Goal: Task Accomplishment & Management: Manage account settings

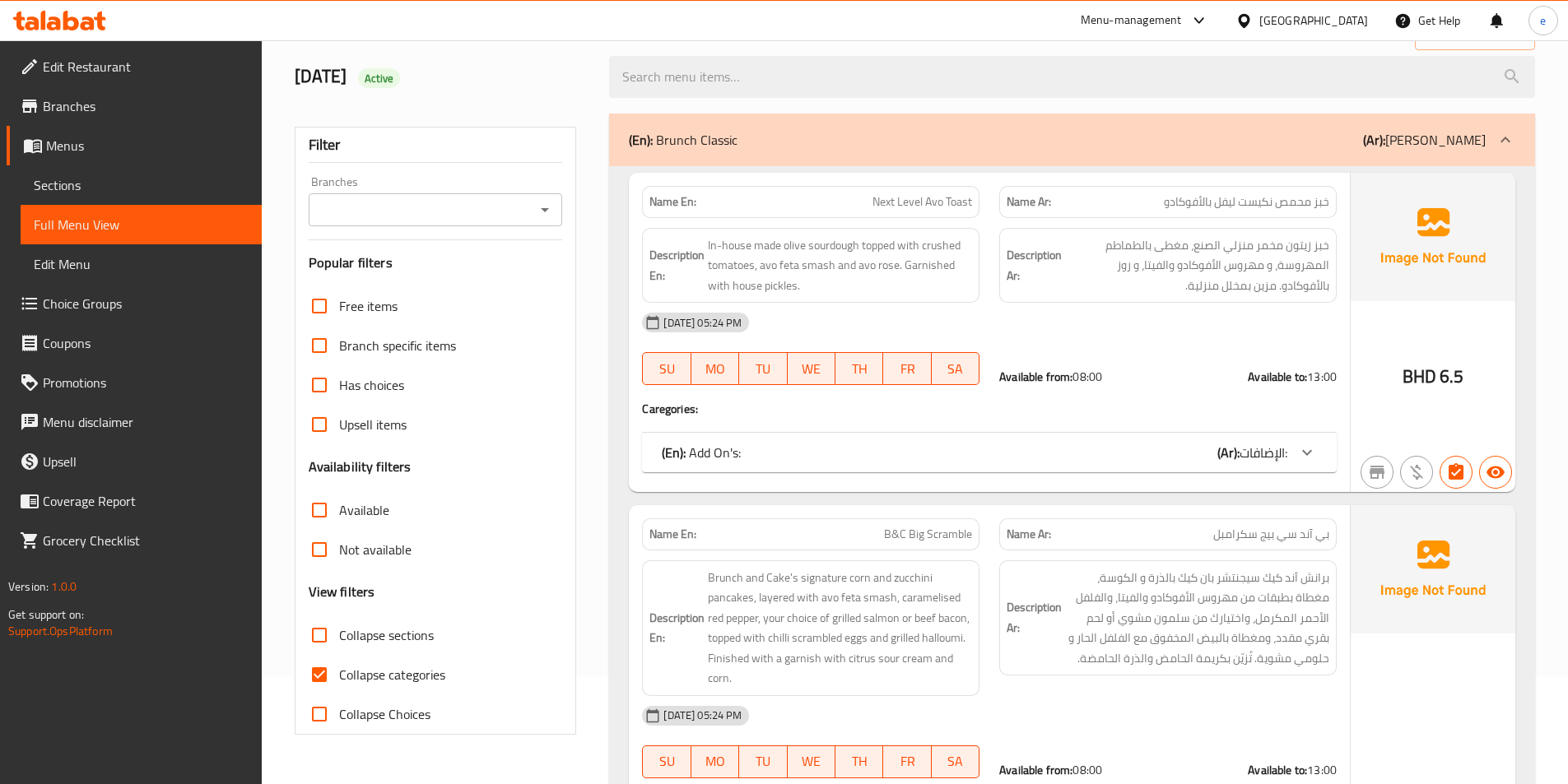
scroll to position [83, 0]
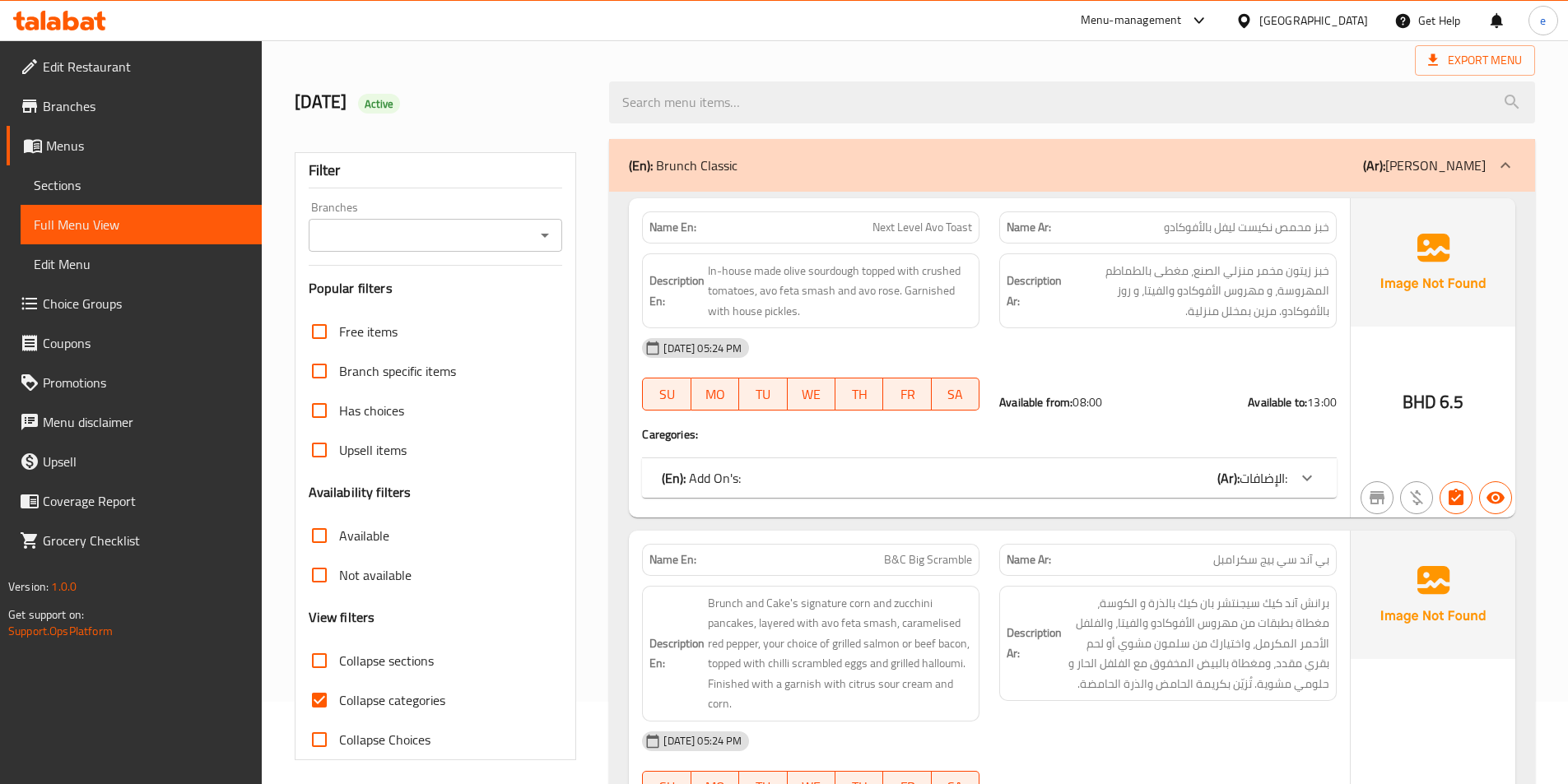
click at [114, 179] on span "Sections" at bounding box center [141, 185] width 214 height 20
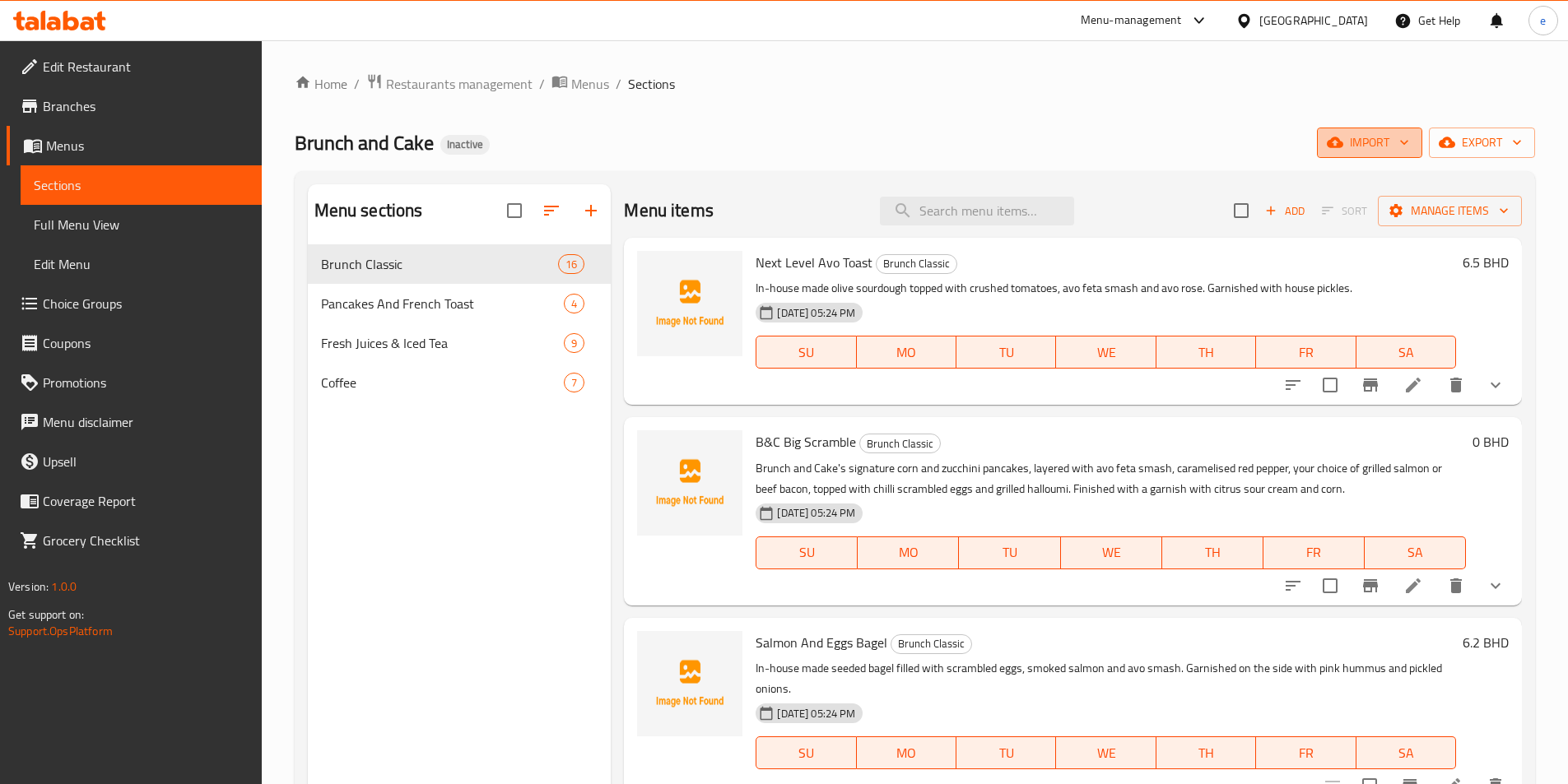
click at [1378, 130] on button "import" at bounding box center [1370, 142] width 106 height 31
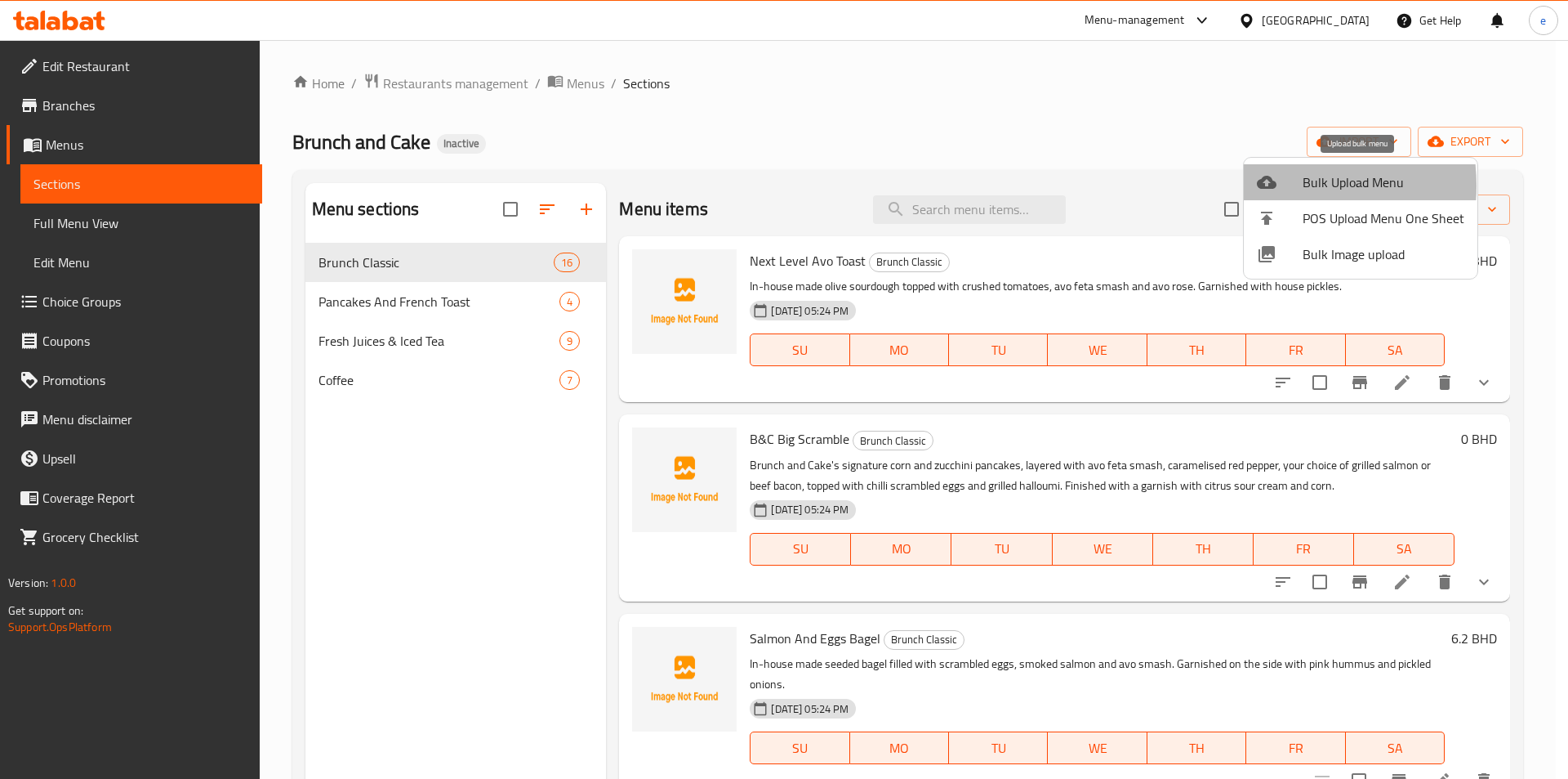
click at [1272, 185] on icon at bounding box center [1267, 182] width 20 height 13
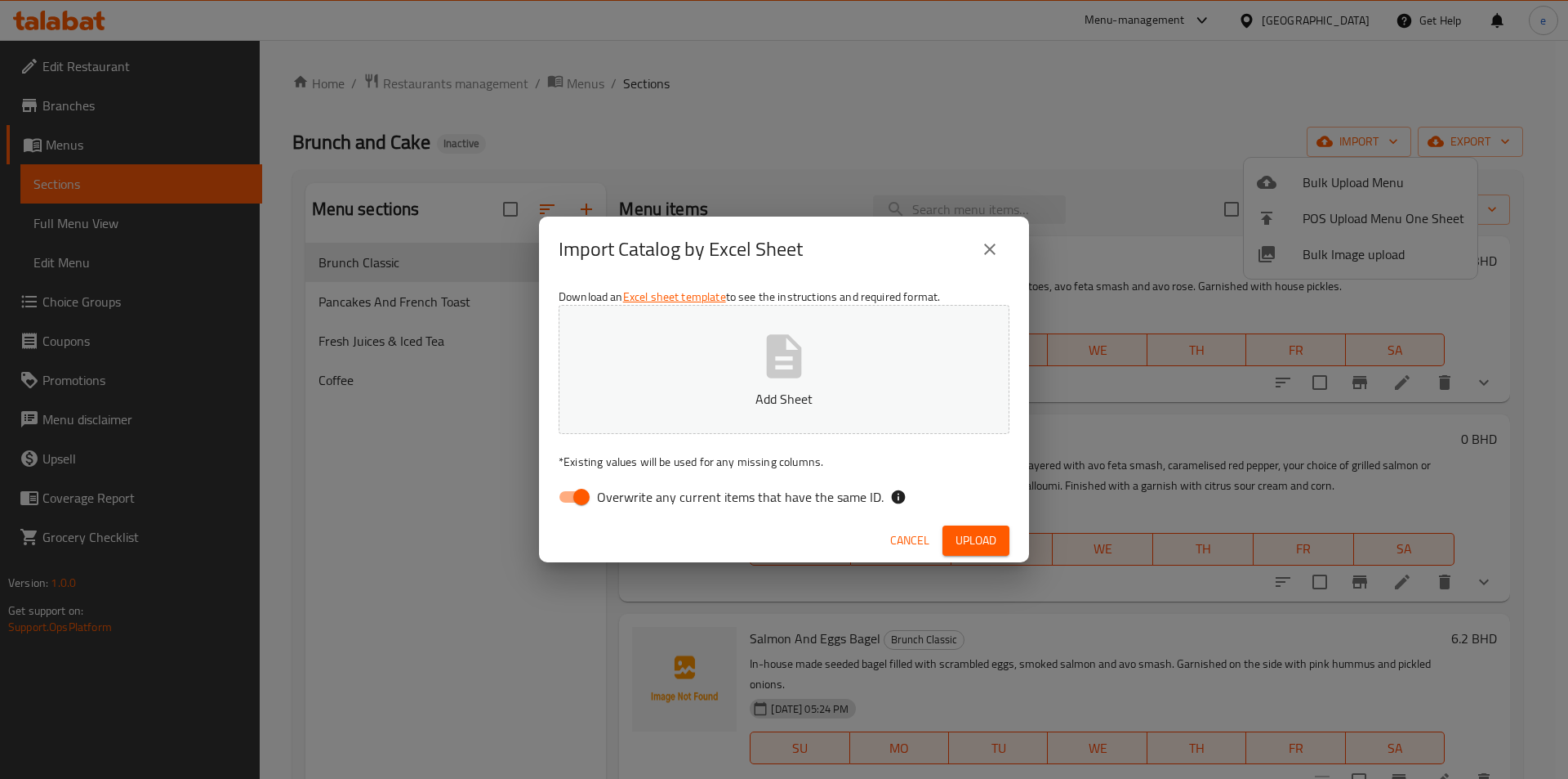
click at [596, 498] on input "Overwrite any current items that have the same ID." at bounding box center [582, 496] width 93 height 31
checkbox input "false"
click at [964, 532] on span "Upload" at bounding box center [975, 540] width 41 height 21
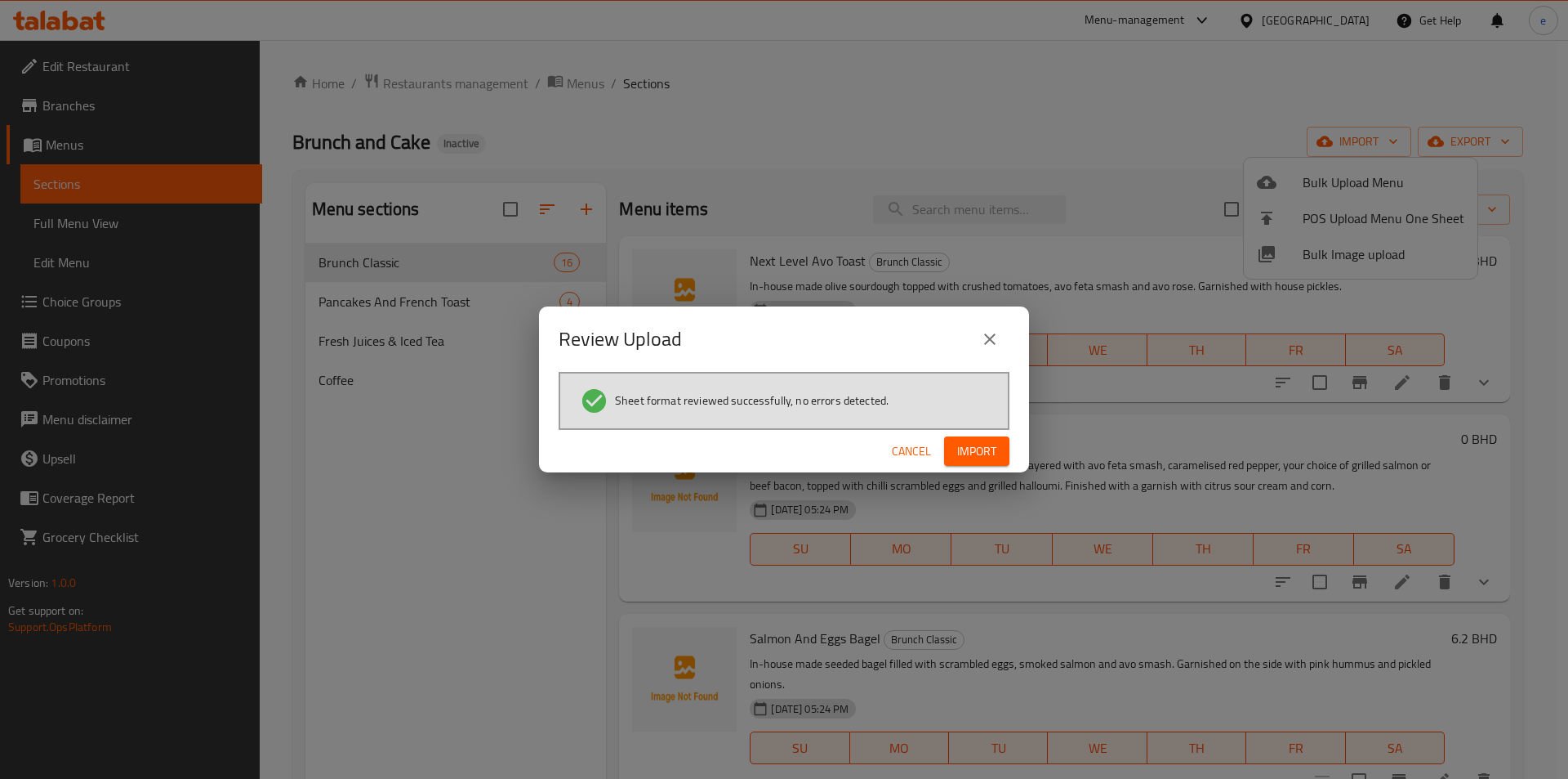
click at [985, 434] on div "Cancel Import" at bounding box center [784, 451] width 490 height 44
click at [977, 452] on span "Import" at bounding box center [977, 451] width 40 height 21
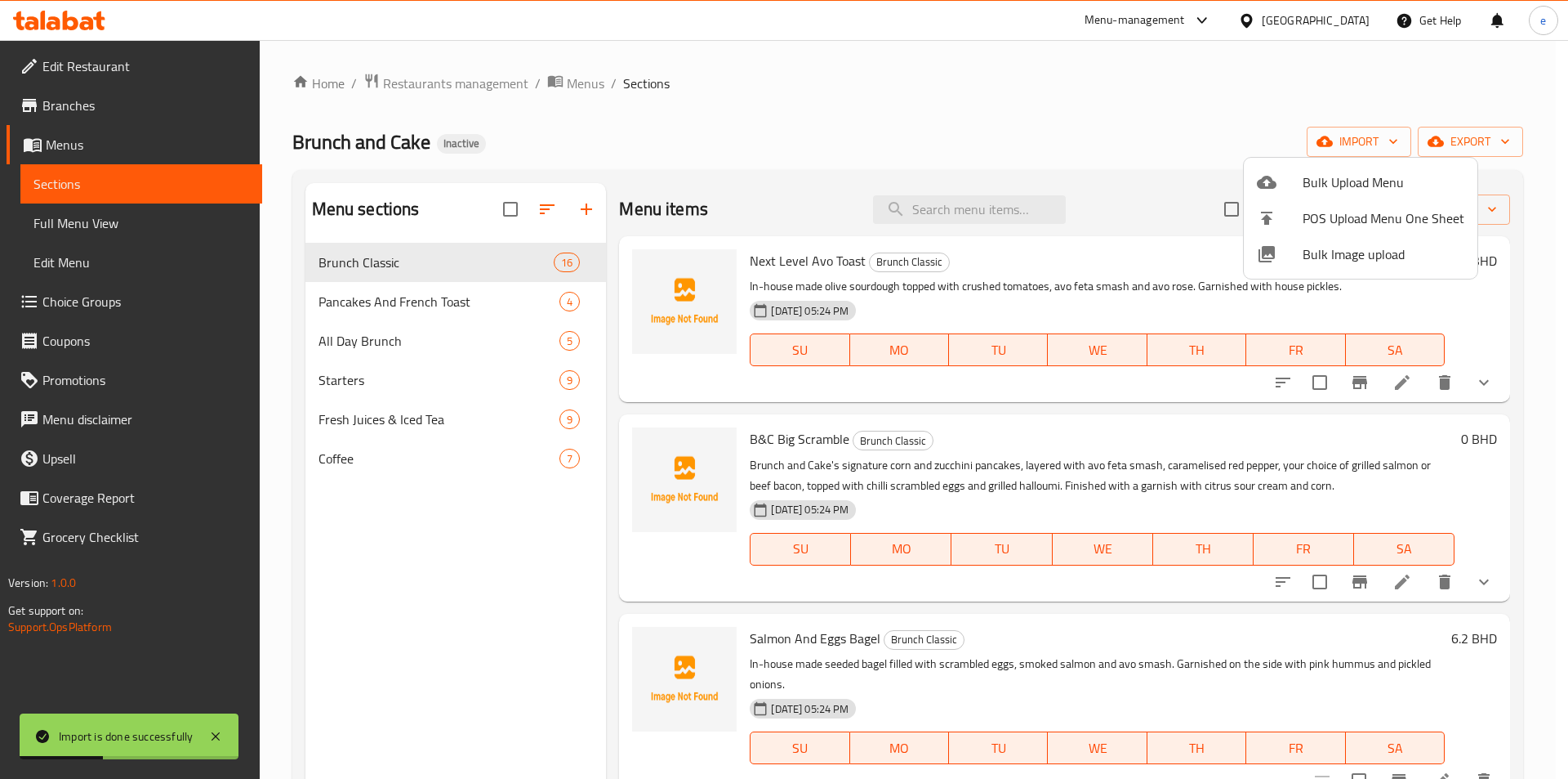
click at [433, 356] on div at bounding box center [784, 389] width 1568 height 779
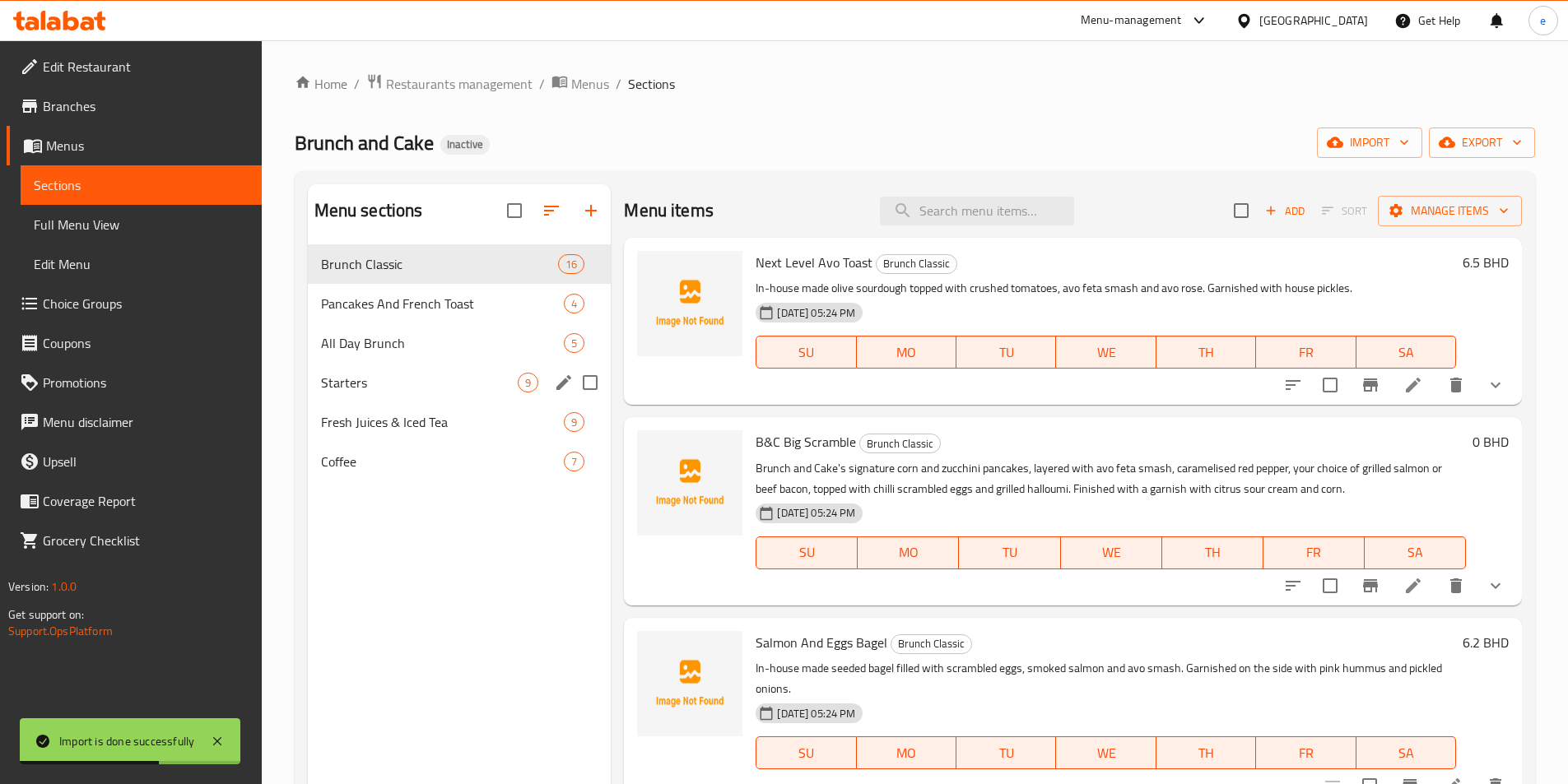
click at [410, 370] on div "Starters 9" at bounding box center [460, 383] width 304 height 40
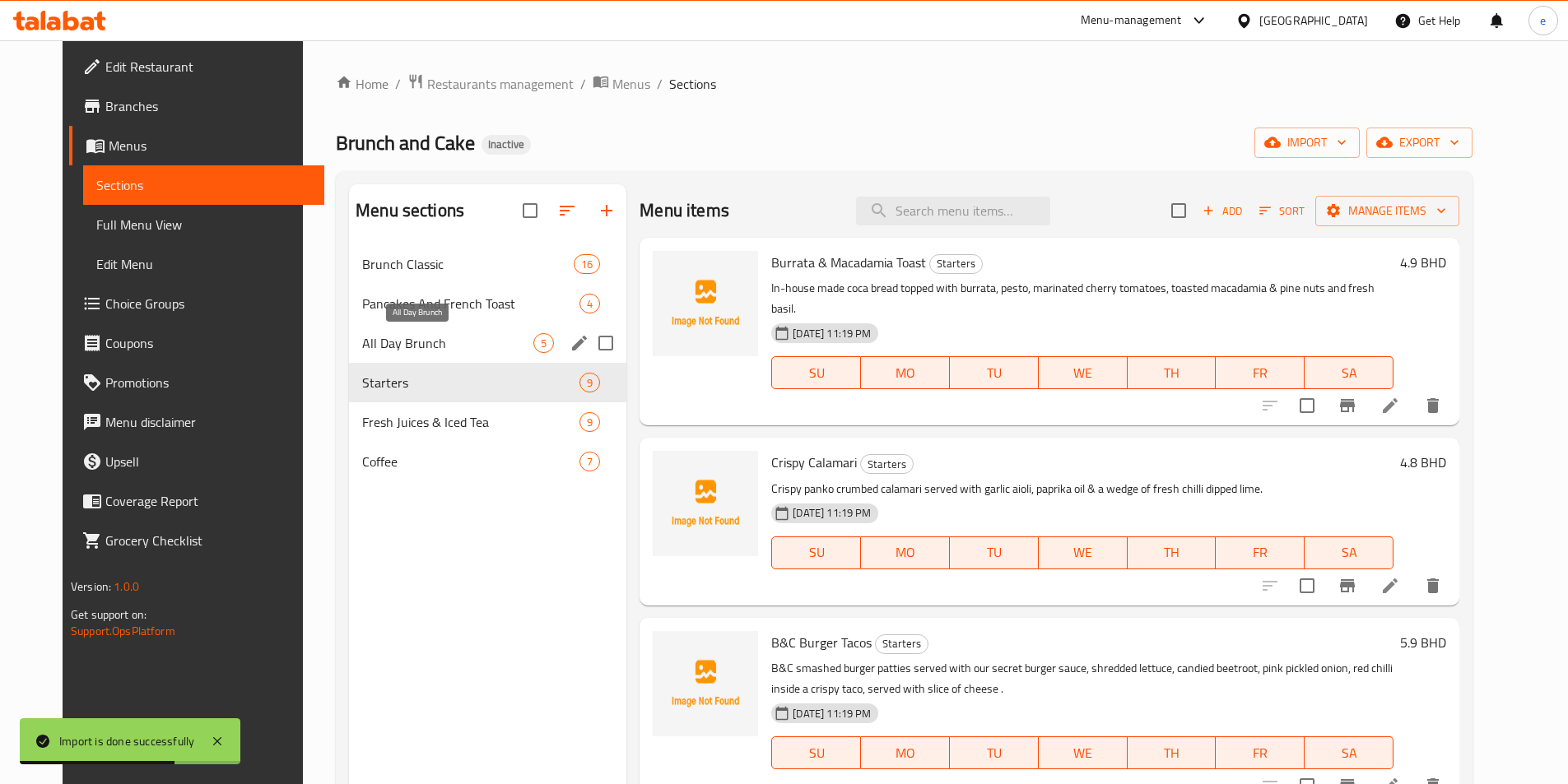
click at [452, 341] on span "All Day Brunch" at bounding box center [448, 343] width 171 height 20
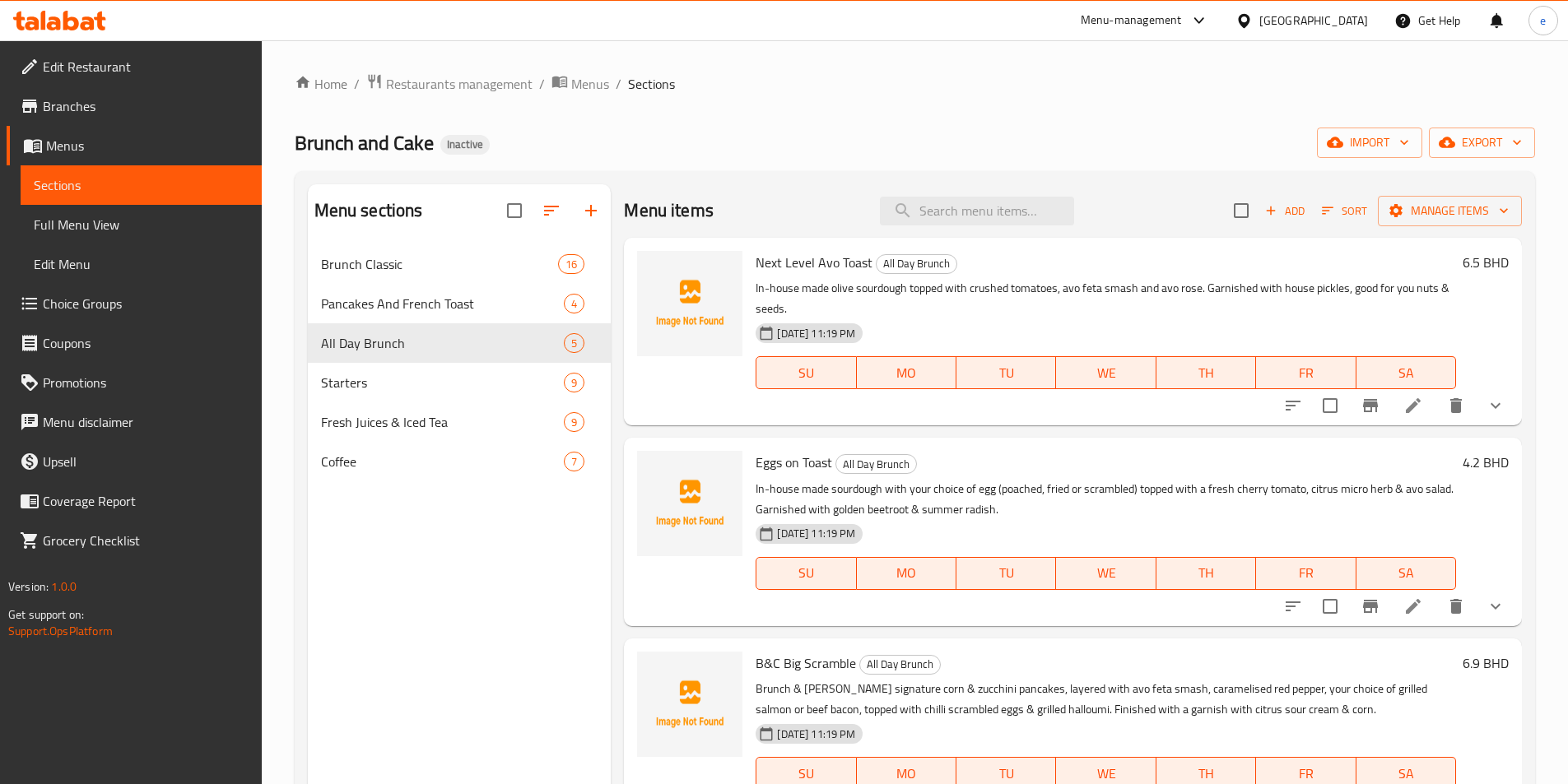
click at [1403, 393] on li at bounding box center [1413, 405] width 46 height 30
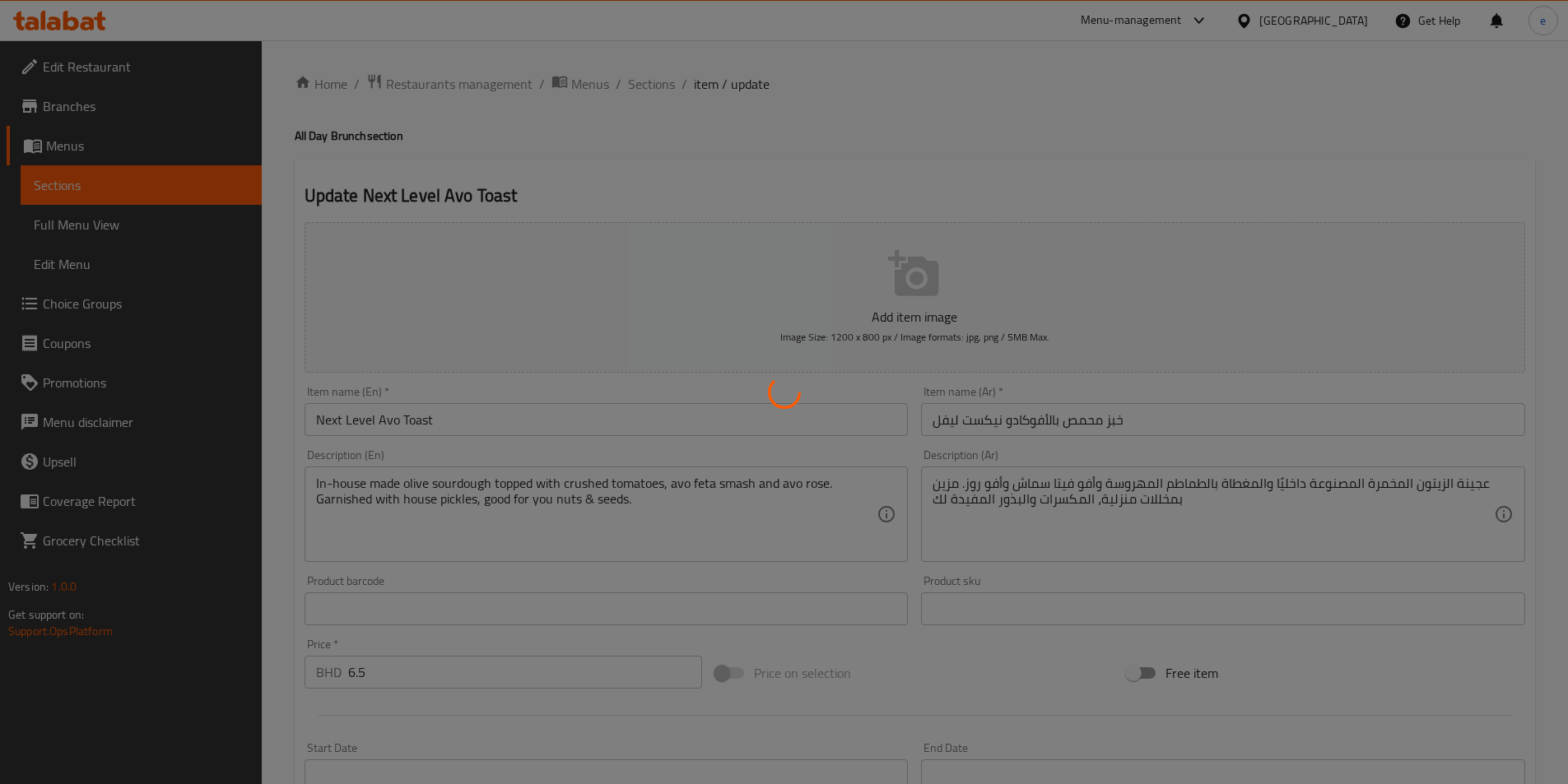
type input "اضافات"
type input "0"
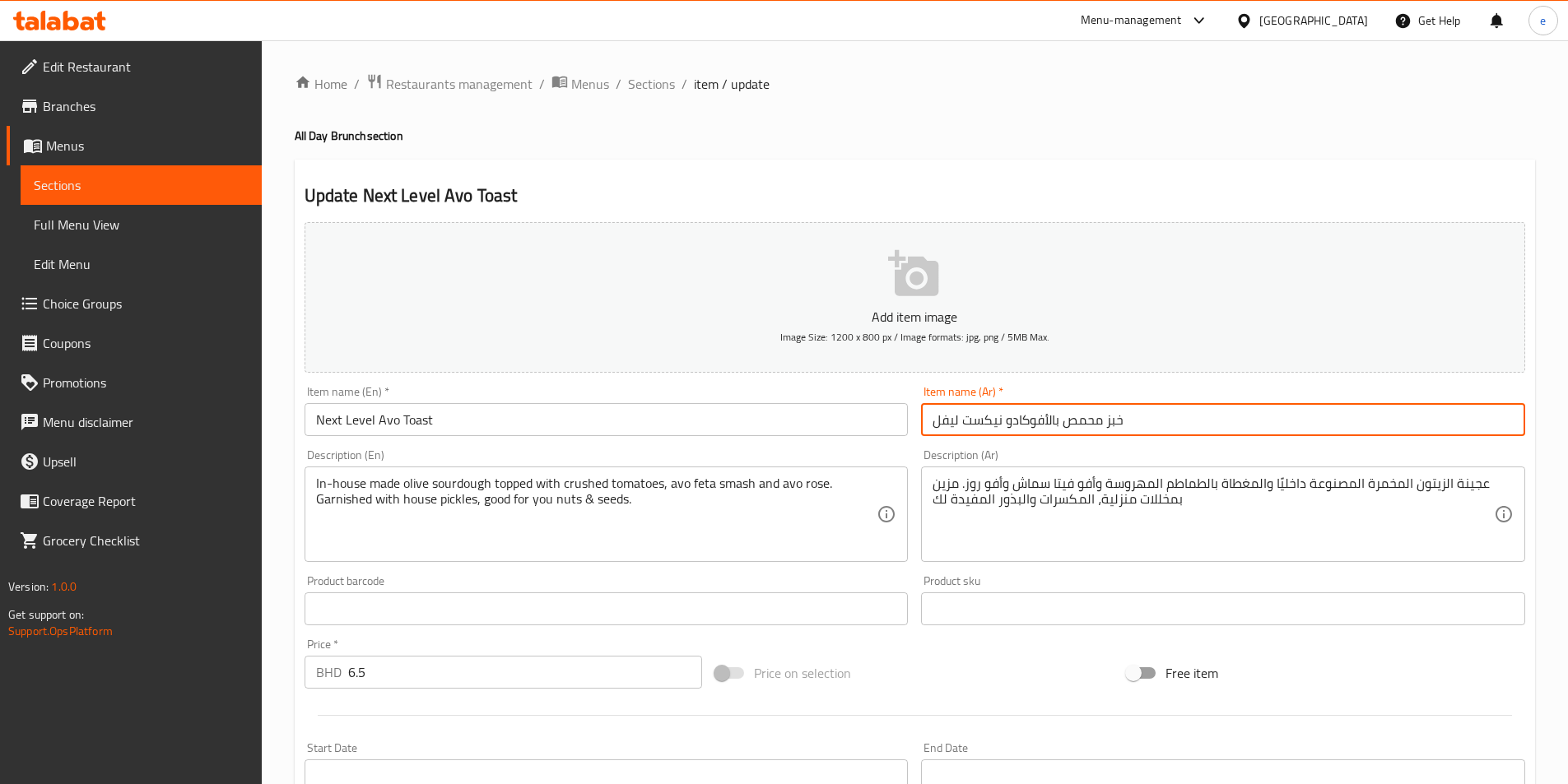
drag, startPoint x: 1065, startPoint y: 419, endPoint x: 1251, endPoint y: 404, distance: 186.6
click at [1244, 403] on input "خبز محمص بالأفوكادو نيكست ليفل" at bounding box center [1223, 419] width 604 height 33
drag, startPoint x: 1004, startPoint y: 420, endPoint x: 1032, endPoint y: 420, distance: 28.0
click at [1032, 420] on input "توست بالأفوكادو نيكست ليفل" at bounding box center [1223, 419] width 604 height 33
click at [1006, 422] on input "توست بالأفوكادو نيكست ليفل" at bounding box center [1223, 419] width 604 height 33
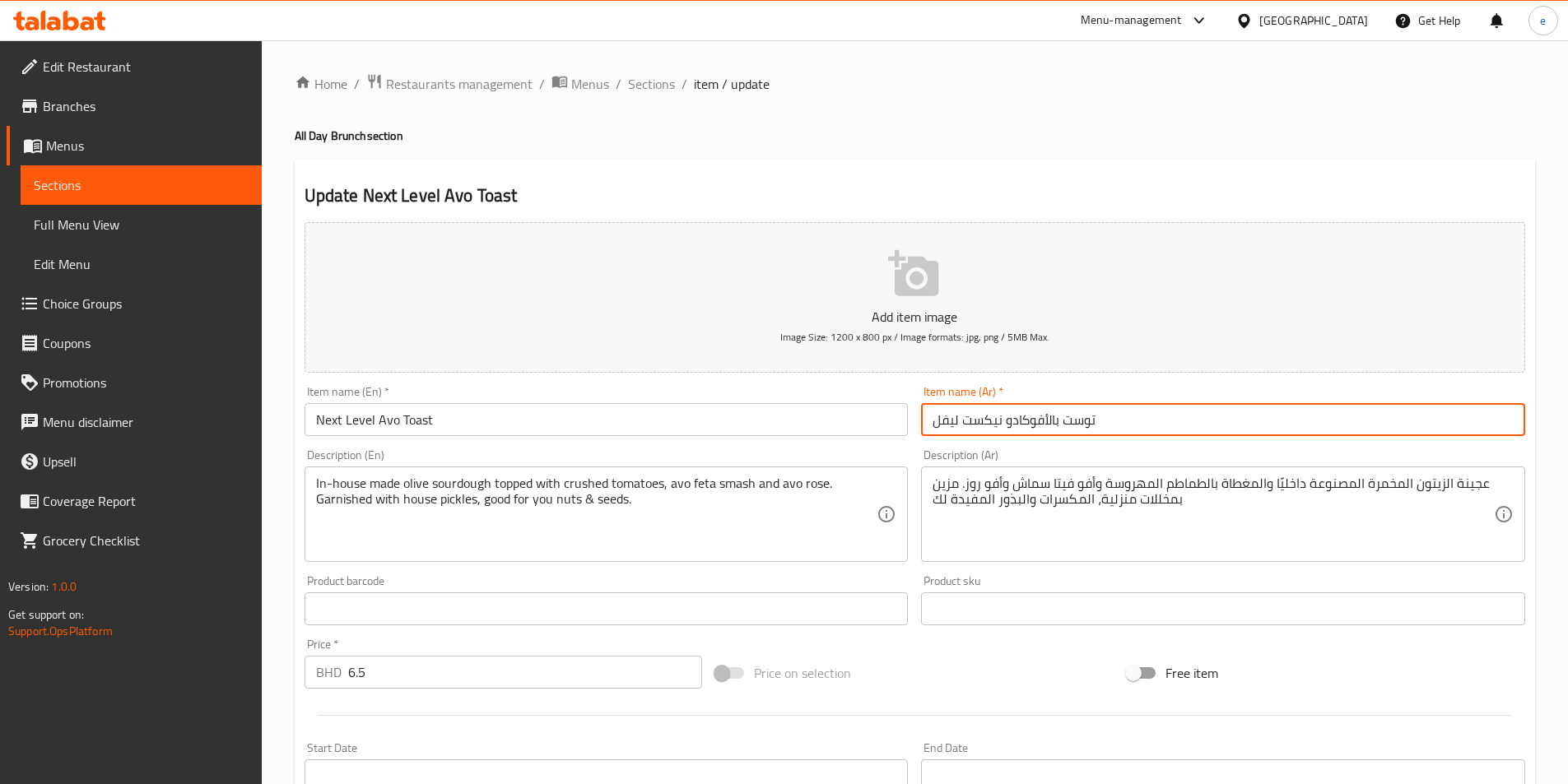
drag, startPoint x: 1003, startPoint y: 422, endPoint x: 1026, endPoint y: 425, distance: 23.2
click at [1027, 425] on input "توست بالأفوكادو نيكست ليفل" at bounding box center [1223, 419] width 604 height 33
type input "توست بالأفو نيكست ليفل"
click at [1099, 462] on div "Description (Ar) عجينة الزيتون المخمرة المصنوعة داخليًا والمغطاة بالطماطم المهر…" at bounding box center [1223, 505] width 604 height 113
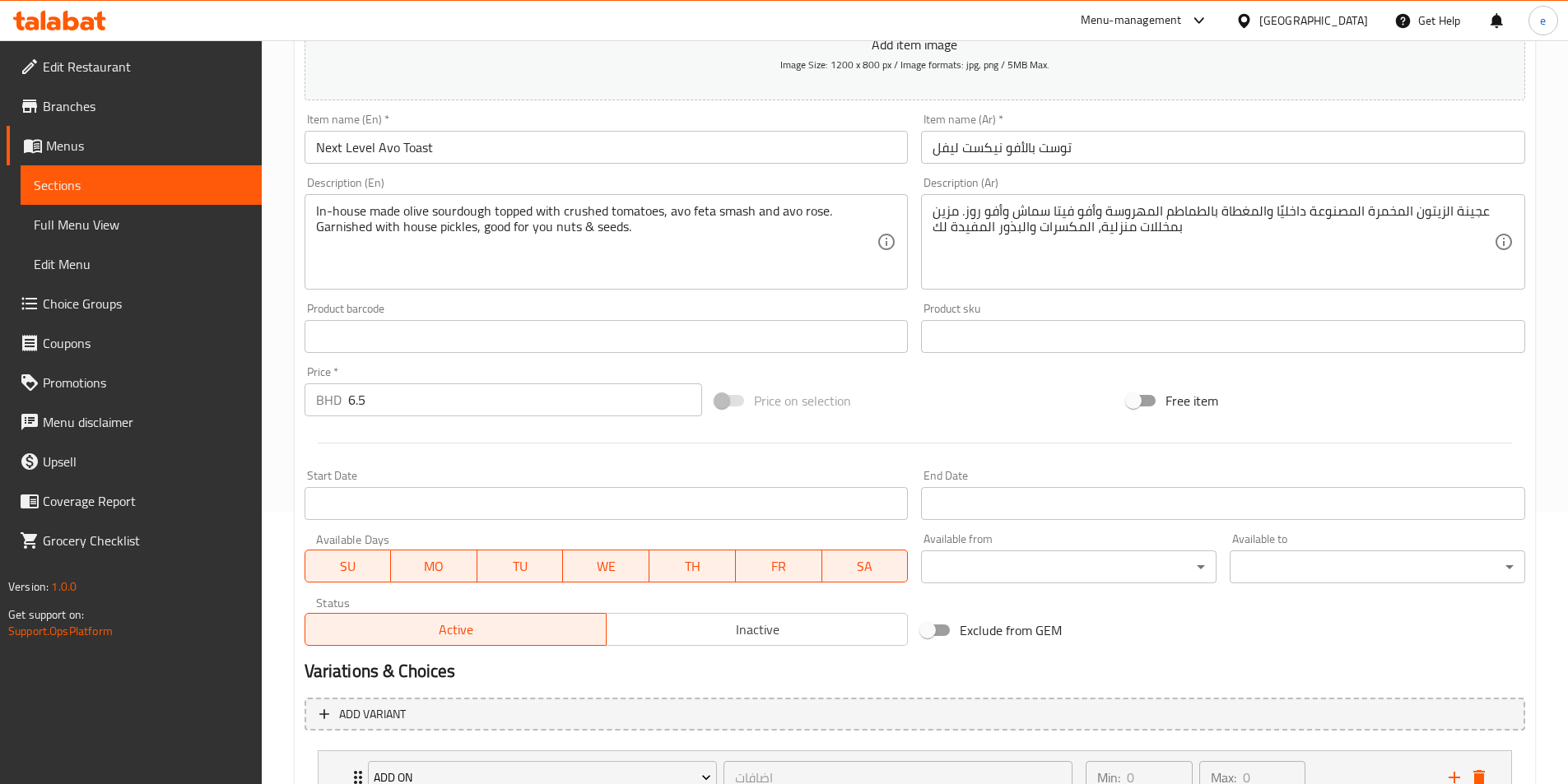
scroll to position [405, 0]
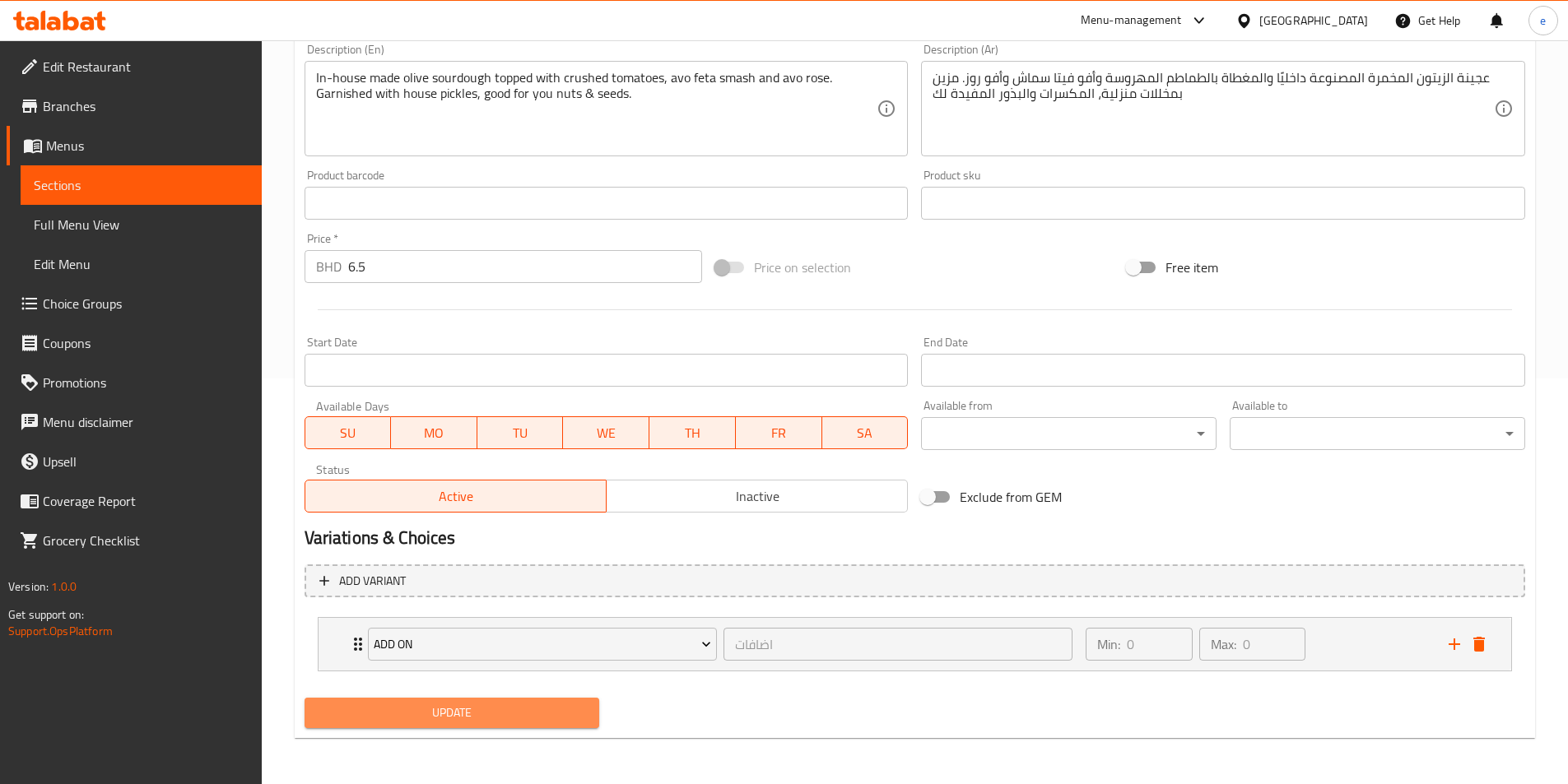
click at [503, 712] on span "Update" at bounding box center [453, 712] width 269 height 21
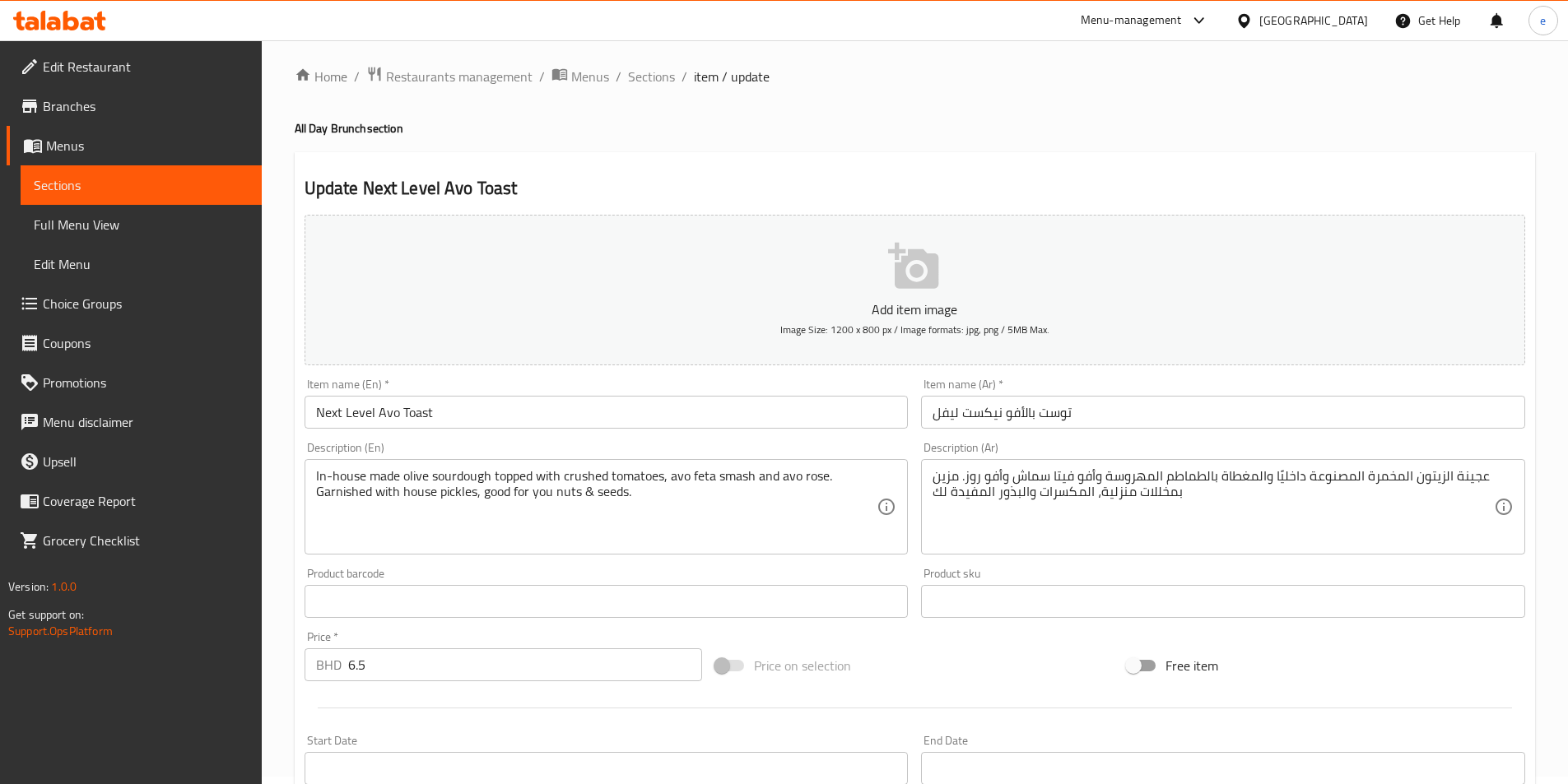
scroll to position [0, 0]
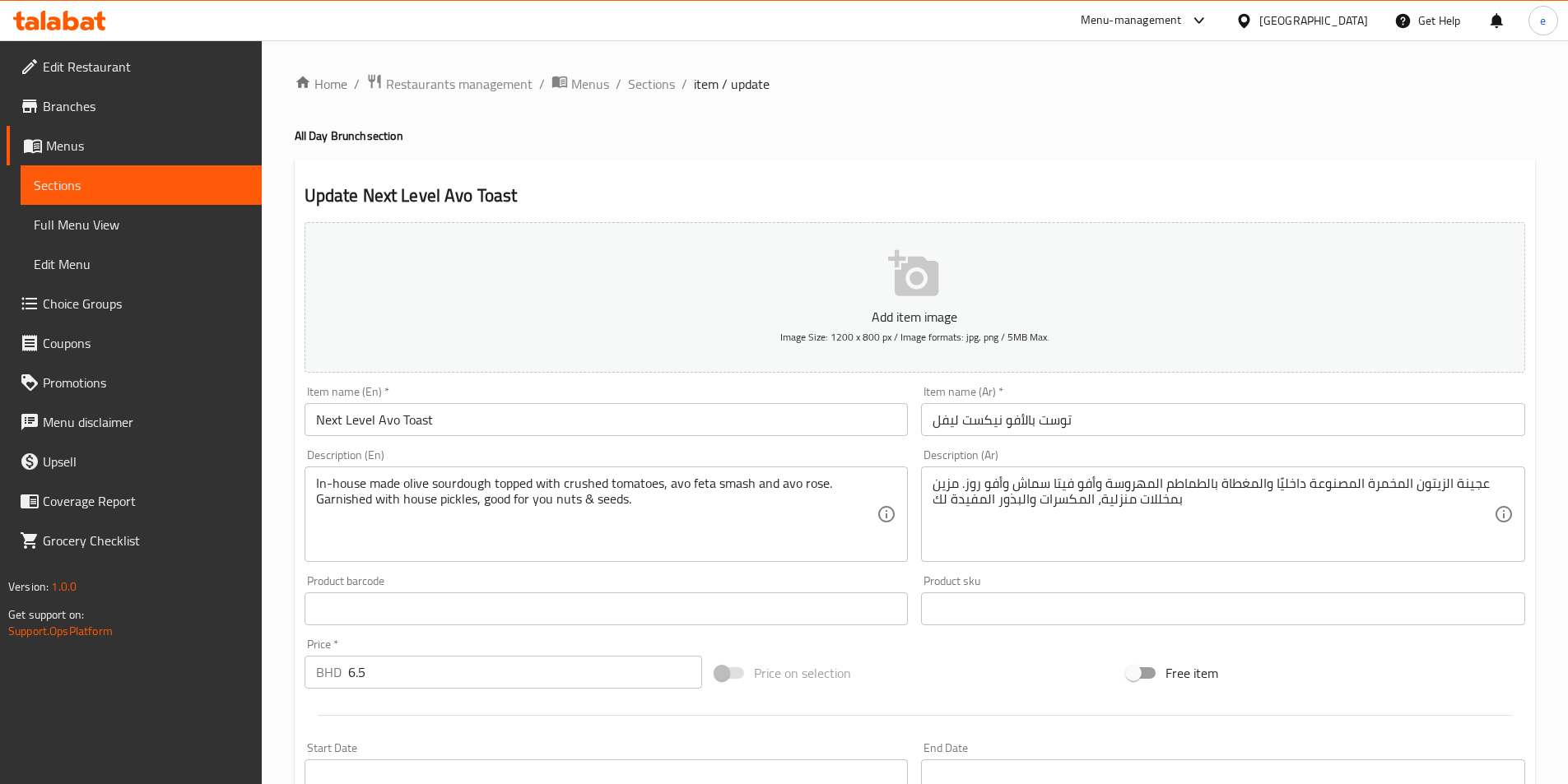
click at [78, 189] on span "Sections" at bounding box center [141, 185] width 214 height 20
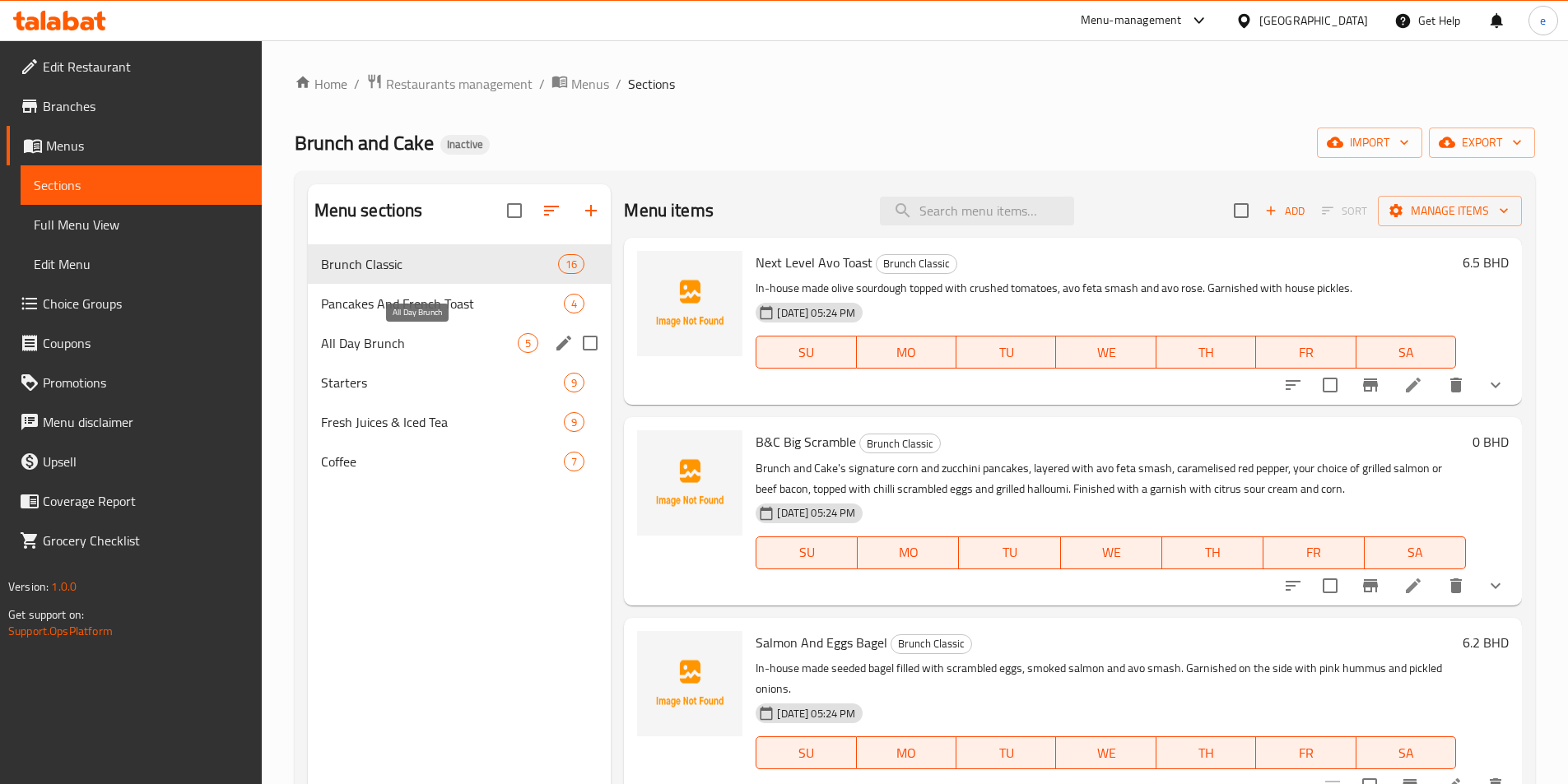
click at [441, 344] on span "All Day Brunch" at bounding box center [420, 343] width 197 height 20
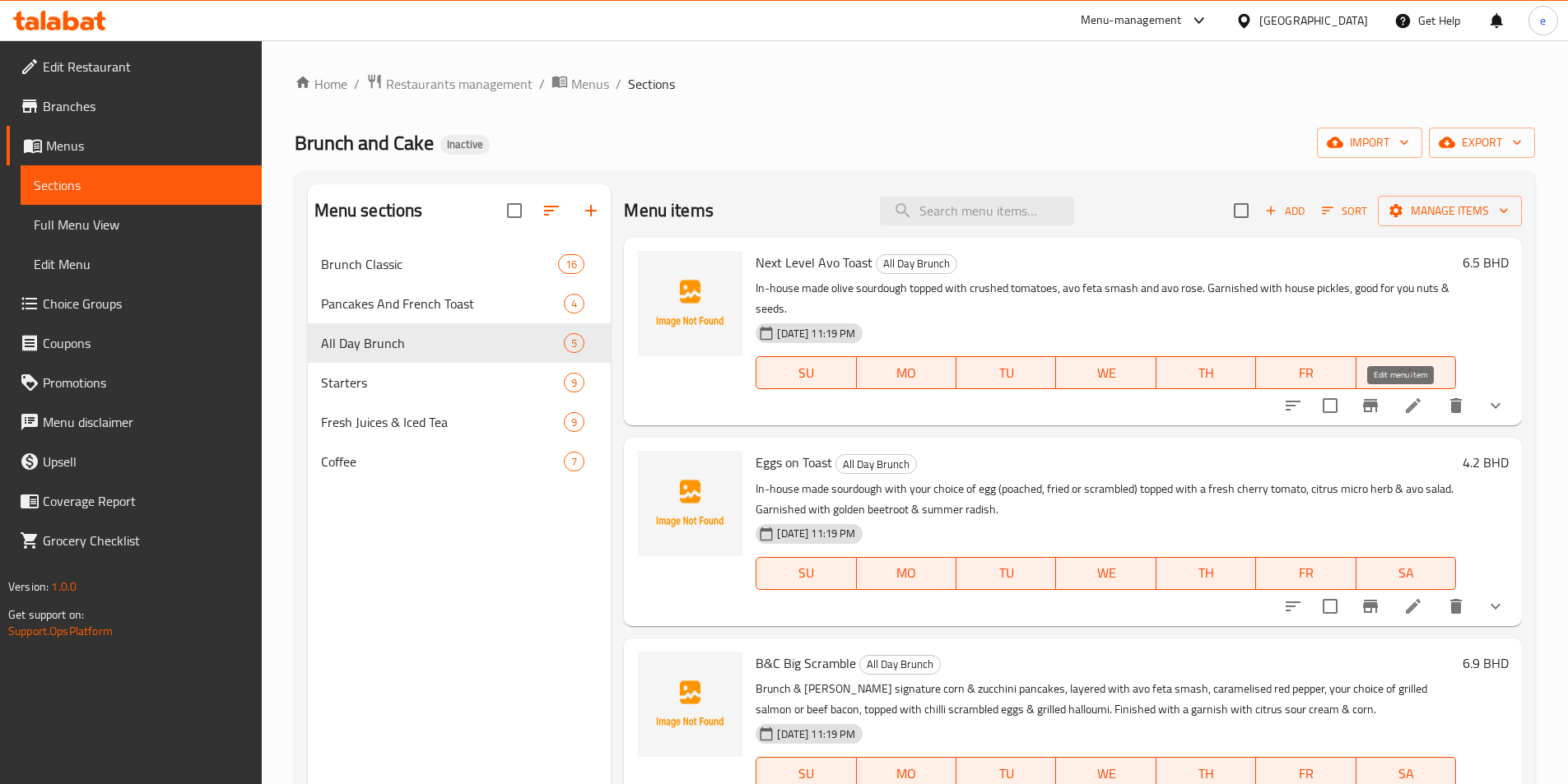
click at [1406, 411] on icon at bounding box center [1412, 405] width 15 height 15
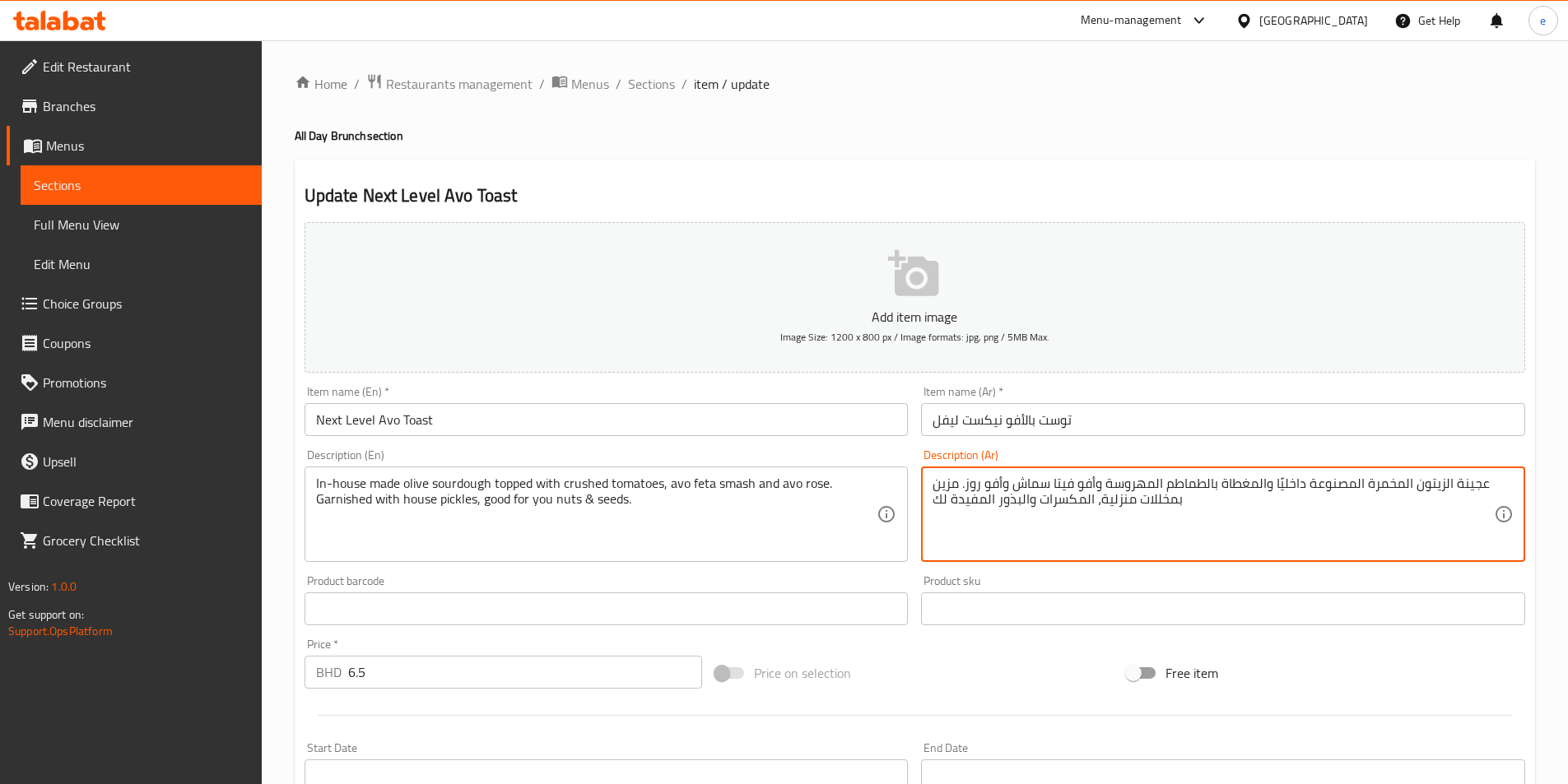
drag, startPoint x: 1105, startPoint y: 482, endPoint x: 1146, endPoint y: 480, distance: 41.0
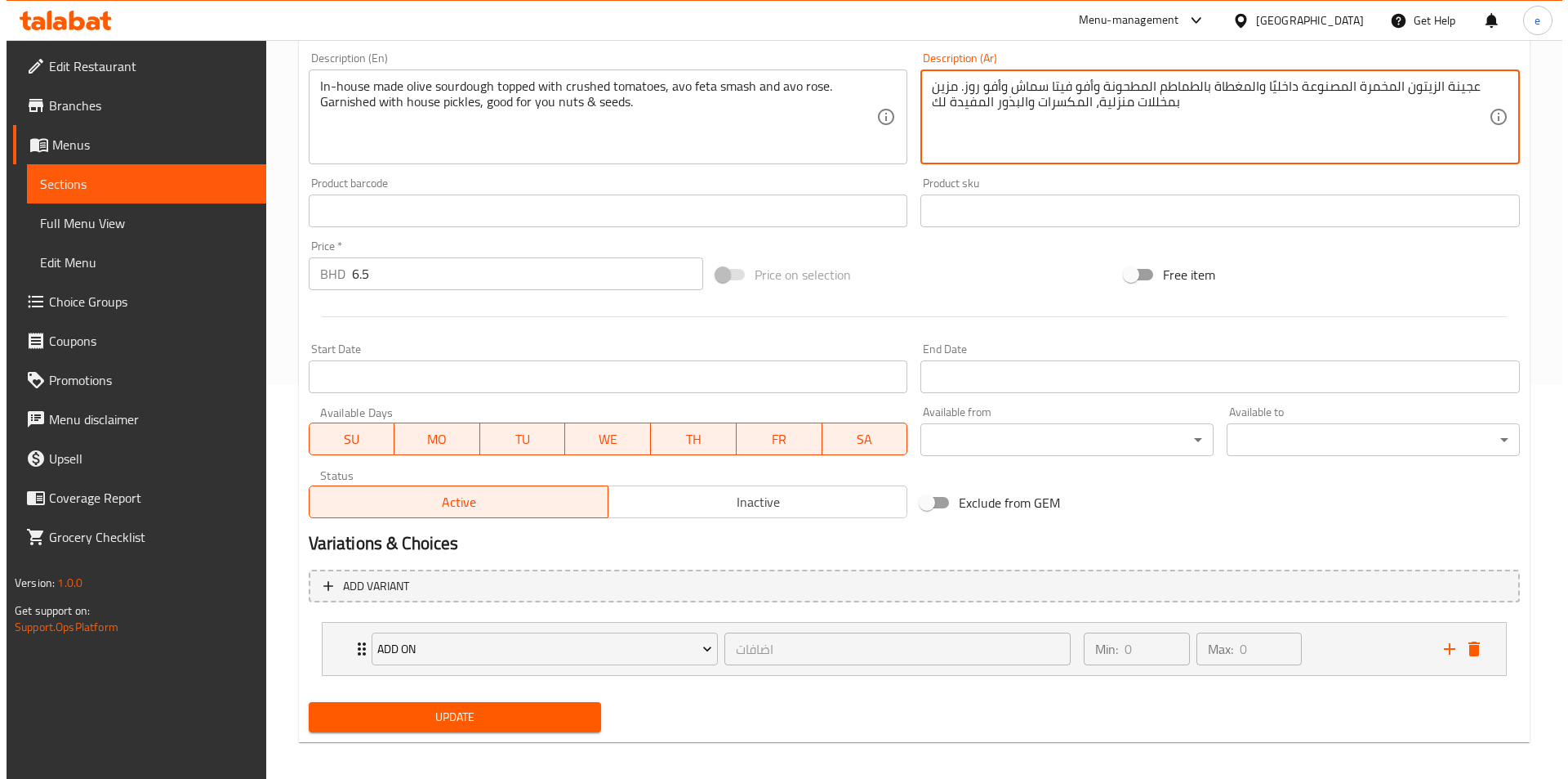
scroll to position [403, 0]
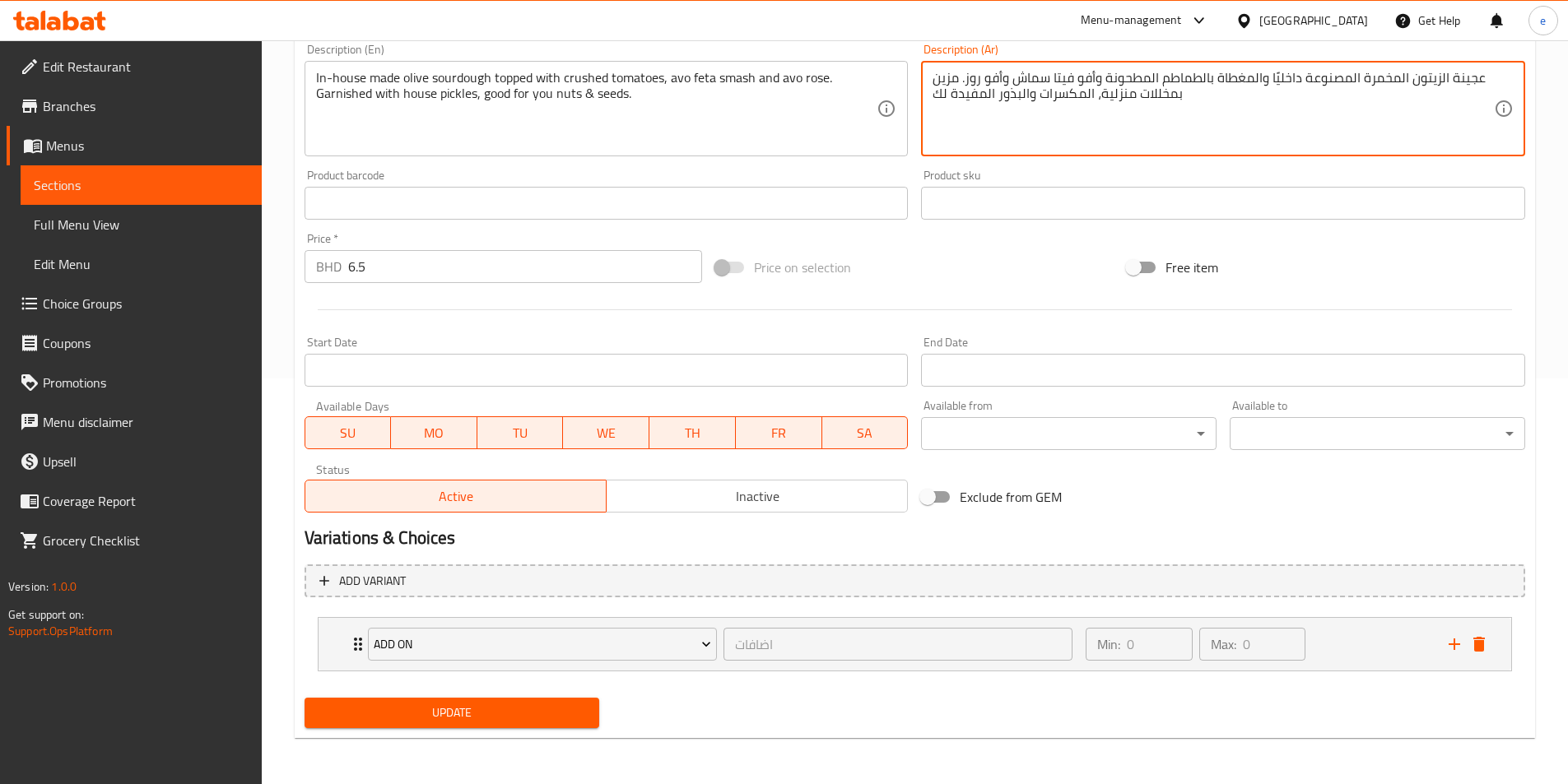
type textarea "عجينة الزيتون المخمرة المصنوعة داخليًا والمغطاة بالطماطم المطحونة وأفو فيتا سما…"
click at [1020, 528] on h2 "Variations & Choices" at bounding box center [914, 538] width 1220 height 25
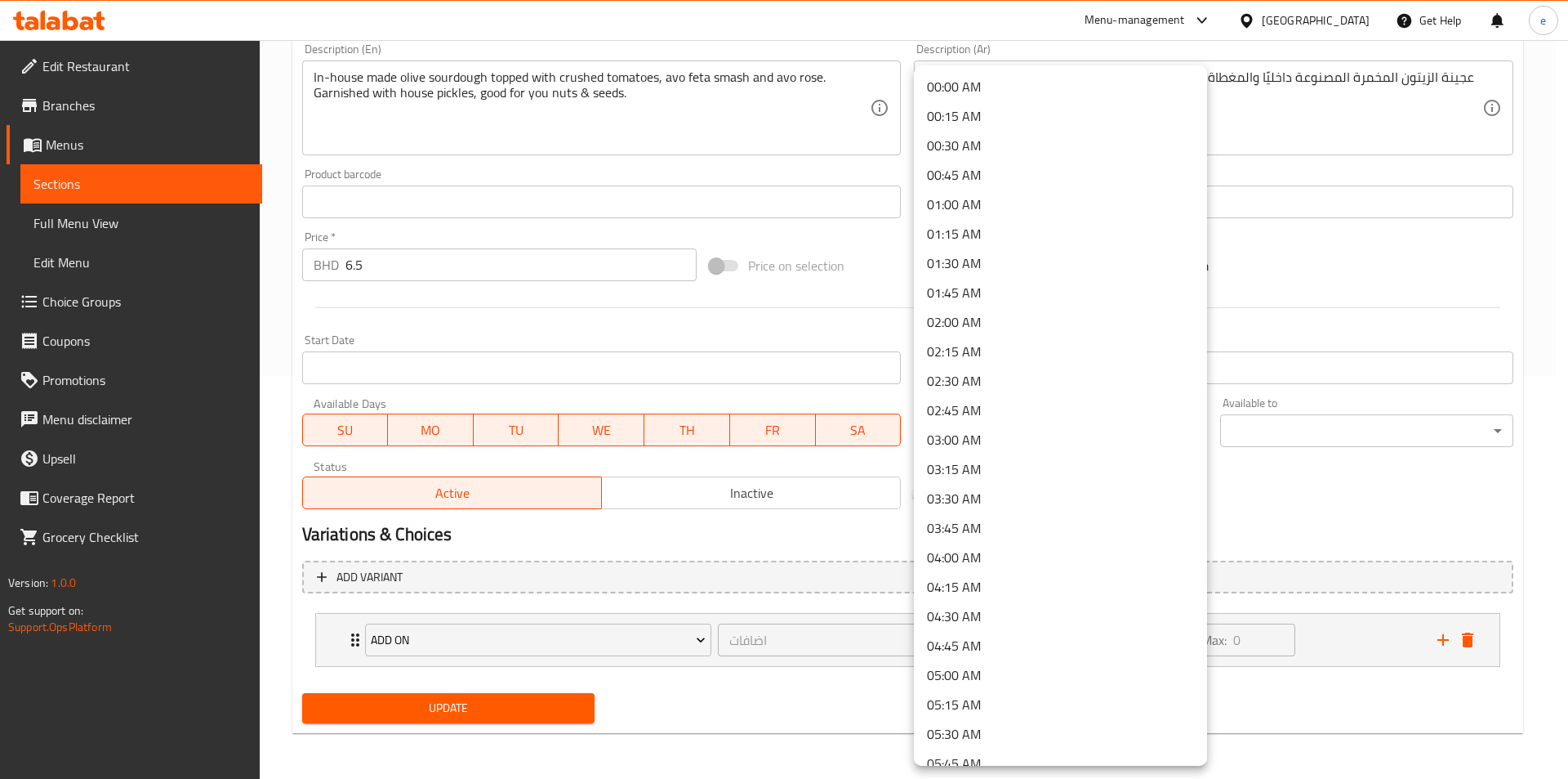
click at [1018, 376] on body "​ Menu-management [GEOGRAPHIC_DATA] Get Help e Edit Restaurant Branches Menus S…" at bounding box center [784, 6] width 1568 height 738
click at [739, 520] on div at bounding box center [784, 389] width 1568 height 779
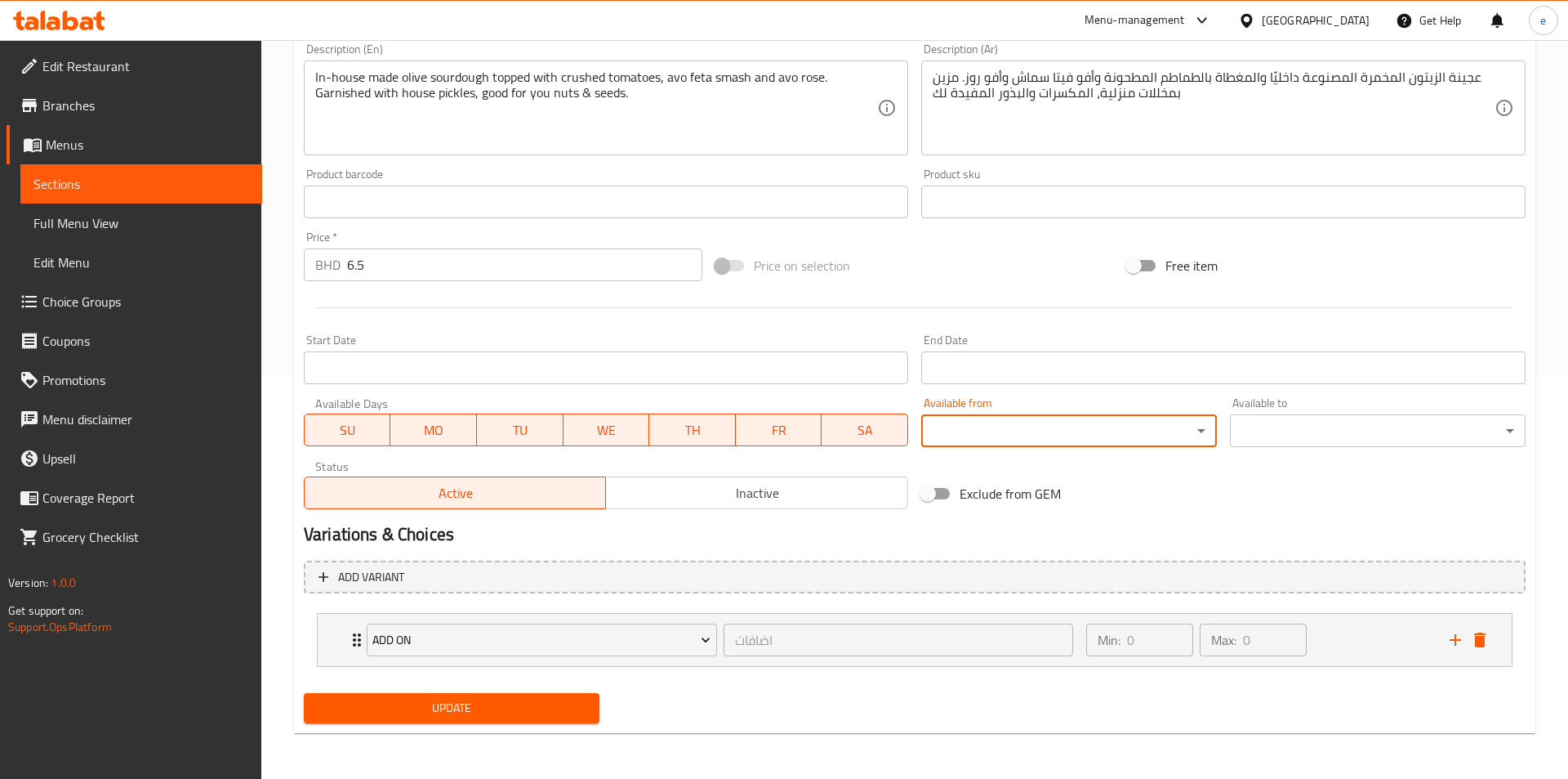
click at [1021, 376] on body "​ Menu-management [GEOGRAPHIC_DATA] Get Help e Edit Restaurant Branches Menus S…" at bounding box center [784, 6] width 1568 height 738
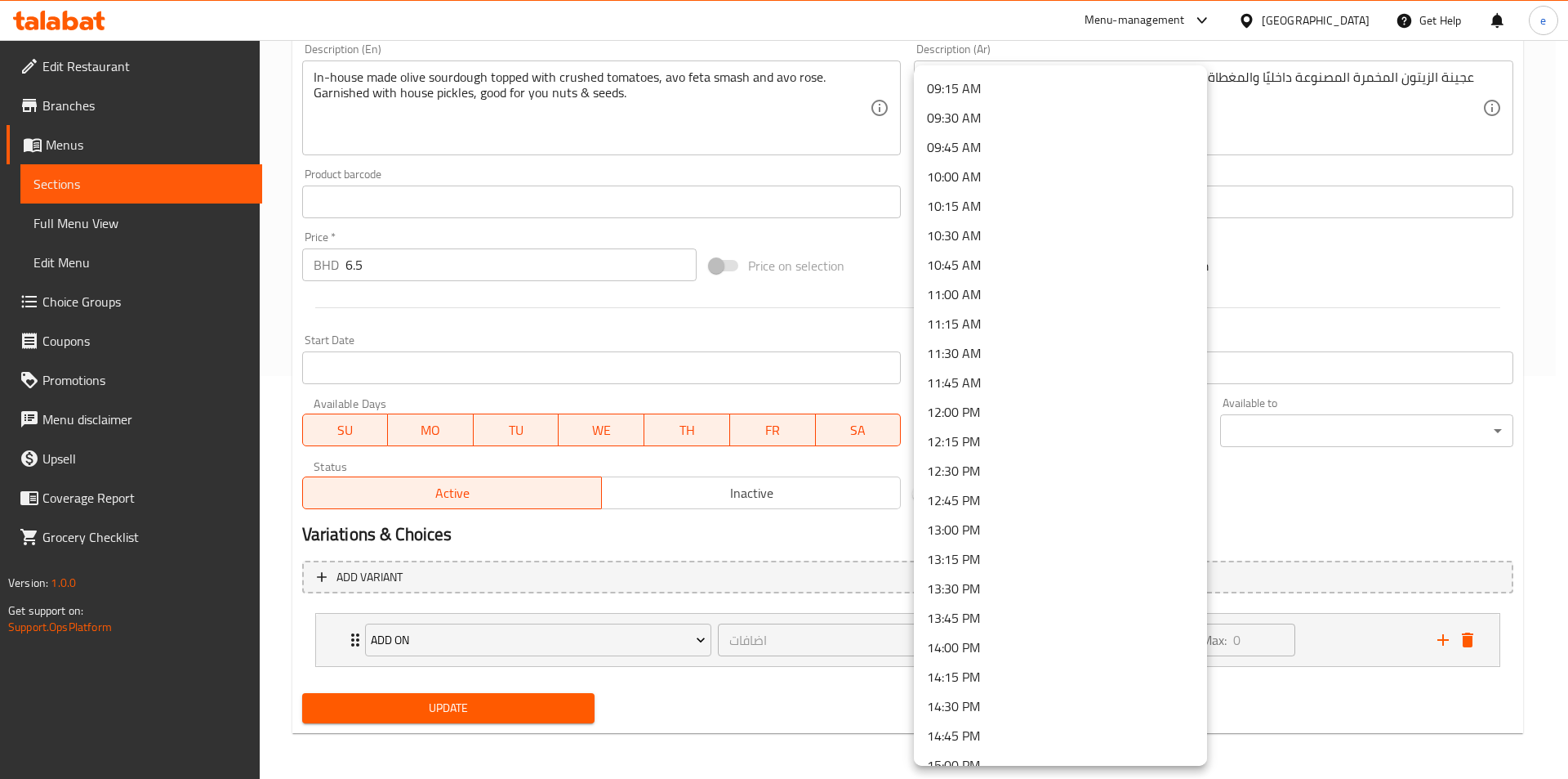
scroll to position [1101, 0]
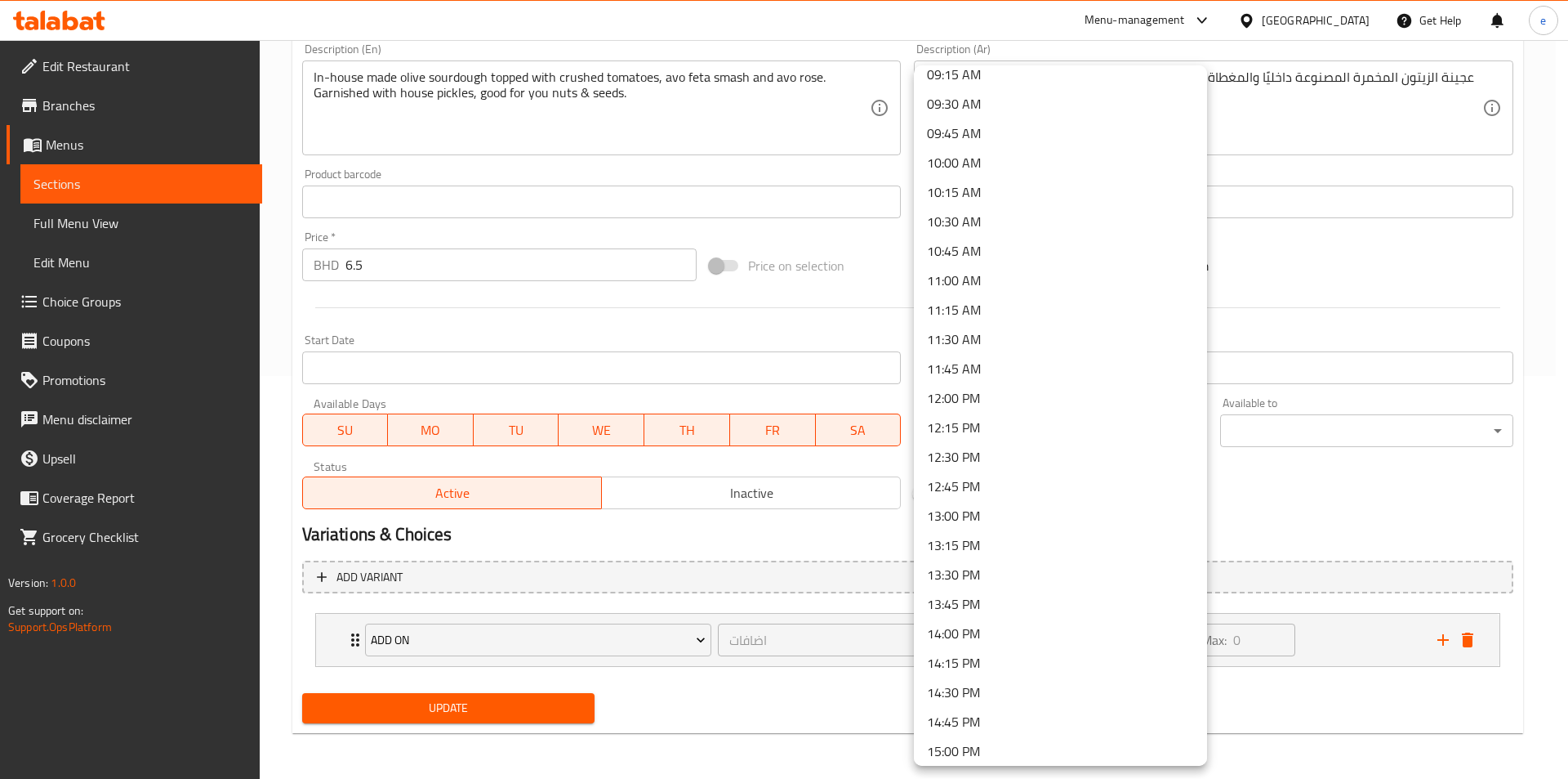
click at [1034, 501] on li "13:00 PM" at bounding box center [1061, 516] width 293 height 30
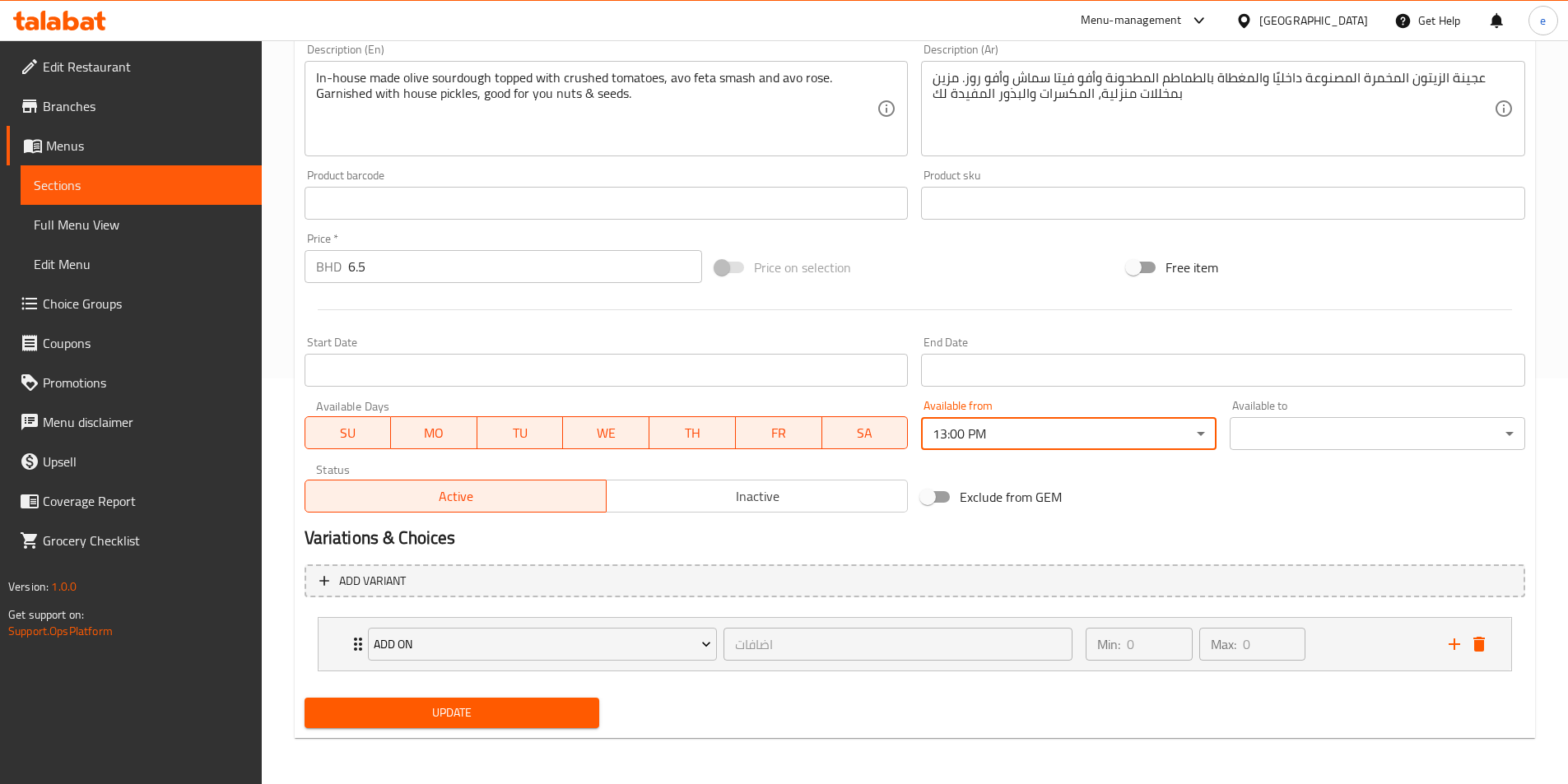
click at [1298, 379] on body "​ Menu-management [GEOGRAPHIC_DATA] Get Help e Edit Restaurant Branches Menus S…" at bounding box center [784, 6] width 1568 height 743
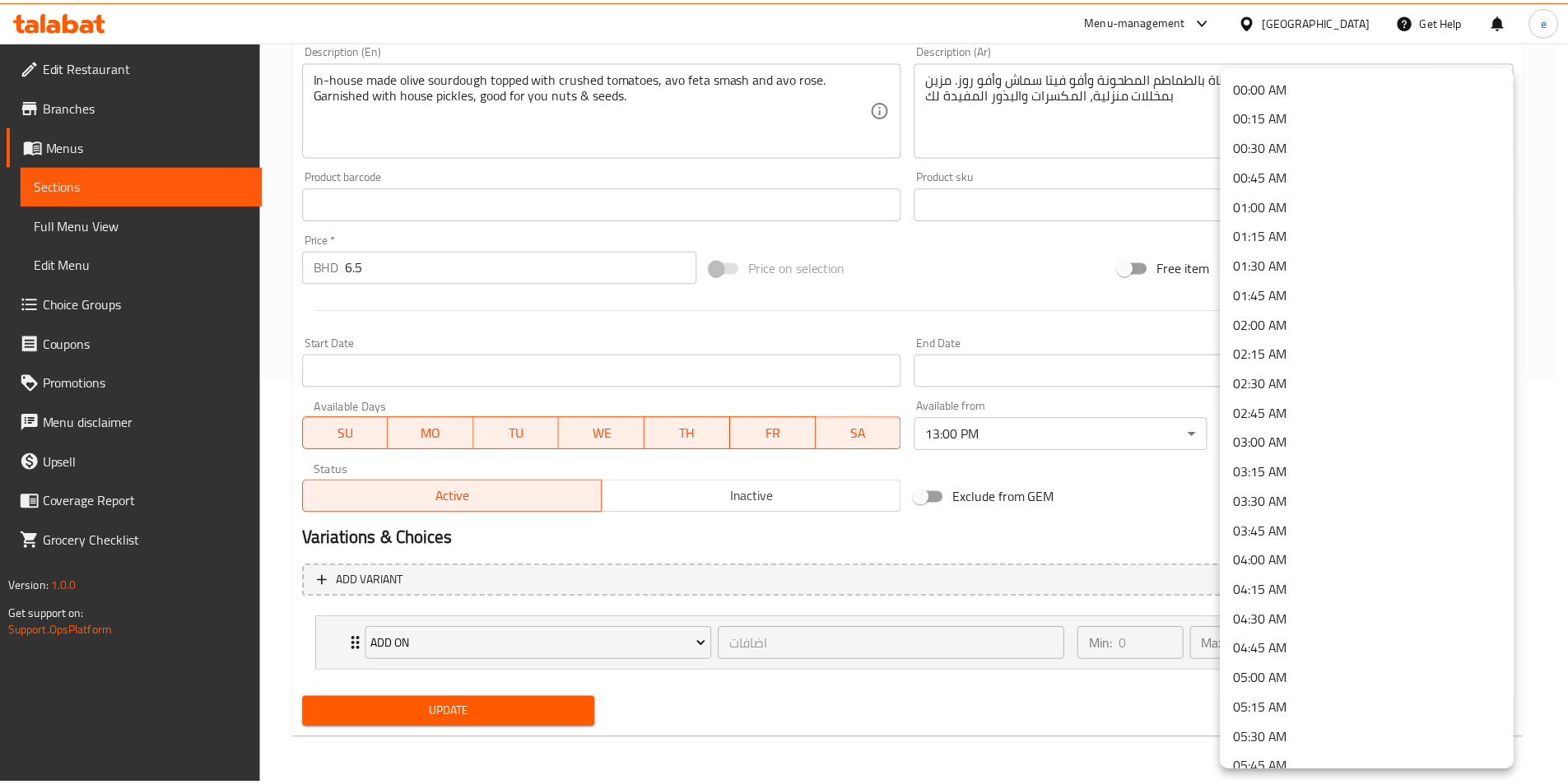
scroll to position [2181, 0]
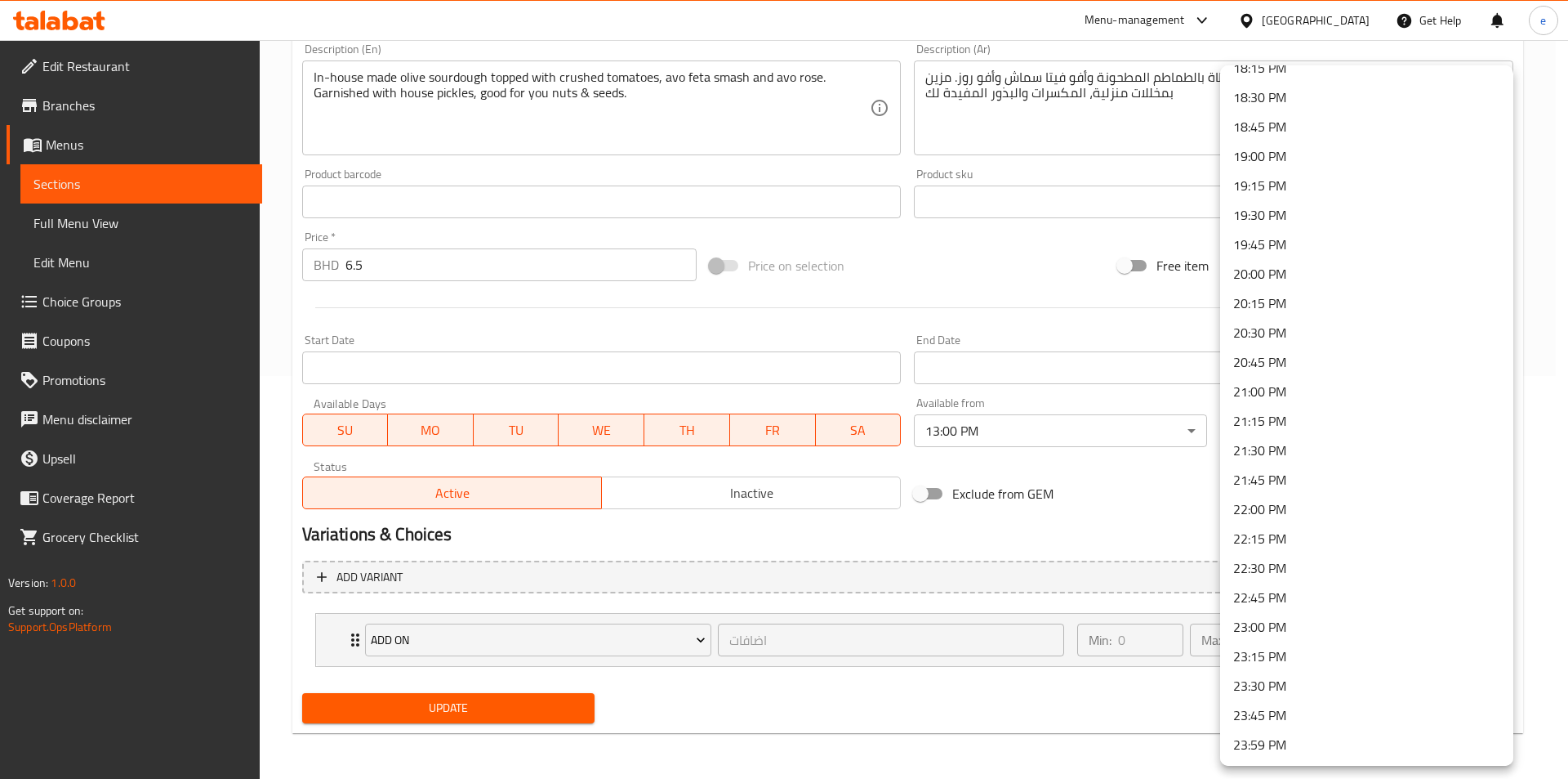
click at [1313, 626] on li "23:00 PM" at bounding box center [1367, 627] width 293 height 30
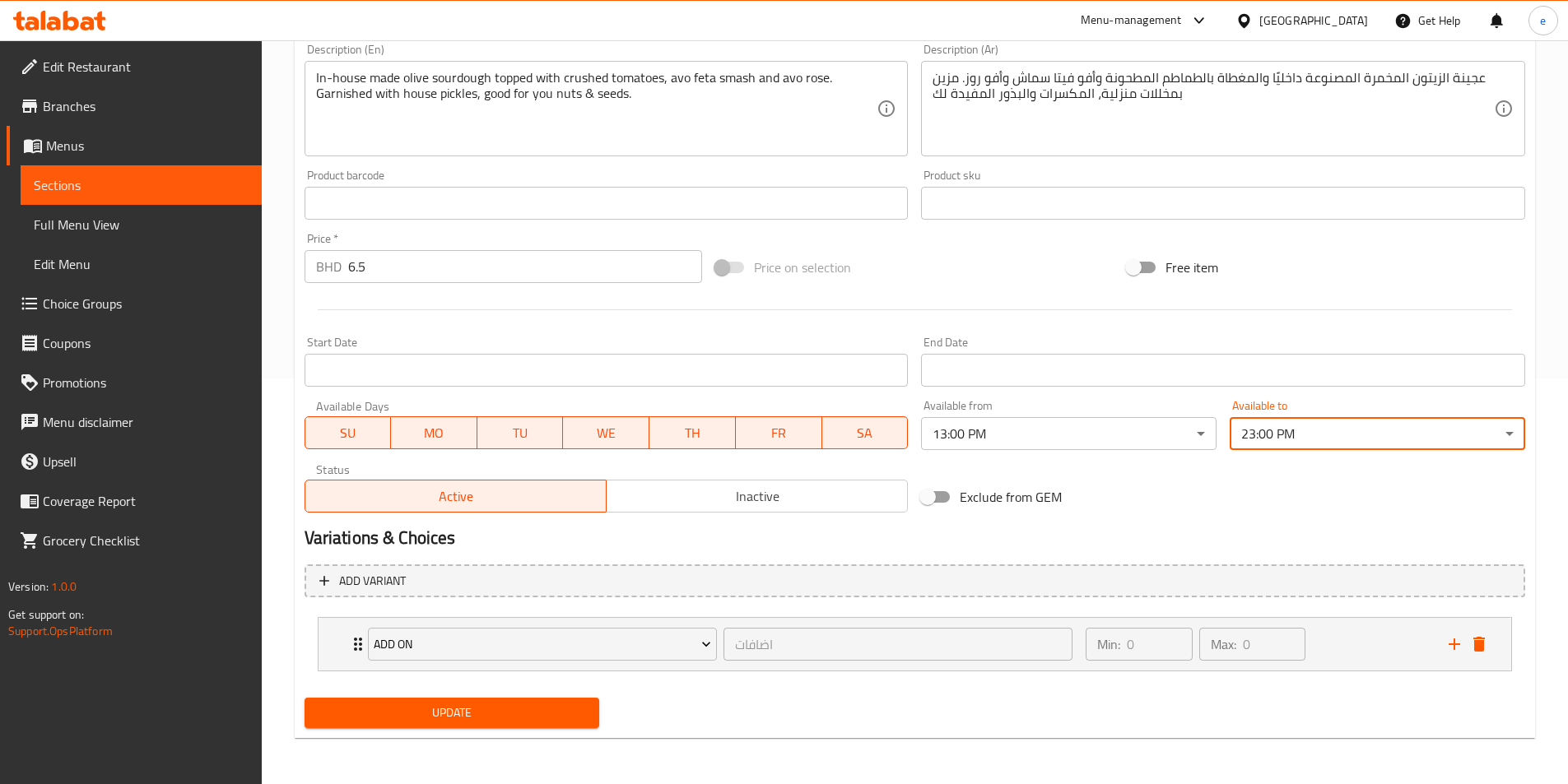
click at [501, 710] on span "Update" at bounding box center [453, 712] width 269 height 21
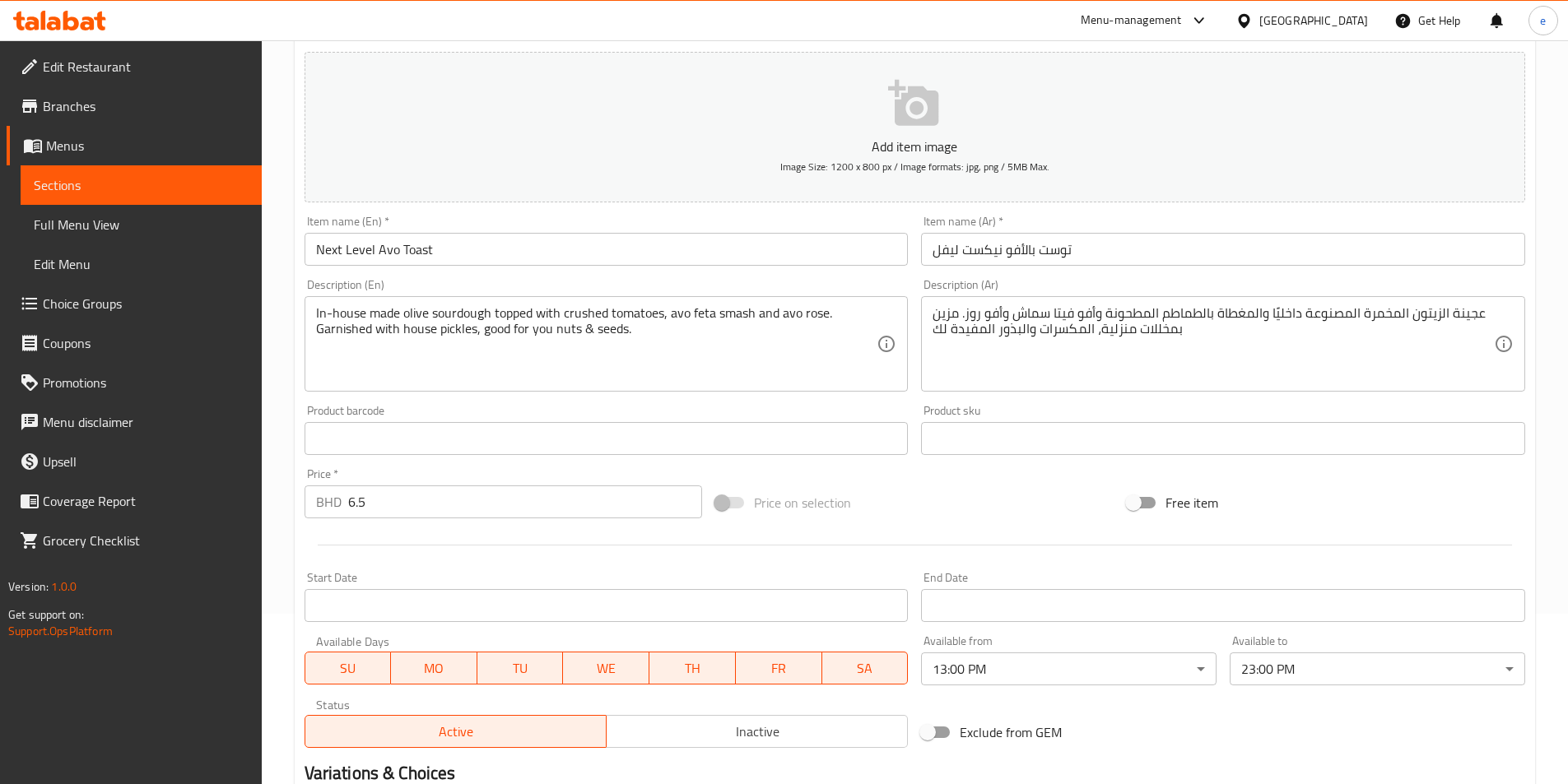
scroll to position [0, 0]
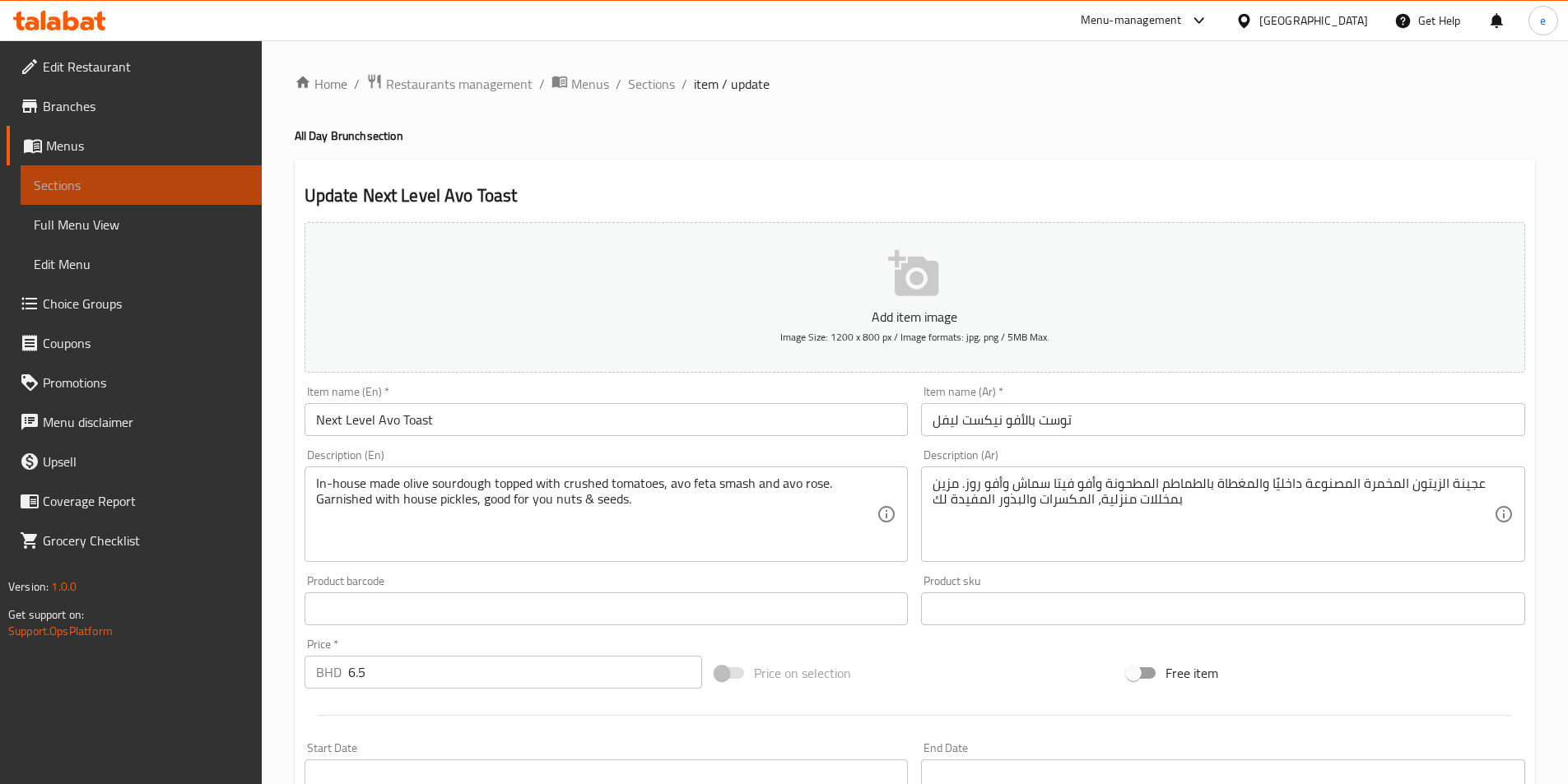
click at [74, 180] on span "Sections" at bounding box center [141, 185] width 214 height 20
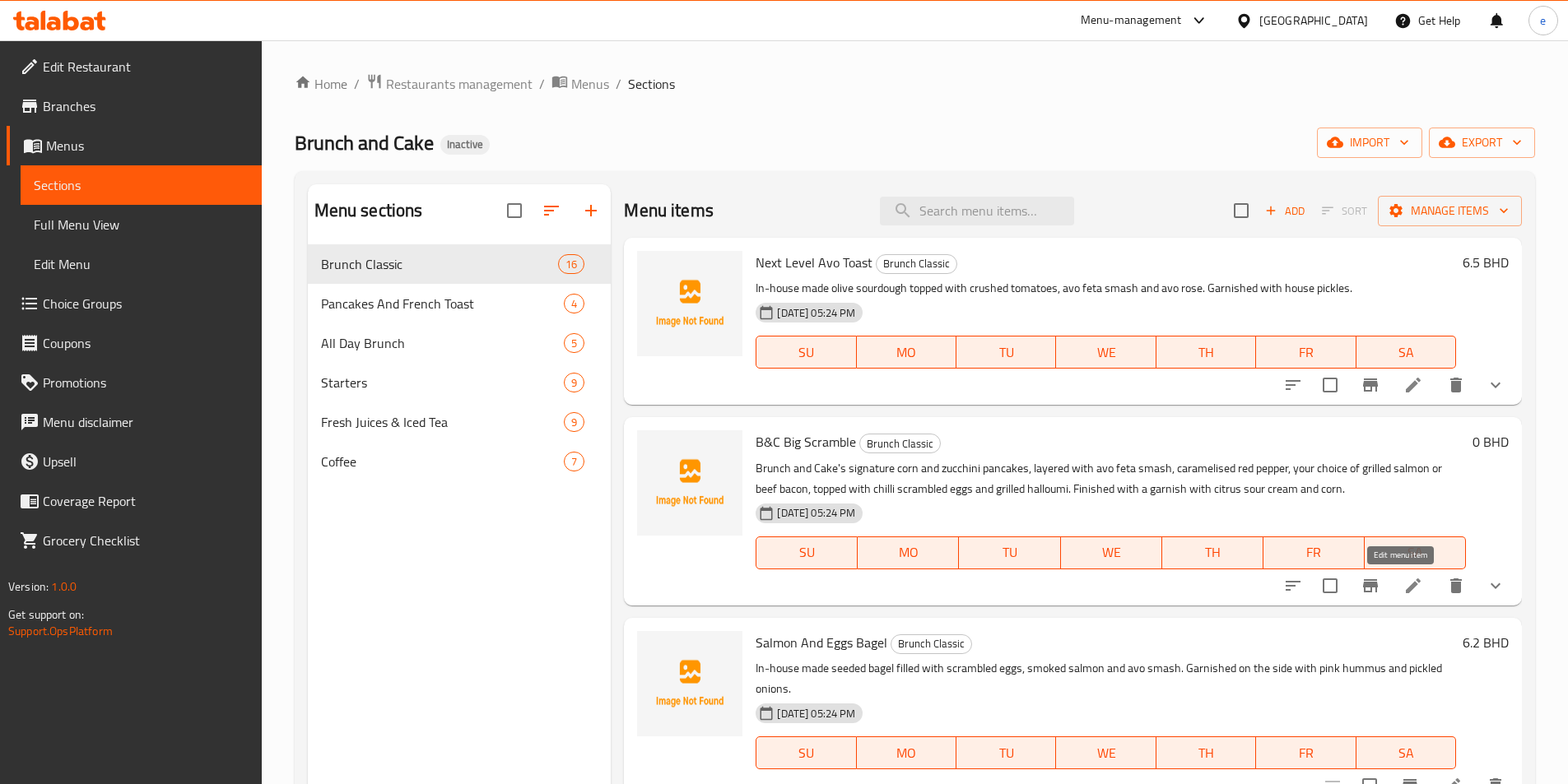
click at [1404, 579] on icon at bounding box center [1413, 586] width 20 height 20
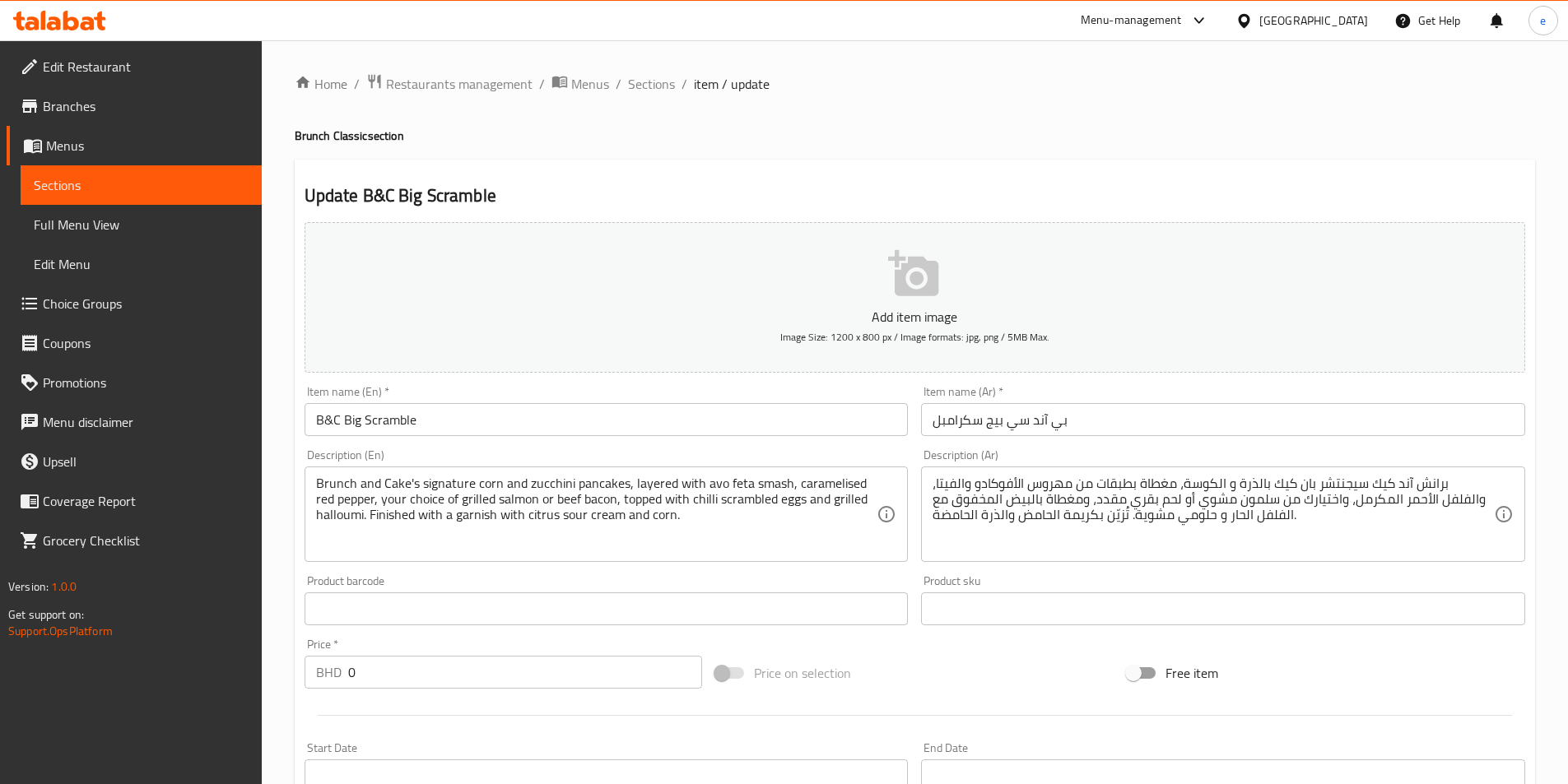
click at [36, 179] on span "Sections" at bounding box center [141, 185] width 214 height 20
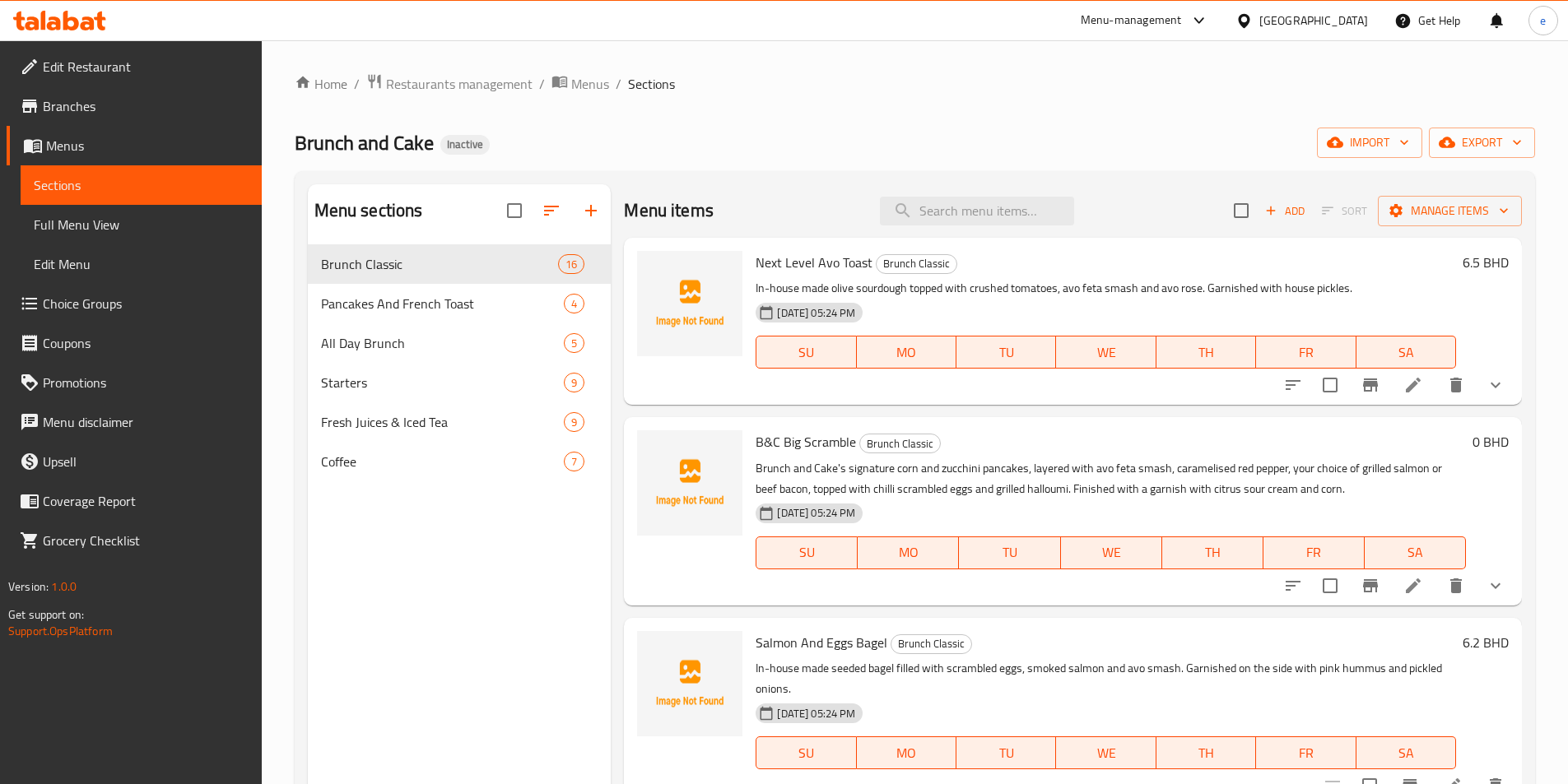
click at [66, 231] on span "Full Menu View" at bounding box center [141, 224] width 214 height 20
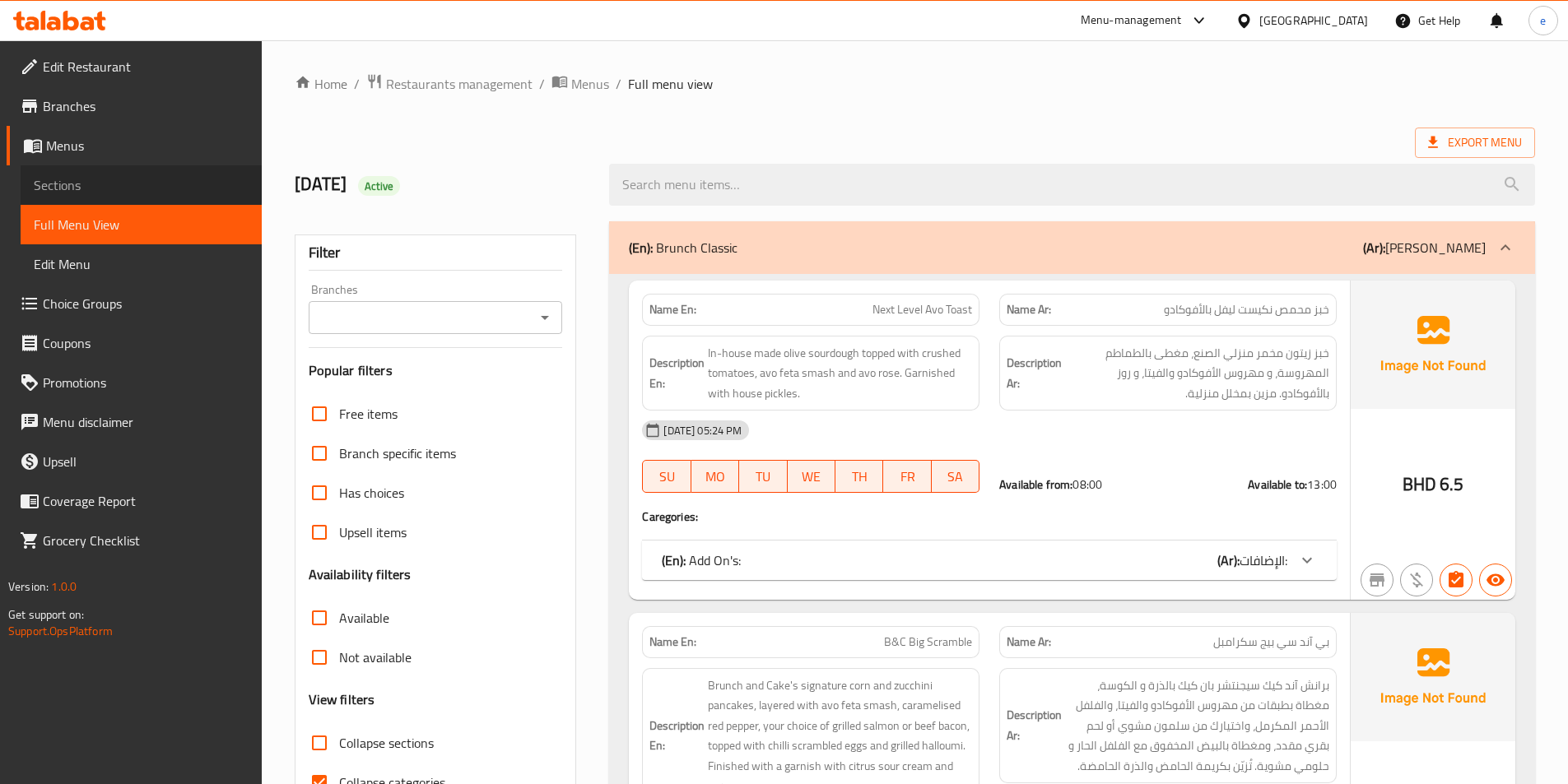
click at [73, 187] on span "Sections" at bounding box center [141, 185] width 214 height 20
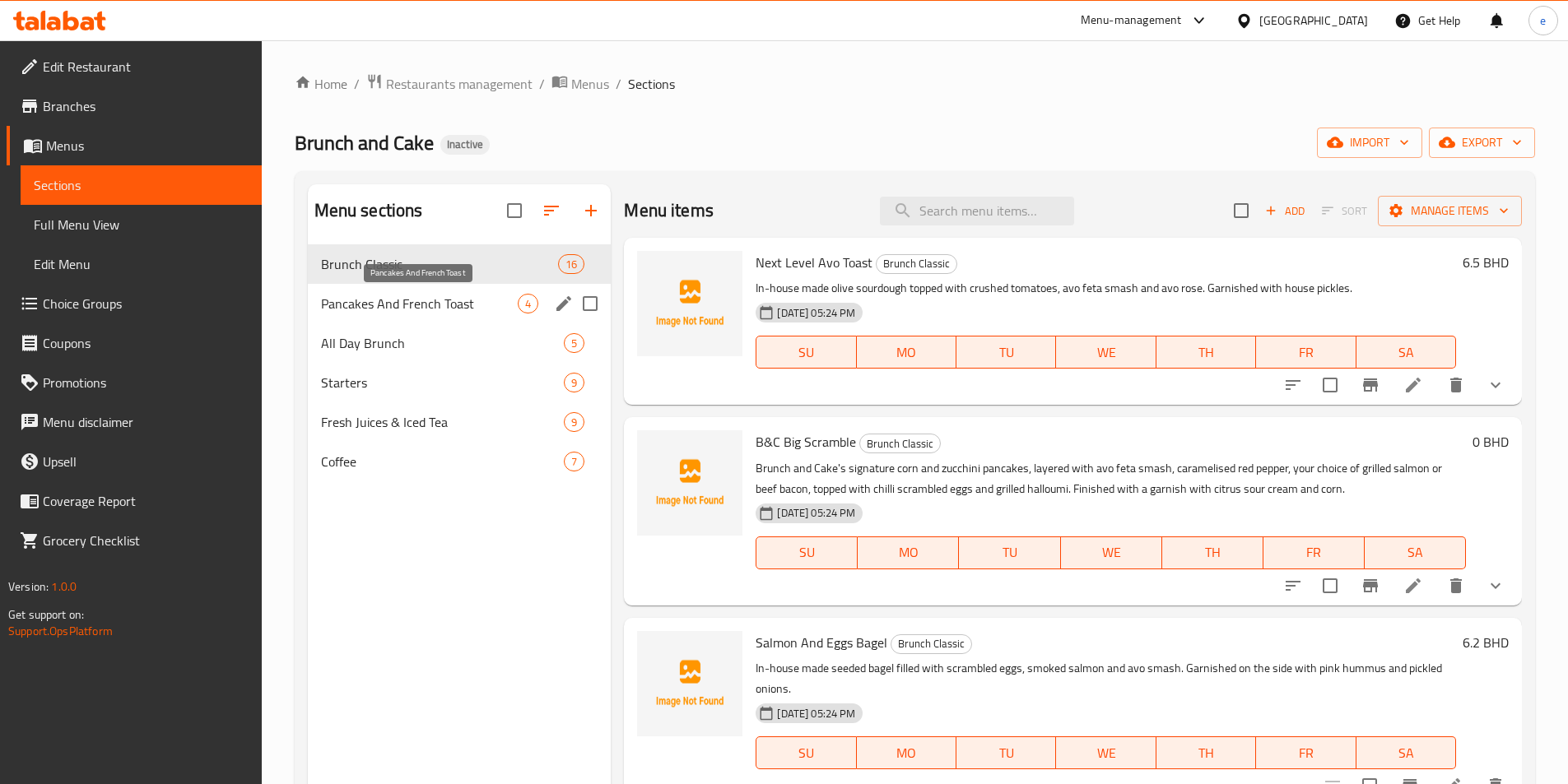
click at [426, 310] on span "Pancakes And French Toast" at bounding box center [420, 304] width 197 height 20
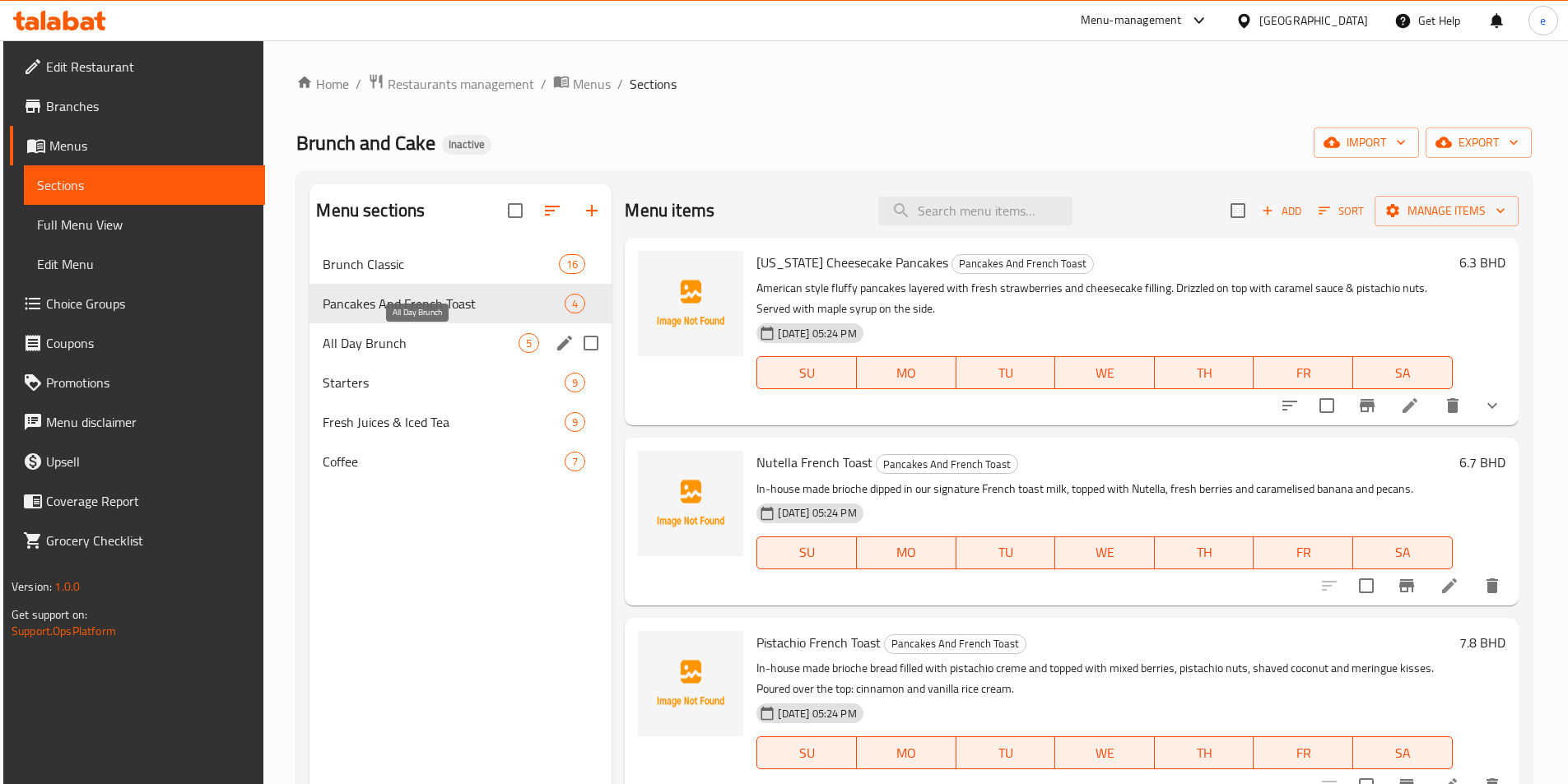
click at [412, 352] on span "All Day Brunch" at bounding box center [421, 343] width 196 height 20
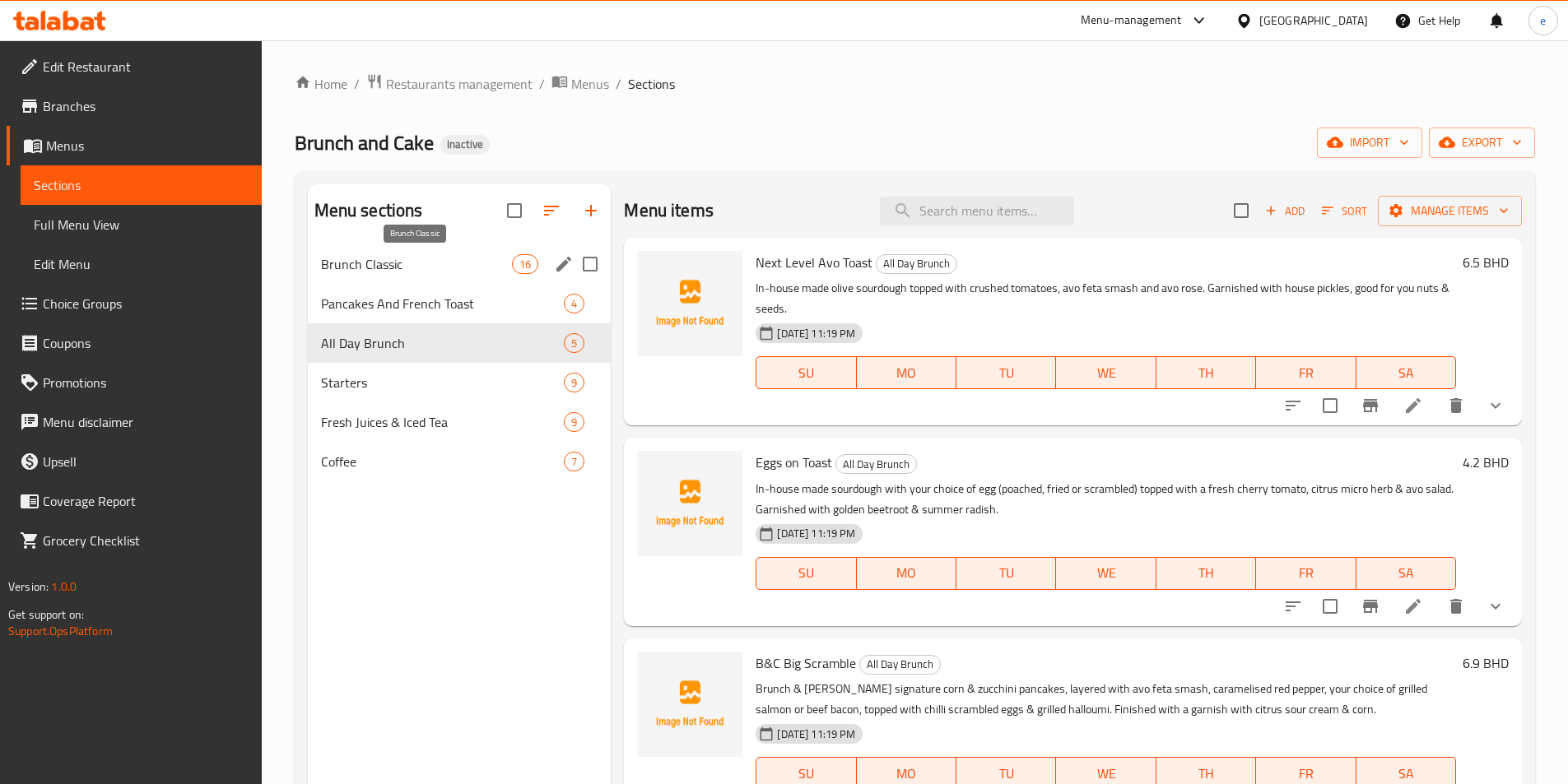
click at [404, 263] on span "Brunch Classic" at bounding box center [417, 264] width 191 height 20
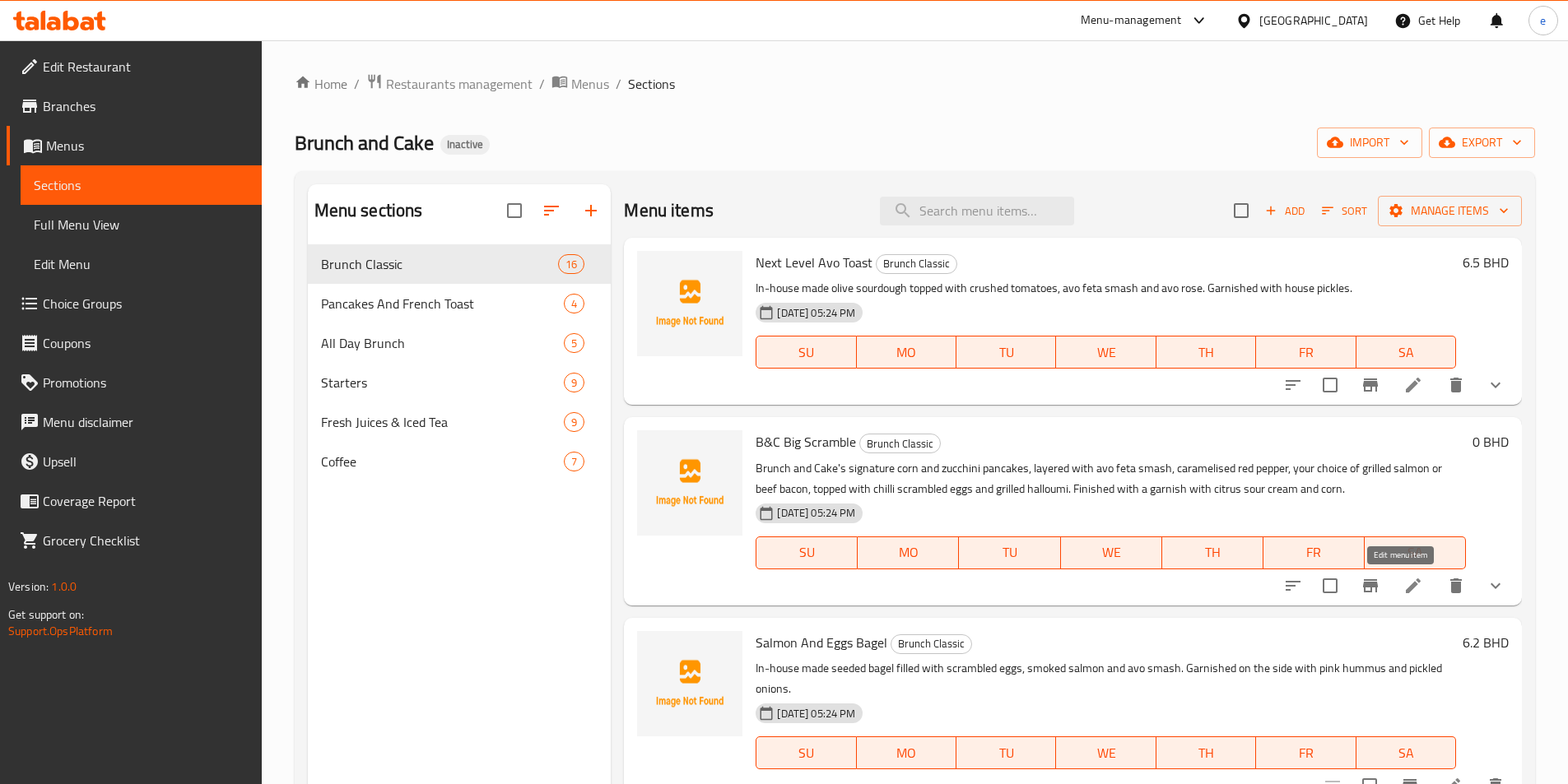
click at [1404, 593] on icon at bounding box center [1413, 586] width 20 height 20
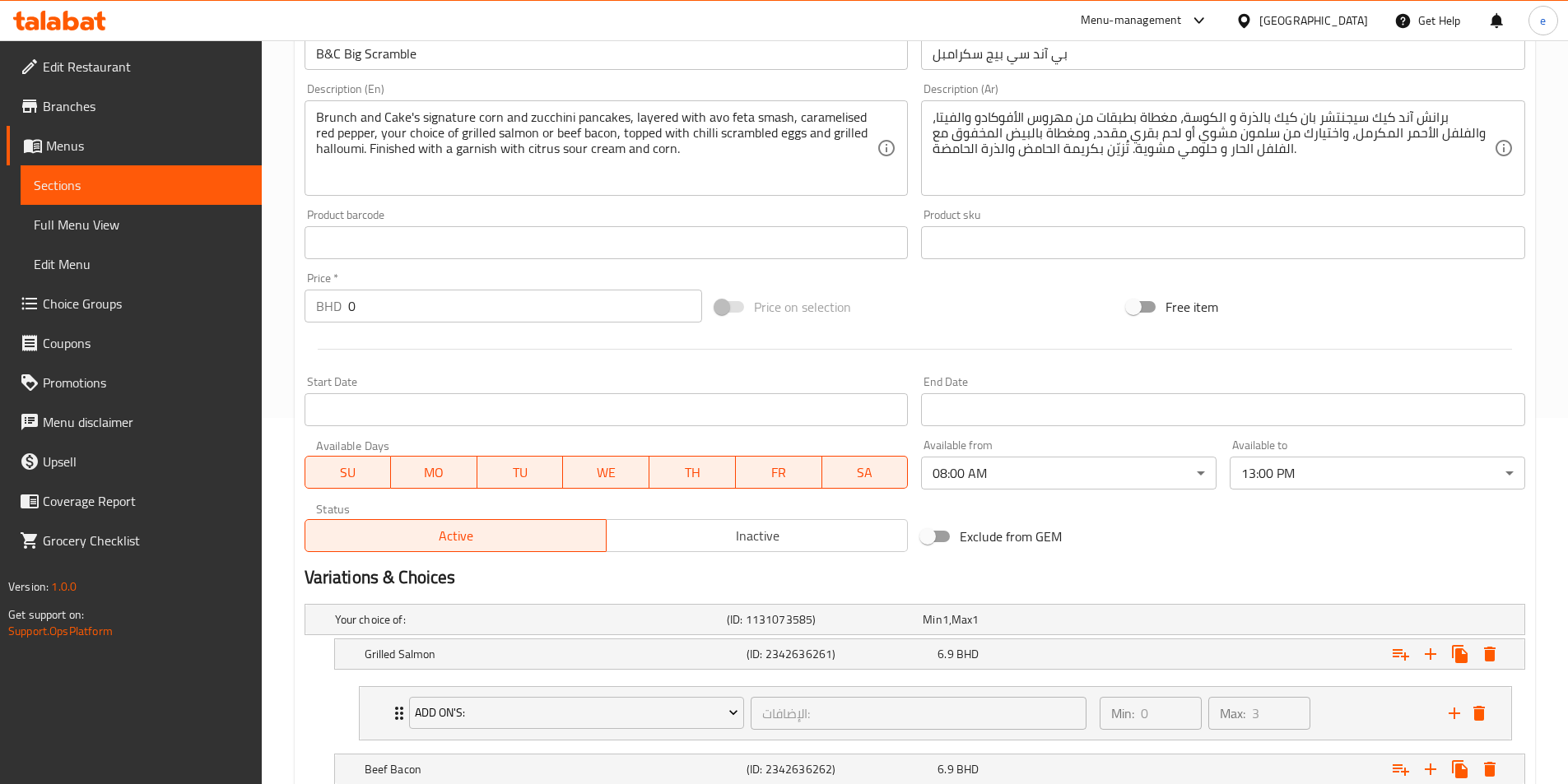
scroll to position [221, 0]
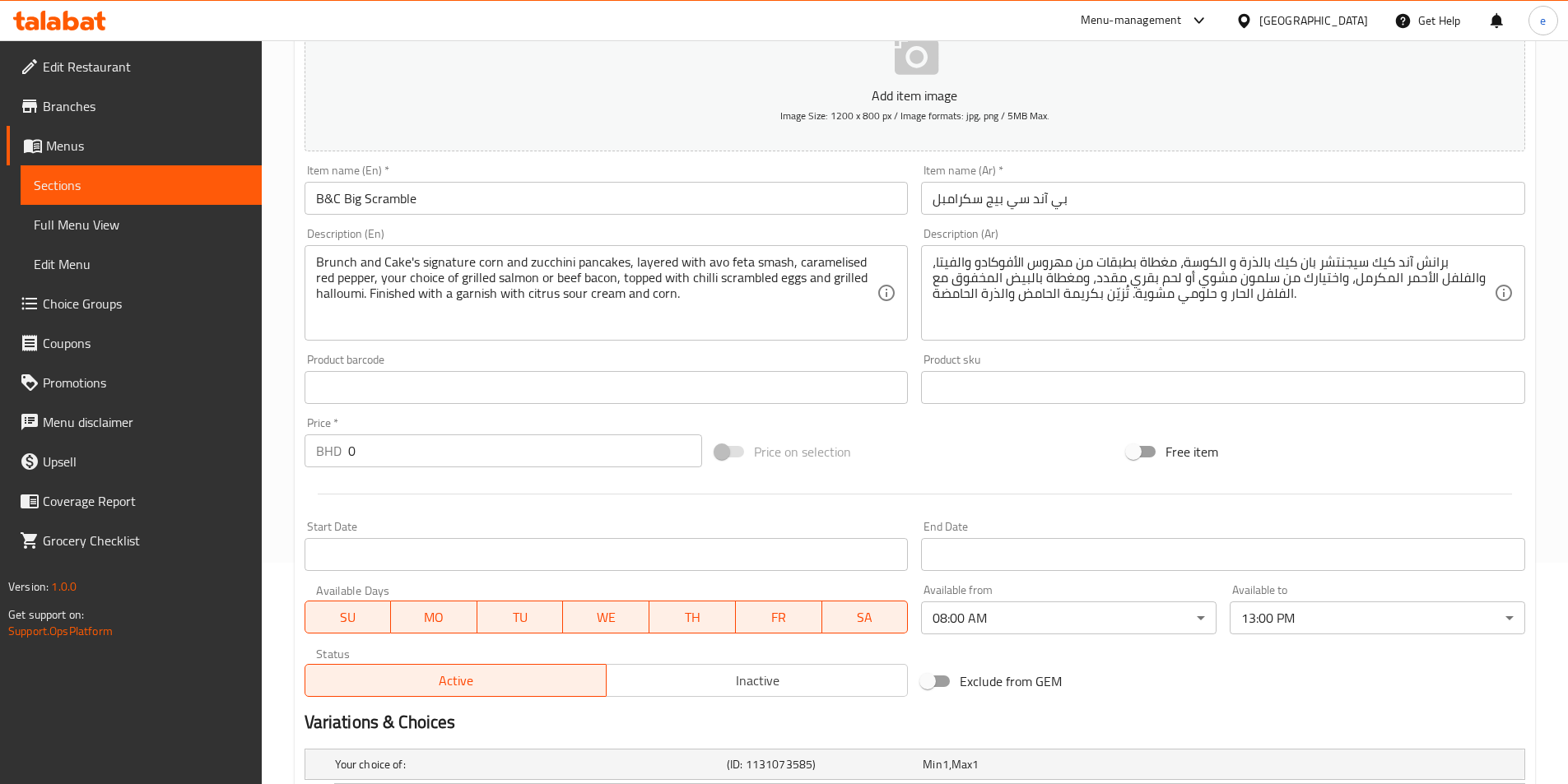
click at [116, 196] on link "Sections" at bounding box center [142, 185] width 241 height 40
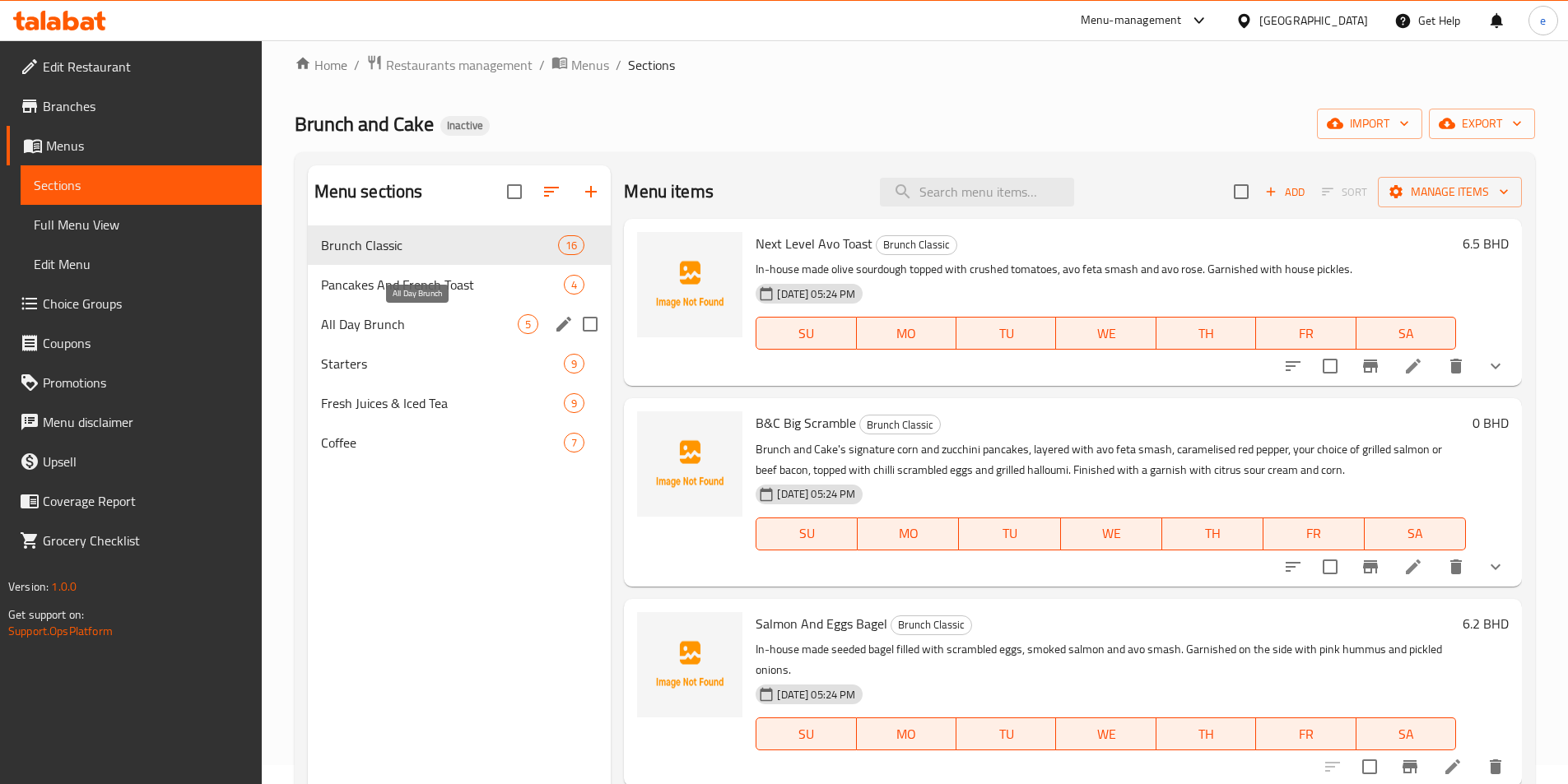
scroll to position [83, 0]
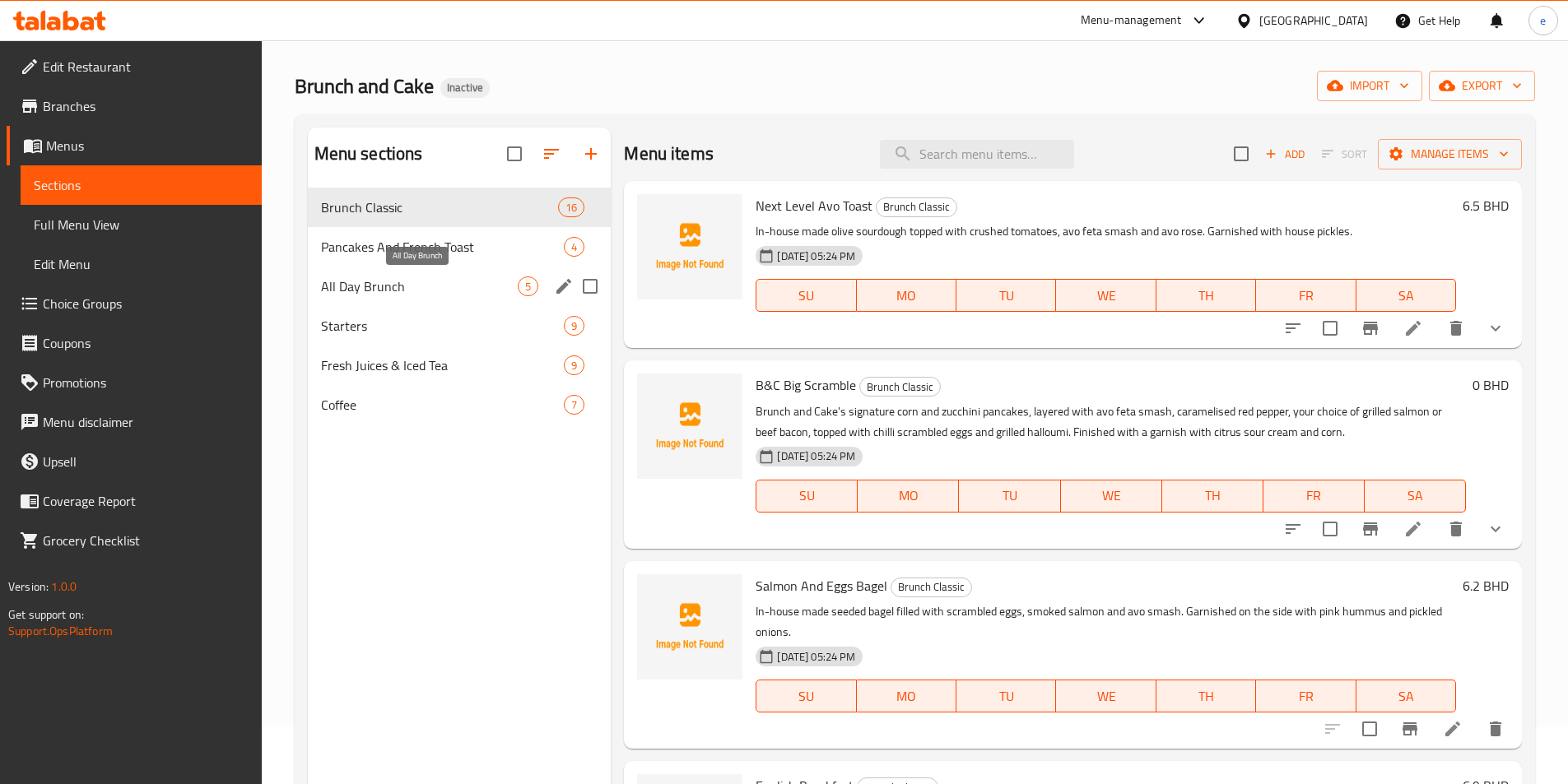
click at [394, 338] on div "Brunch Classic 16 Pancakes And French Toast 4 All Day Brunch 5 Starters 9 Fresh…" at bounding box center [460, 306] width 304 height 237
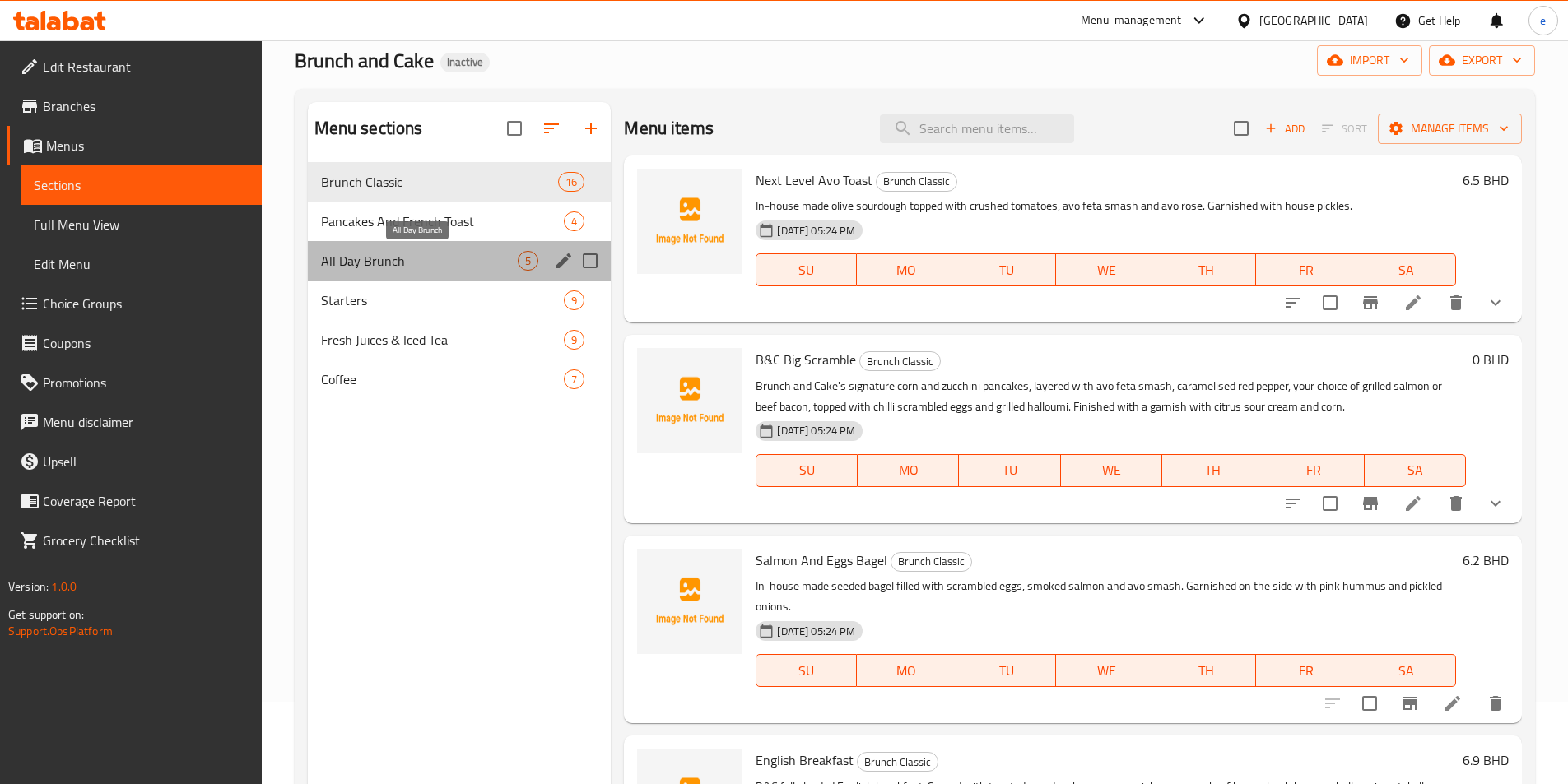
click at [380, 267] on span "All Day Brunch" at bounding box center [420, 261] width 197 height 20
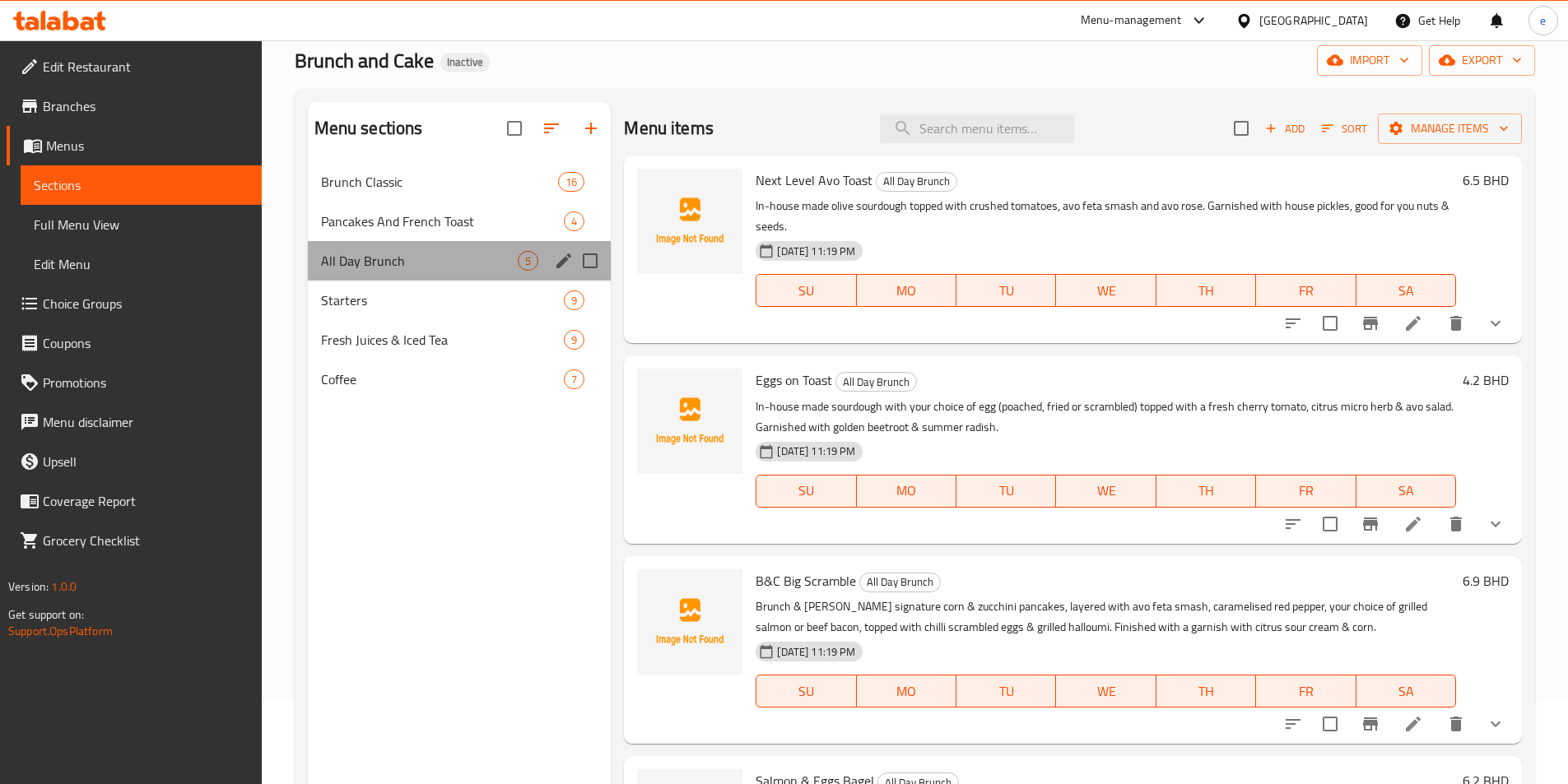
click at [419, 249] on div "All Day Brunch 5" at bounding box center [460, 261] width 304 height 40
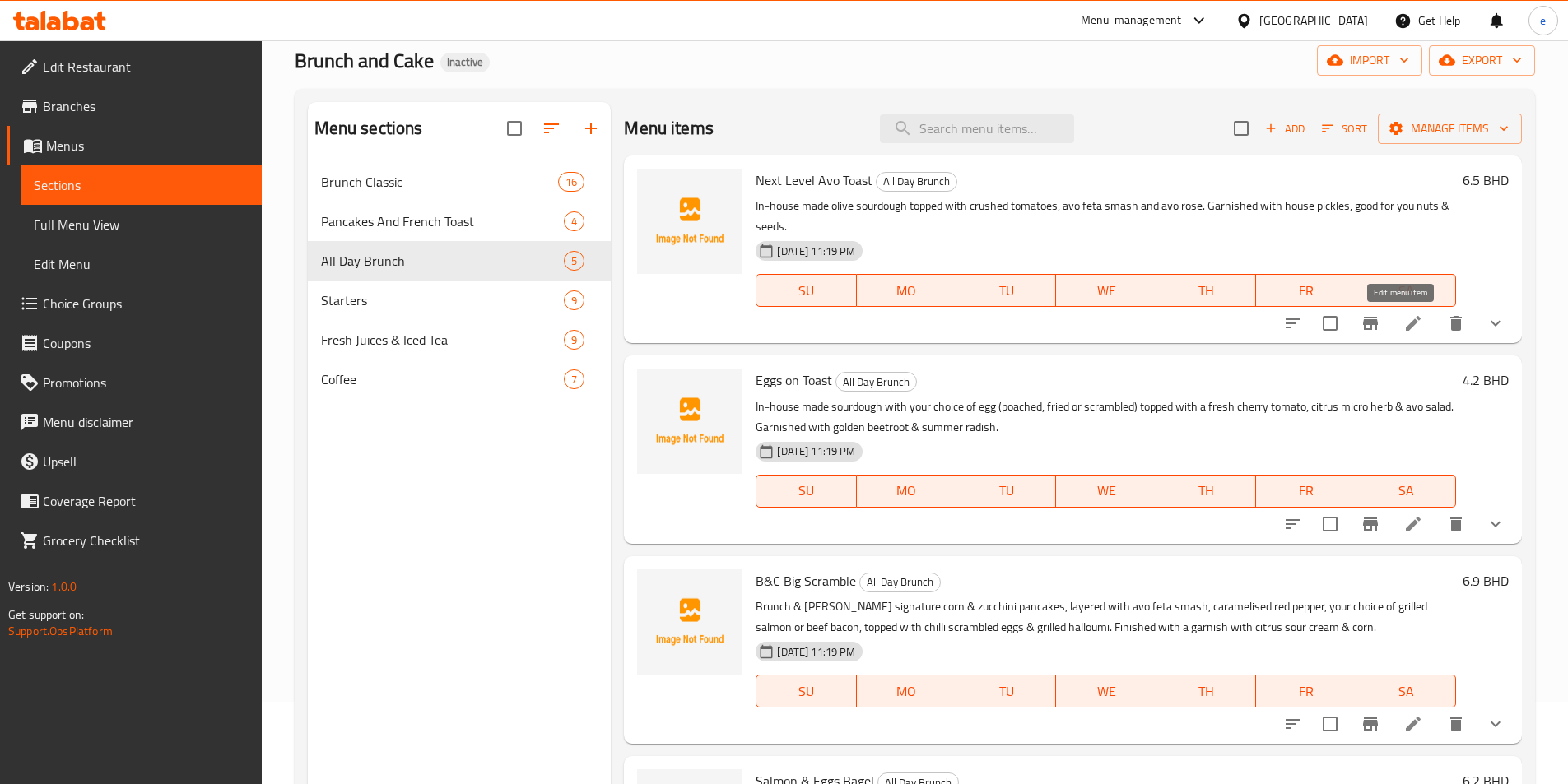
click at [1406, 326] on icon at bounding box center [1412, 323] width 15 height 15
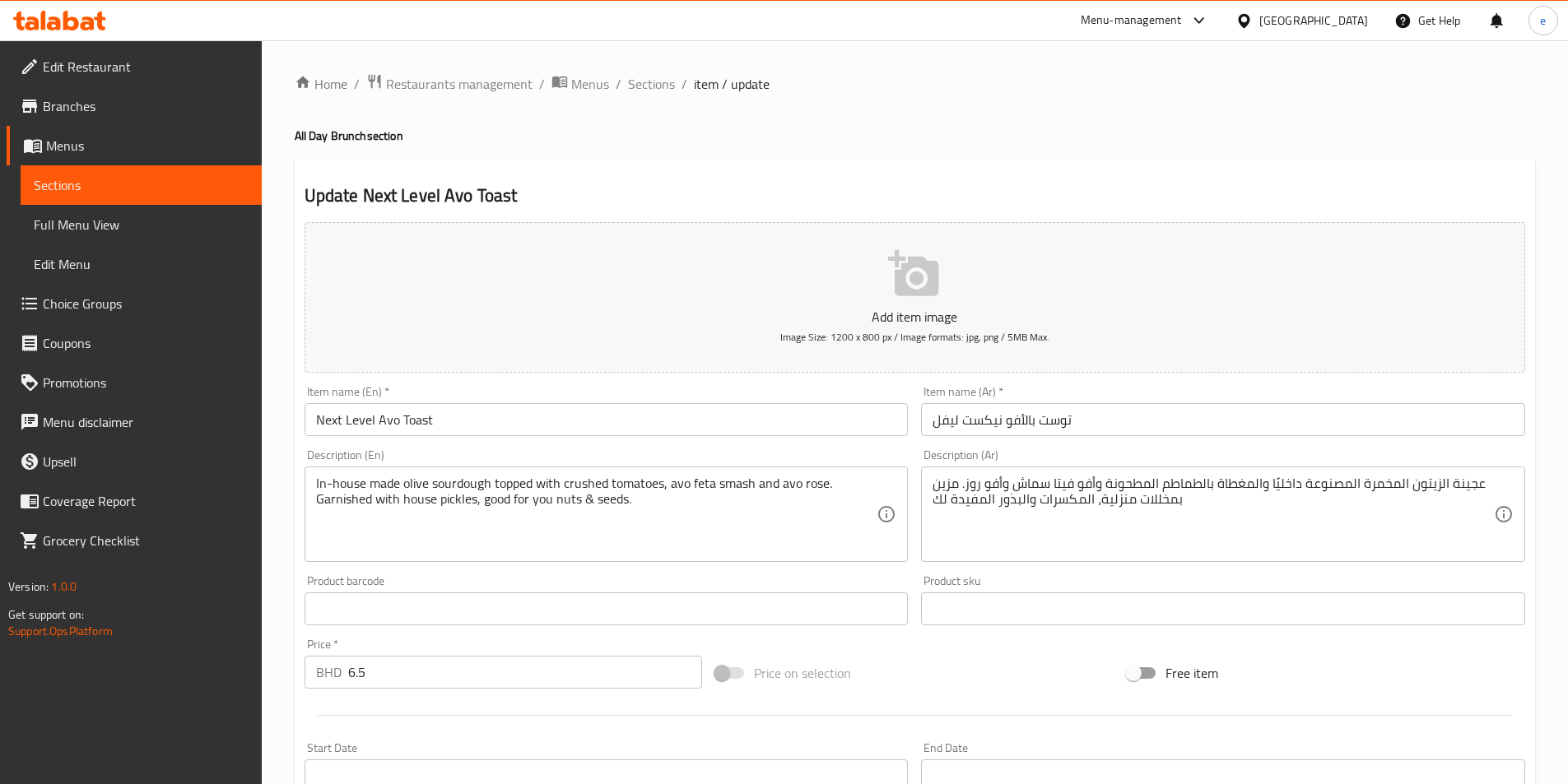
scroll to position [405, 0]
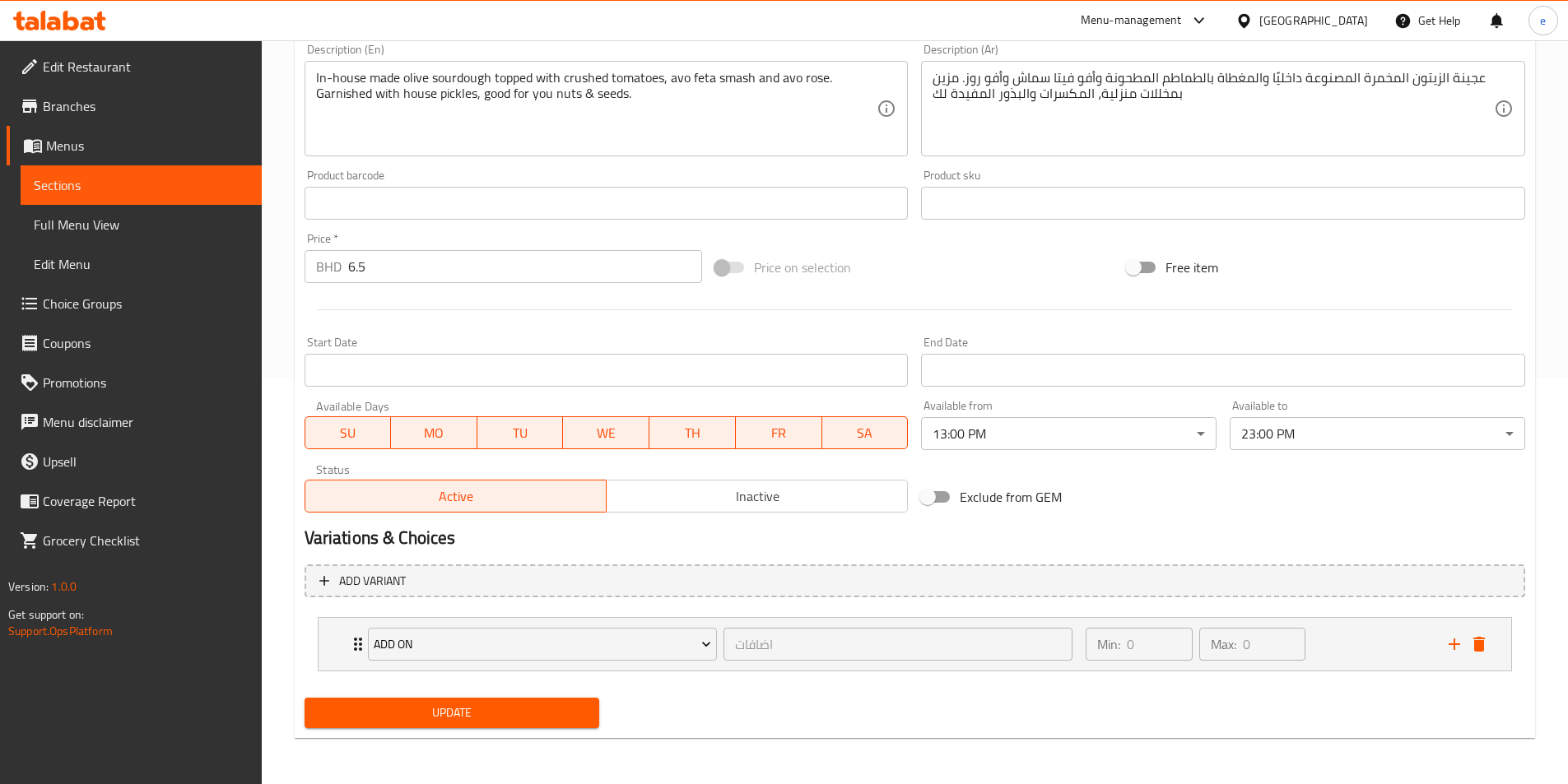
click at [490, 708] on span "Update" at bounding box center [453, 712] width 269 height 21
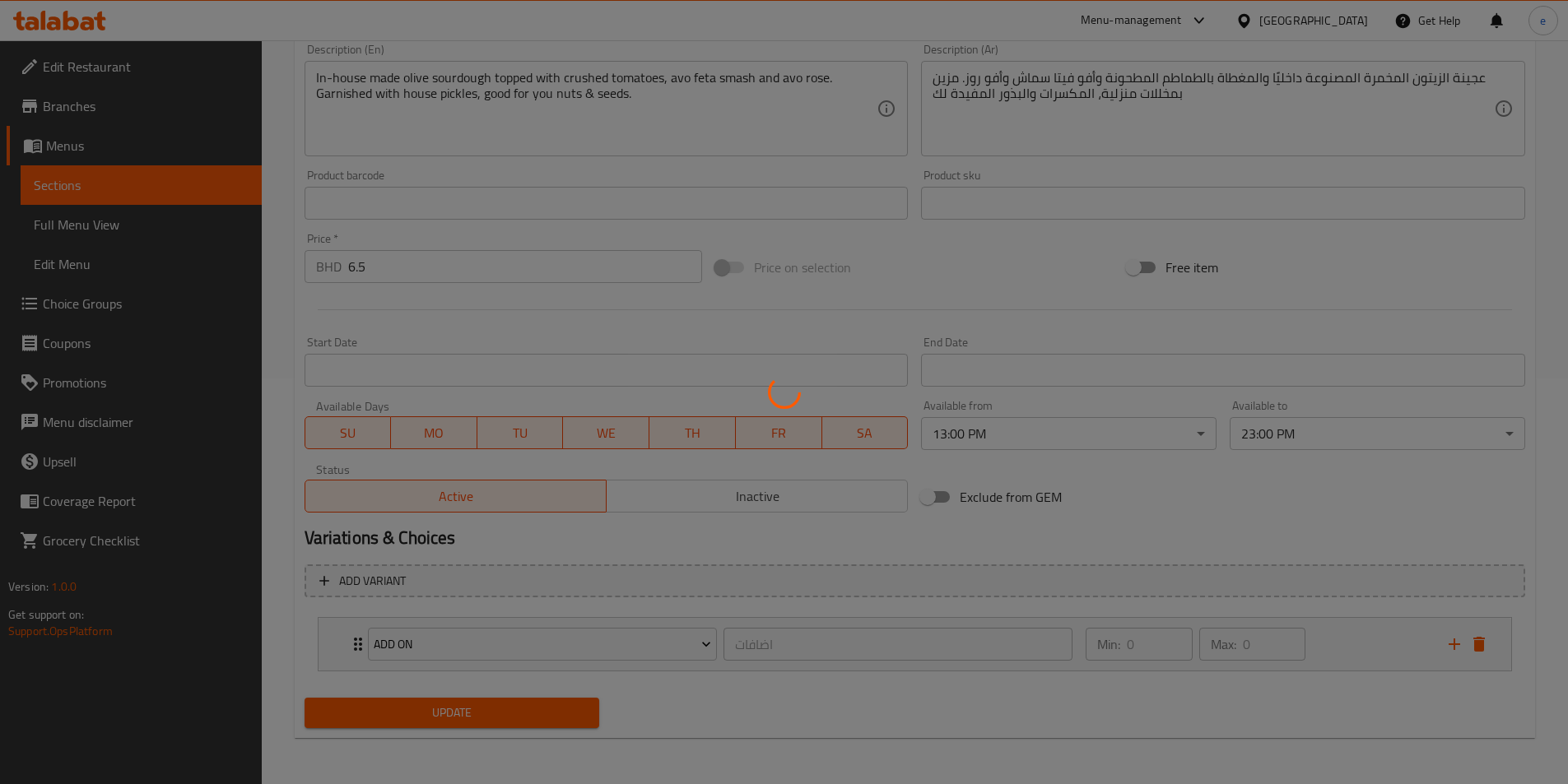
click at [99, 179] on div at bounding box center [784, 392] width 1568 height 784
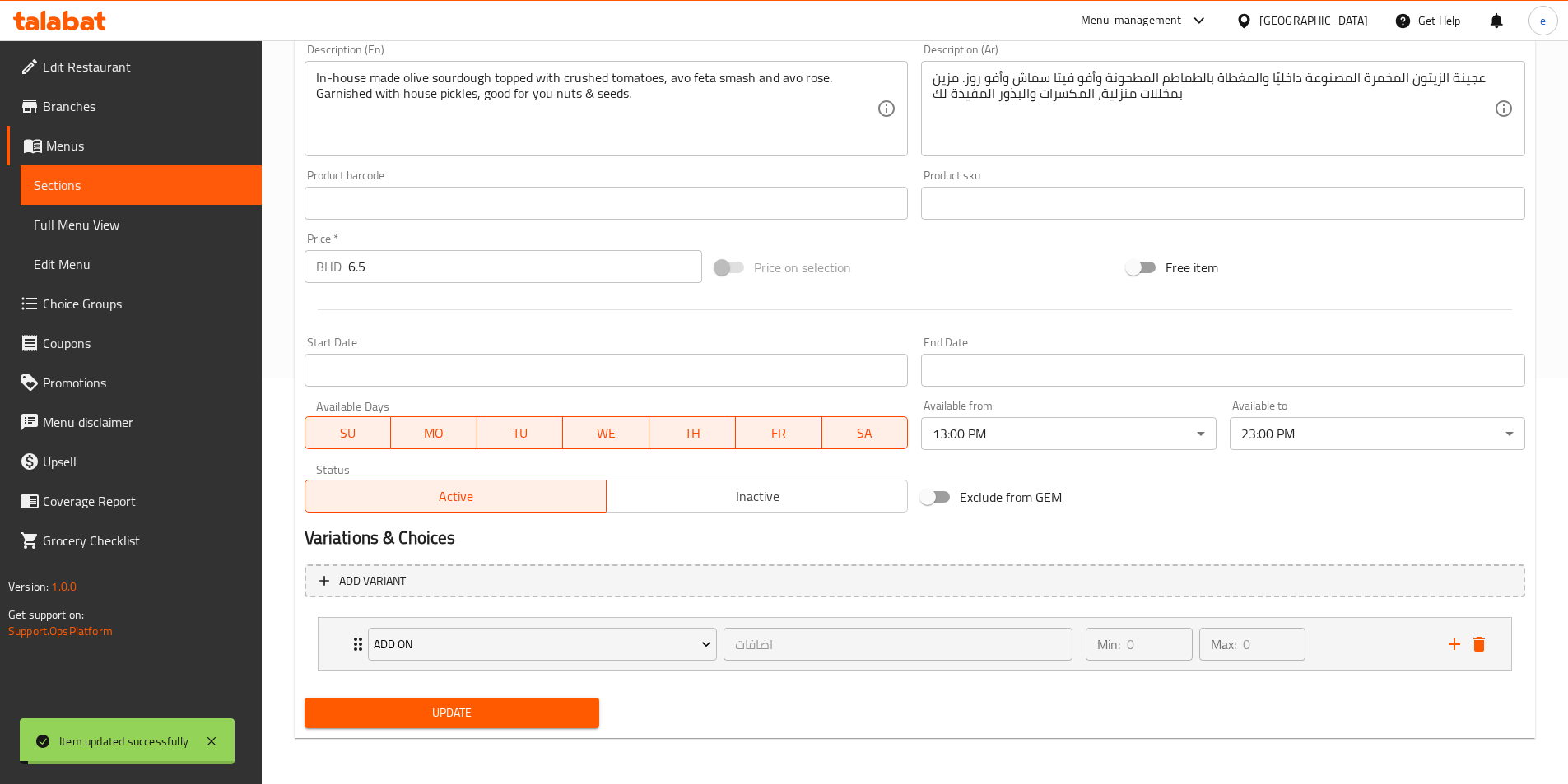
click at [96, 184] on span "Sections" at bounding box center [141, 185] width 214 height 20
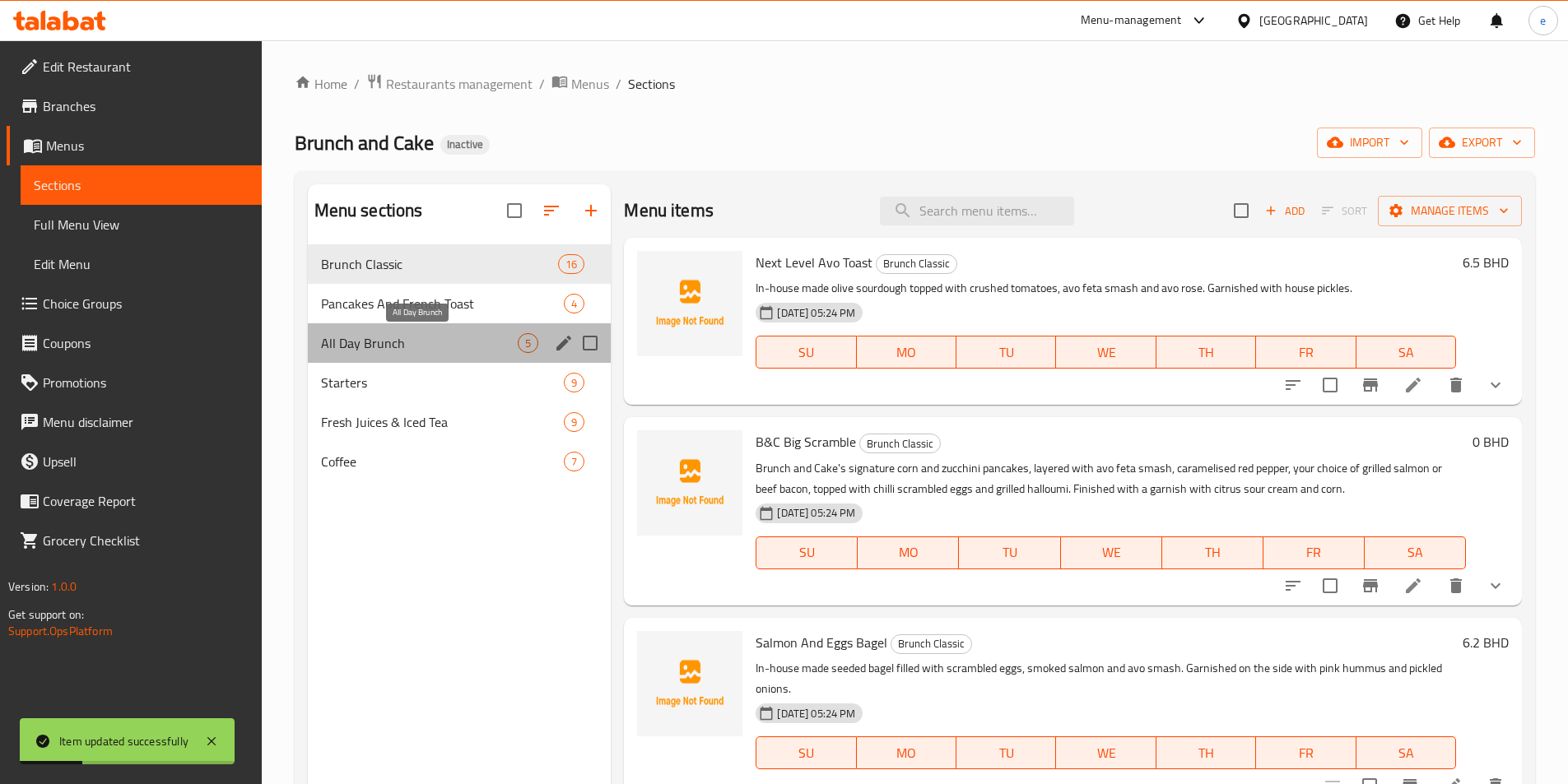
click at [412, 347] on span "All Day Brunch" at bounding box center [420, 343] width 197 height 20
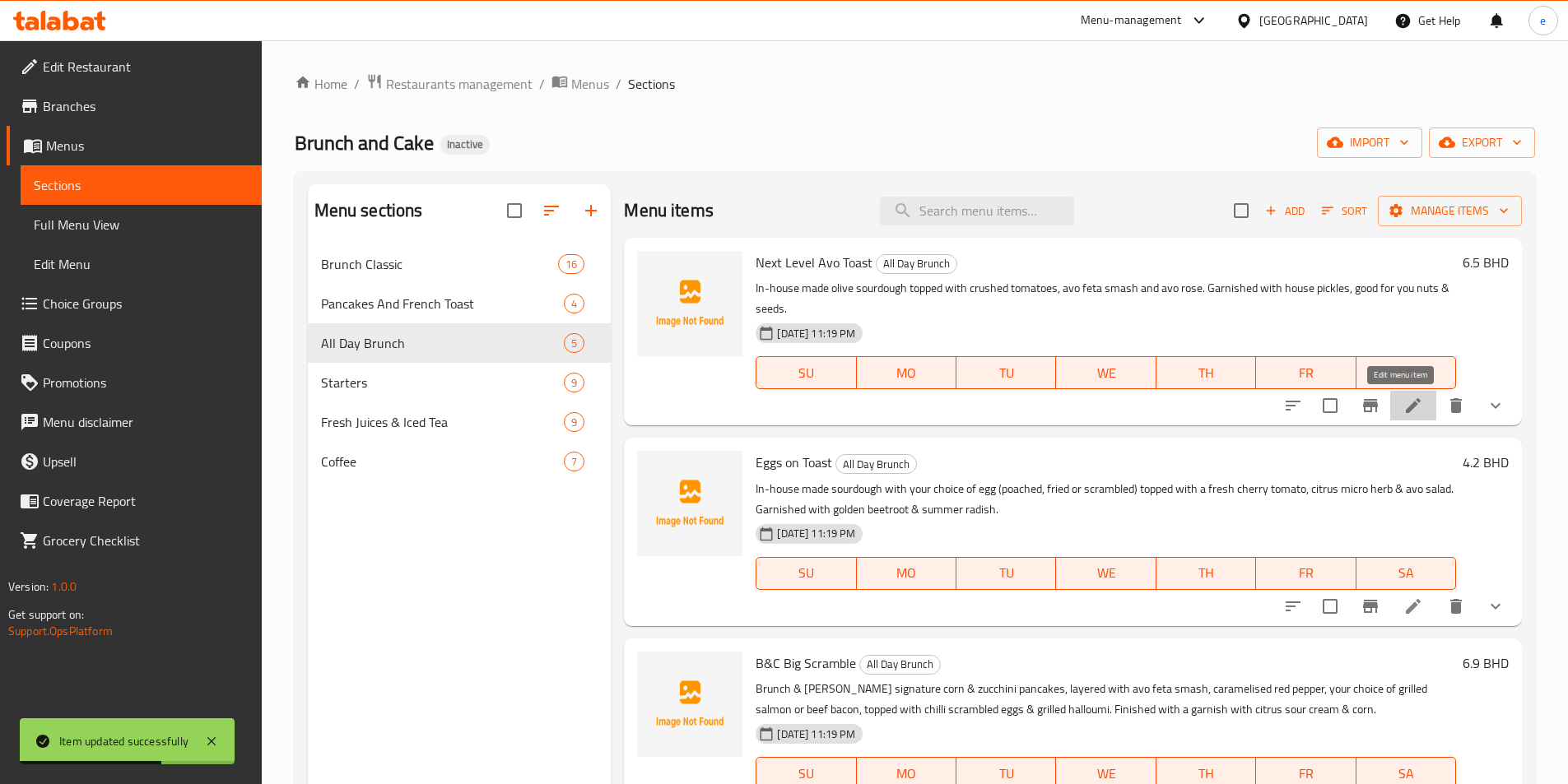
click at [1407, 402] on icon at bounding box center [1412, 405] width 15 height 15
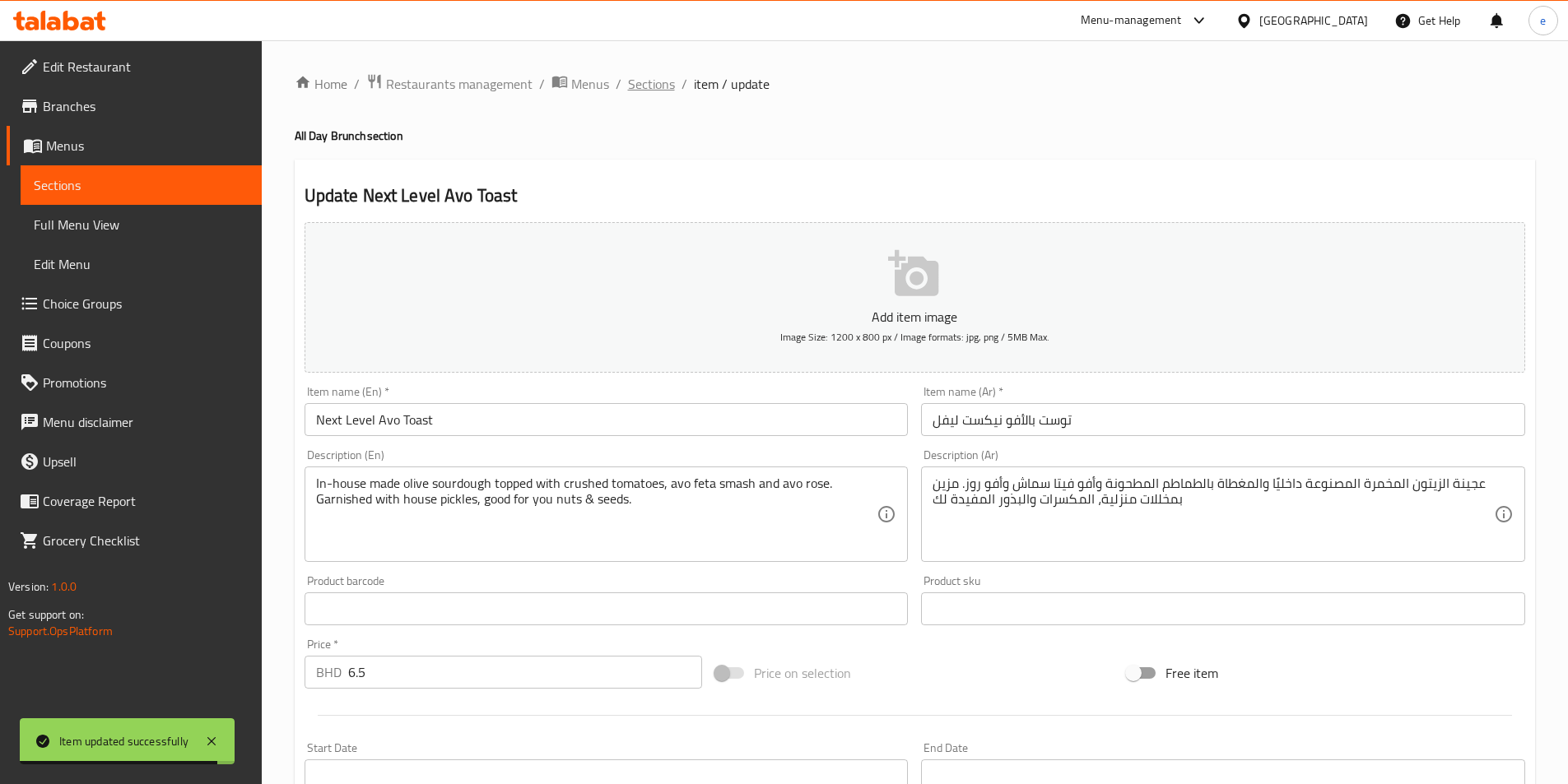
click at [663, 84] on span "Sections" at bounding box center [651, 84] width 47 height 20
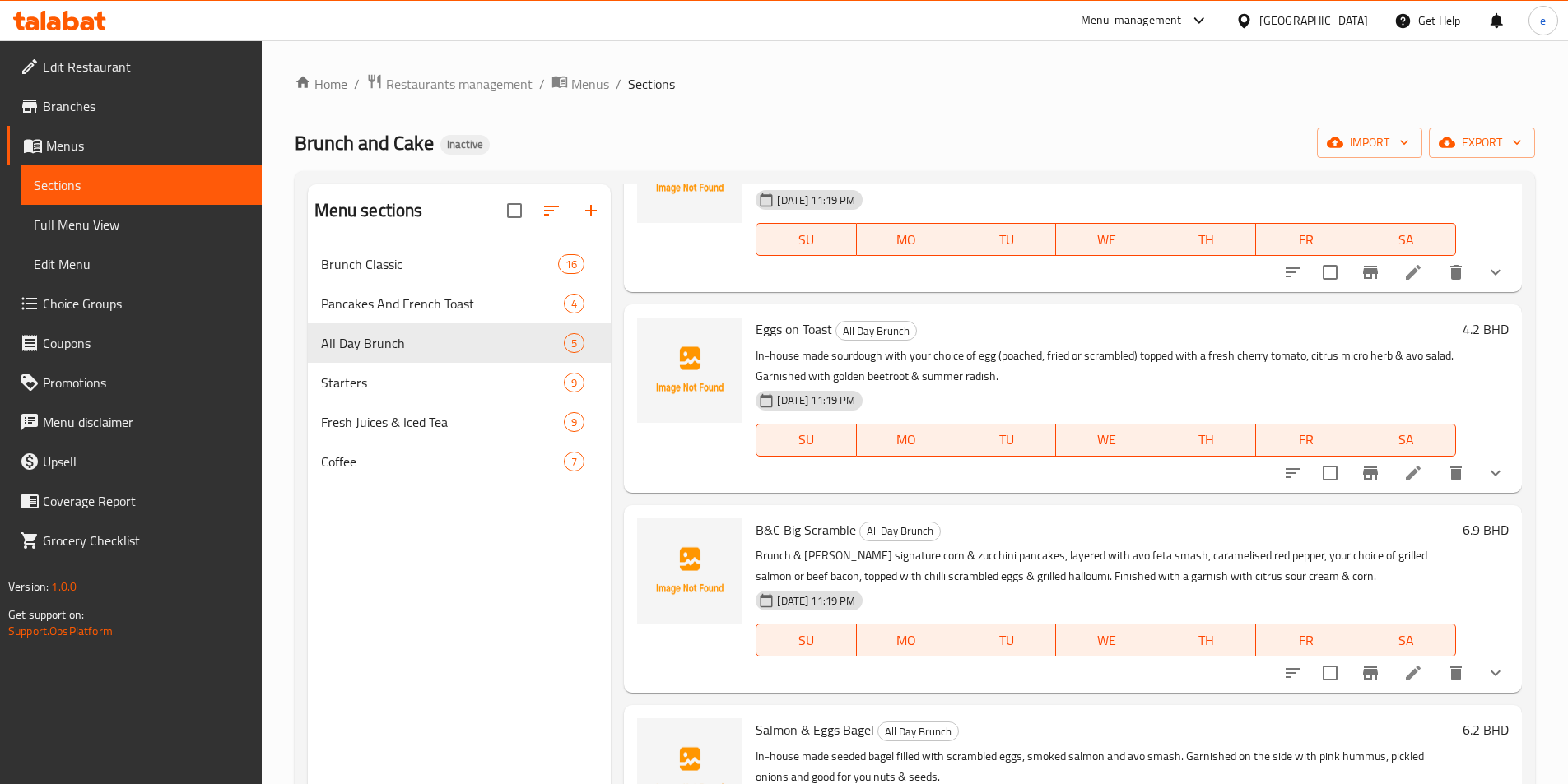
scroll to position [164, 0]
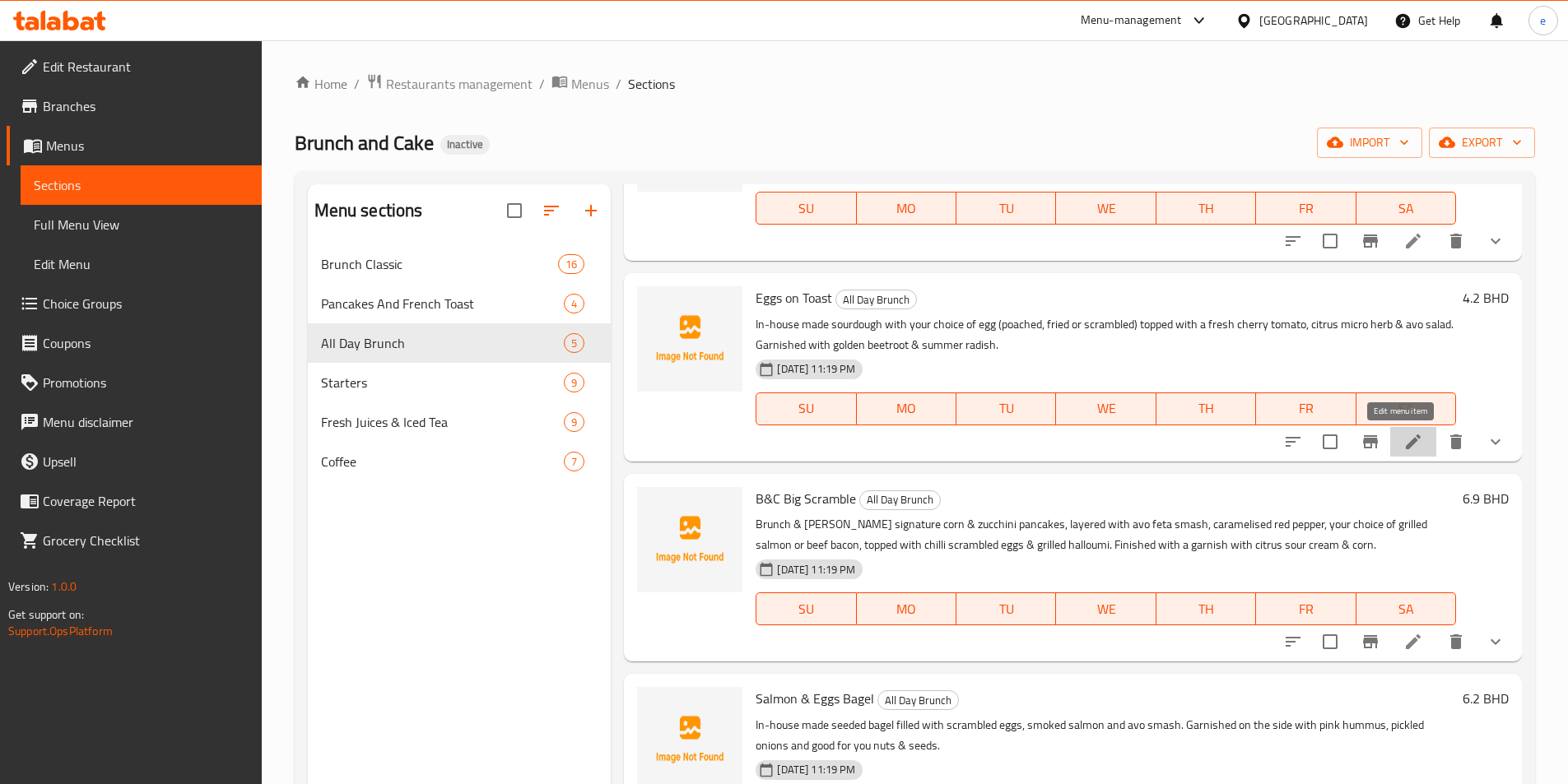
click at [1406, 442] on icon at bounding box center [1412, 441] width 15 height 15
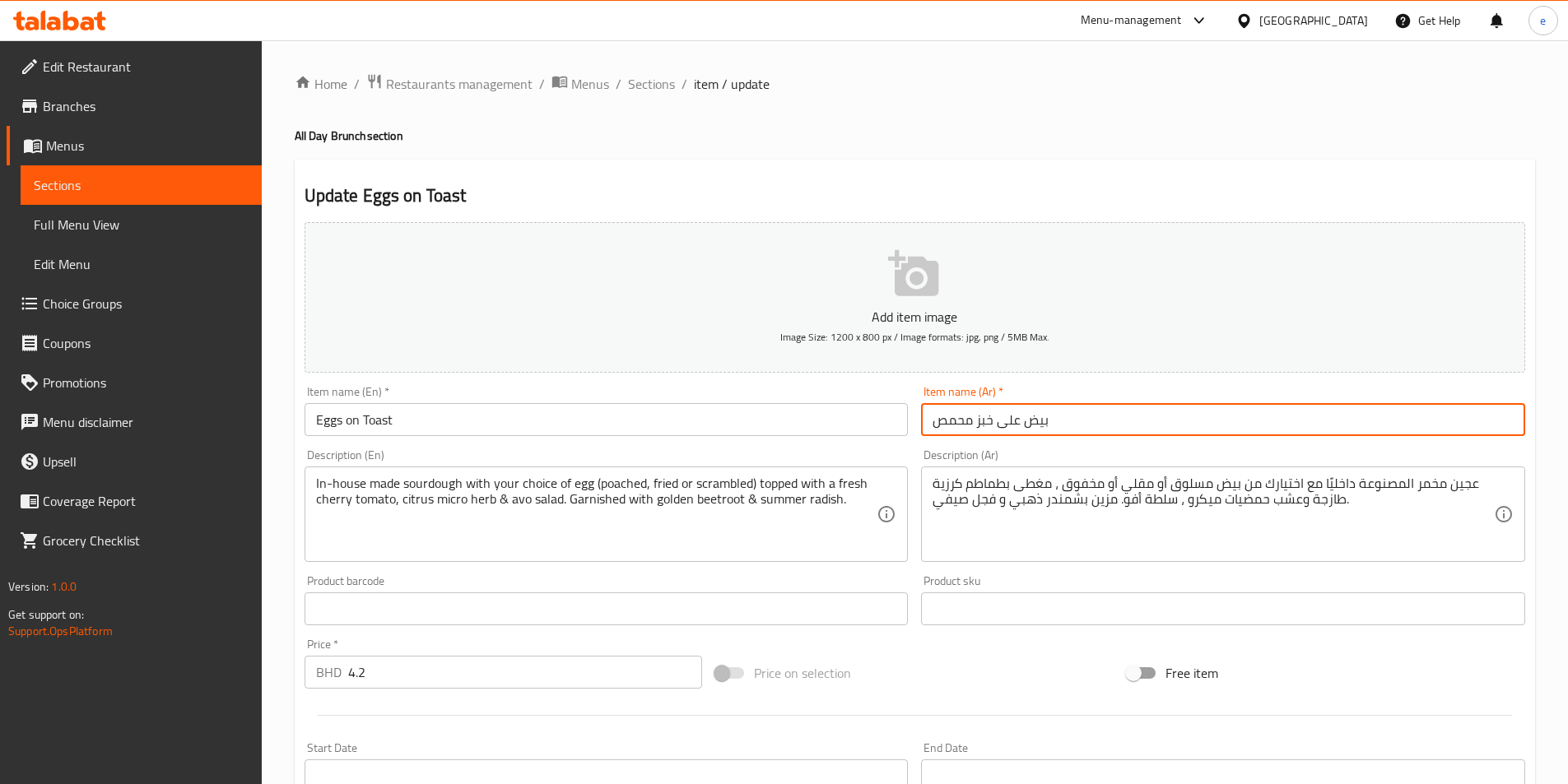
drag, startPoint x: 987, startPoint y: 421, endPoint x: 858, endPoint y: 423, distance: 129.0
click at [858, 423] on div "Add item image Image Size: 1200 x 800 px / Image formats: jpg, png / 5MB Max. I…" at bounding box center [915, 570] width 1234 height 709
click at [985, 426] on input "بيض على خبز محمص" at bounding box center [1223, 419] width 604 height 33
drag, startPoint x: 995, startPoint y: 420, endPoint x: 774, endPoint y: 424, distance: 221.0
click at [775, 424] on div "Add item image Image Size: 1200 x 800 px / Image formats: jpg, png / 5MB Max. I…" at bounding box center [915, 570] width 1234 height 709
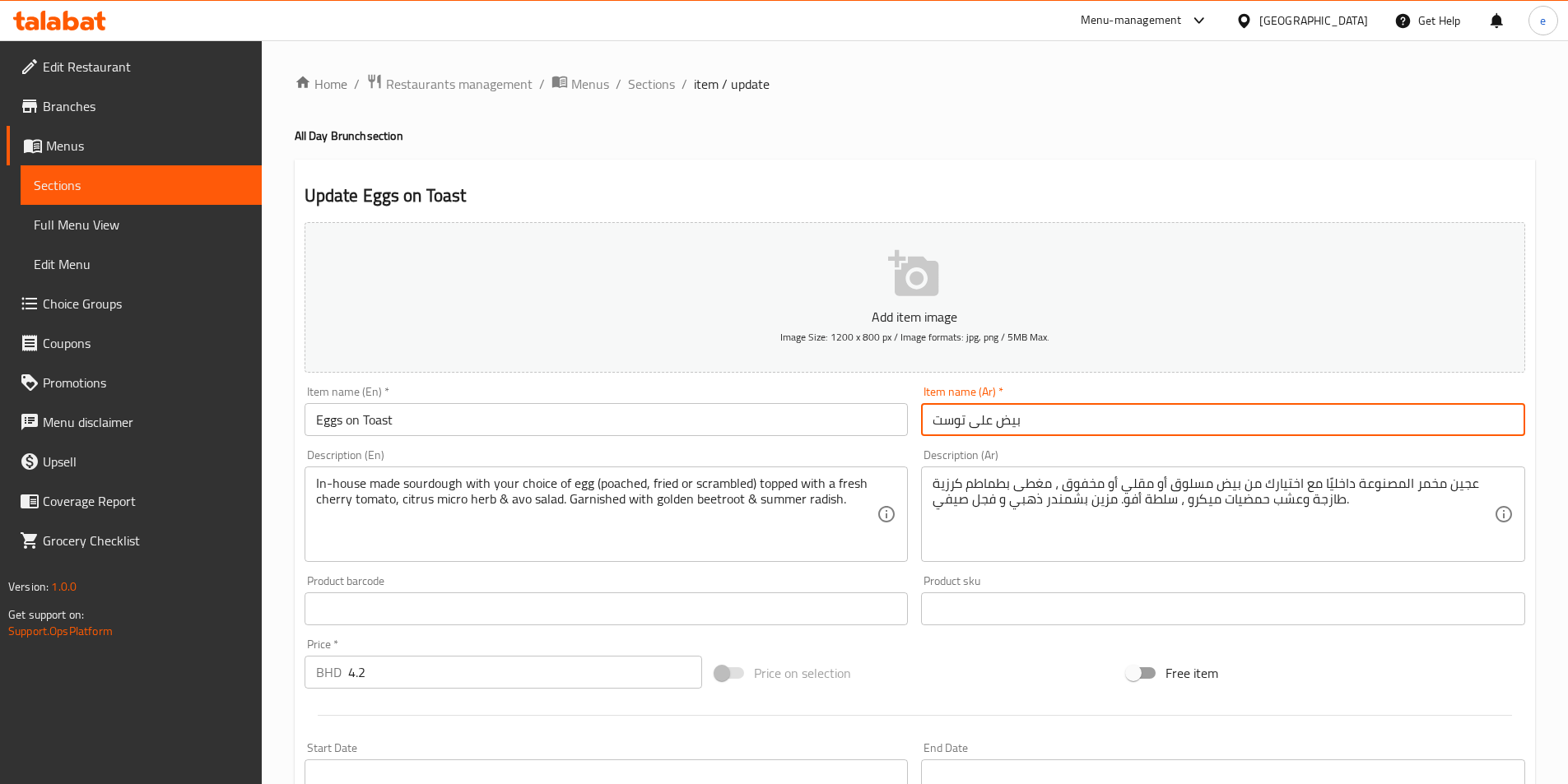
type input "بيض على توست"
click at [1053, 443] on div "Description (Ar) عجين مخمر المصنوعة داخليًا مع اختيارك من بيض مسلوق أو مقلي أو …" at bounding box center [1222, 505] width 617 height 126
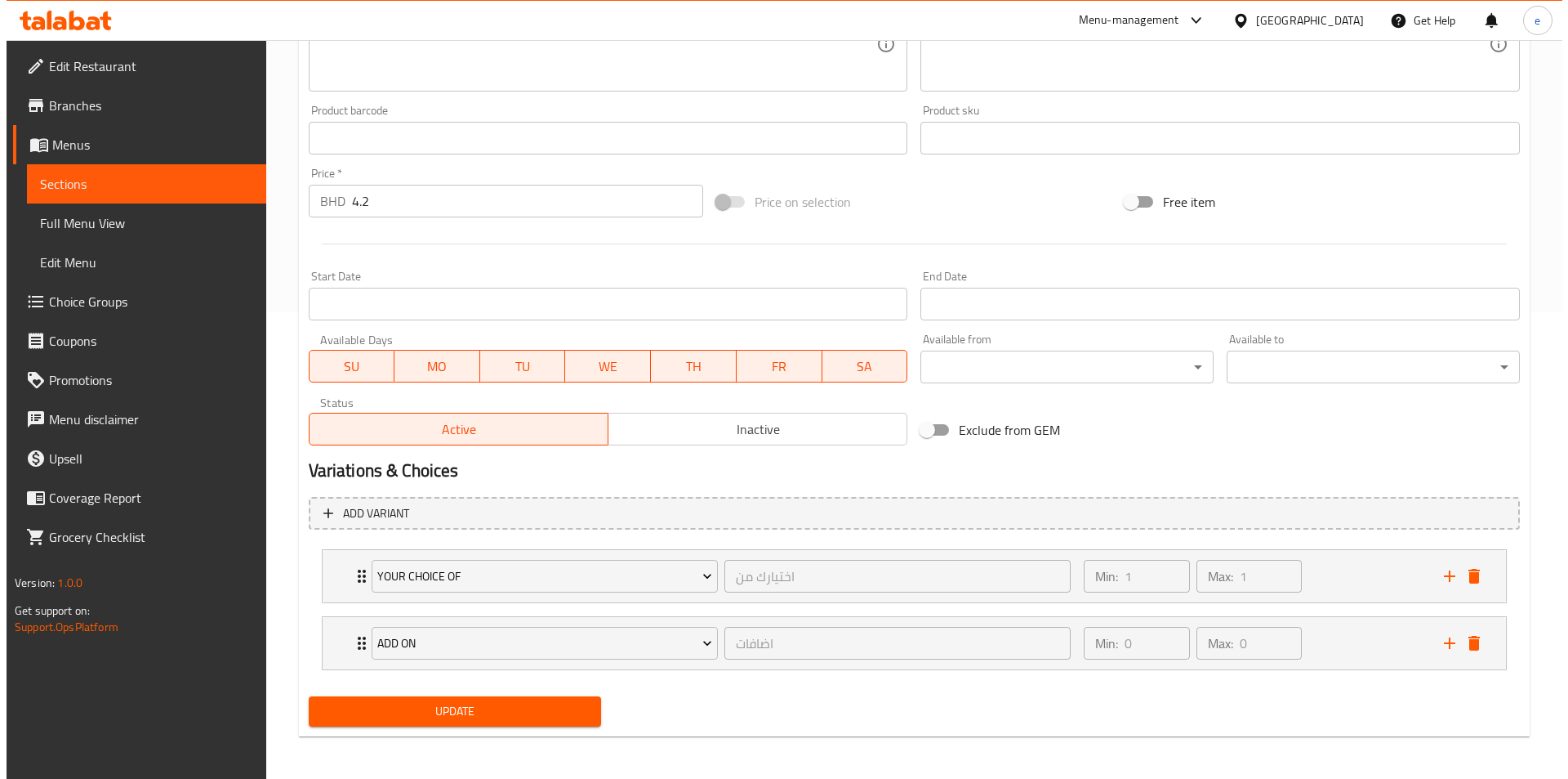
scroll to position [470, 0]
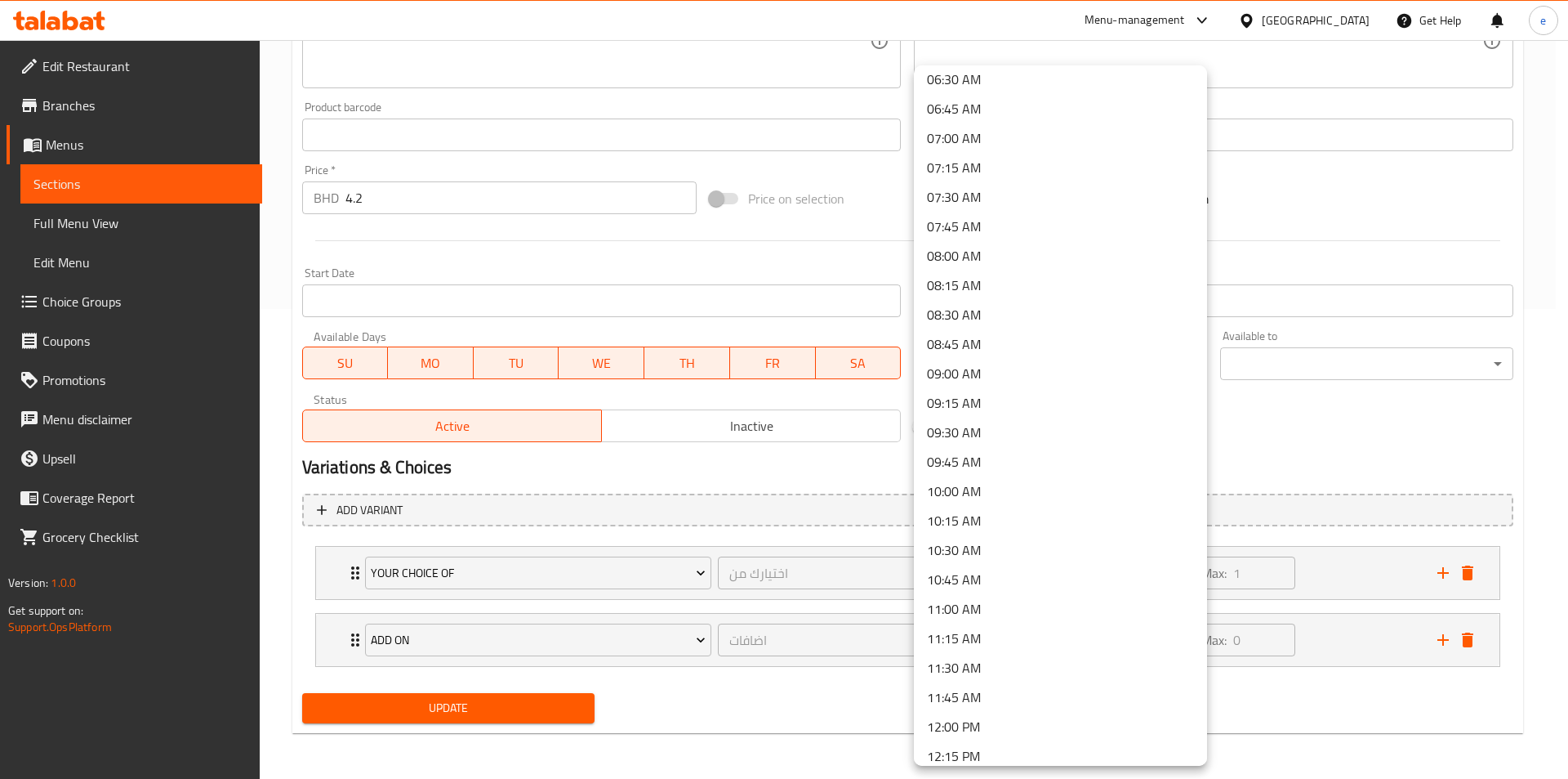
scroll to position [981, 0]
click at [975, 641] on li "13:00 PM" at bounding box center [1061, 635] width 293 height 30
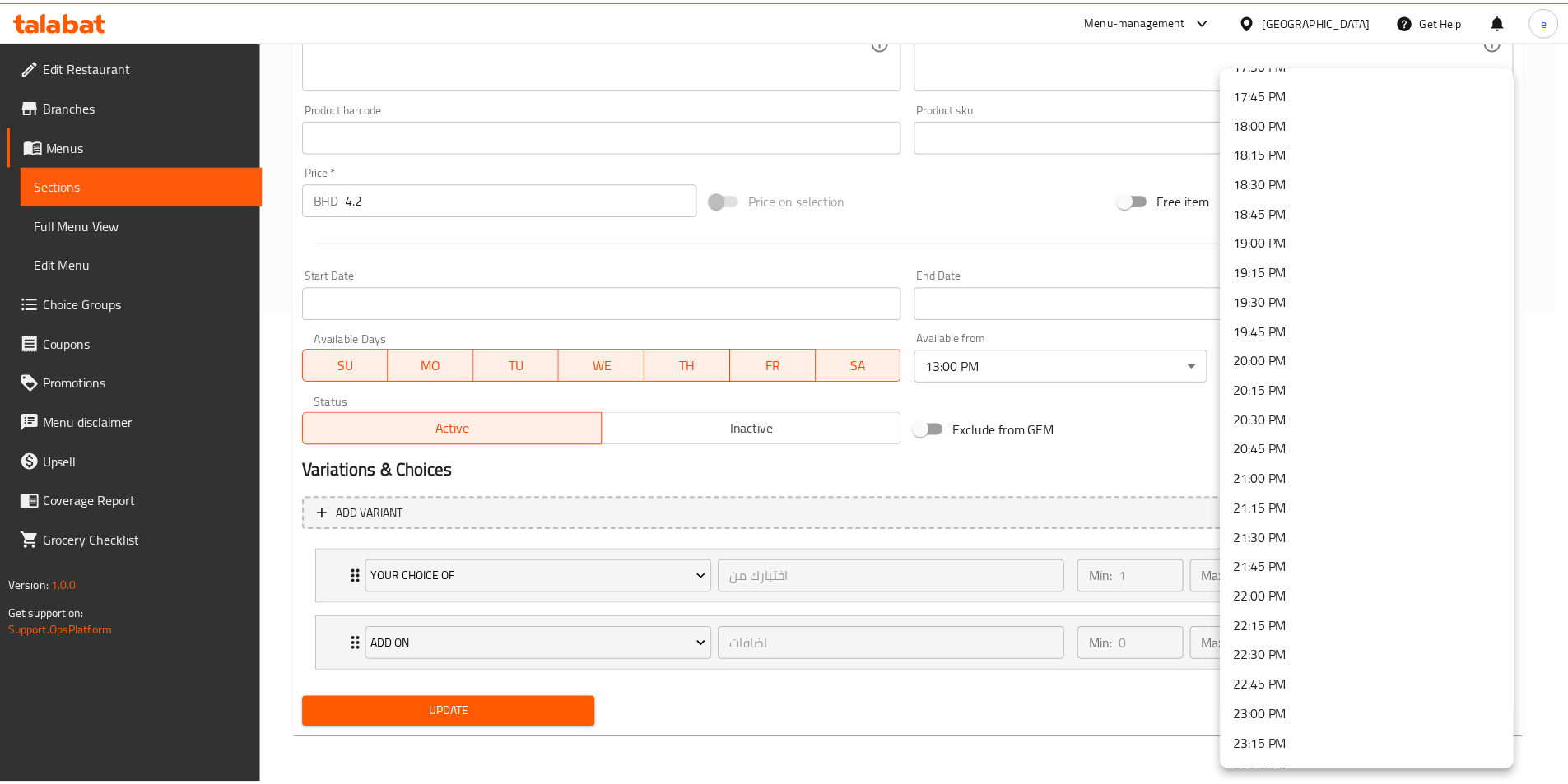
scroll to position [2181, 0]
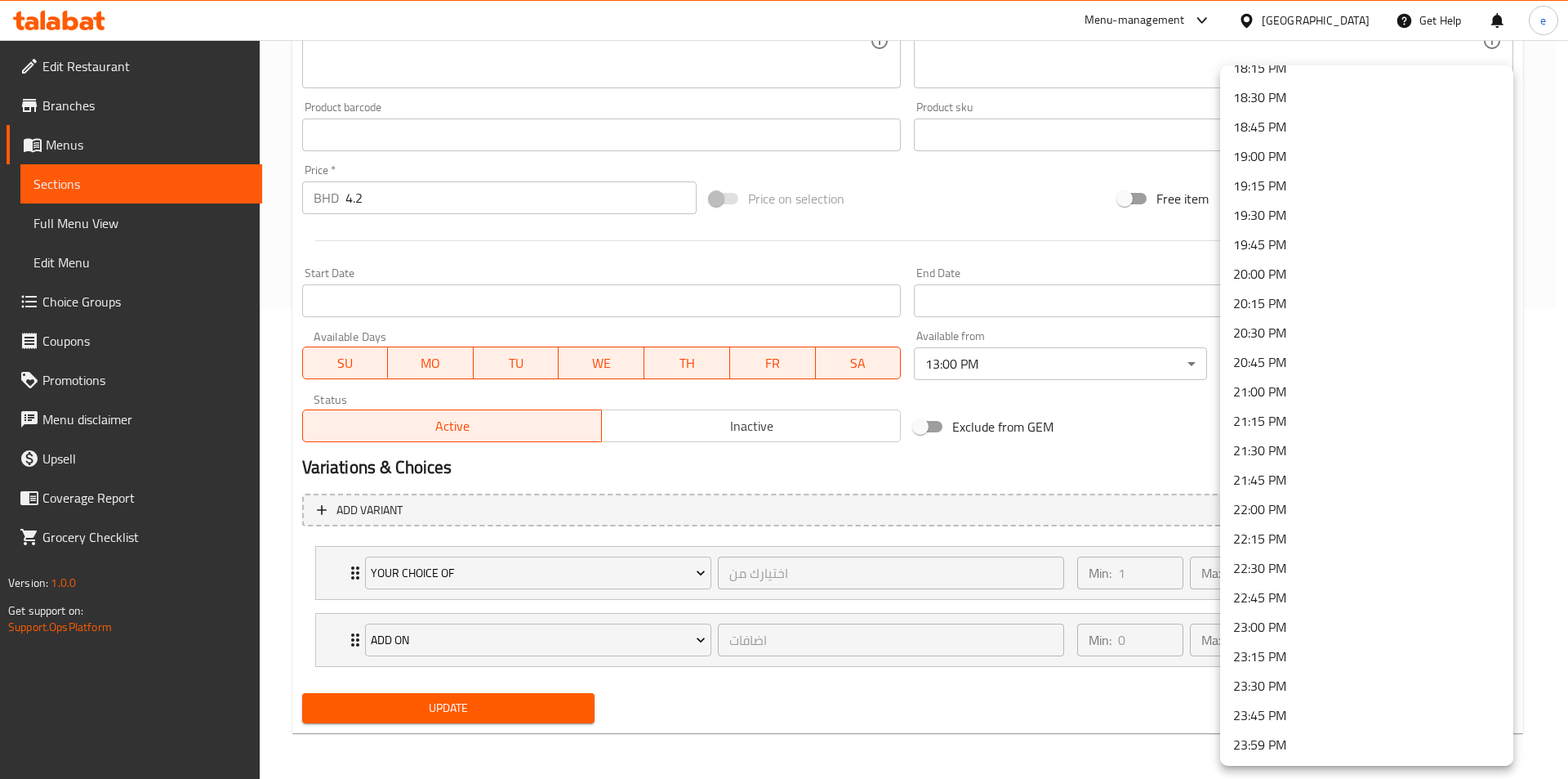
click at [1270, 631] on li "23:00 PM" at bounding box center [1367, 627] width 293 height 30
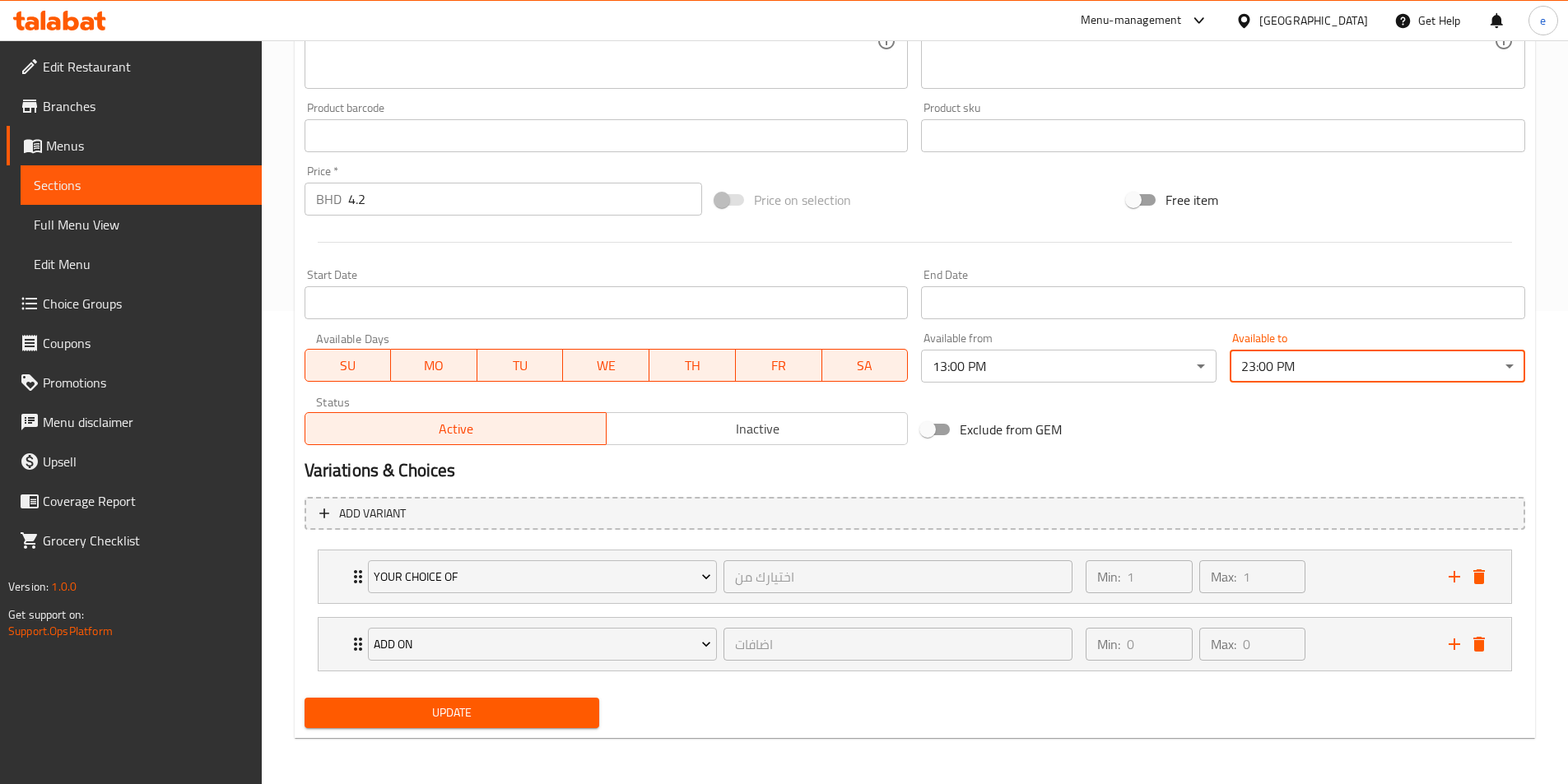
click at [520, 723] on span "Update" at bounding box center [453, 712] width 269 height 21
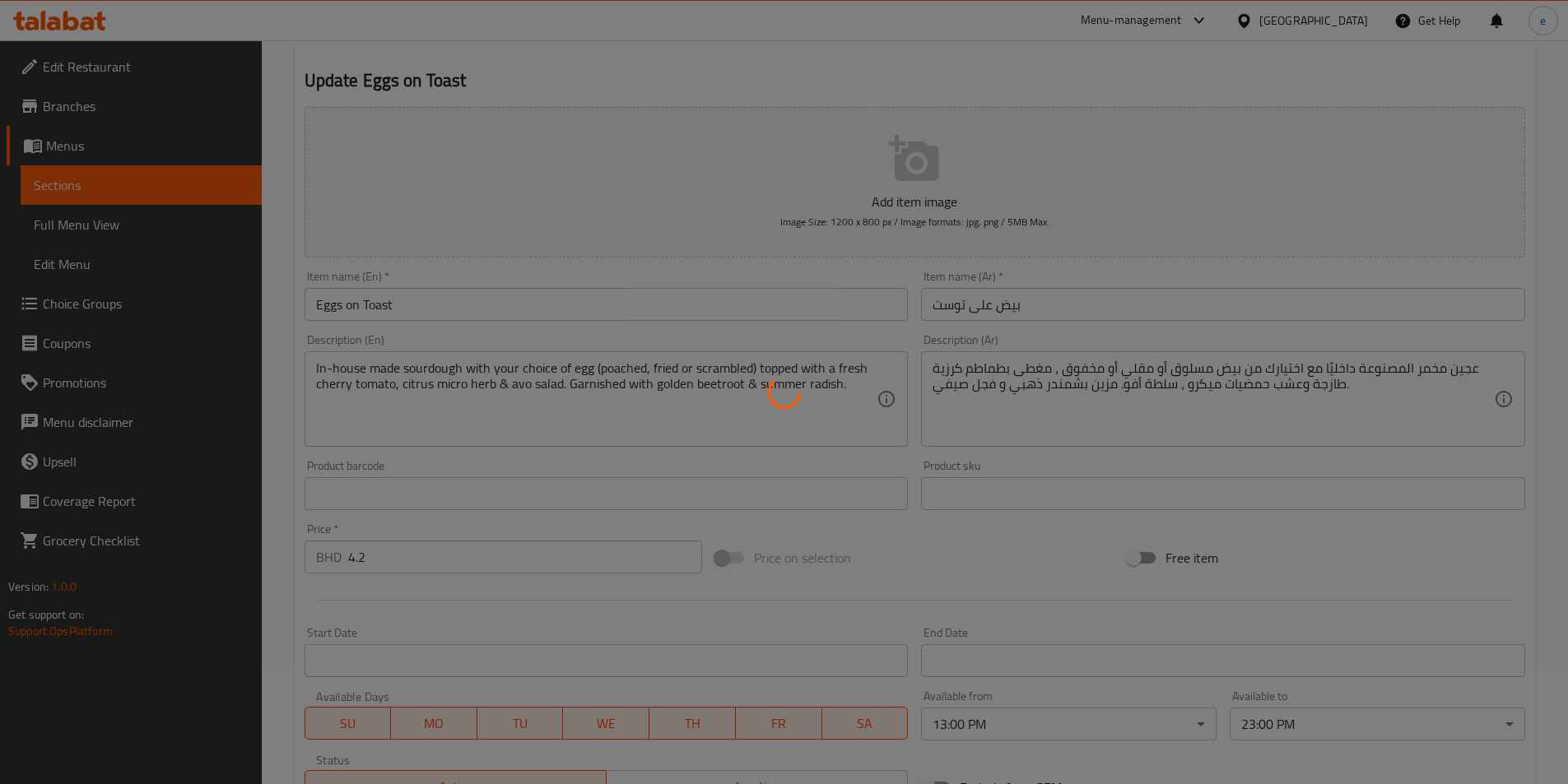
scroll to position [0, 0]
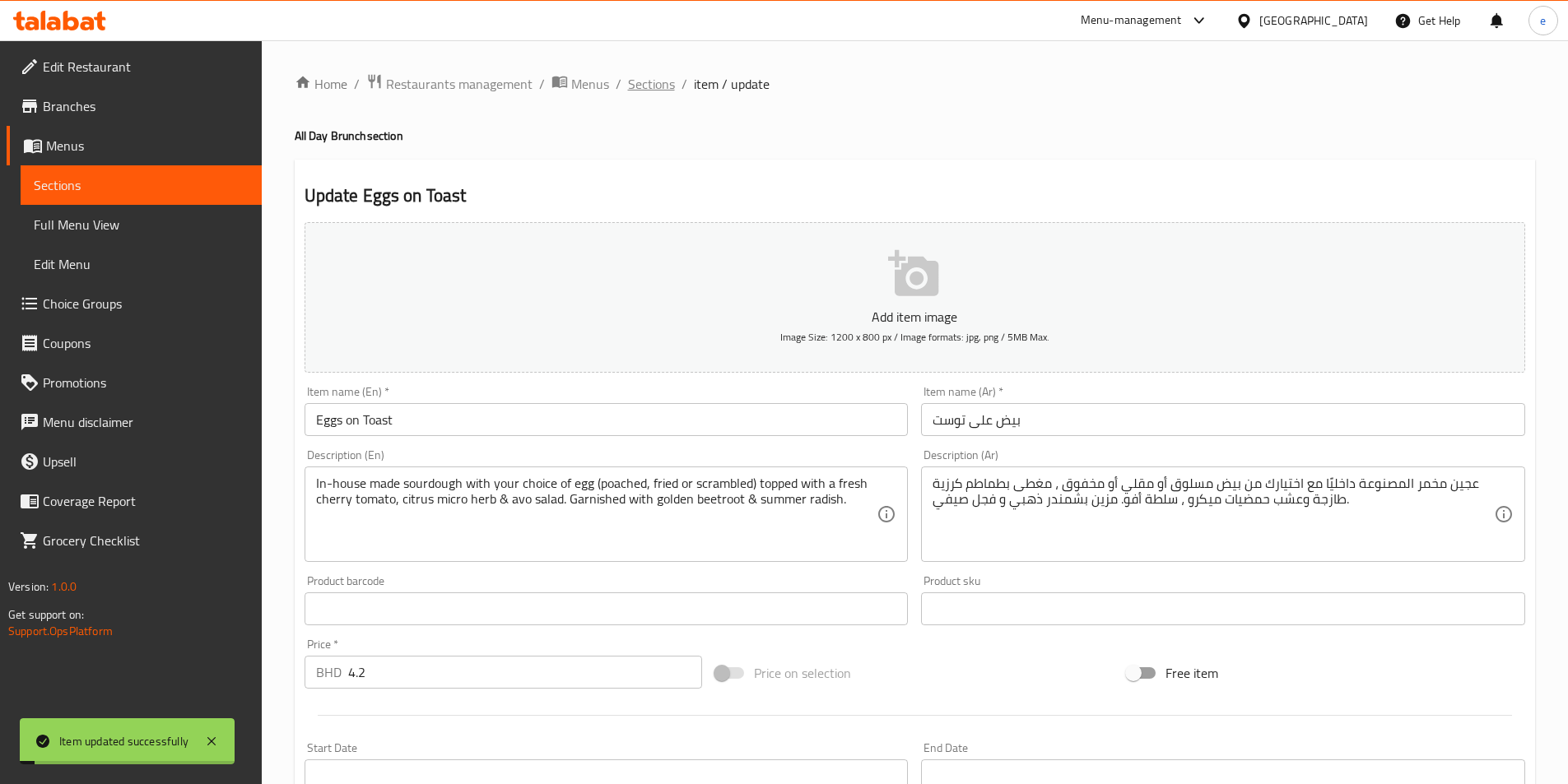
click at [652, 88] on span "Sections" at bounding box center [651, 84] width 47 height 20
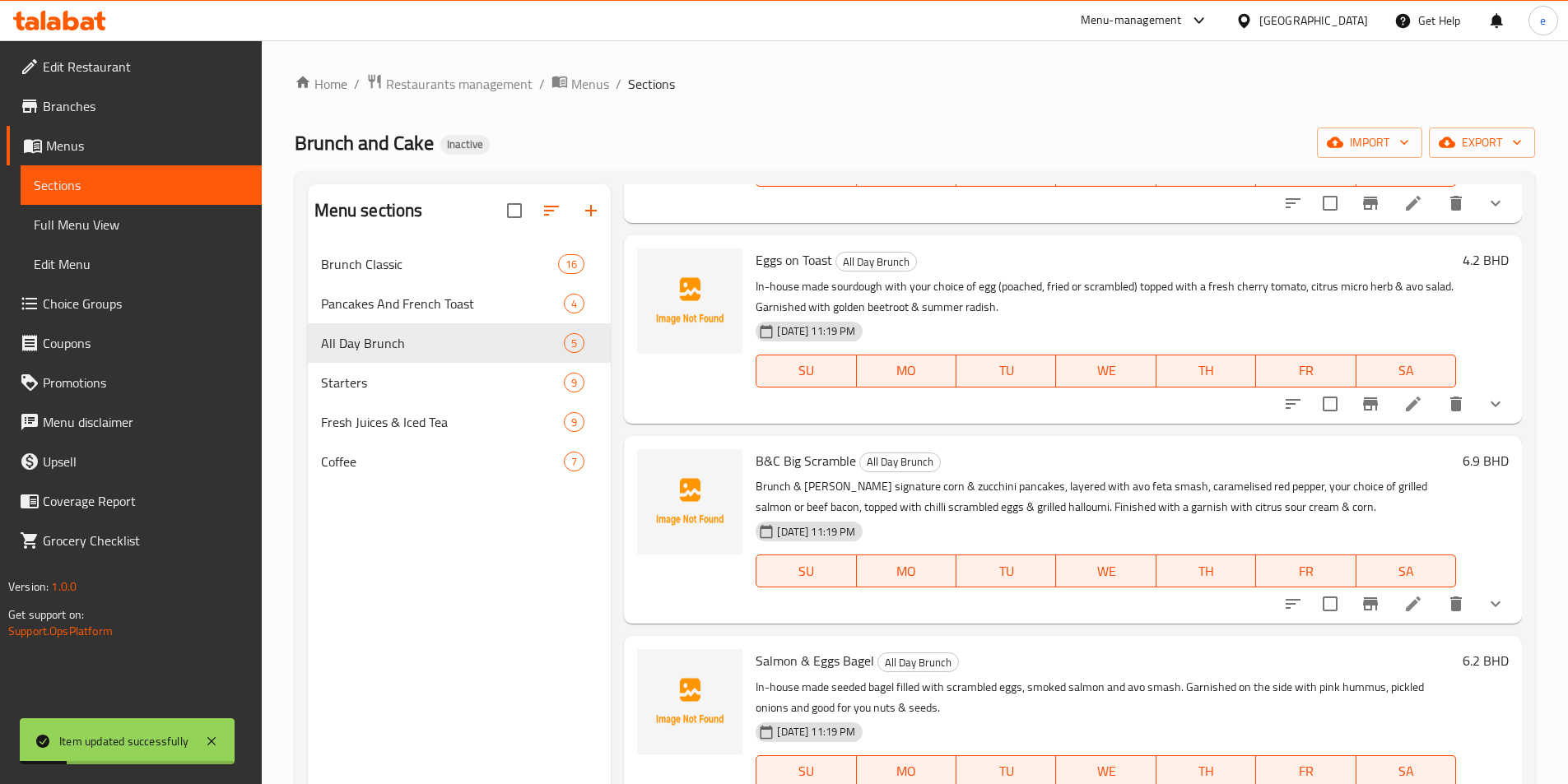
scroll to position [238, 0]
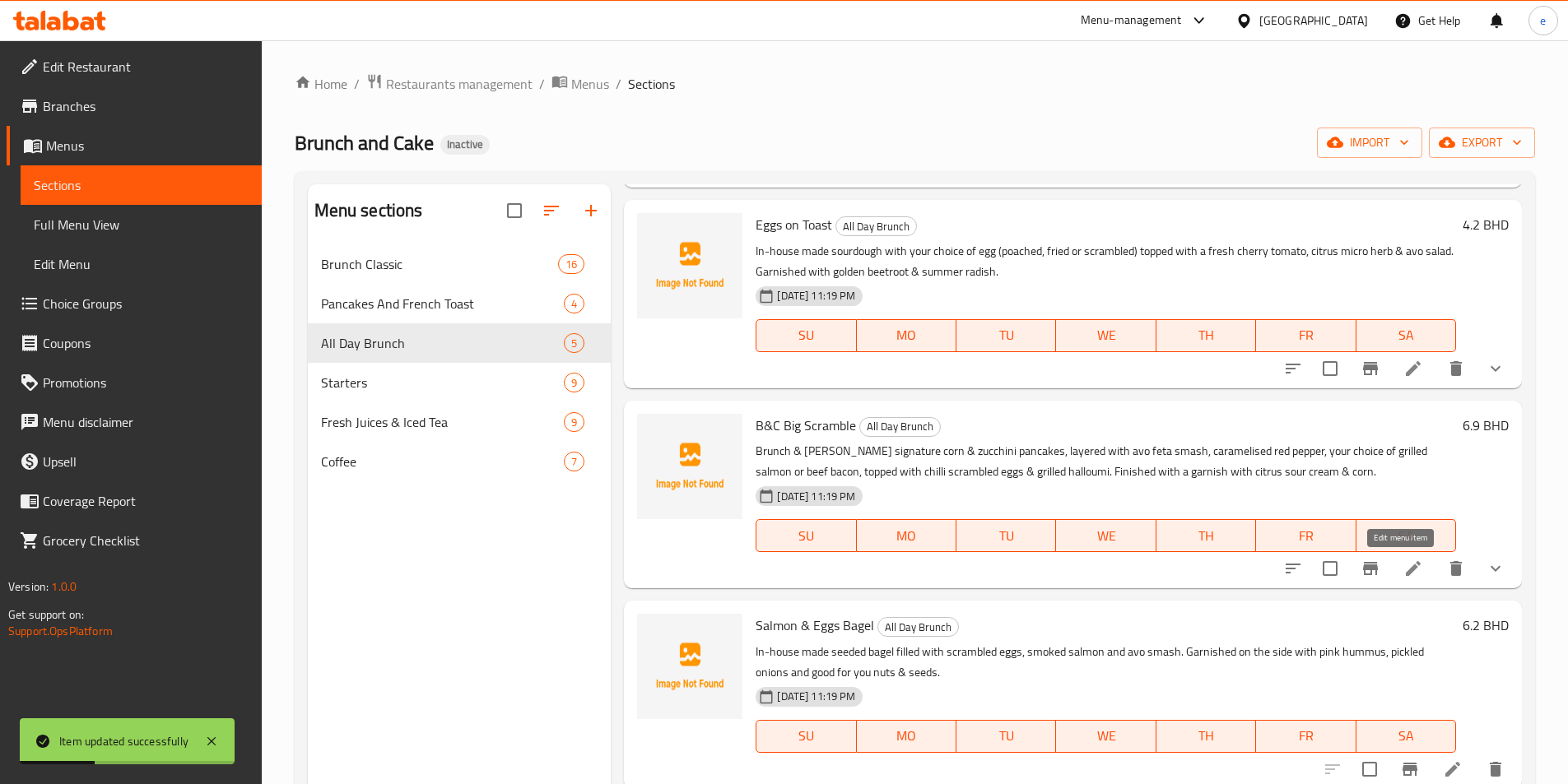
click at [1406, 566] on icon at bounding box center [1412, 568] width 15 height 15
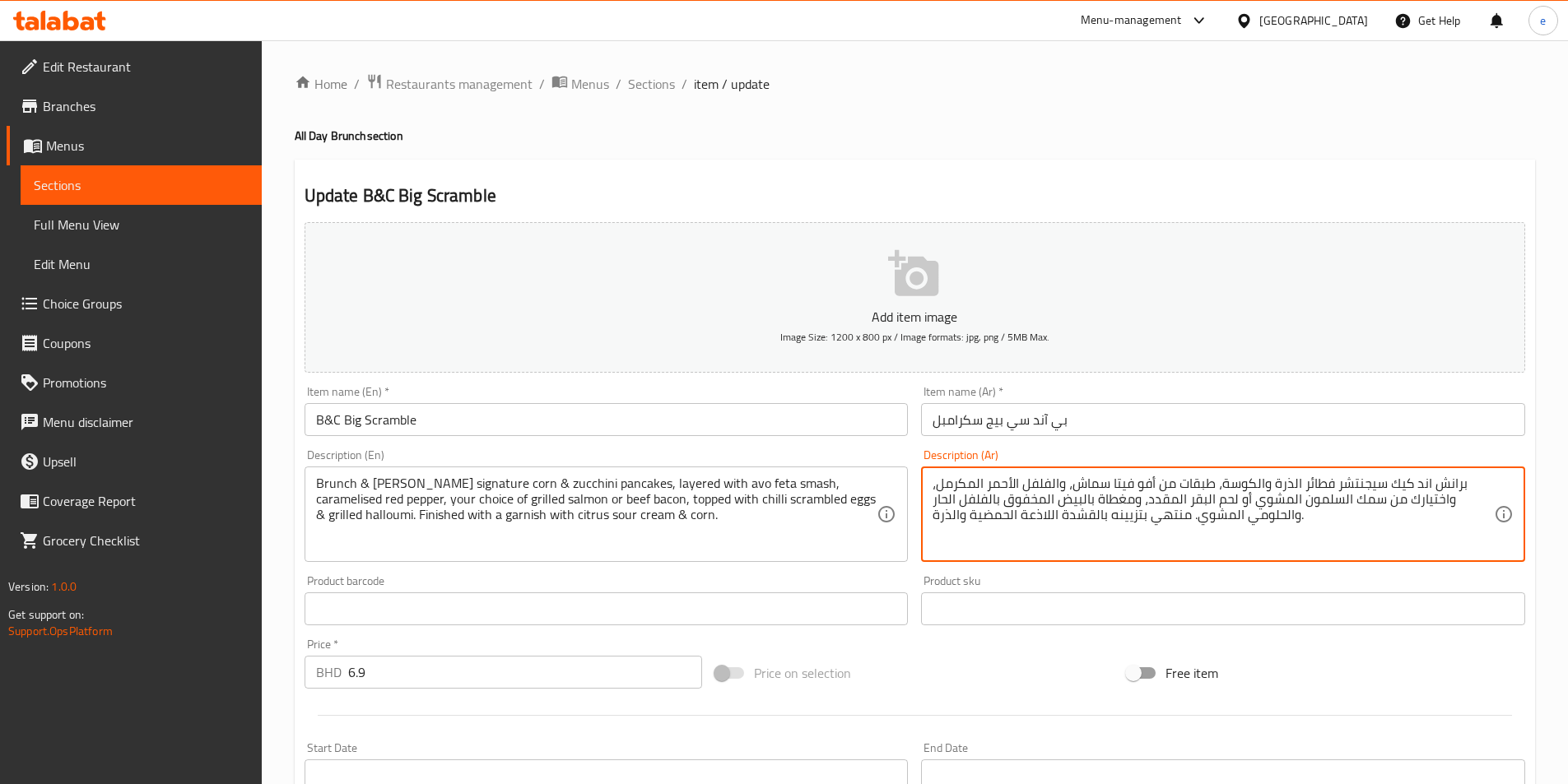
drag, startPoint x: 1302, startPoint y: 484, endPoint x: 1333, endPoint y: 484, distance: 31.0
click at [1149, 538] on textarea "برانش اند كيك سيجنتشر بان كيك الذرة والكوسة، طبقات من أفو فيتا سماش، والفلفل ال…" at bounding box center [1212, 514] width 561 height 78
click at [1187, 511] on textarea "برانش اند كيك سيجنتشر بان كيك الذرة والكوسة، طبقات من أفو فيتا سماش، والفلفل ال…" at bounding box center [1212, 514] width 561 height 78
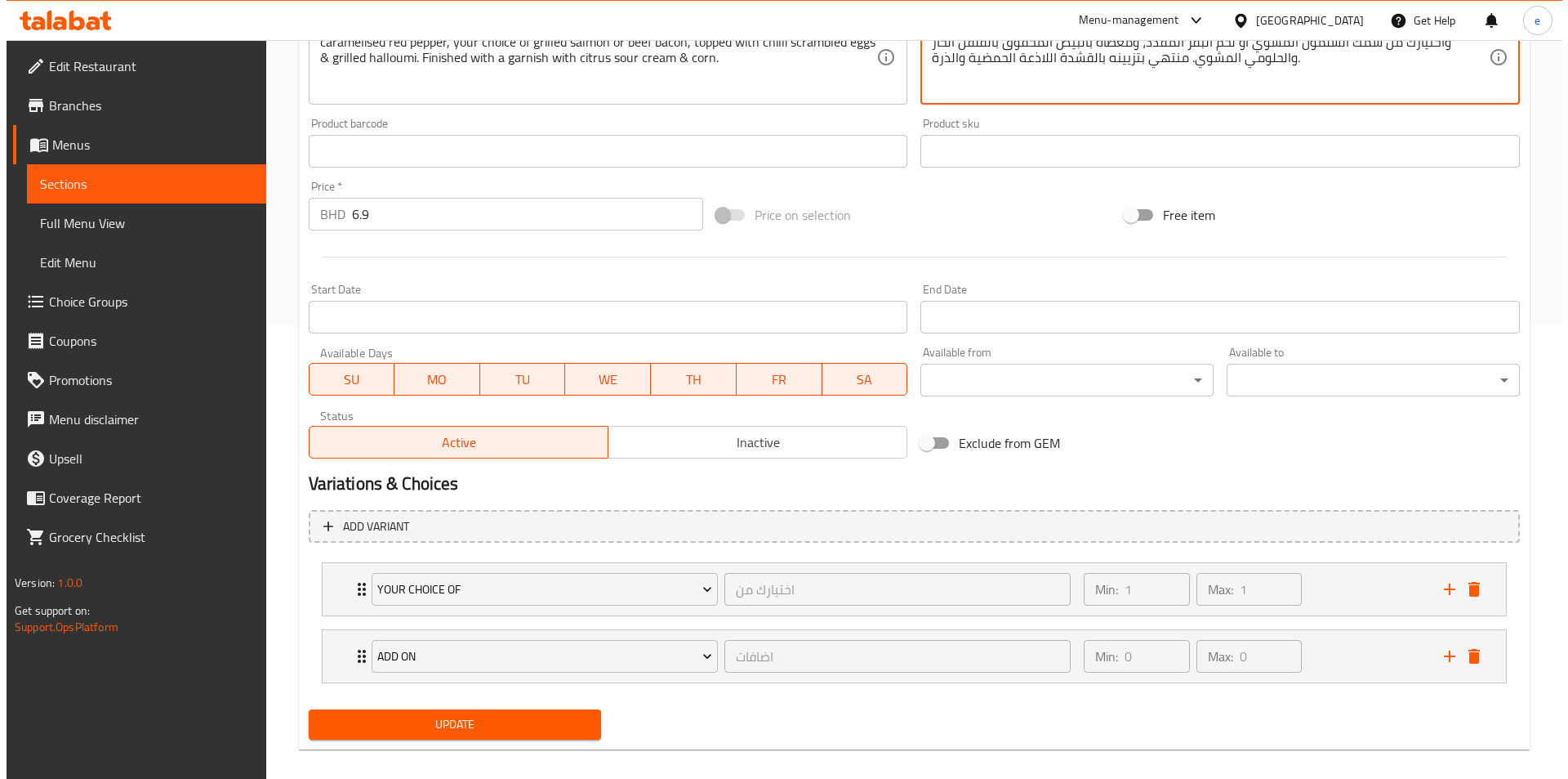
scroll to position [470, 0]
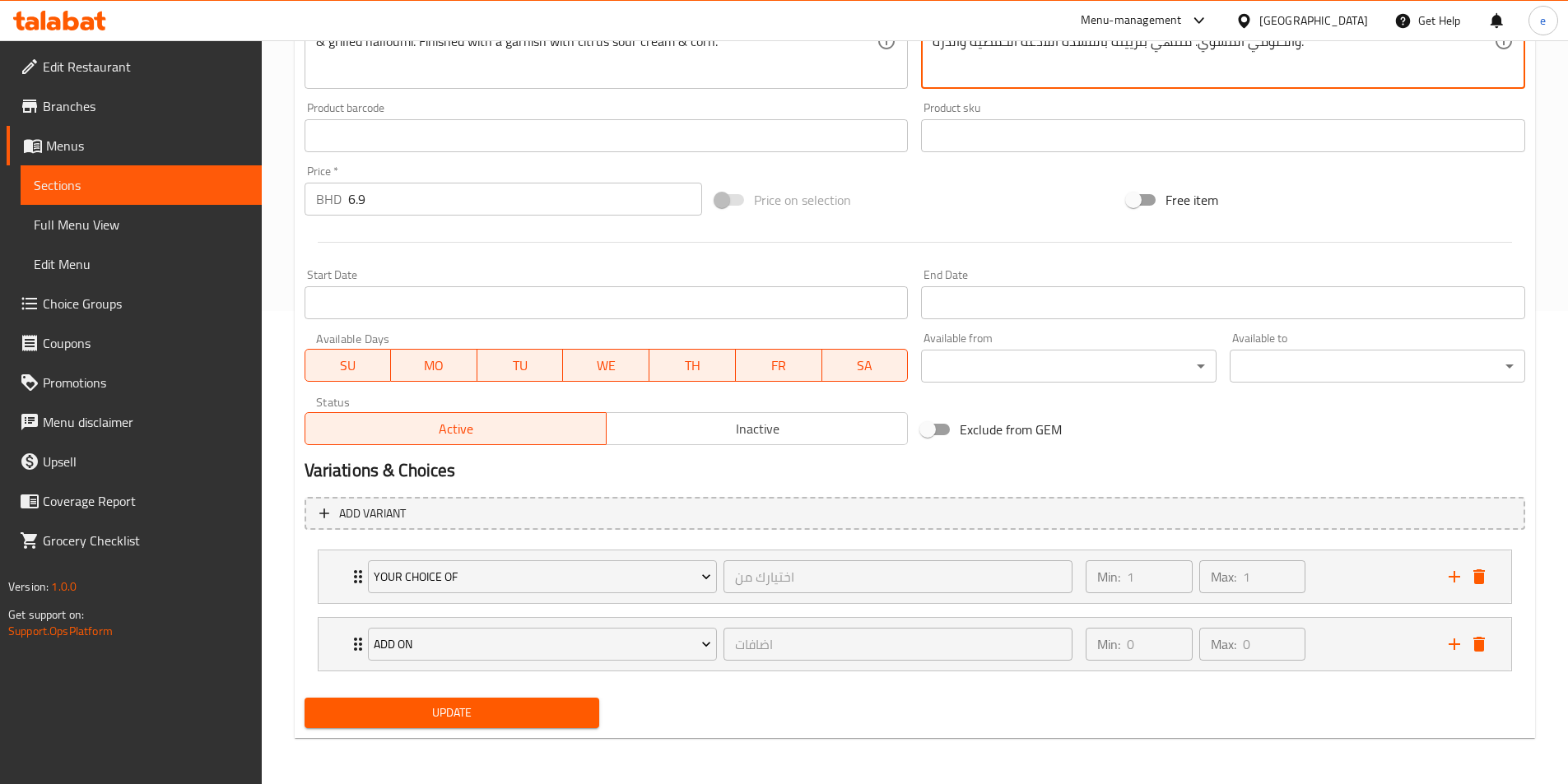
type textarea "برانش اند كيك سيجنتشر بان كيك الذرة والكوسة، طبقات من أفو فيتا سماش، والفلفل ال…"
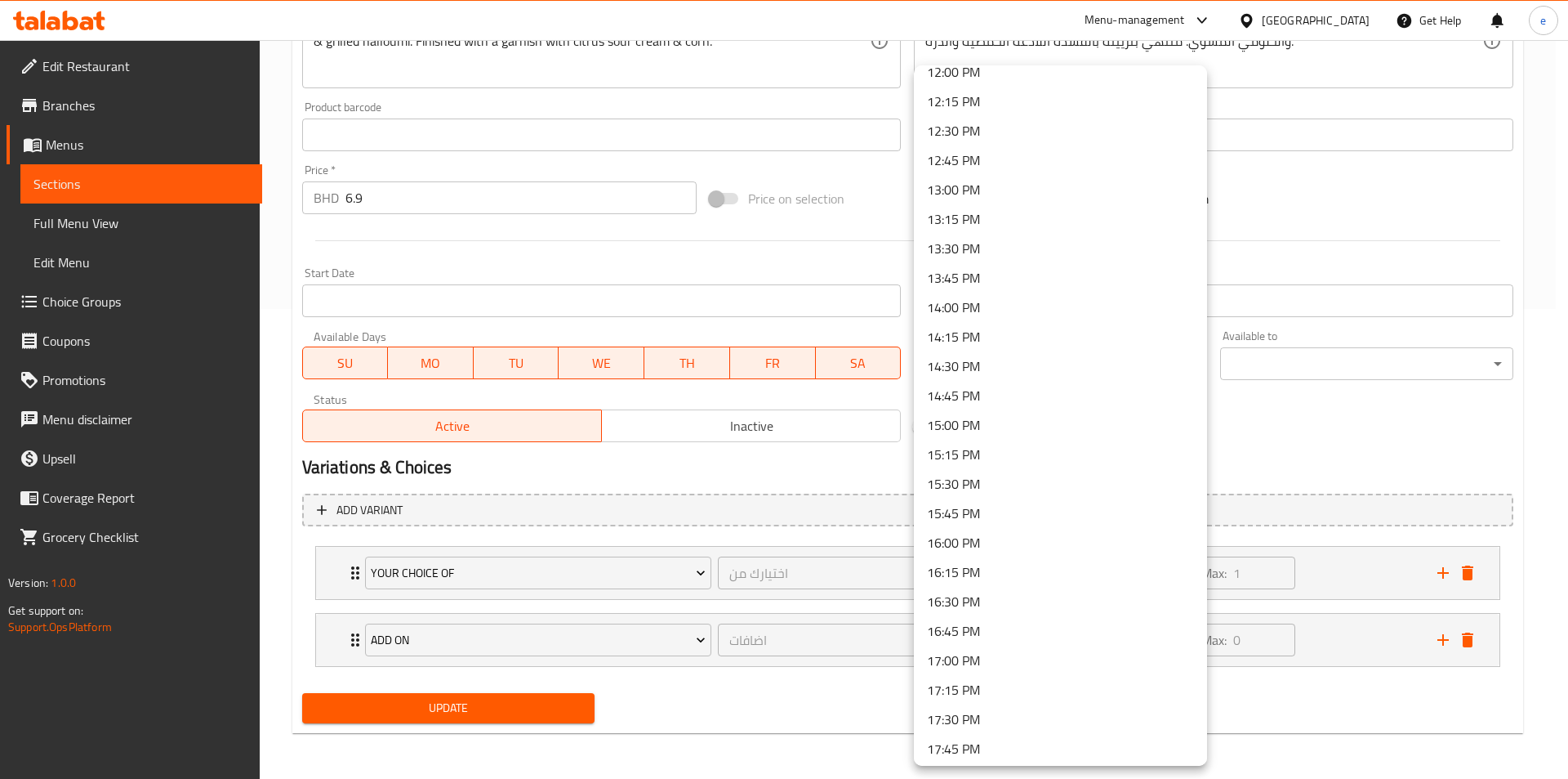
scroll to position [1322, 0]
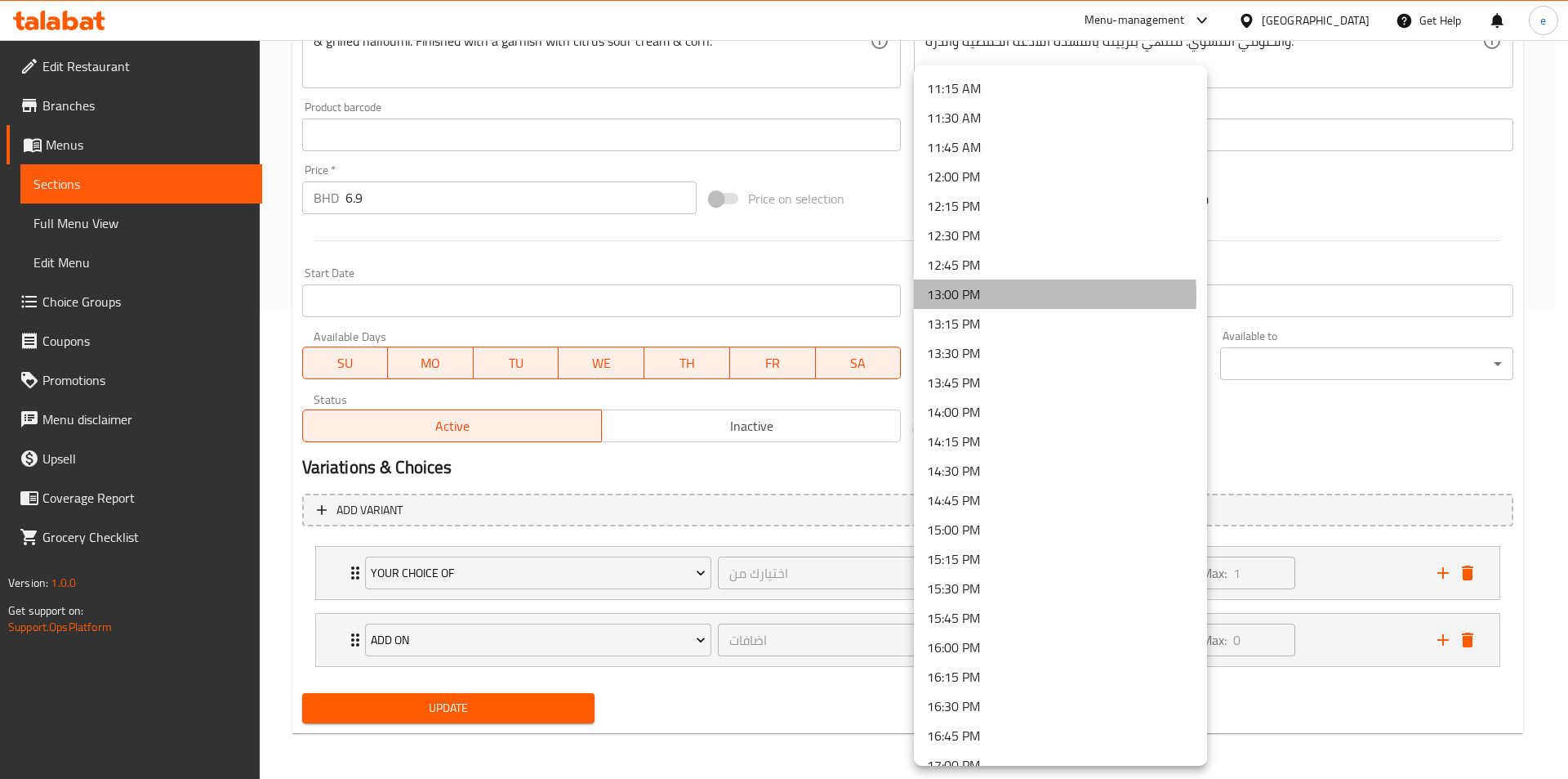
click at [963, 296] on li "13:00 PM" at bounding box center [1061, 294] width 293 height 30
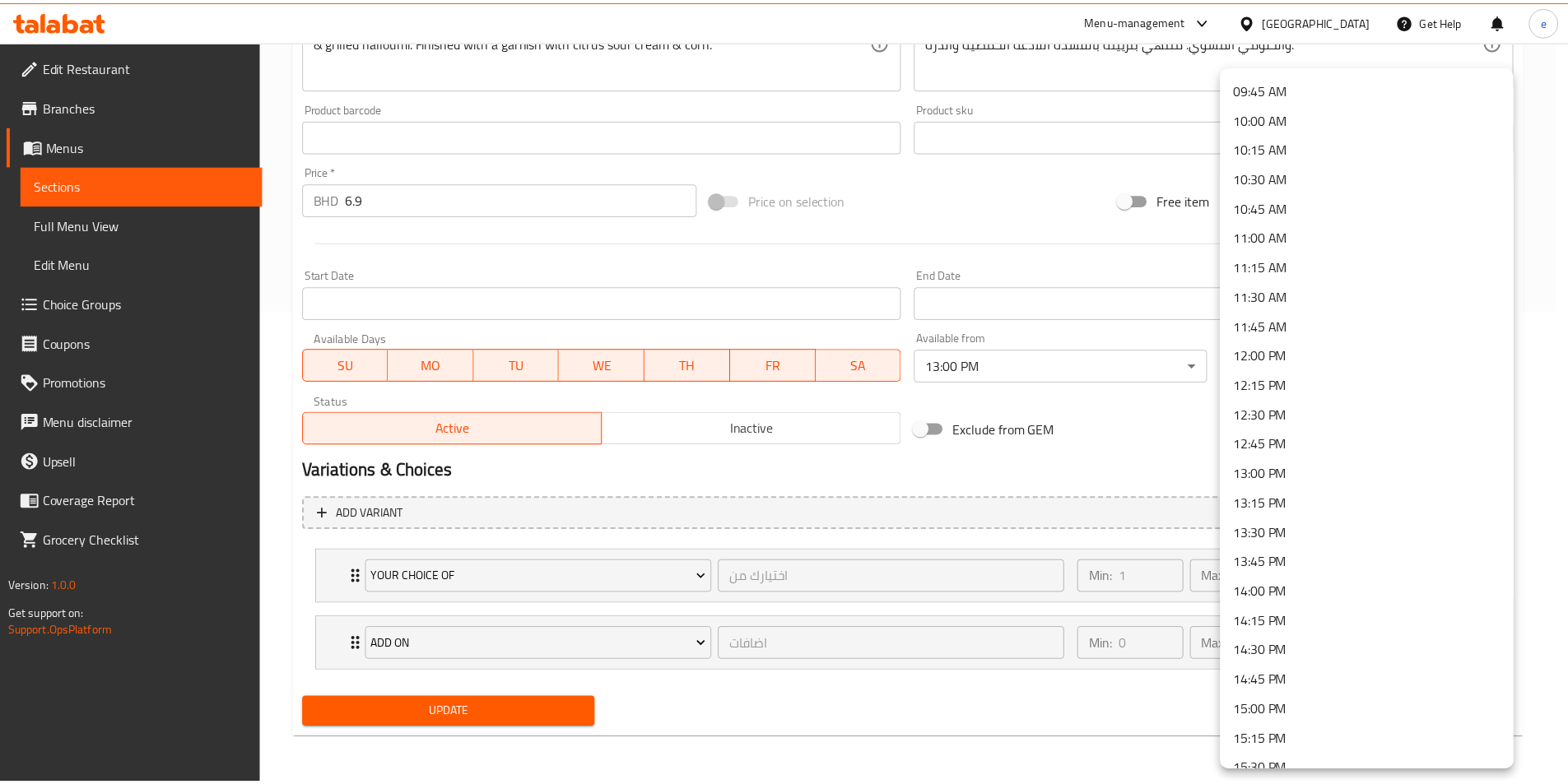
scroll to position [2181, 0]
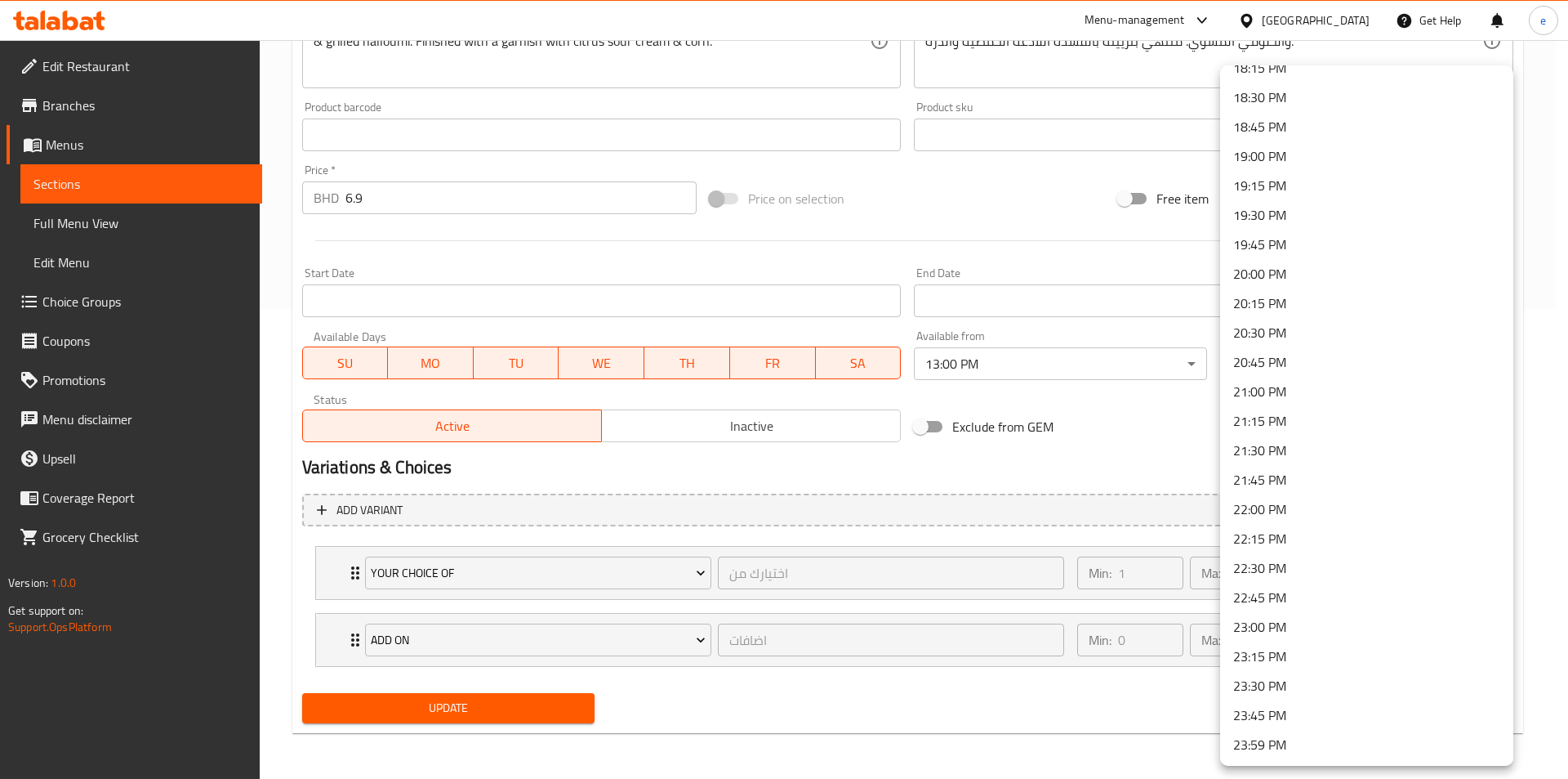
click at [1276, 637] on li "23:00 PM" at bounding box center [1367, 627] width 293 height 30
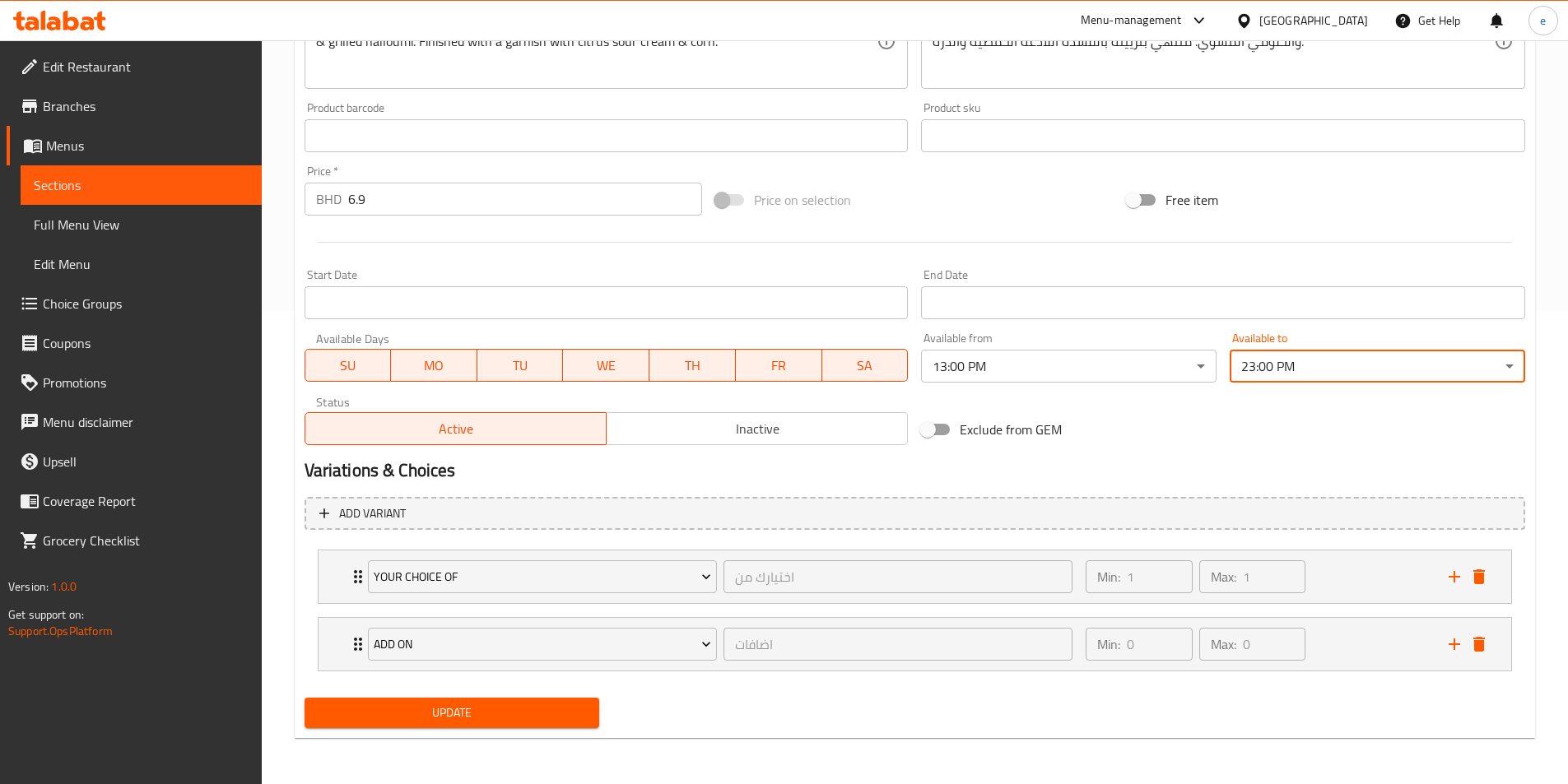
click at [507, 703] on span "Update" at bounding box center [453, 712] width 269 height 21
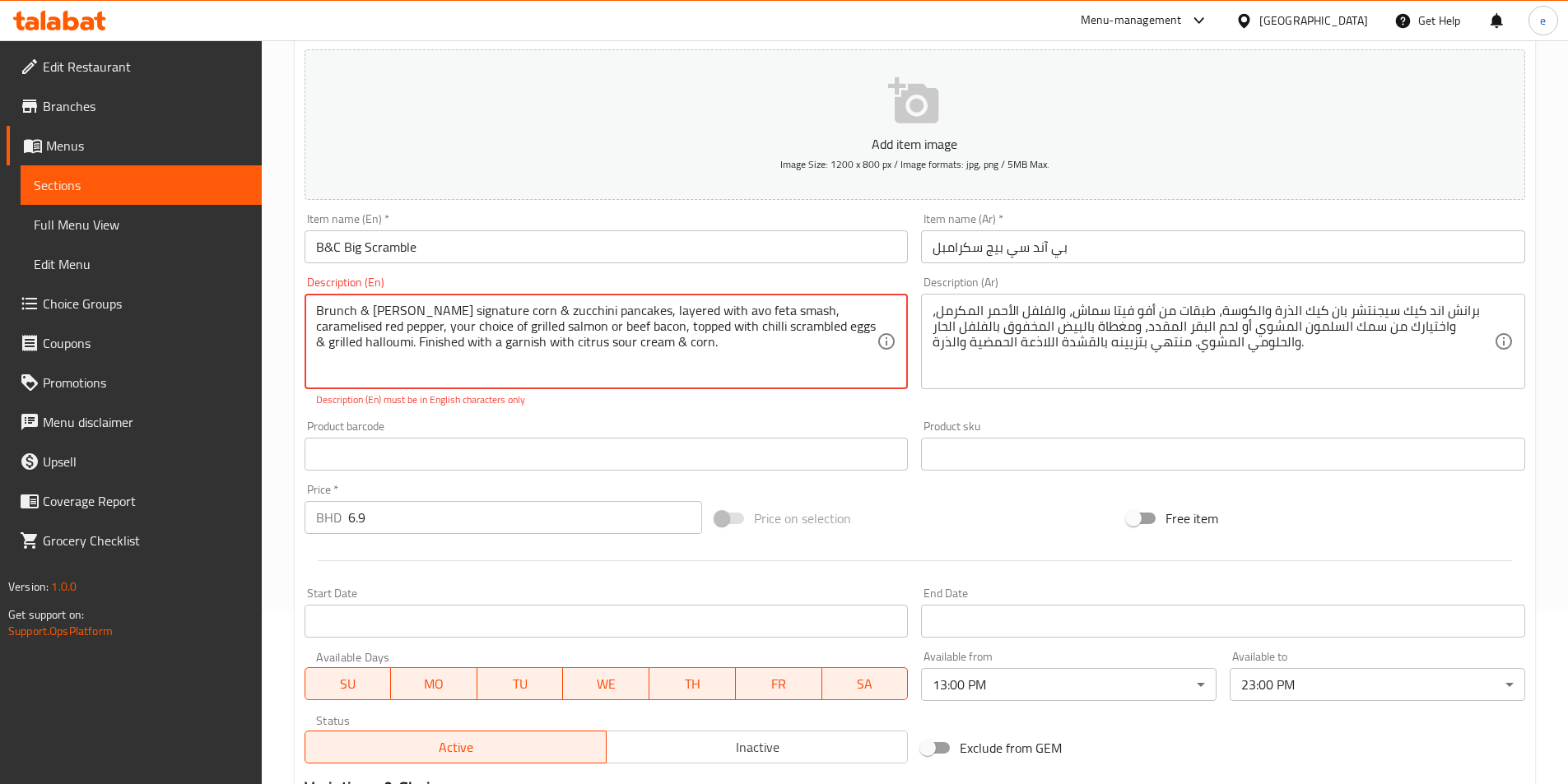
scroll to position [0, 0]
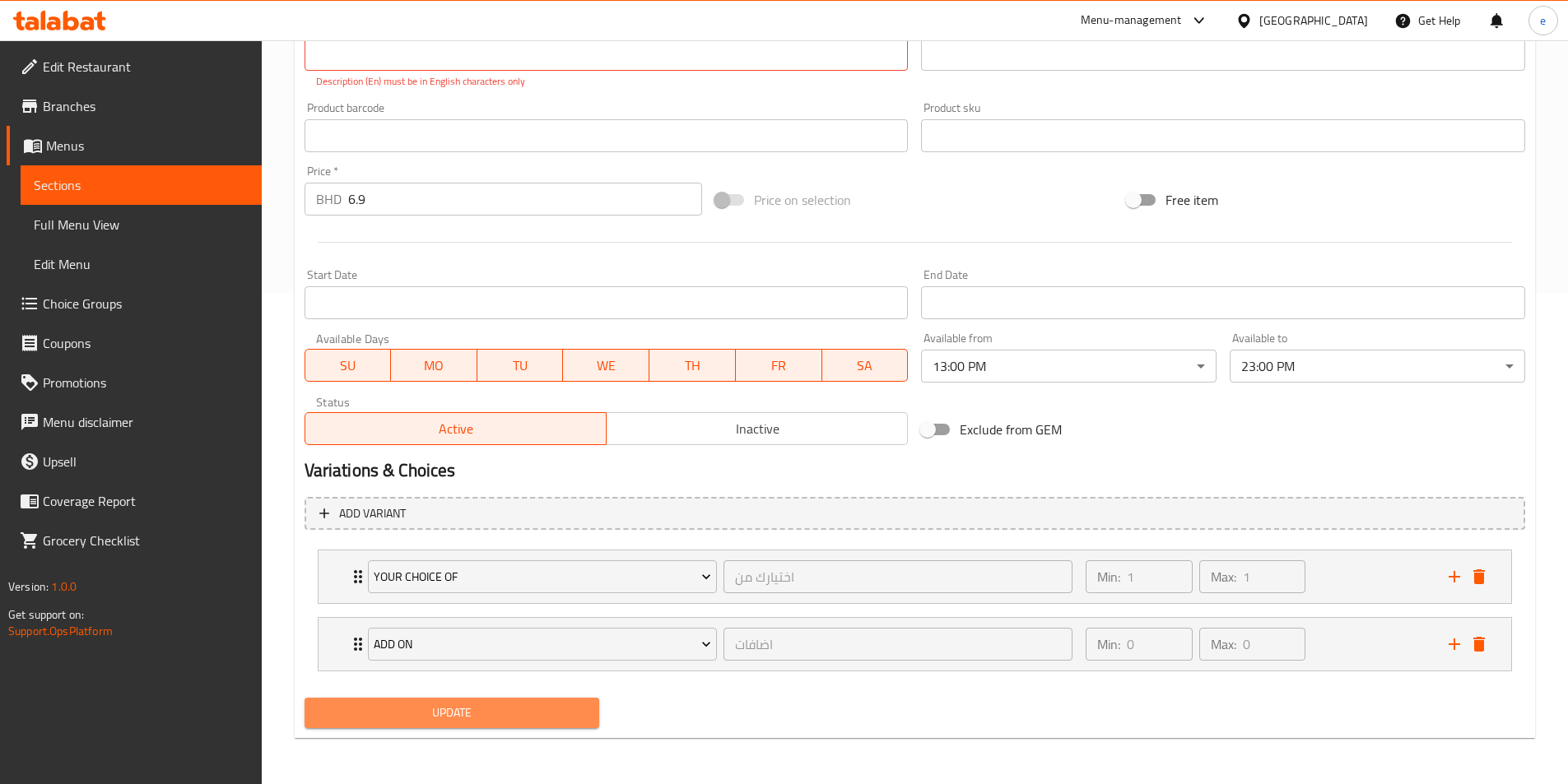
click at [561, 714] on span "Update" at bounding box center [453, 712] width 269 height 21
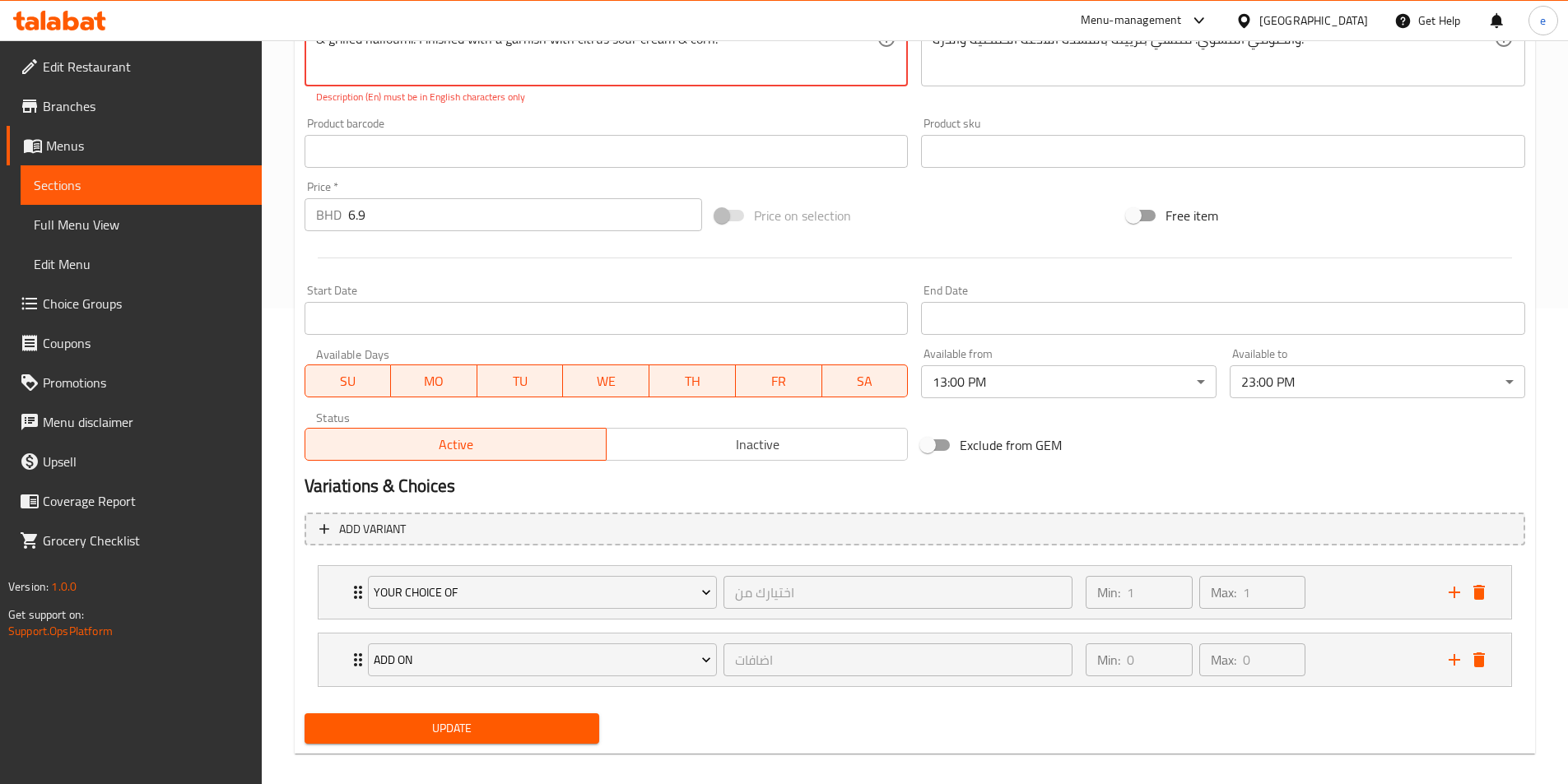
click at [536, 718] on span "Update" at bounding box center [453, 728] width 269 height 21
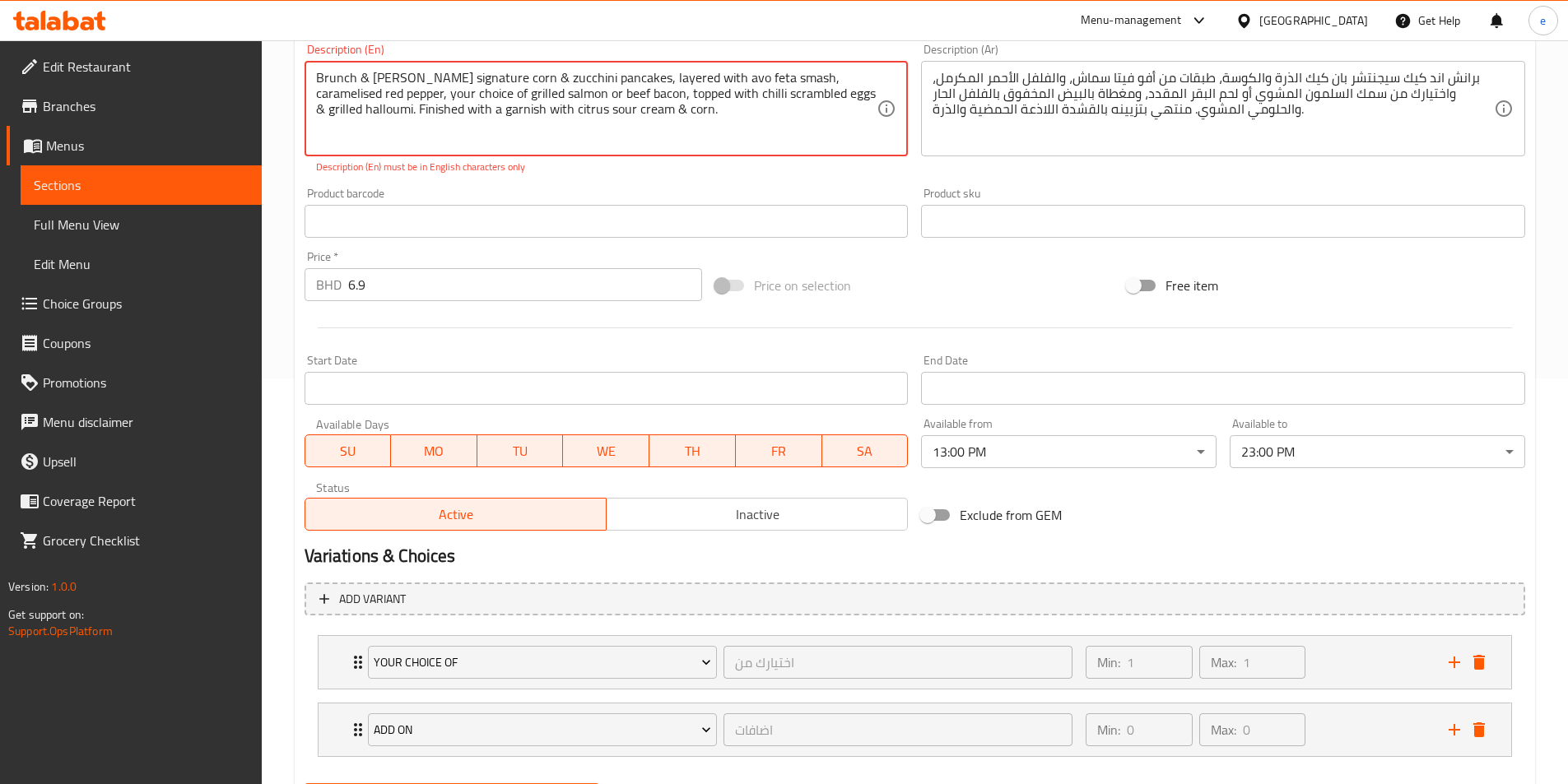
scroll to position [311, 0]
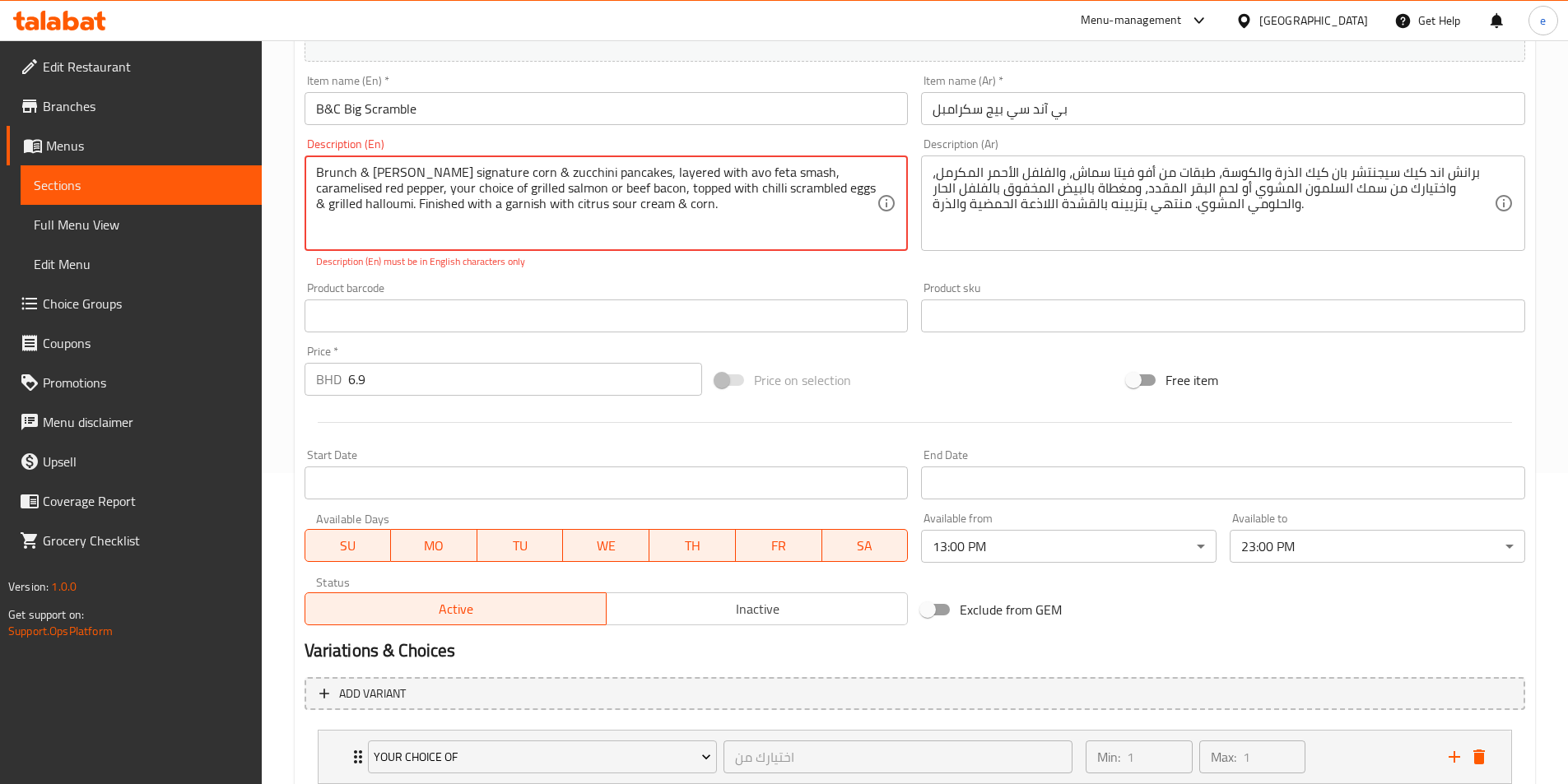
drag, startPoint x: 680, startPoint y: 191, endPoint x: 648, endPoint y: 220, distance: 43.2
click at [648, 220] on textarea "Brunch & [PERSON_NAME] signature corn & zucchini pancakes, layered with avo fet…" at bounding box center [596, 203] width 561 height 78
click at [748, 184] on textarea "Brunch & [PERSON_NAME] signature corn & zucchini pancakes, layered with avo fet…" at bounding box center [596, 203] width 561 height 78
drag, startPoint x: 794, startPoint y: 175, endPoint x: 782, endPoint y: 207, distance: 34.2
click at [782, 207] on textarea "Brunch & [PERSON_NAME] signature corn & zucchini pancakes, layered with avo fet…" at bounding box center [596, 203] width 561 height 78
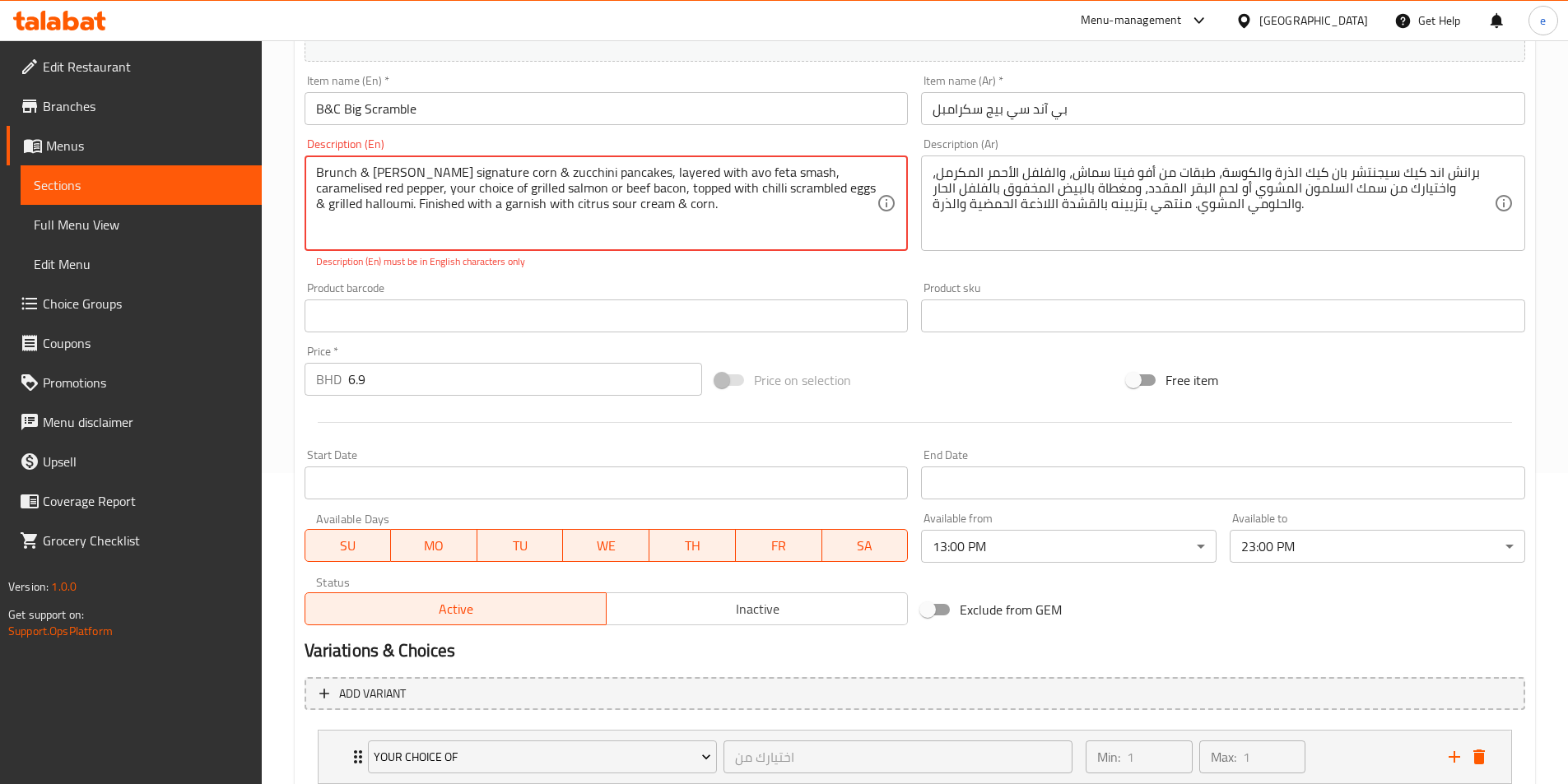
click at [397, 169] on textarea "Brunch & [PERSON_NAME] signature corn & zucchini pancakes, layered with avo fet…" at bounding box center [596, 203] width 561 height 78
click at [397, 171] on textarea "Brunch & [PERSON_NAME] signature corn & zucchini pancakes, layered with avo fet…" at bounding box center [596, 203] width 561 height 78
click at [403, 170] on textarea "Brunch & [PERSON_NAME] signature corn & zucchini pancakes, layered with avo fet…" at bounding box center [596, 203] width 561 height 78
click at [399, 167] on textarea "Brunch & [PERSON_NAME] signature corn & zucchini pancakes, layered with avo fet…" at bounding box center [596, 203] width 561 height 78
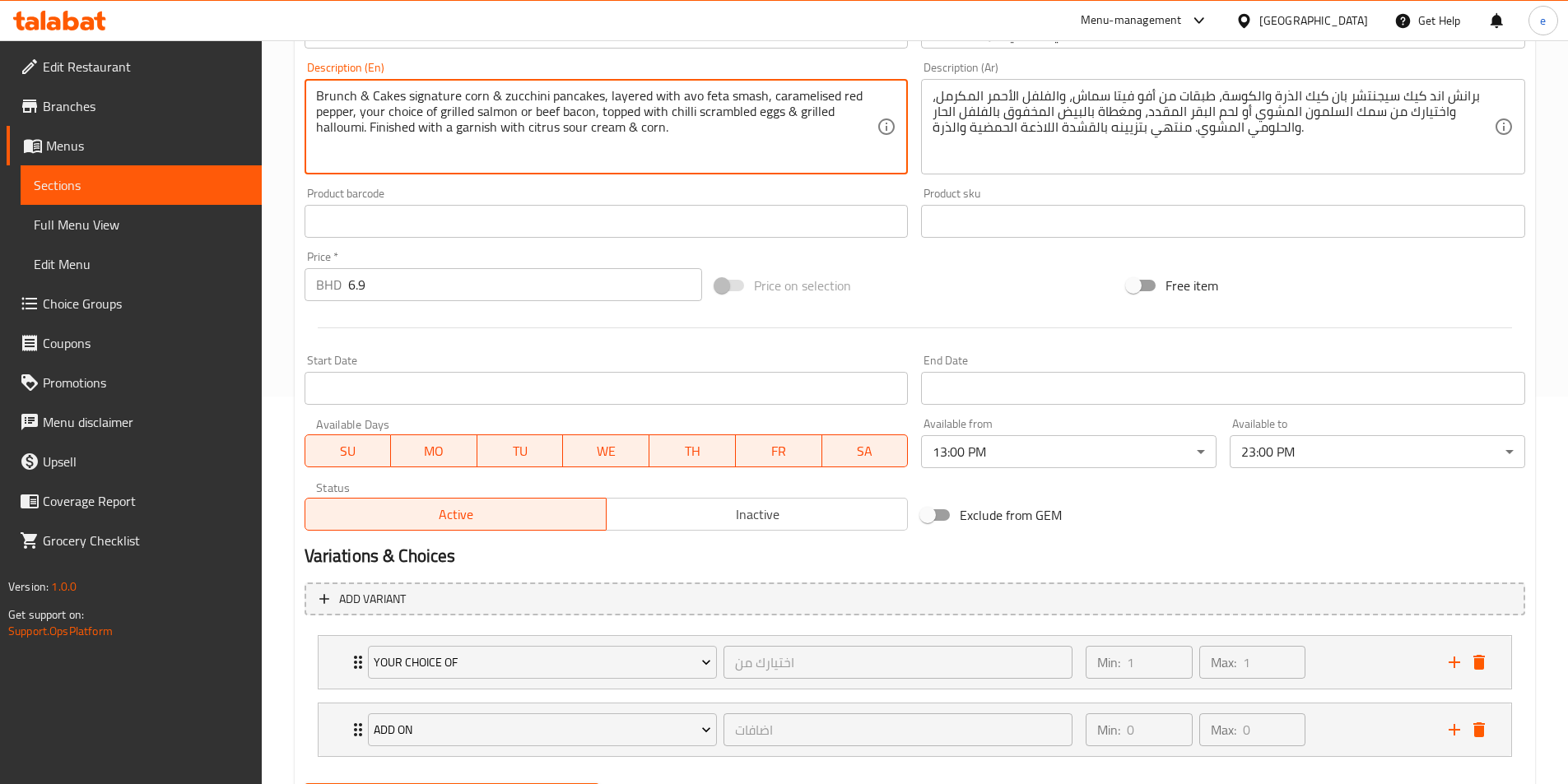
scroll to position [473, 0]
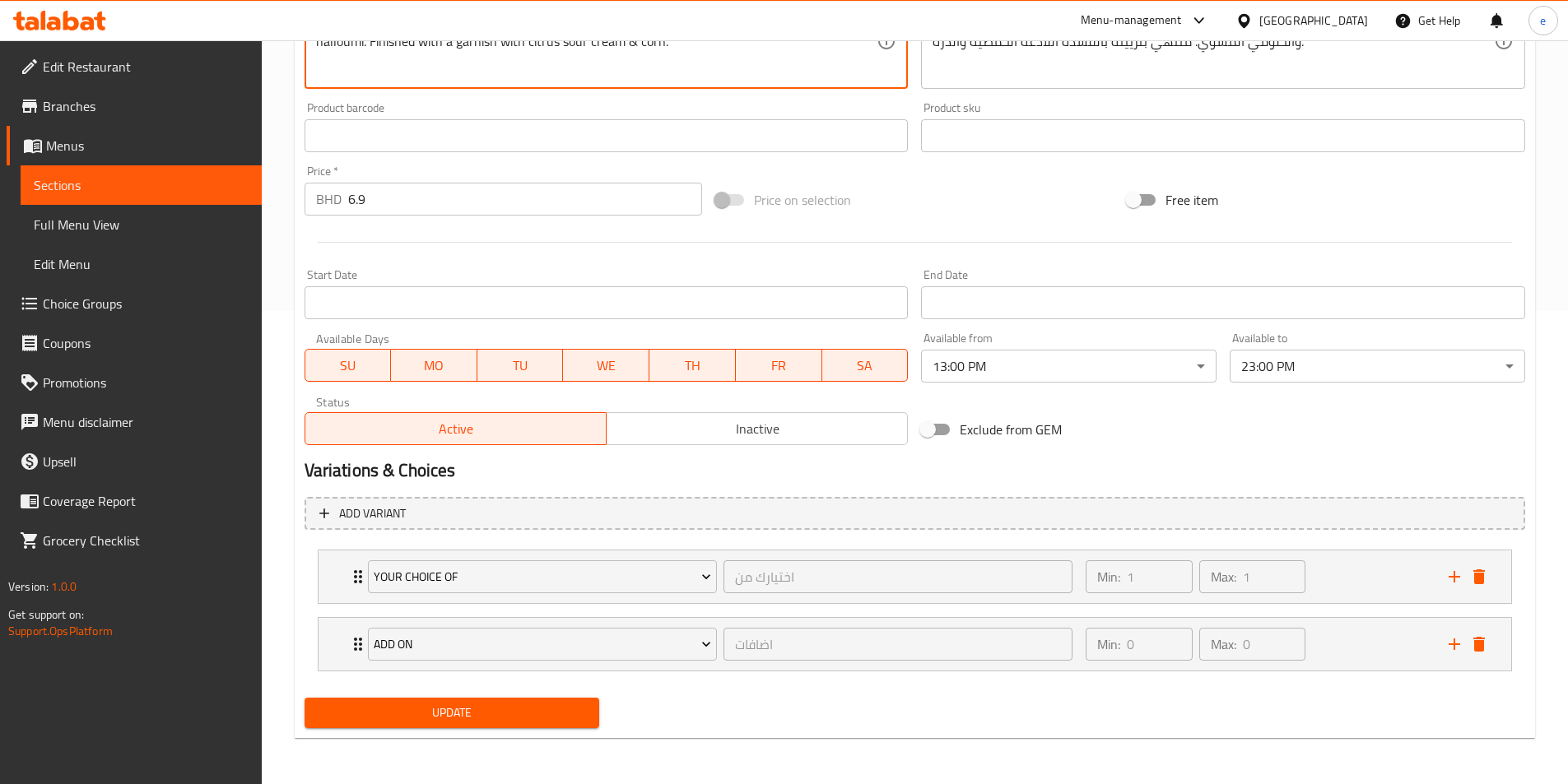
type textarea "Brunch & Cakes signature corn & zucchini pancakes, layered with avo feta smash,…"
click at [506, 718] on span "Update" at bounding box center [453, 712] width 269 height 21
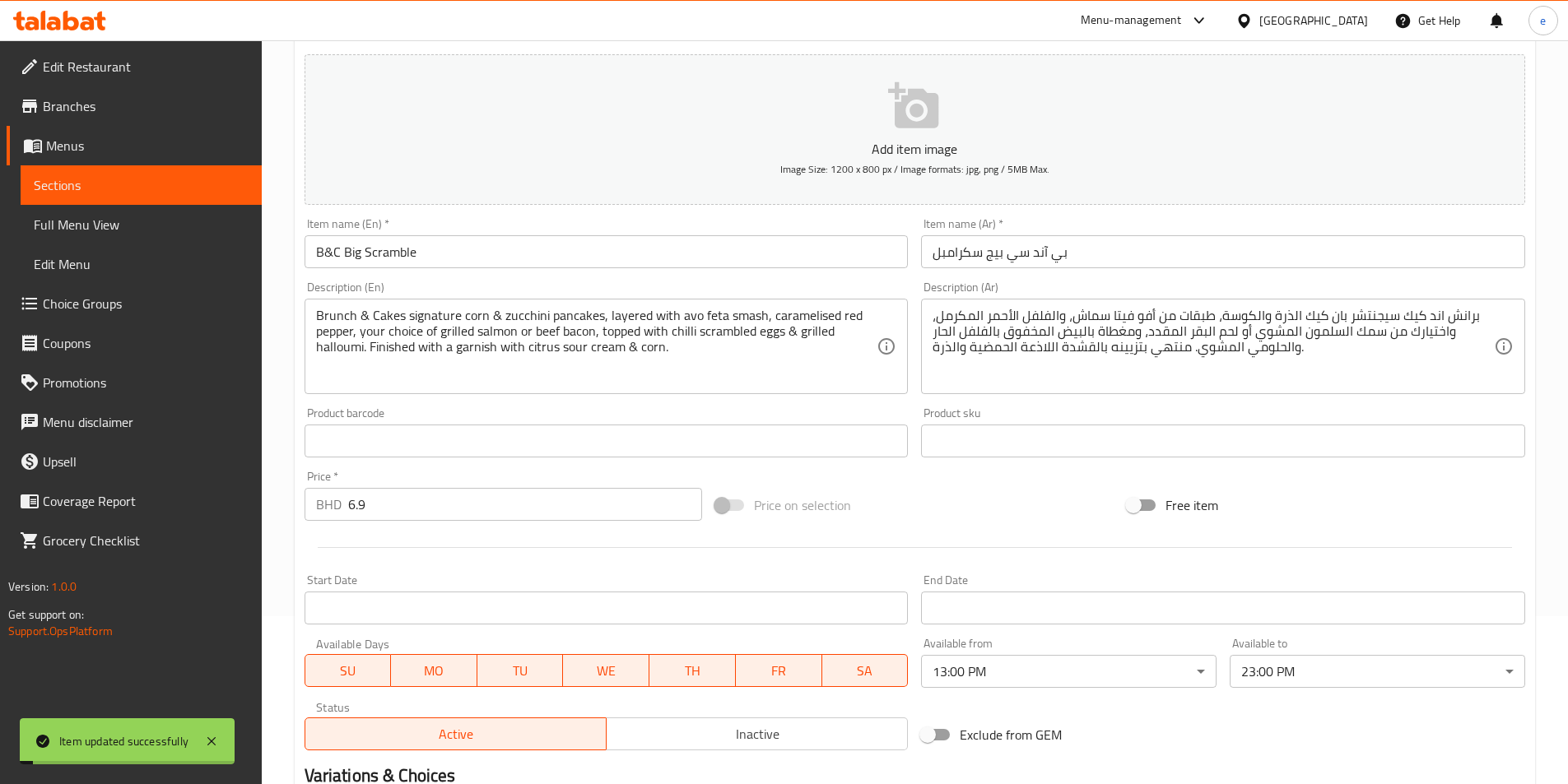
scroll to position [0, 0]
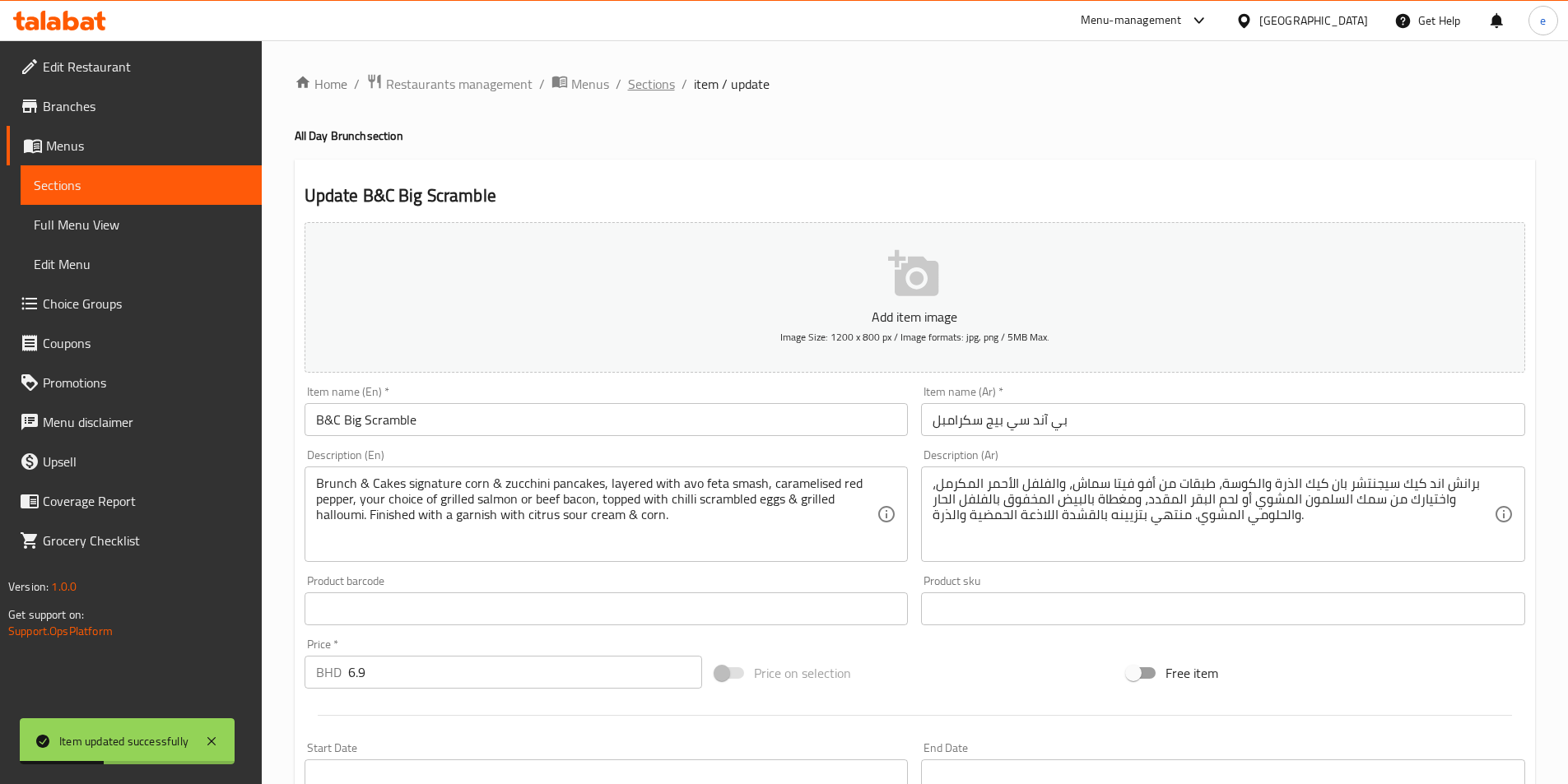
click at [658, 89] on span "Sections" at bounding box center [651, 84] width 47 height 20
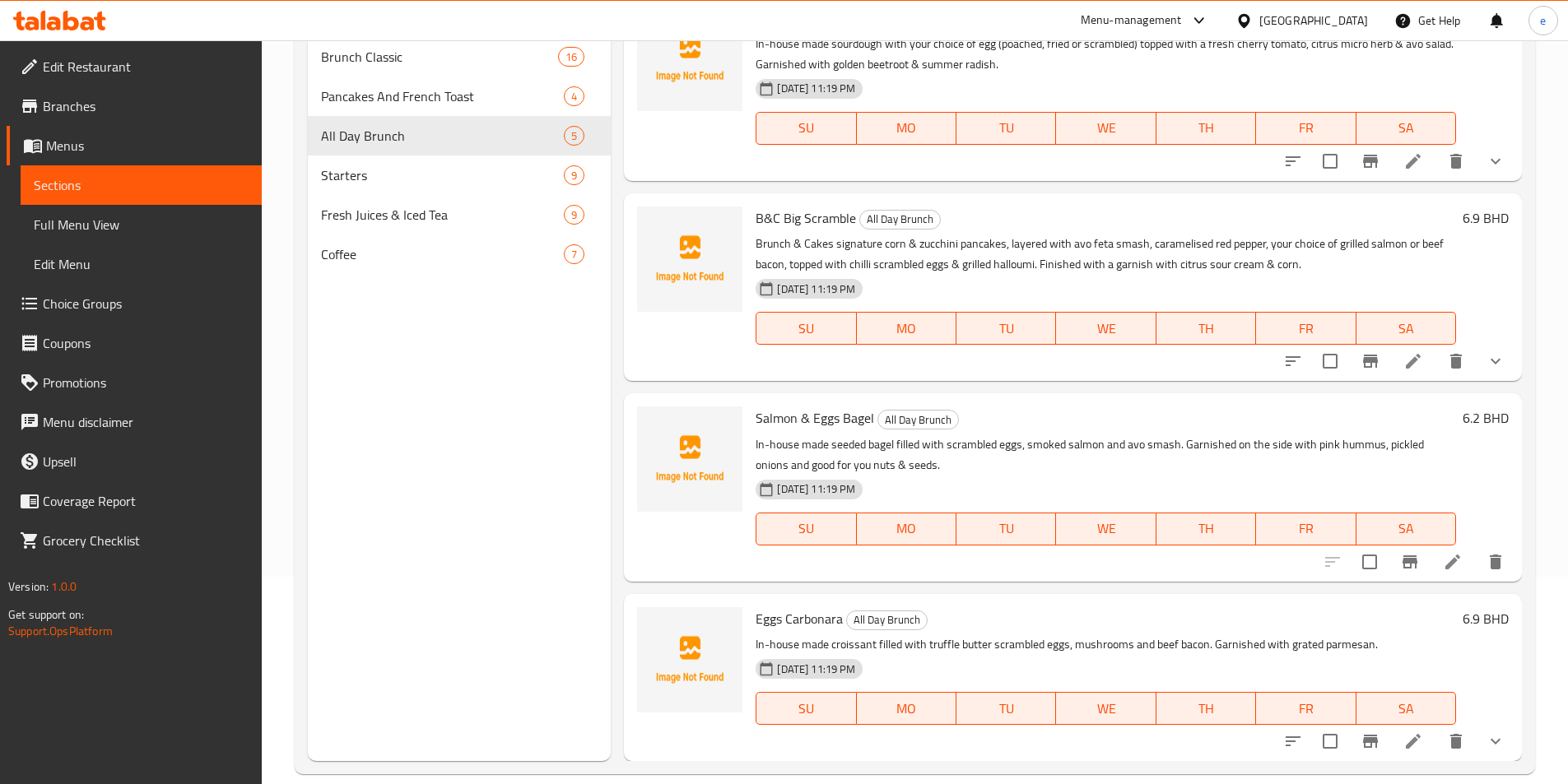
scroll to position [230, 0]
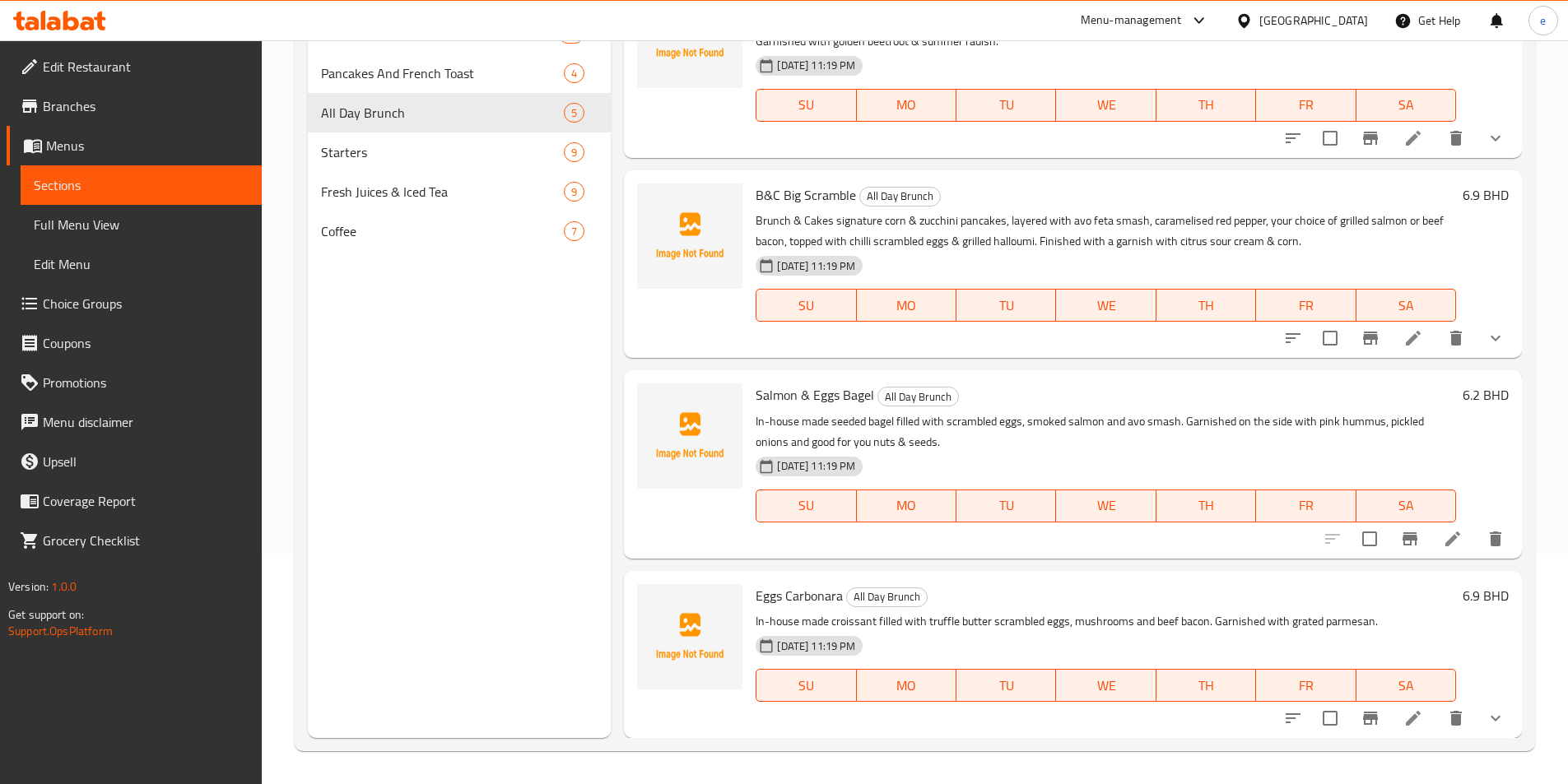
click at [1445, 544] on icon at bounding box center [1452, 538] width 15 height 15
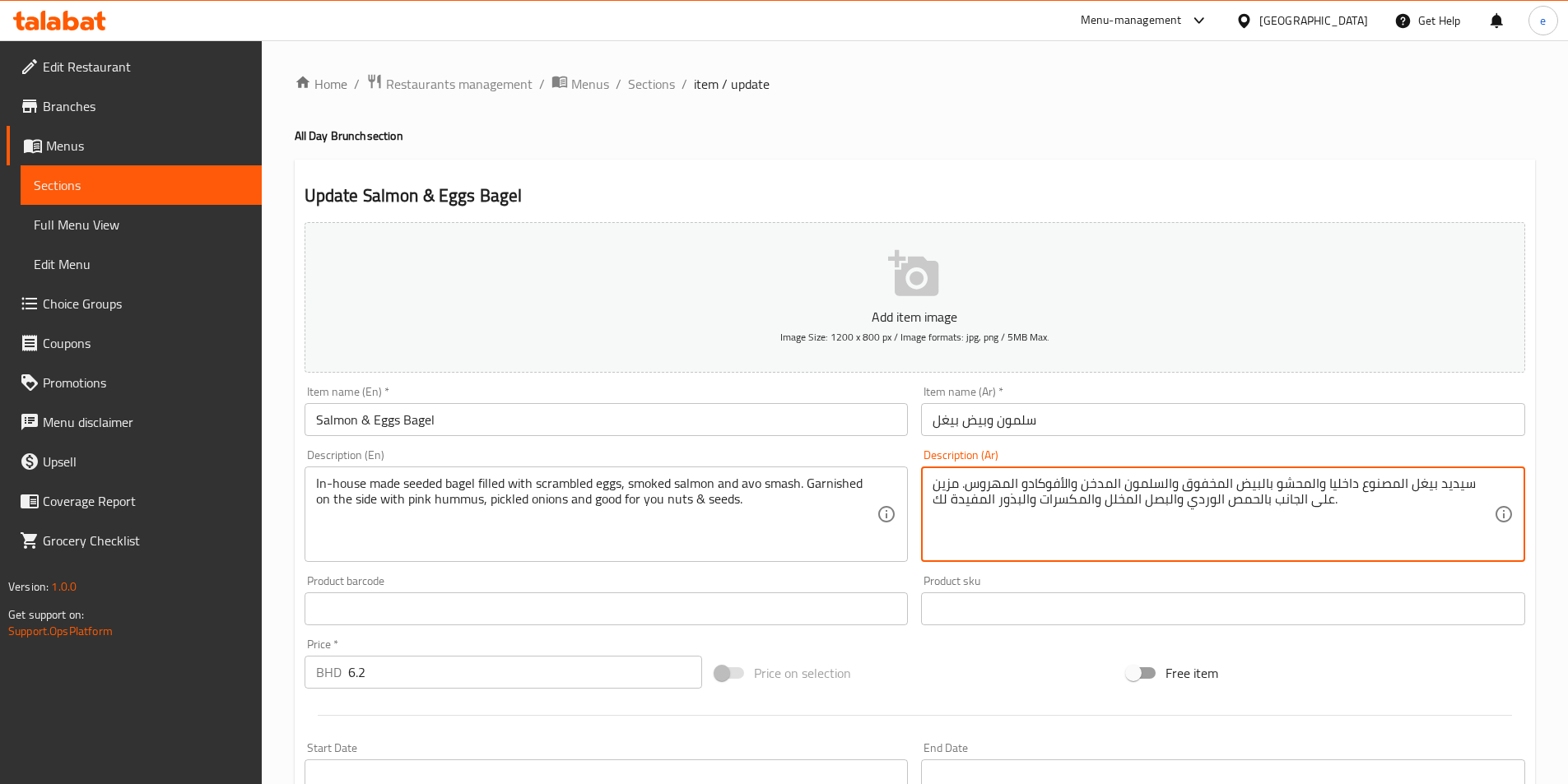
drag, startPoint x: 1024, startPoint y: 484, endPoint x: 1050, endPoint y: 483, distance: 26.0
click at [1000, 508] on textarea "سيديد بيغل المصنوع داخليا والمحشو بالبيض المخفوق والسلمون المدخن والأفو المهروس…" at bounding box center [1212, 514] width 561 height 78
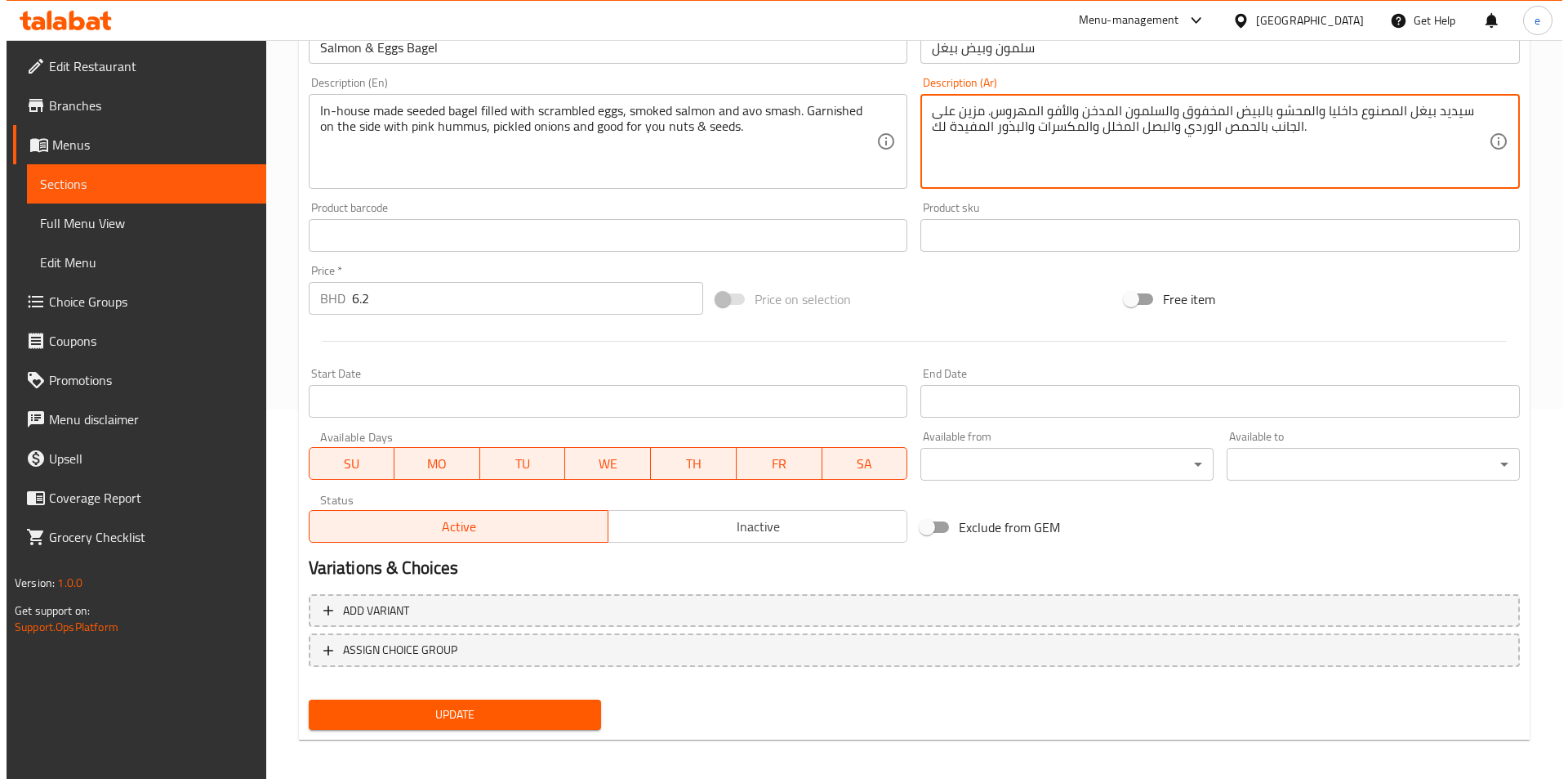
scroll to position [376, 0]
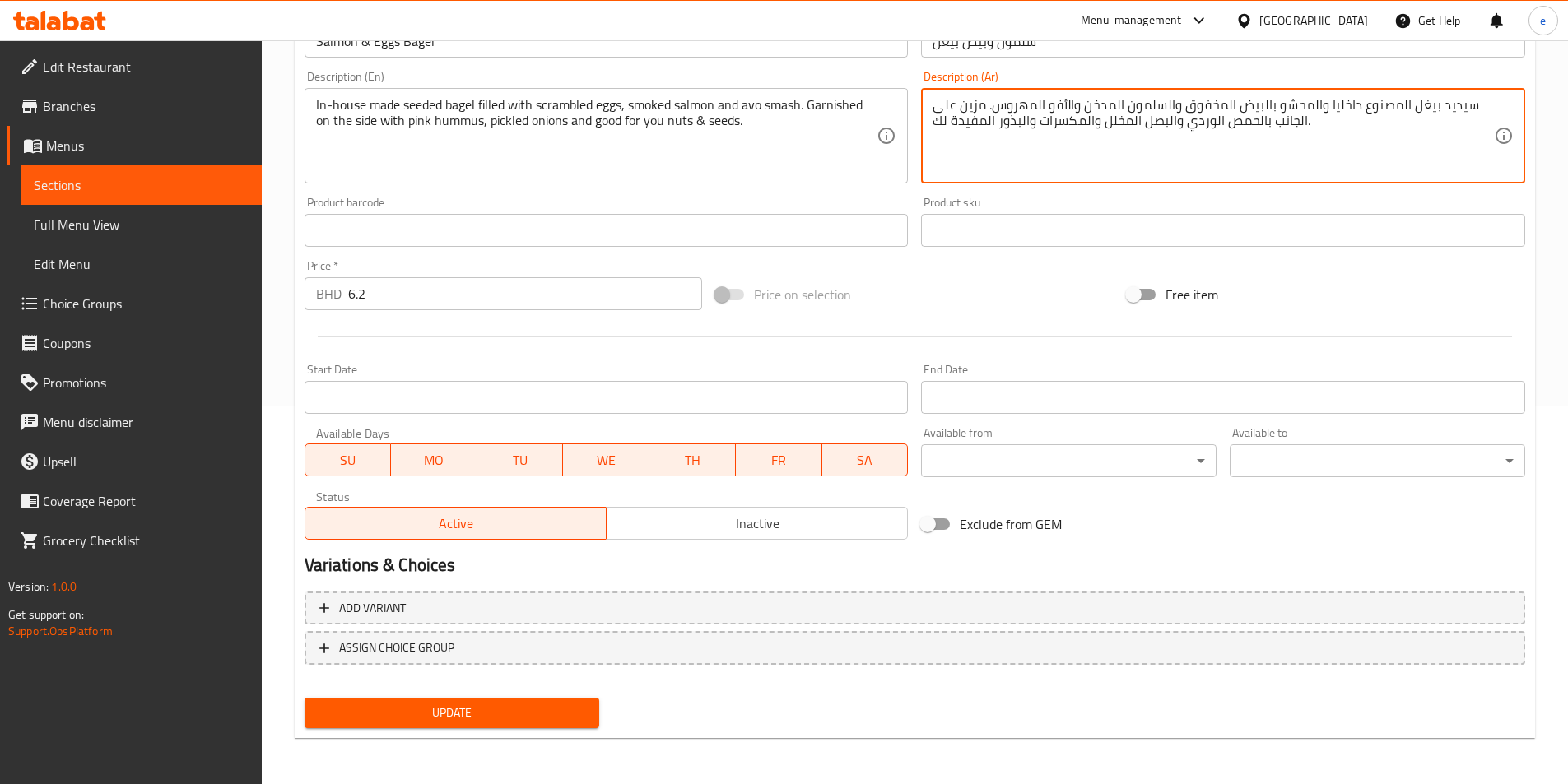
type textarea "سيديد بيغل المصنوع داخليا والمحشو بالبيض المخفوق والسلمون المدخن والأفو المهروس…"
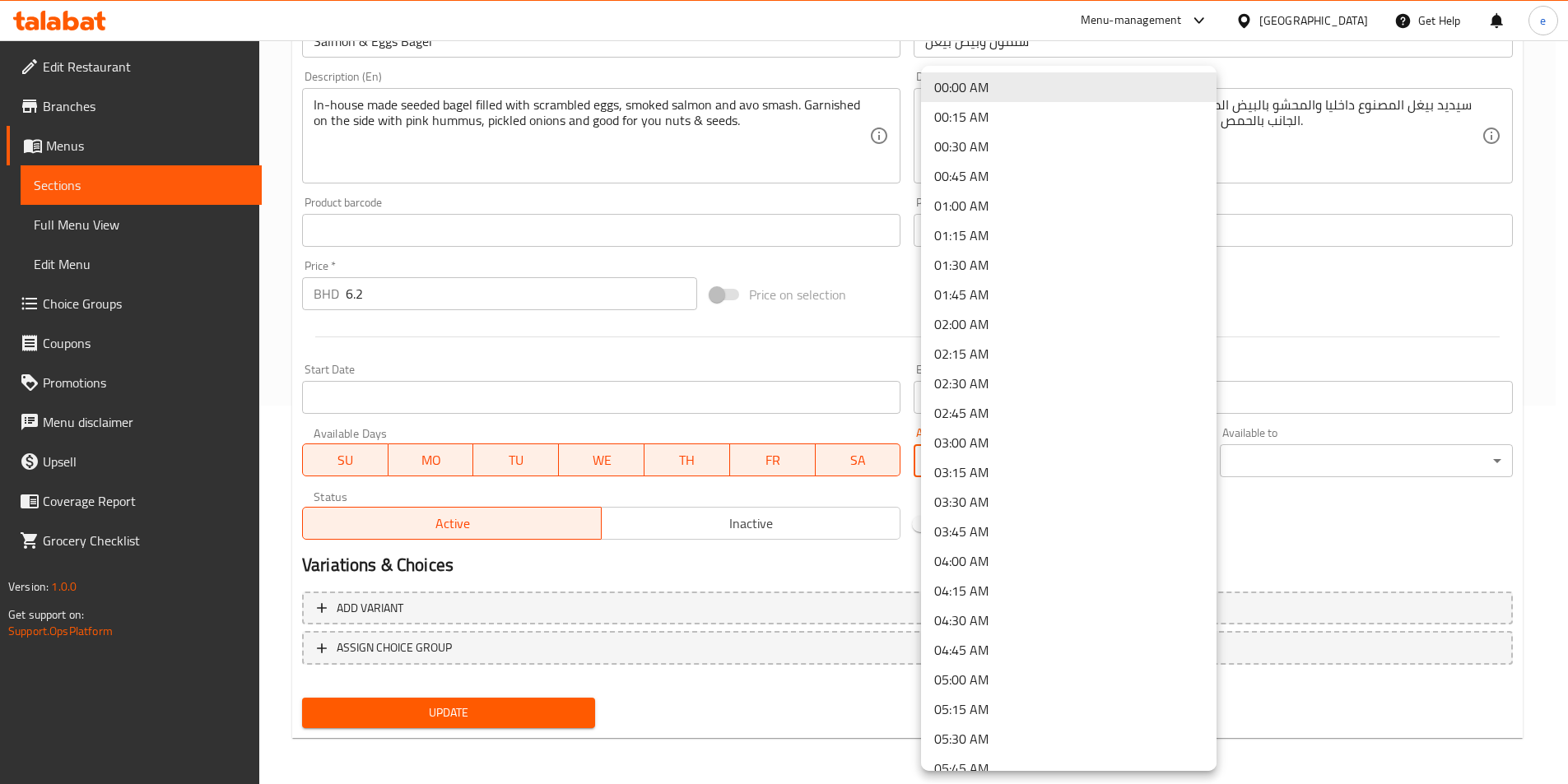
click at [1099, 405] on body "​ Menu-management [GEOGRAPHIC_DATA] Get Help e Edit Restaurant Branches Menus S…" at bounding box center [784, 34] width 1568 height 743
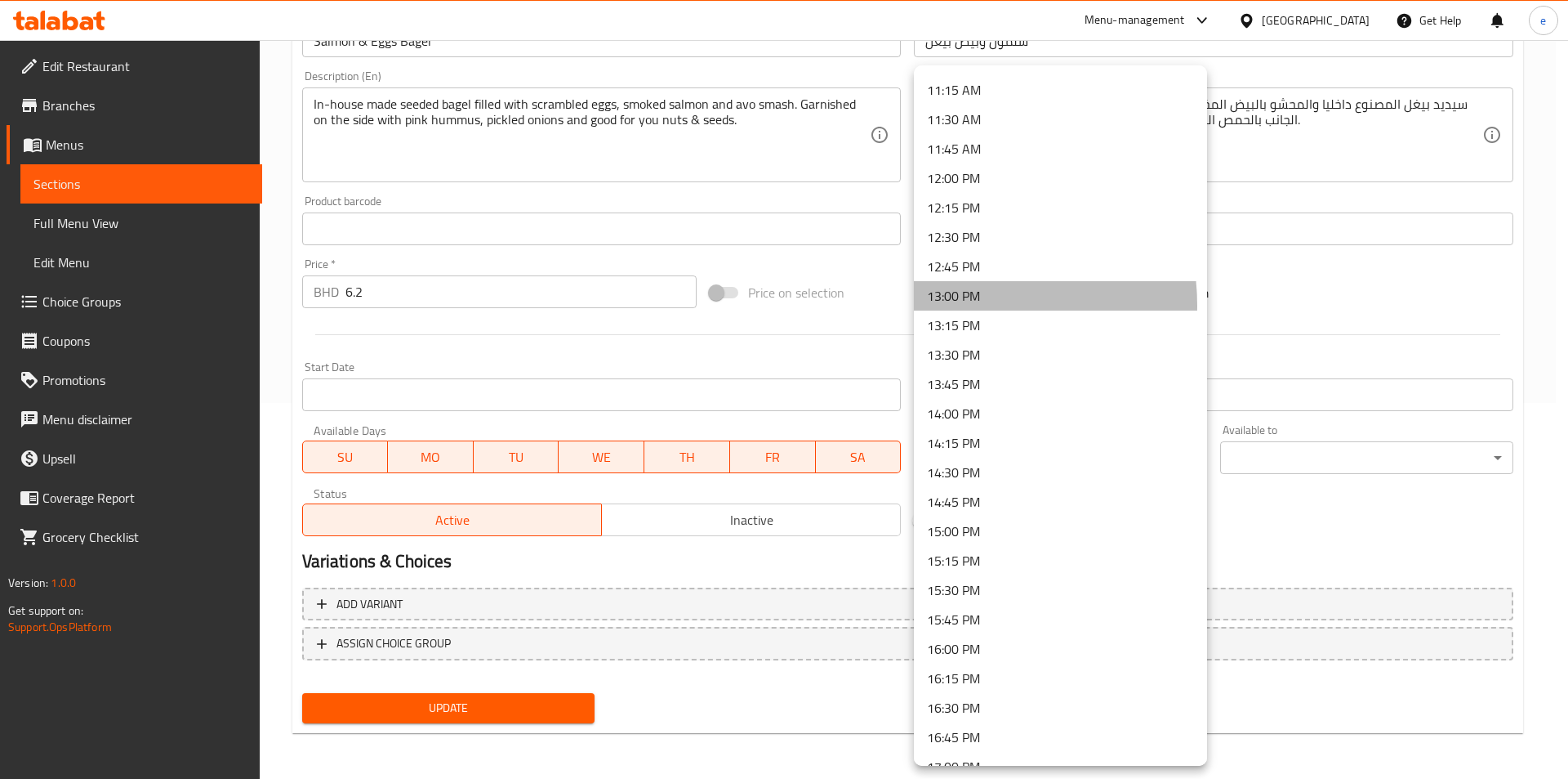
click at [954, 305] on li "13:00 PM" at bounding box center [1061, 296] width 293 height 30
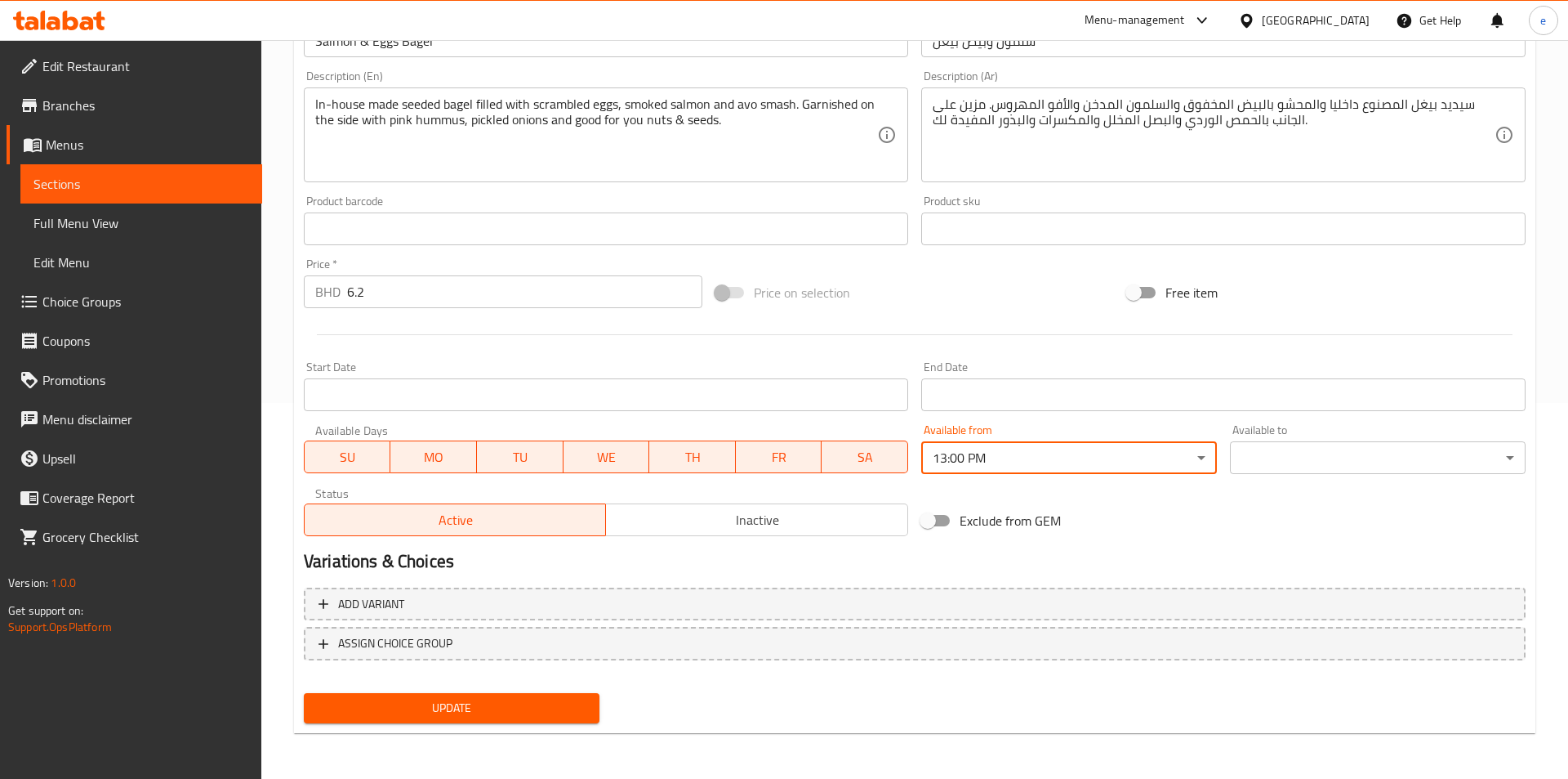
click at [1293, 403] on body "​ Menu-management [GEOGRAPHIC_DATA] Get Help e Edit Restaurant Branches Menus S…" at bounding box center [784, 34] width 1568 height 738
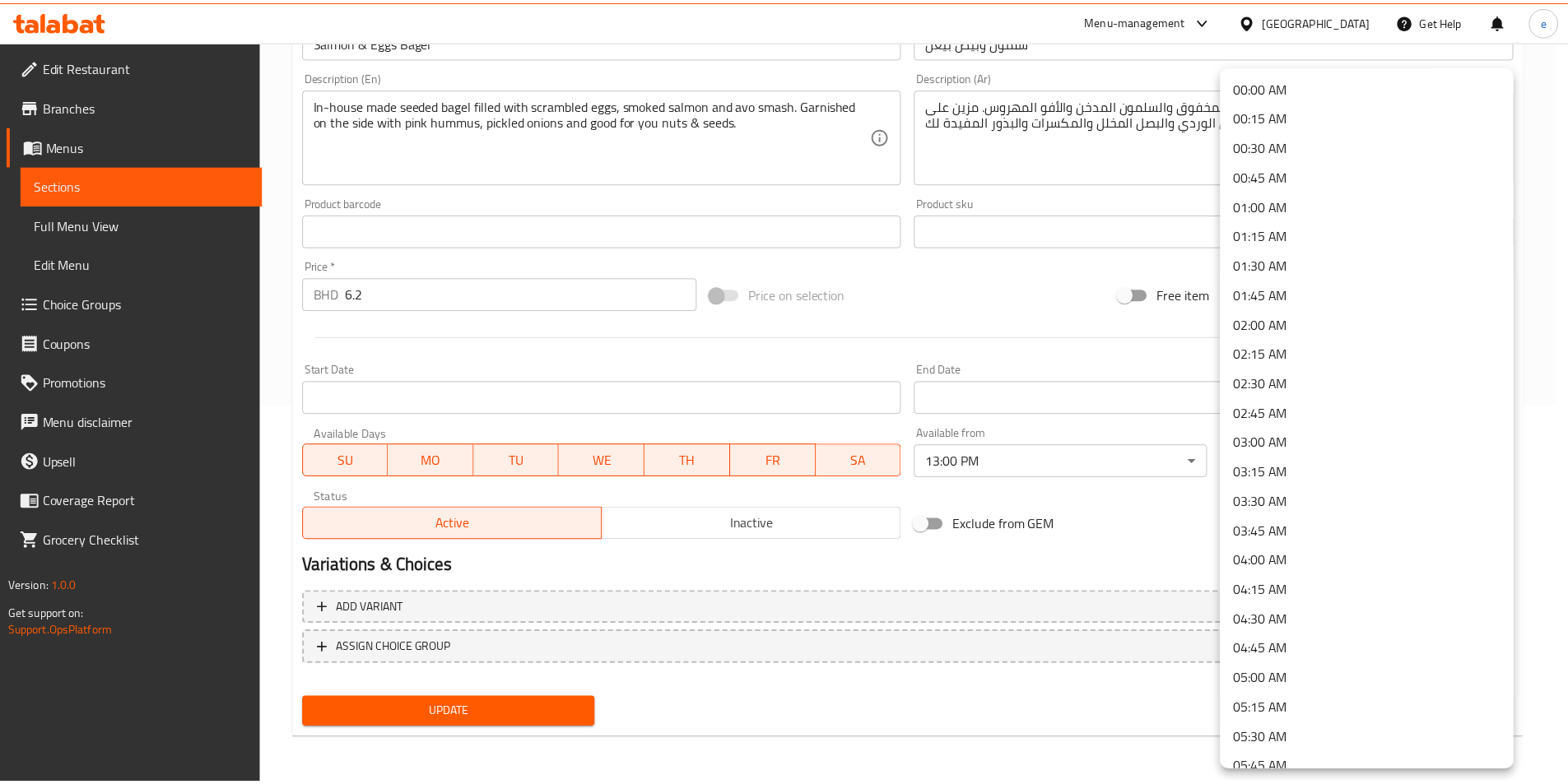
scroll to position [2181, 0]
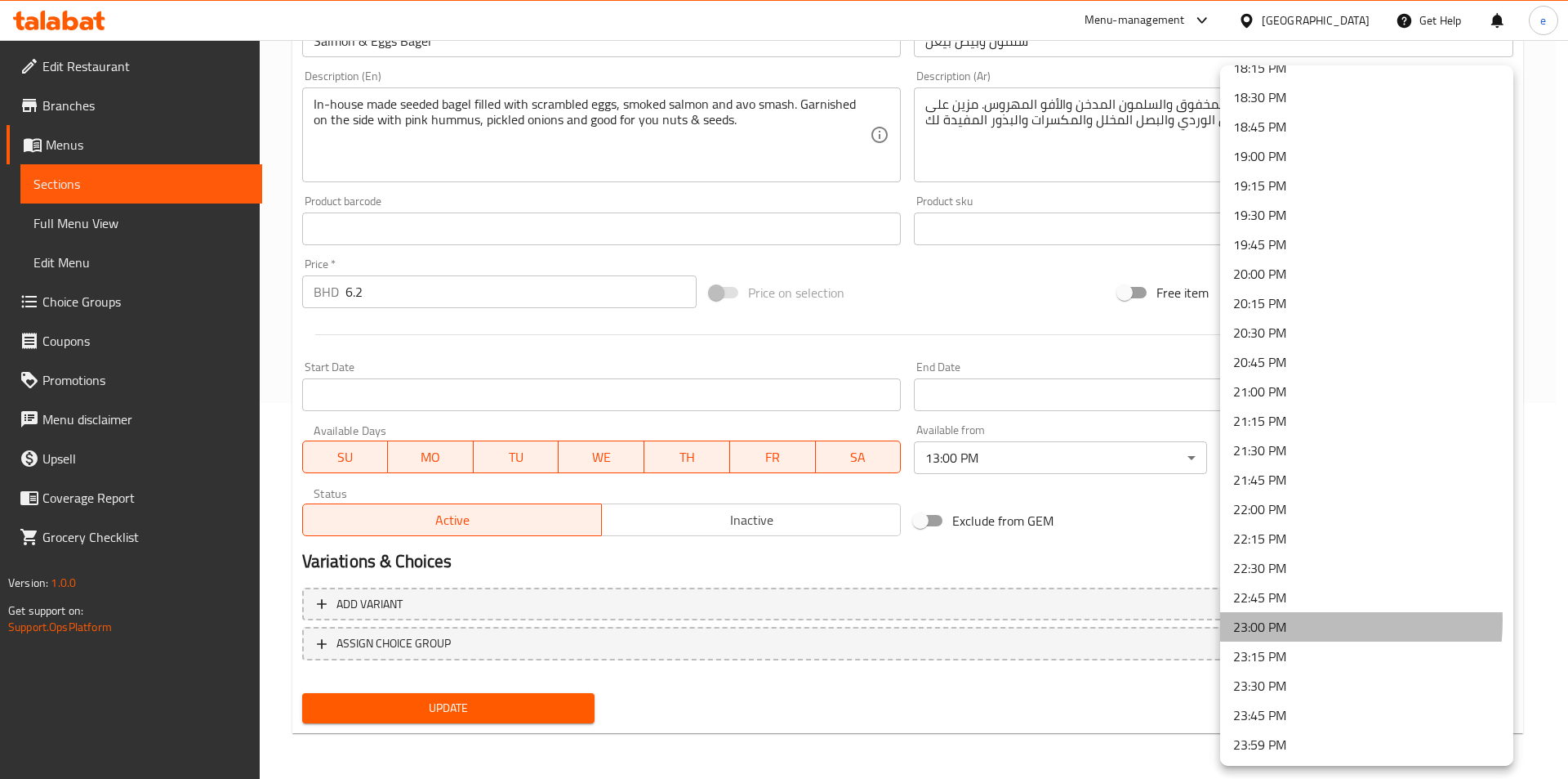
click at [1270, 621] on li "23:00 PM" at bounding box center [1367, 627] width 293 height 30
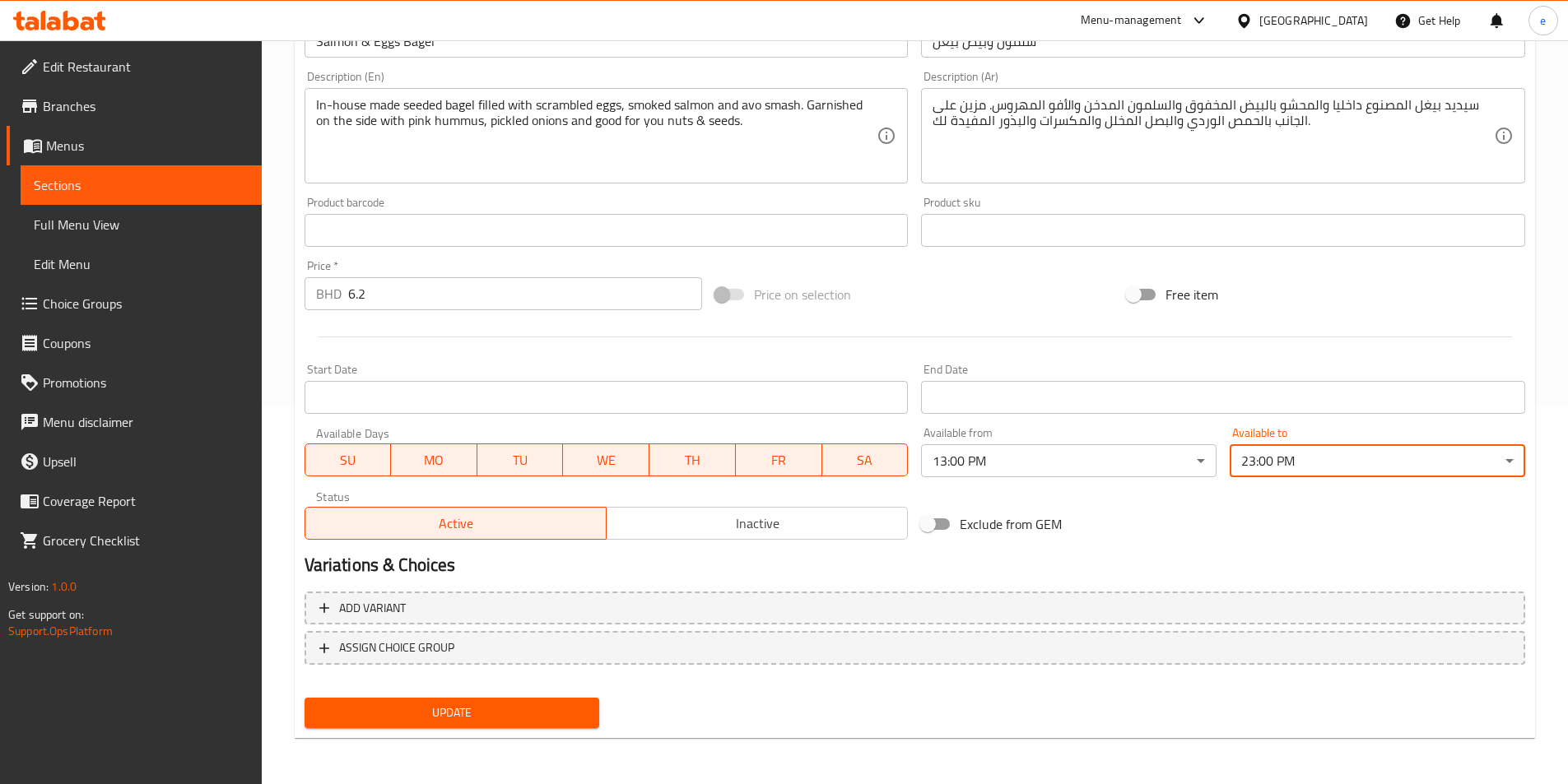
click at [488, 706] on span "Update" at bounding box center [453, 712] width 269 height 21
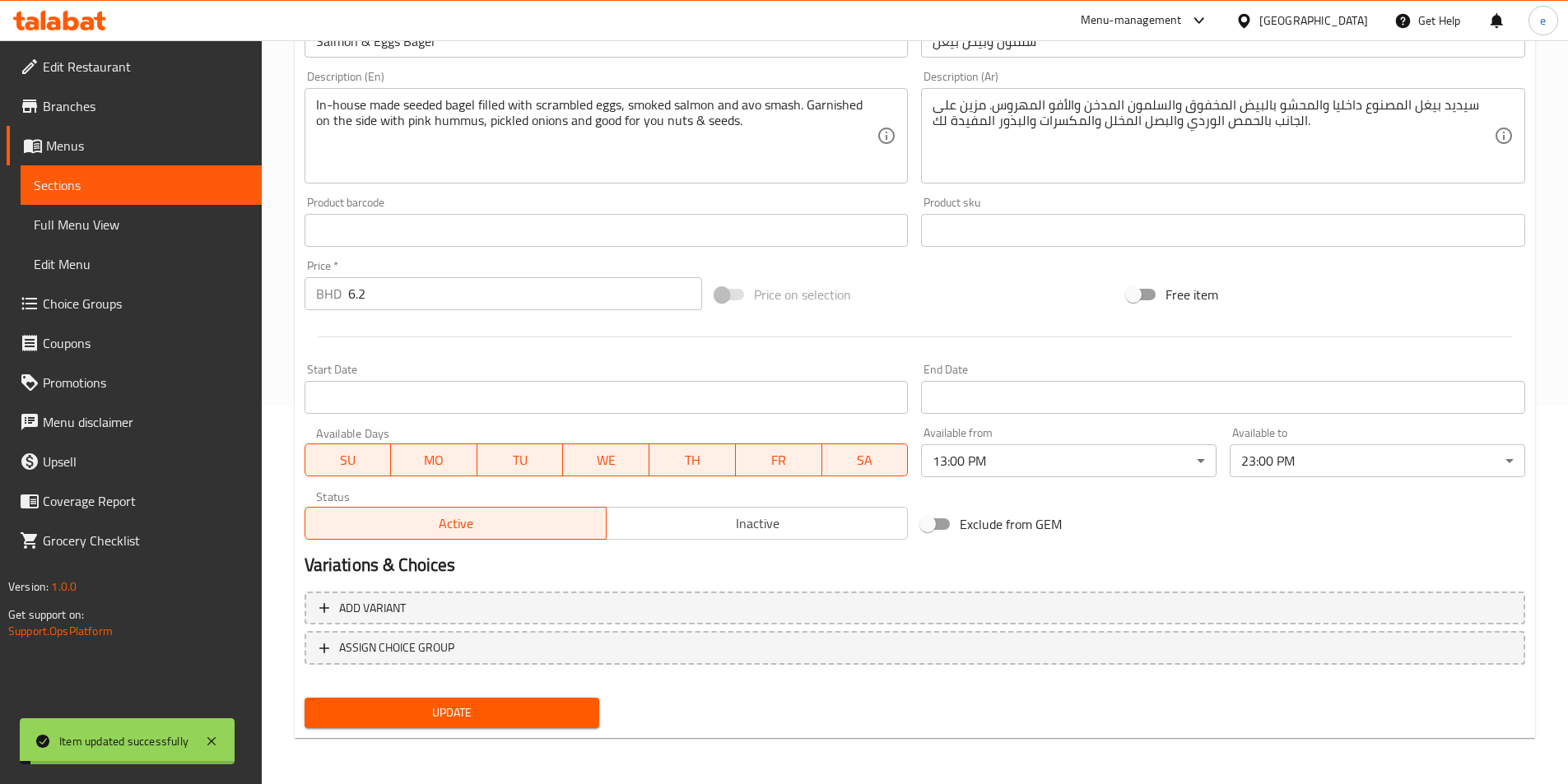
scroll to position [0, 0]
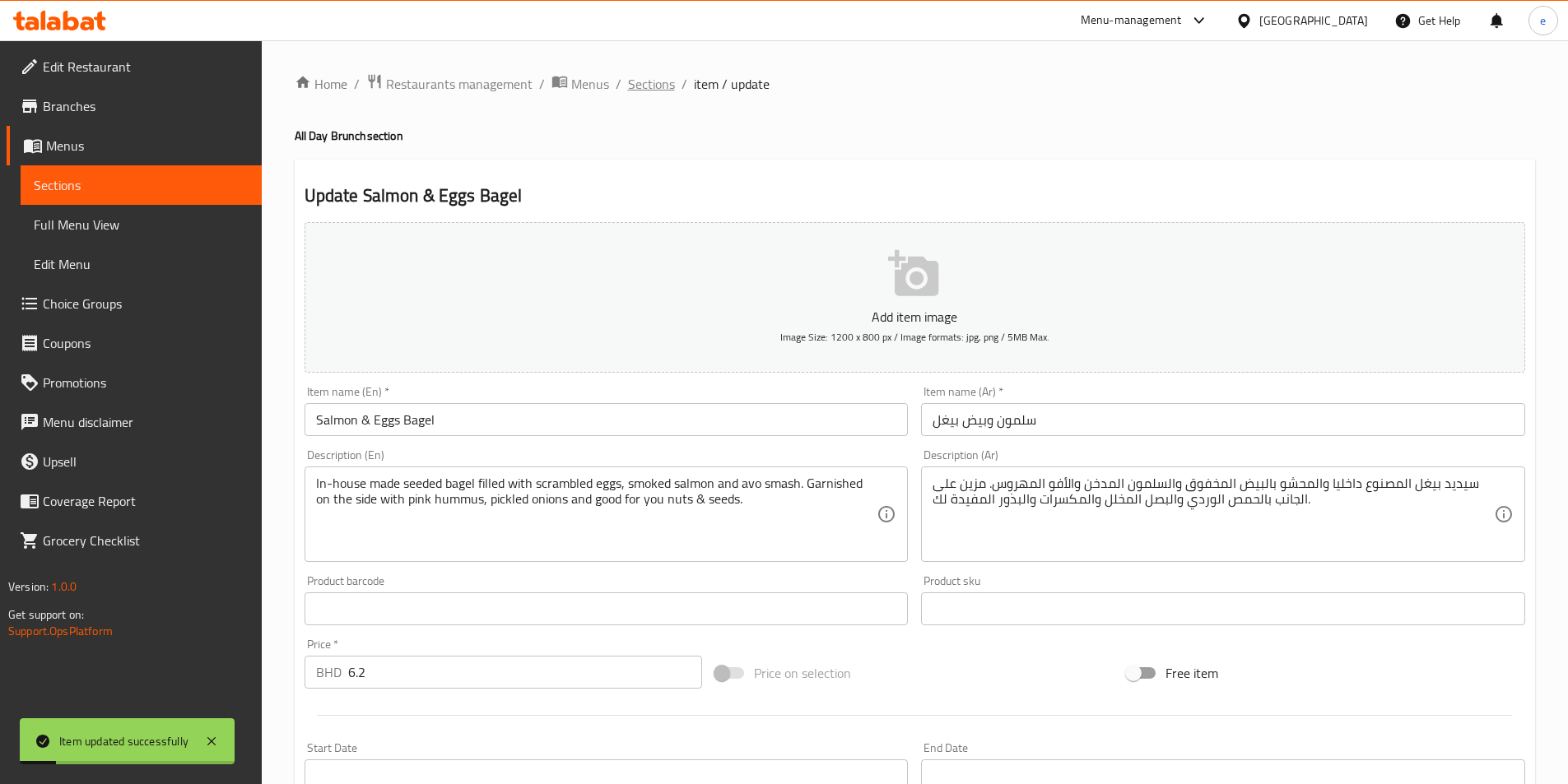
click at [659, 88] on span "Sections" at bounding box center [651, 84] width 47 height 20
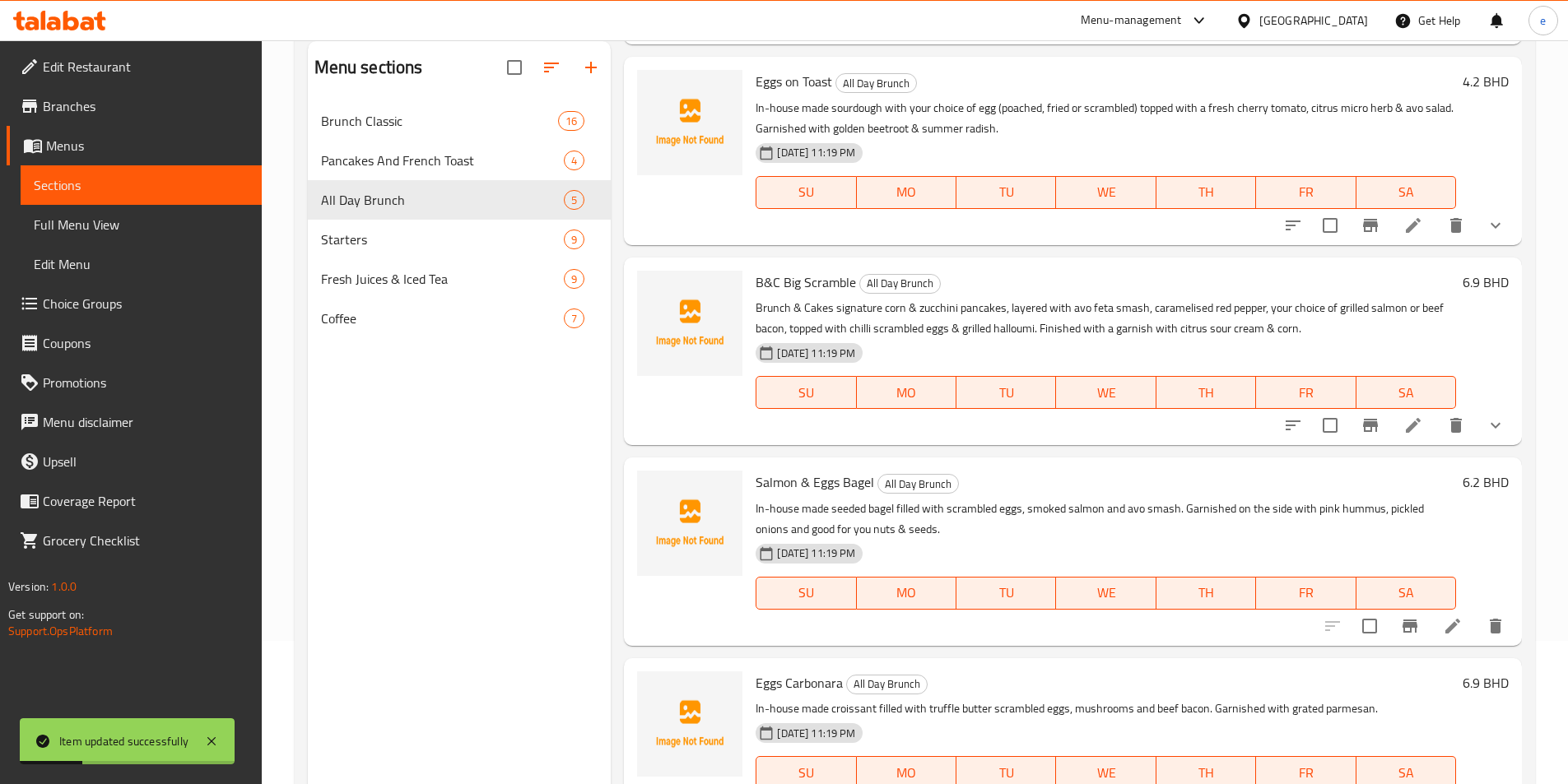
scroll to position [230, 0]
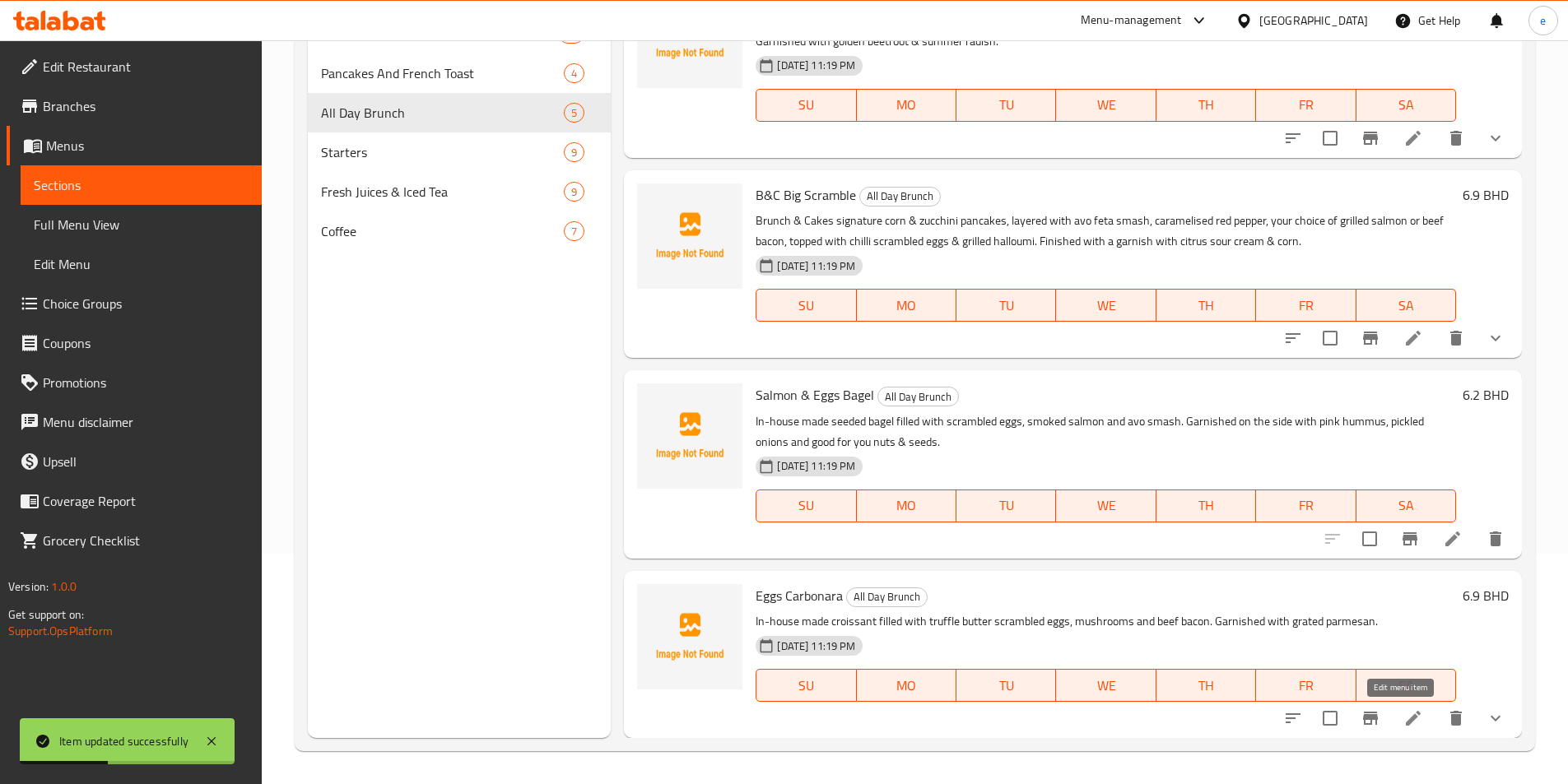
click at [1404, 712] on icon at bounding box center [1413, 718] width 20 height 20
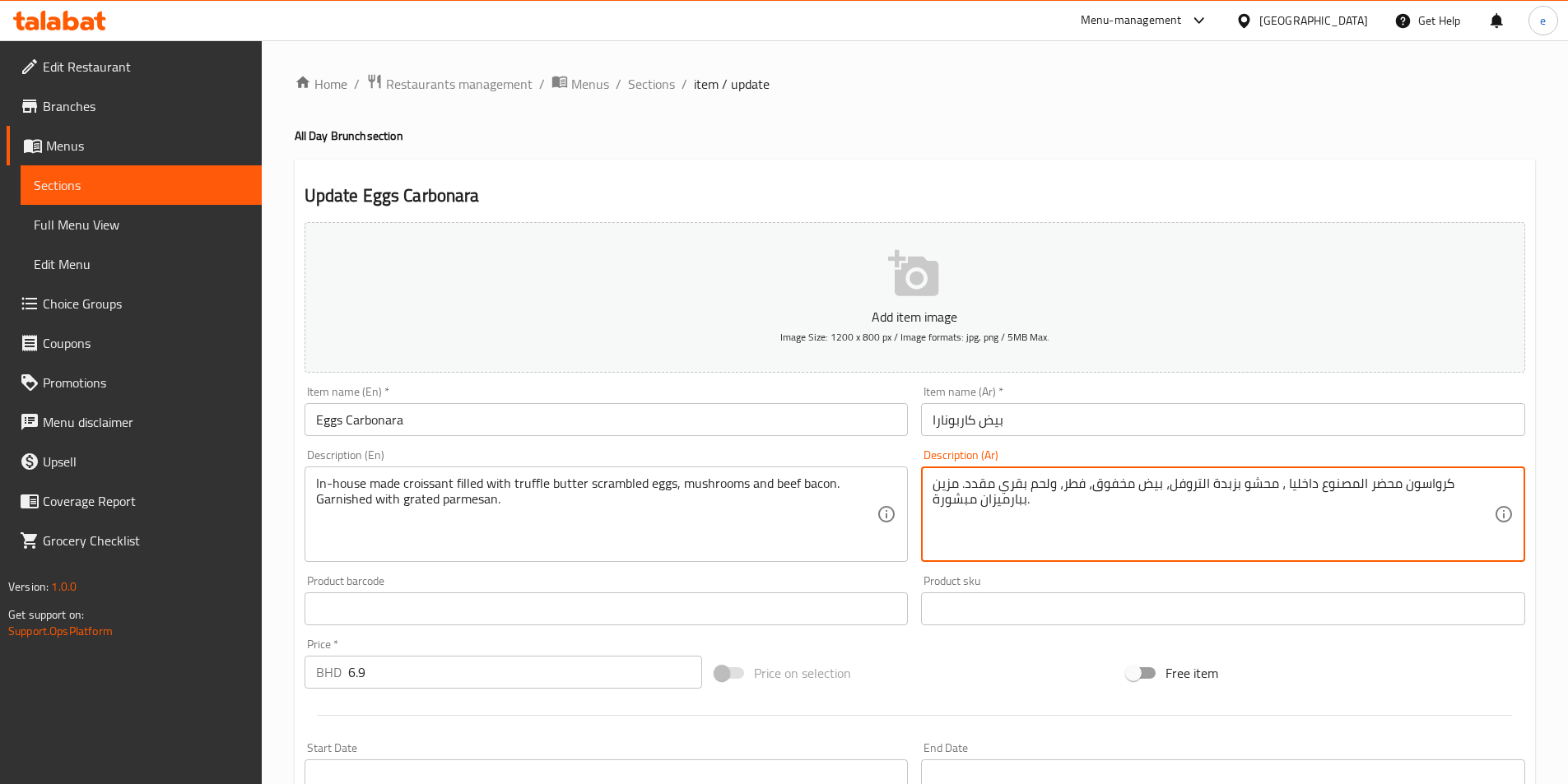
drag, startPoint x: 1364, startPoint y: 483, endPoint x: 1398, endPoint y: 479, distance: 34.2
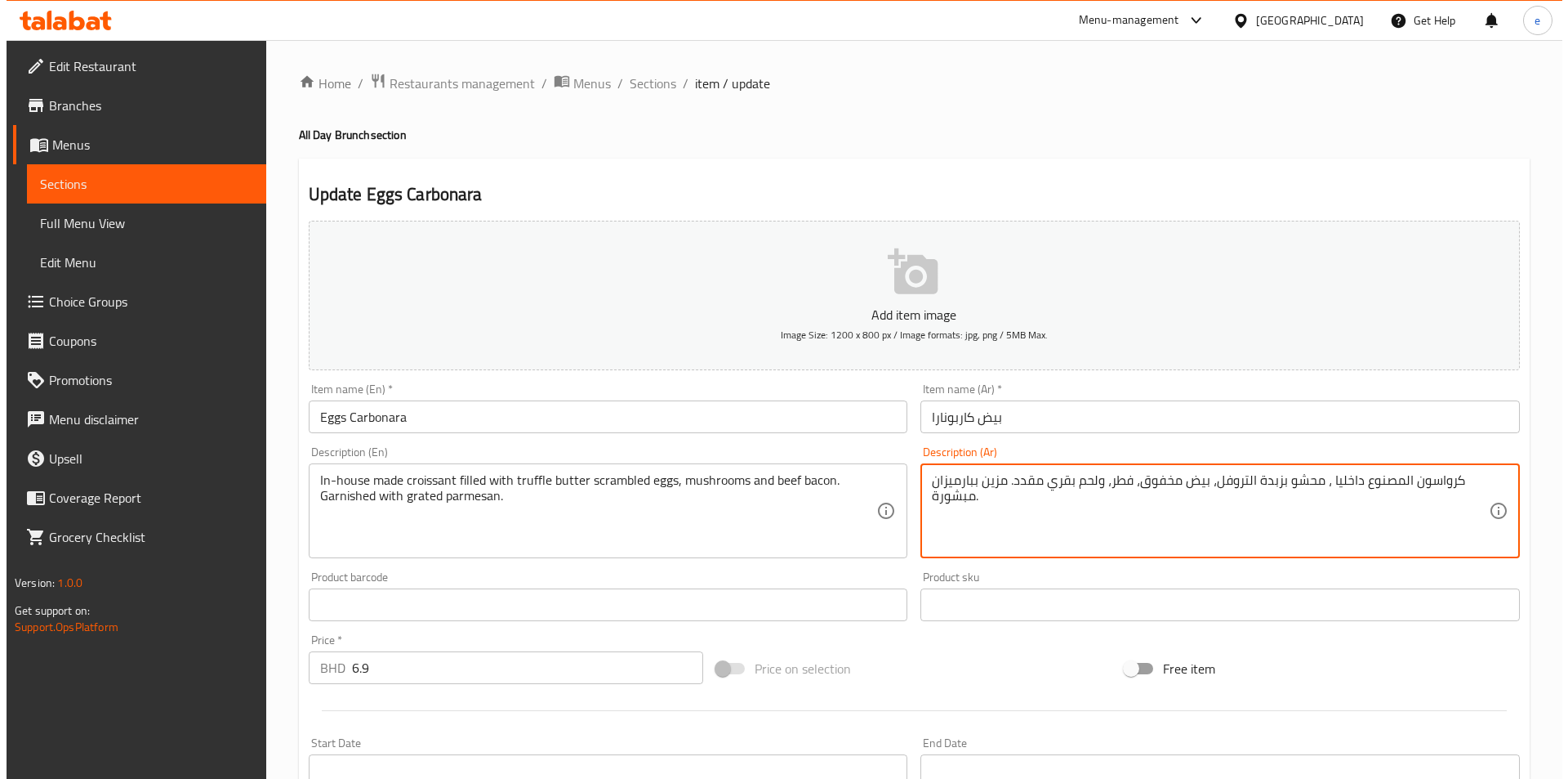
scroll to position [403, 0]
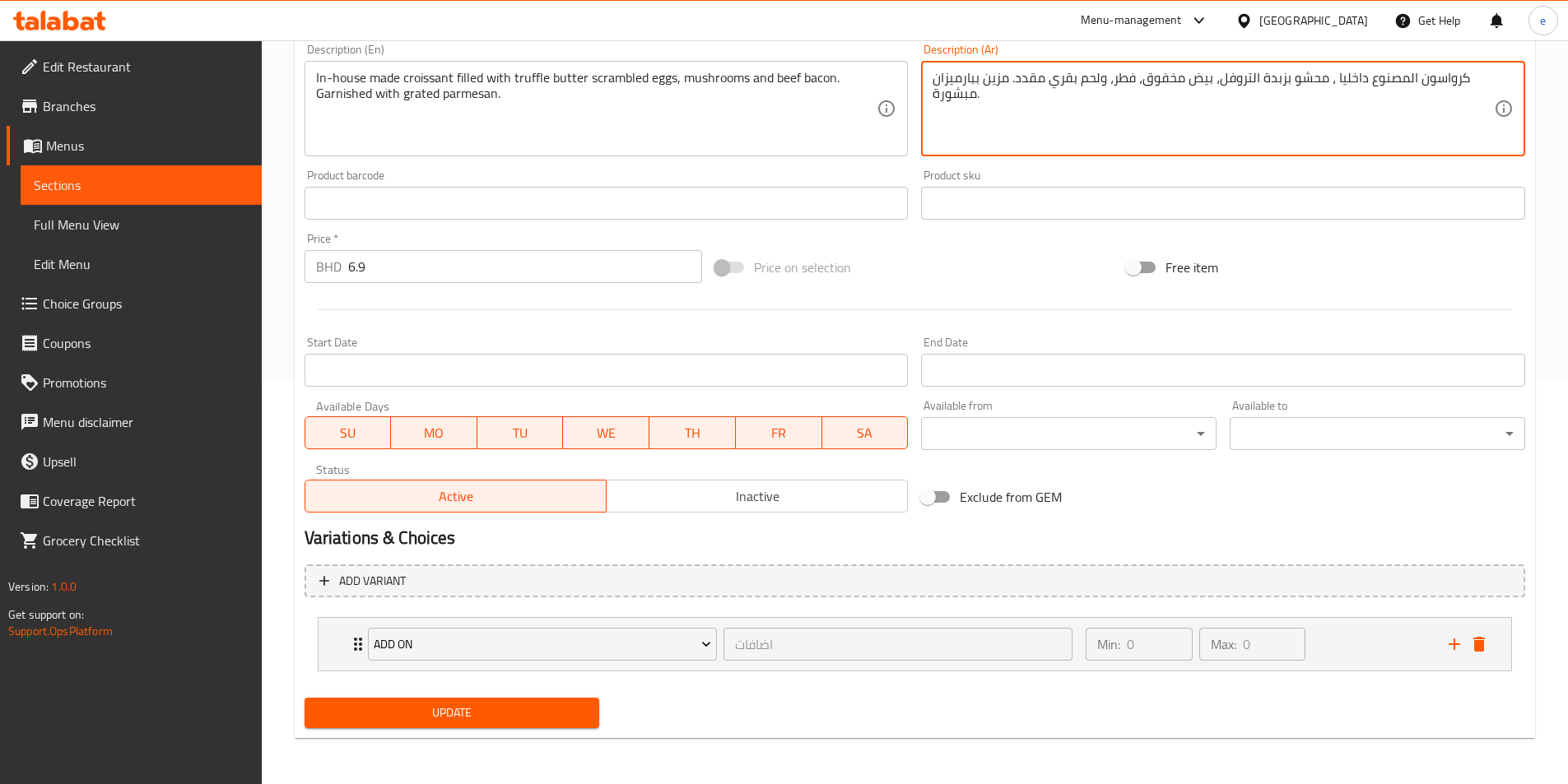
type textarea "كرواسون المصنوع داخليا ، محشو بزبدة التروفل، بيض مخفوق، فطر، ولحم بقري مقدد. مز…"
click at [1103, 379] on body "​ Menu-management [GEOGRAPHIC_DATA] Get Help e Edit Restaurant Branches Menus S…" at bounding box center [784, 6] width 1568 height 743
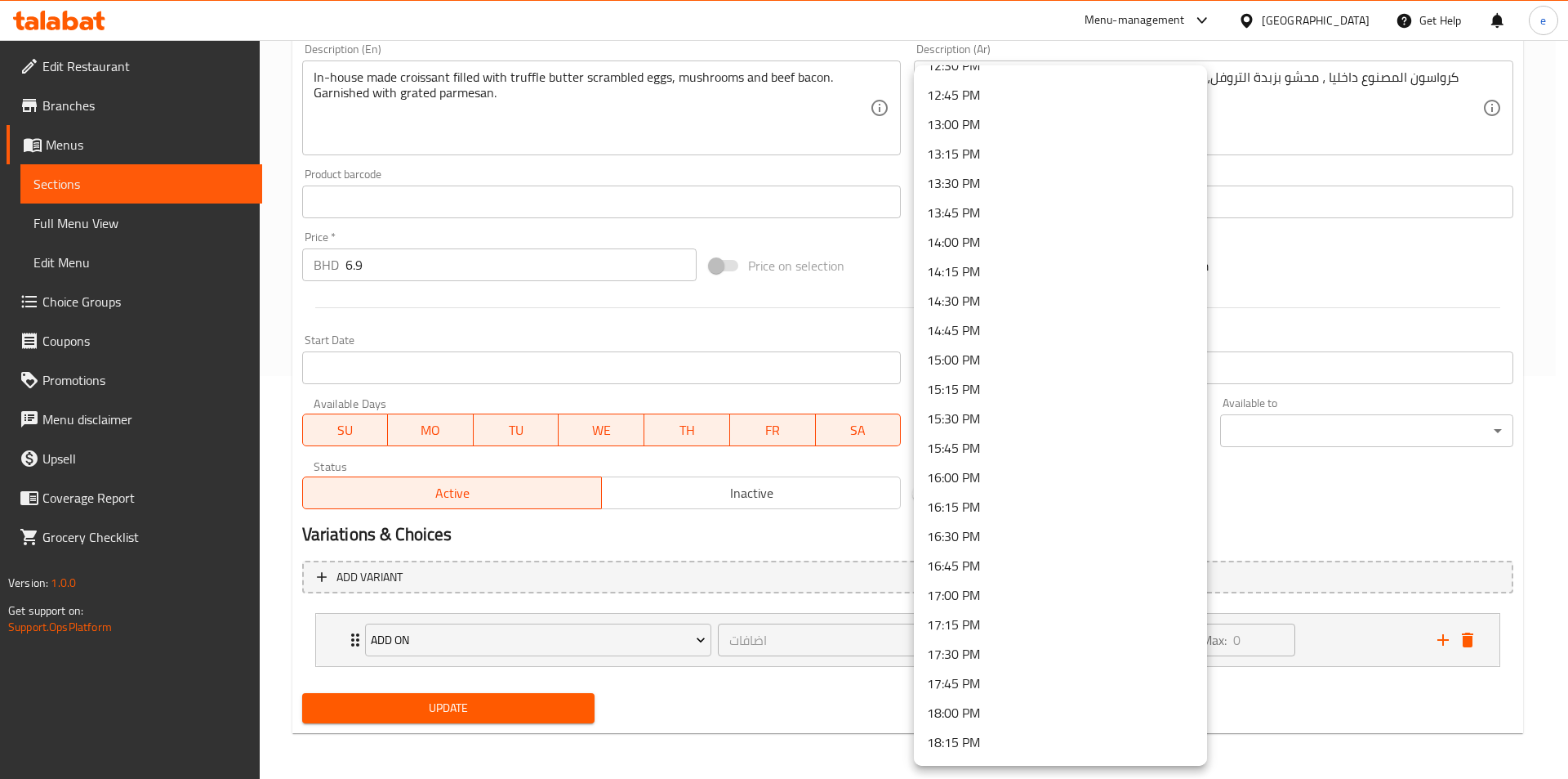
scroll to position [1488, 0]
click at [967, 132] on li "13:00 PM" at bounding box center [1061, 129] width 293 height 30
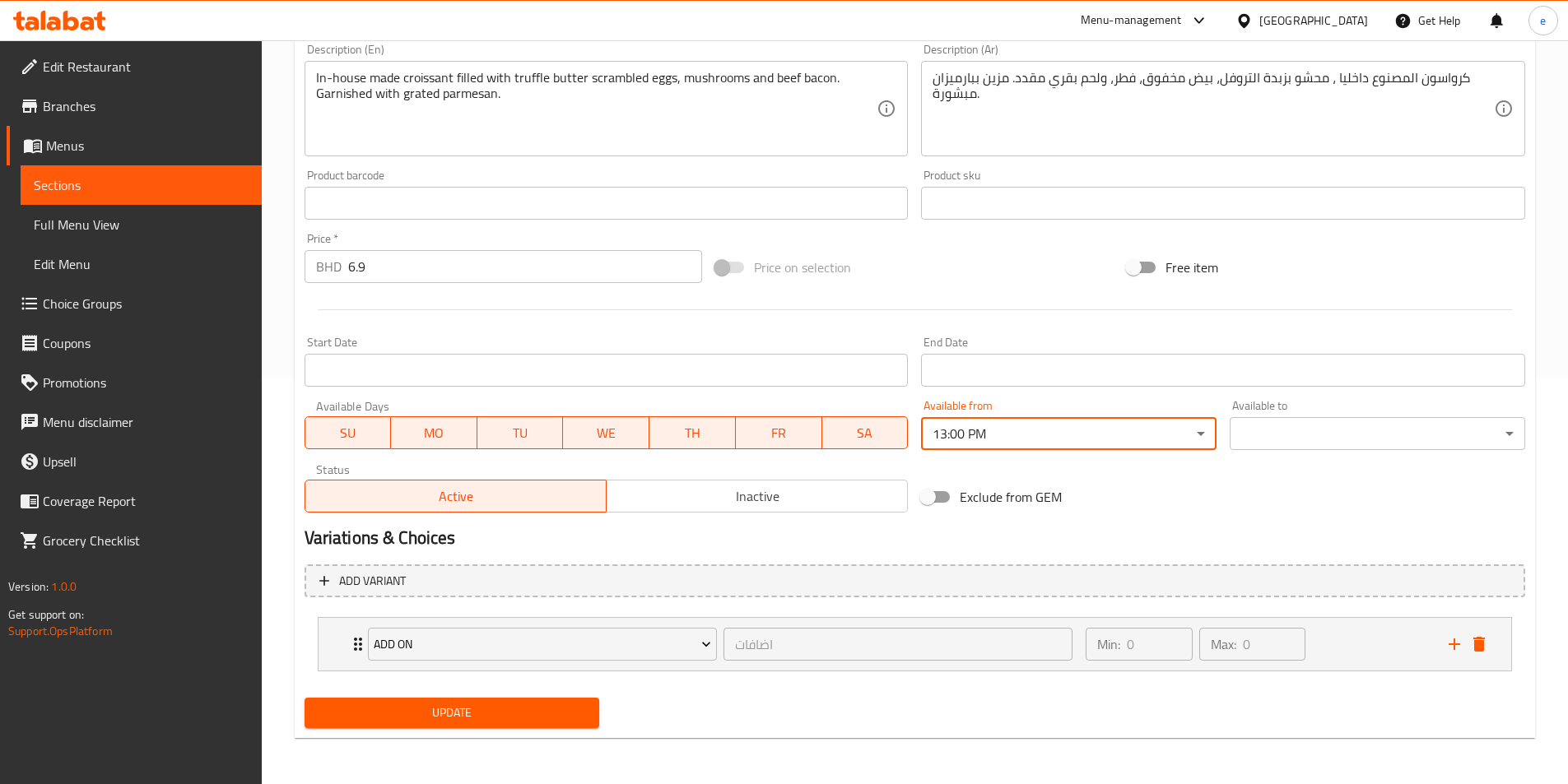
click at [1282, 379] on body "​ Menu-management [GEOGRAPHIC_DATA] Get Help e Edit Restaurant Branches Menus S…" at bounding box center [784, 6] width 1568 height 743
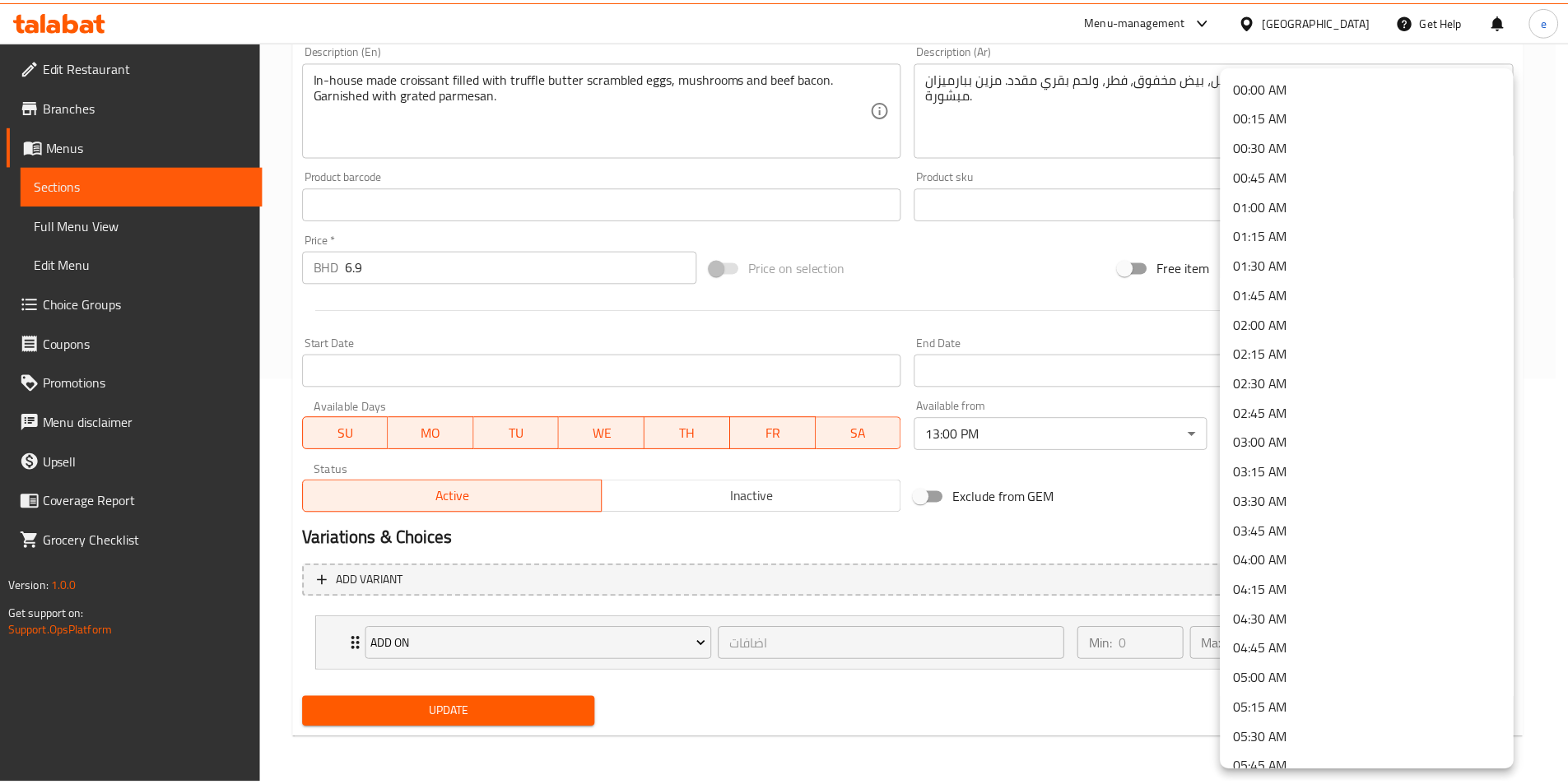
scroll to position [2181, 0]
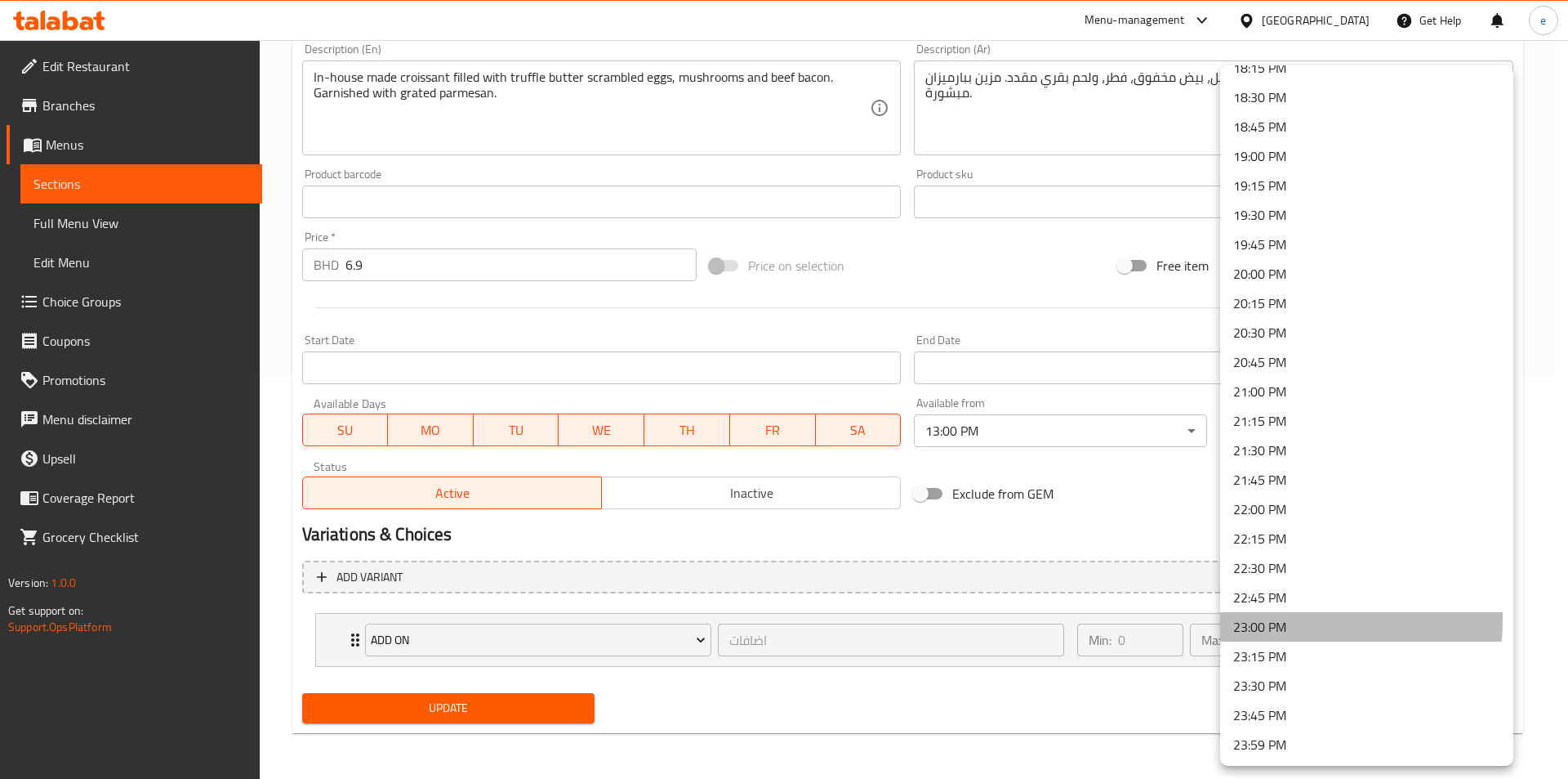
click at [1257, 620] on li "23:00 PM" at bounding box center [1367, 627] width 293 height 30
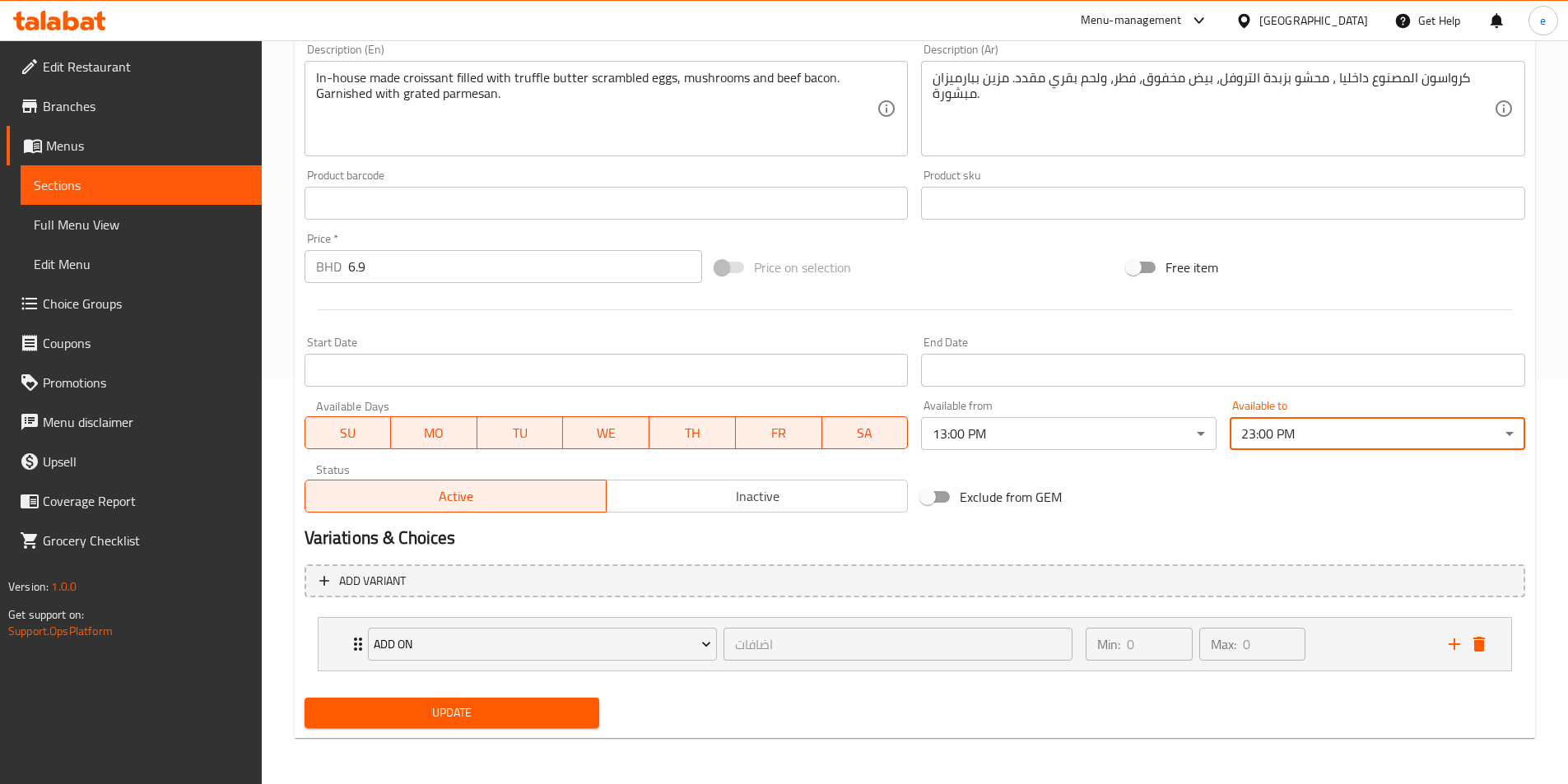
click at [532, 706] on span "Update" at bounding box center [453, 712] width 269 height 21
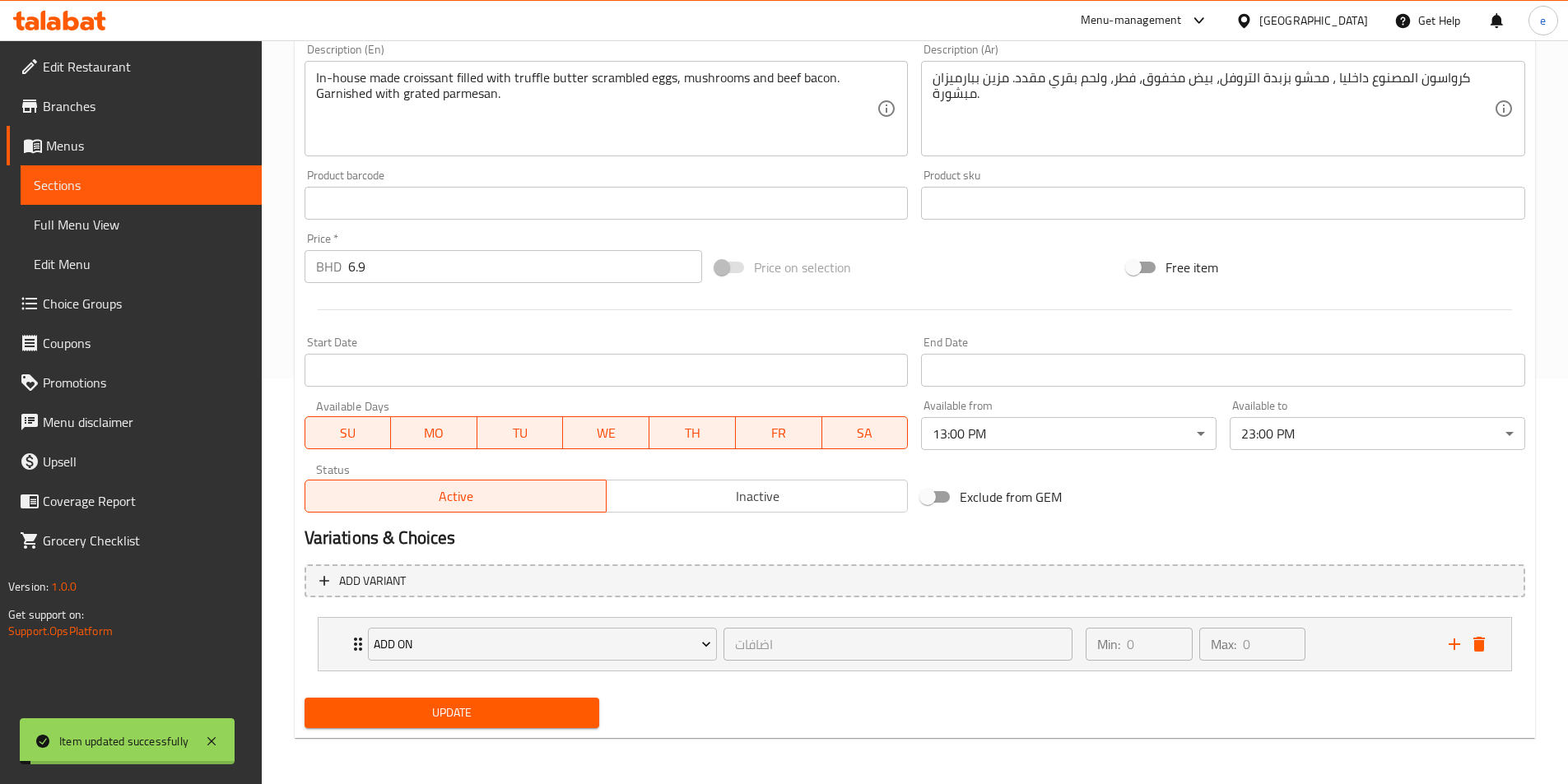
scroll to position [0, 0]
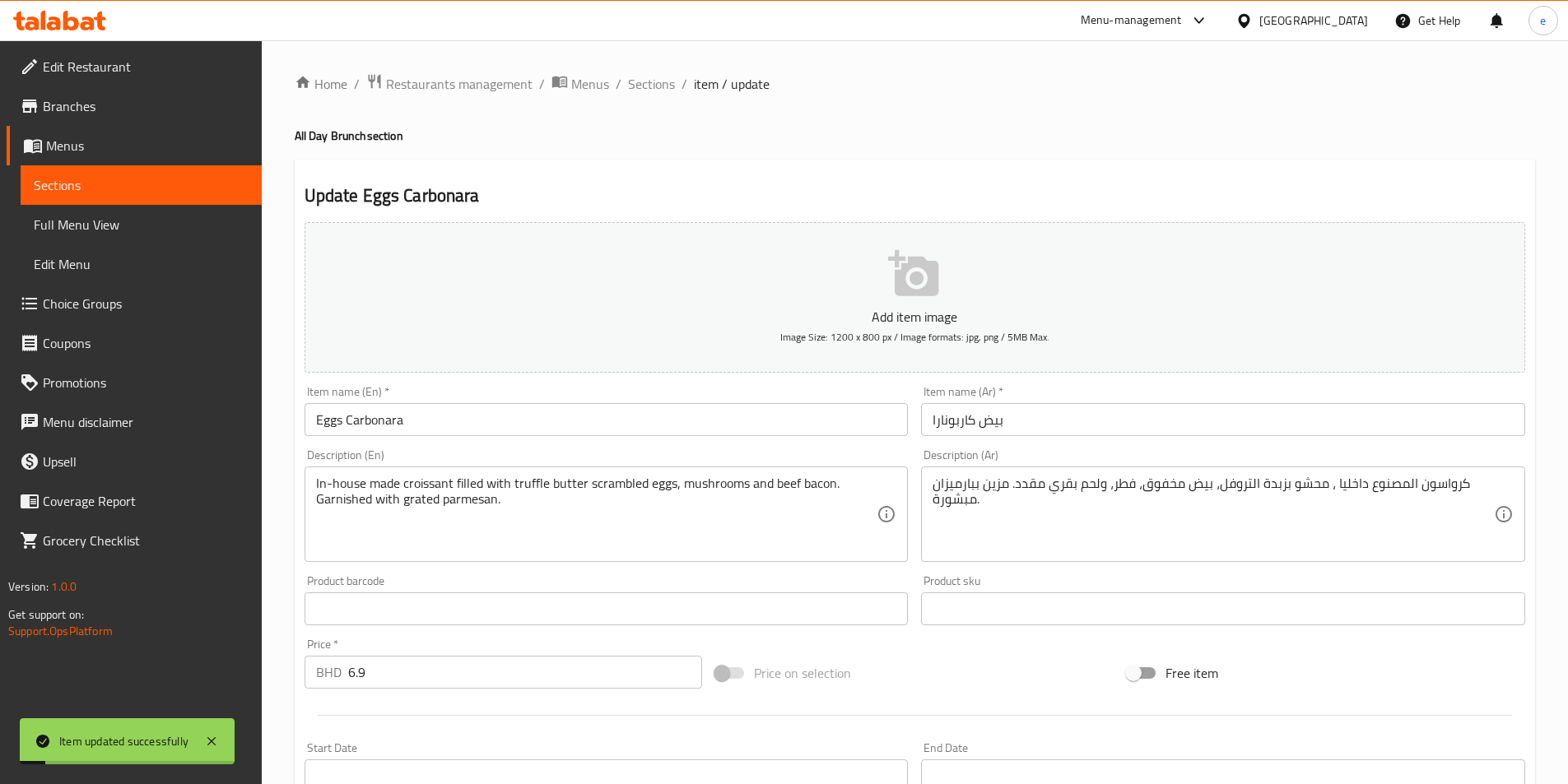
click at [658, 87] on span "Sections" at bounding box center [651, 84] width 47 height 20
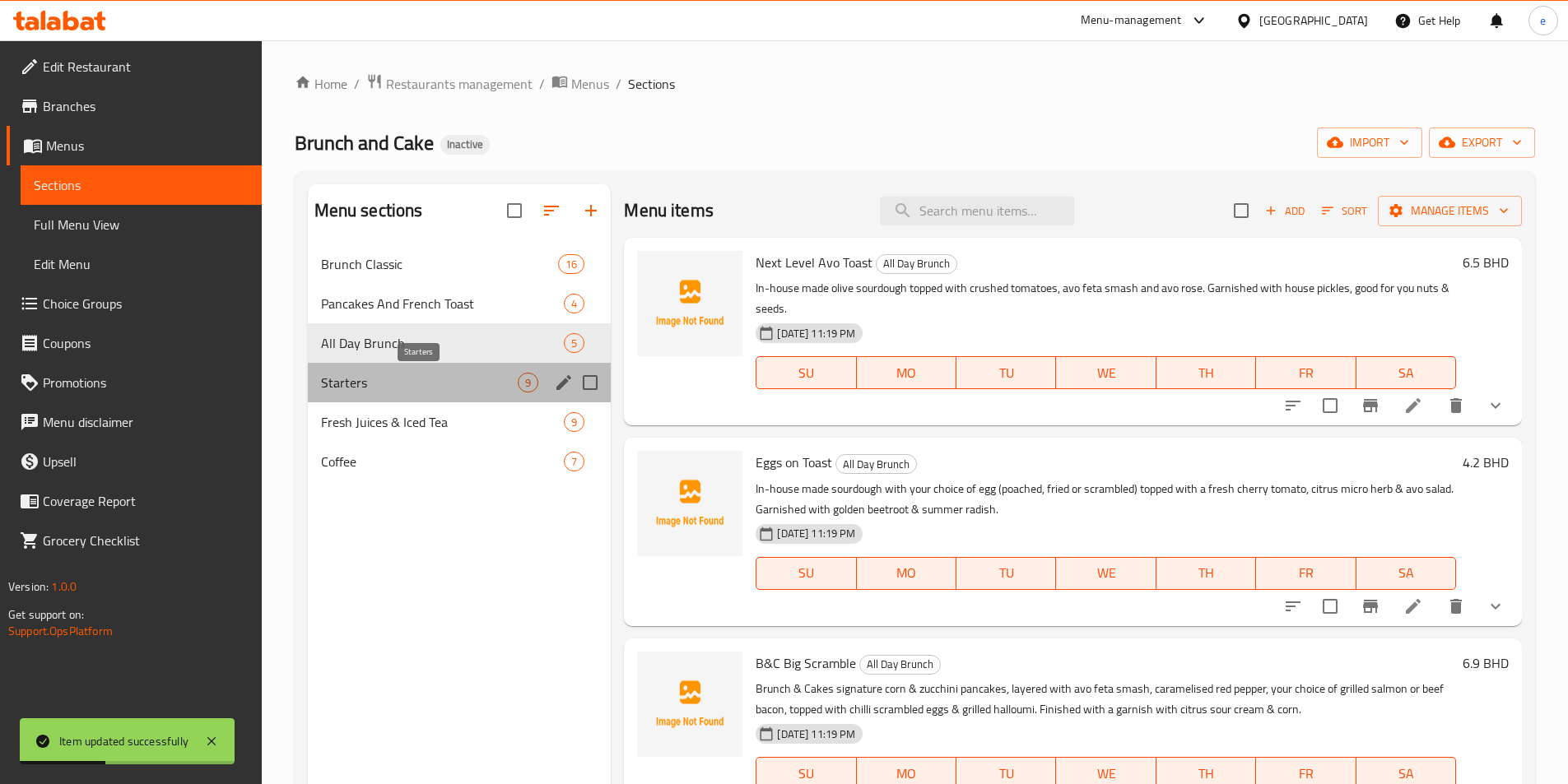
click at [461, 385] on span "Starters" at bounding box center [420, 383] width 197 height 20
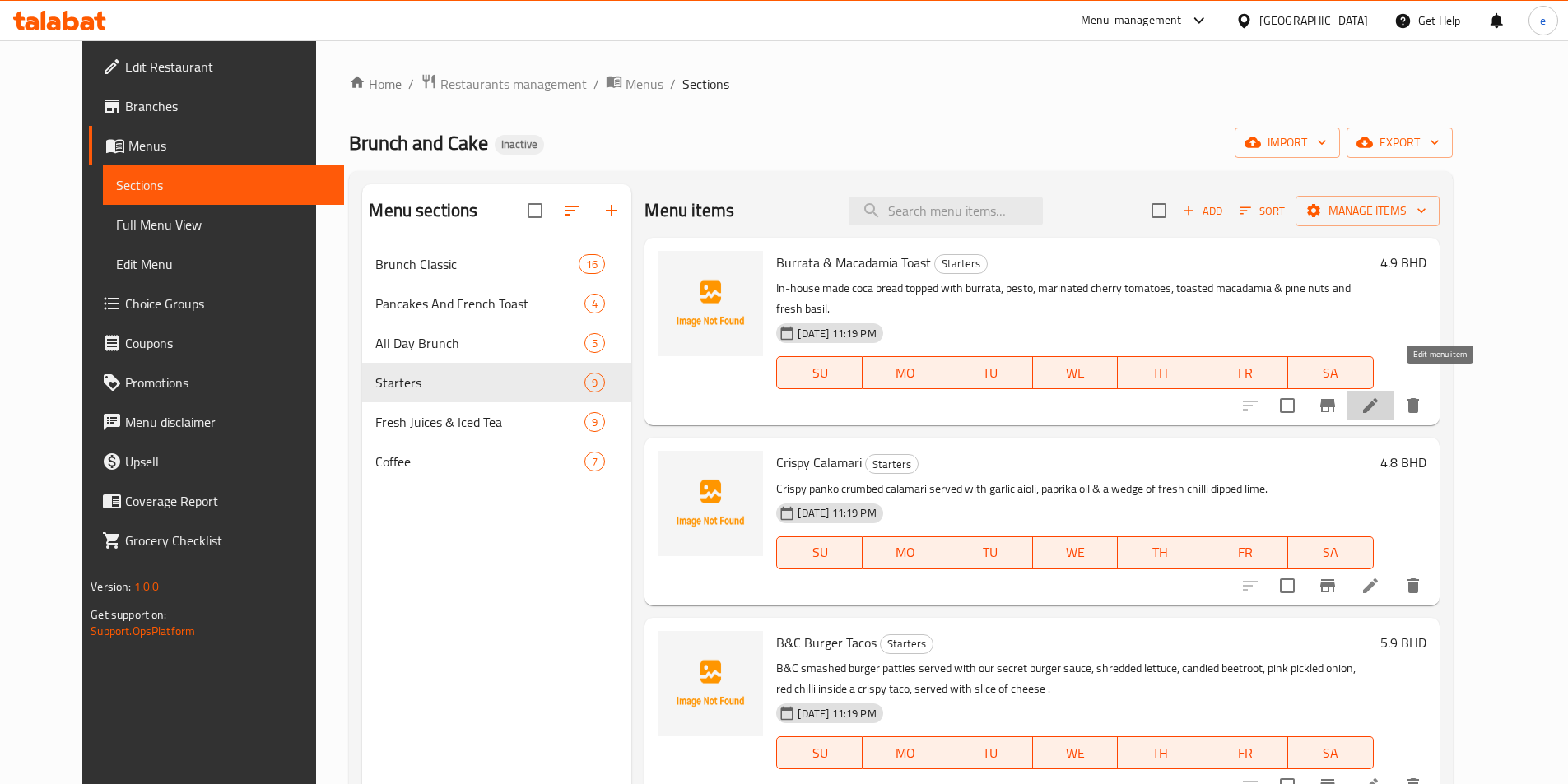
click at [1381, 395] on icon at bounding box center [1371, 405] width 20 height 20
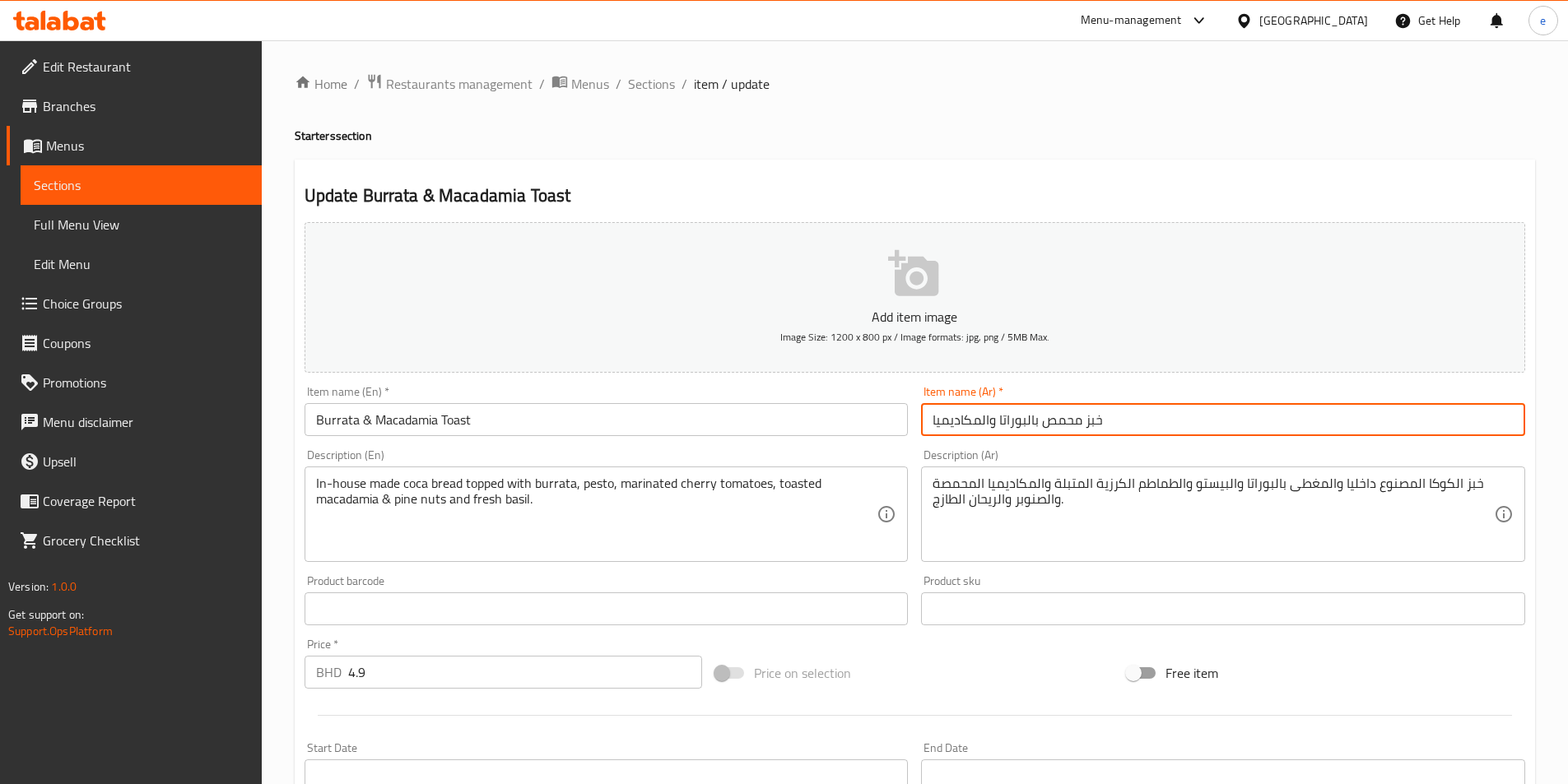
drag, startPoint x: 1045, startPoint y: 417, endPoint x: 1106, endPoint y: 416, distance: 61.0
click at [1106, 416] on input "خبز محمص بالبوراتا والمكاديميا" at bounding box center [1223, 419] width 604 height 33
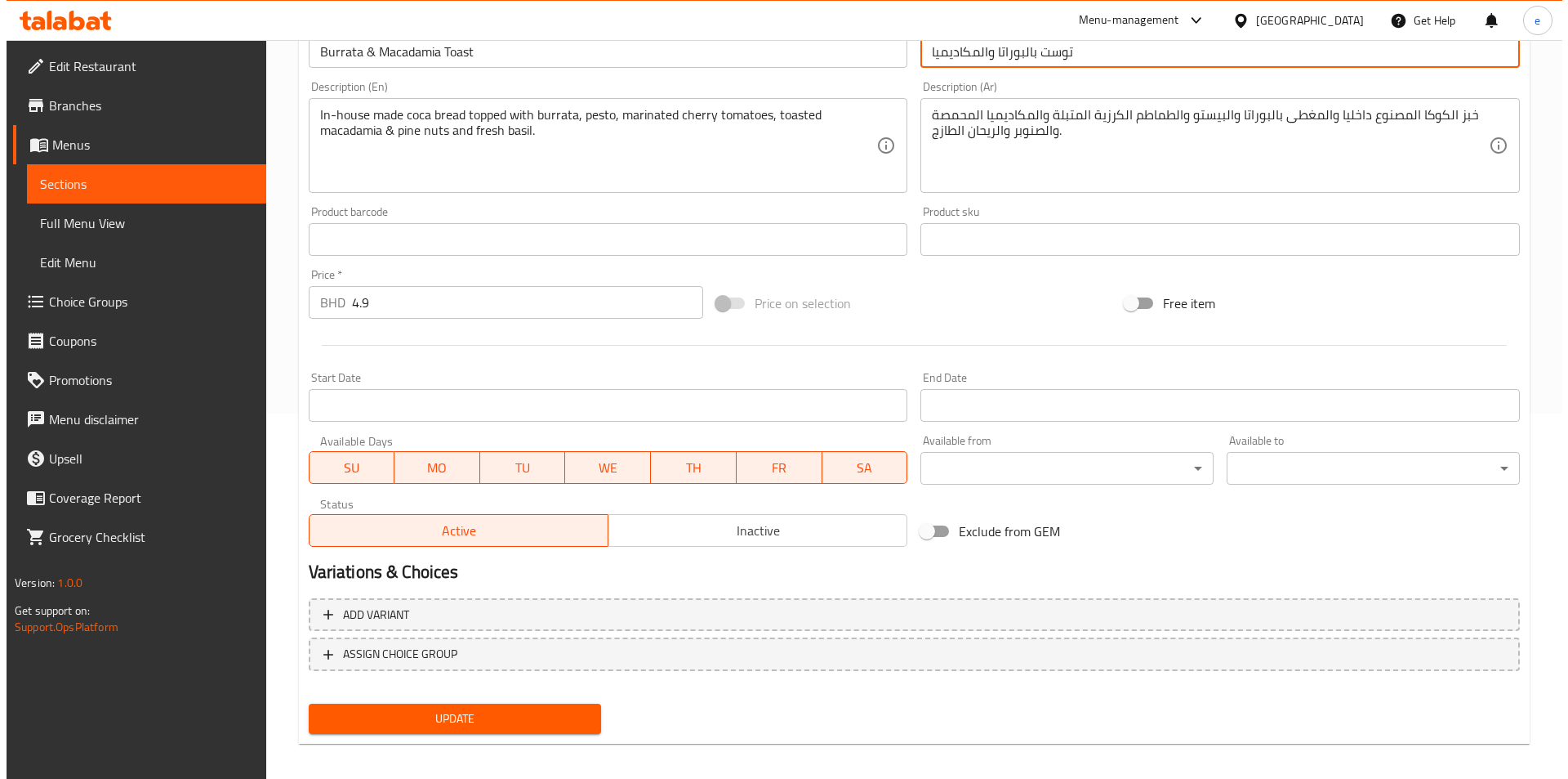
scroll to position [376, 0]
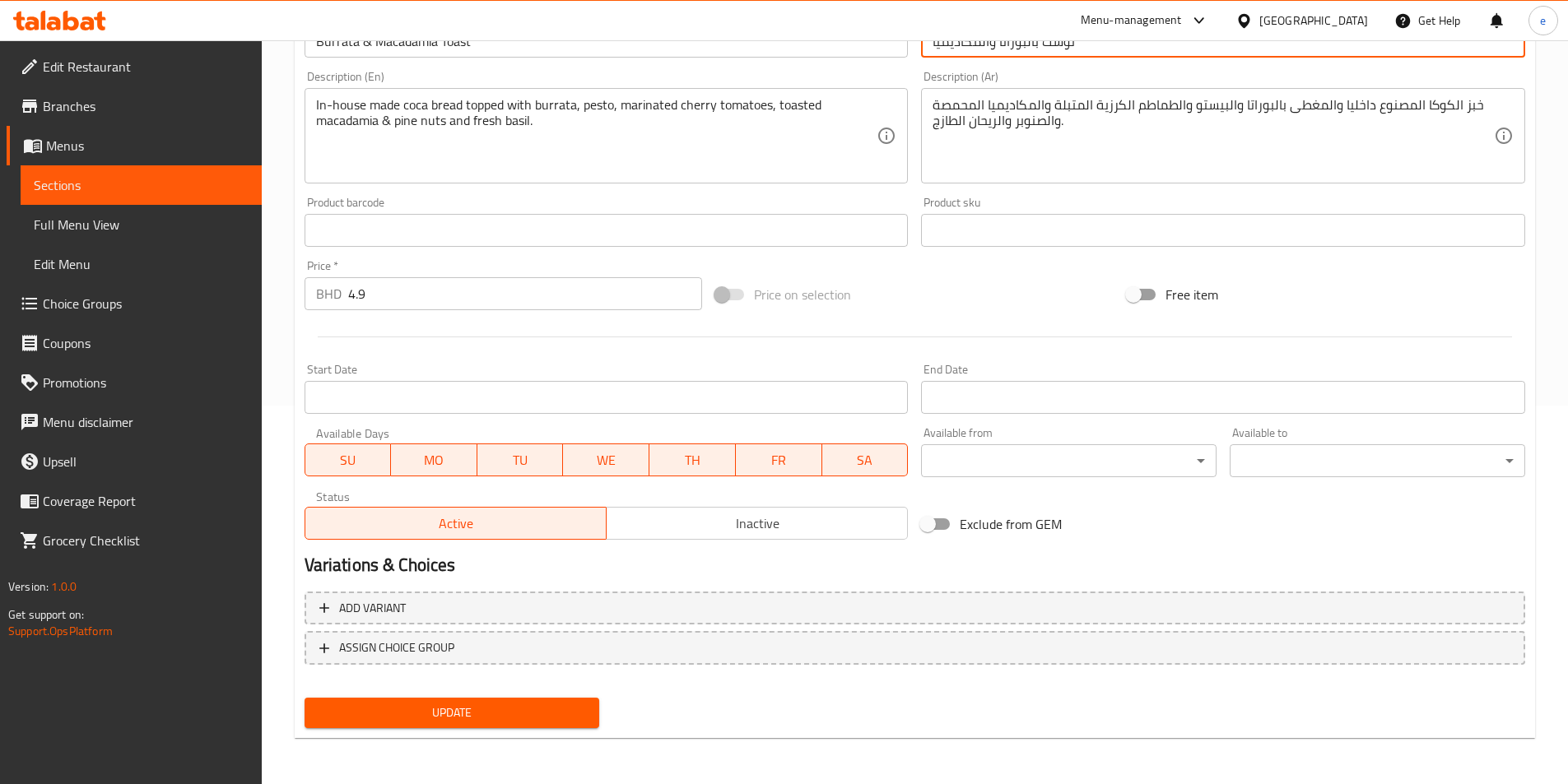
type input "توست بالبوراتا والمكاديميا"
click at [1111, 405] on body "​ Menu-management [GEOGRAPHIC_DATA] Get Help e Edit Restaurant Branches Menus S…" at bounding box center [789, 34] width 1580 height 743
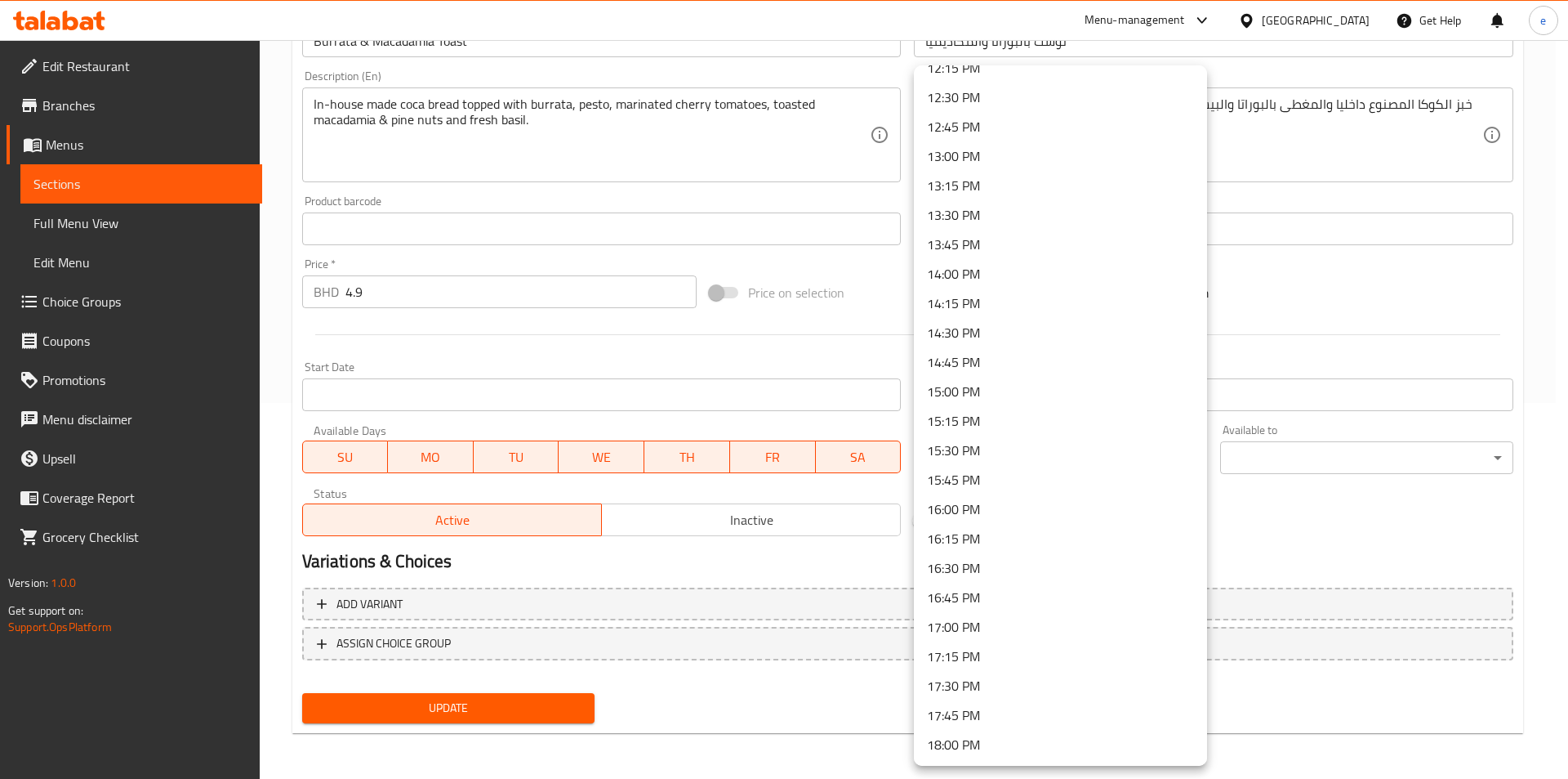
scroll to position [1373, 0]
click at [981, 248] on li "13:00 PM" at bounding box center [1061, 243] width 293 height 30
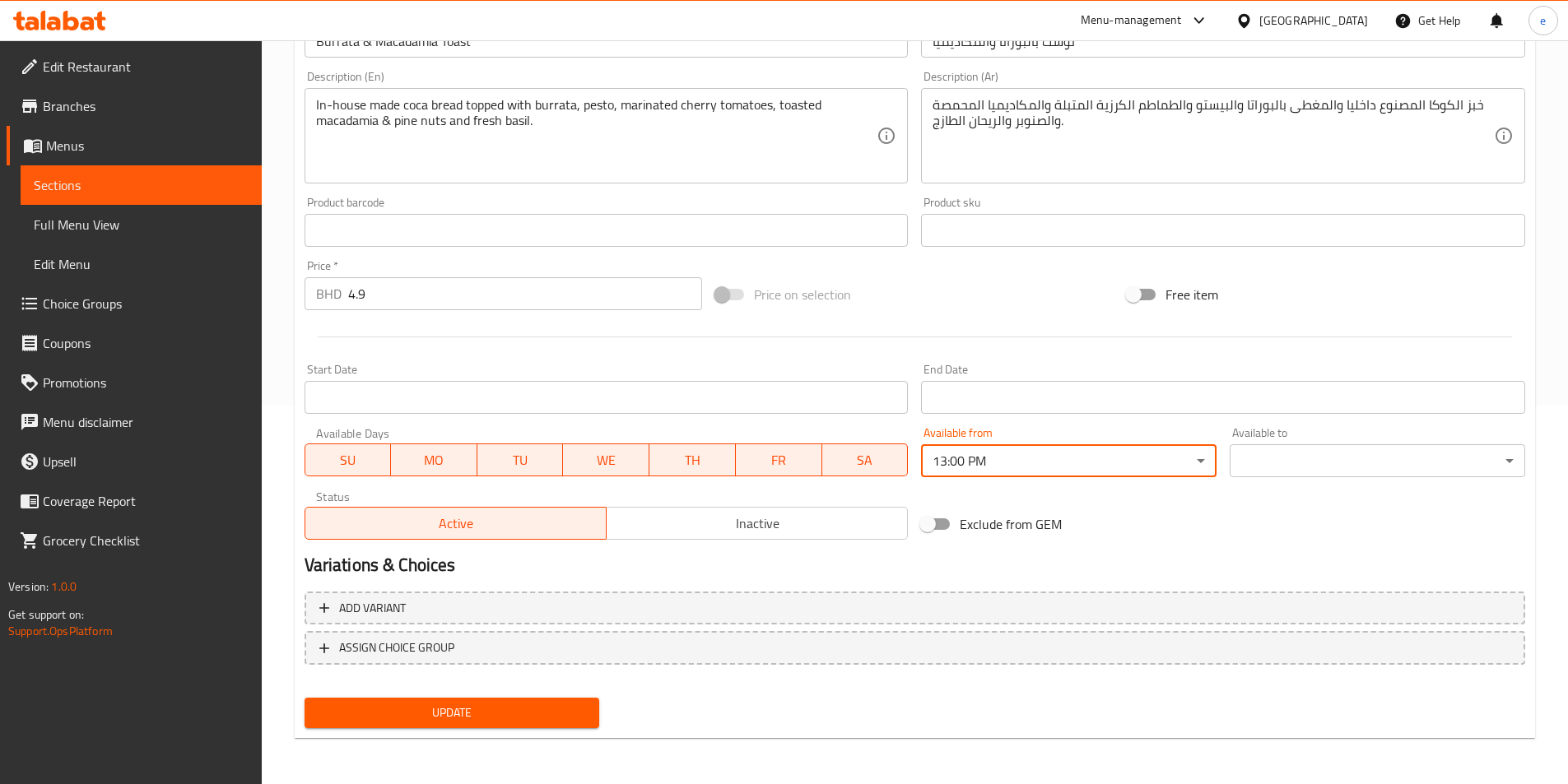
click at [1343, 405] on body "​ Menu-management [GEOGRAPHIC_DATA] Get Help e Edit Restaurant Branches Menus S…" at bounding box center [784, 34] width 1568 height 743
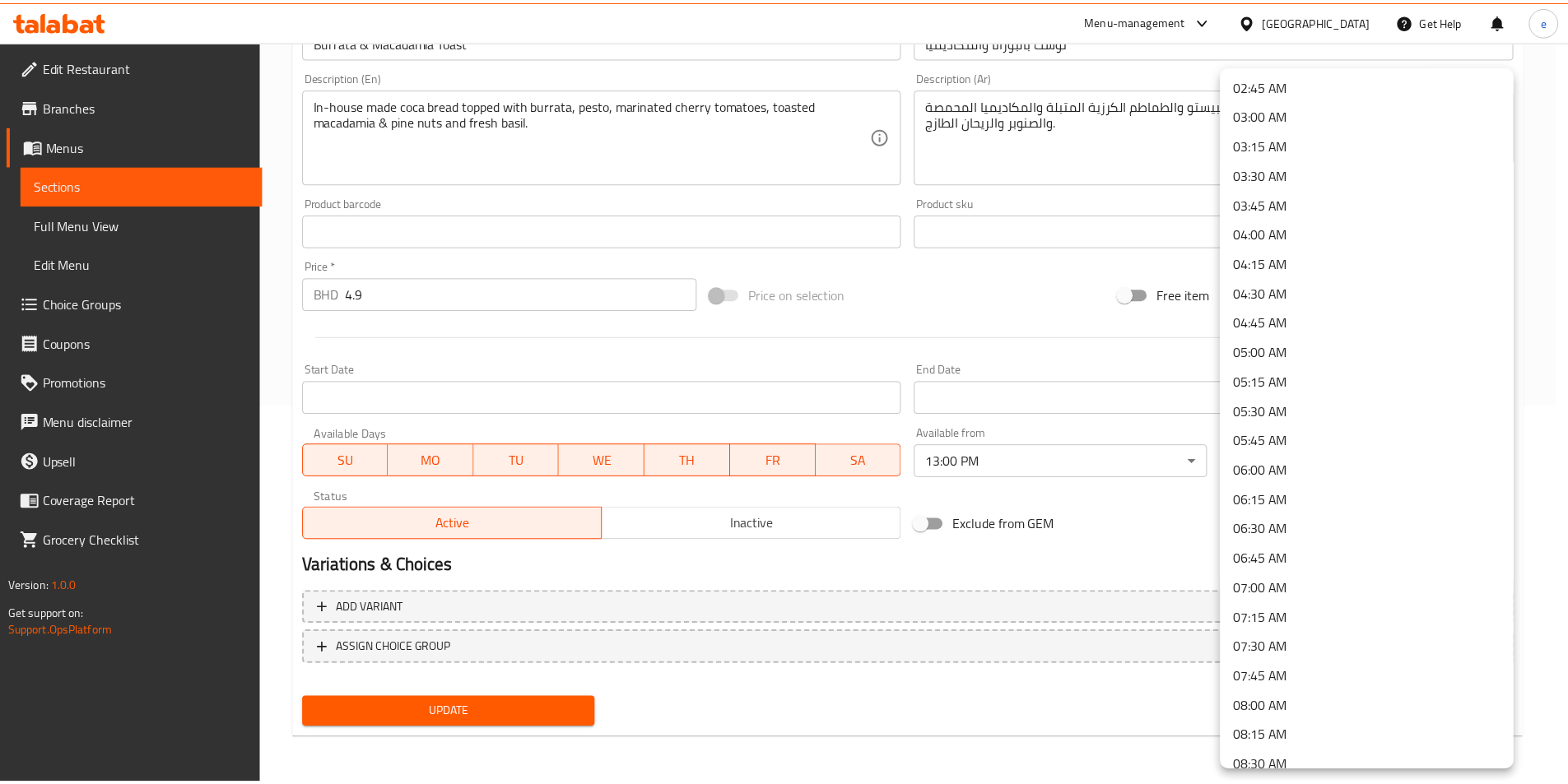
scroll to position [2181, 0]
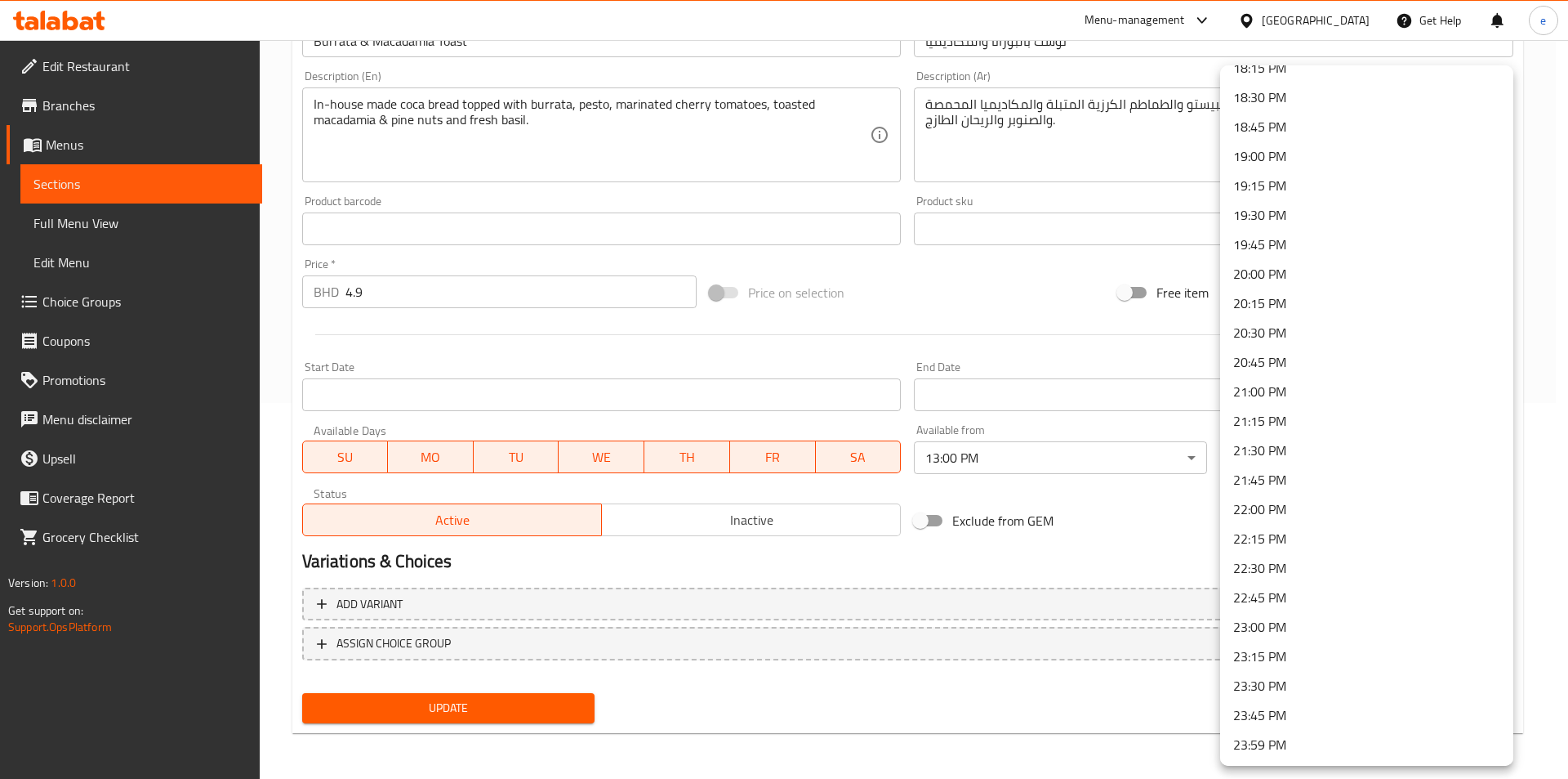
click at [1262, 626] on li "23:00 PM" at bounding box center [1367, 627] width 293 height 30
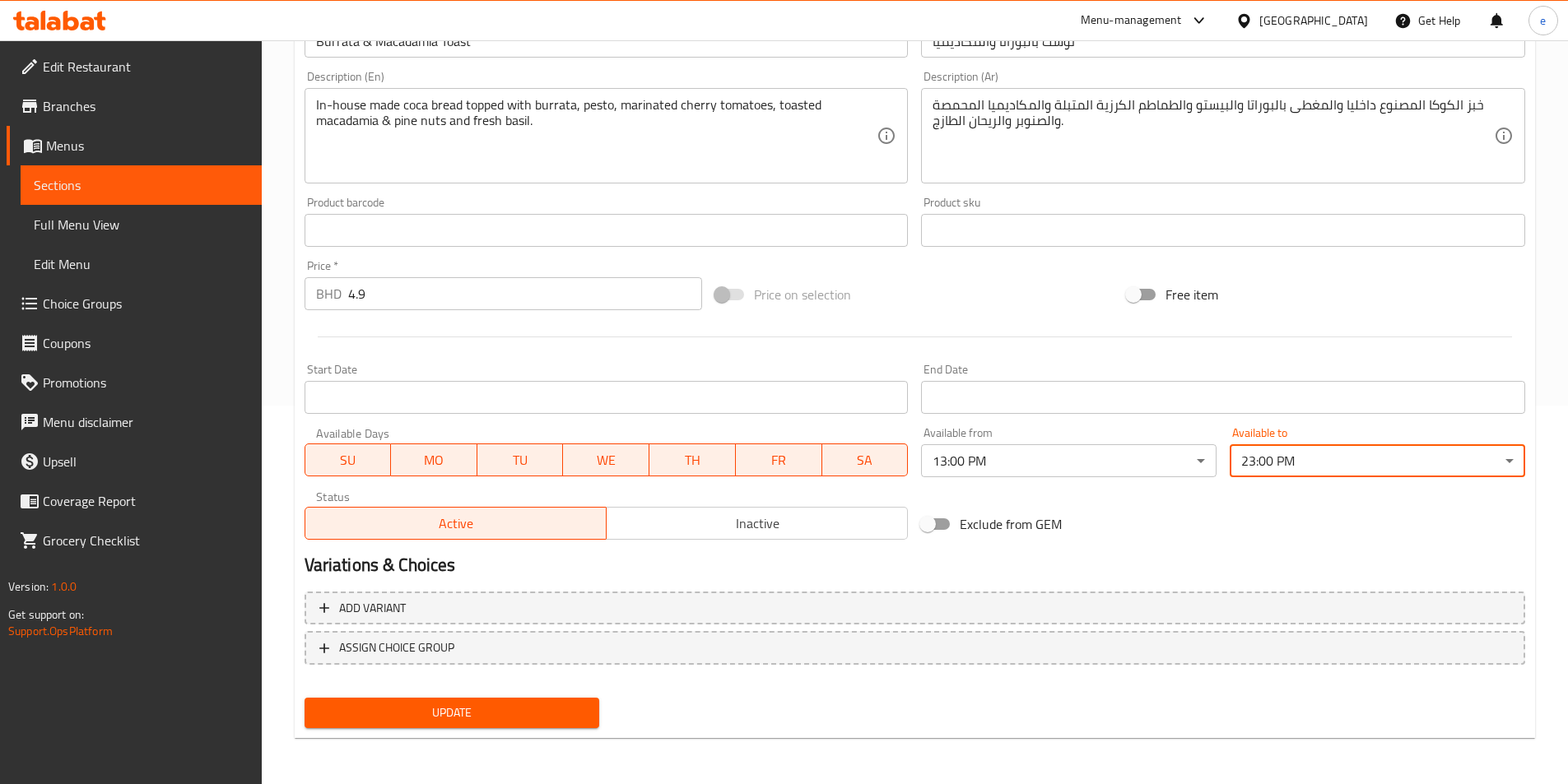
click at [512, 714] on span "Update" at bounding box center [453, 712] width 269 height 21
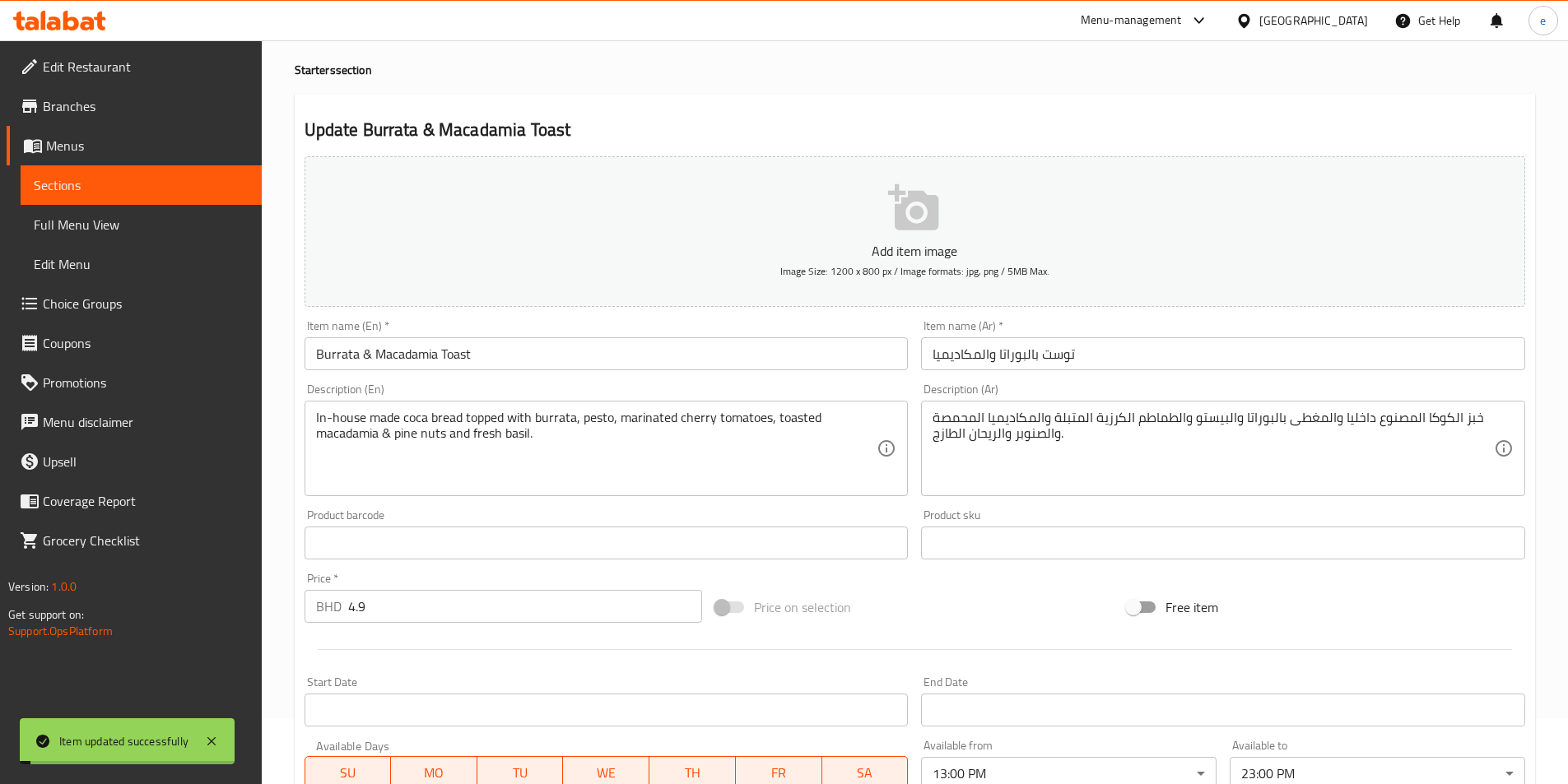
scroll to position [0, 0]
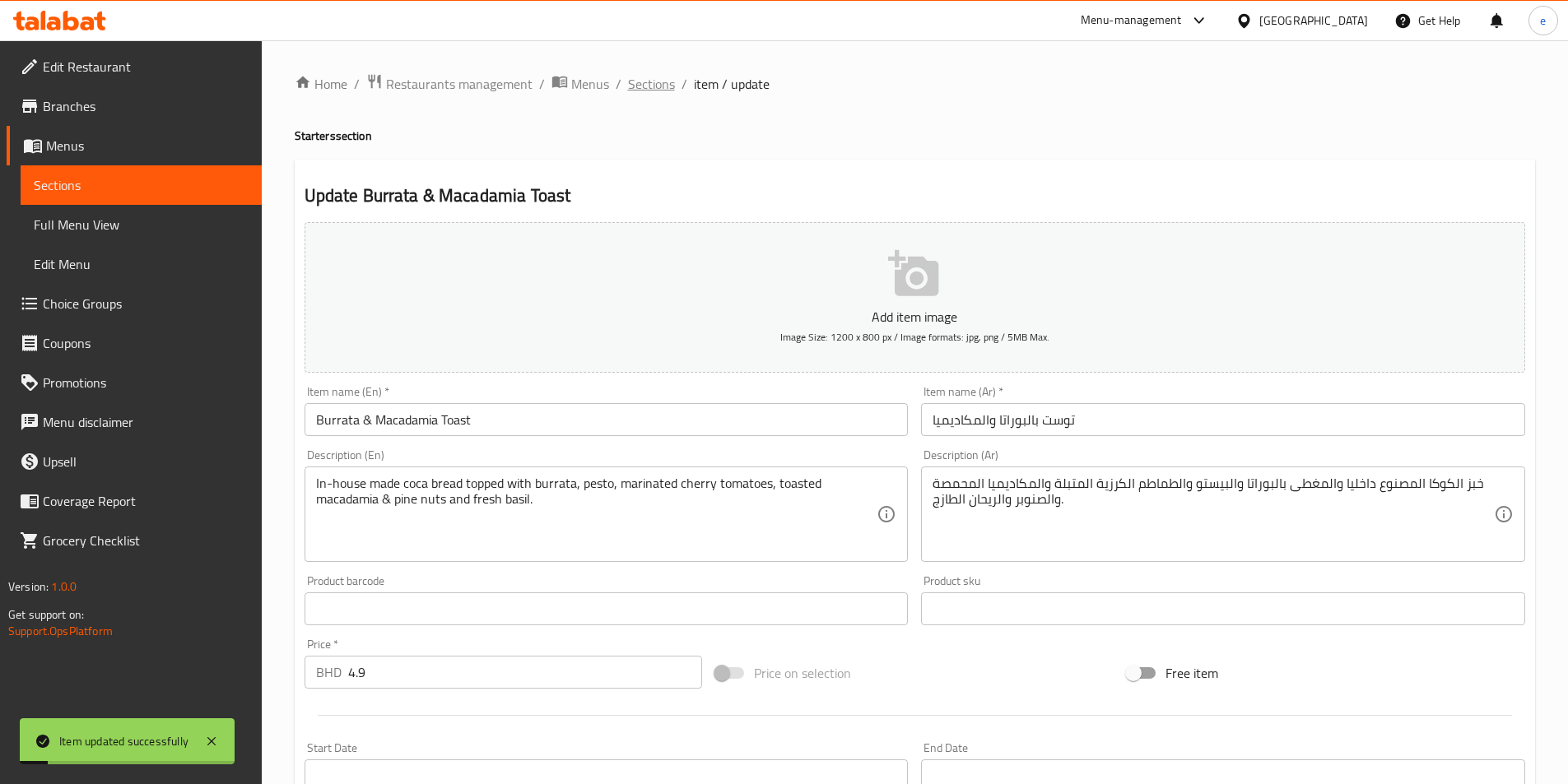
click at [659, 78] on span "Sections" at bounding box center [651, 84] width 47 height 20
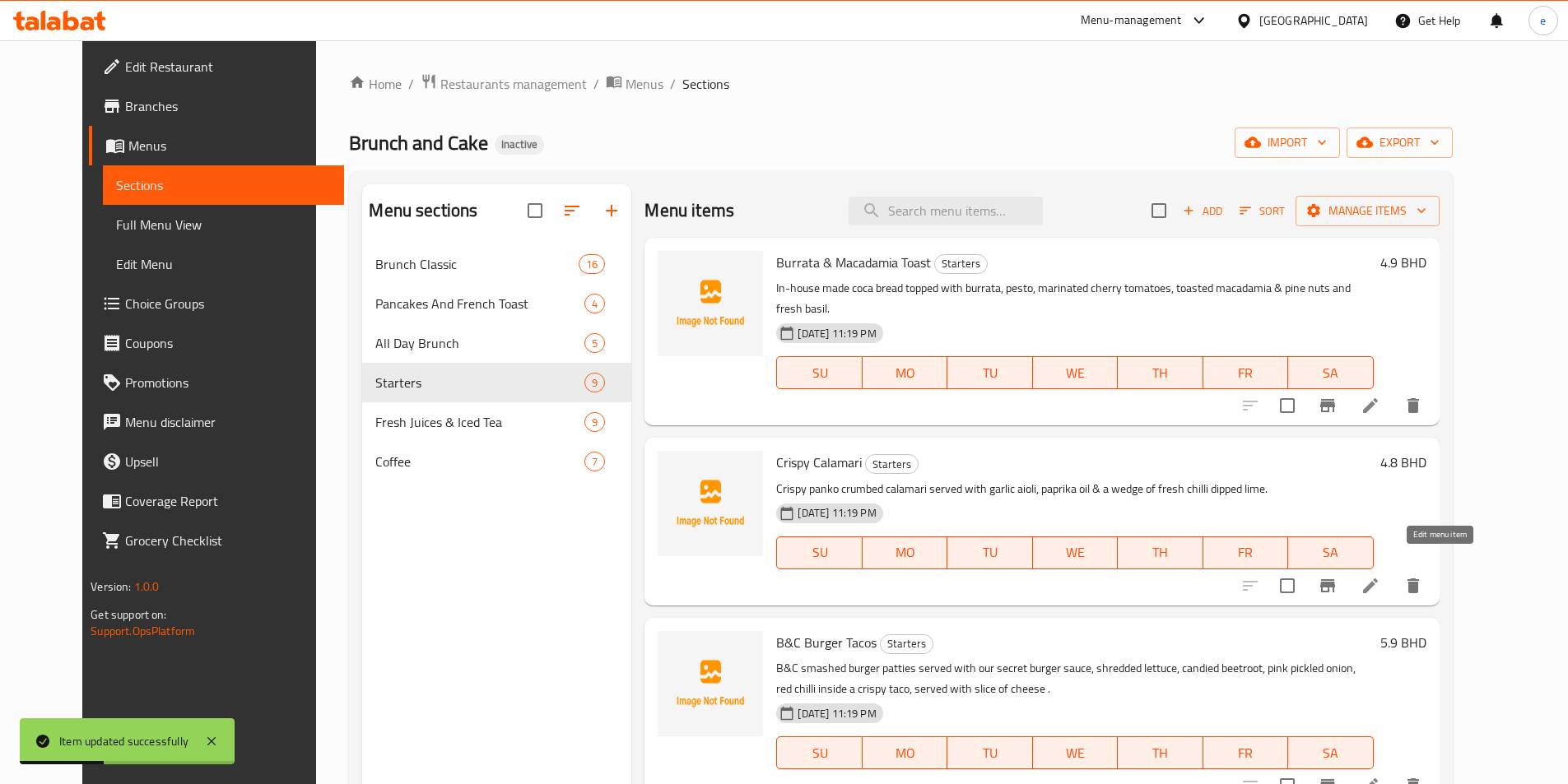
click at [1381, 576] on icon at bounding box center [1371, 586] width 20 height 20
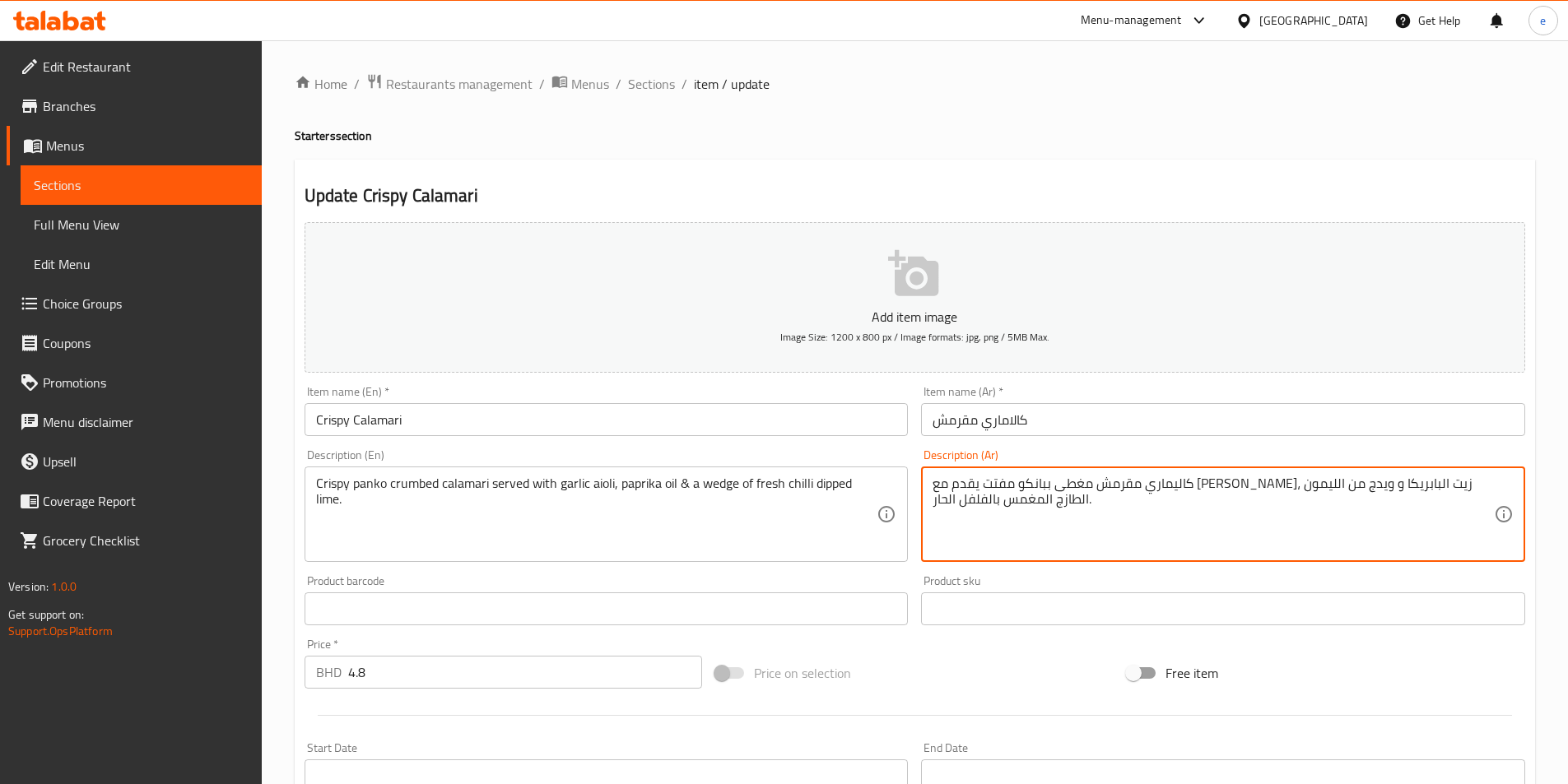
drag, startPoint x: 1329, startPoint y: 479, endPoint x: 1365, endPoint y: 483, distance: 36.2
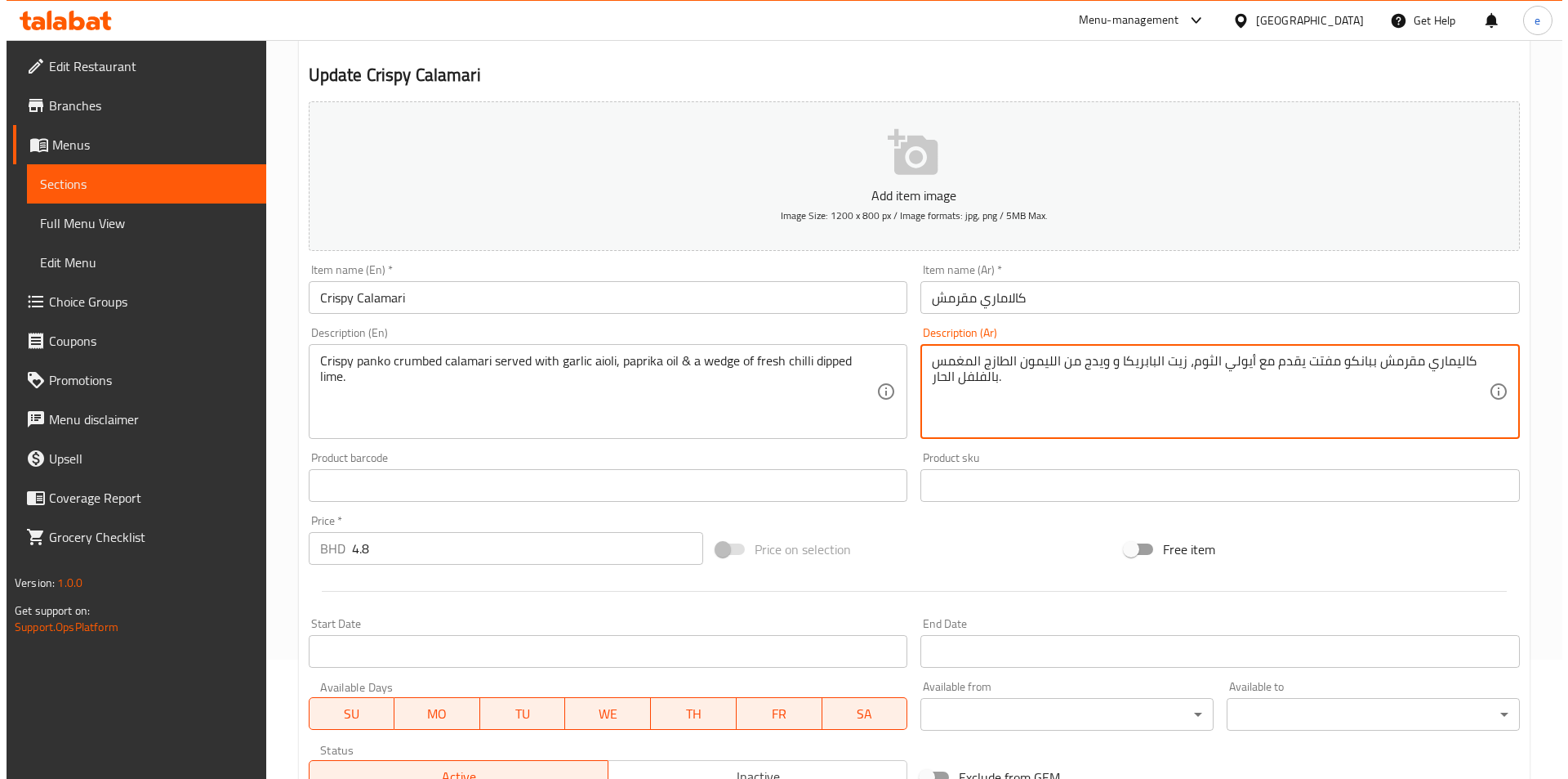
scroll to position [376, 0]
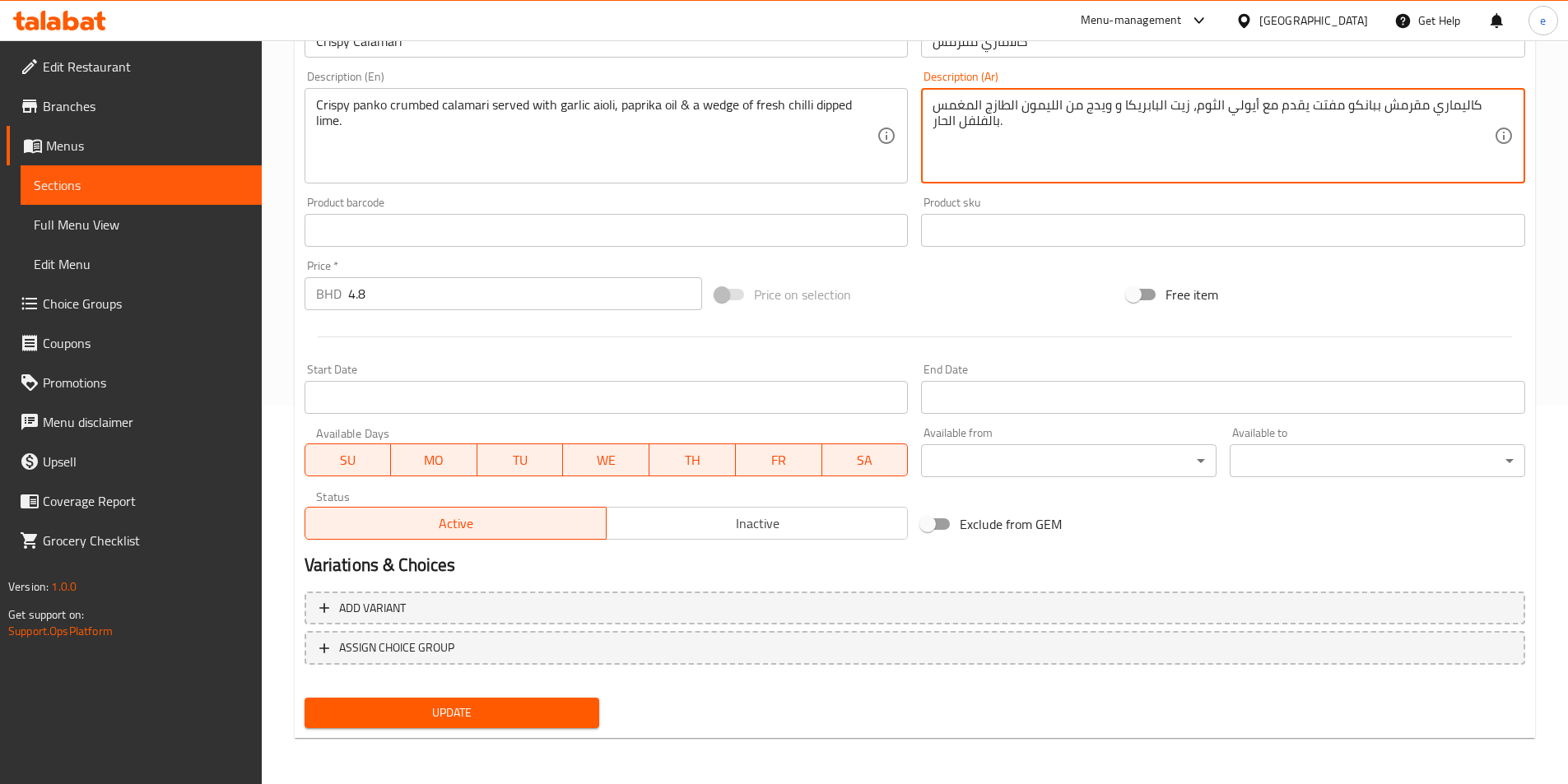
type textarea "كاليماري مقرمش ببانكو مفتت يقدم مع أيولي الثوم، زيت البابريكا و ويدج من الليمون…"
click at [1108, 405] on body "​ Menu-management [GEOGRAPHIC_DATA] Get Help e Edit Restaurant Branches Menus S…" at bounding box center [784, 34] width 1568 height 743
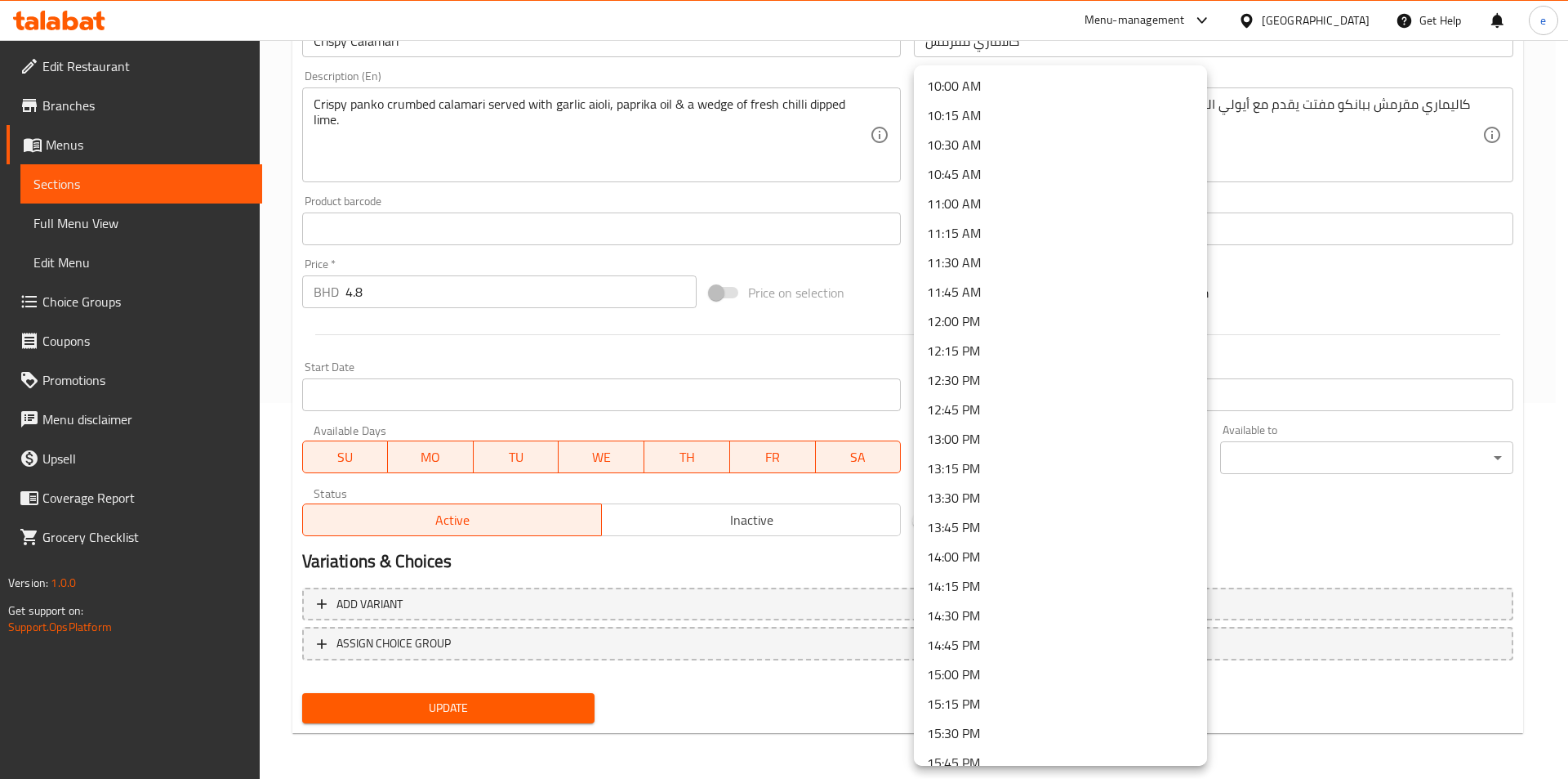
scroll to position [1338, 0]
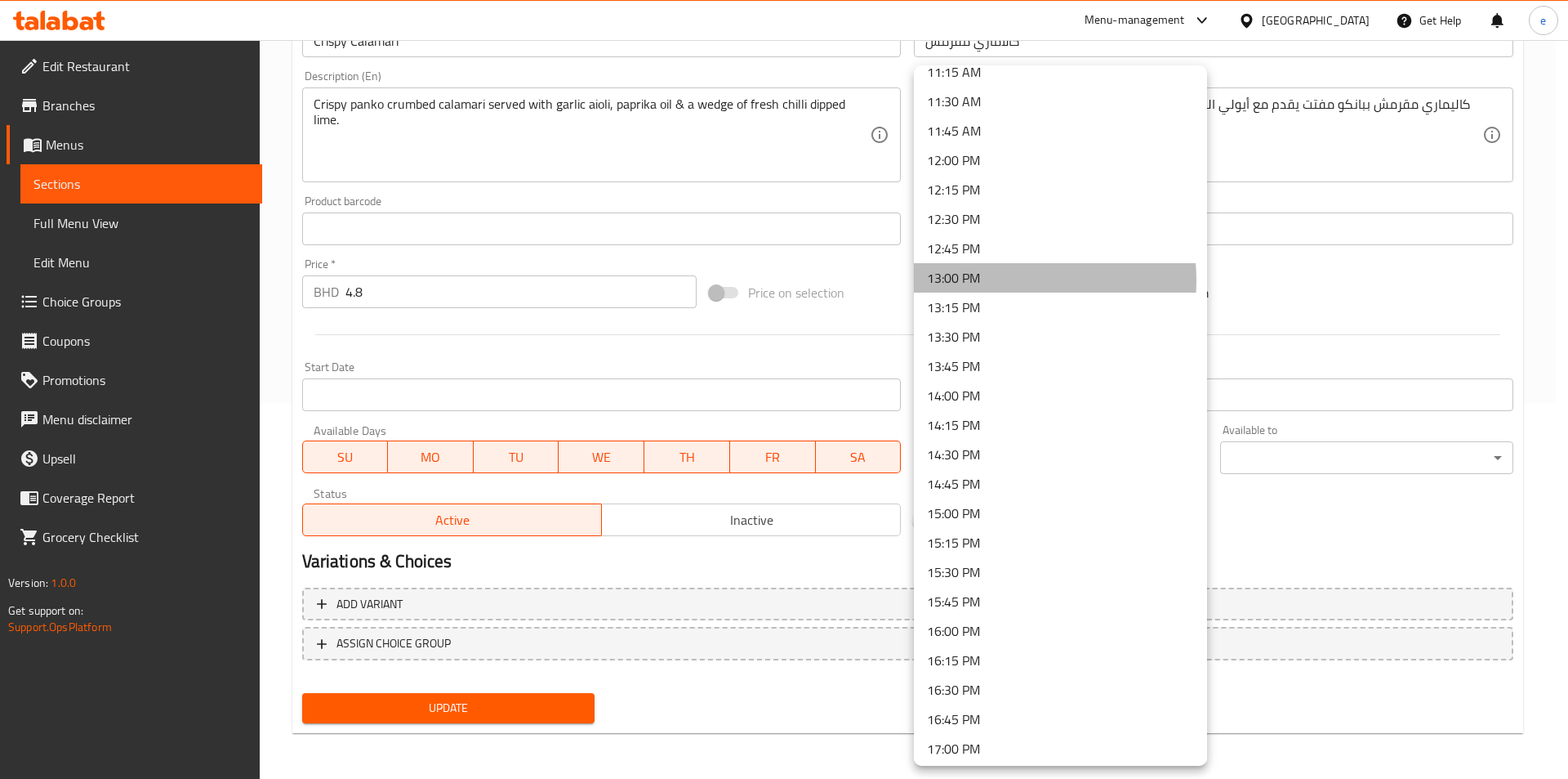
click at [986, 280] on li "13:00 PM" at bounding box center [1061, 278] width 293 height 30
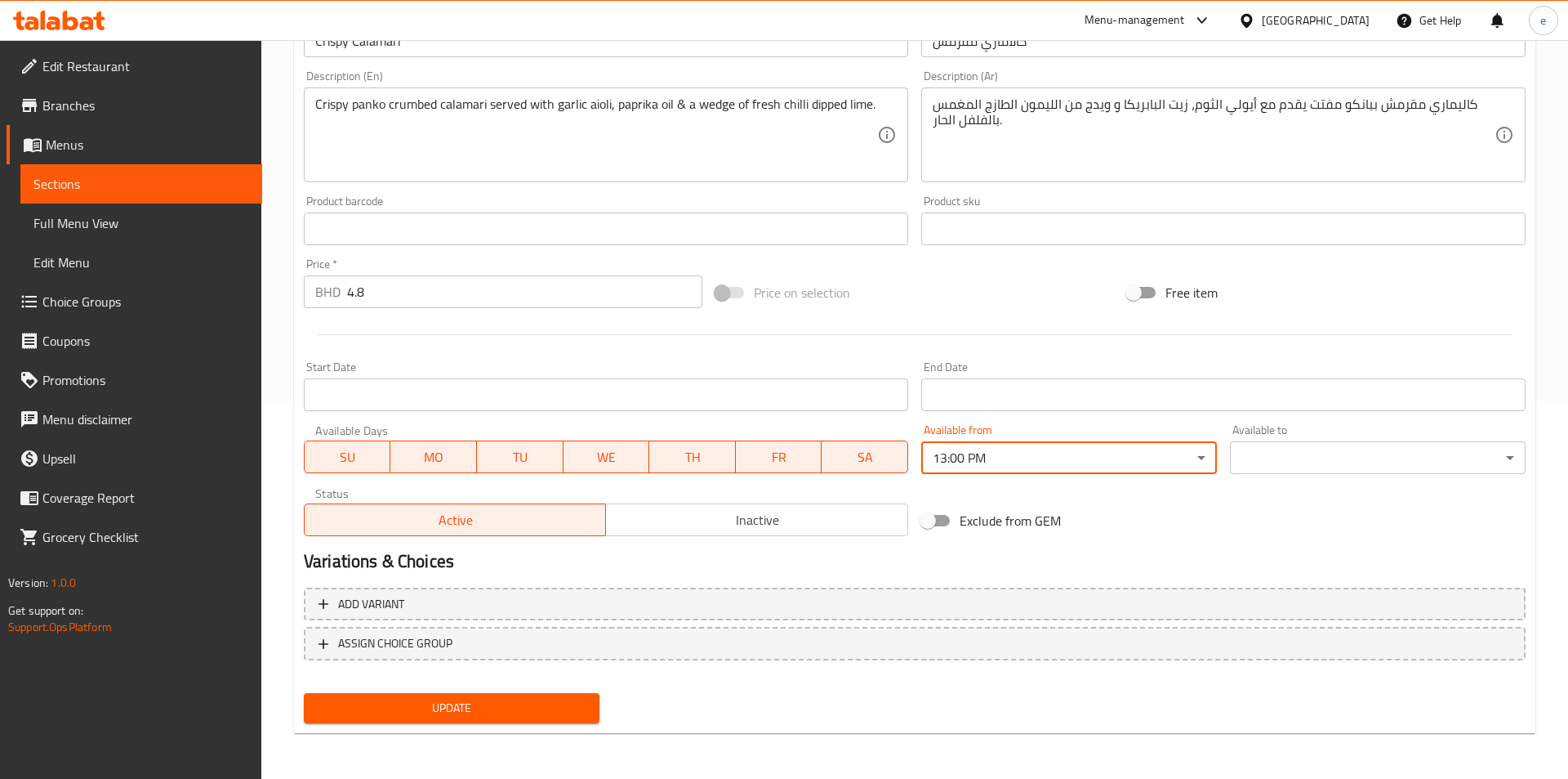
click at [1314, 403] on body "​ Menu-management [GEOGRAPHIC_DATA] Get Help e Edit Restaurant Branches Menus S…" at bounding box center [784, 34] width 1568 height 738
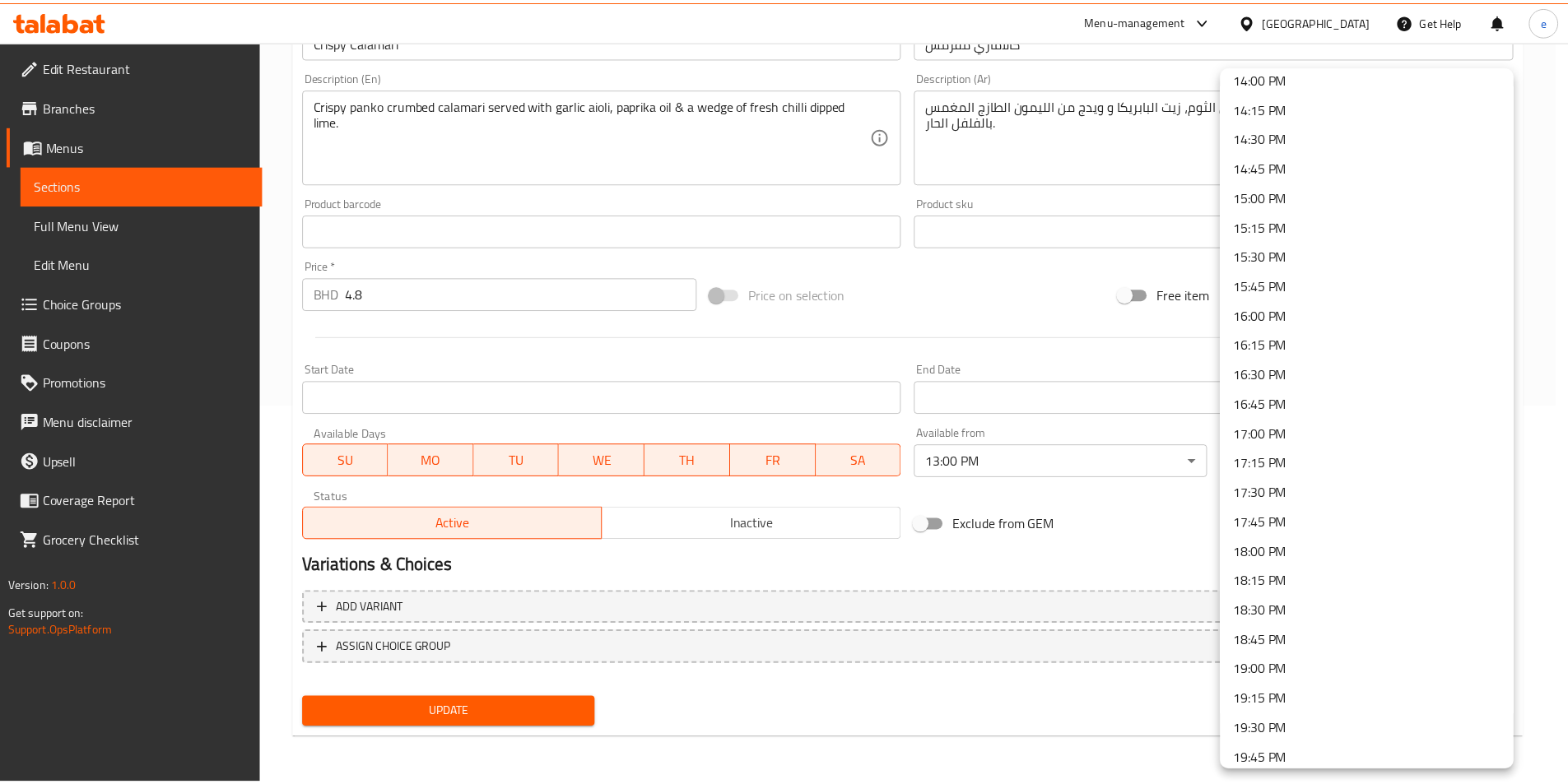
scroll to position [2181, 0]
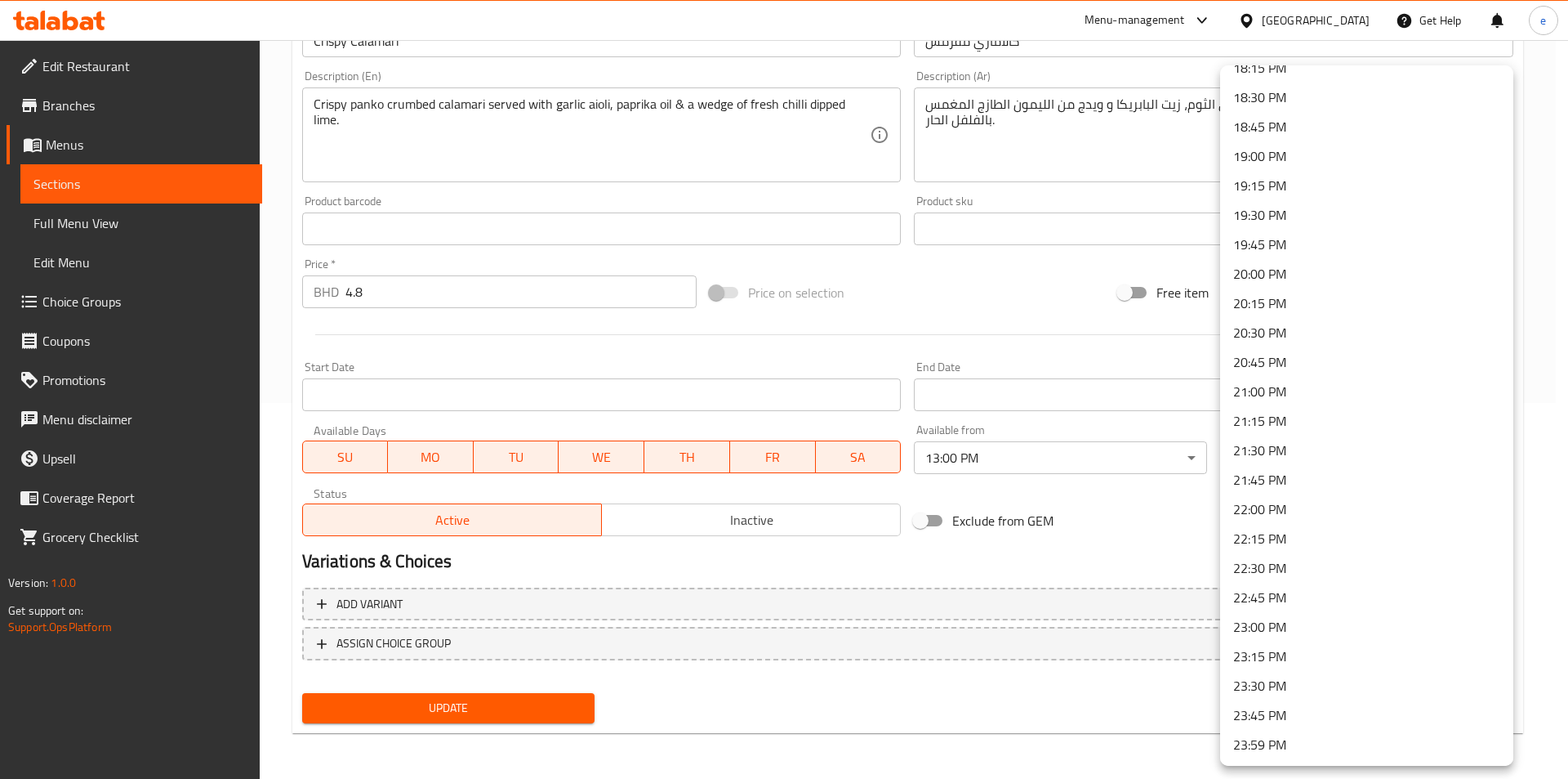
click at [1282, 633] on li "23:00 PM" at bounding box center [1367, 627] width 293 height 30
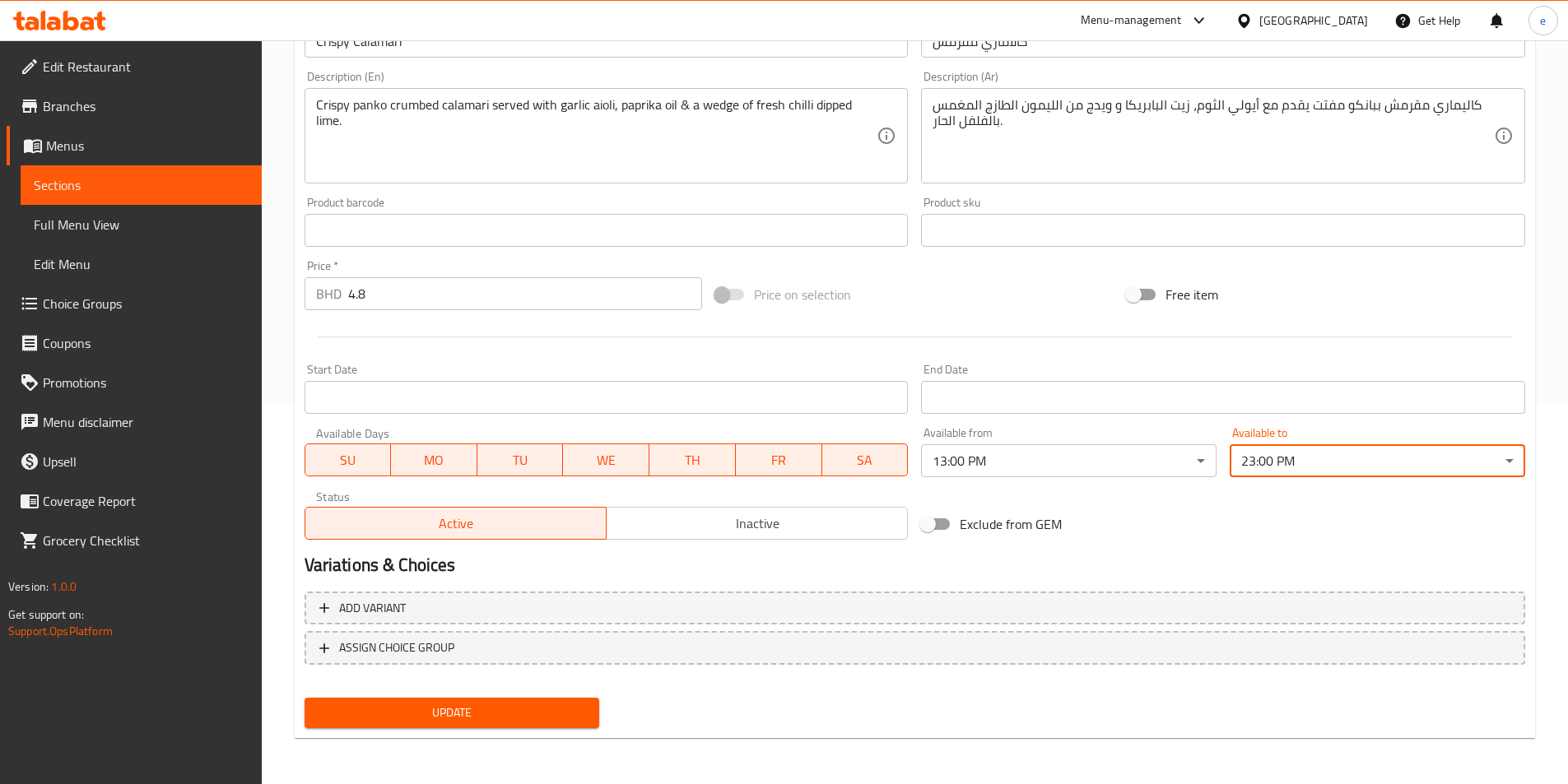
click at [1229, 545] on div "Exclude from GEM" at bounding box center [1119, 524] width 412 height 45
click at [542, 704] on span "Update" at bounding box center [453, 712] width 269 height 21
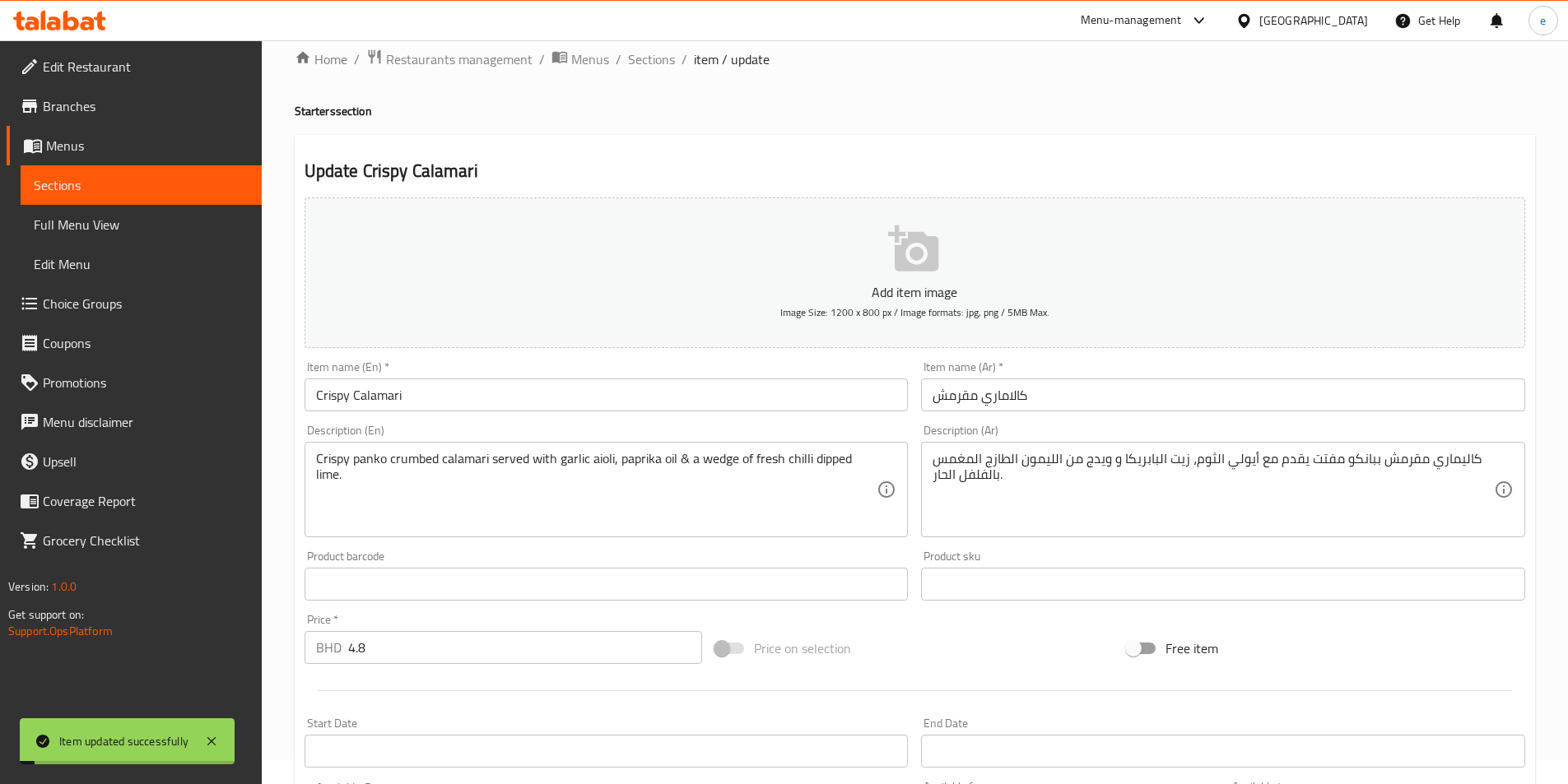
scroll to position [0, 0]
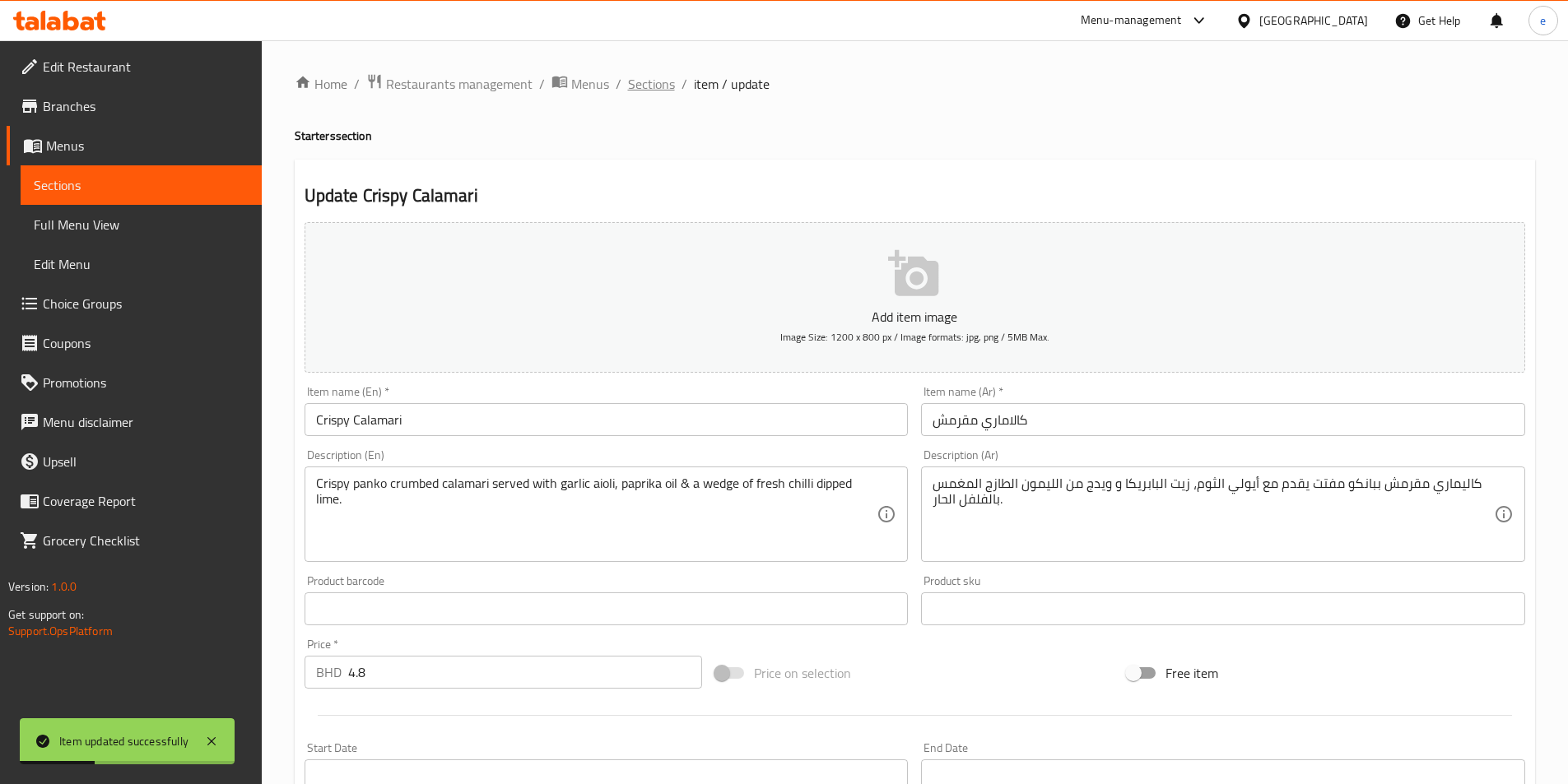
click at [649, 89] on span "Sections" at bounding box center [651, 84] width 47 height 20
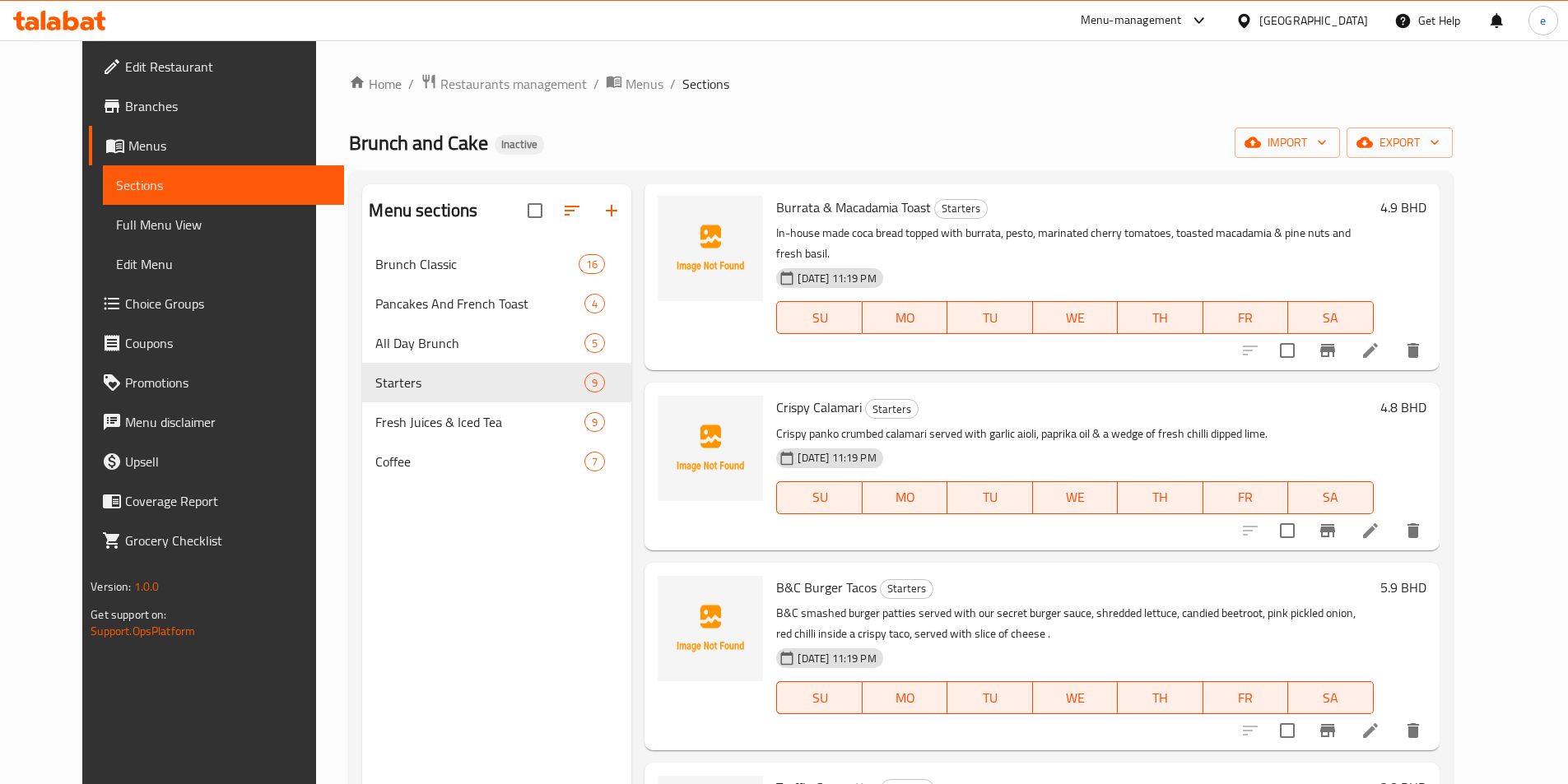
scroll to position [83, 0]
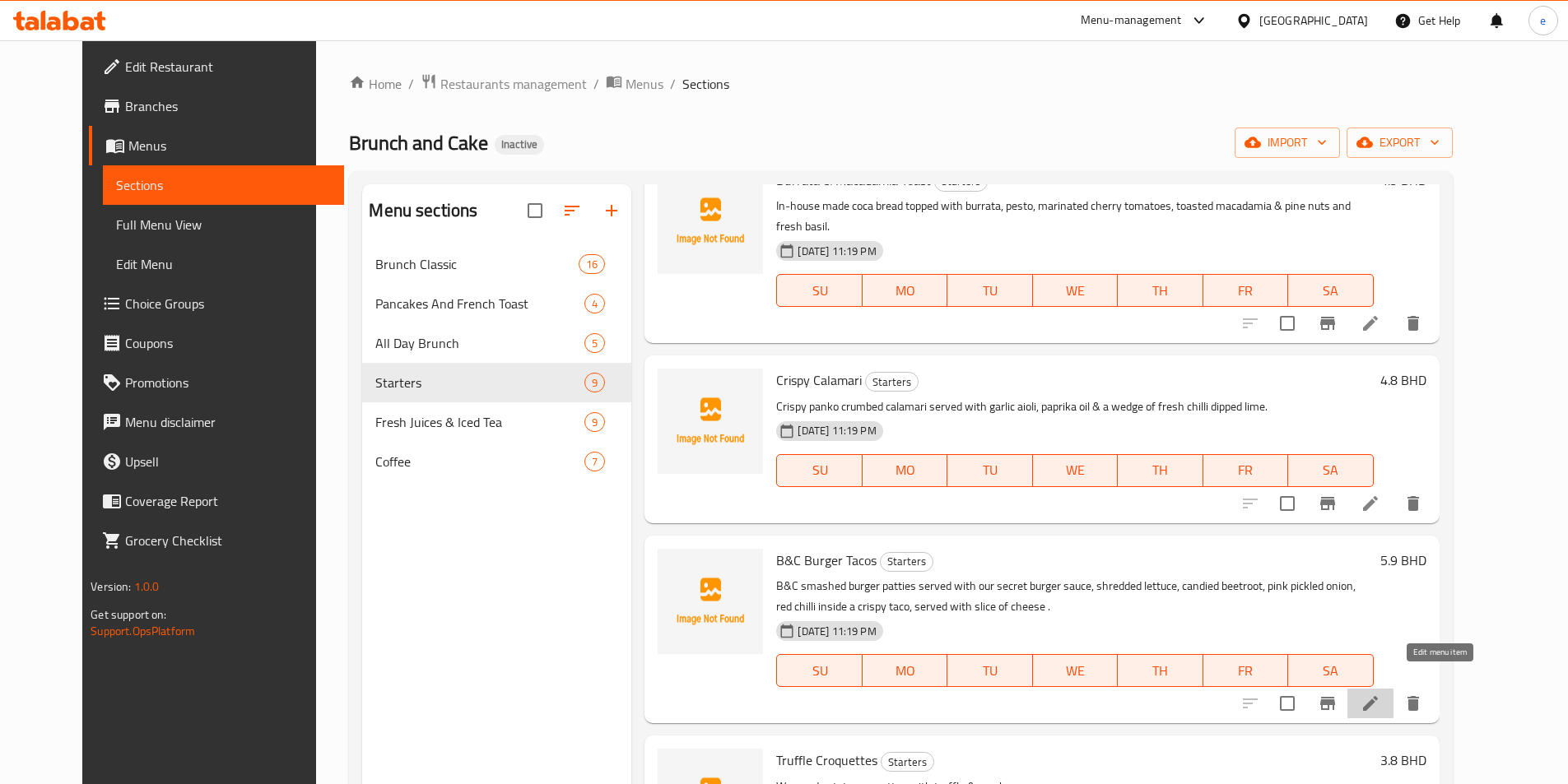
click at [1381, 693] on icon at bounding box center [1371, 703] width 20 height 20
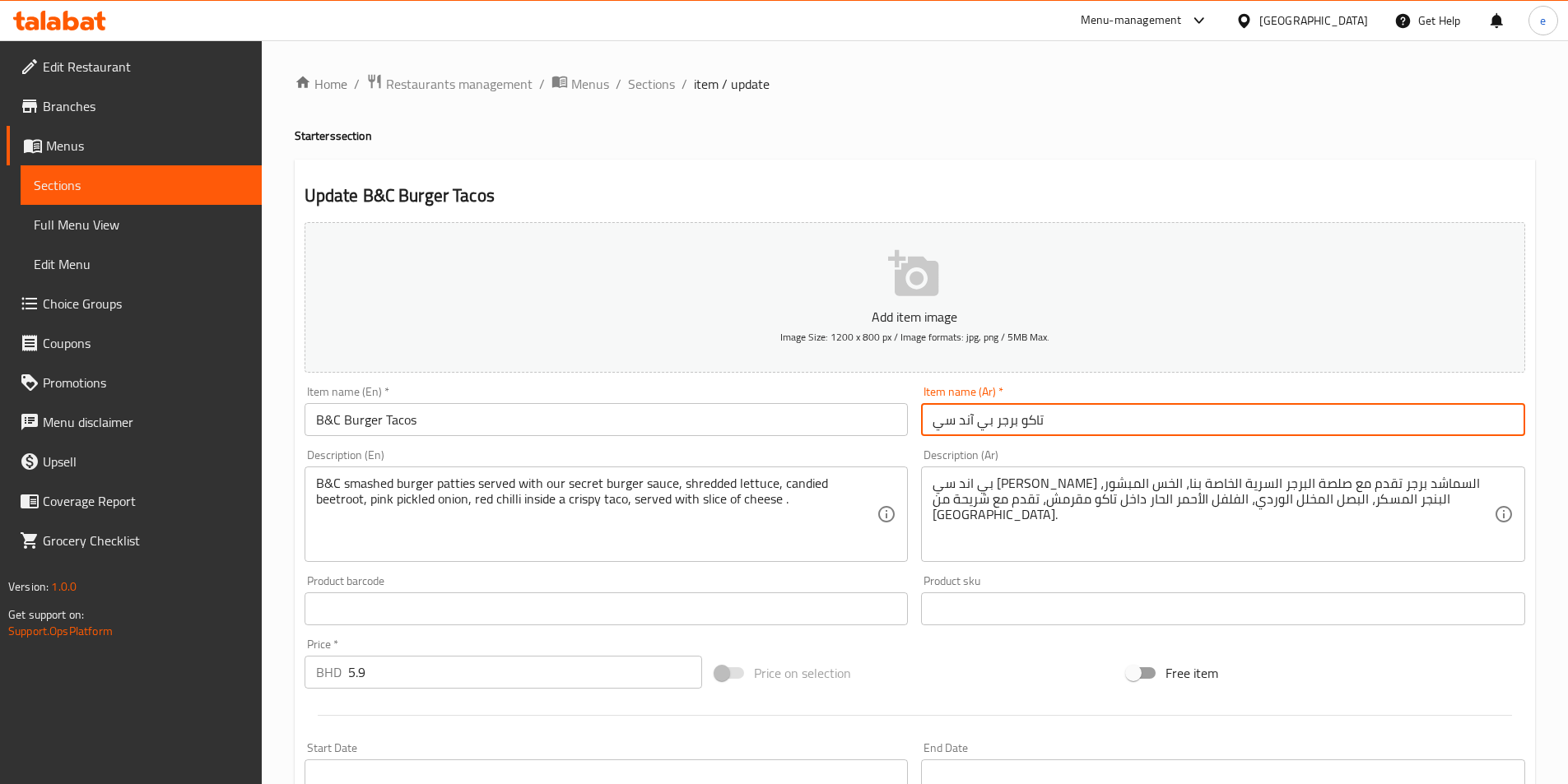
click at [1021, 417] on input "تاكو برجر بي آند سي" at bounding box center [1223, 419] width 604 height 33
type input "تاكوز برجر بي آند سي"
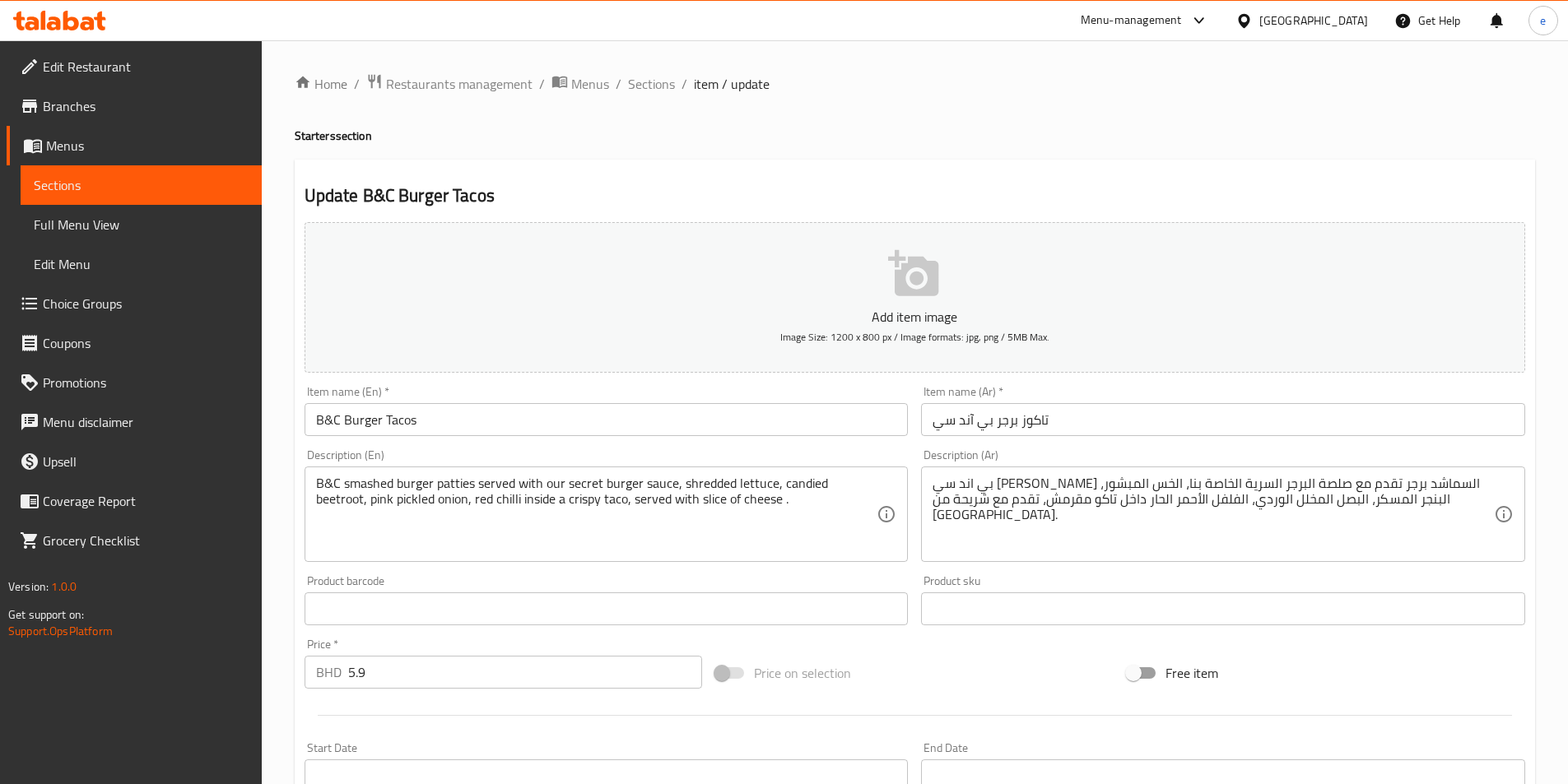
click at [1196, 578] on div "Product sku Product sku" at bounding box center [1223, 600] width 604 height 50
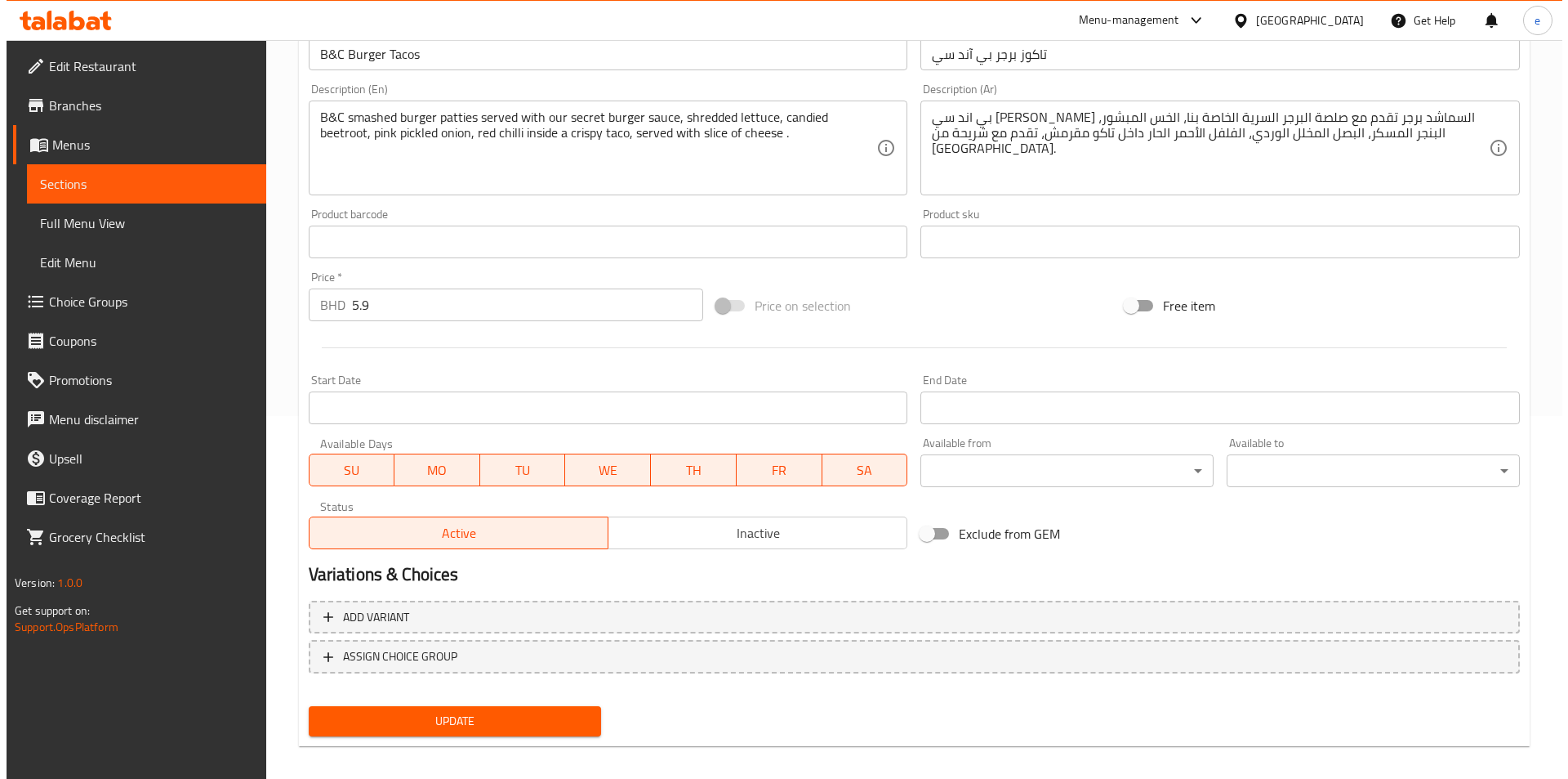
scroll to position [376, 0]
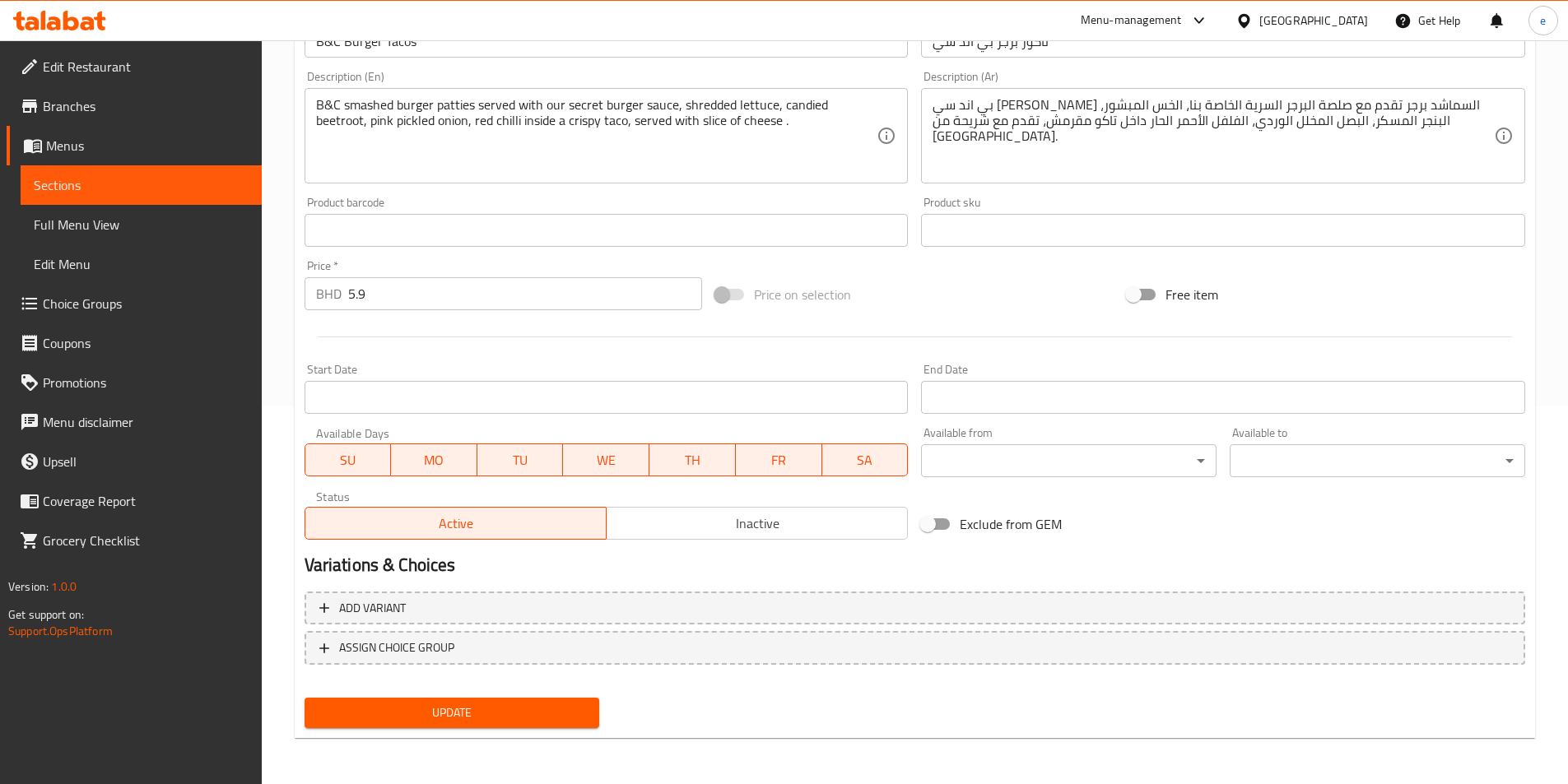
click at [1098, 405] on body "​ Menu-management [GEOGRAPHIC_DATA] Get Help e Edit Restaurant Branches Menus S…" at bounding box center [784, 34] width 1568 height 743
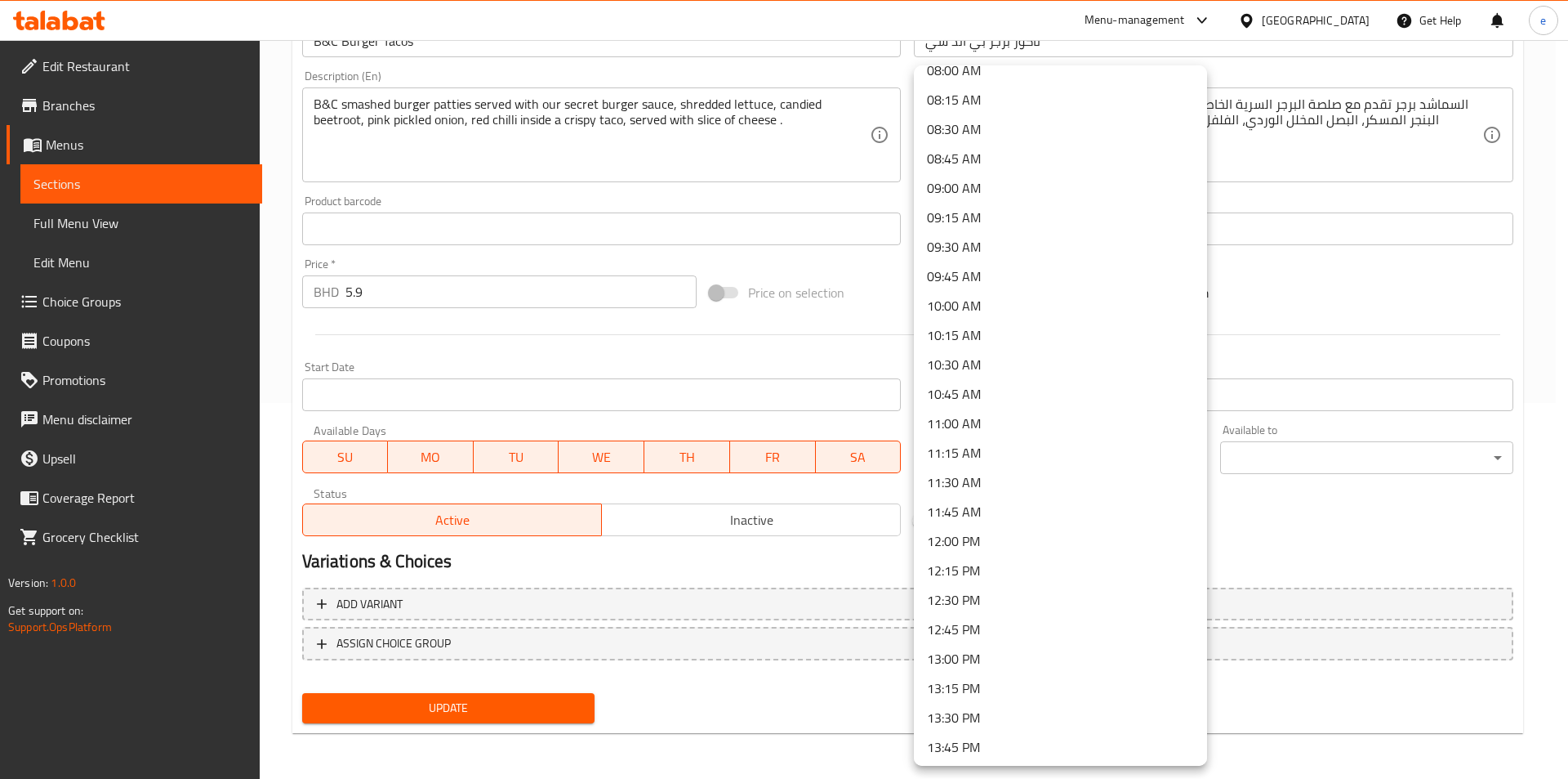
scroll to position [982, 0]
click at [958, 641] on li "13:00 PM" at bounding box center [1061, 634] width 293 height 30
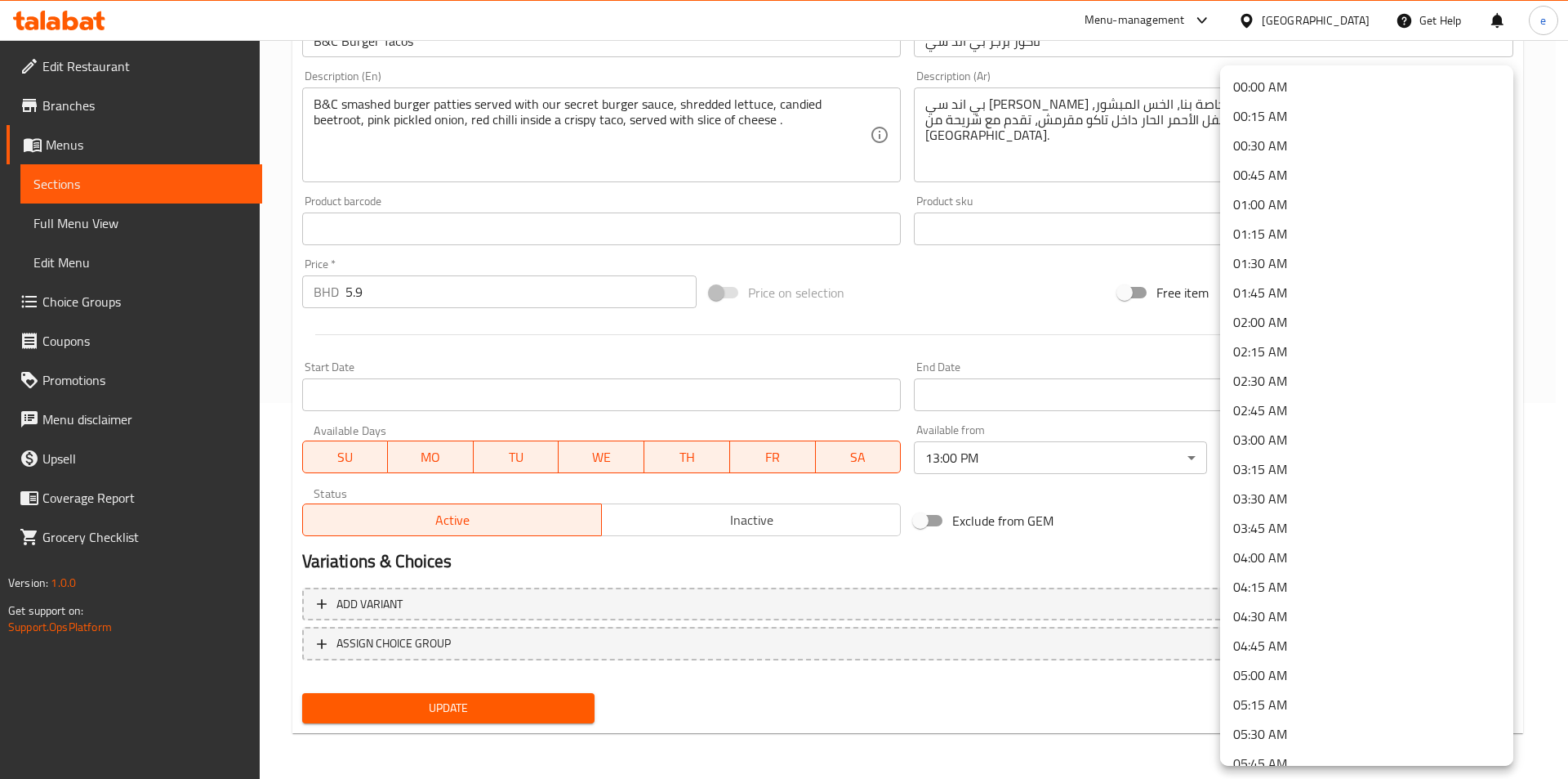
click at [1359, 403] on body "​ Menu-management [GEOGRAPHIC_DATA] Get Help e Edit Restaurant Branches Menus S…" at bounding box center [784, 34] width 1568 height 738
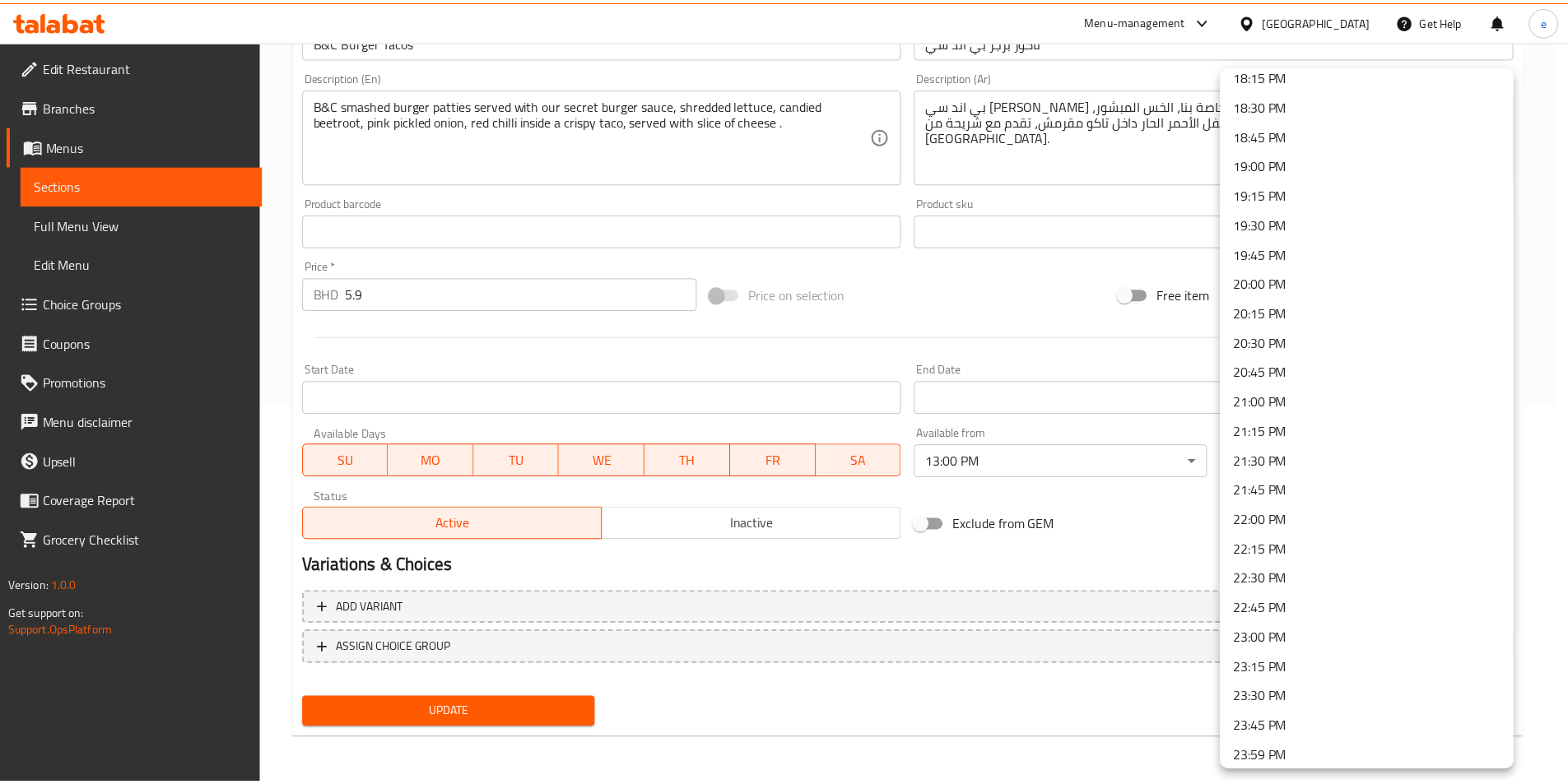
scroll to position [2181, 0]
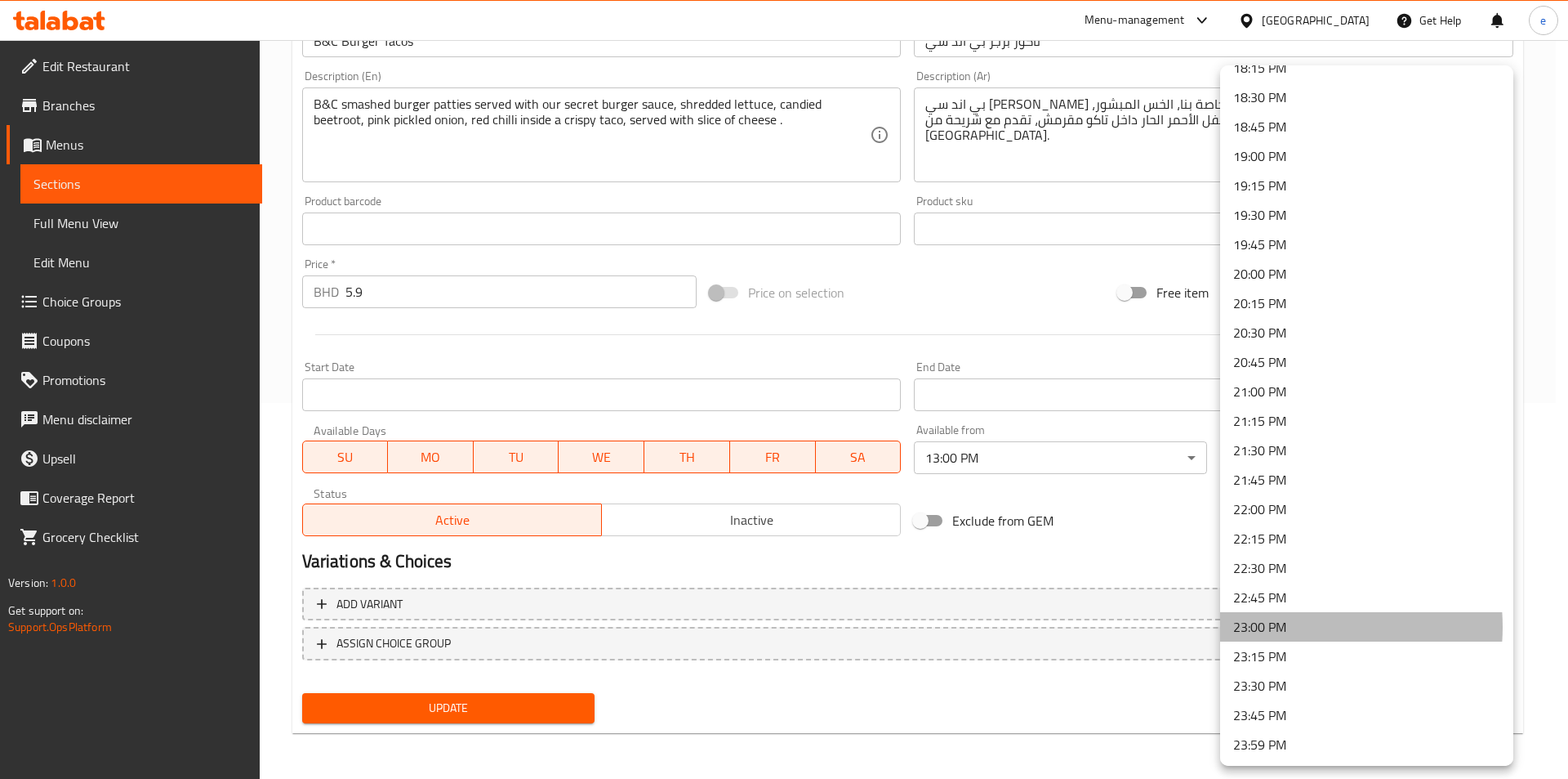
click at [1287, 627] on li "23:00 PM" at bounding box center [1367, 627] width 293 height 30
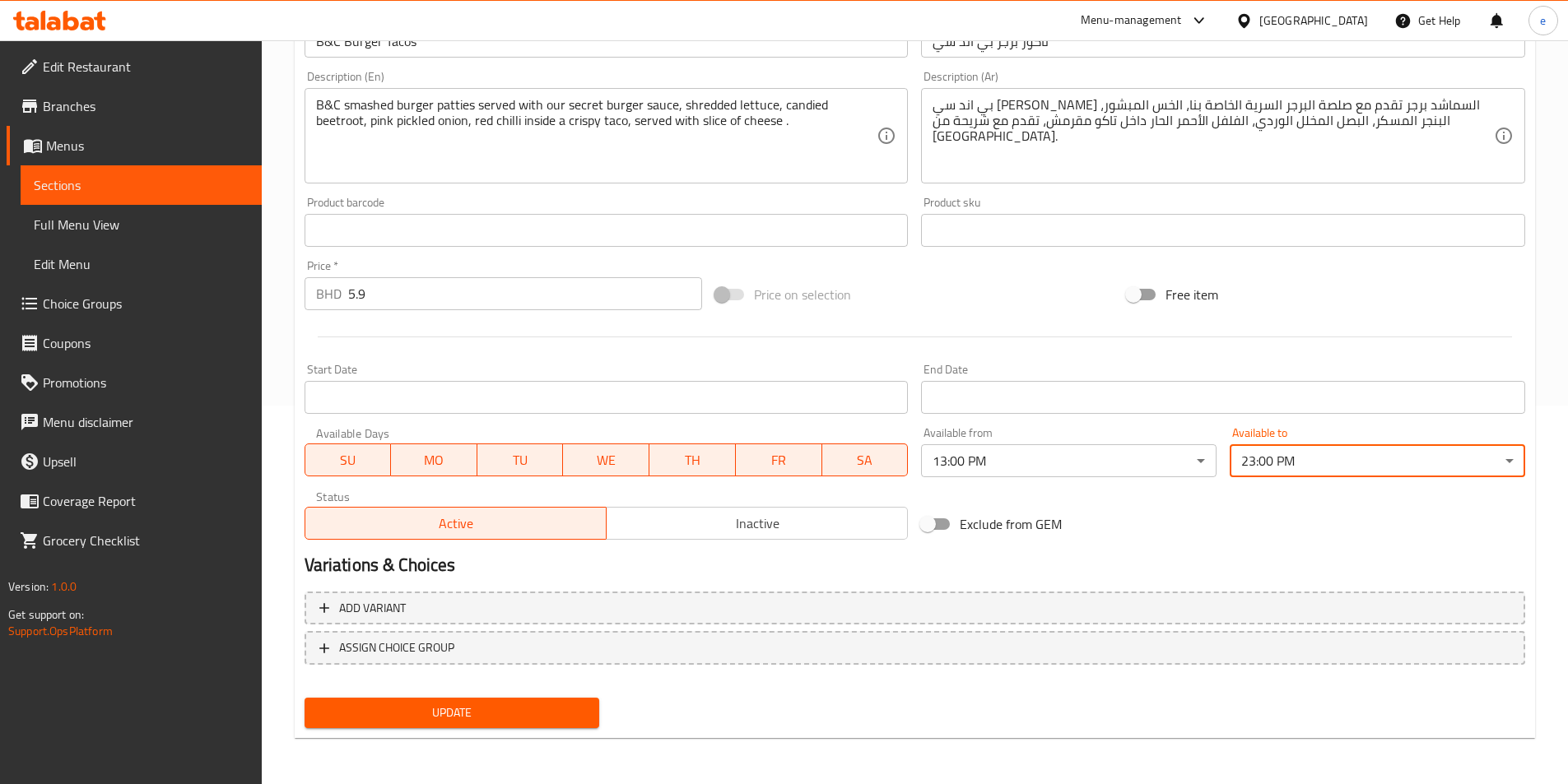
click at [1214, 528] on div "Exclude from GEM" at bounding box center [1119, 524] width 412 height 45
click at [493, 713] on span "Update" at bounding box center [453, 712] width 269 height 21
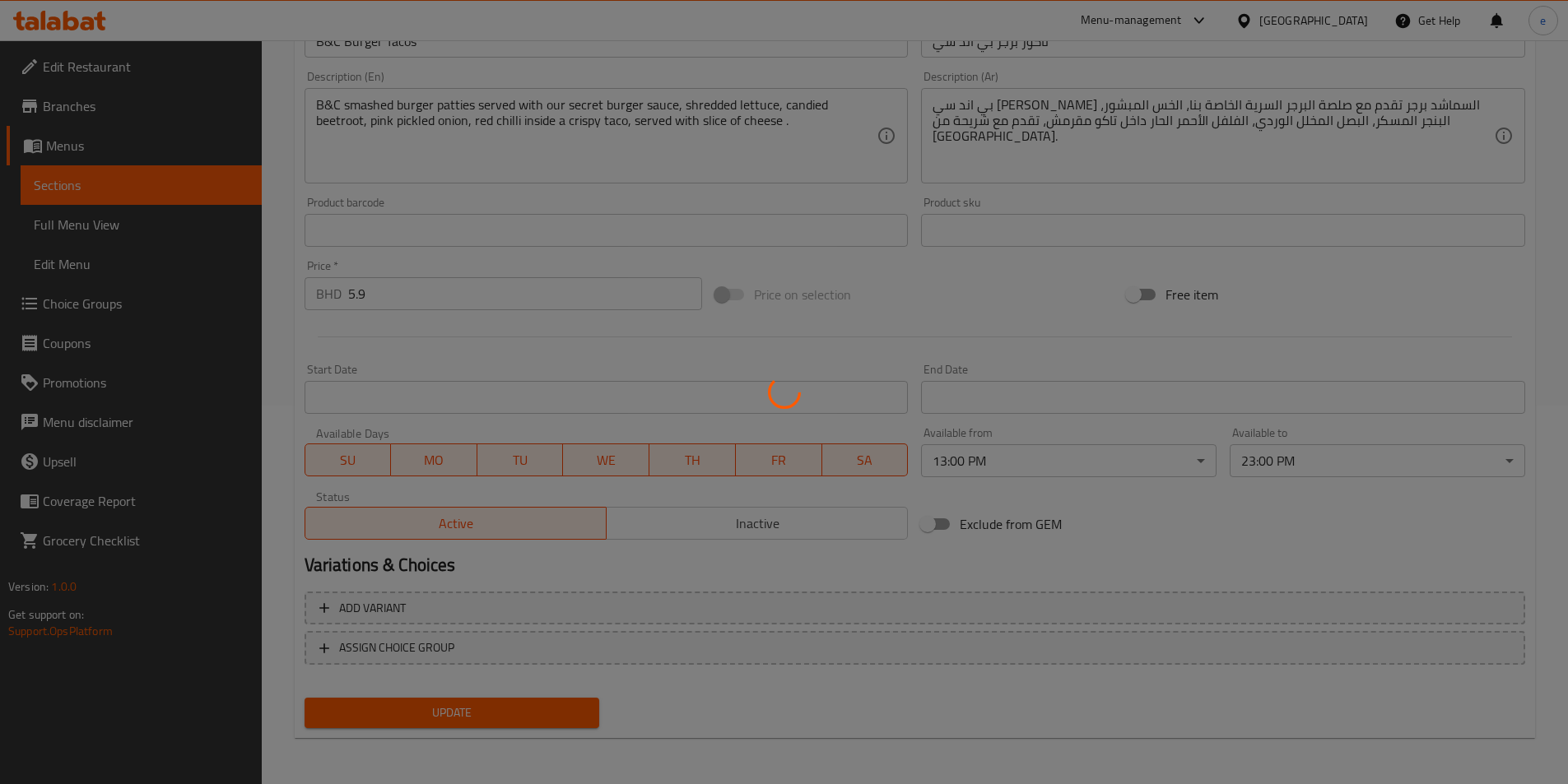
scroll to position [0, 0]
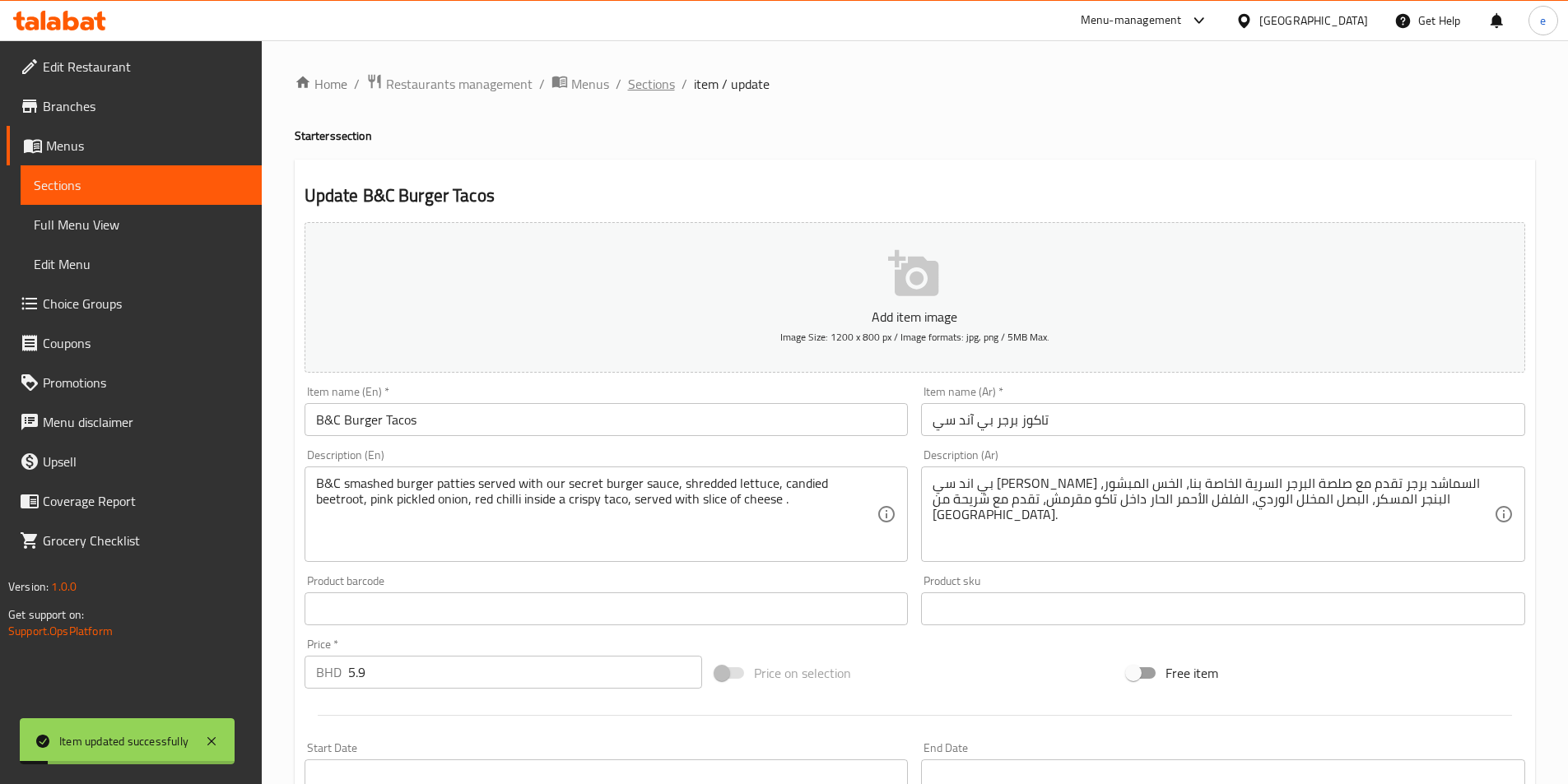
click at [650, 89] on span "Sections" at bounding box center [651, 84] width 47 height 20
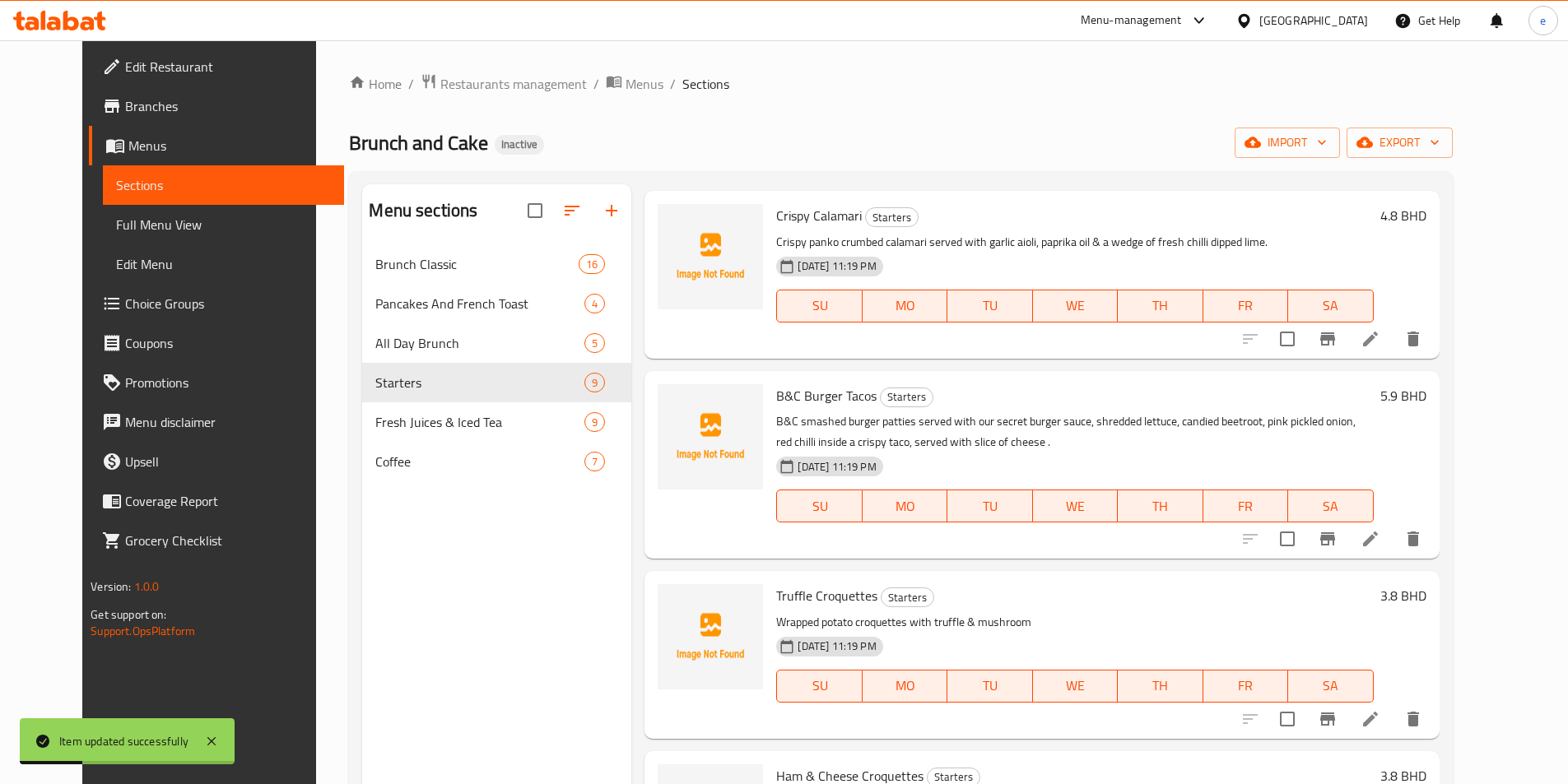
scroll to position [329, 0]
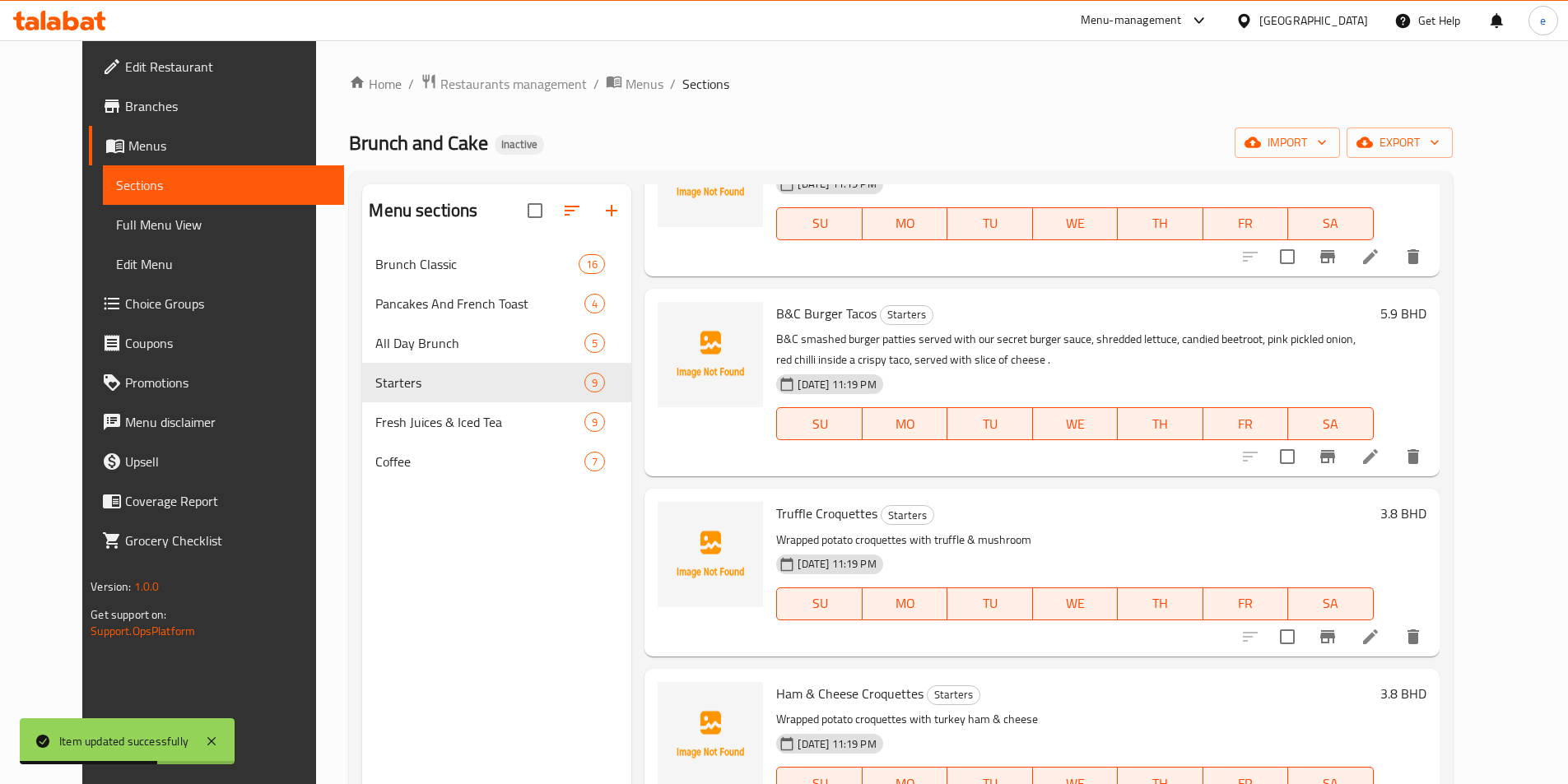
click at [1394, 622] on li at bounding box center [1371, 637] width 46 height 30
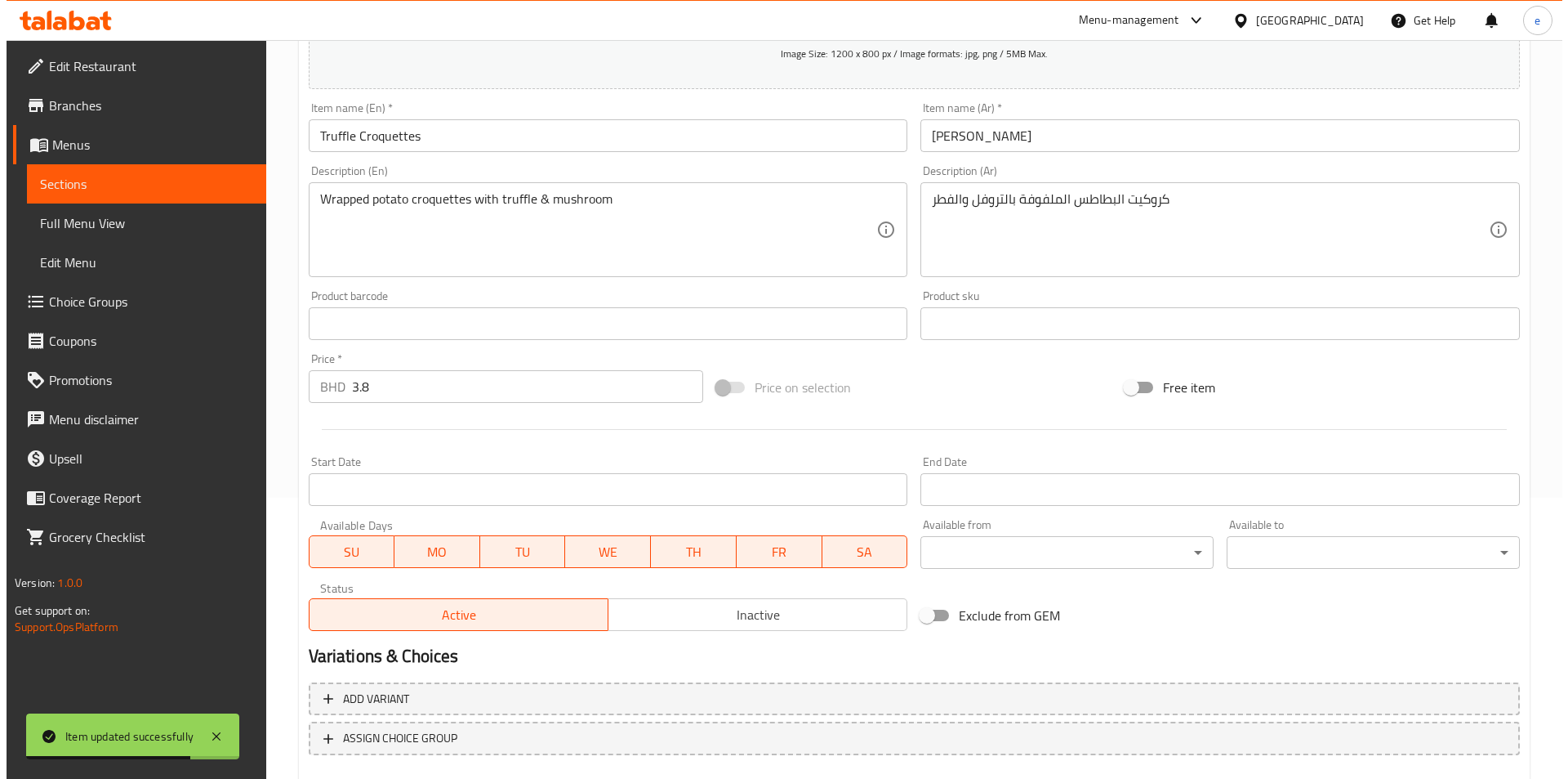
scroll to position [376, 0]
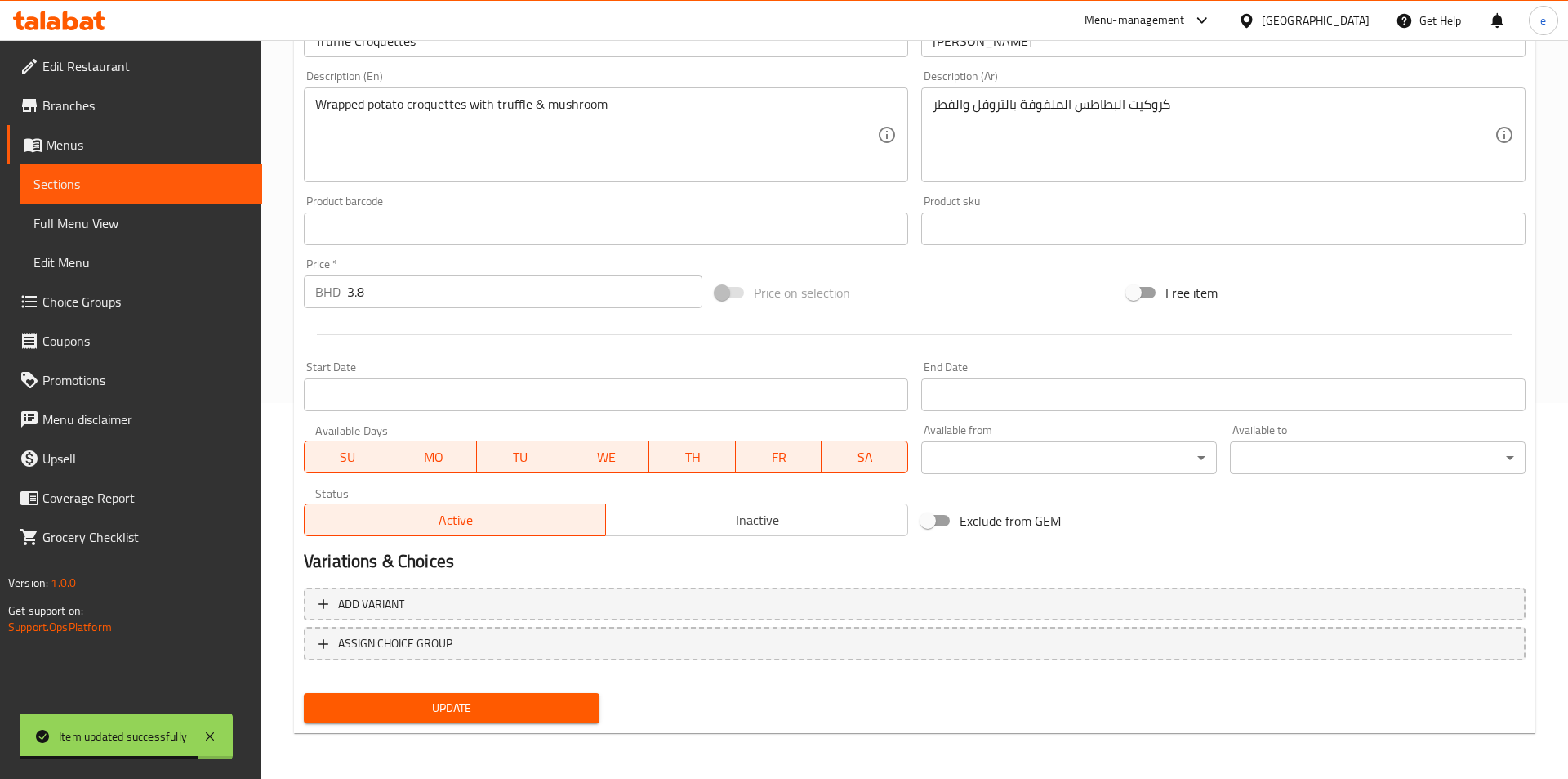
click at [1080, 403] on body "Item updated successfully ​ Menu-management [GEOGRAPHIC_DATA] Get Help e Edit R…" at bounding box center [784, 34] width 1568 height 738
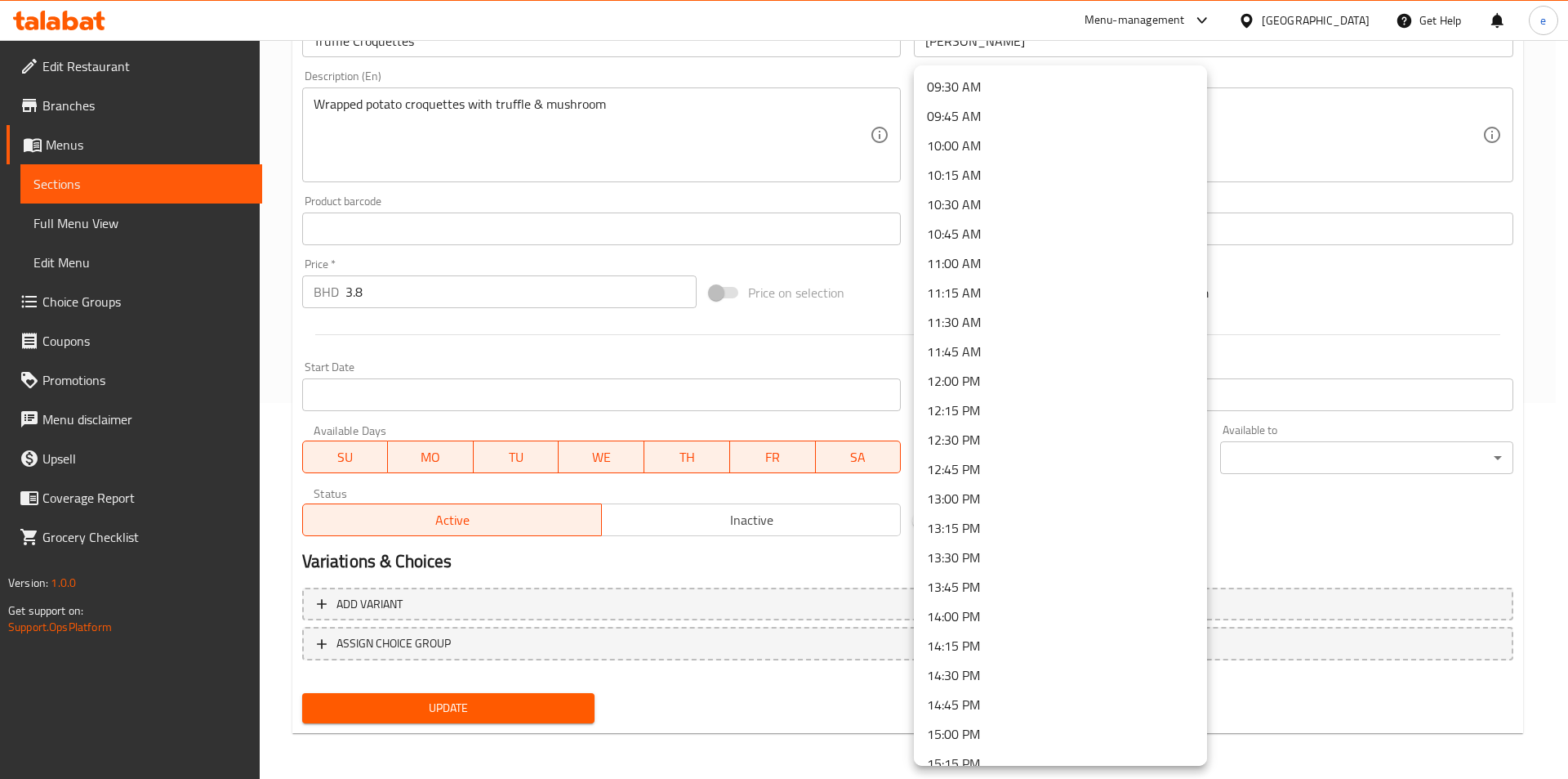
scroll to position [1132, 0]
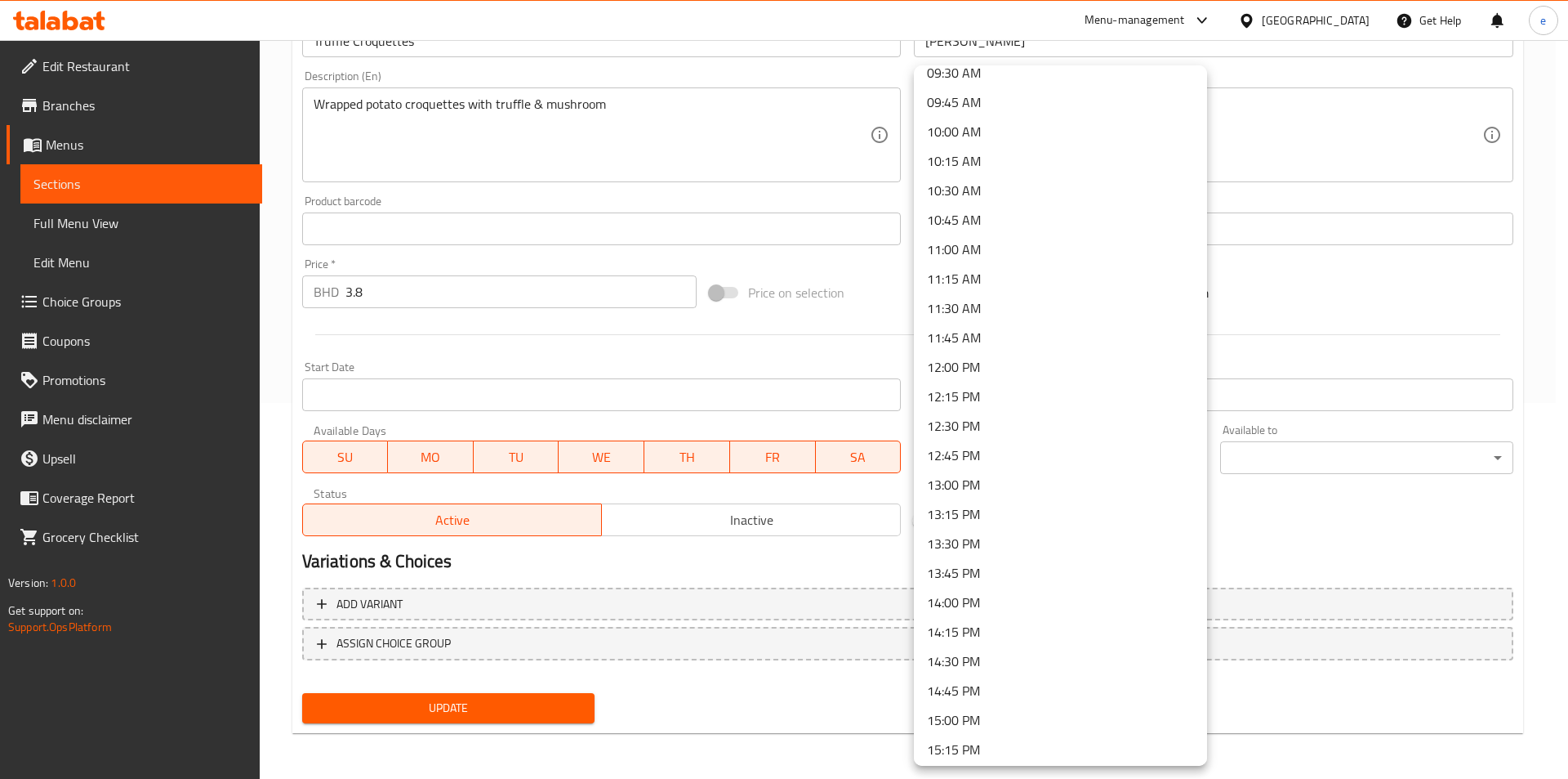
click at [1000, 489] on li "13:00 PM" at bounding box center [1061, 485] width 293 height 30
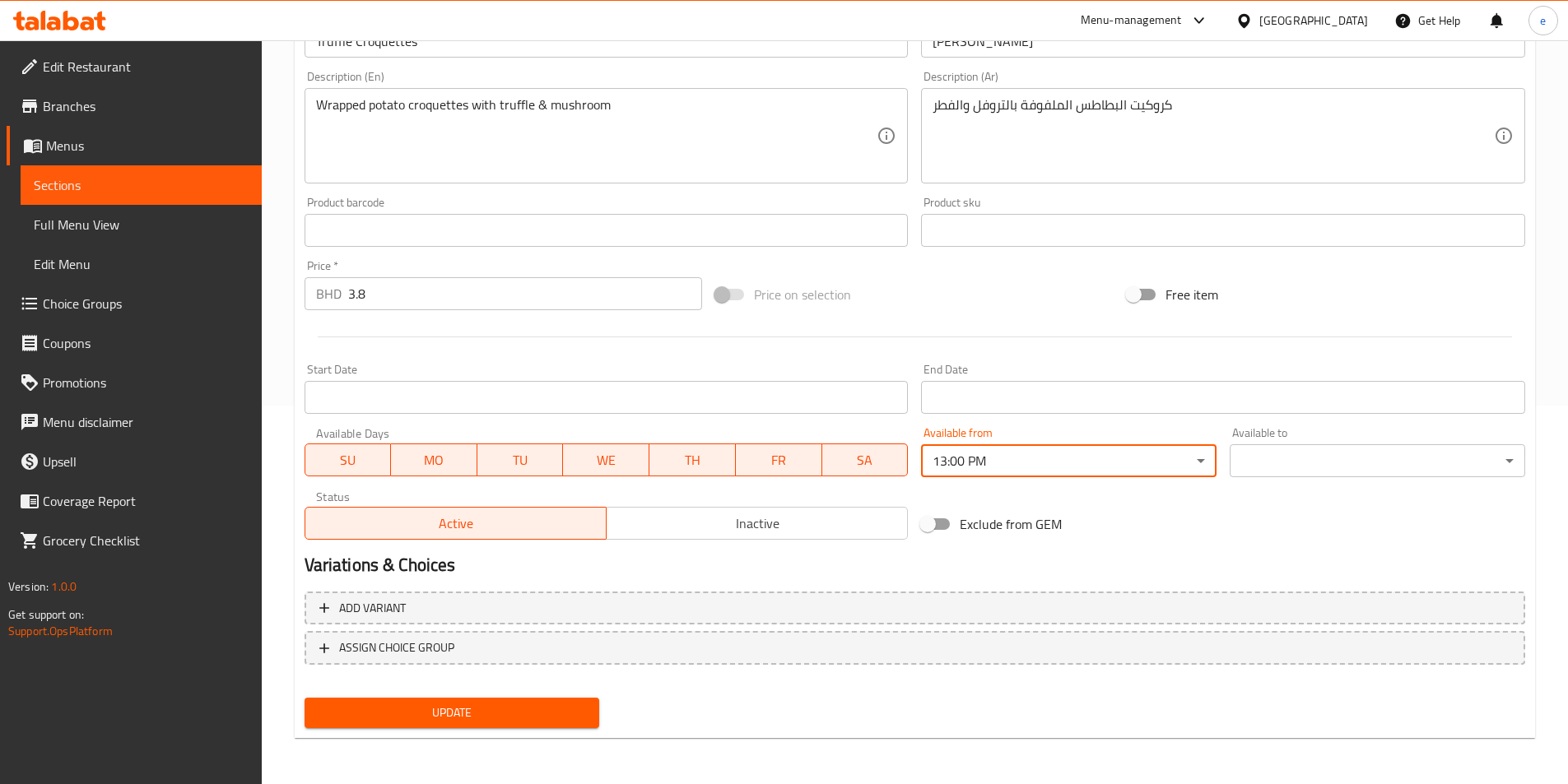
click at [1320, 405] on body "​ Menu-management [GEOGRAPHIC_DATA] Get Help e Edit Restaurant Branches Menus S…" at bounding box center [784, 34] width 1568 height 743
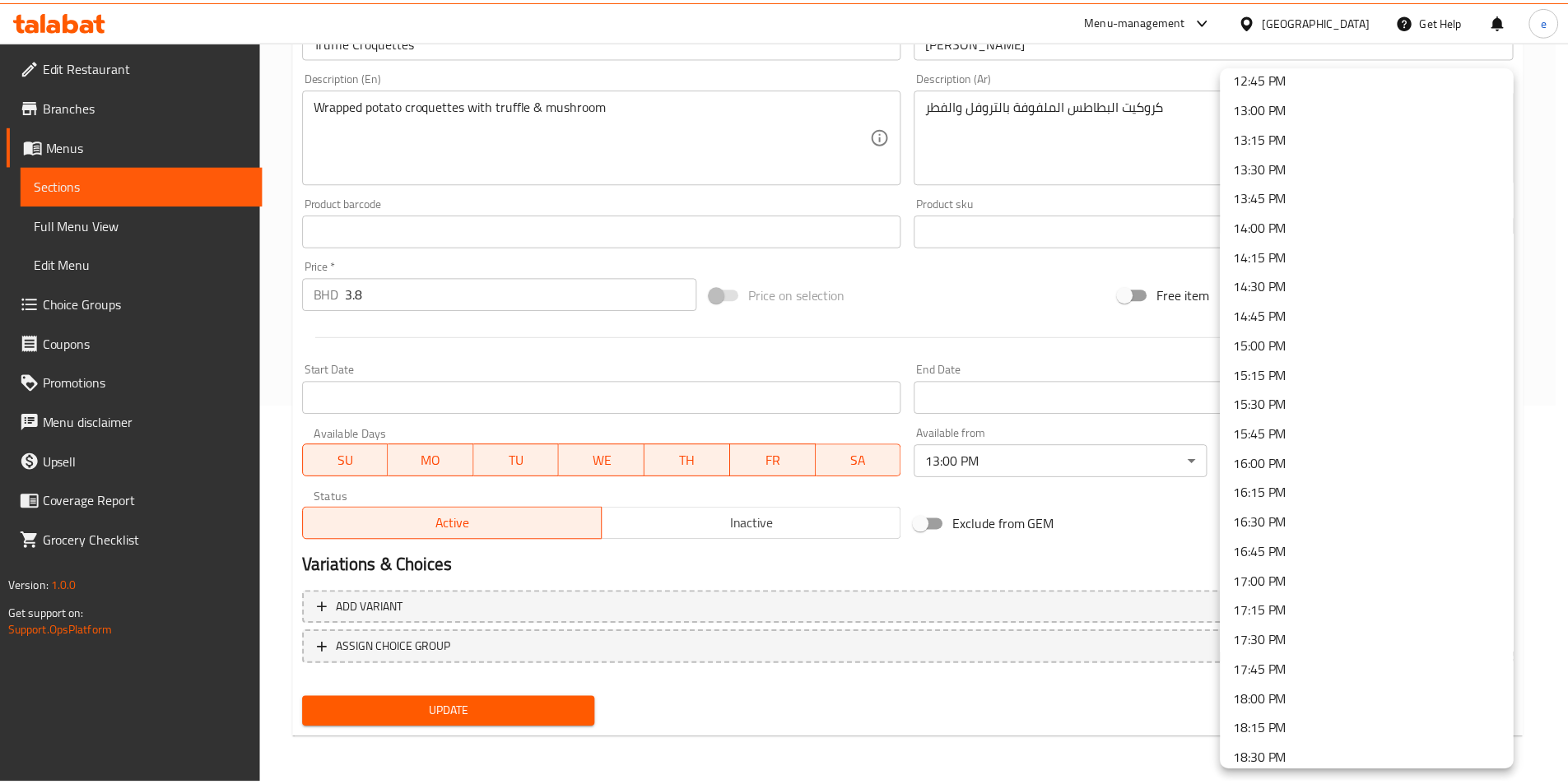
scroll to position [2181, 0]
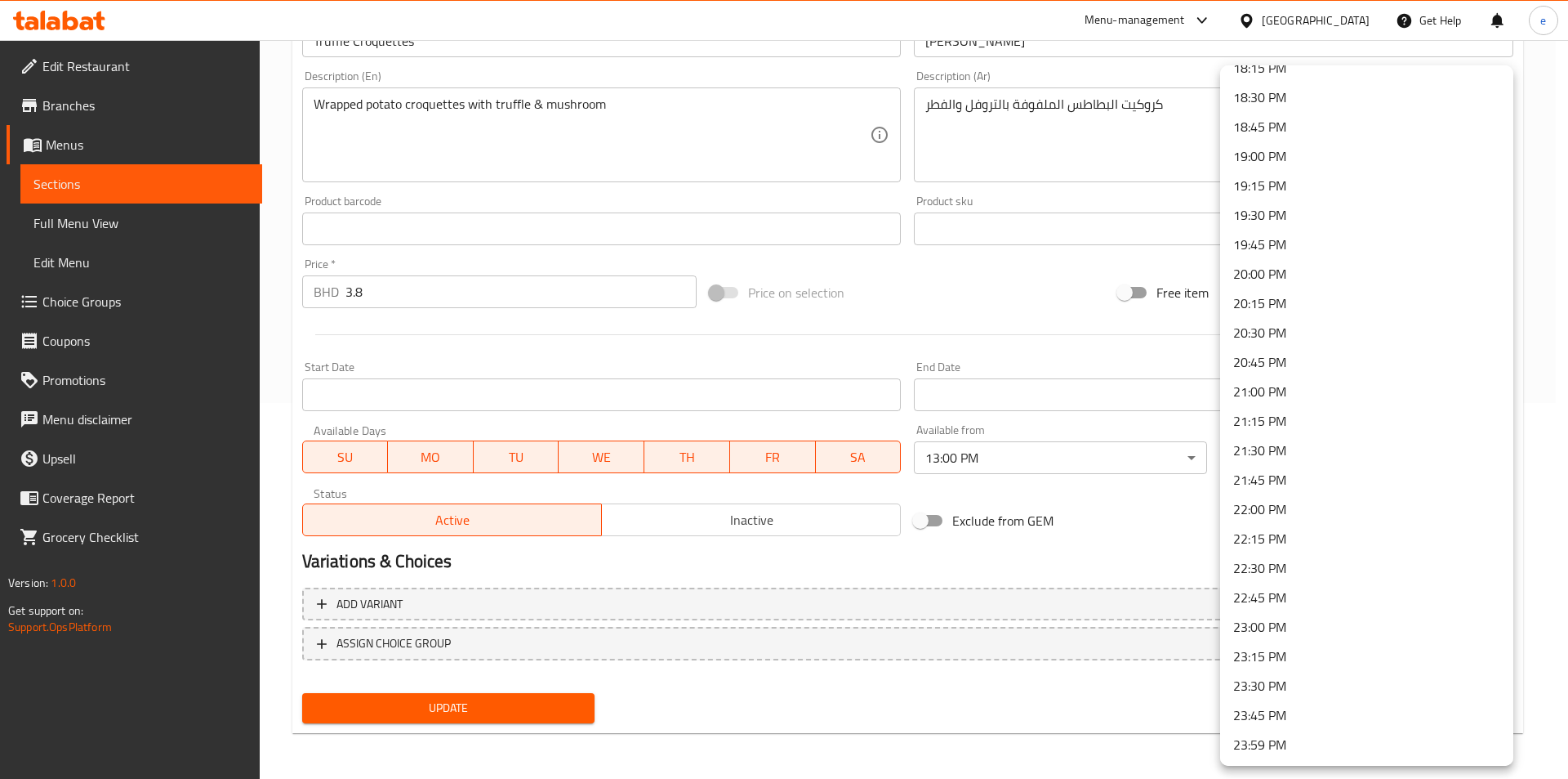
click at [1271, 625] on li "23:00 PM" at bounding box center [1367, 627] width 293 height 30
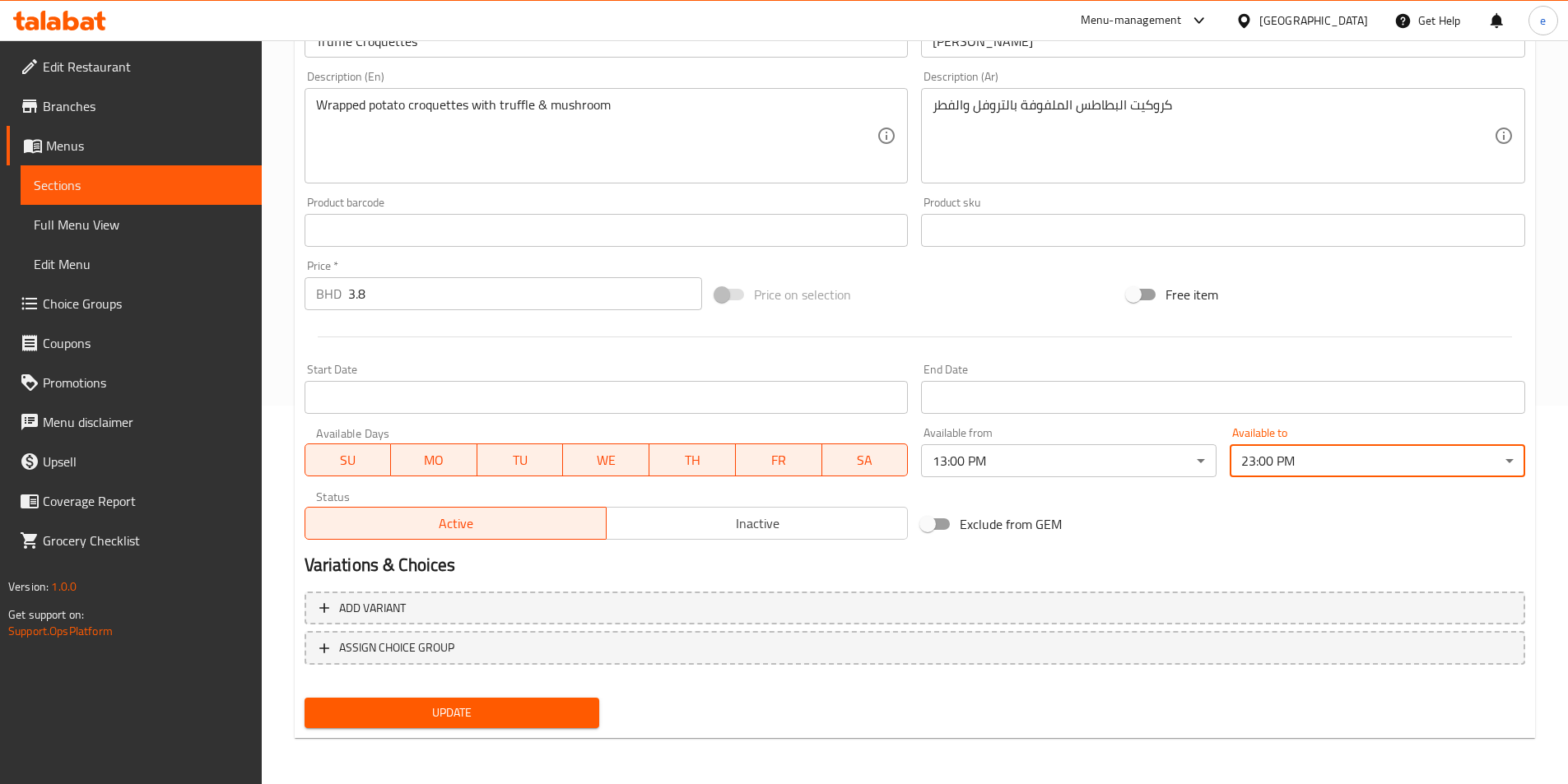
click at [526, 703] on span "Update" at bounding box center [453, 712] width 269 height 21
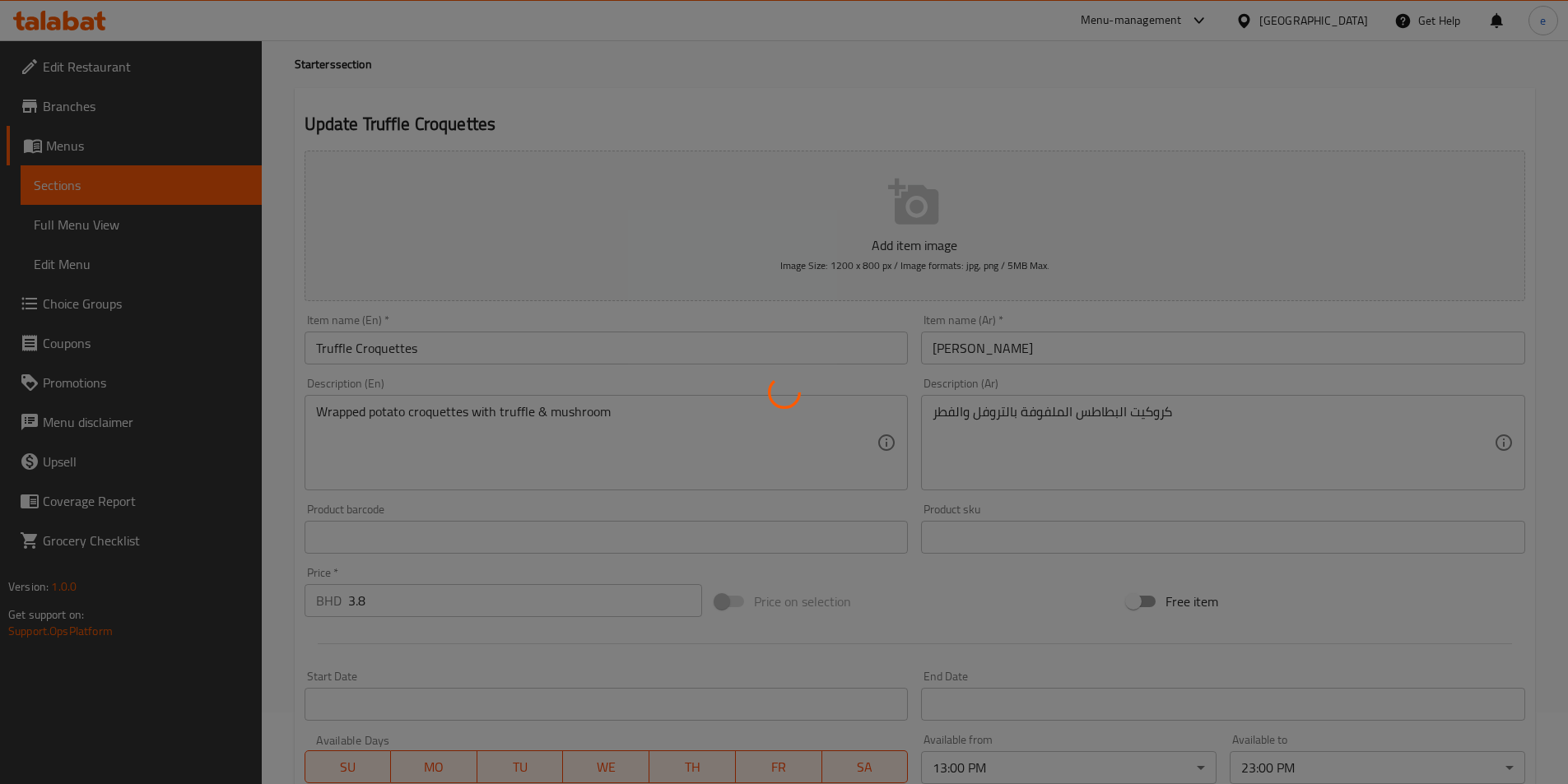
scroll to position [0, 0]
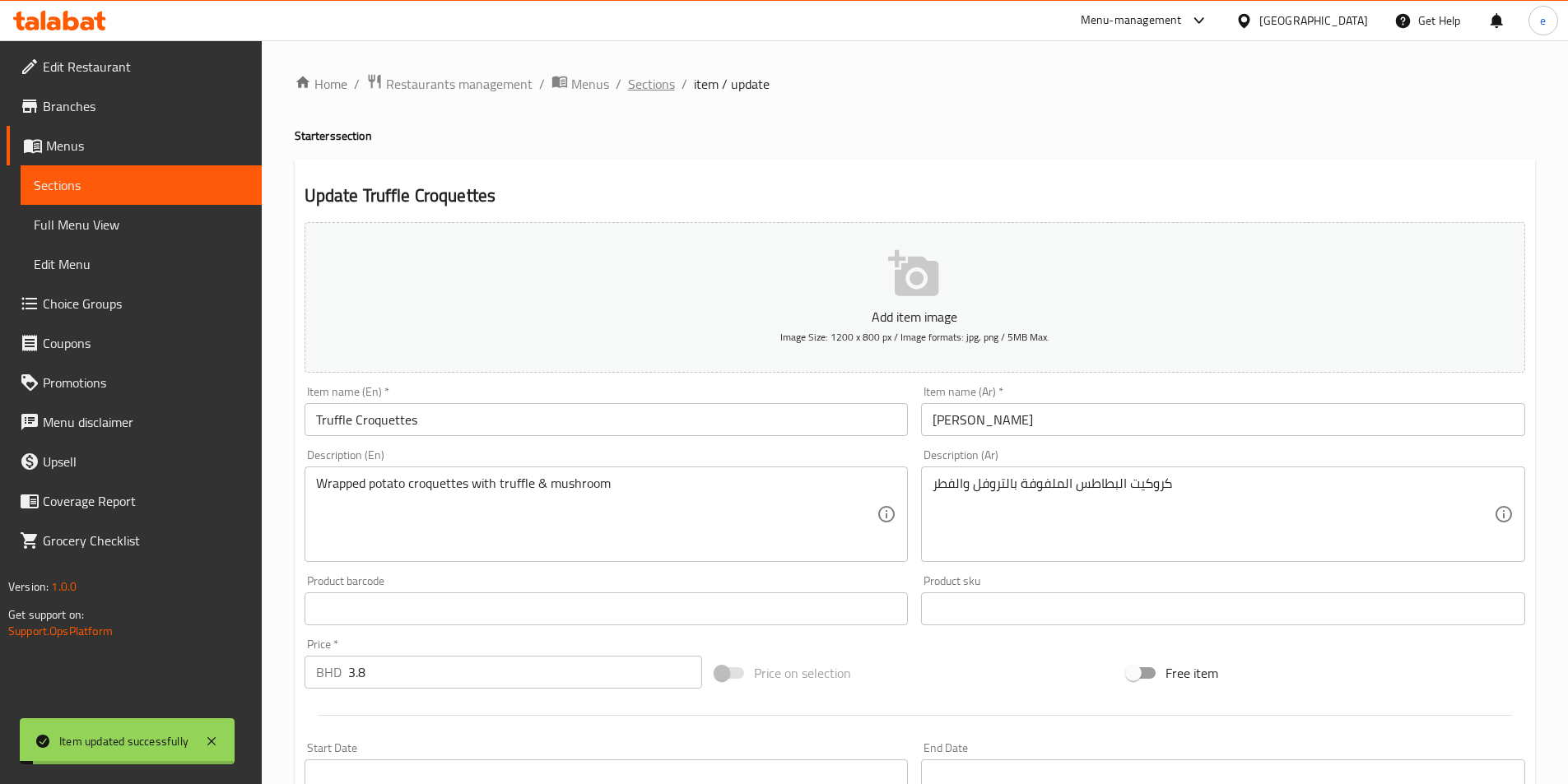
click at [653, 88] on span "Sections" at bounding box center [651, 84] width 47 height 20
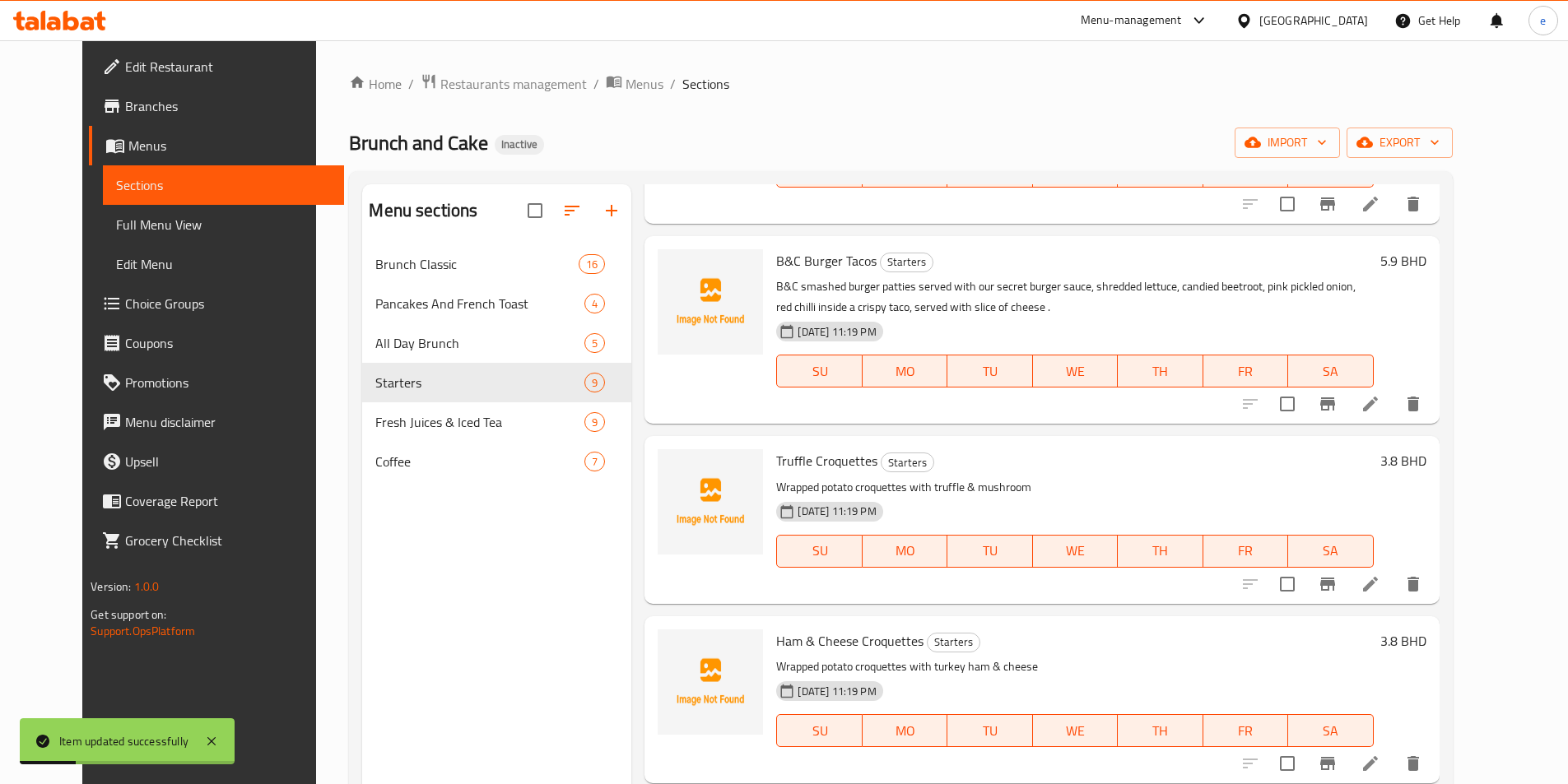
scroll to position [411, 0]
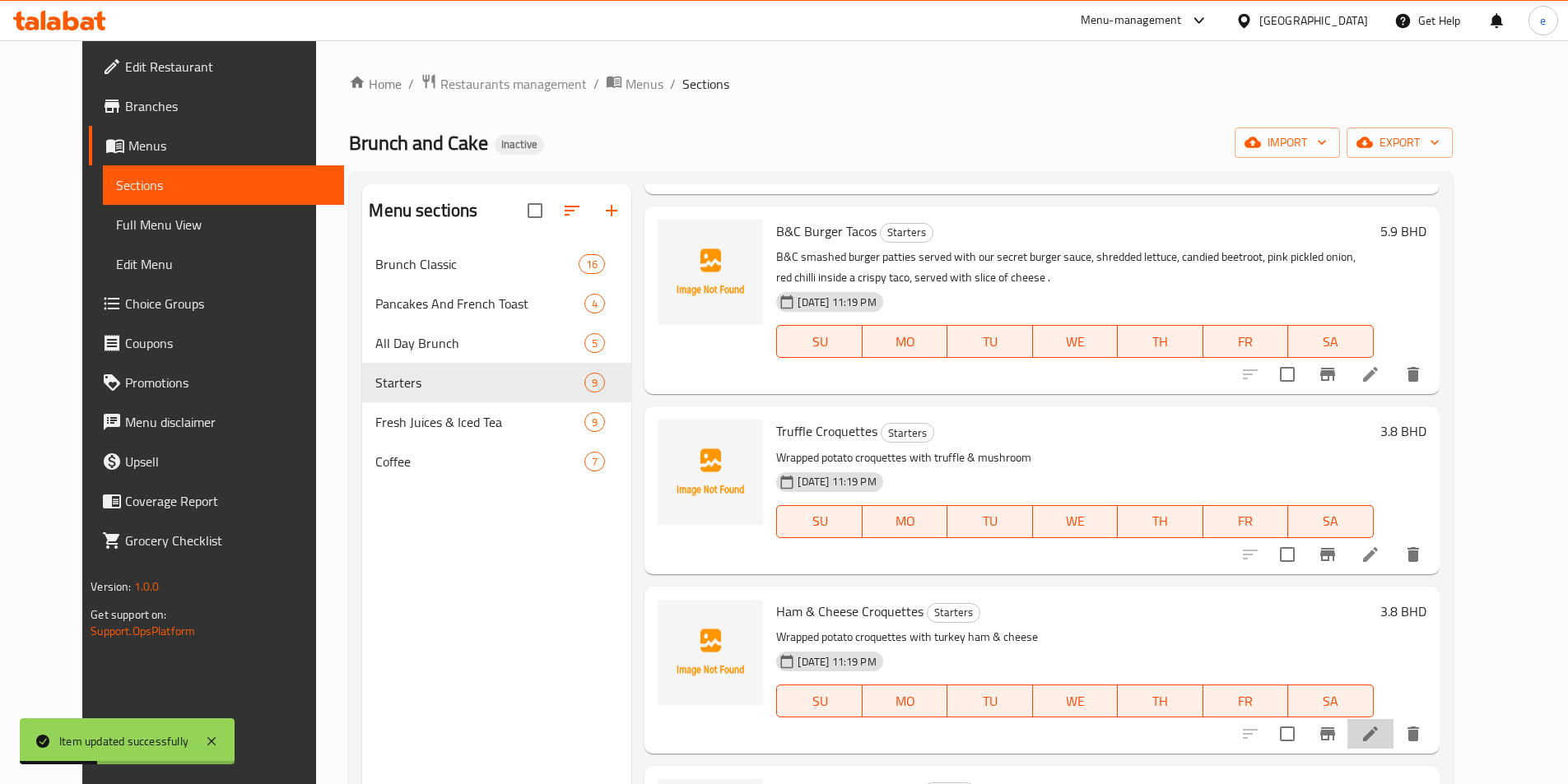
click at [1381, 724] on icon at bounding box center [1371, 734] width 20 height 20
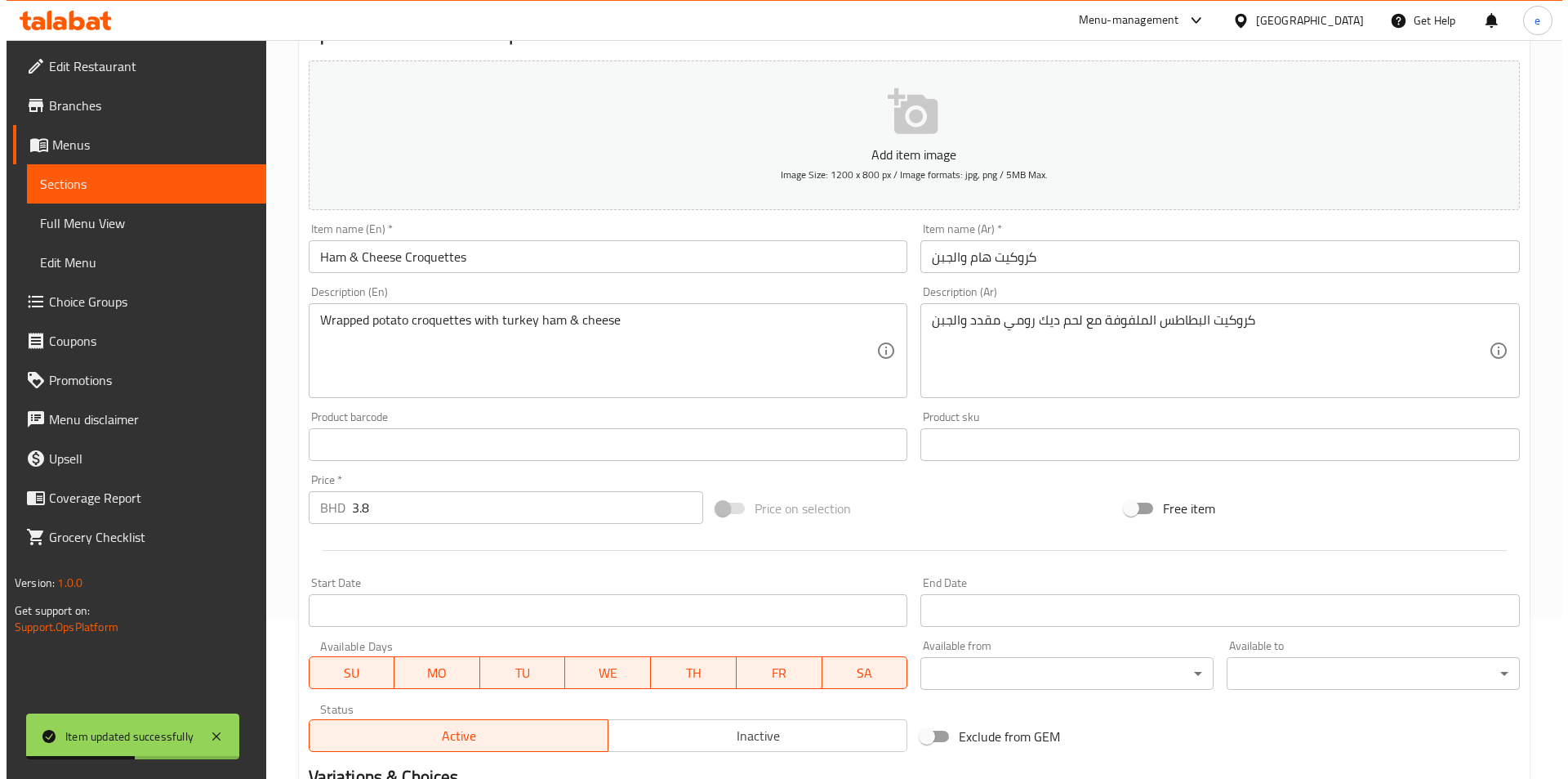
scroll to position [376, 0]
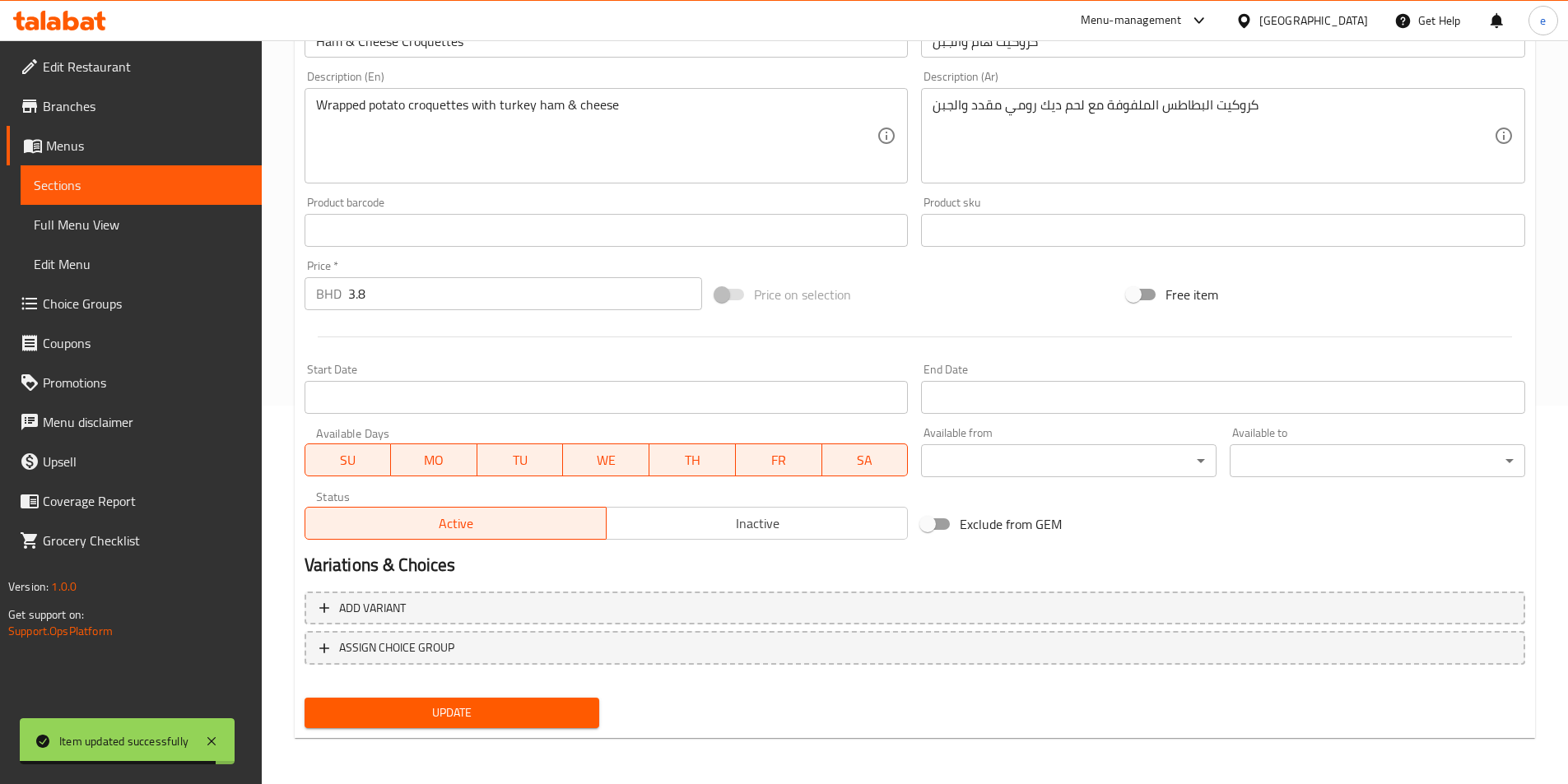
click at [1088, 405] on body "Item updated successfully ​ Menu-management [GEOGRAPHIC_DATA] Get Help e Edit R…" at bounding box center [784, 34] width 1568 height 743
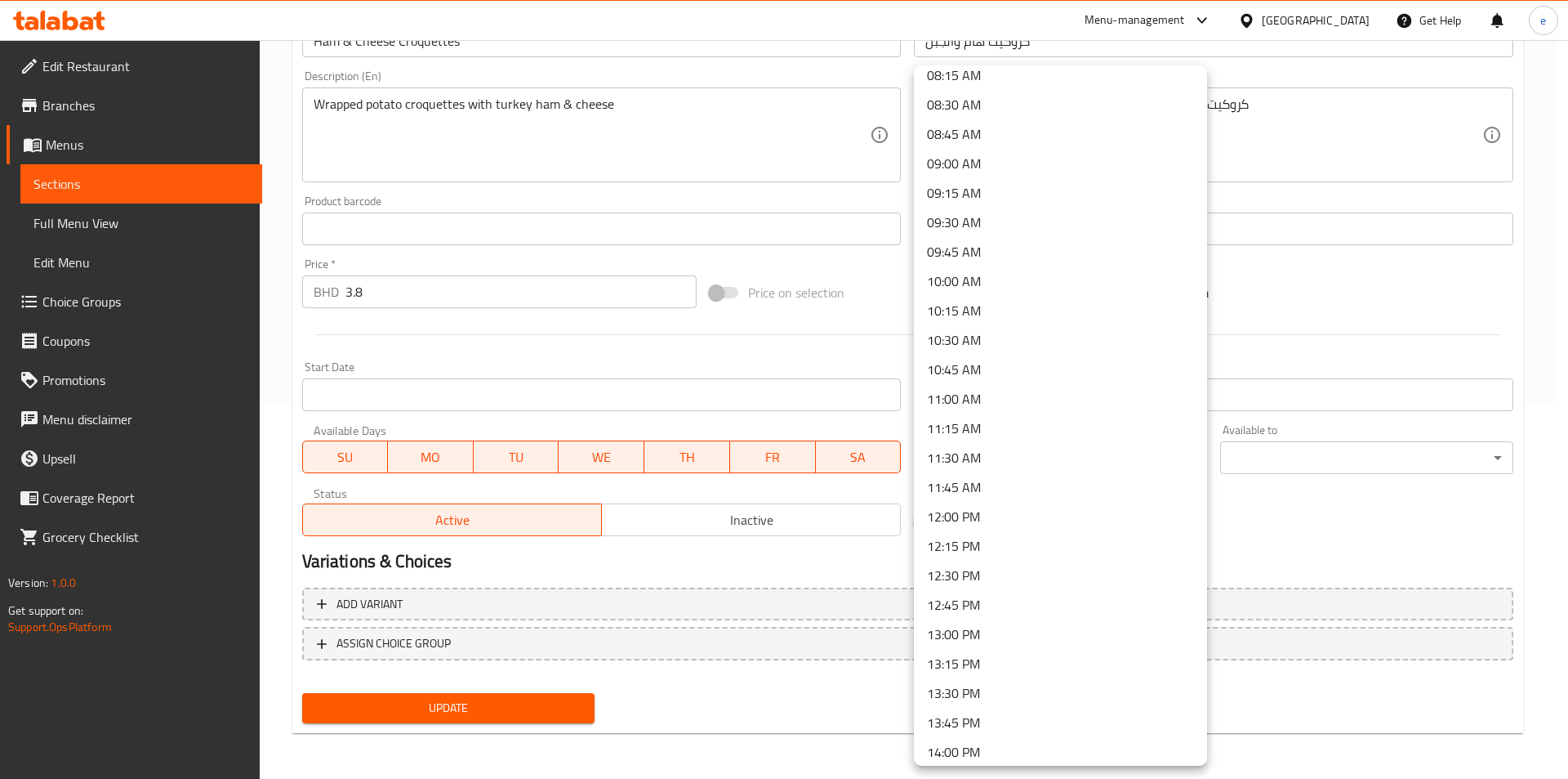
scroll to position [1003, 0]
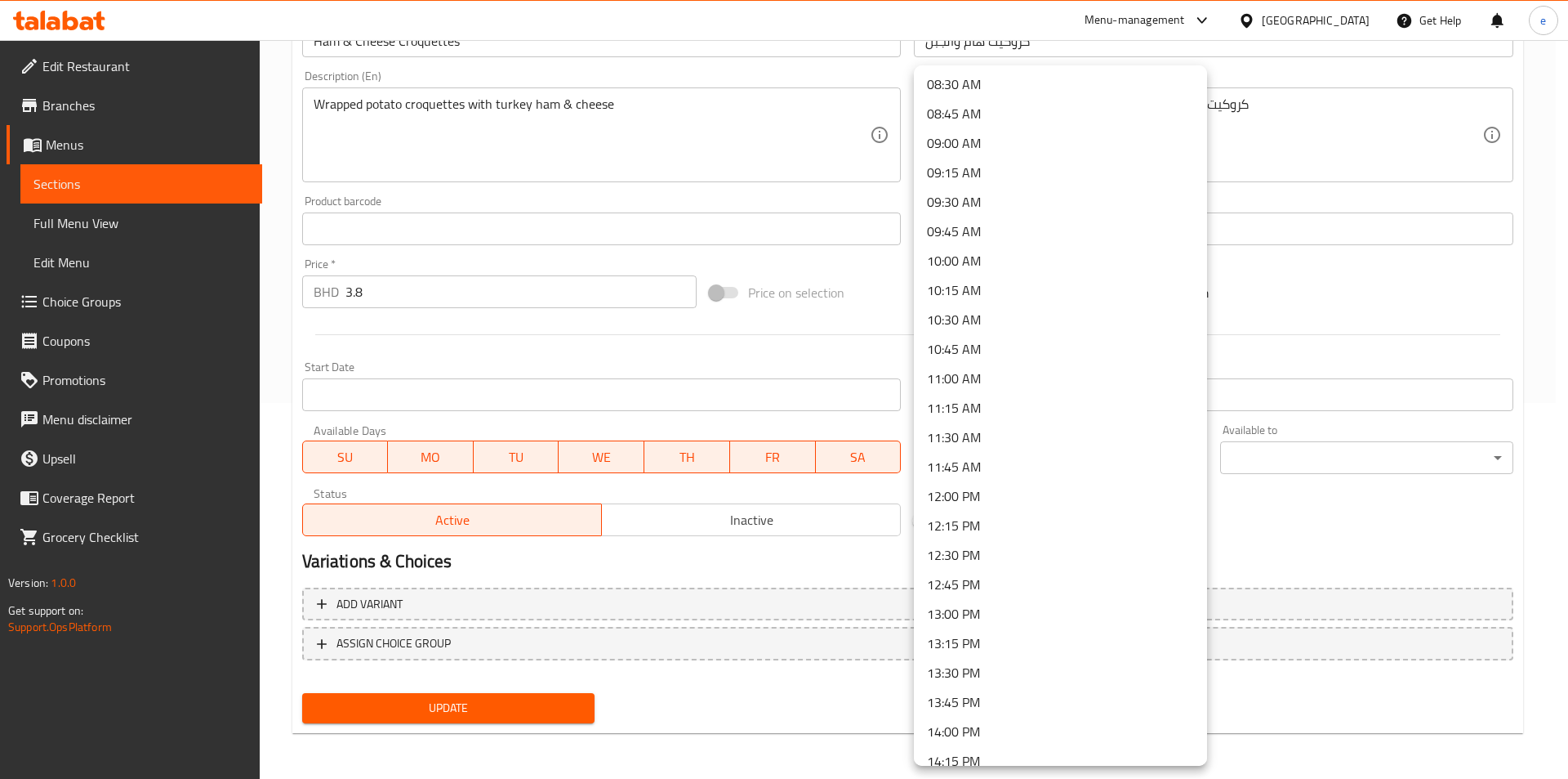
click at [1009, 606] on li "13:00 PM" at bounding box center [1061, 614] width 293 height 30
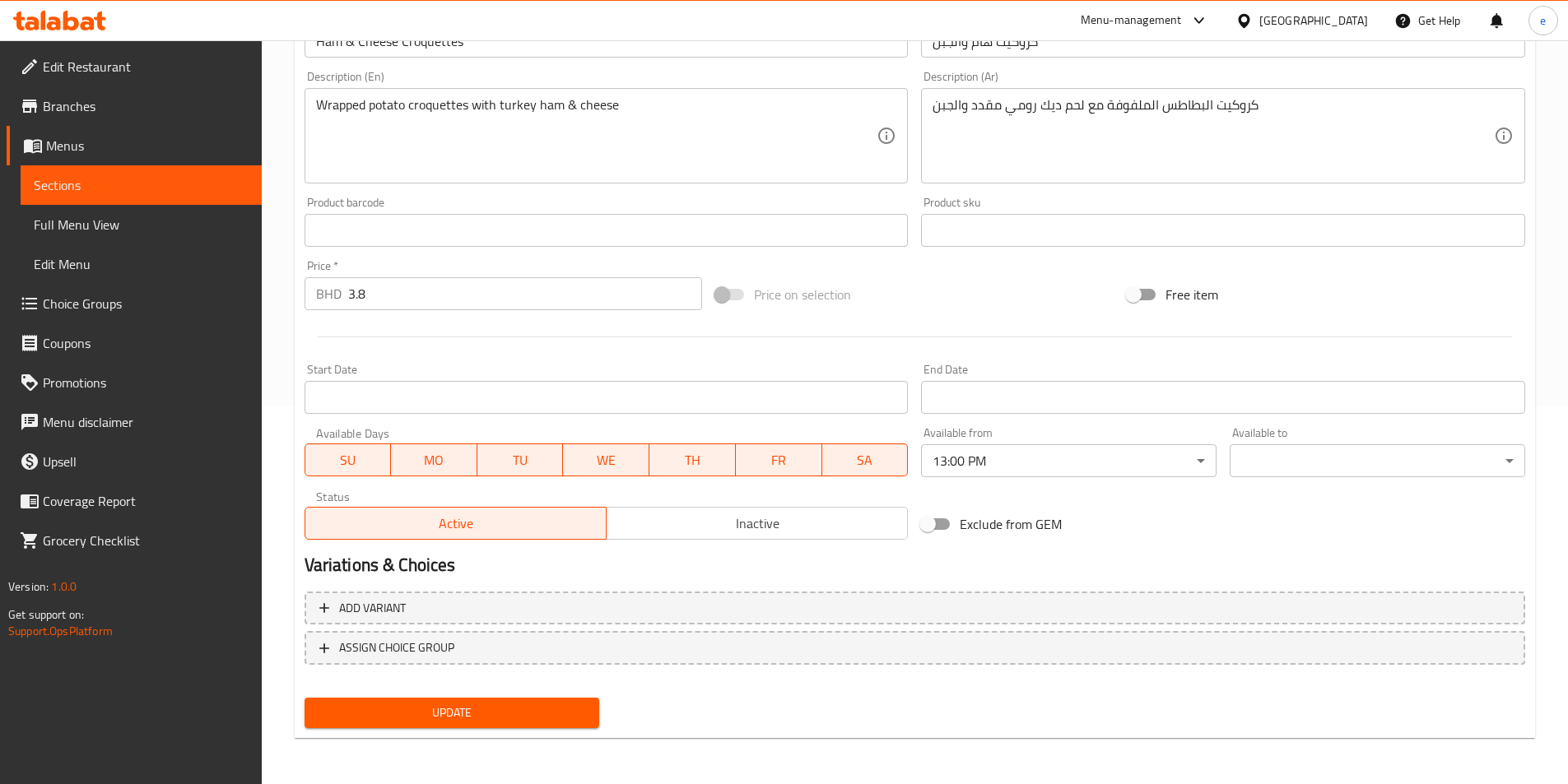
click at [1433, 405] on body "​ Menu-management [GEOGRAPHIC_DATA] Get Help e Edit Restaurant Branches Menus S…" at bounding box center [784, 34] width 1568 height 743
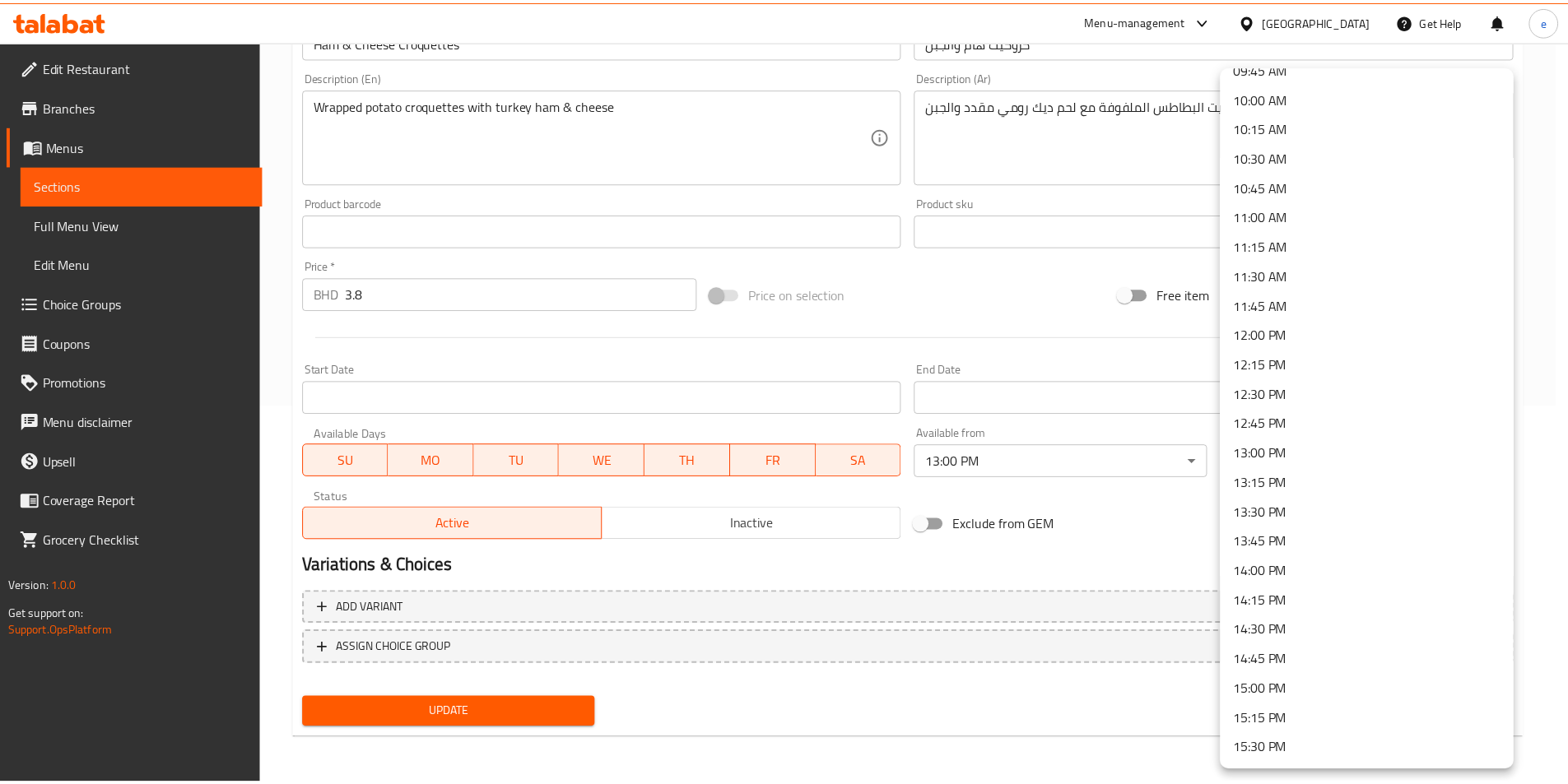
scroll to position [2181, 0]
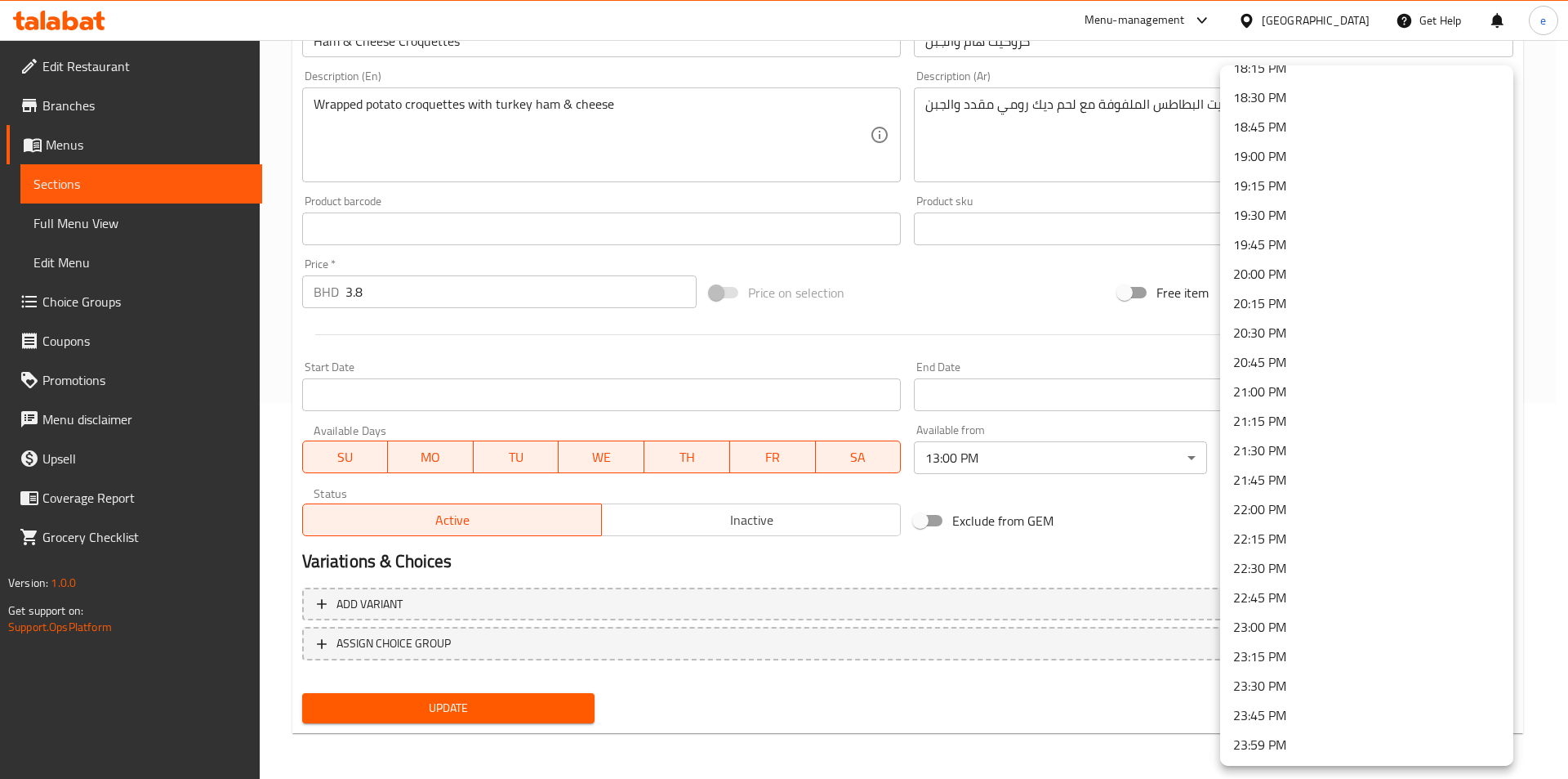
click at [1246, 632] on li "23:00 PM" at bounding box center [1367, 627] width 293 height 30
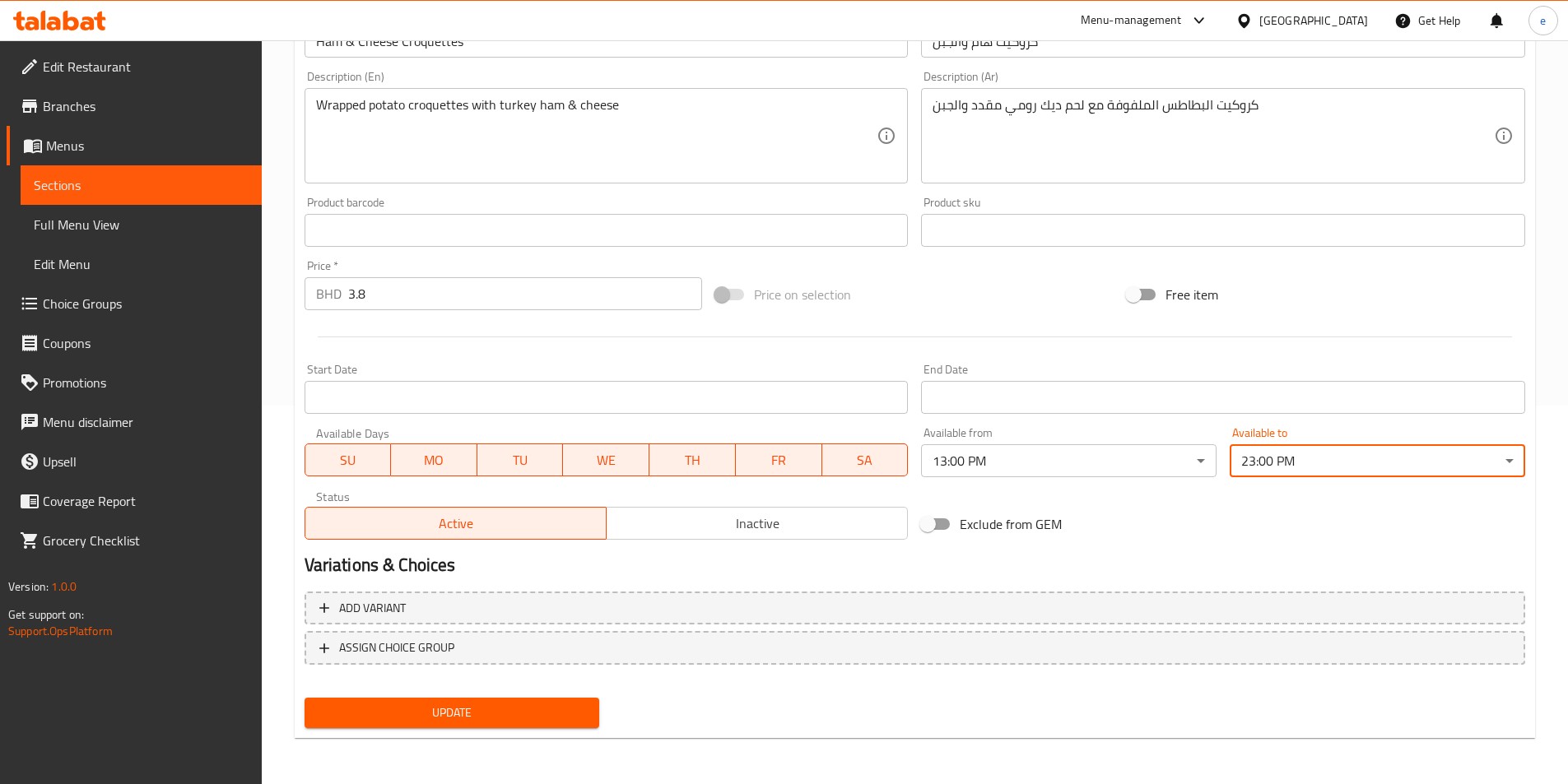
click at [476, 712] on span "Update" at bounding box center [453, 712] width 269 height 21
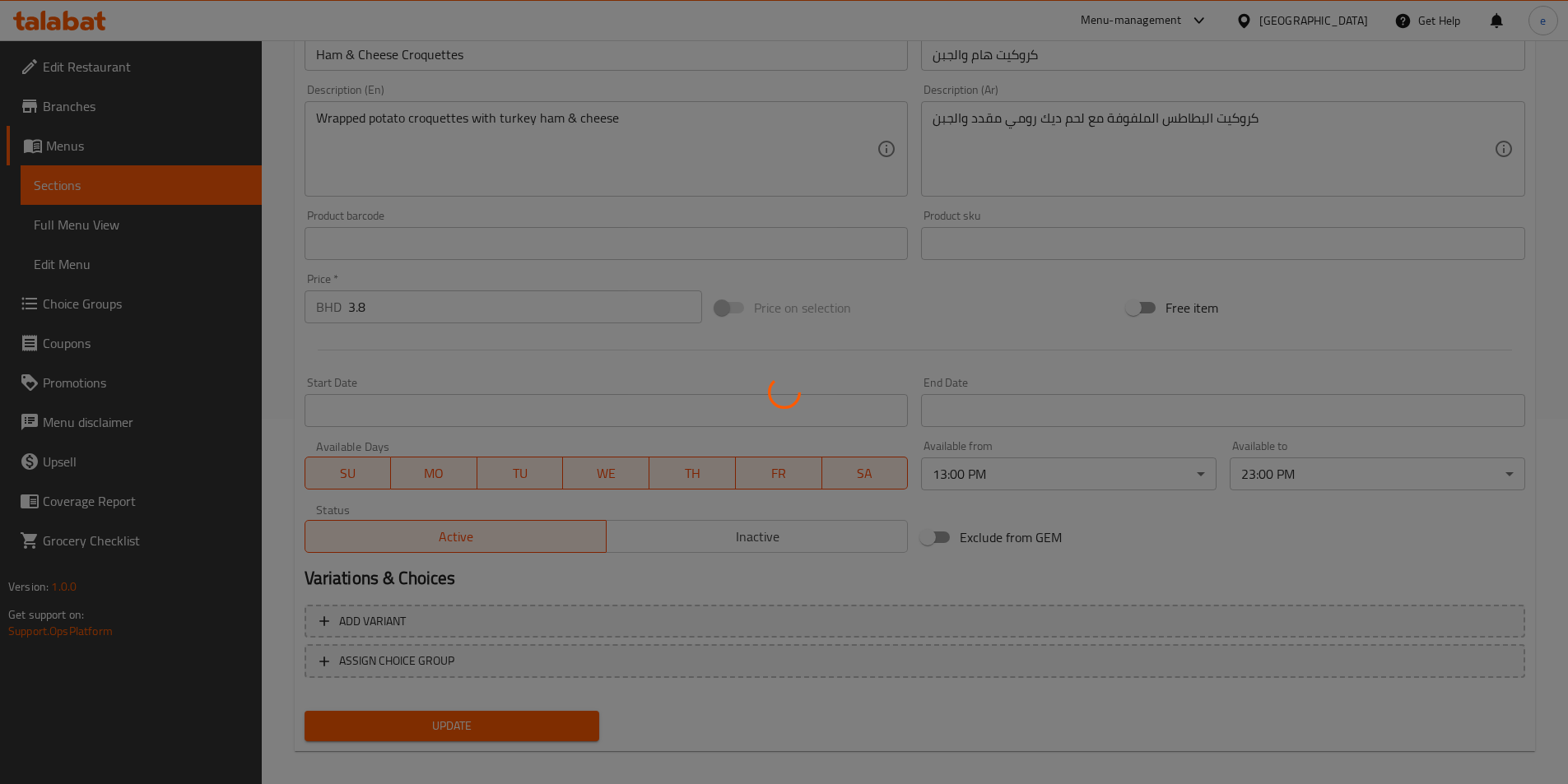
scroll to position [0, 0]
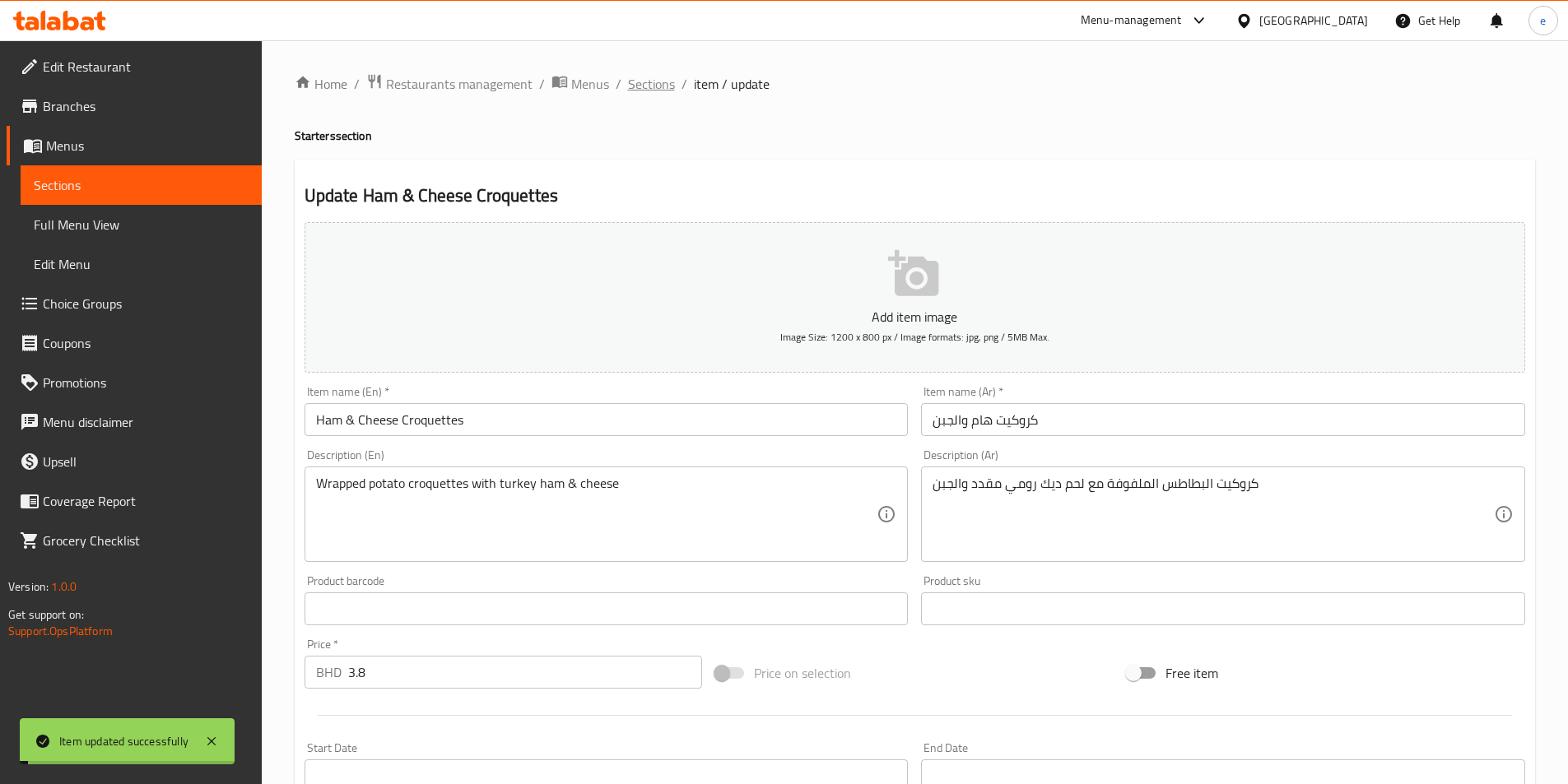
click at [641, 83] on span "Sections" at bounding box center [651, 84] width 47 height 20
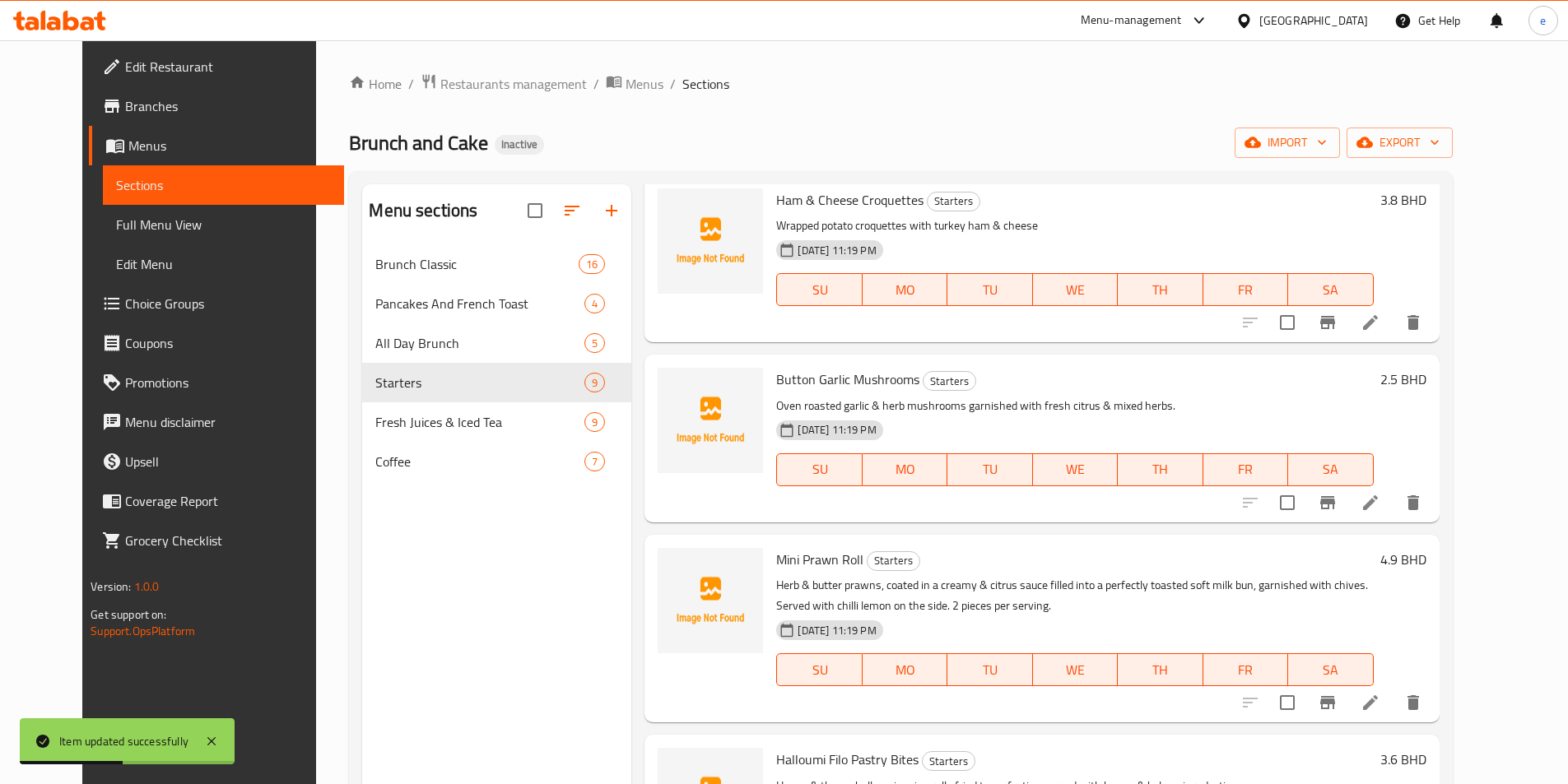
scroll to position [905, 0]
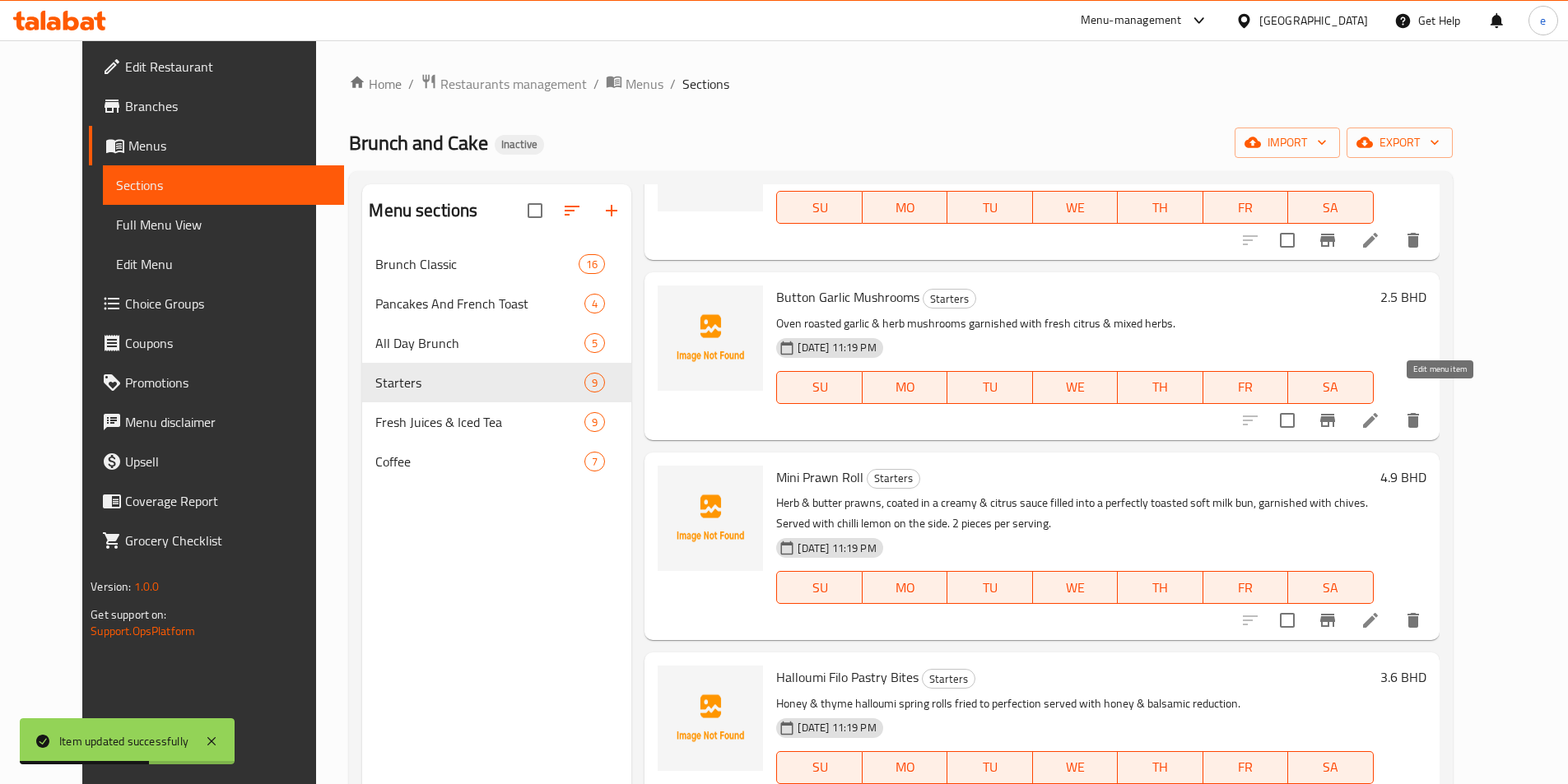
click at [1381, 410] on icon at bounding box center [1371, 420] width 20 height 20
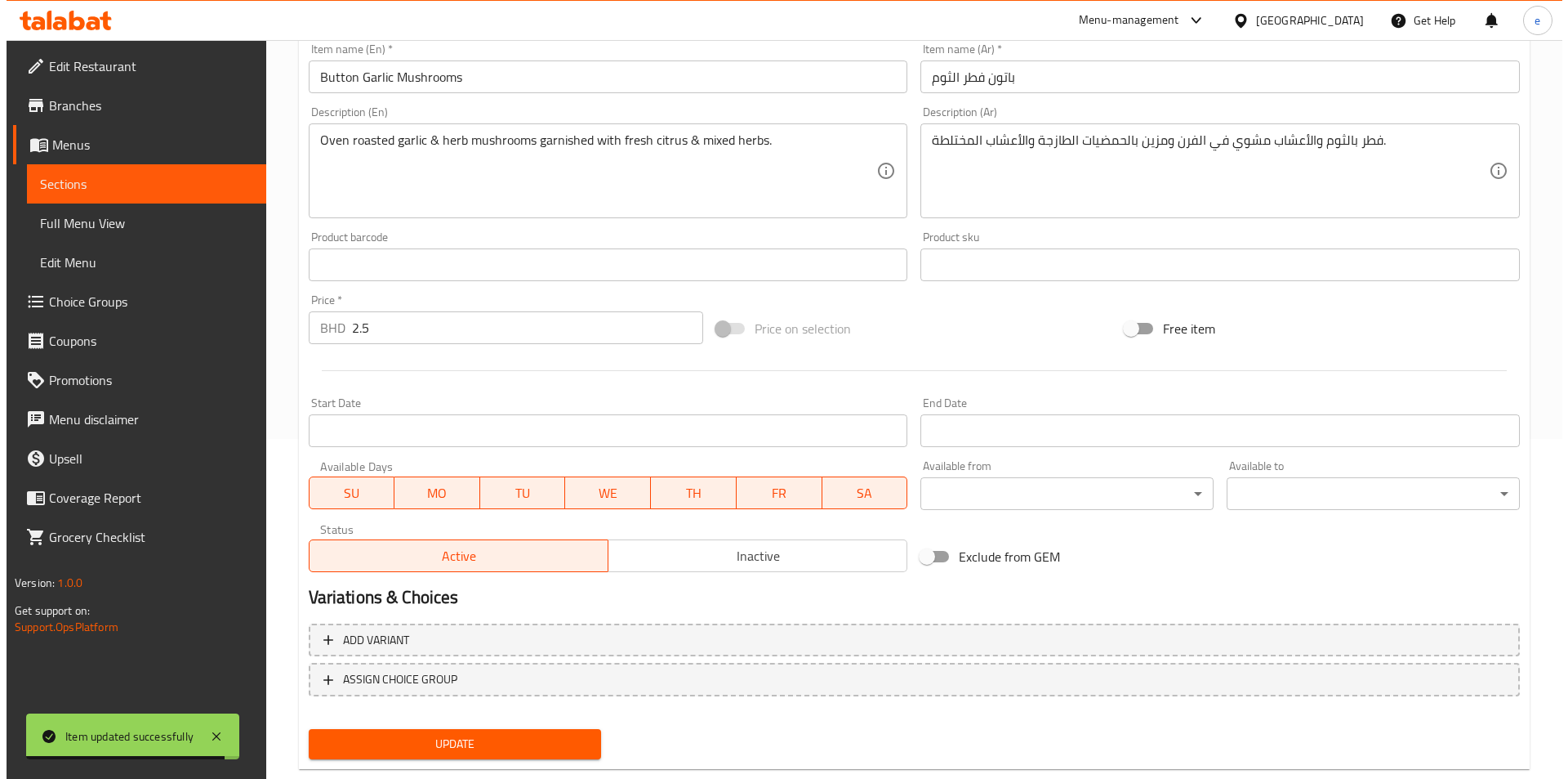
scroll to position [376, 0]
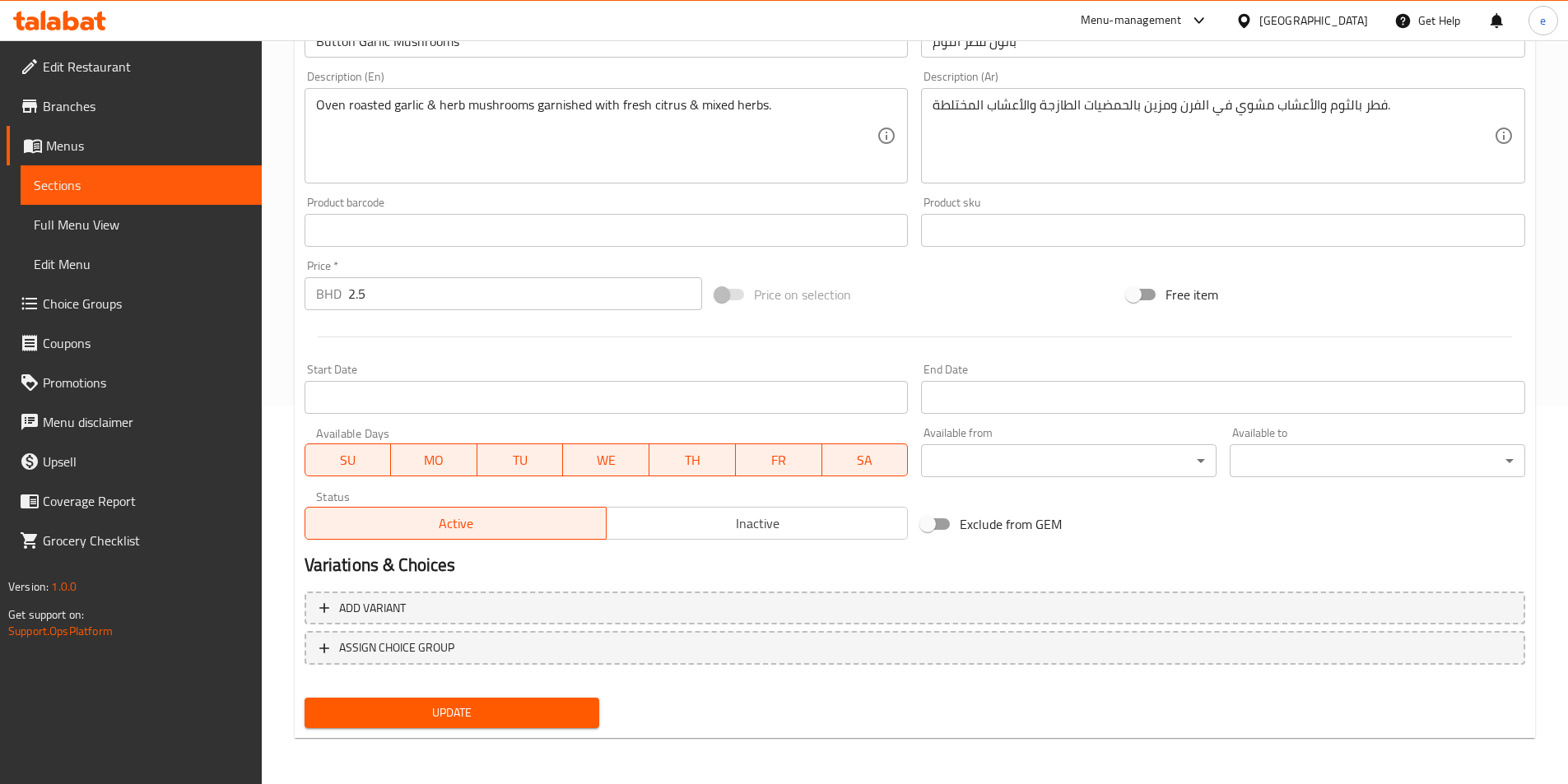
drag, startPoint x: 1091, startPoint y: 436, endPoint x: 1093, endPoint y: 447, distance: 11.2
click at [1092, 442] on div "Available from ​ ​" at bounding box center [1069, 452] width 295 height 50
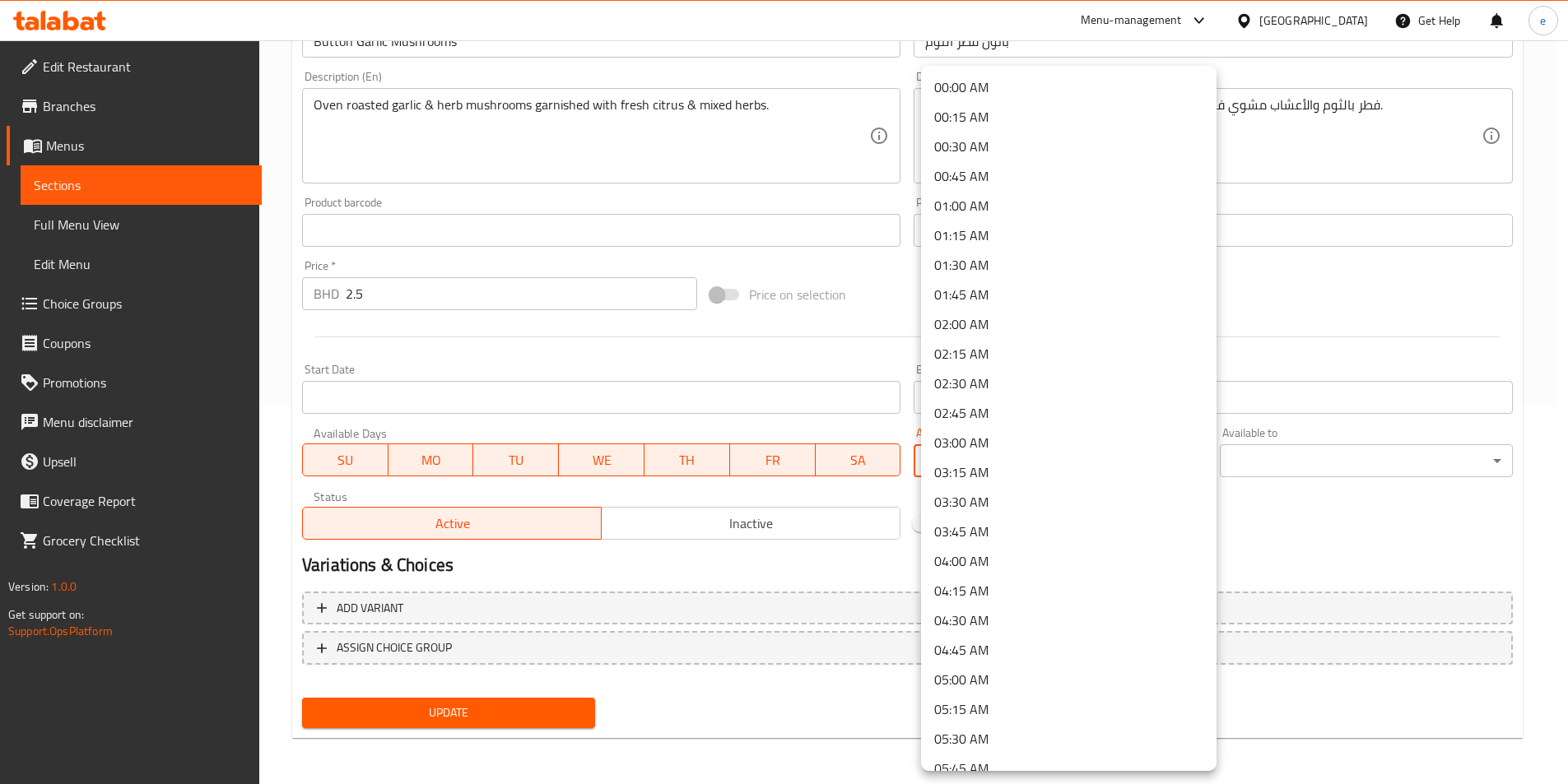
click at [1098, 405] on body "​ Menu-management [GEOGRAPHIC_DATA] Get Help e Edit Restaurant Branches Menus S…" at bounding box center [784, 34] width 1568 height 743
click at [975, 217] on li "13:00 PM" at bounding box center [1069, 206] width 295 height 30
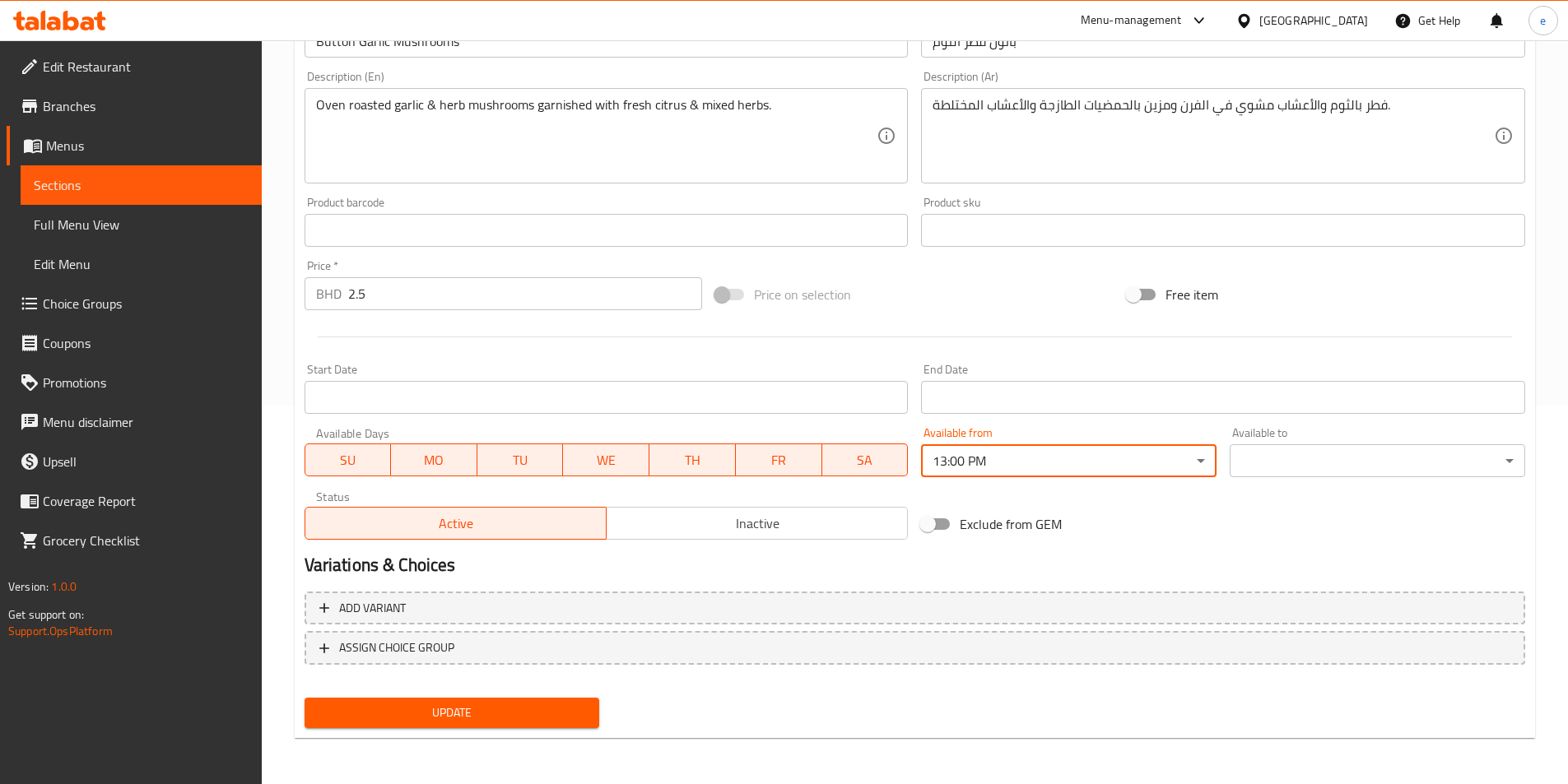
click at [1314, 405] on body "​ Menu-management [GEOGRAPHIC_DATA] Get Help e Edit Restaurant Branches Menus S…" at bounding box center [784, 34] width 1568 height 743
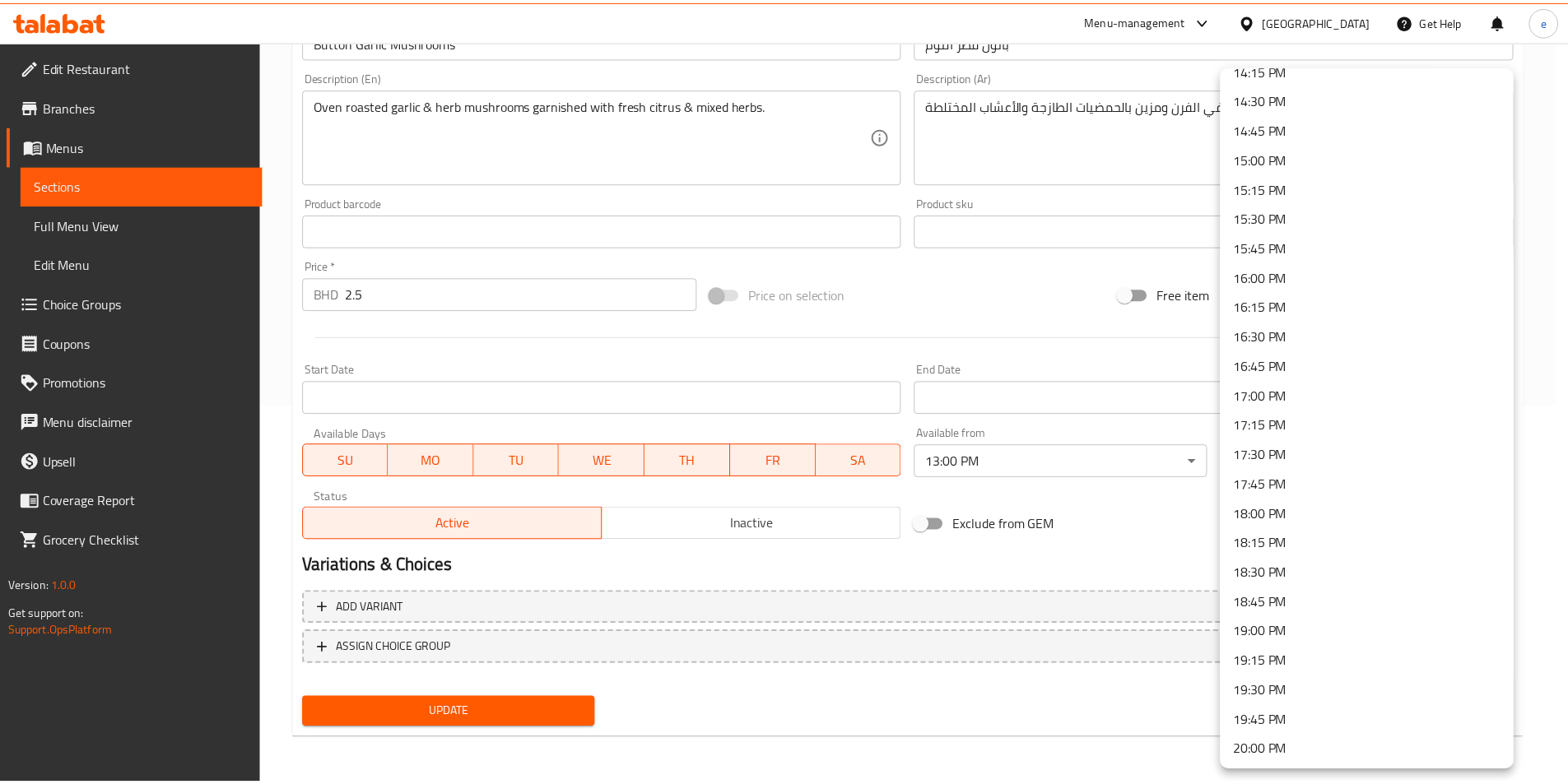
scroll to position [2181, 0]
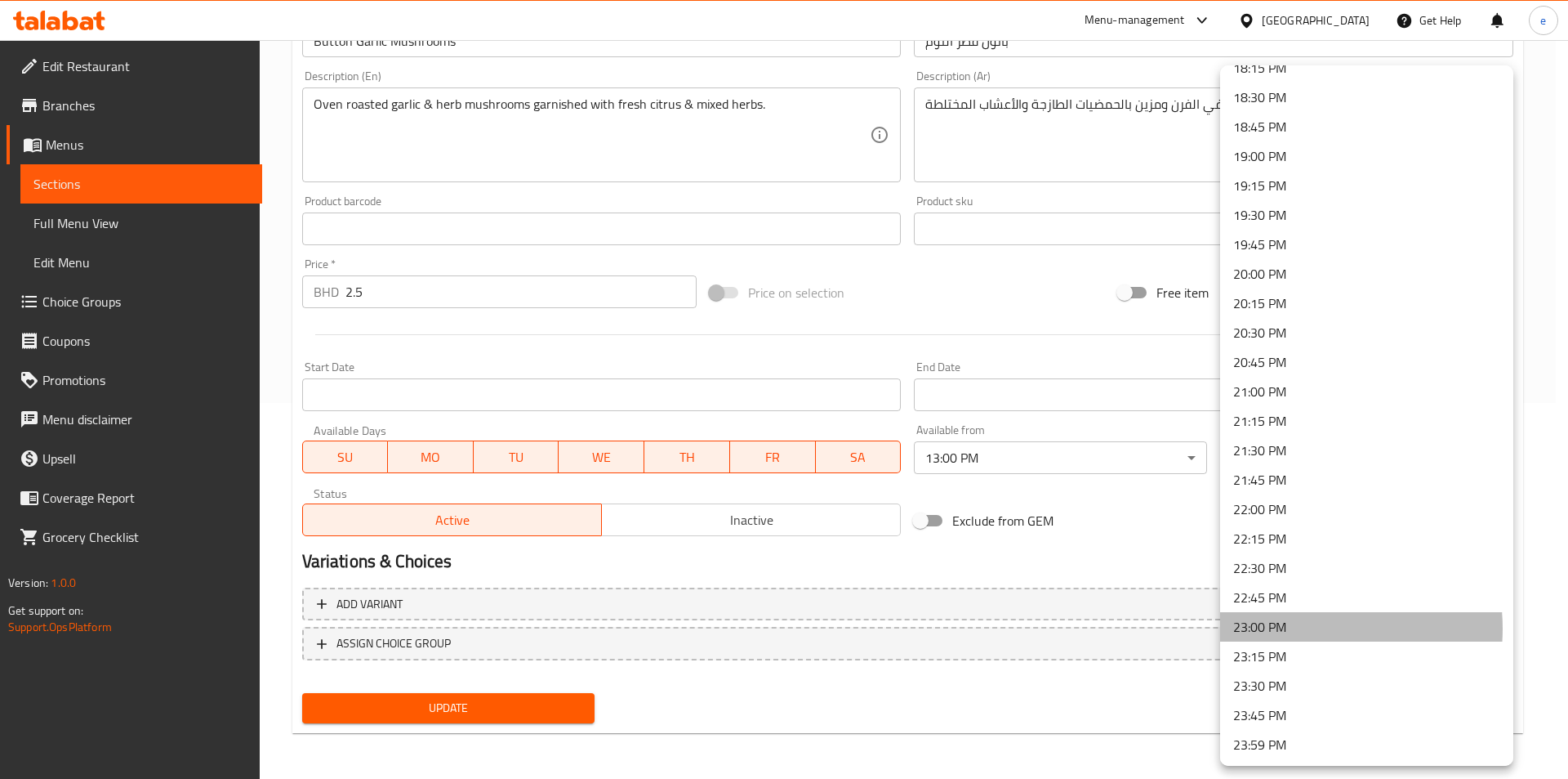
drag, startPoint x: 1295, startPoint y: 629, endPoint x: 1168, endPoint y: 636, distance: 127.2
click at [1295, 628] on li "23:00 PM" at bounding box center [1367, 627] width 293 height 30
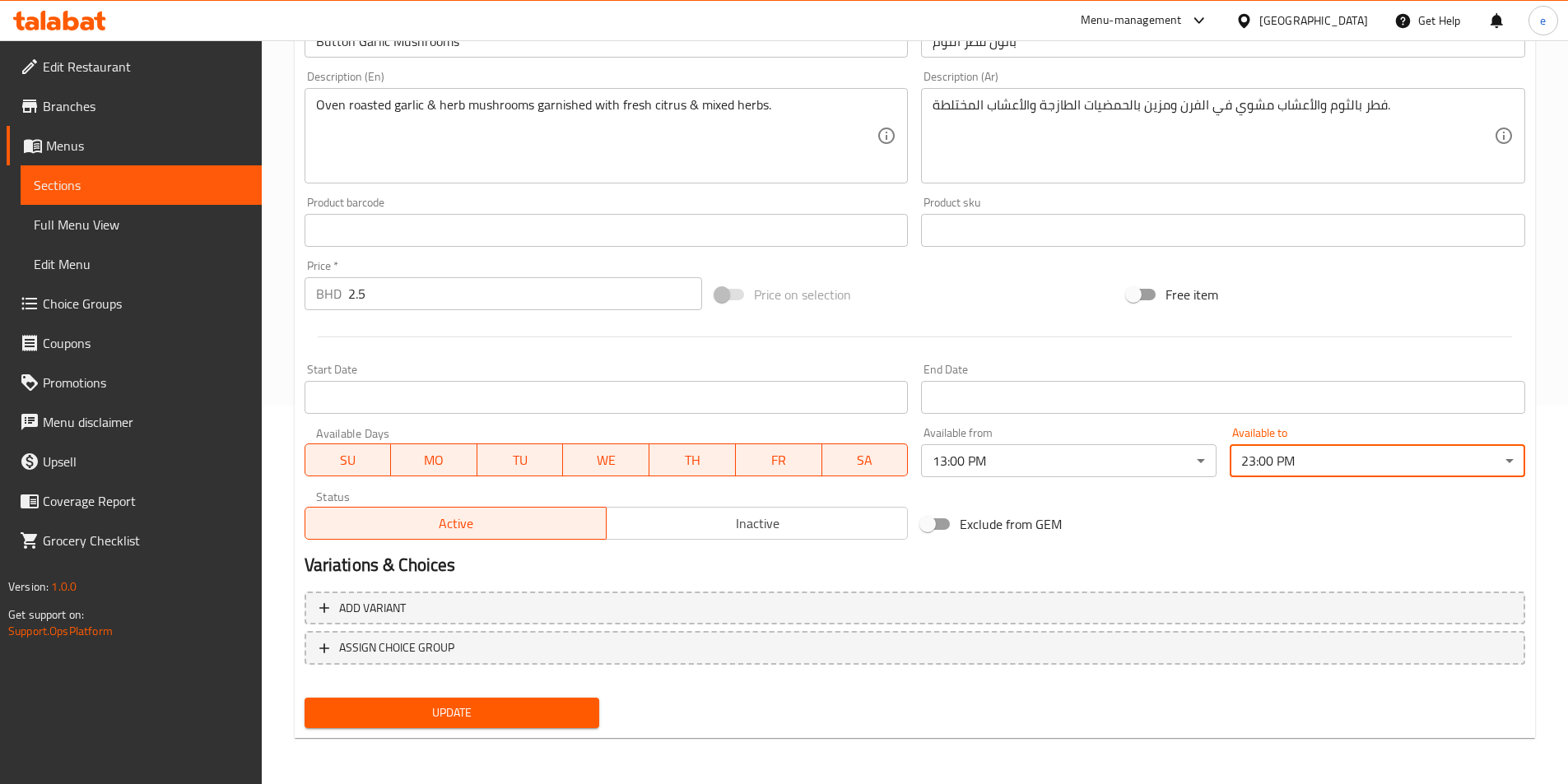
click at [504, 717] on span "Update" at bounding box center [453, 712] width 269 height 21
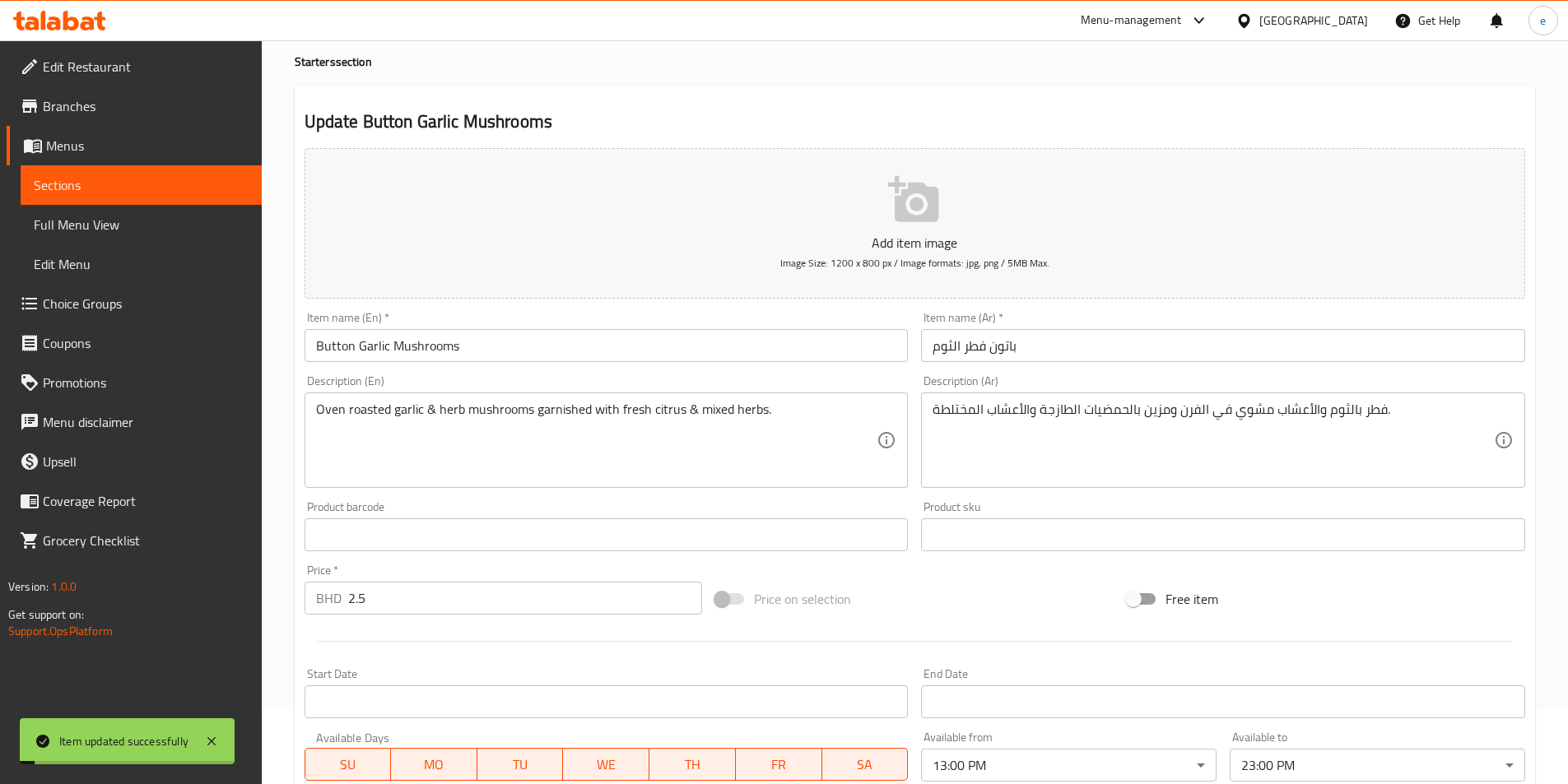
scroll to position [0, 0]
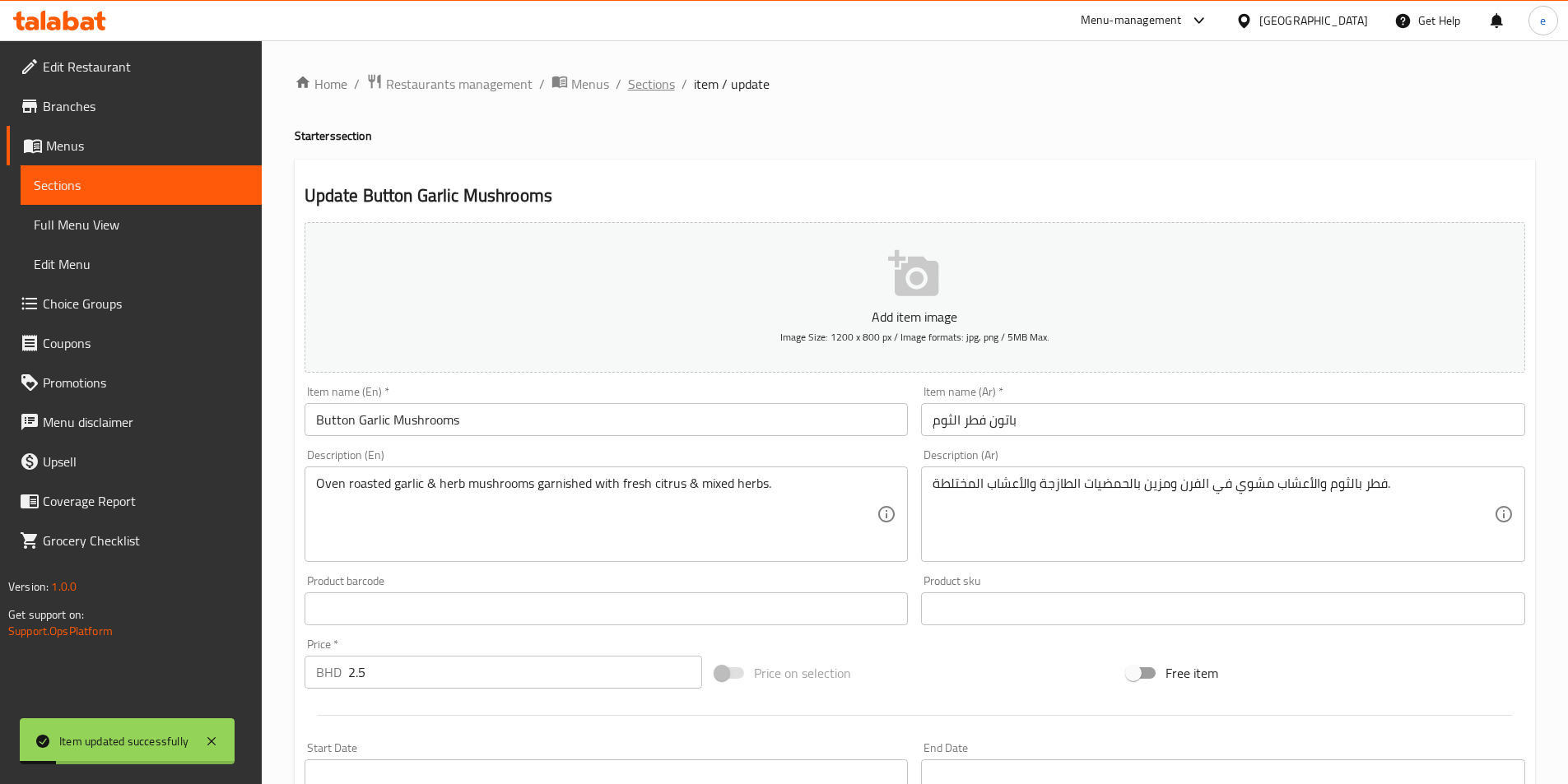
click at [635, 82] on span "Sections" at bounding box center [651, 84] width 47 height 20
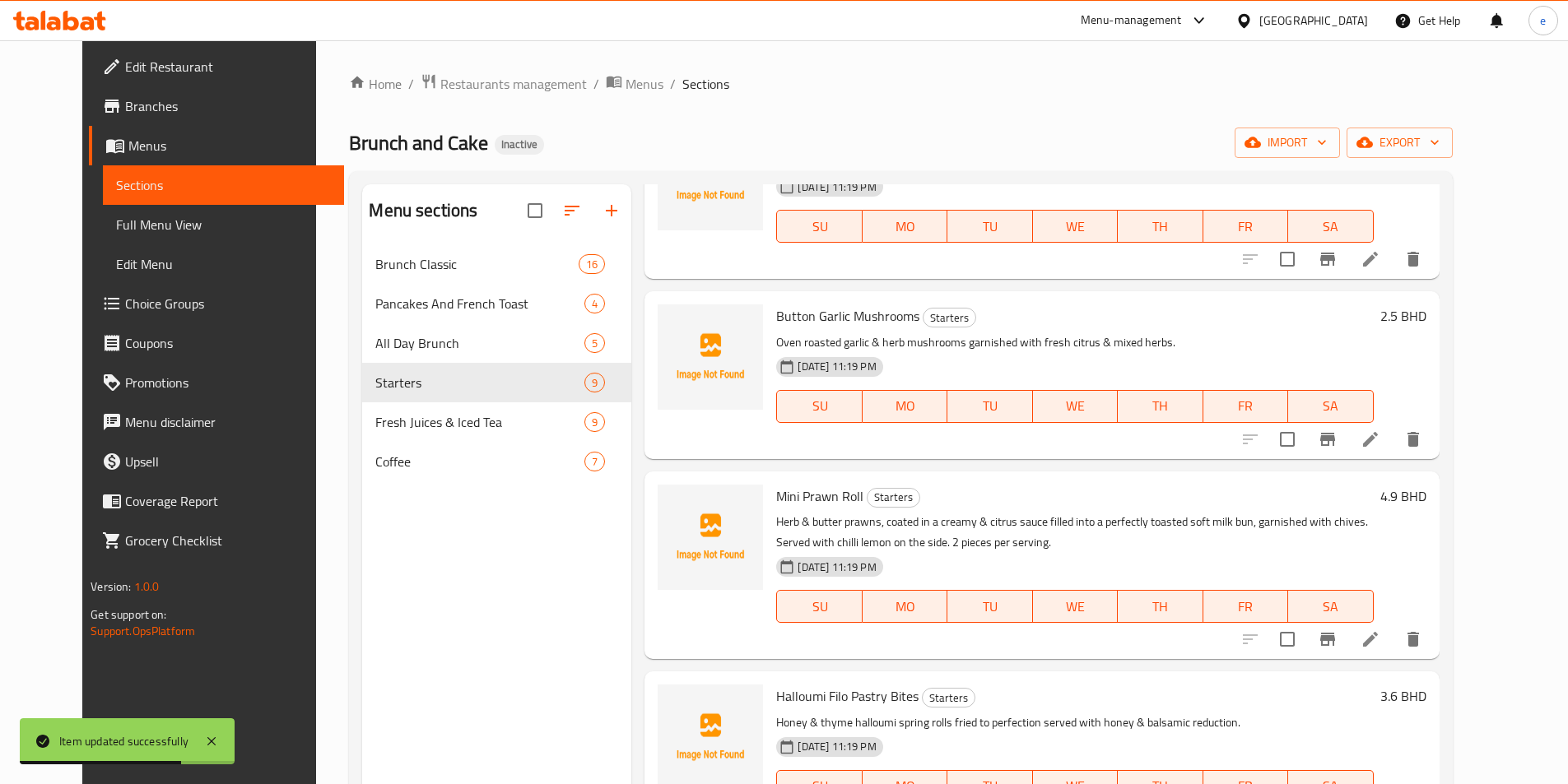
scroll to position [905, 0]
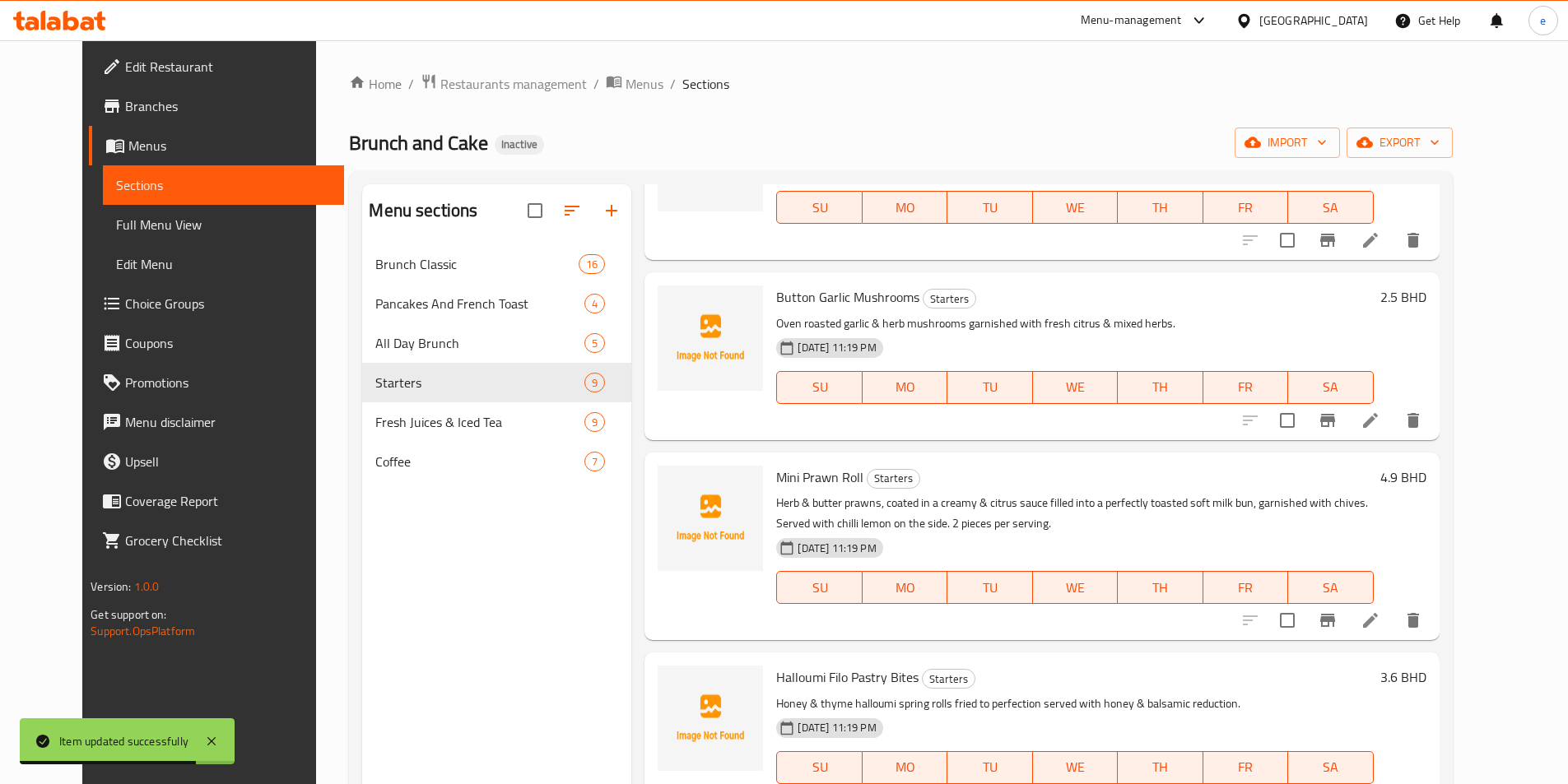
click at [1381, 611] on icon at bounding box center [1371, 621] width 20 height 20
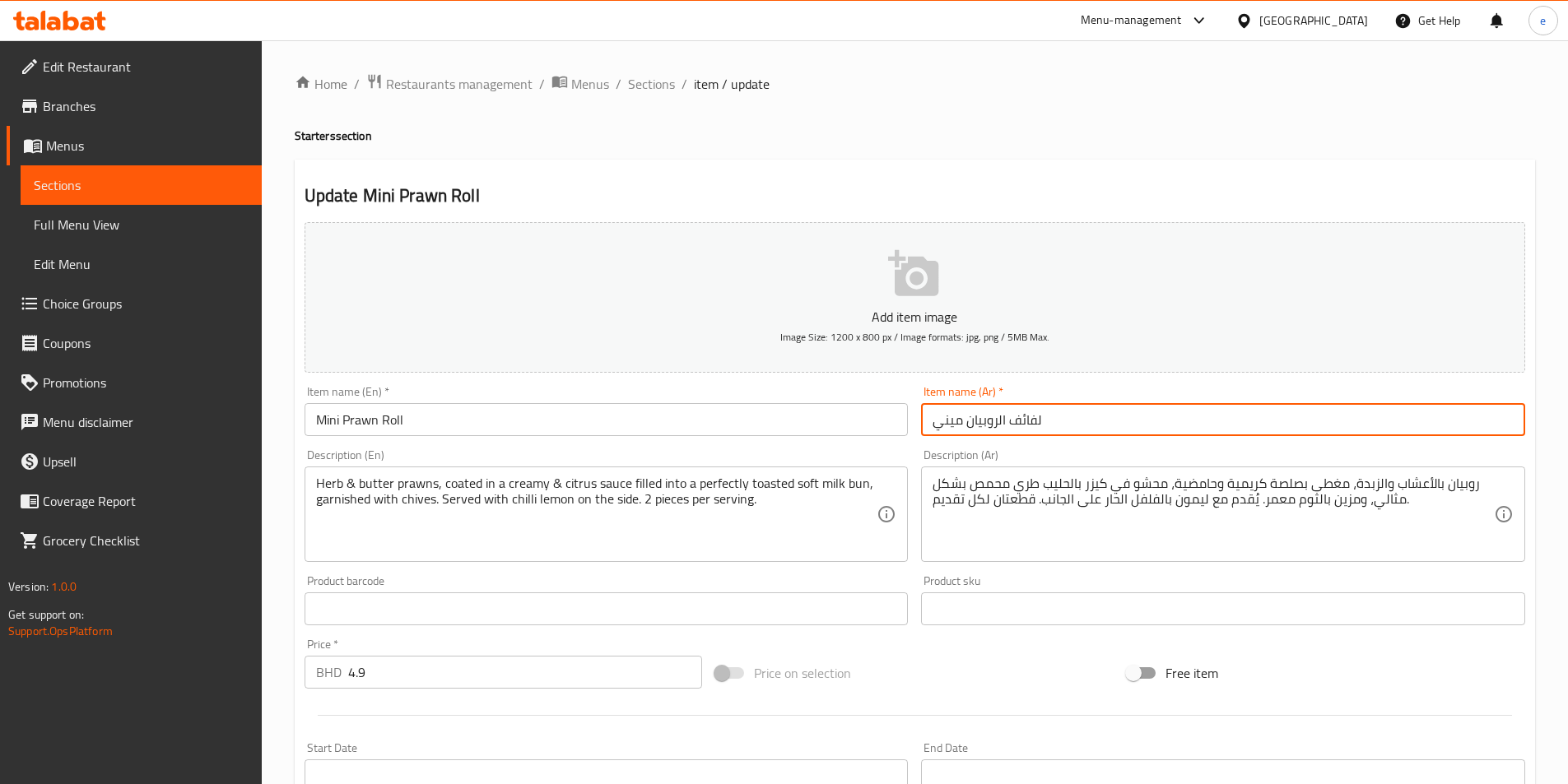
drag, startPoint x: 1011, startPoint y: 412, endPoint x: 1110, endPoint y: 422, distance: 99.5
click at [1110, 422] on input "لفائف الروبيان ميني" at bounding box center [1223, 419] width 604 height 33
type input "رول الروبيان ميني"
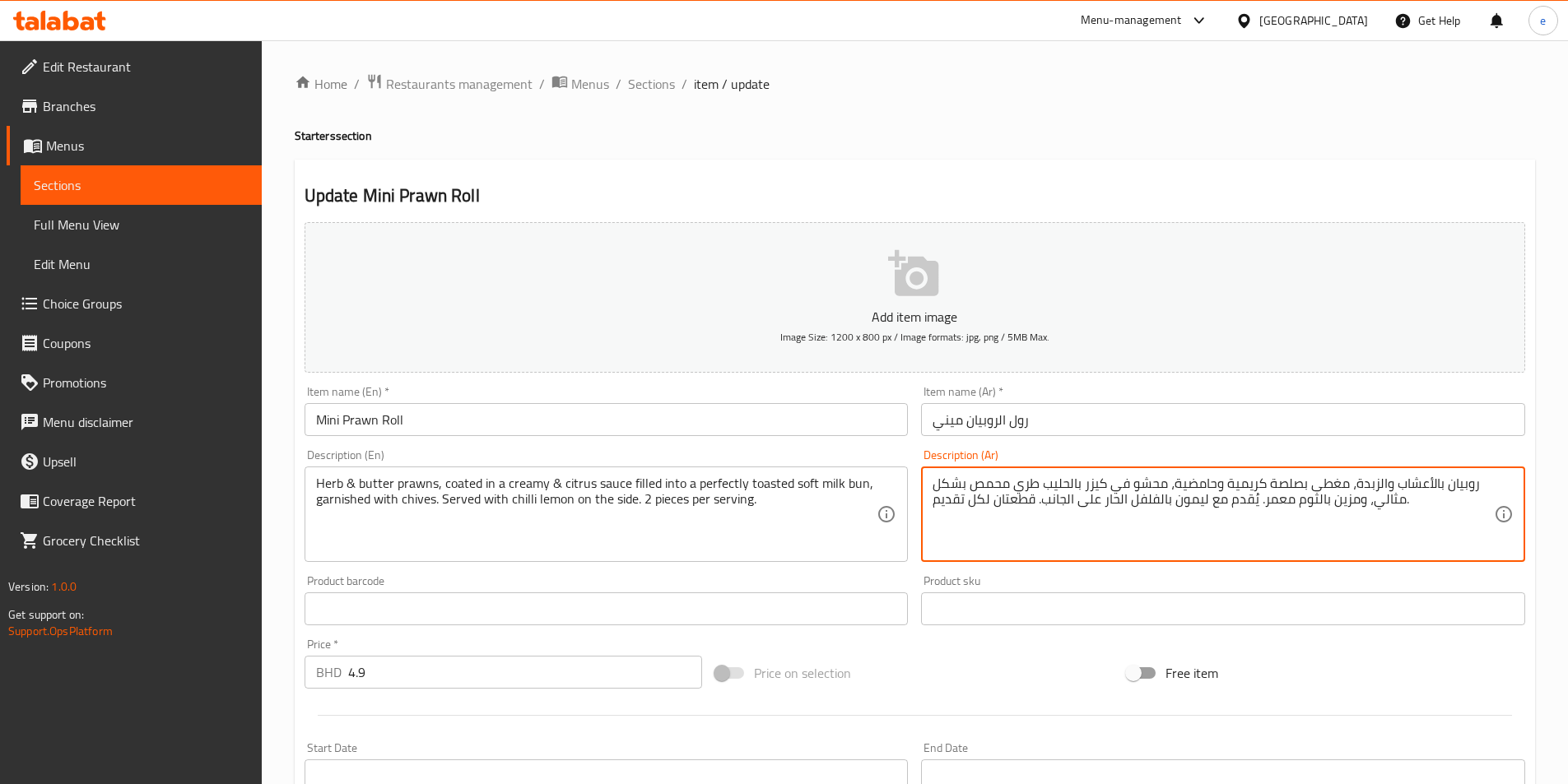
drag, startPoint x: 1017, startPoint y: 480, endPoint x: 1039, endPoint y: 482, distance: 22.1
click at [1100, 481] on textarea "روبيان بالأعشاب والزبدة، مغطى بصلصة كريمية وحامضية، محشو في كيزر بالحليب محمص ب…" at bounding box center [1212, 514] width 561 height 78
click at [1098, 479] on textarea "روبيان بالأعشاب والزبدة، مغطى بصلصة كريمية وحامضية، محشو في كيزر بالحليب محمص ب…" at bounding box center [1212, 514] width 561 height 78
click at [1093, 479] on textarea "روبيان بالأعشاب والزبدة، مغطى بصلصة كريمية وحامضية، محشو في كيزر بالحليب محمص ب…" at bounding box center [1212, 514] width 561 height 78
click at [1095, 479] on textarea "روبيان بالأعشاب والزبدة، مغطى بصلصة كريمية وحامضية، محشو في كيزر بالحليب محمص ب…" at bounding box center [1212, 514] width 561 height 78
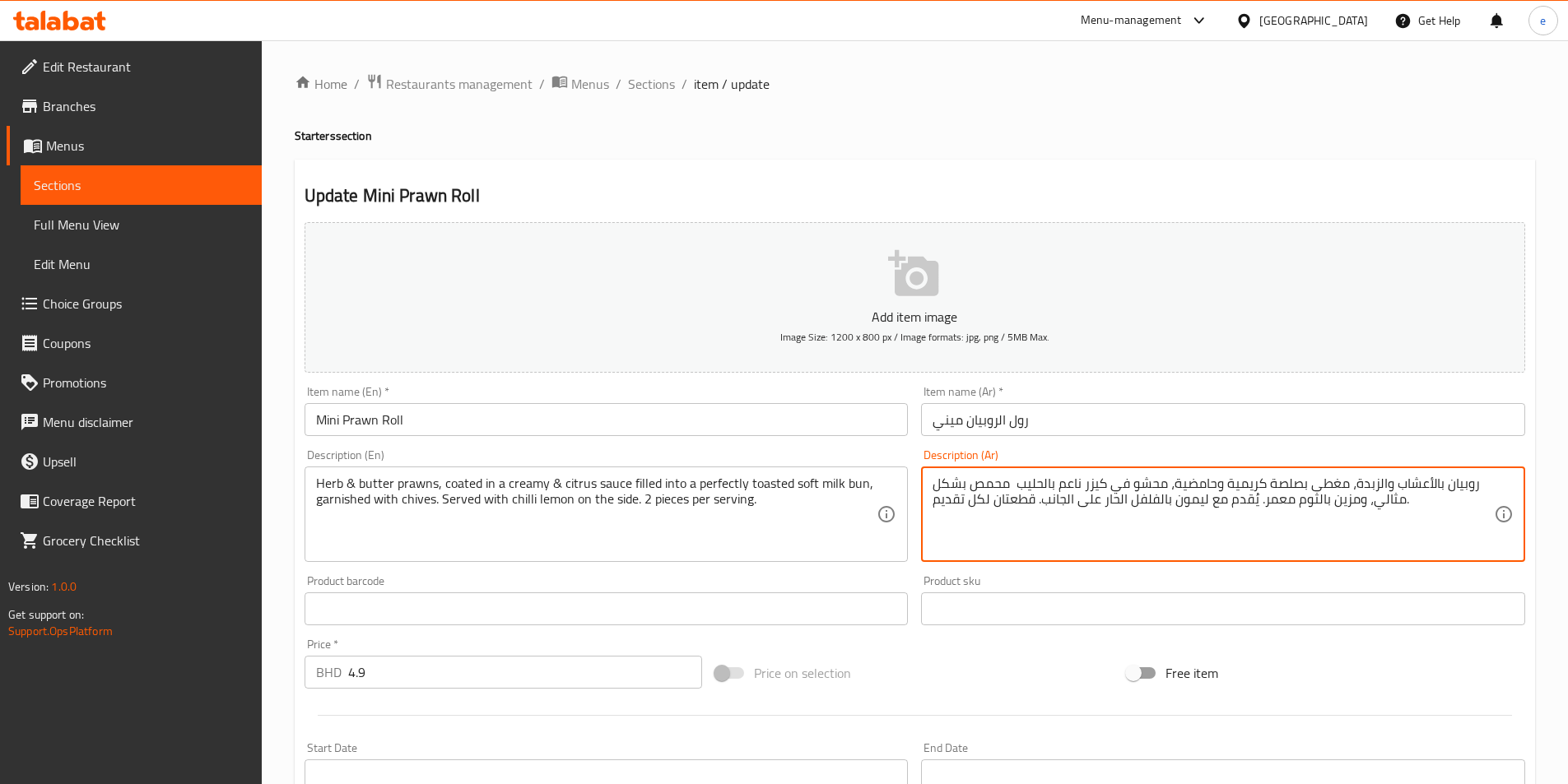
click at [1027, 494] on textarea "روبيان بالأعشاب والزبدة، مغطى بصلصة كريمية وحامضية، محشو في كيزر ناعم بالحليب م…" at bounding box center [1212, 514] width 561 height 78
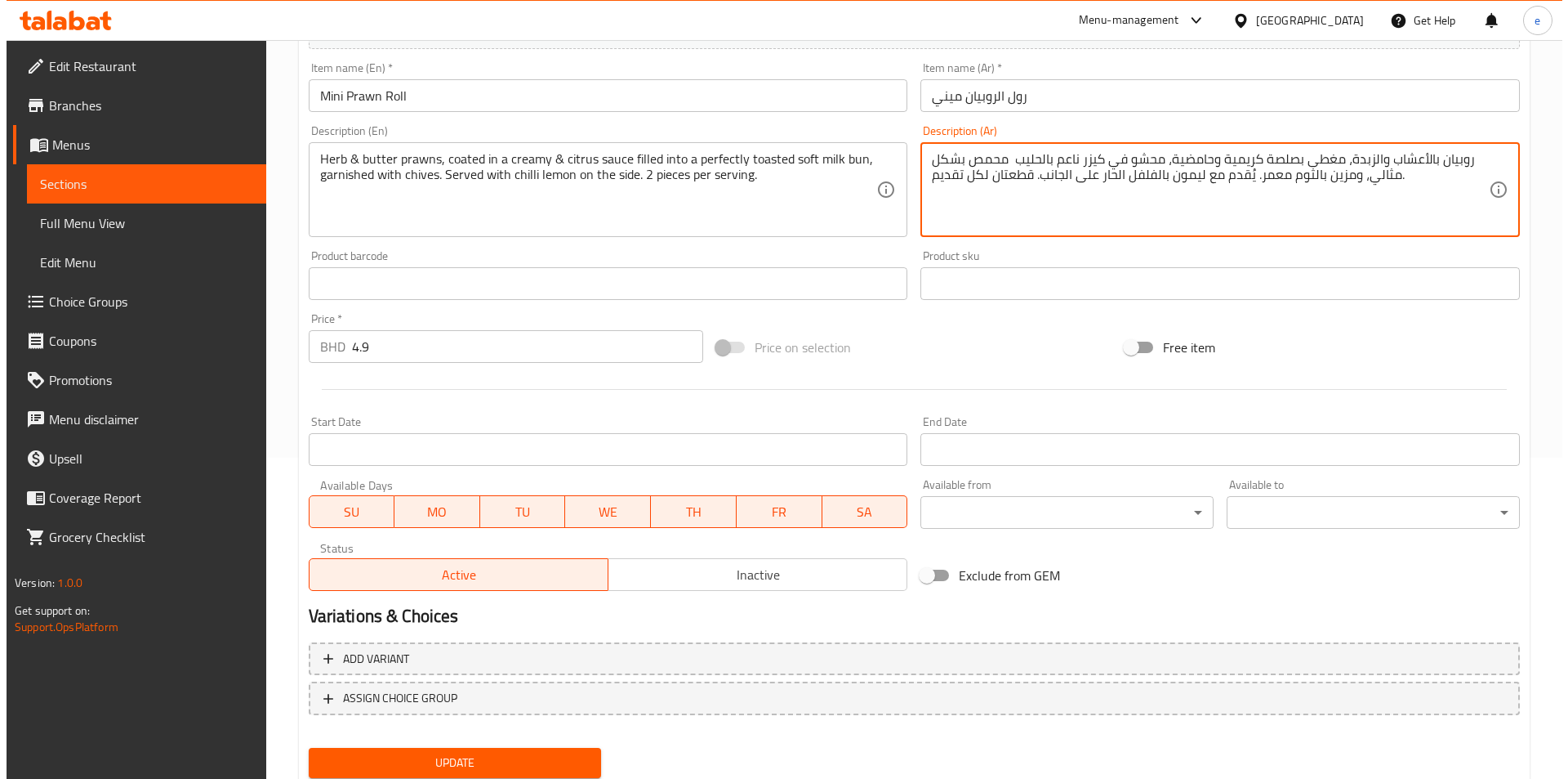
scroll to position [376, 0]
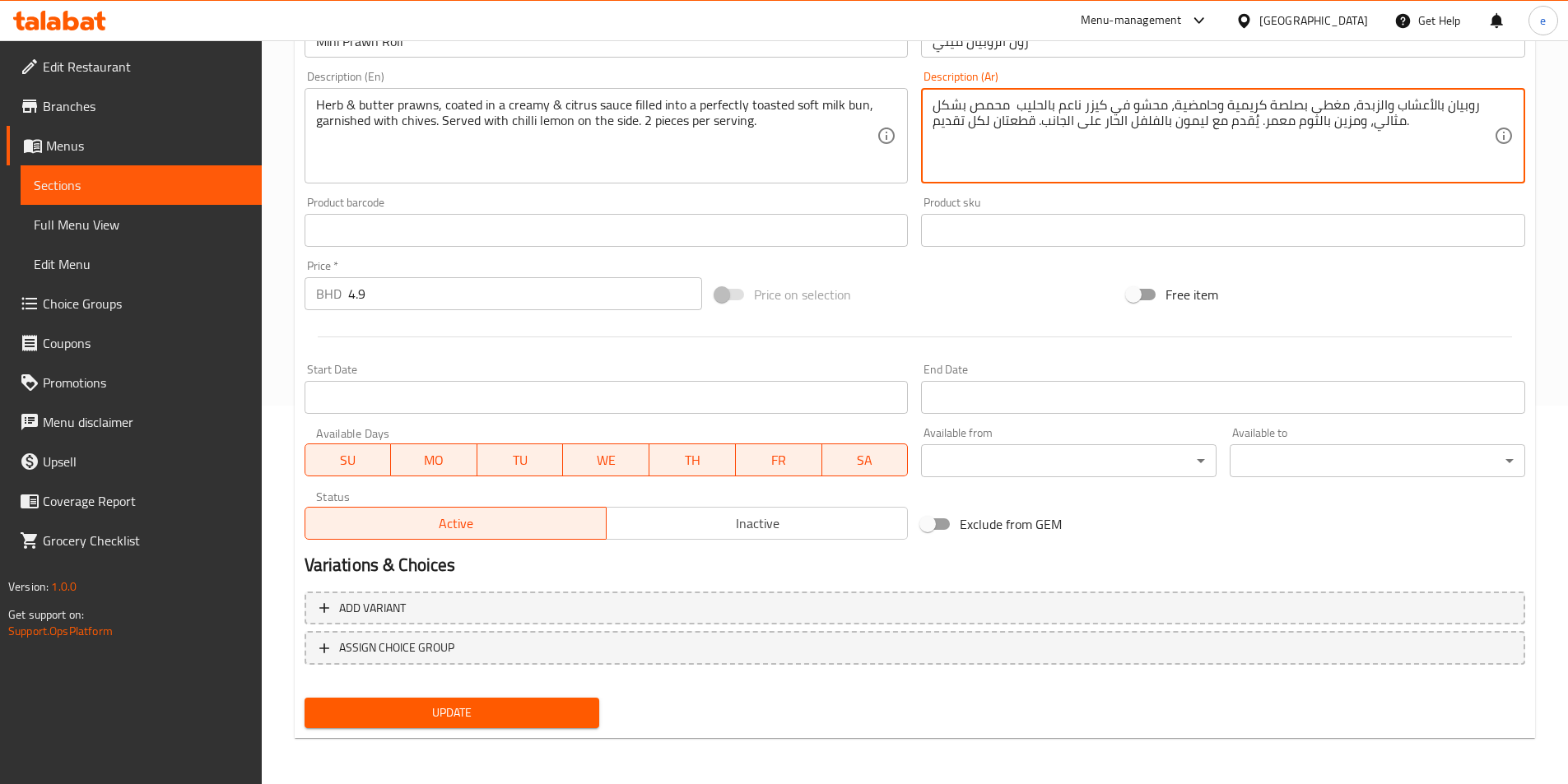
type textarea "روبيان بالأعشاب والزبدة، مغطى بصلصة كريمية وحامضية، محشو في كيزر ناعم بالحليب م…"
click at [1033, 405] on body "​ Menu-management [GEOGRAPHIC_DATA] Get Help e Edit Restaurant Branches Menus S…" at bounding box center [784, 34] width 1568 height 743
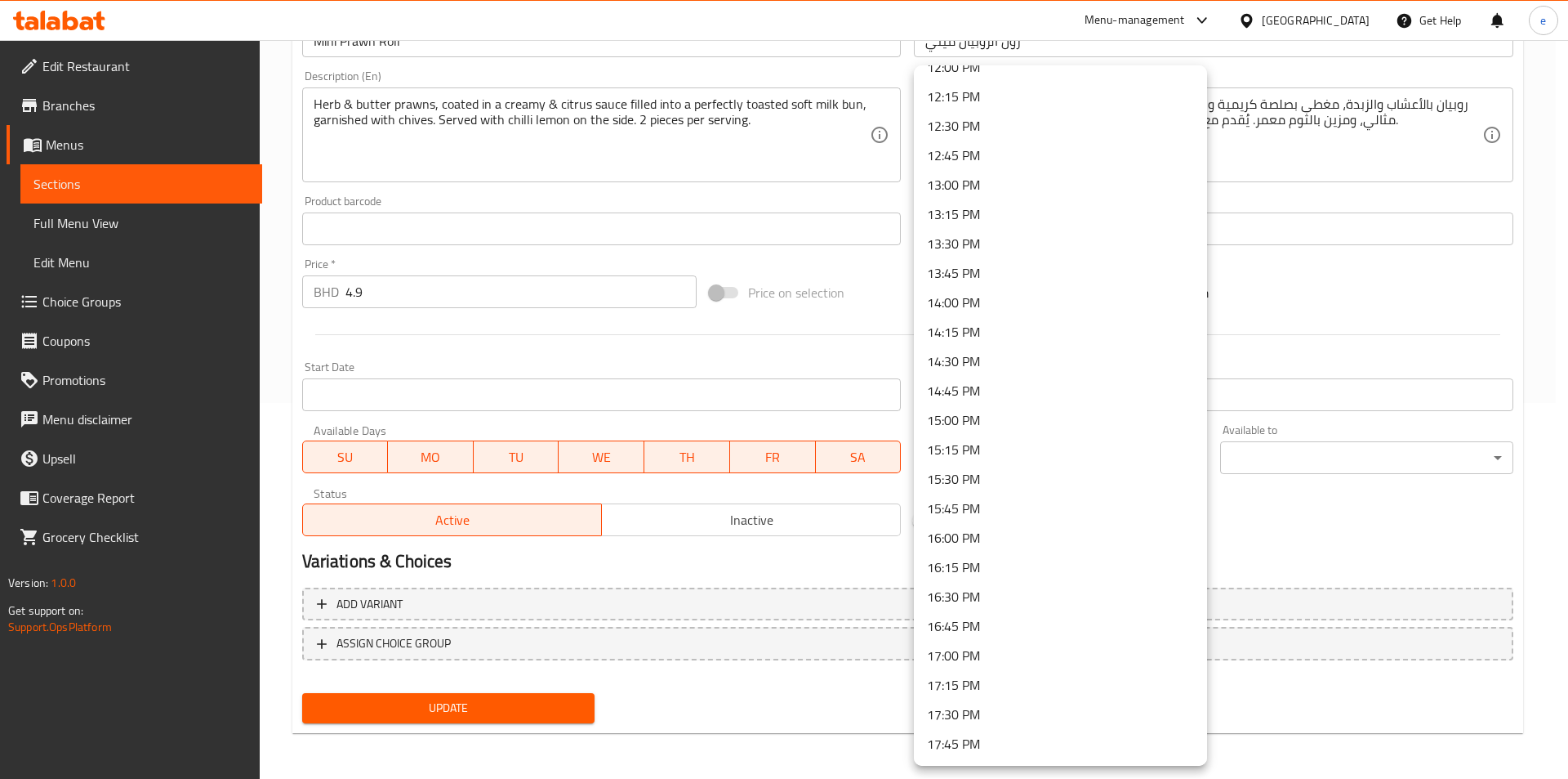
scroll to position [1431, 0]
click at [970, 190] on li "13:00 PM" at bounding box center [1061, 186] width 293 height 30
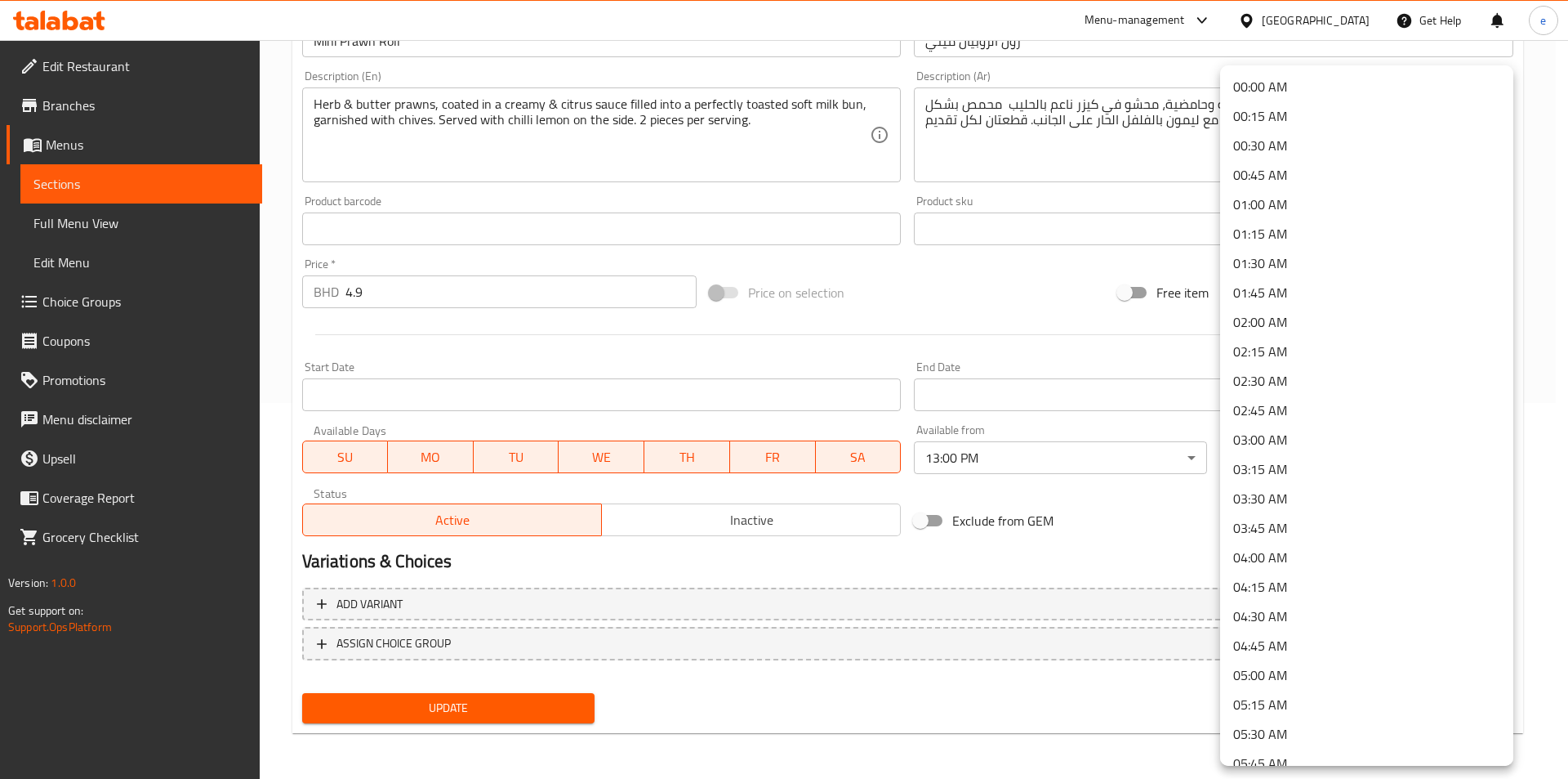
click at [1312, 403] on body "​ Menu-management [GEOGRAPHIC_DATA] Get Help e Edit Restaurant Branches Menus S…" at bounding box center [784, 34] width 1568 height 738
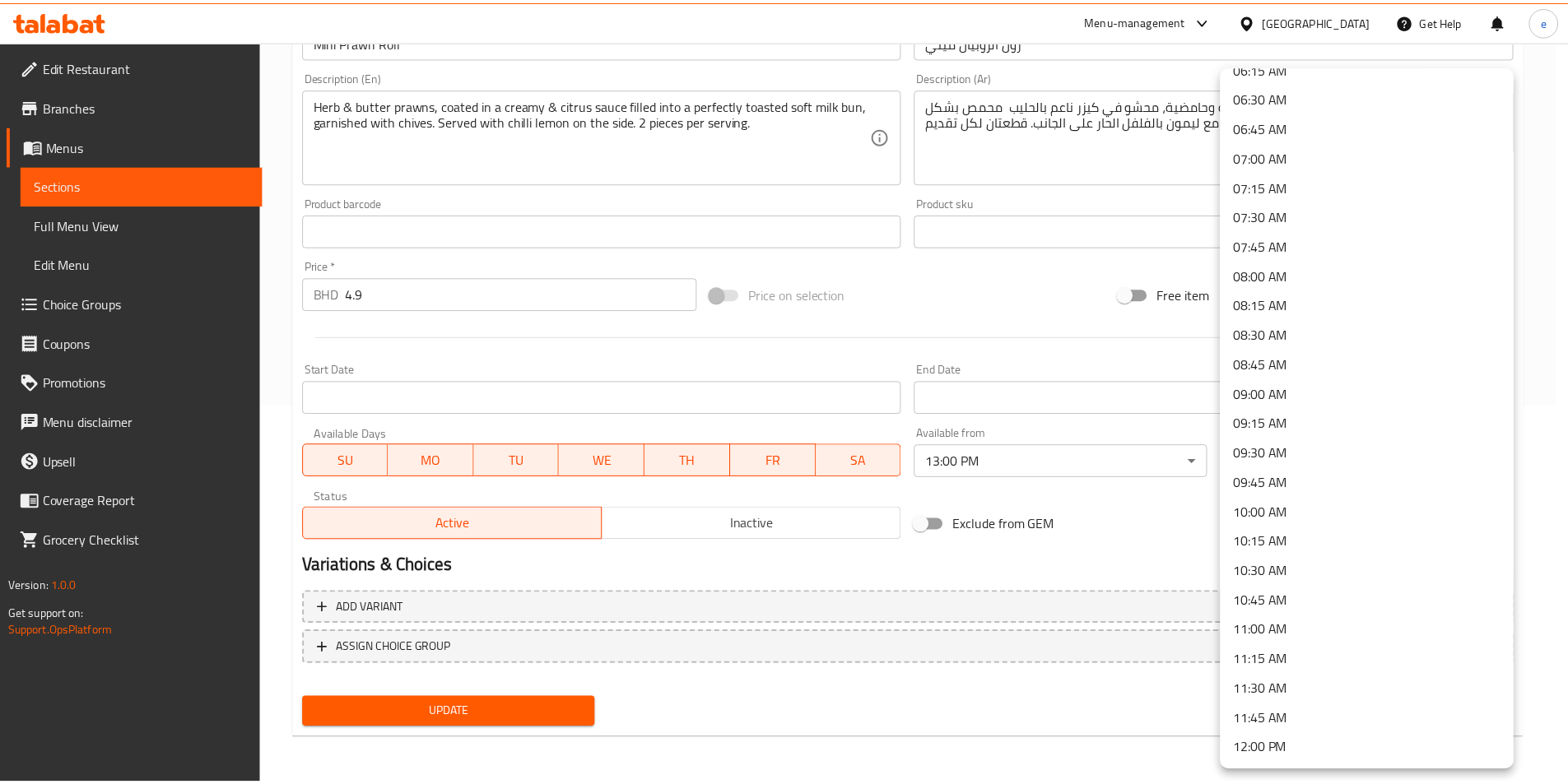
scroll to position [2181, 0]
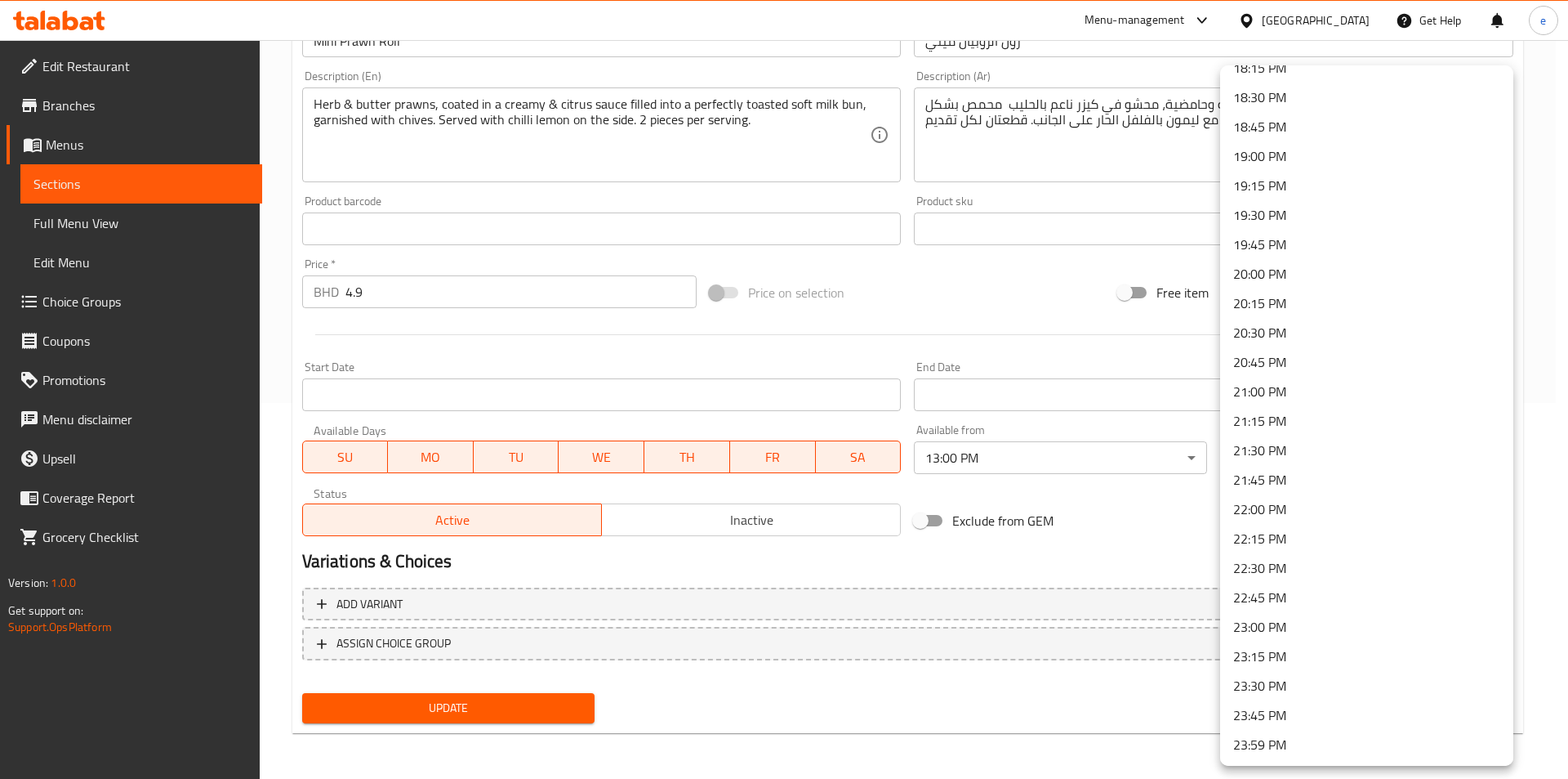
click at [1277, 618] on li "23:00 PM" at bounding box center [1367, 627] width 293 height 30
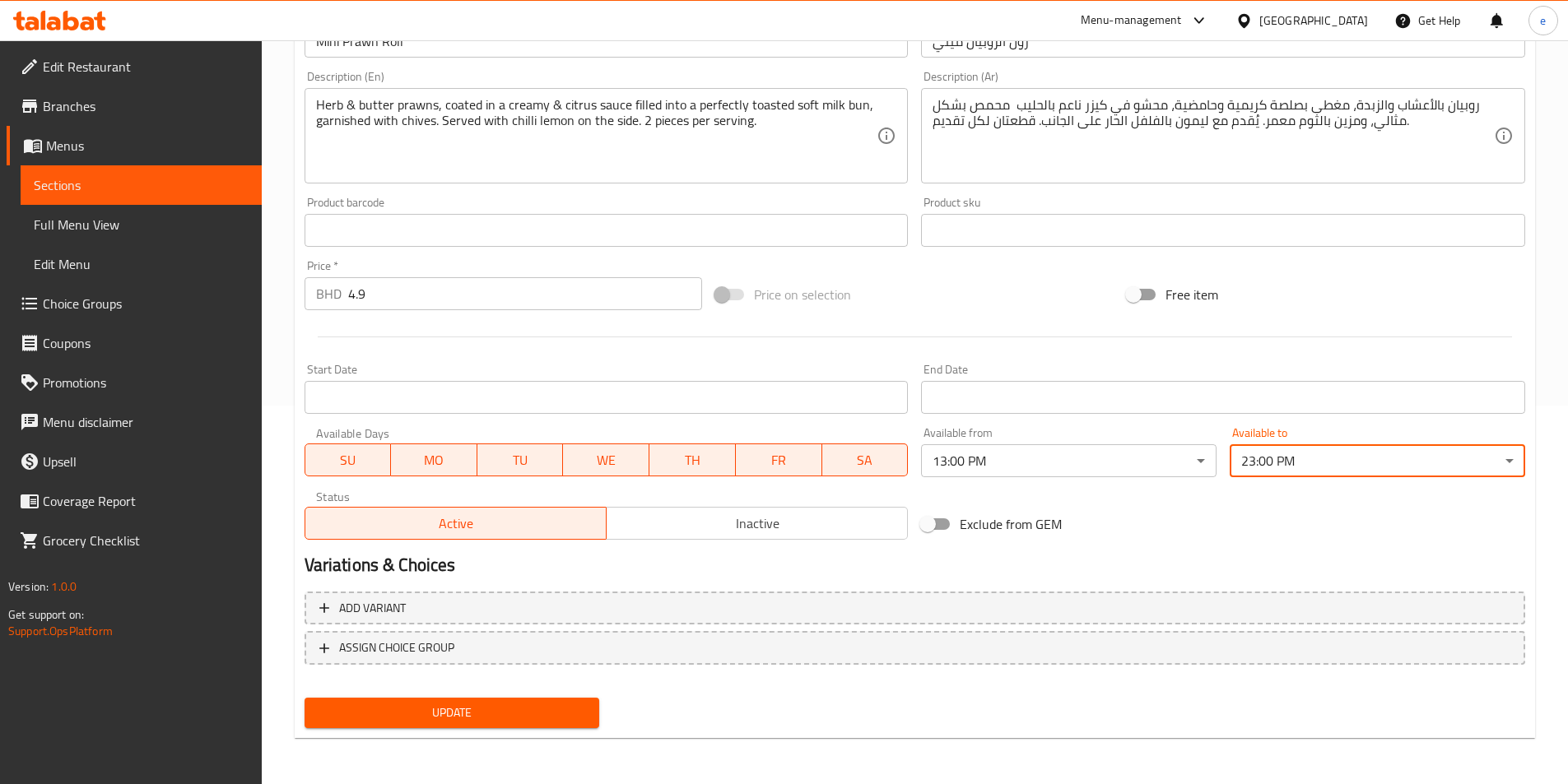
click at [546, 705] on span "Update" at bounding box center [453, 712] width 269 height 21
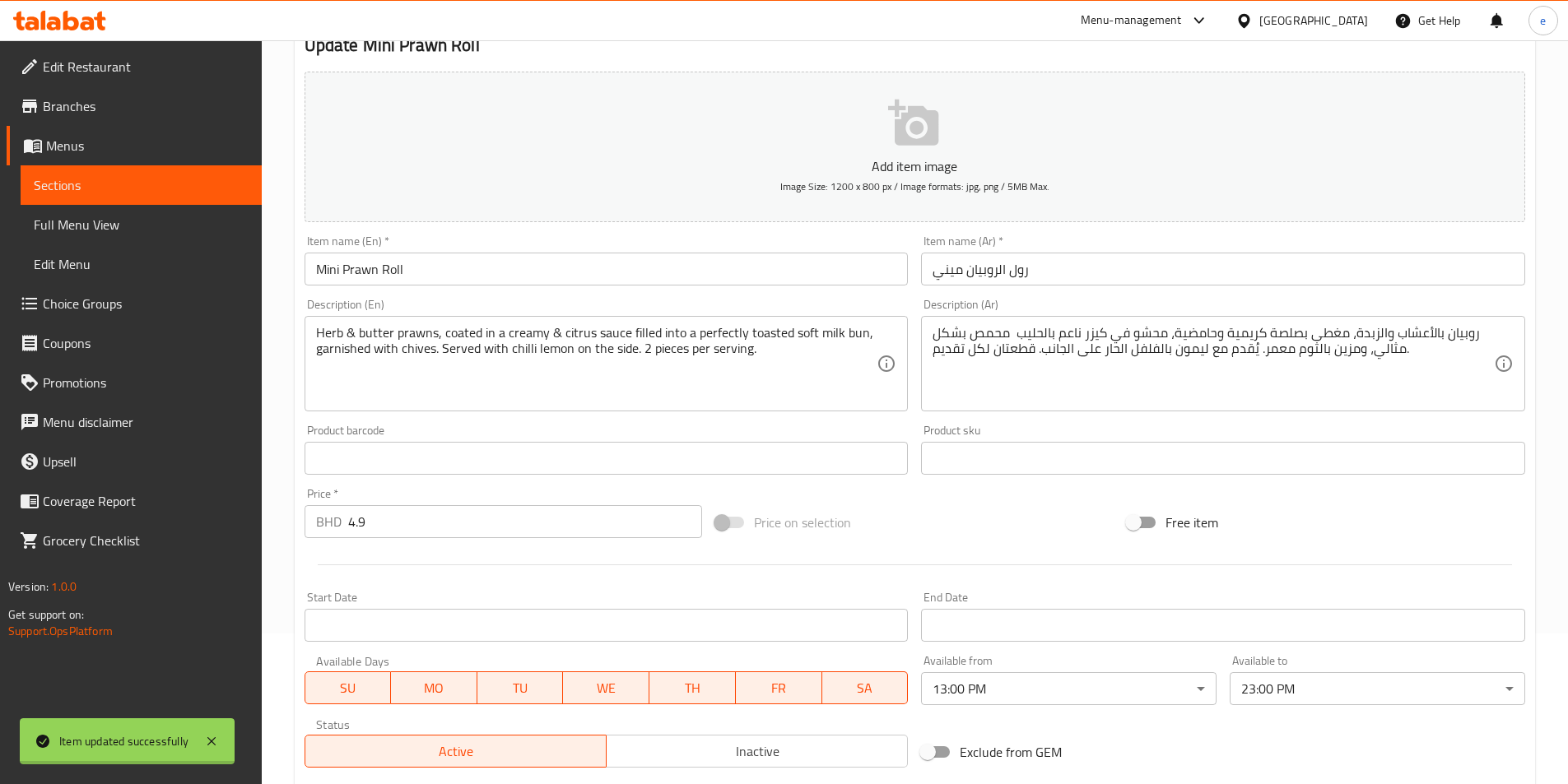
scroll to position [0, 0]
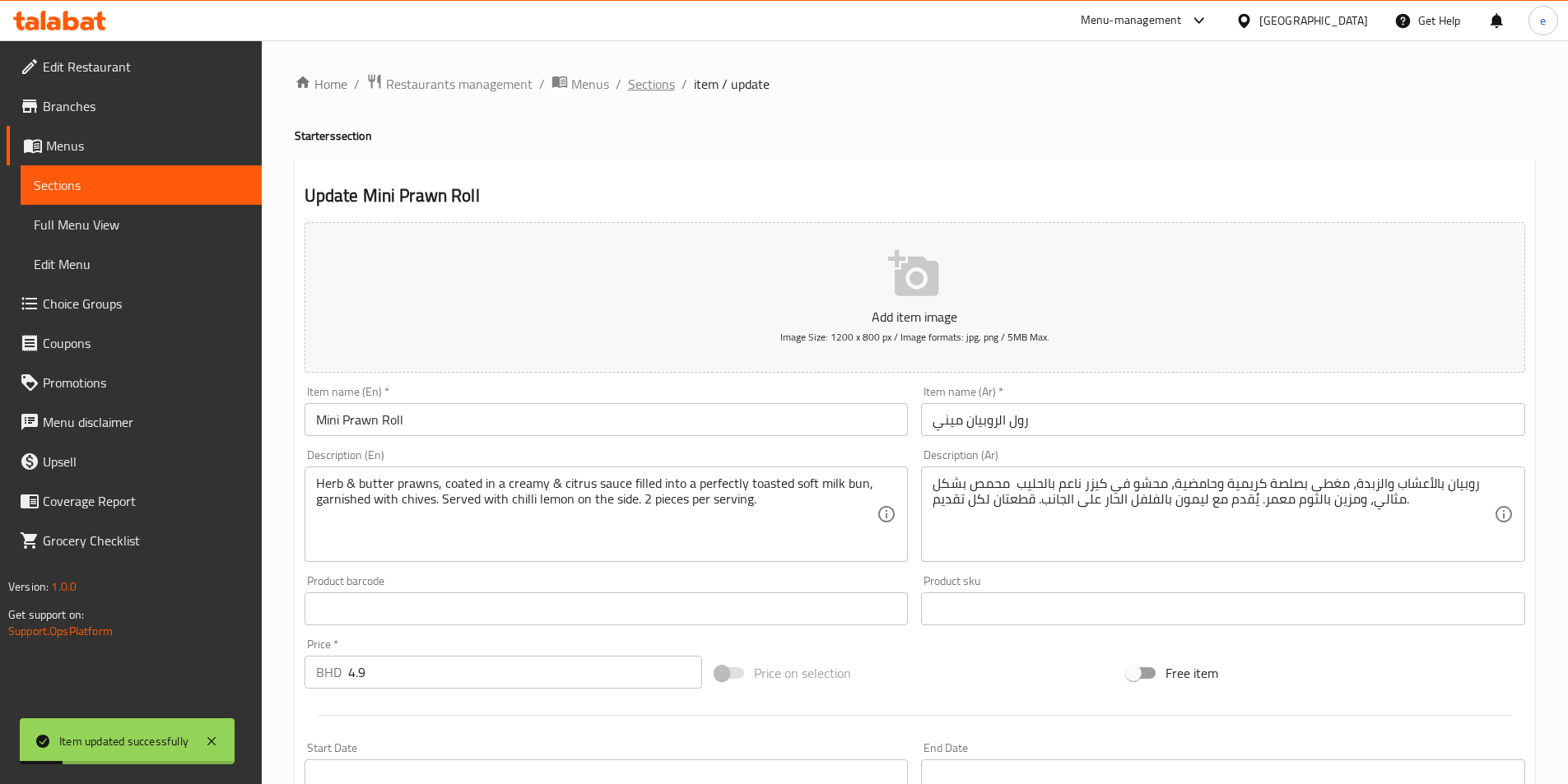
click at [668, 80] on span "Sections" at bounding box center [651, 84] width 47 height 20
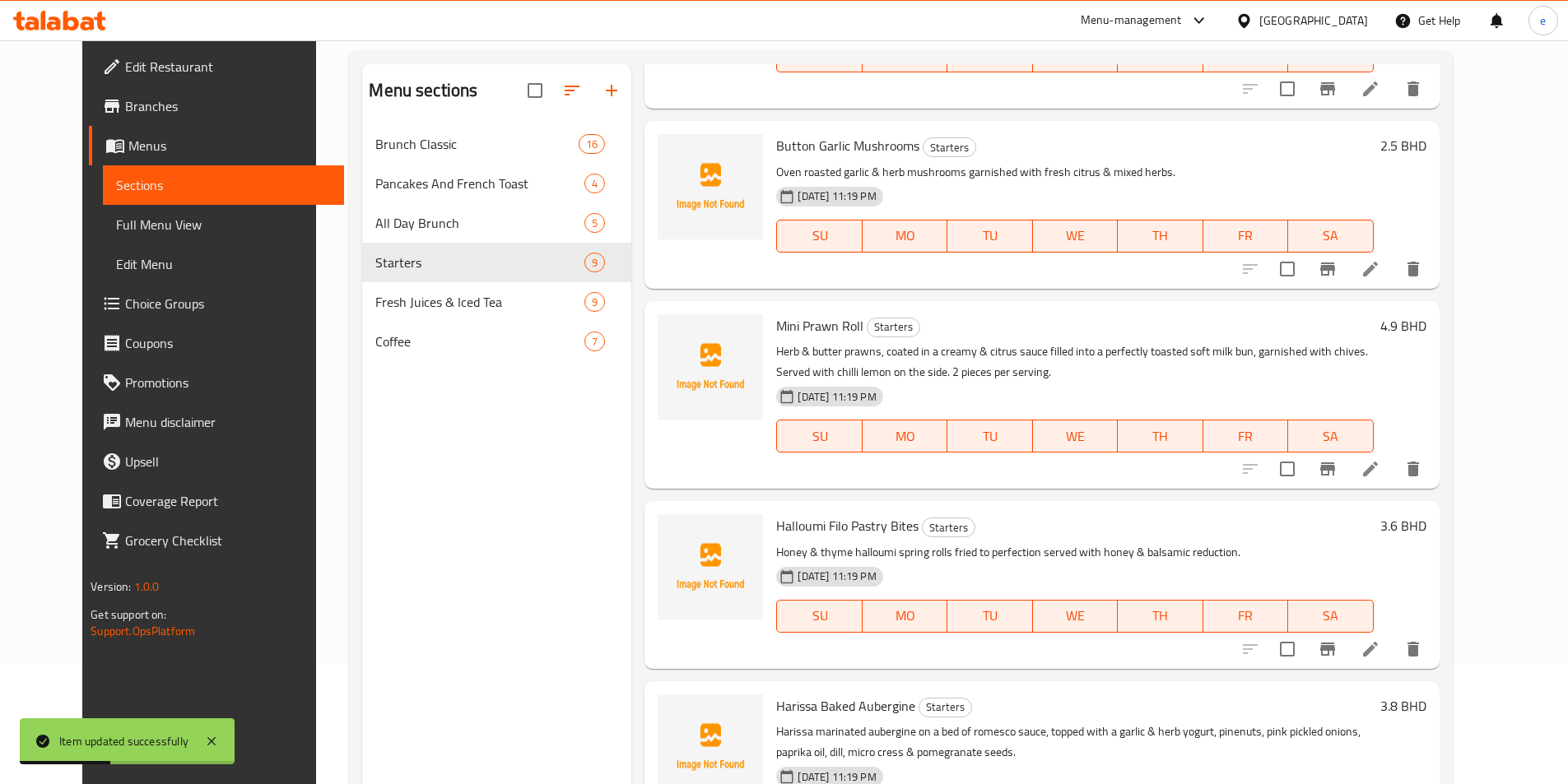
scroll to position [230, 0]
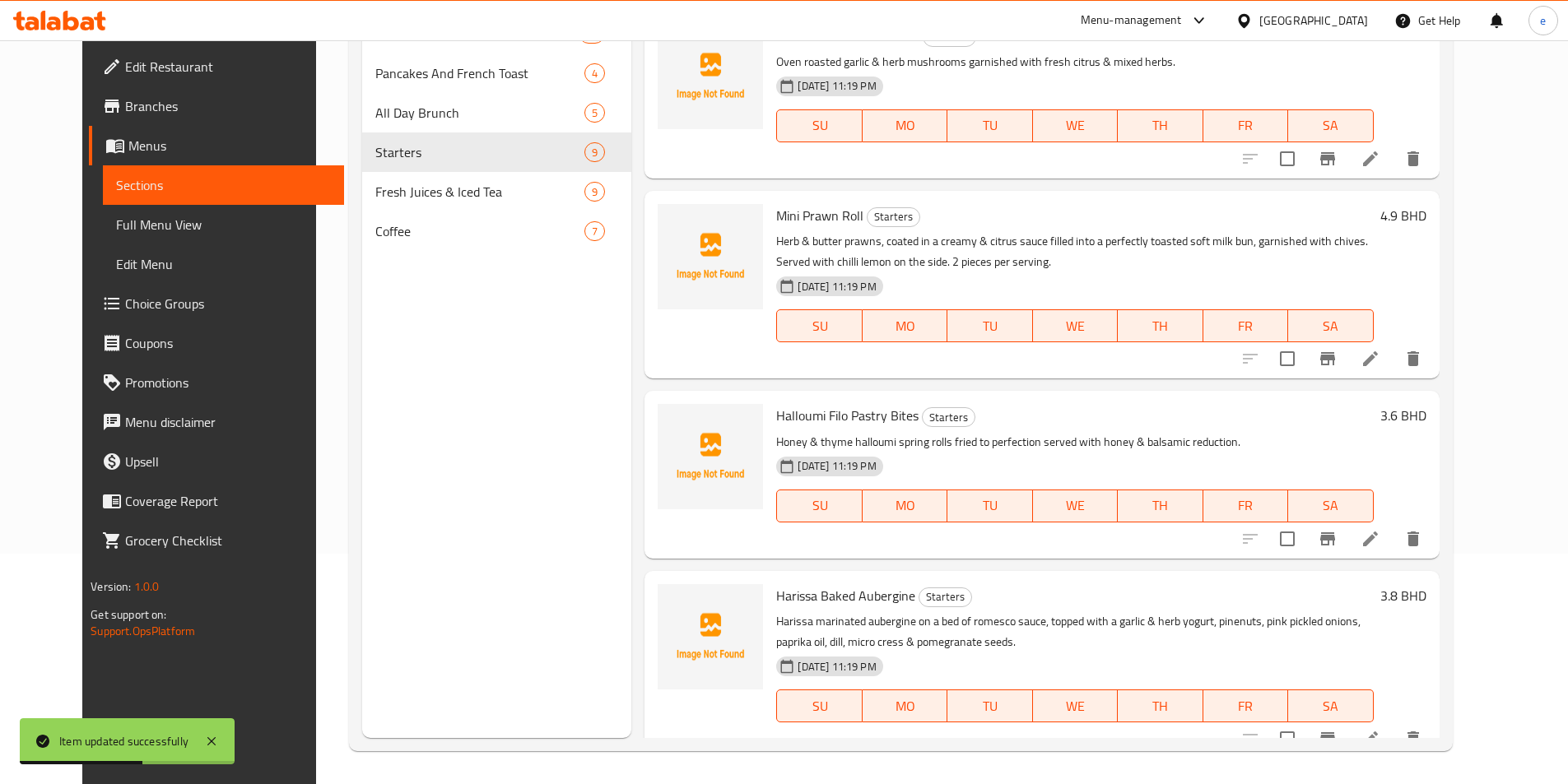
click at [1381, 529] on icon at bounding box center [1371, 539] width 20 height 20
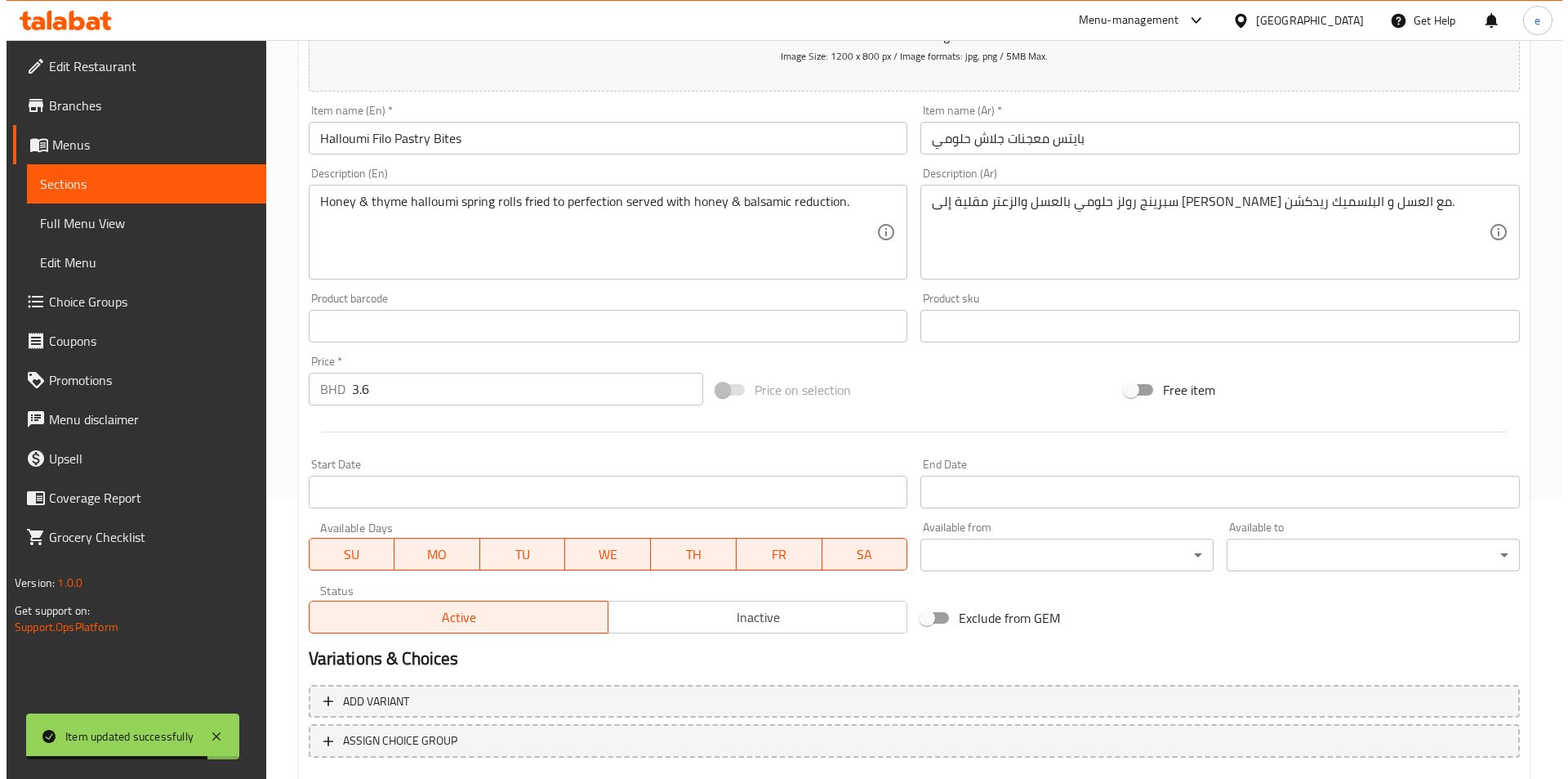
scroll to position [376, 0]
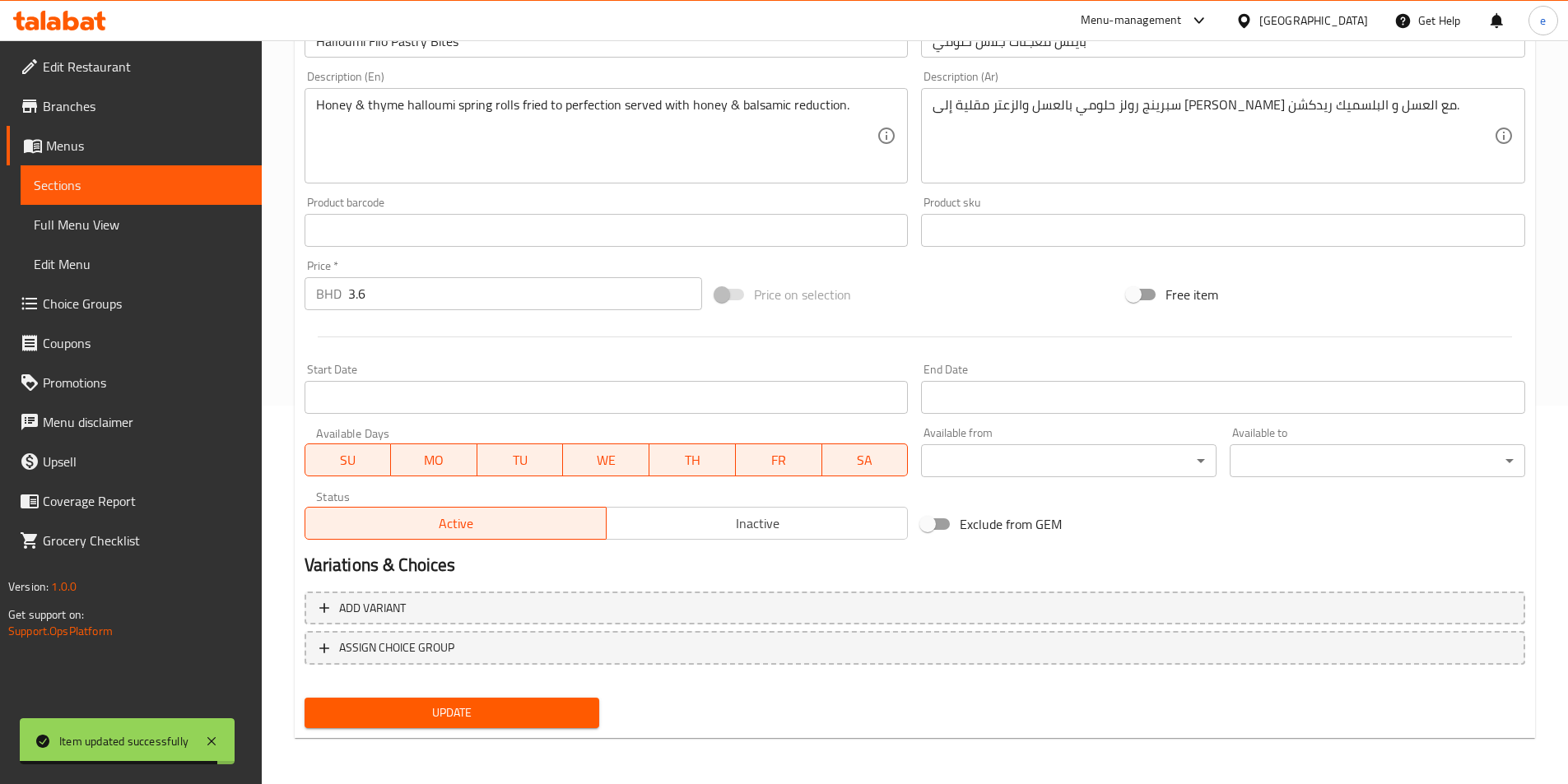
click at [1046, 405] on body "Item updated successfully ​ Menu-management [GEOGRAPHIC_DATA] Get Help e Edit R…" at bounding box center [784, 34] width 1568 height 743
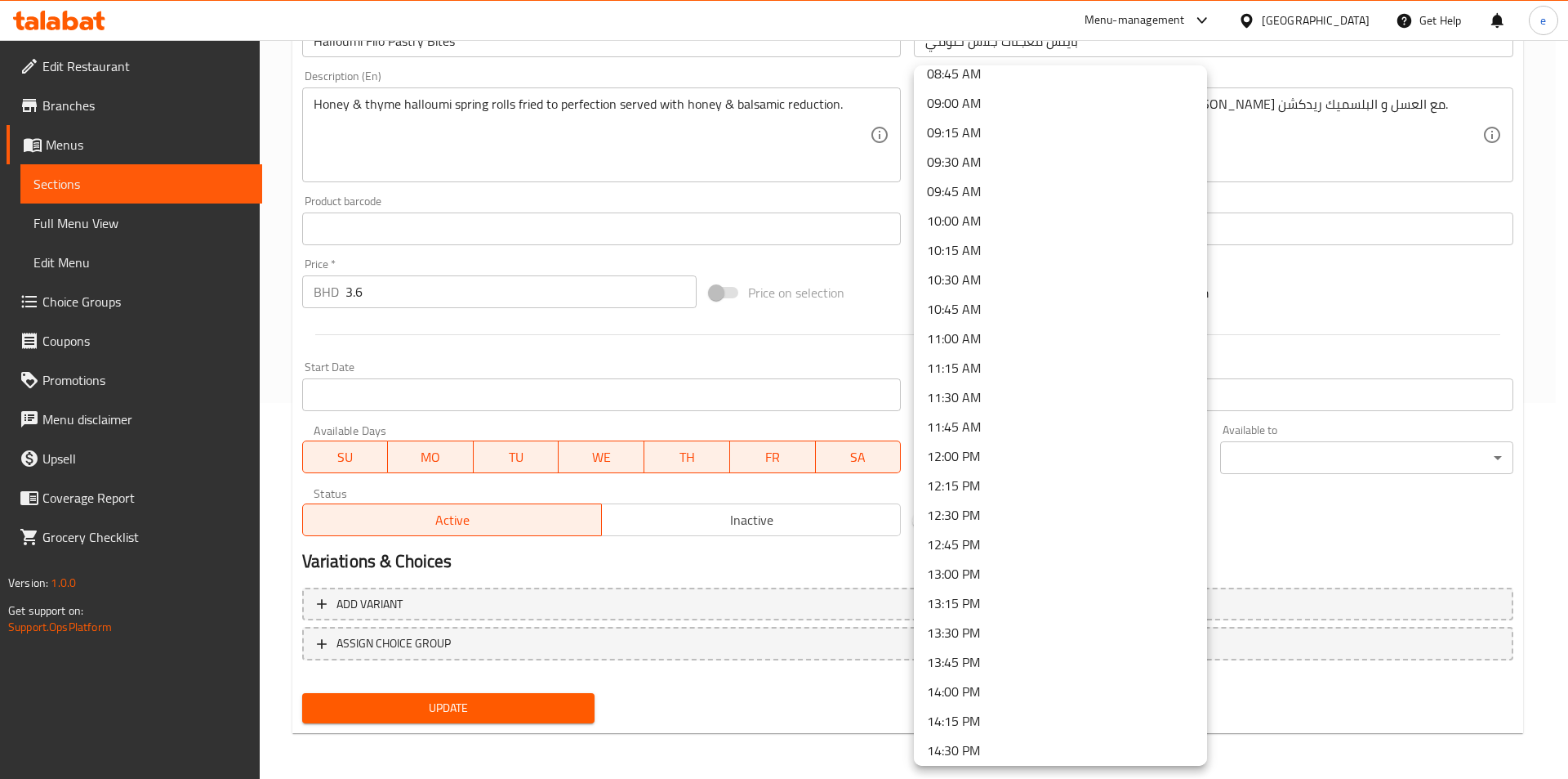
scroll to position [1289, 0]
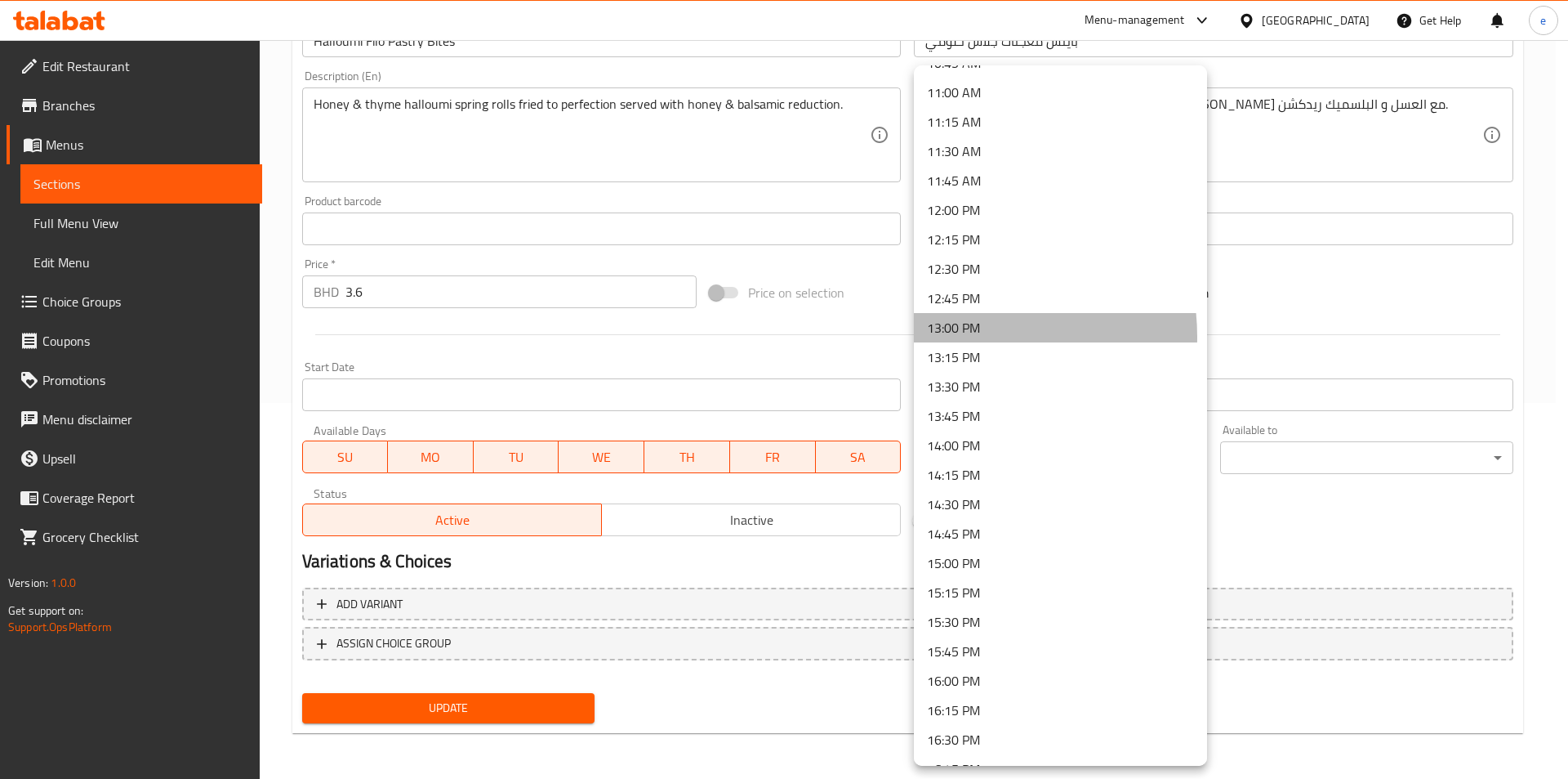
click at [962, 337] on li "13:00 PM" at bounding box center [1061, 328] width 293 height 30
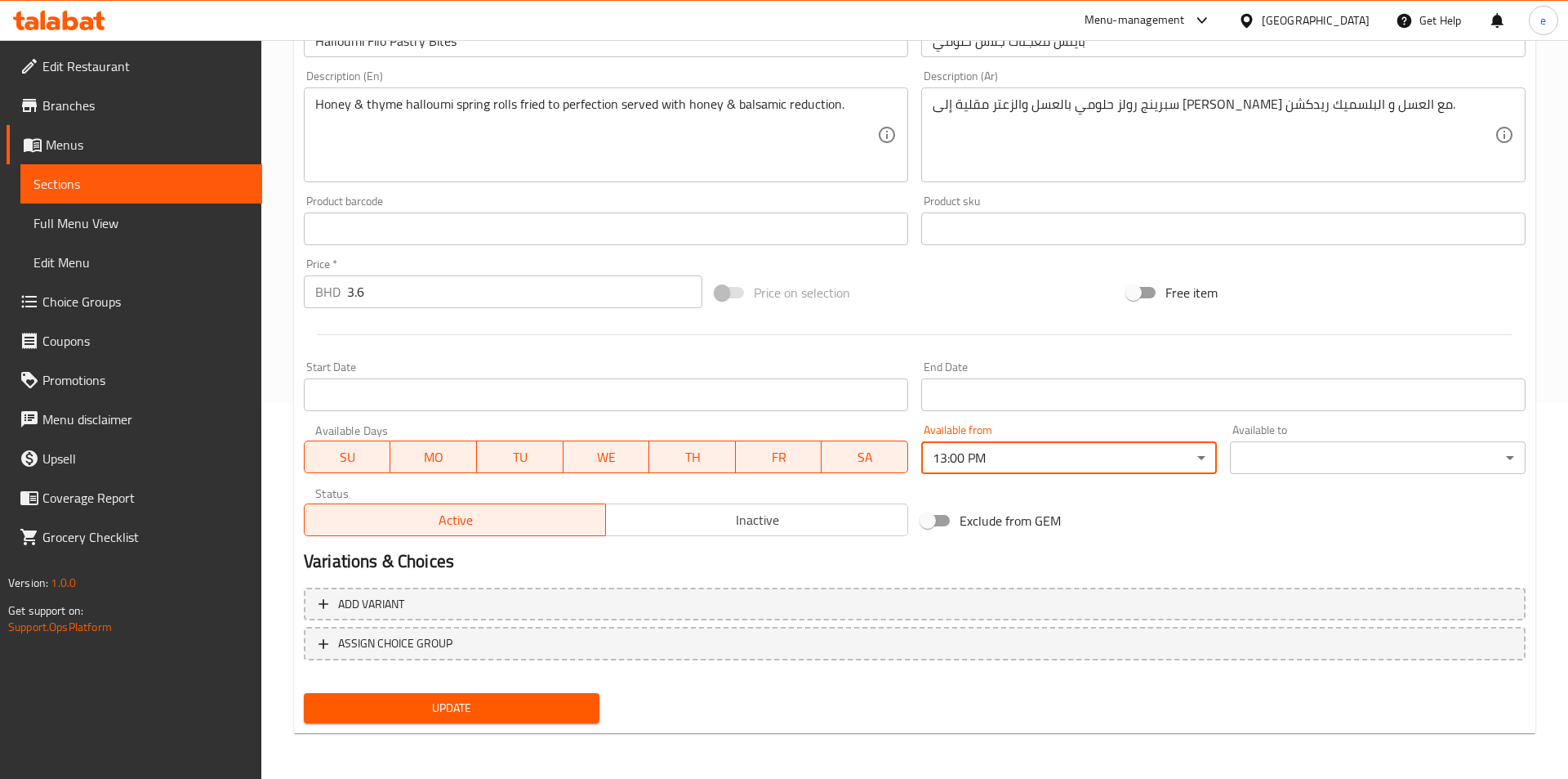
click at [1281, 403] on body "​ Menu-management [GEOGRAPHIC_DATA] Get Help e Edit Restaurant Branches Menus S…" at bounding box center [784, 34] width 1568 height 738
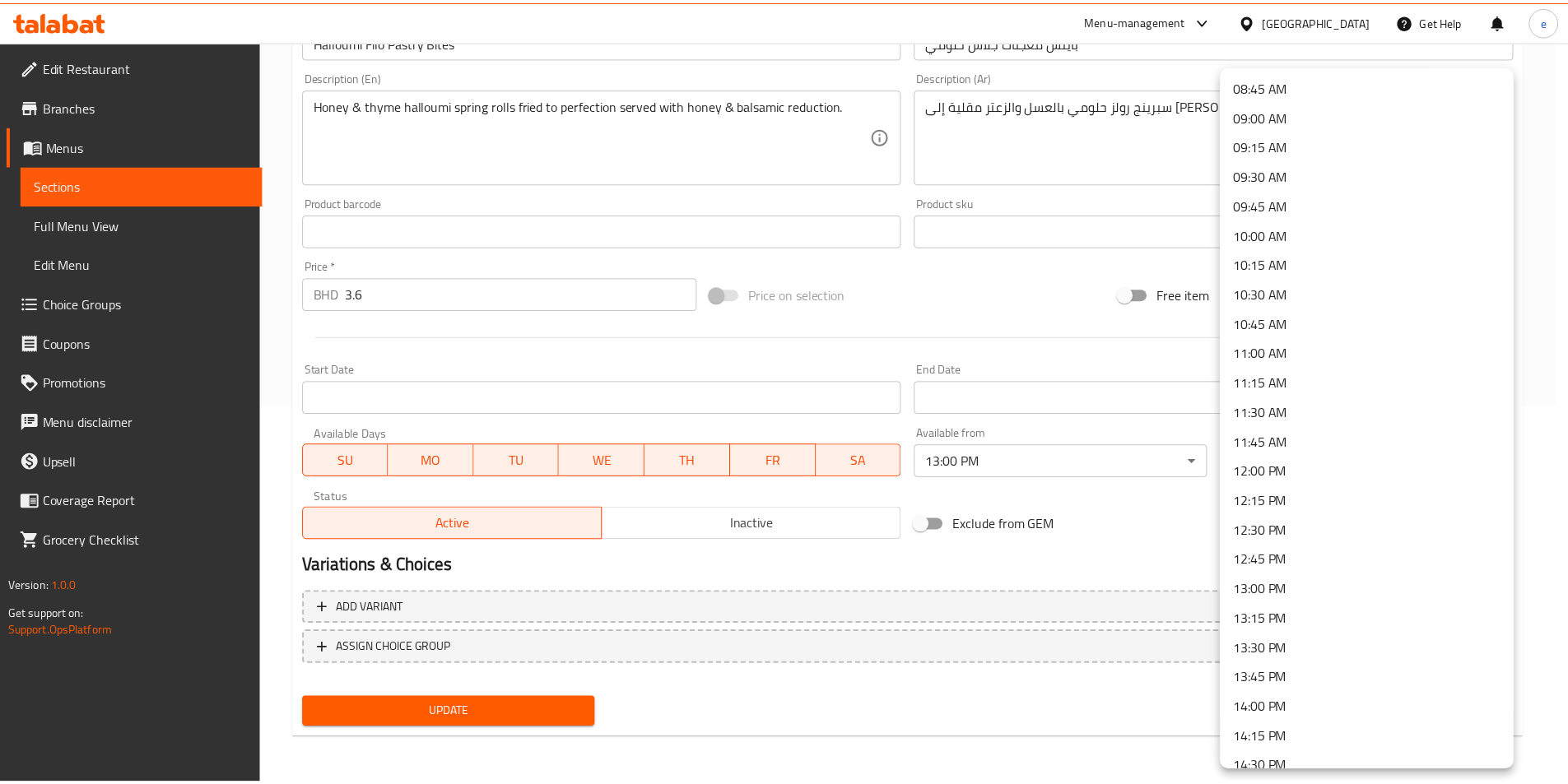
scroll to position [2181, 0]
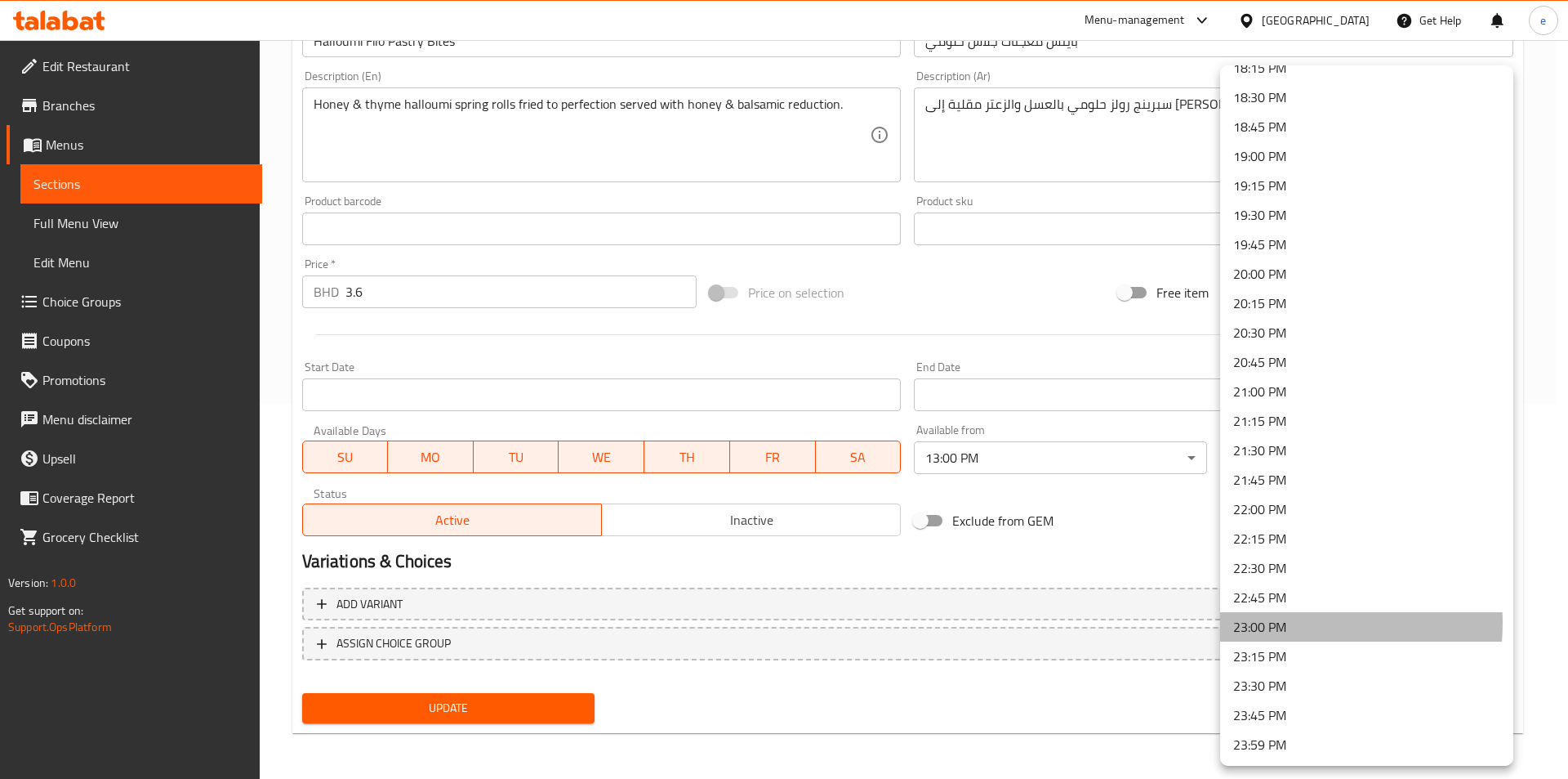
click at [1273, 623] on li "23:00 PM" at bounding box center [1367, 627] width 293 height 30
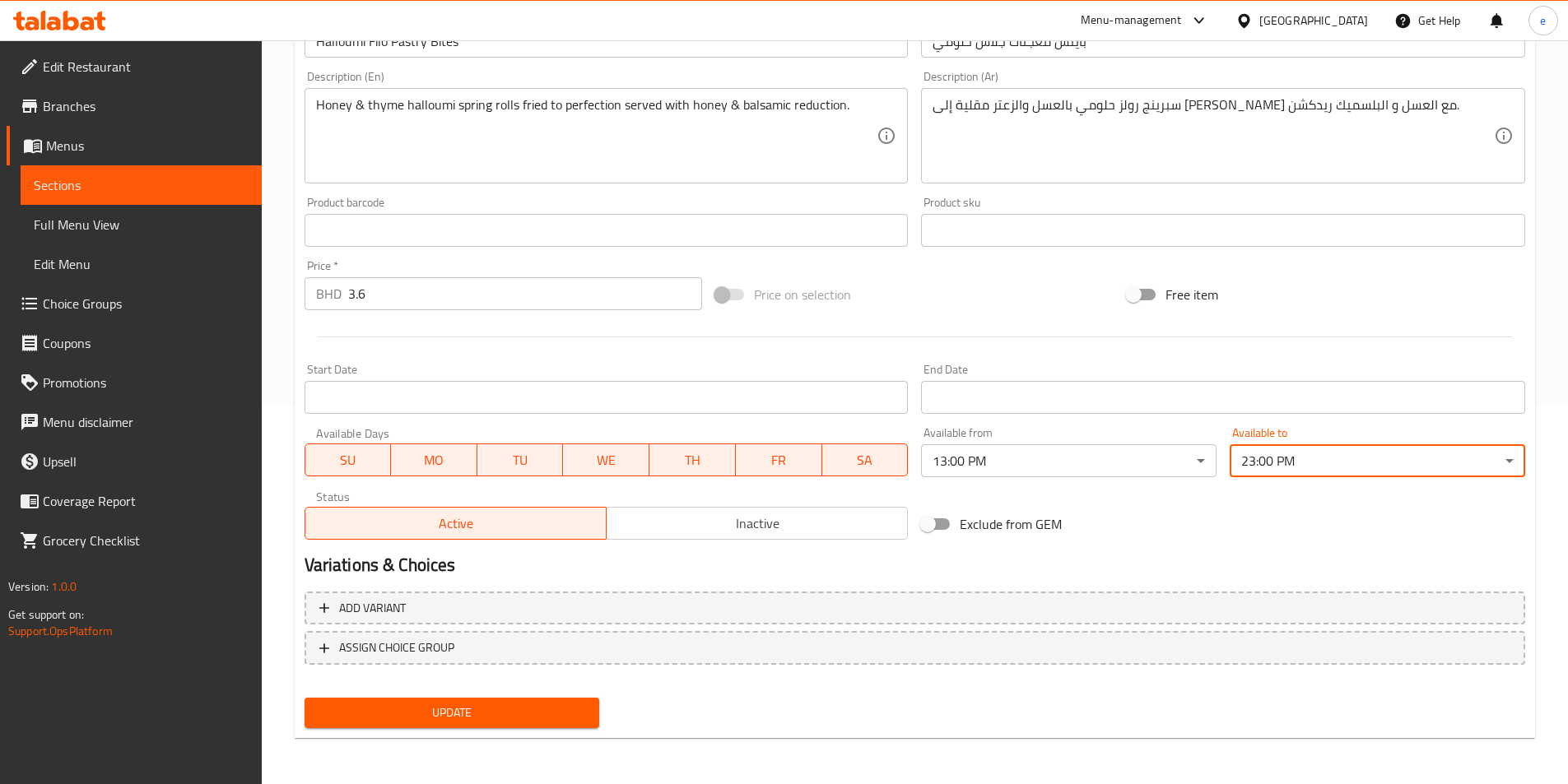
click at [513, 717] on span "Update" at bounding box center [453, 712] width 269 height 21
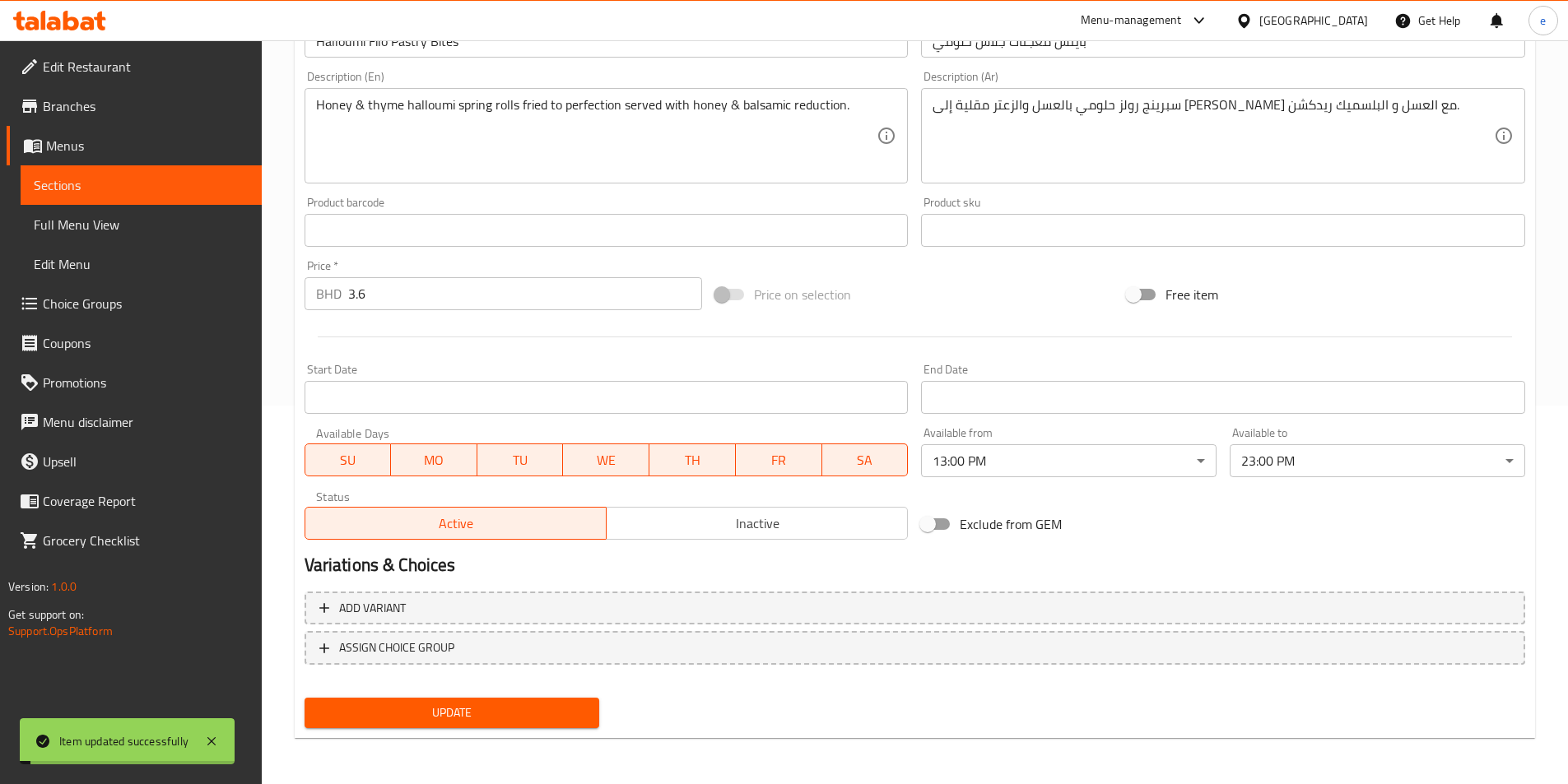
scroll to position [0, 0]
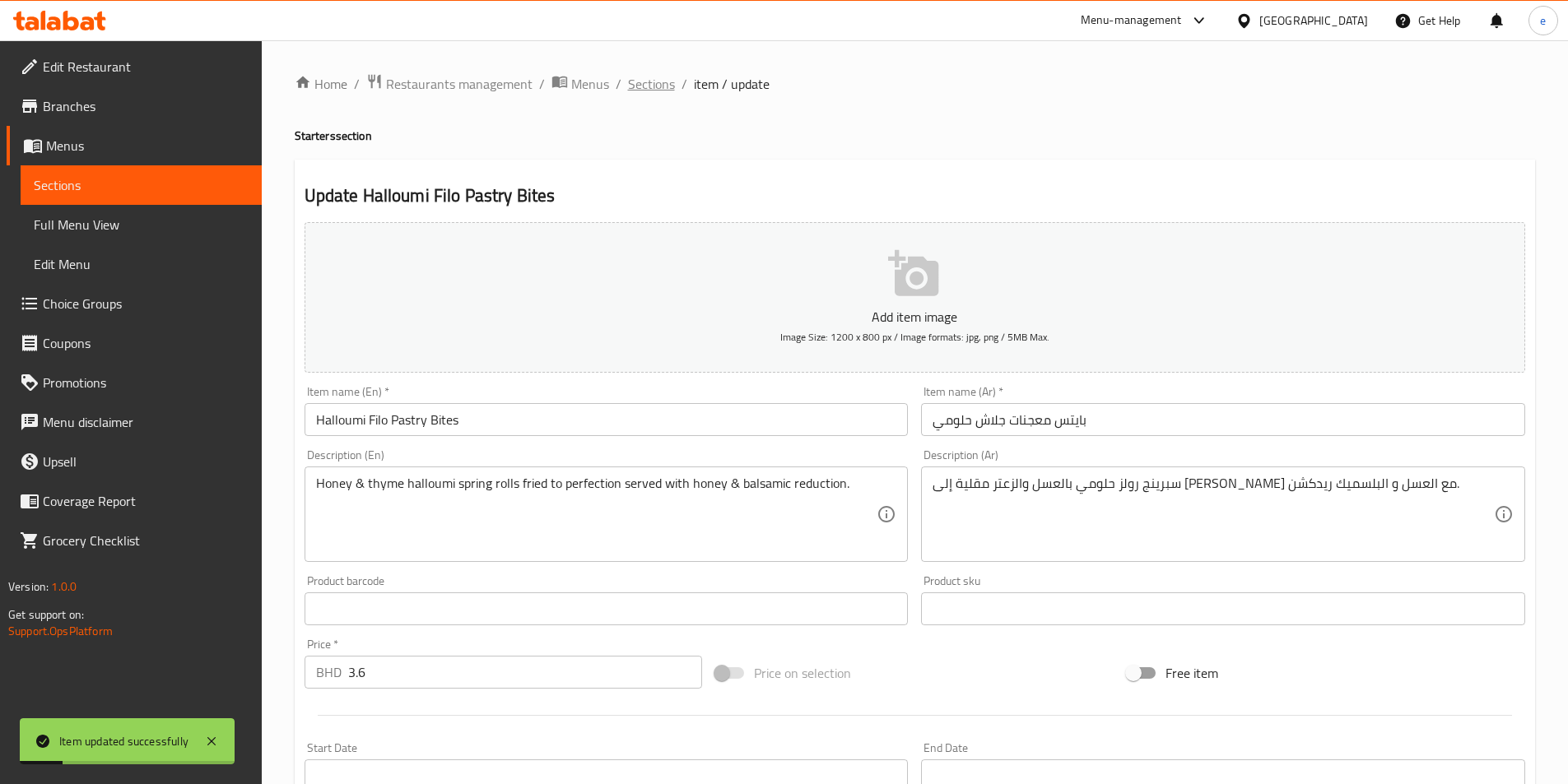
click at [655, 83] on span "Sections" at bounding box center [651, 84] width 47 height 20
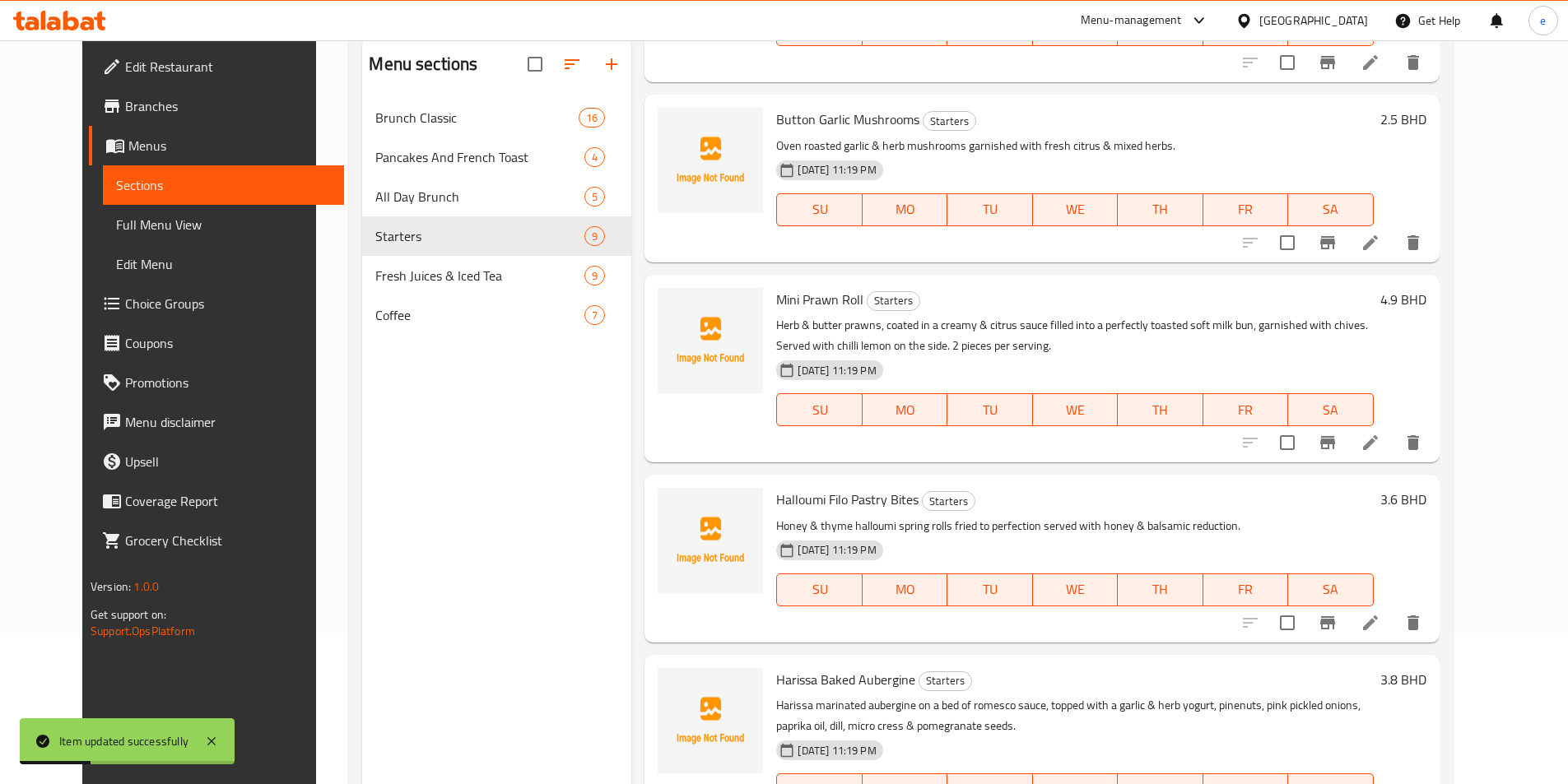
scroll to position [230, 0]
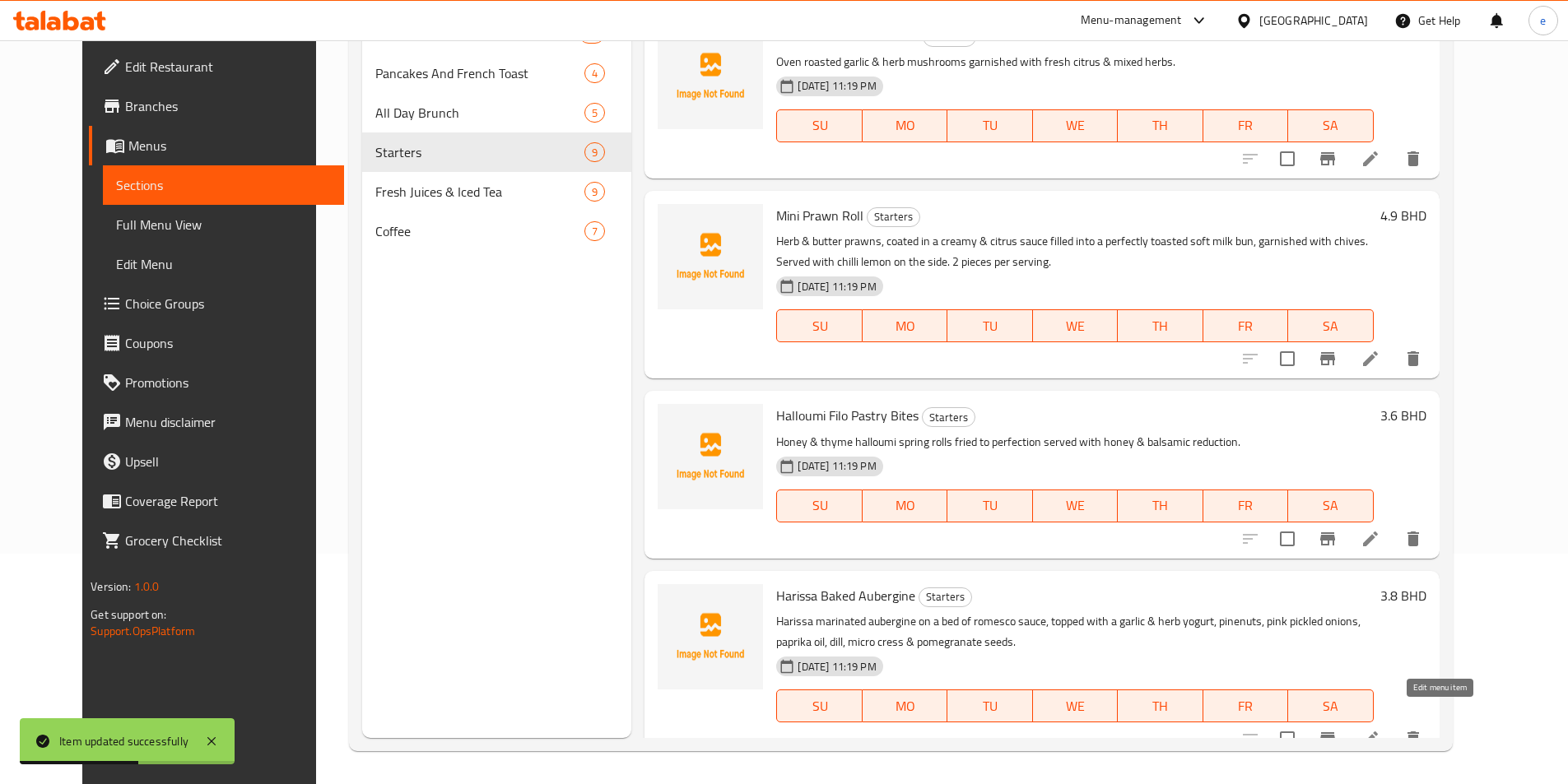
click at [1381, 729] on icon at bounding box center [1371, 739] width 20 height 20
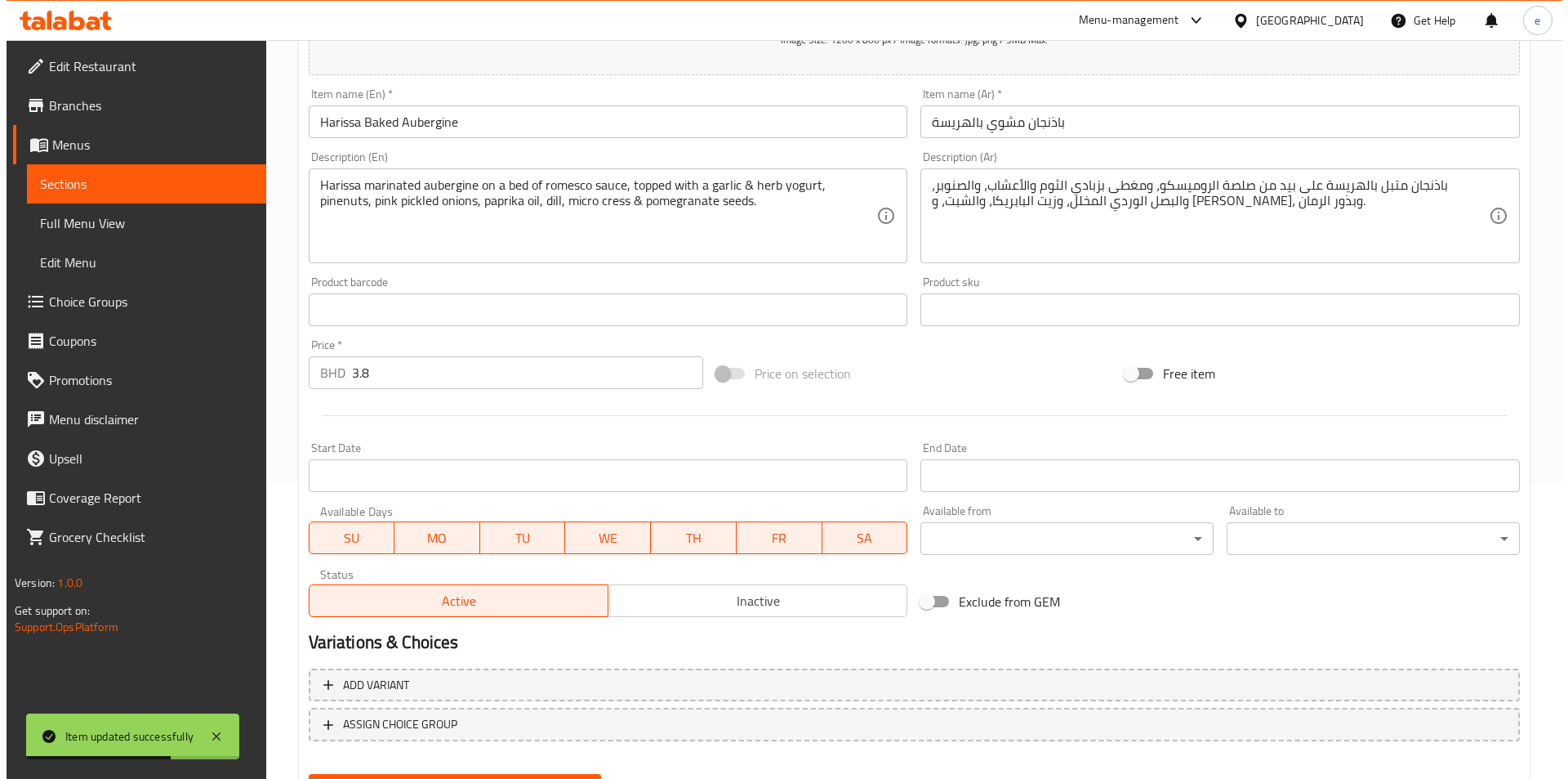
scroll to position [376, 0]
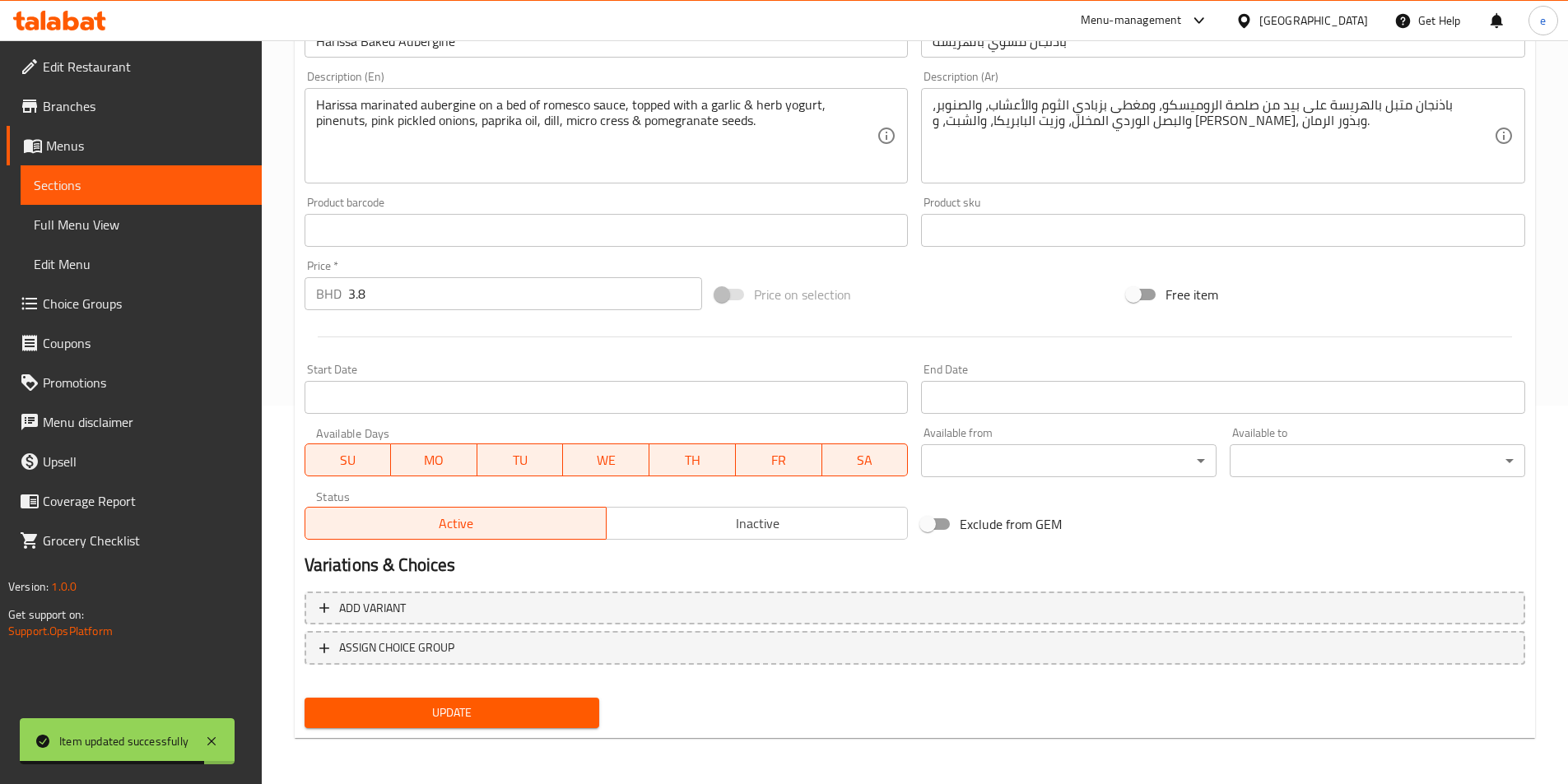
click at [1141, 405] on body "Item updated successfully ​ Menu-management [GEOGRAPHIC_DATA] Get Help e Edit R…" at bounding box center [784, 34] width 1568 height 743
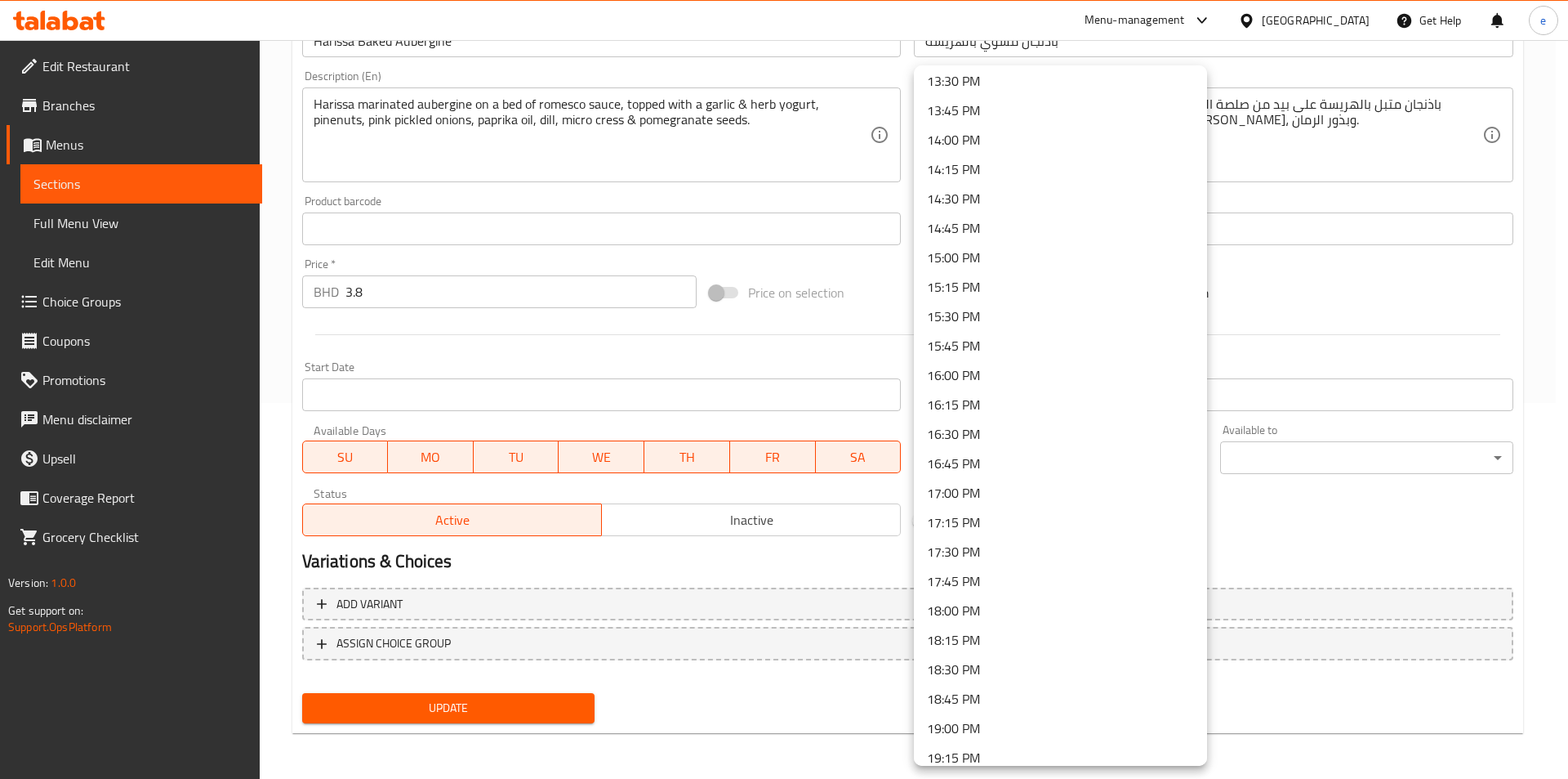
scroll to position [1512, 0]
click at [969, 166] on li "13:30 PM" at bounding box center [1061, 162] width 293 height 30
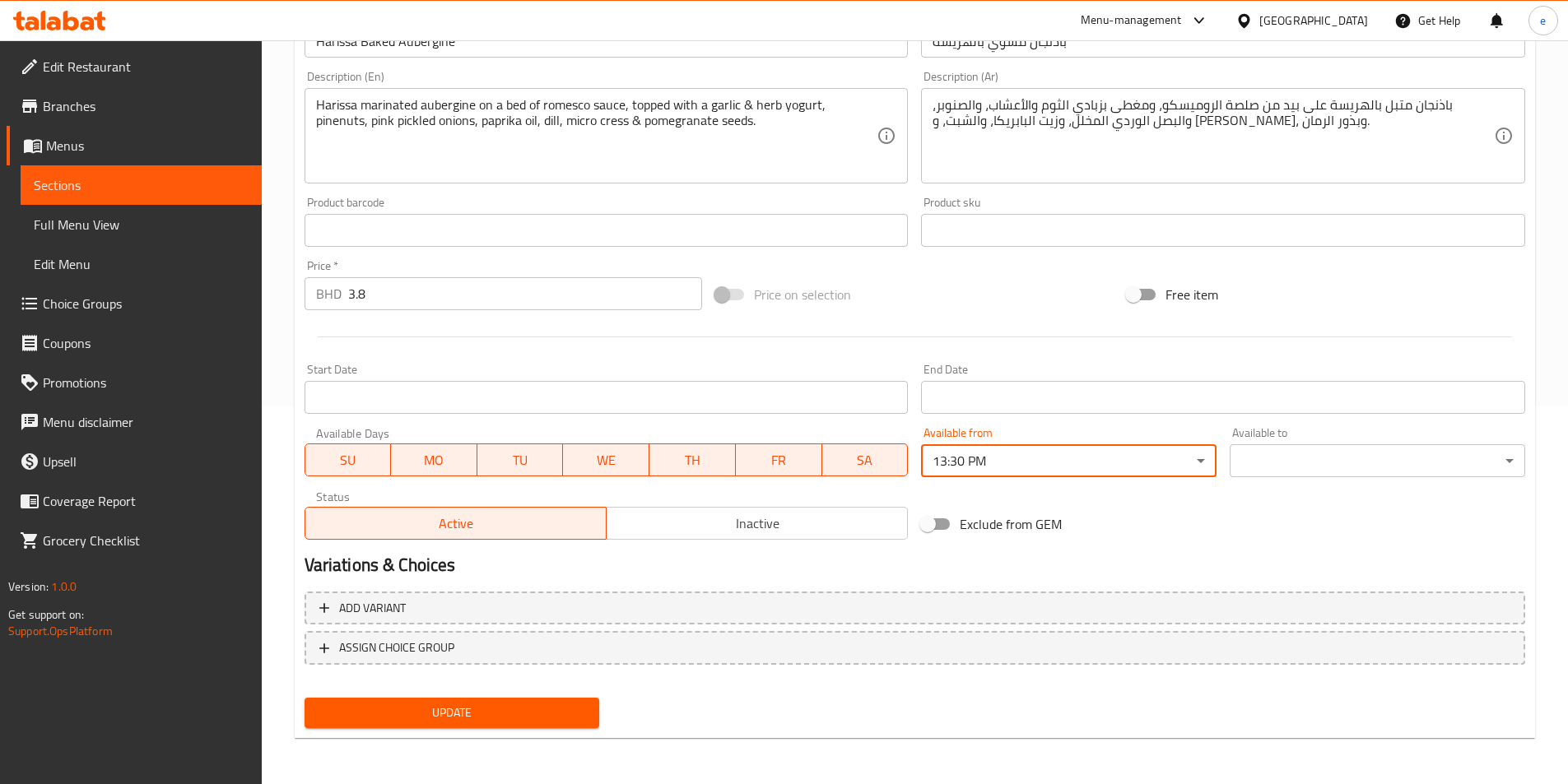
click at [1060, 405] on body "​ Menu-management [GEOGRAPHIC_DATA] Get Help e Edit Restaurant Branches Menus S…" at bounding box center [784, 34] width 1568 height 743
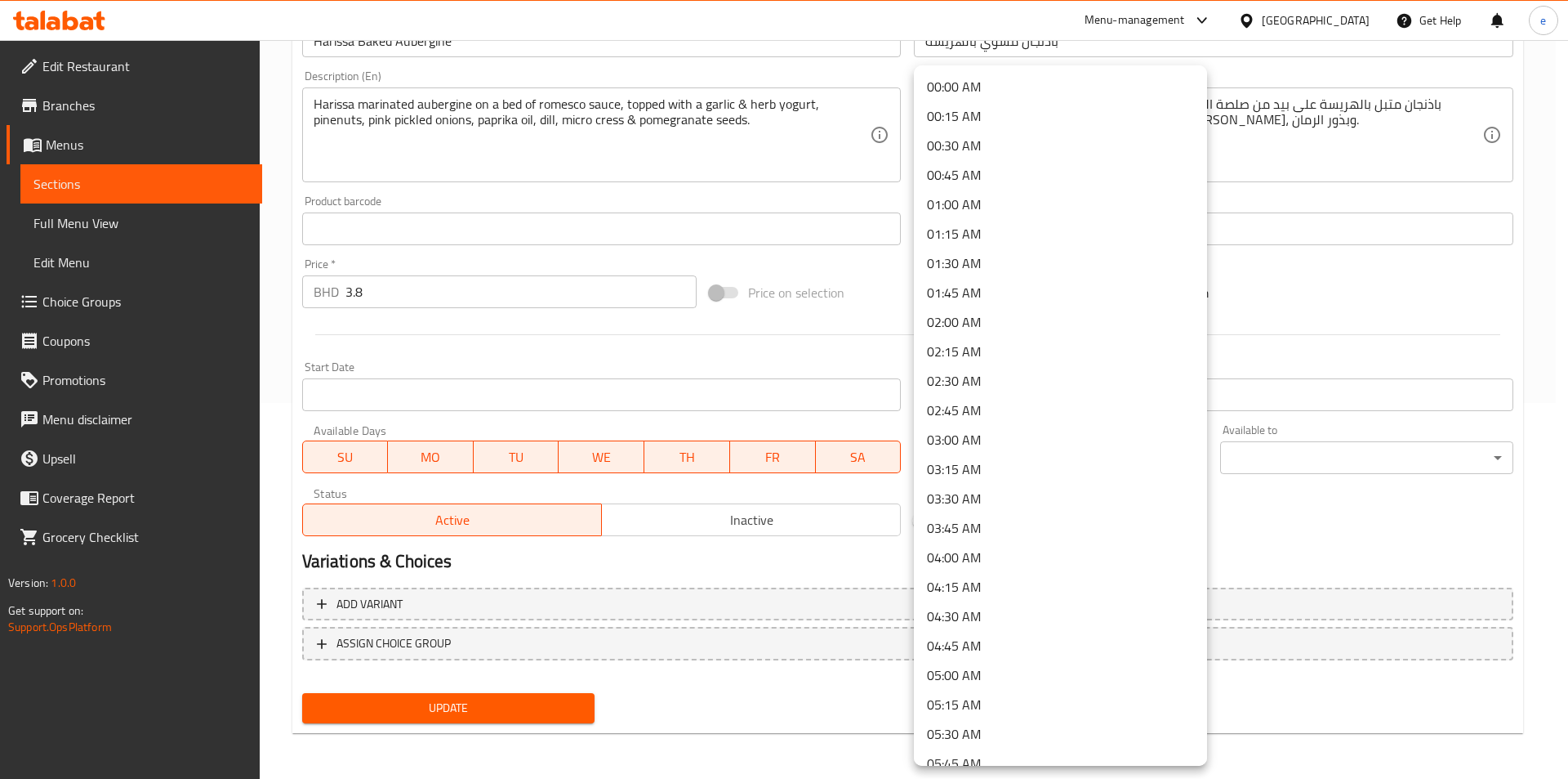
scroll to position [1260, 0]
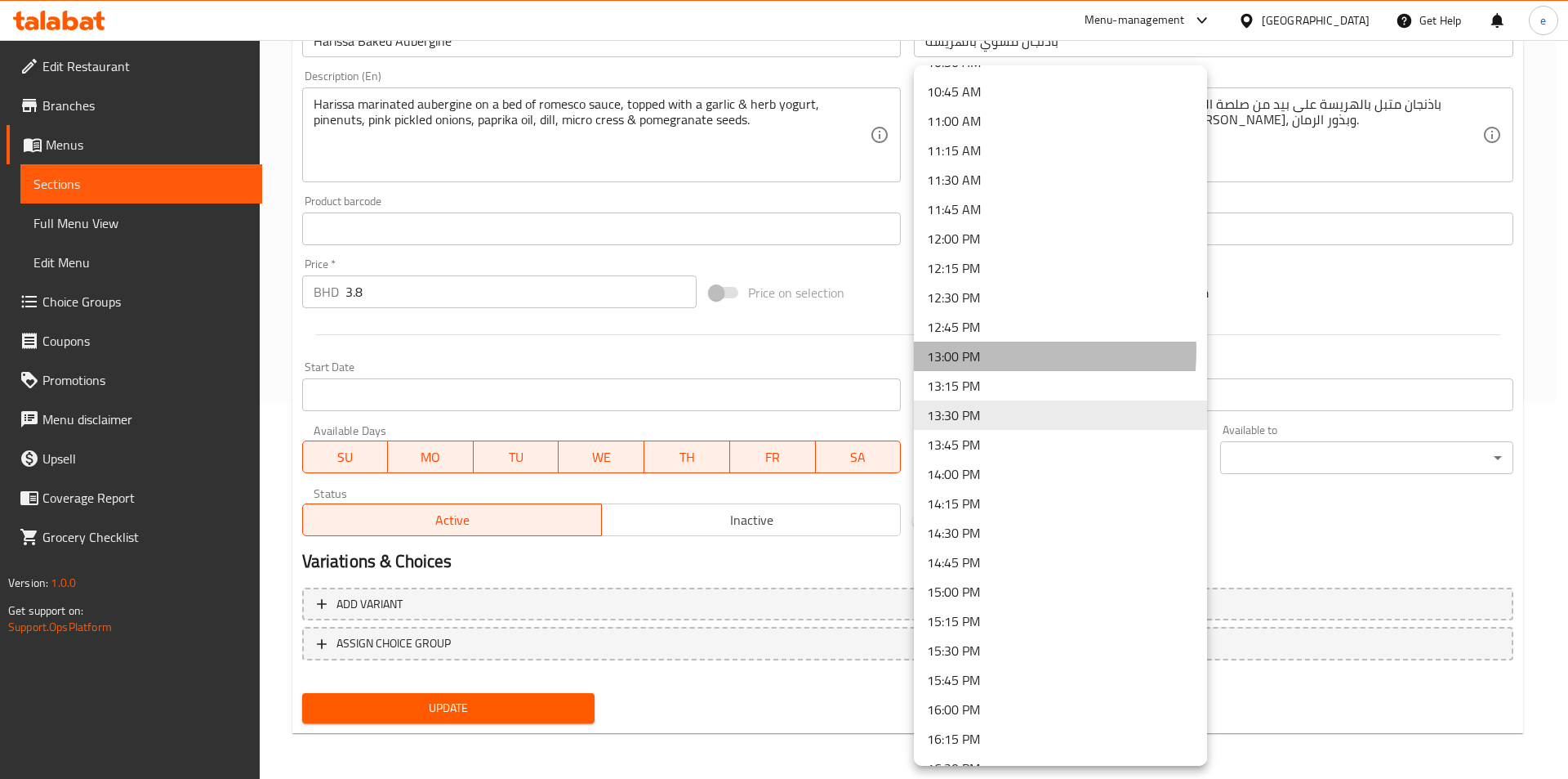
click at [939, 349] on li "13:00 PM" at bounding box center [1061, 356] width 293 height 30
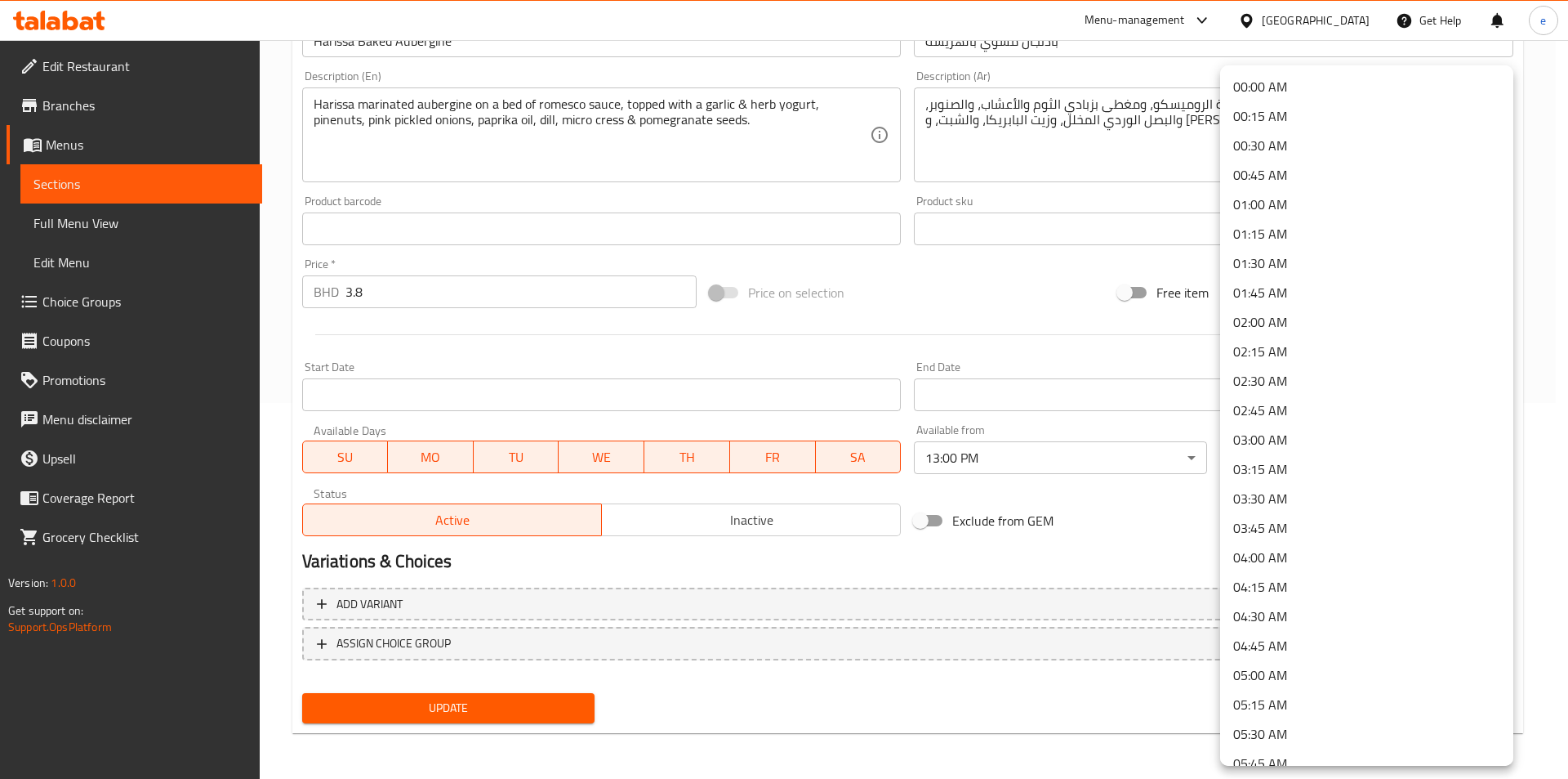
click at [1323, 403] on body "​ Menu-management [GEOGRAPHIC_DATA] Get Help e Edit Restaurant Branches Menus S…" at bounding box center [784, 34] width 1568 height 738
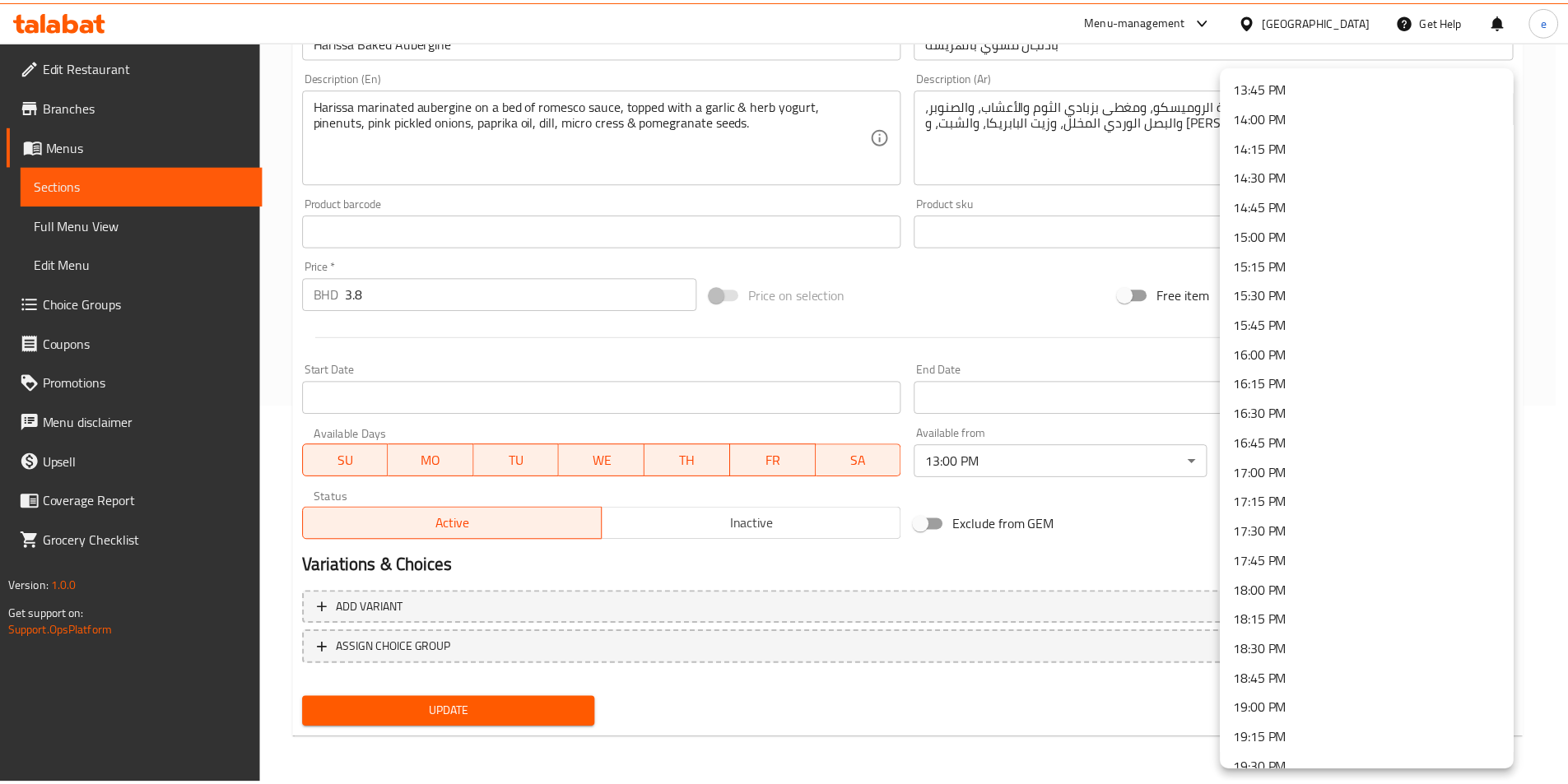
scroll to position [2181, 0]
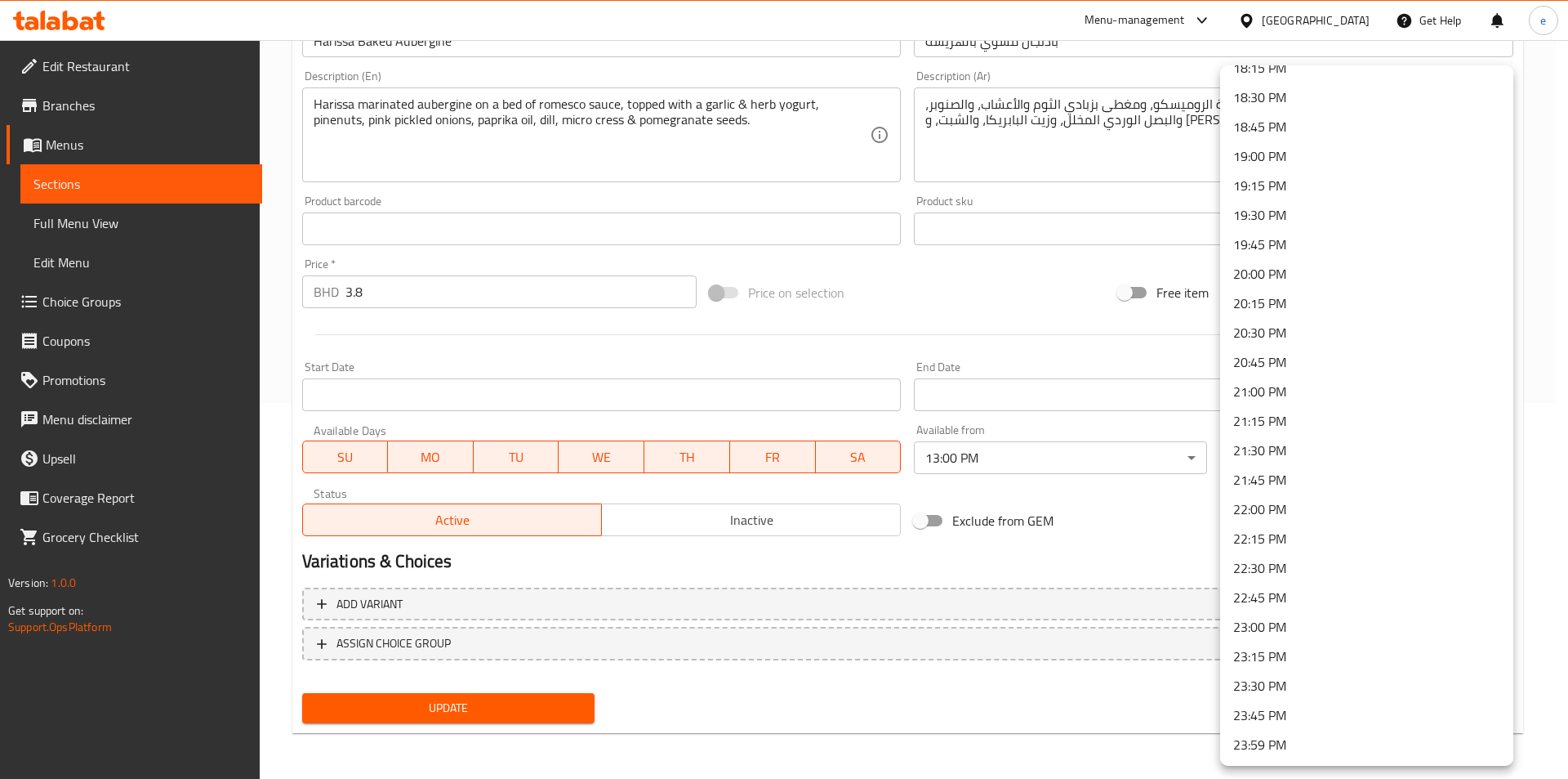
click at [1283, 635] on li "23:00 PM" at bounding box center [1367, 627] width 293 height 30
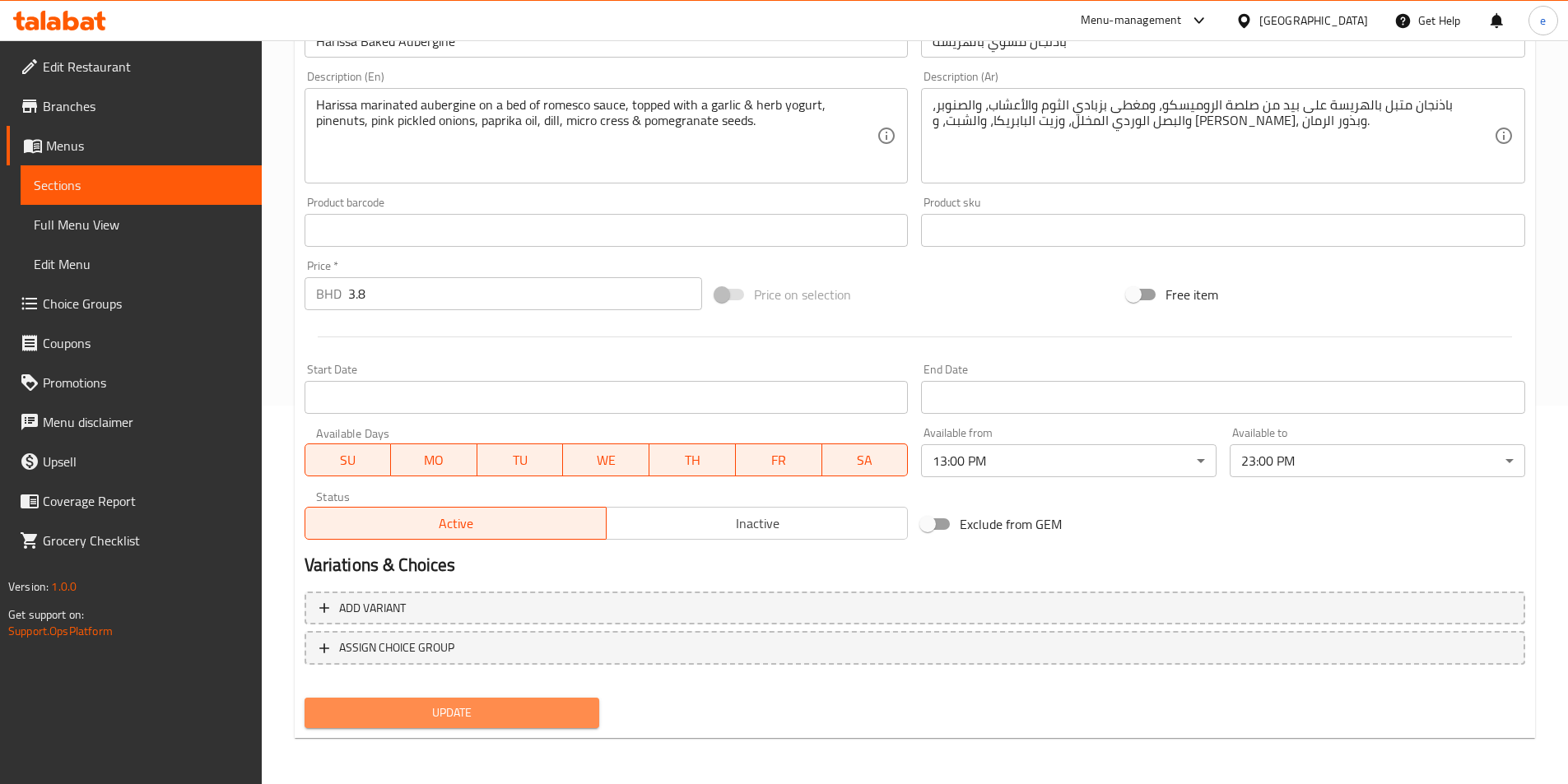
click at [463, 697] on button "Update" at bounding box center [452, 712] width 295 height 31
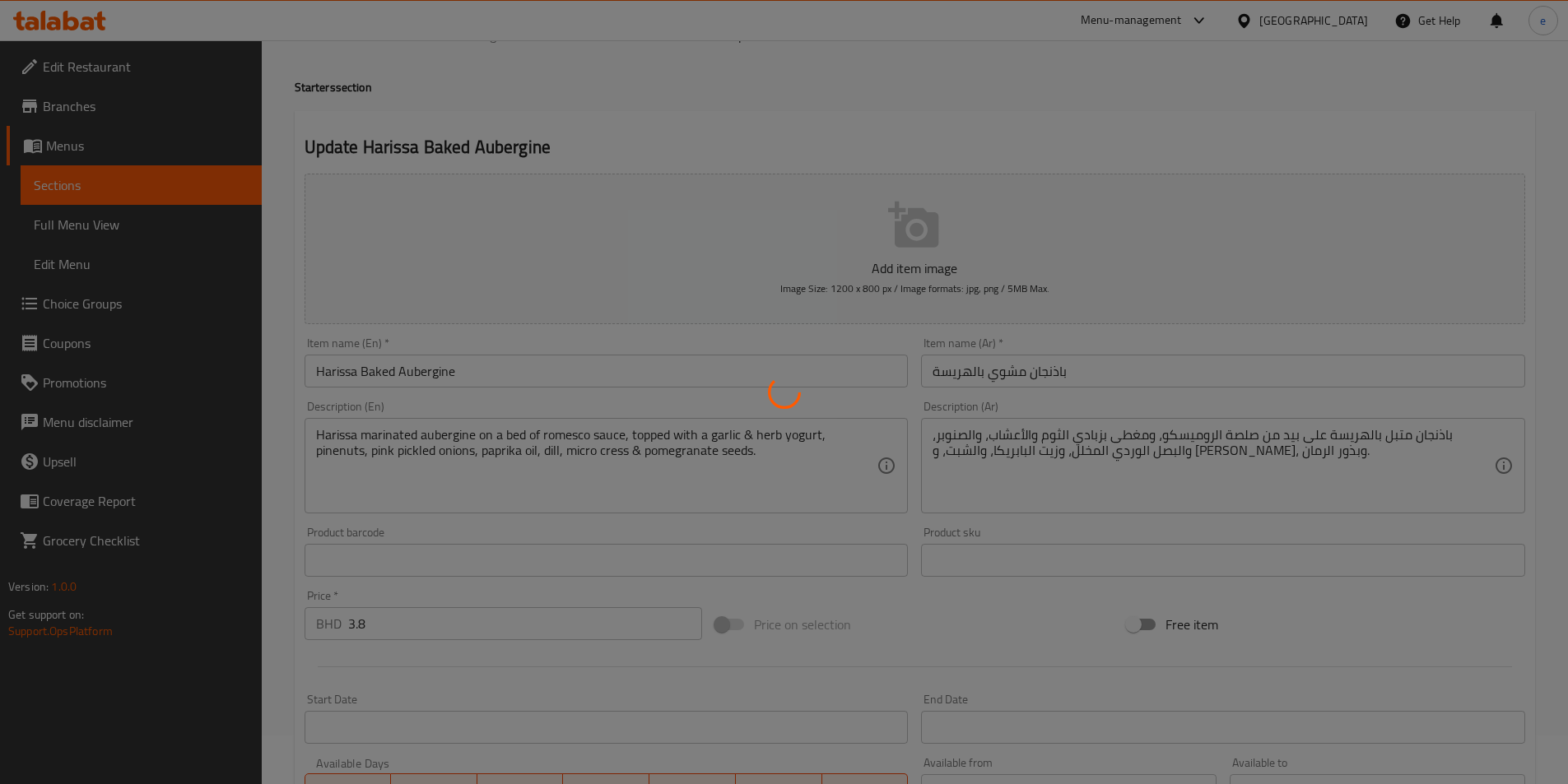
scroll to position [0, 0]
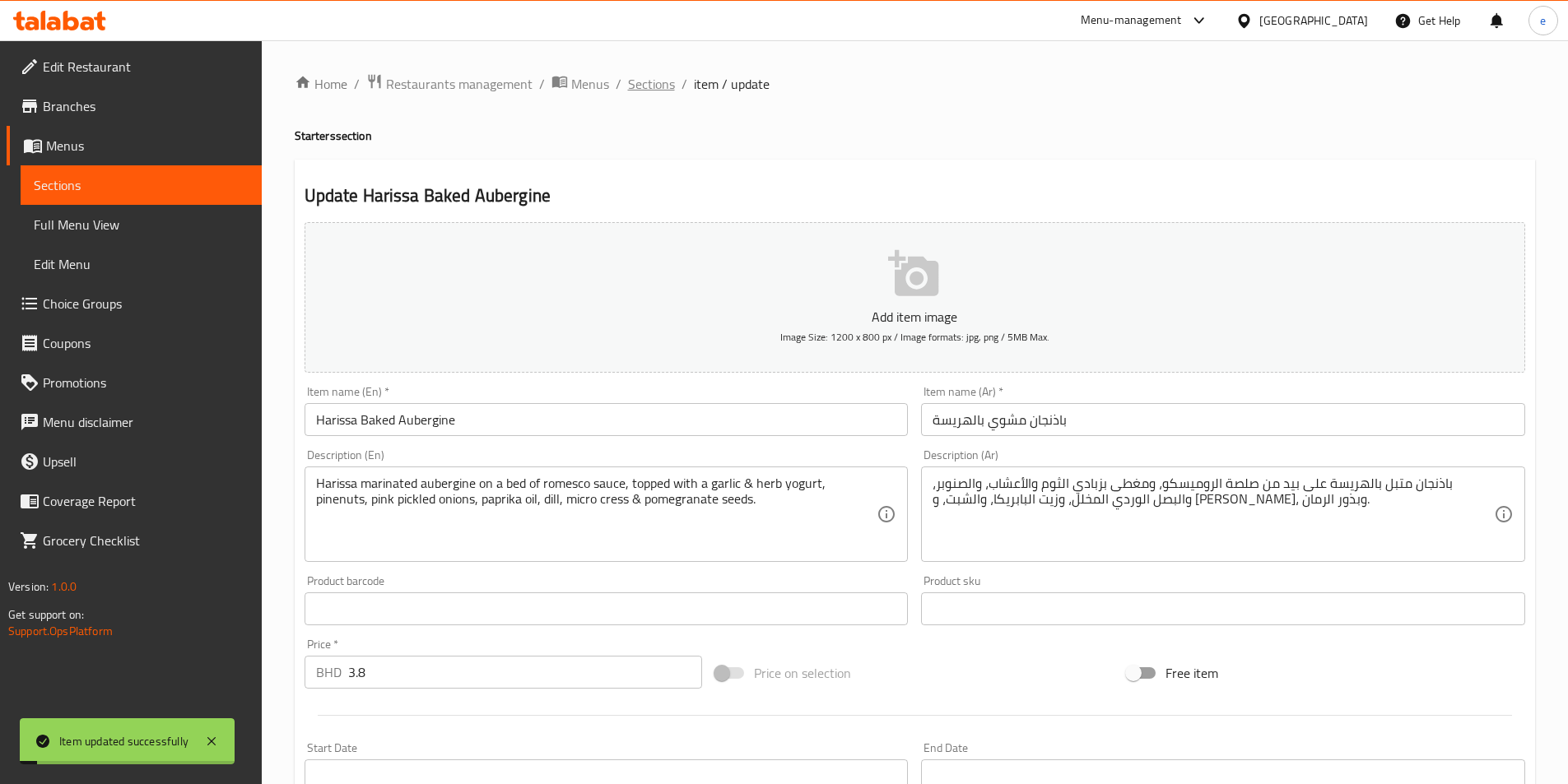
click at [646, 82] on span "Sections" at bounding box center [651, 84] width 47 height 20
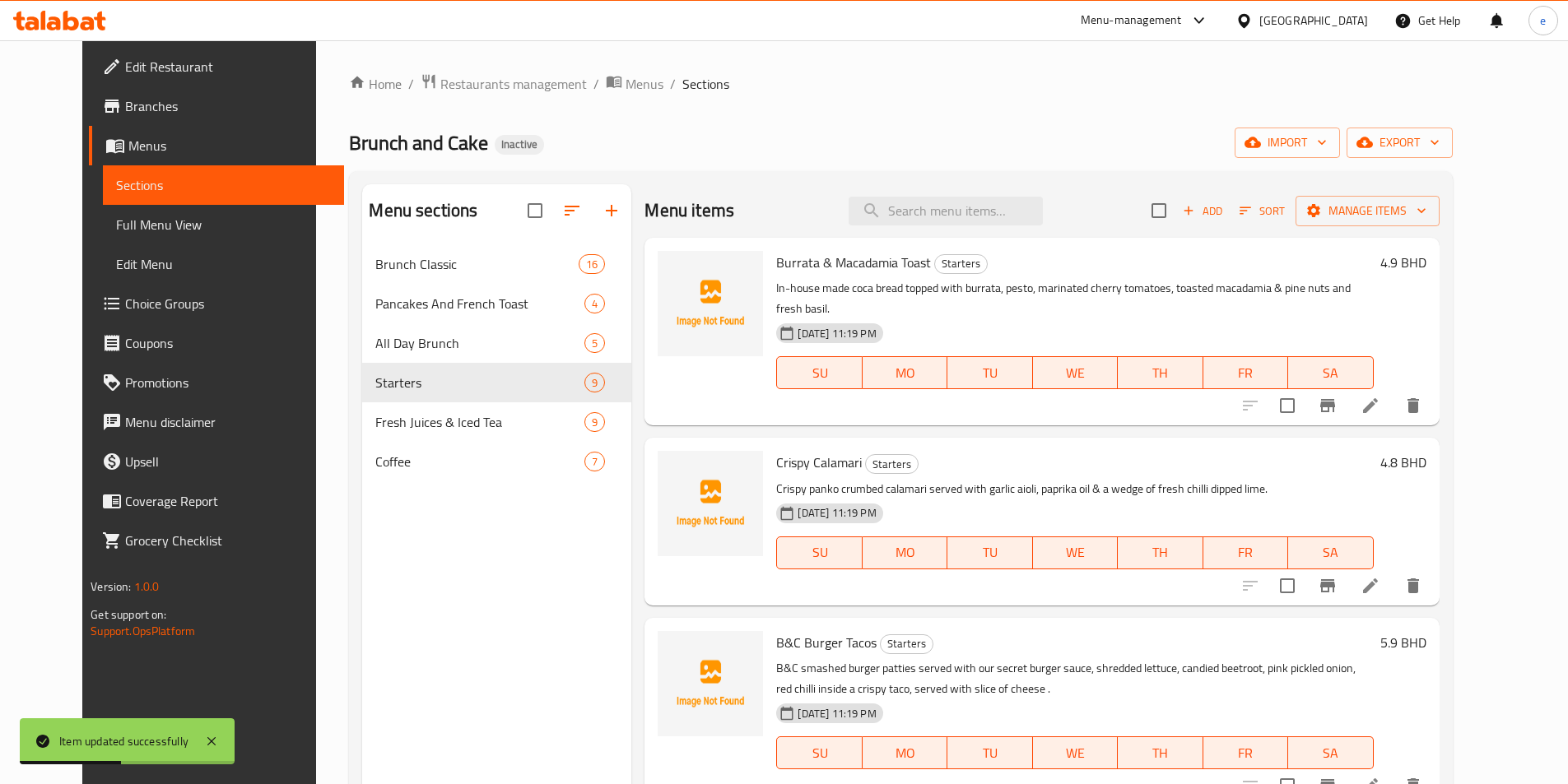
click at [116, 230] on span "Full Menu View" at bounding box center [222, 224] width 214 height 20
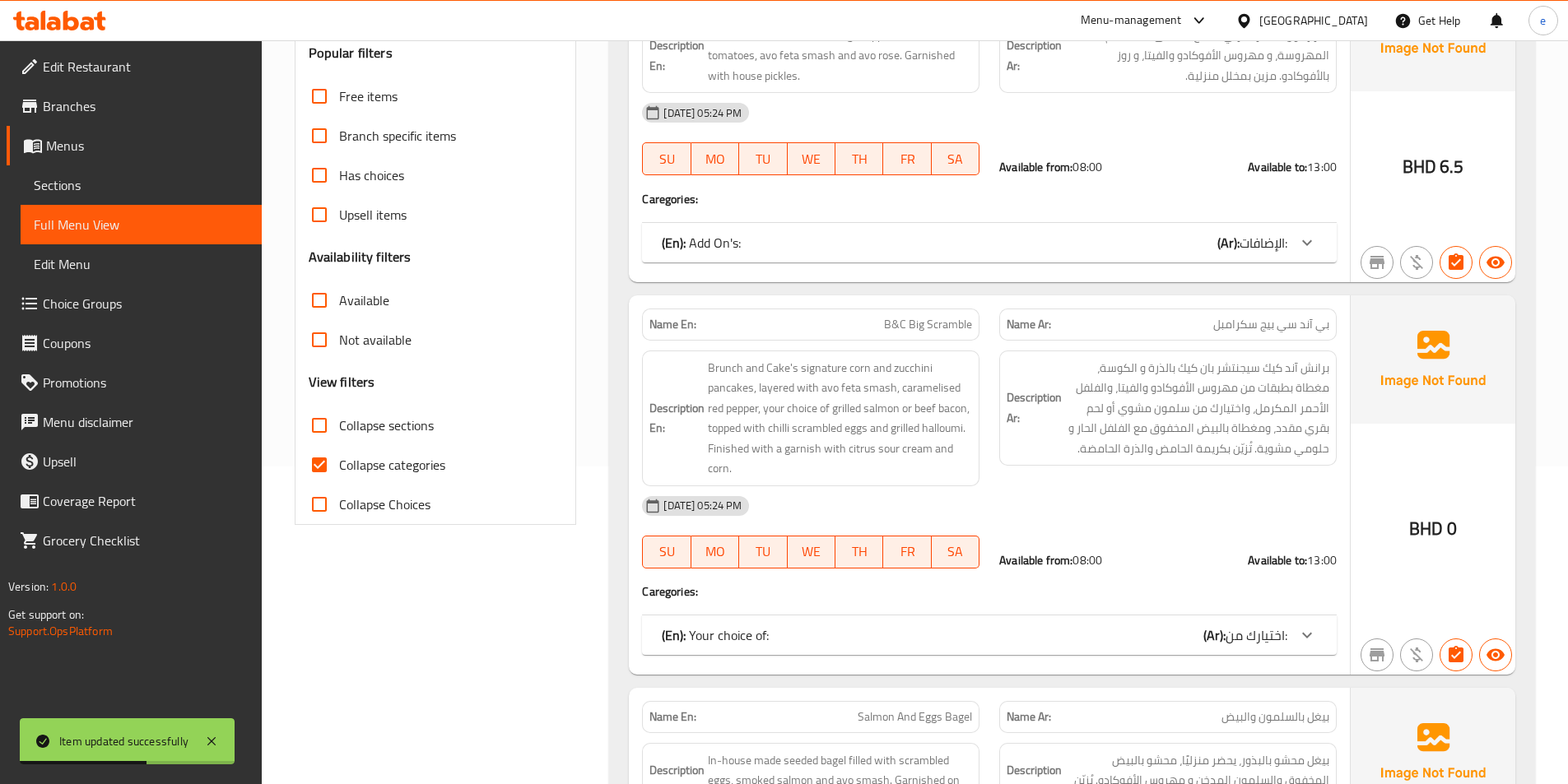
scroll to position [411, 0]
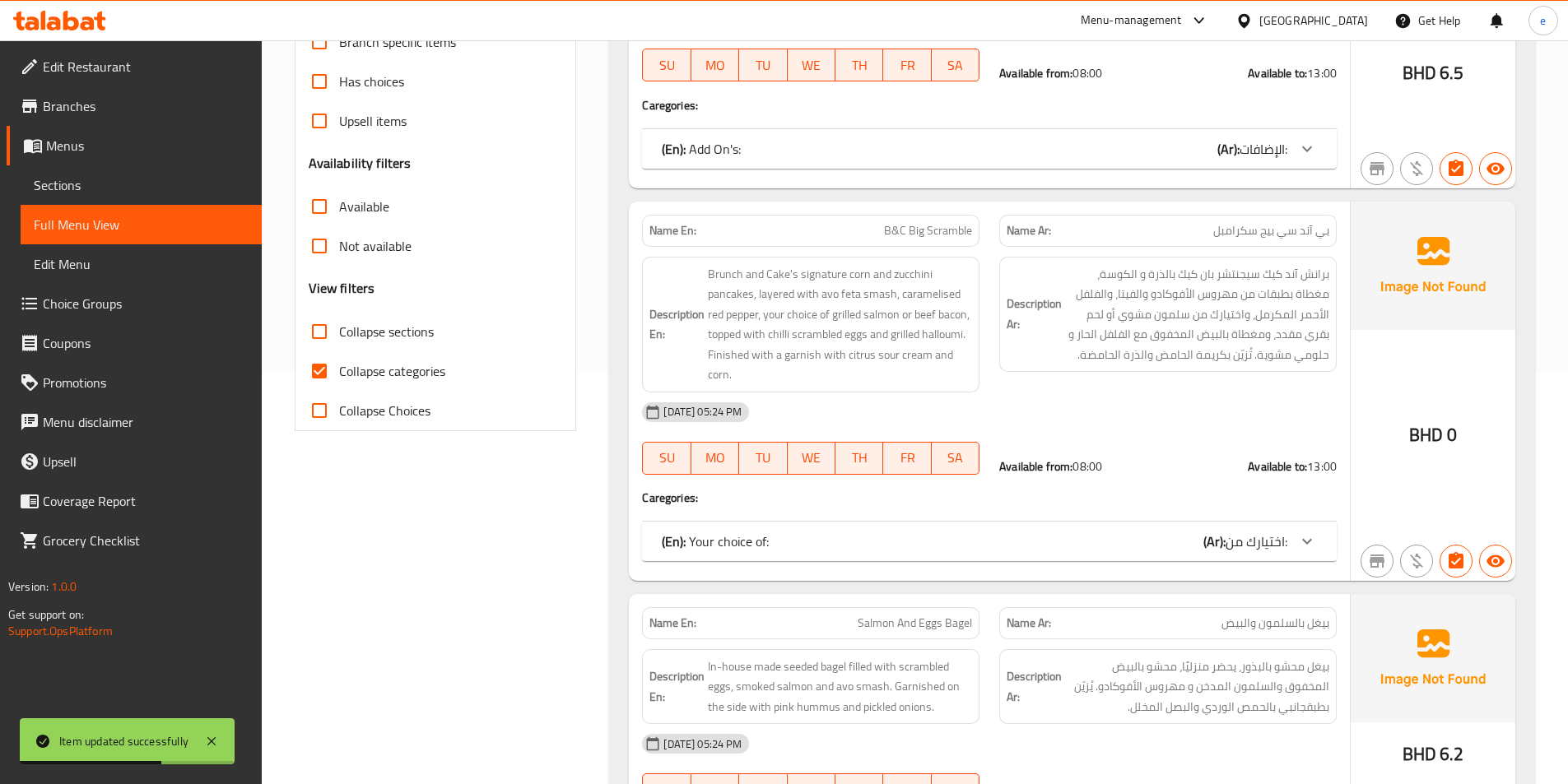
click at [362, 386] on label "Collapse categories" at bounding box center [373, 372] width 146 height 40
click at [339, 386] on input "Collapse categories" at bounding box center [320, 372] width 40 height 40
checkbox input "false"
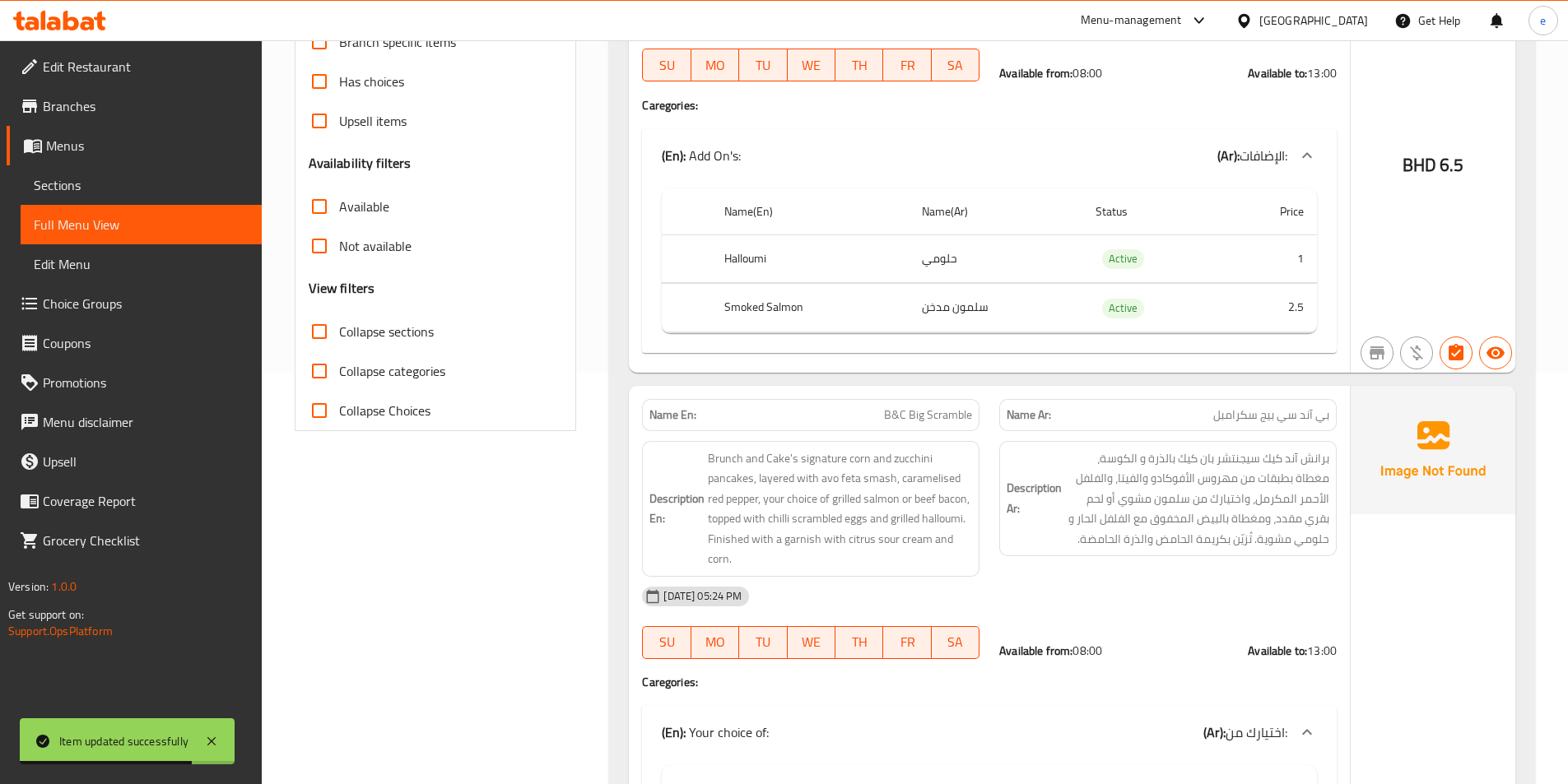
click at [342, 337] on span "Collapse sections" at bounding box center [386, 332] width 95 height 20
click at [339, 337] on input "Collapse sections" at bounding box center [320, 332] width 40 height 40
checkbox input "true"
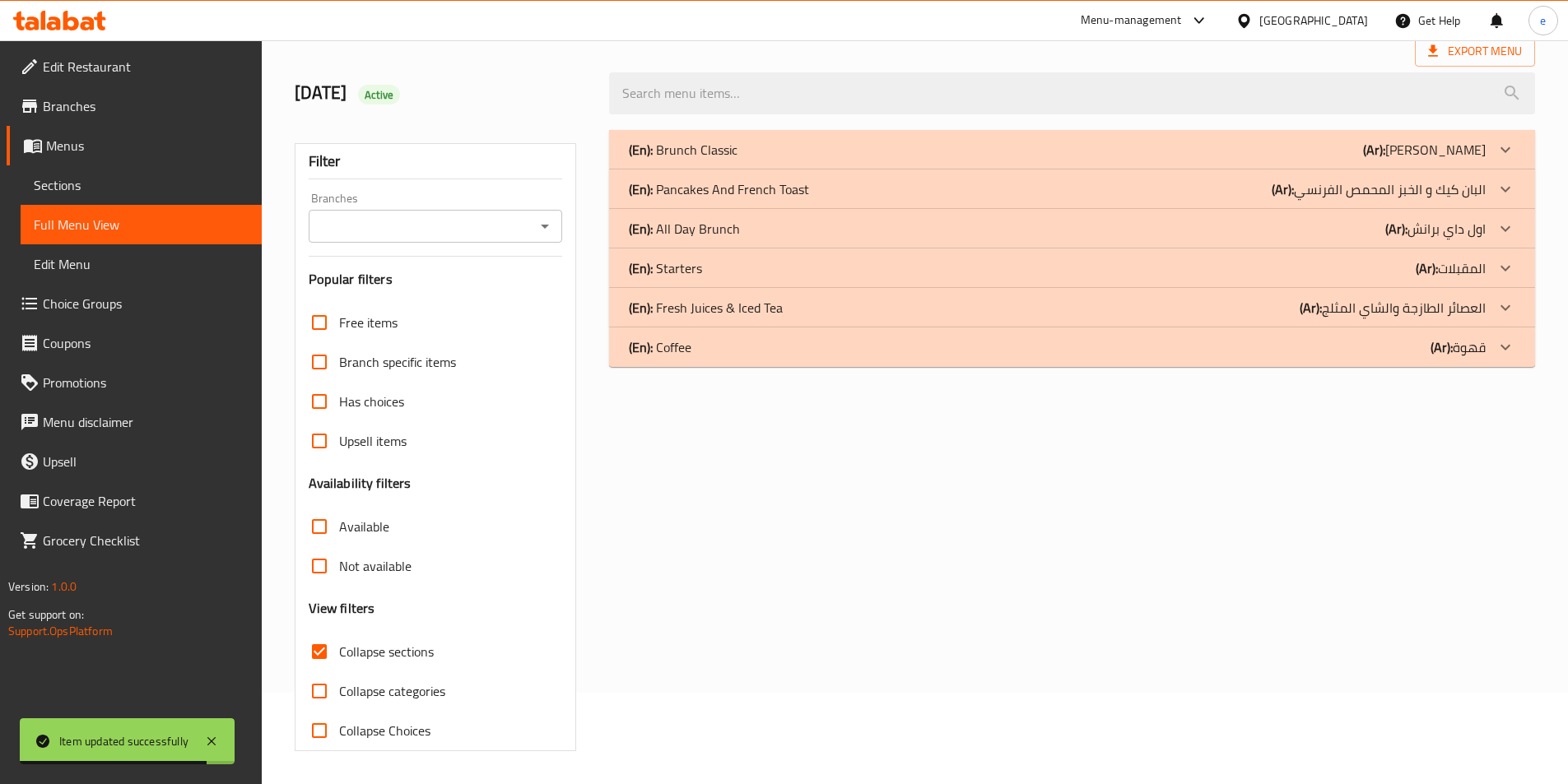
scroll to position [92, 0]
click at [1502, 222] on icon at bounding box center [1505, 229] width 20 height 20
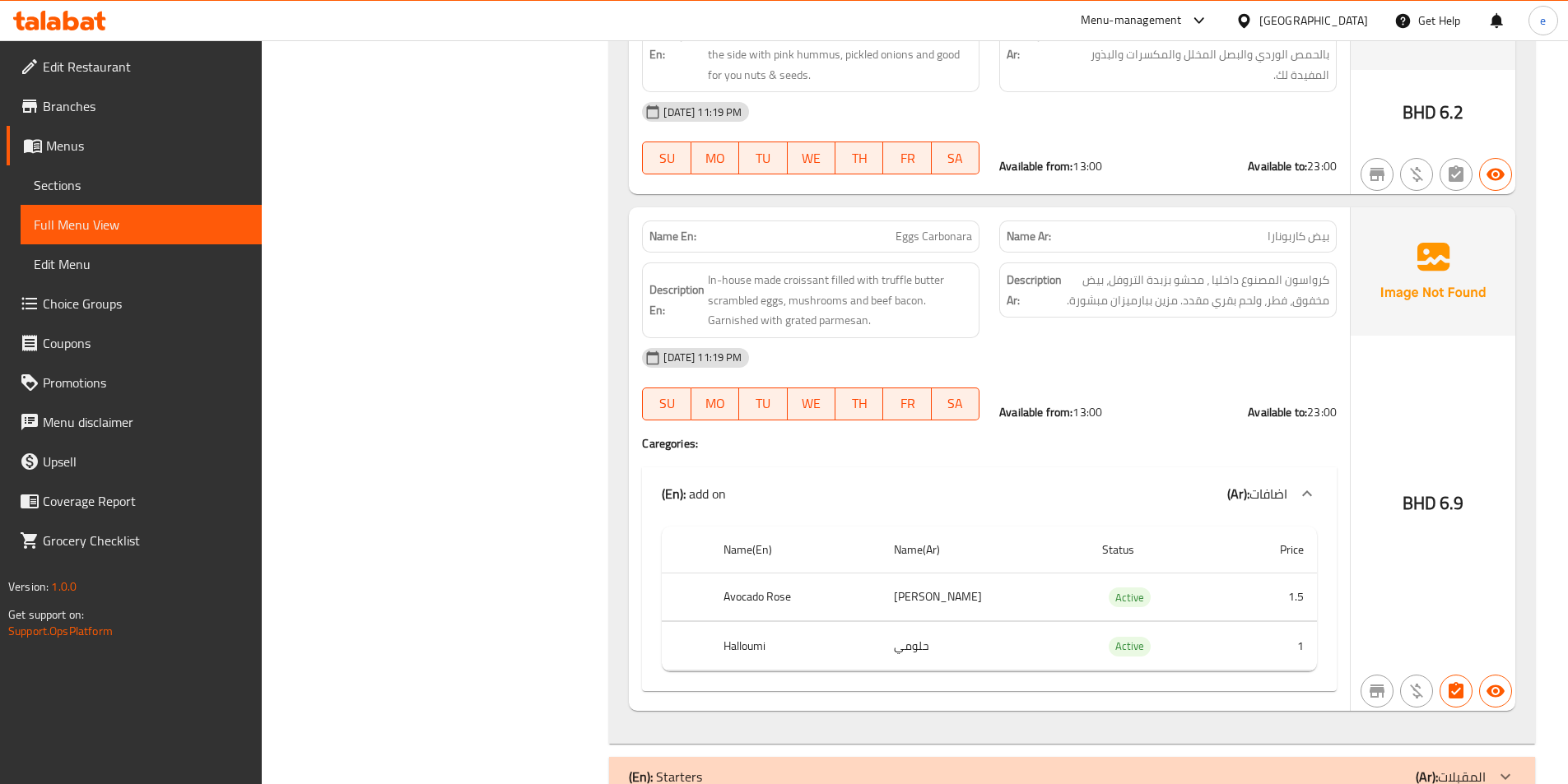
scroll to position [2952, 0]
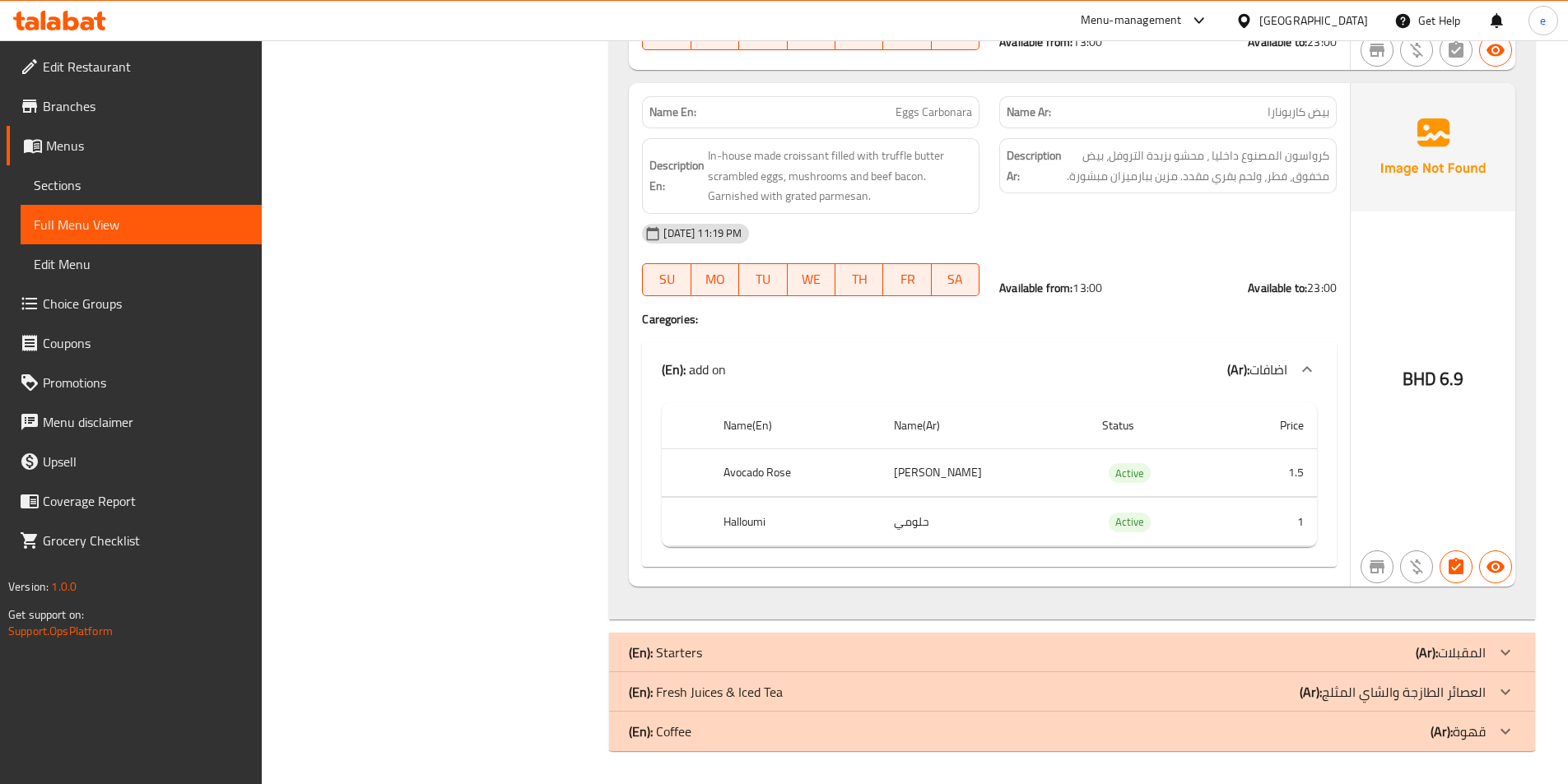
click at [1486, 654] on div at bounding box center [1505, 653] width 40 height 40
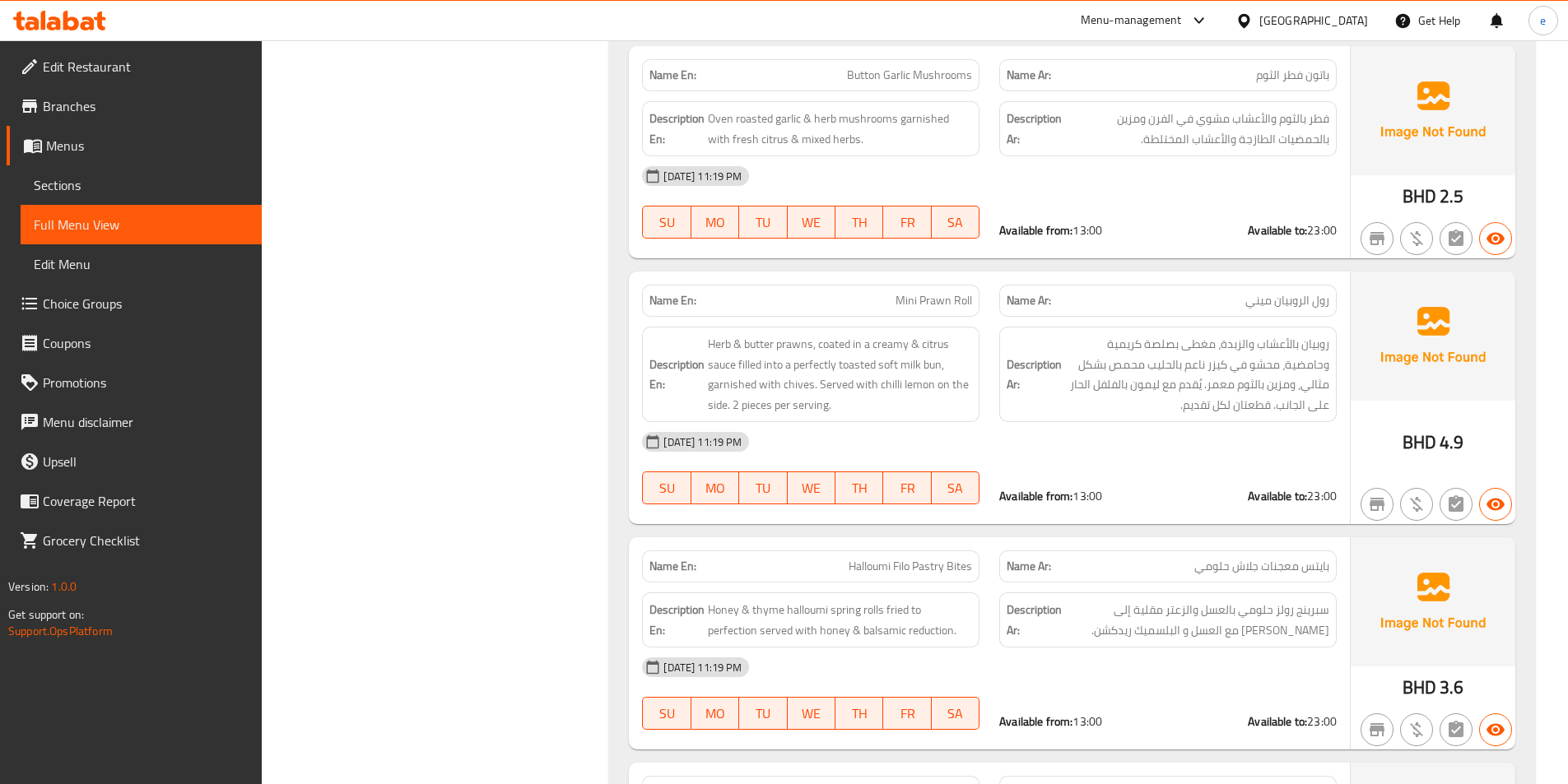
scroll to position [0, 0]
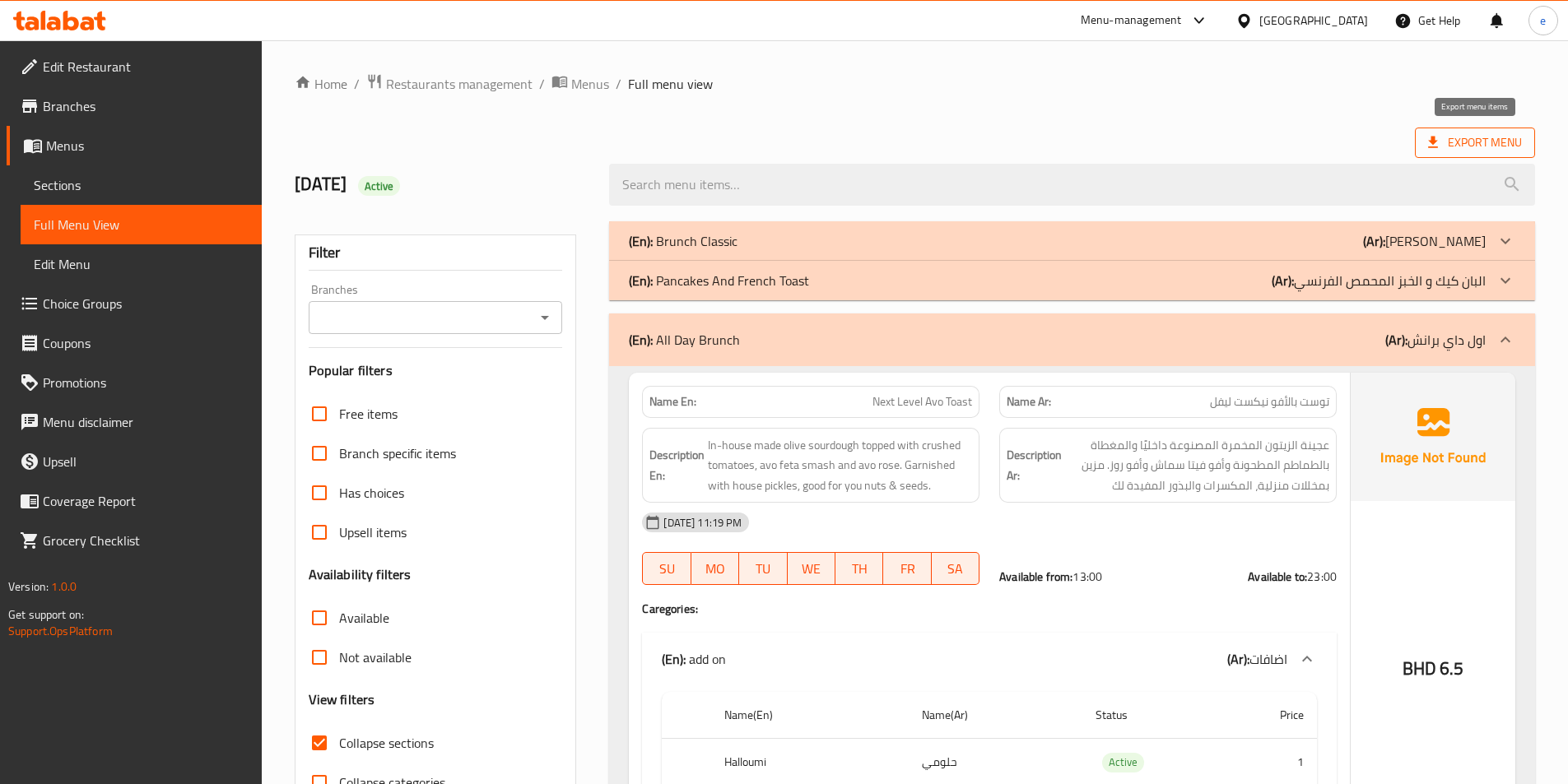
click at [1455, 147] on span "Export Menu" at bounding box center [1474, 142] width 94 height 21
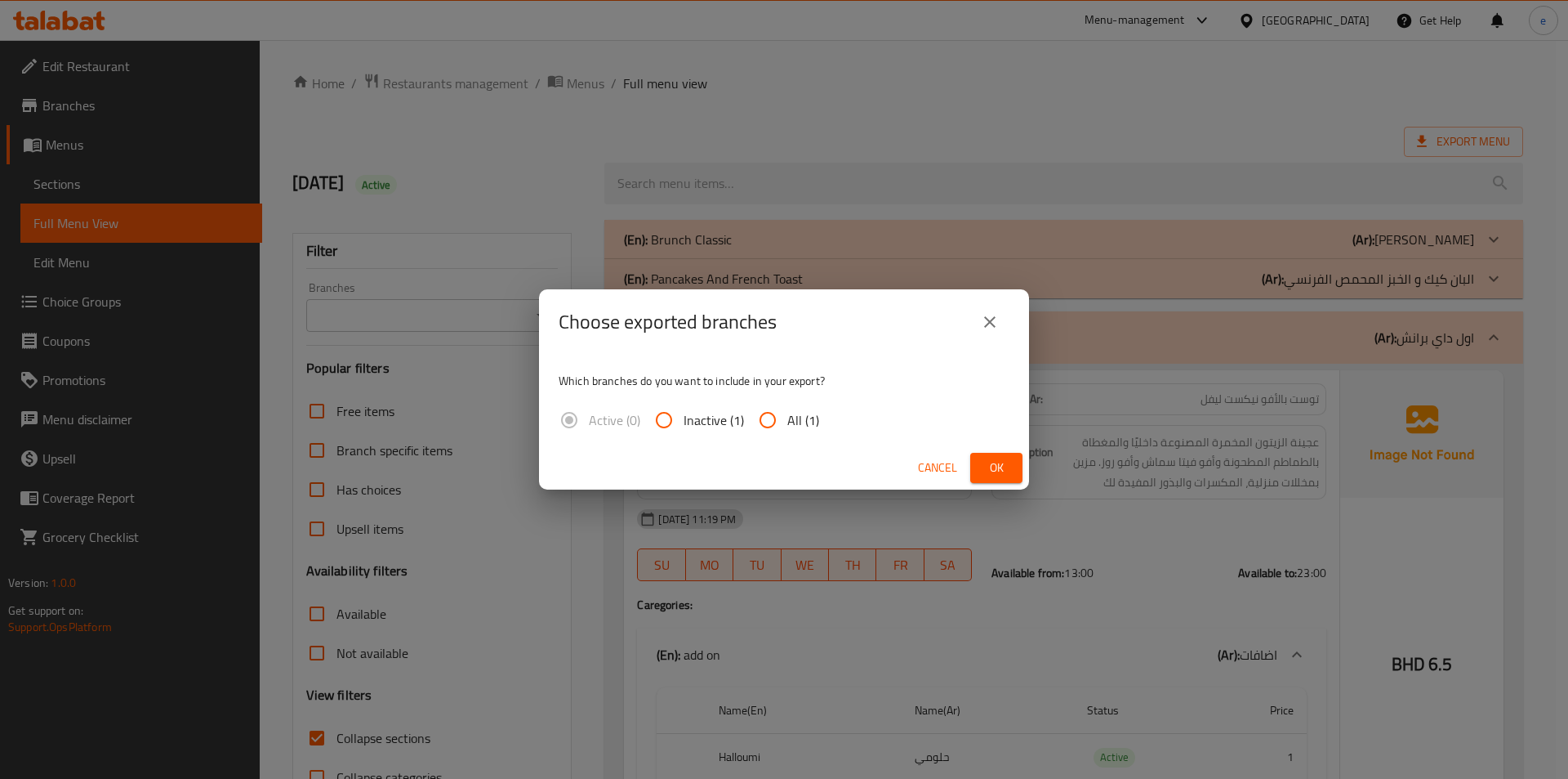
click at [783, 418] on input "All (1)" at bounding box center [768, 421] width 40 height 40
radio input "true"
click at [1030, 473] on div "Choose exported branches Which branches do you want to include in your export? …" at bounding box center [784, 389] width 1568 height 779
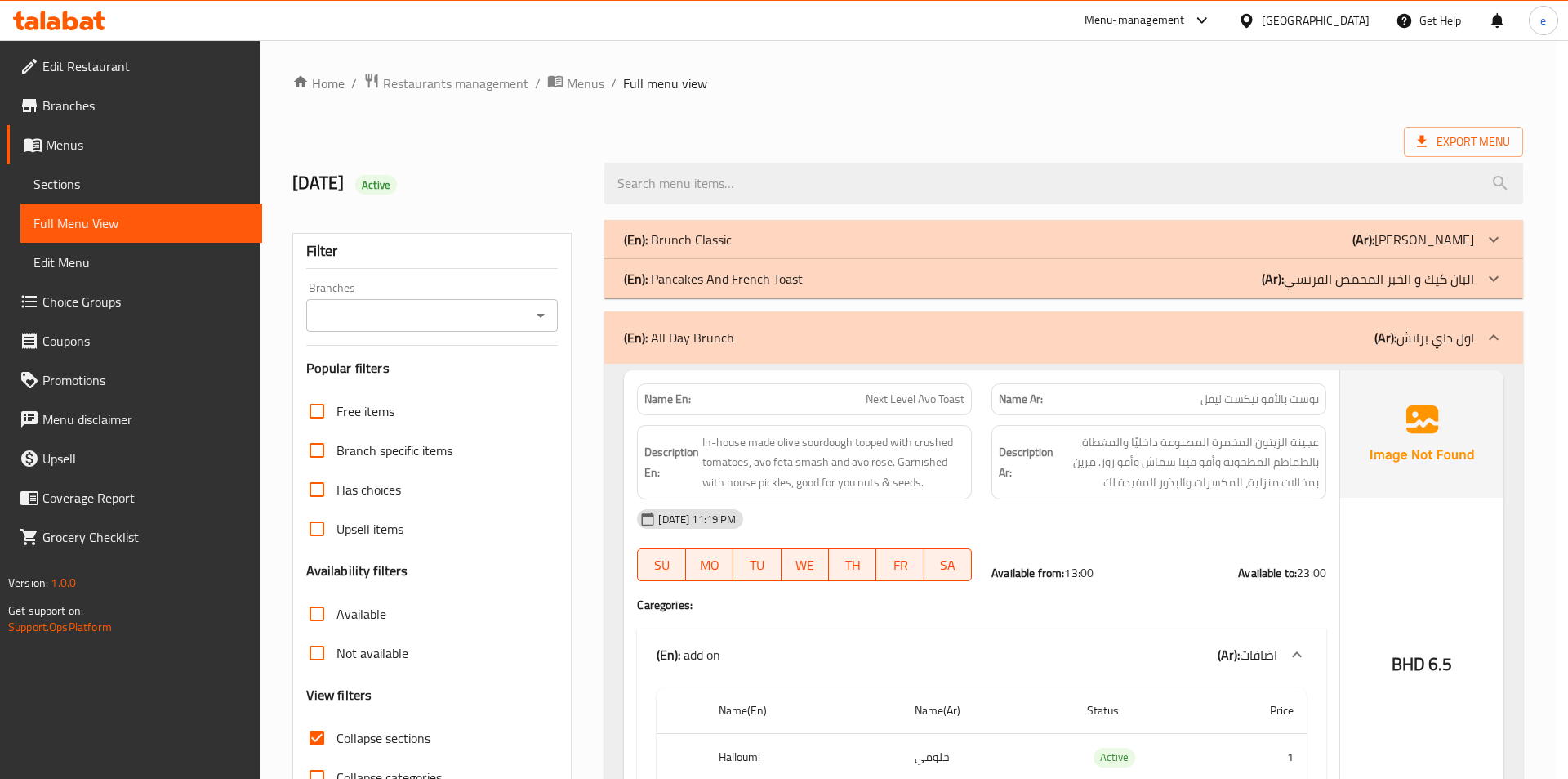
click at [1008, 471] on strong "Description Ar:" at bounding box center [1026, 462] width 54 height 40
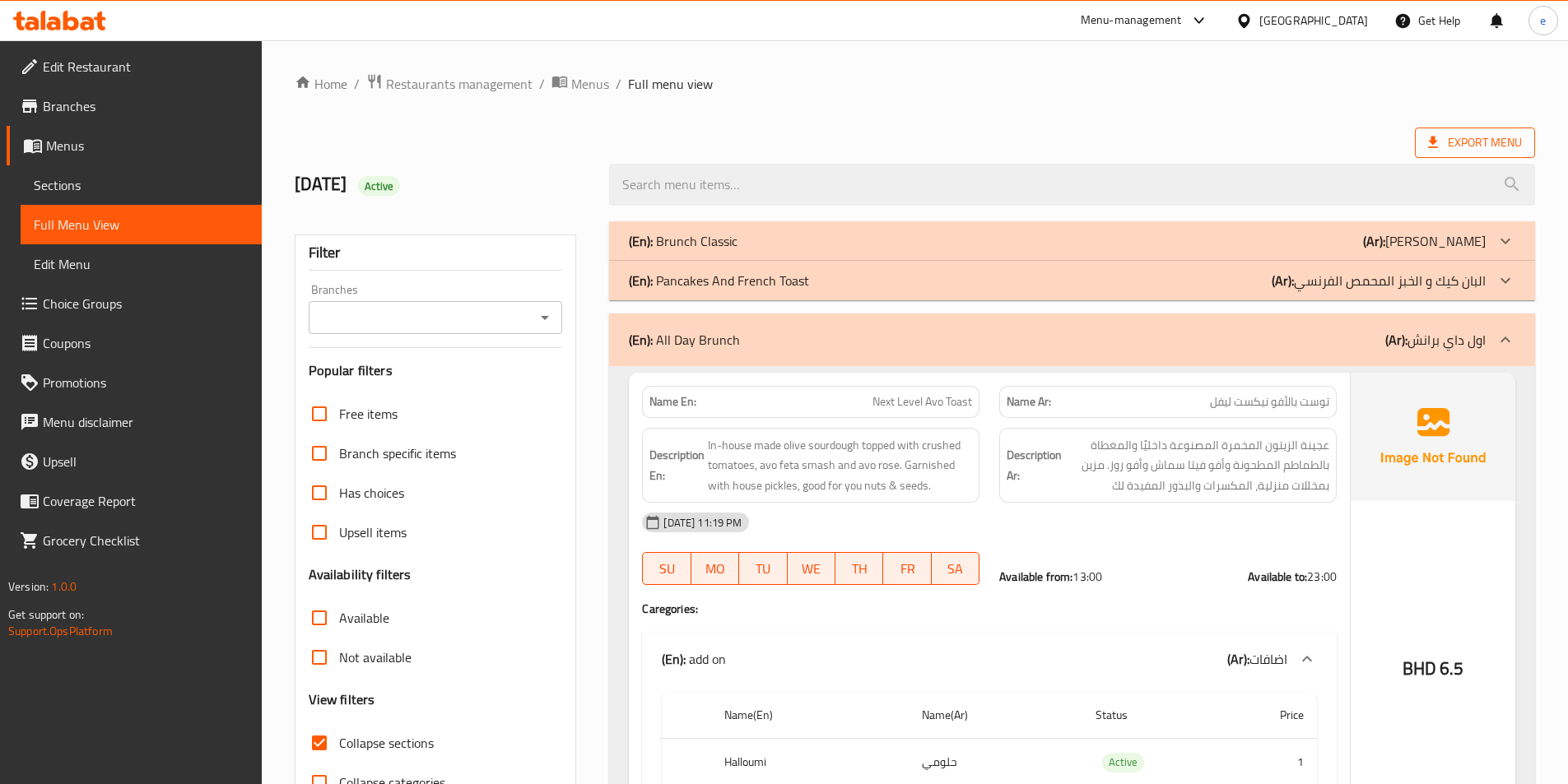
click at [1472, 143] on span "Export Menu" at bounding box center [1474, 142] width 94 height 21
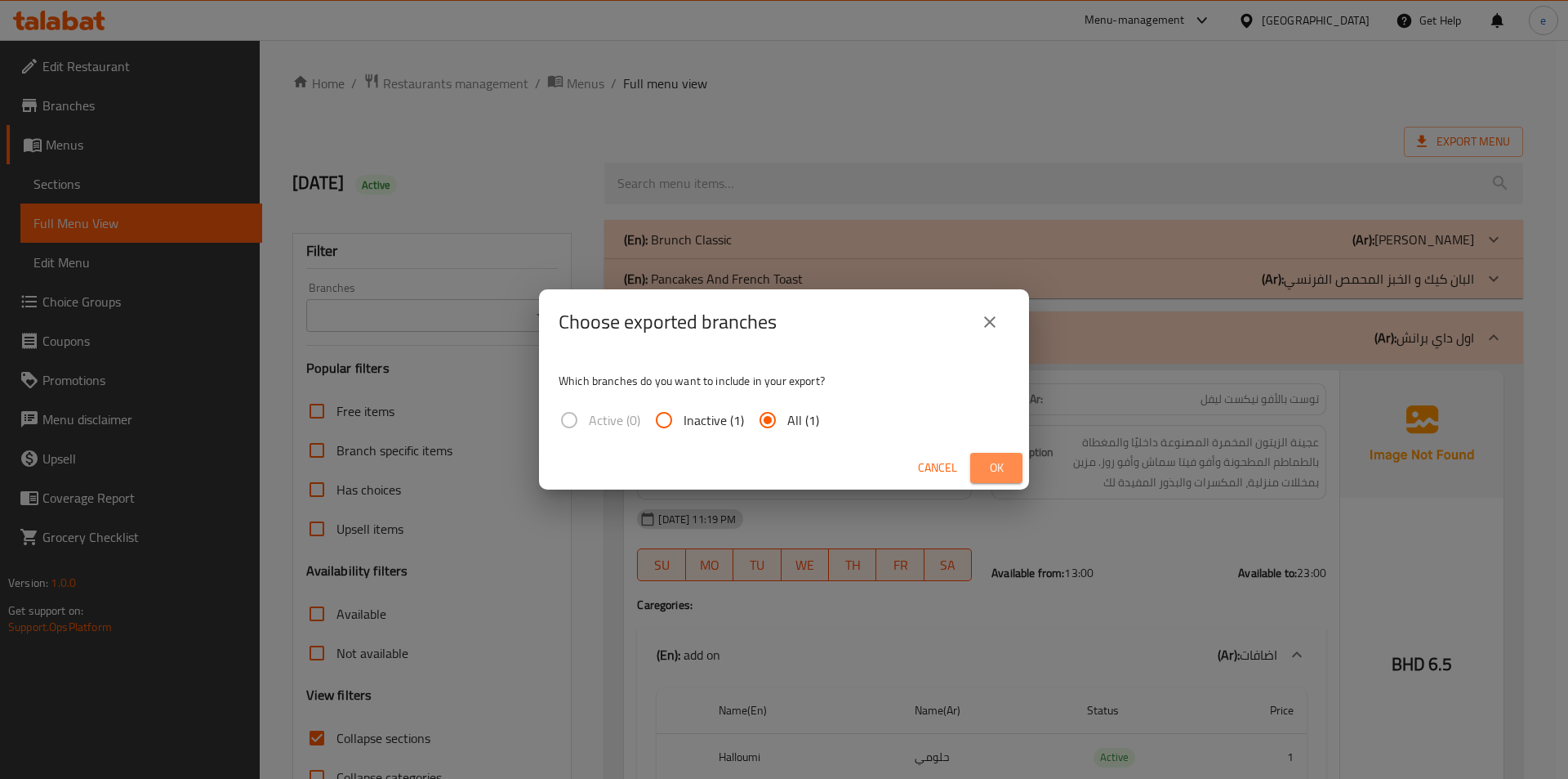
click at [985, 460] on span "Ok" at bounding box center [996, 467] width 26 height 21
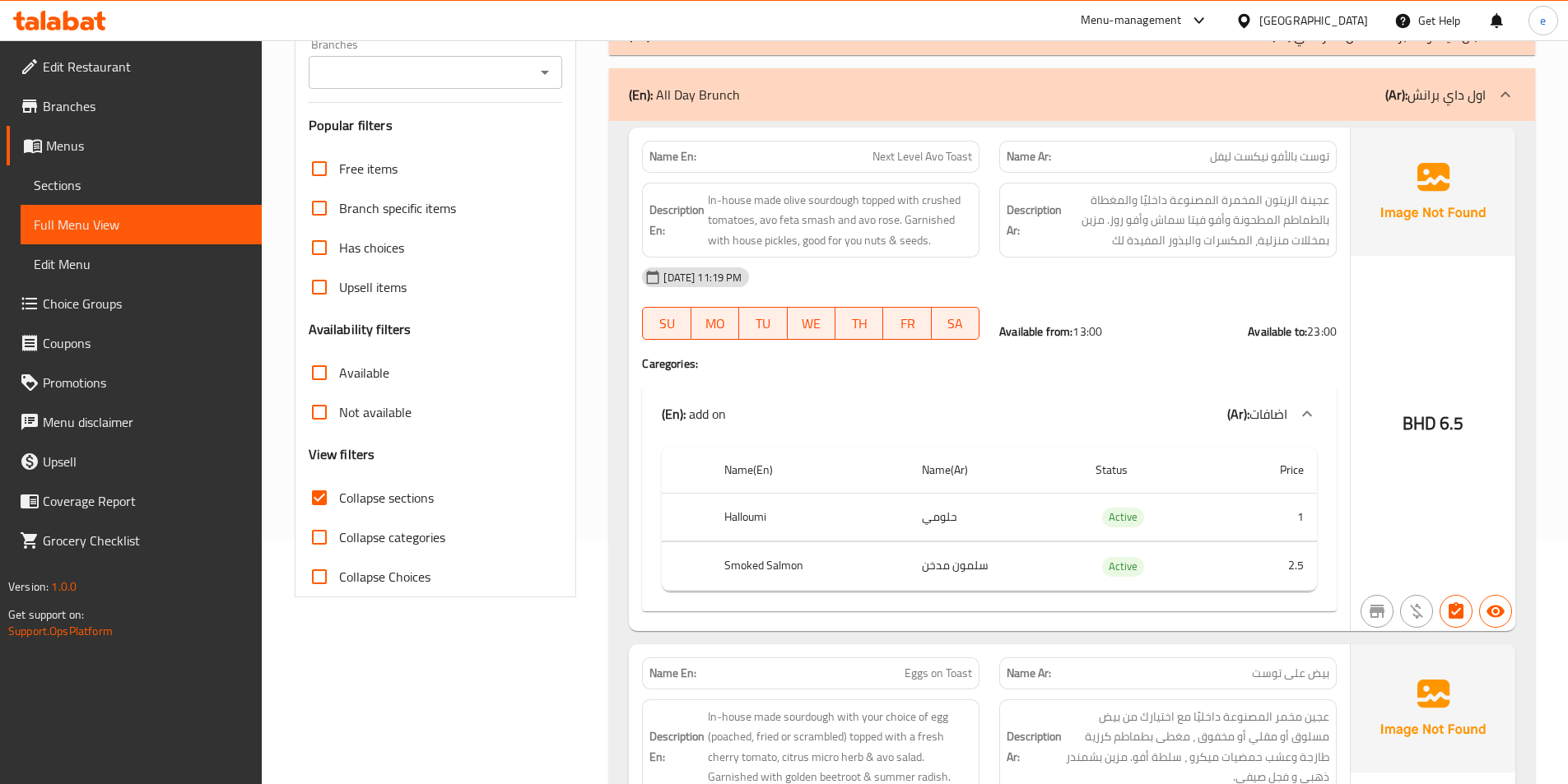
scroll to position [247, 0]
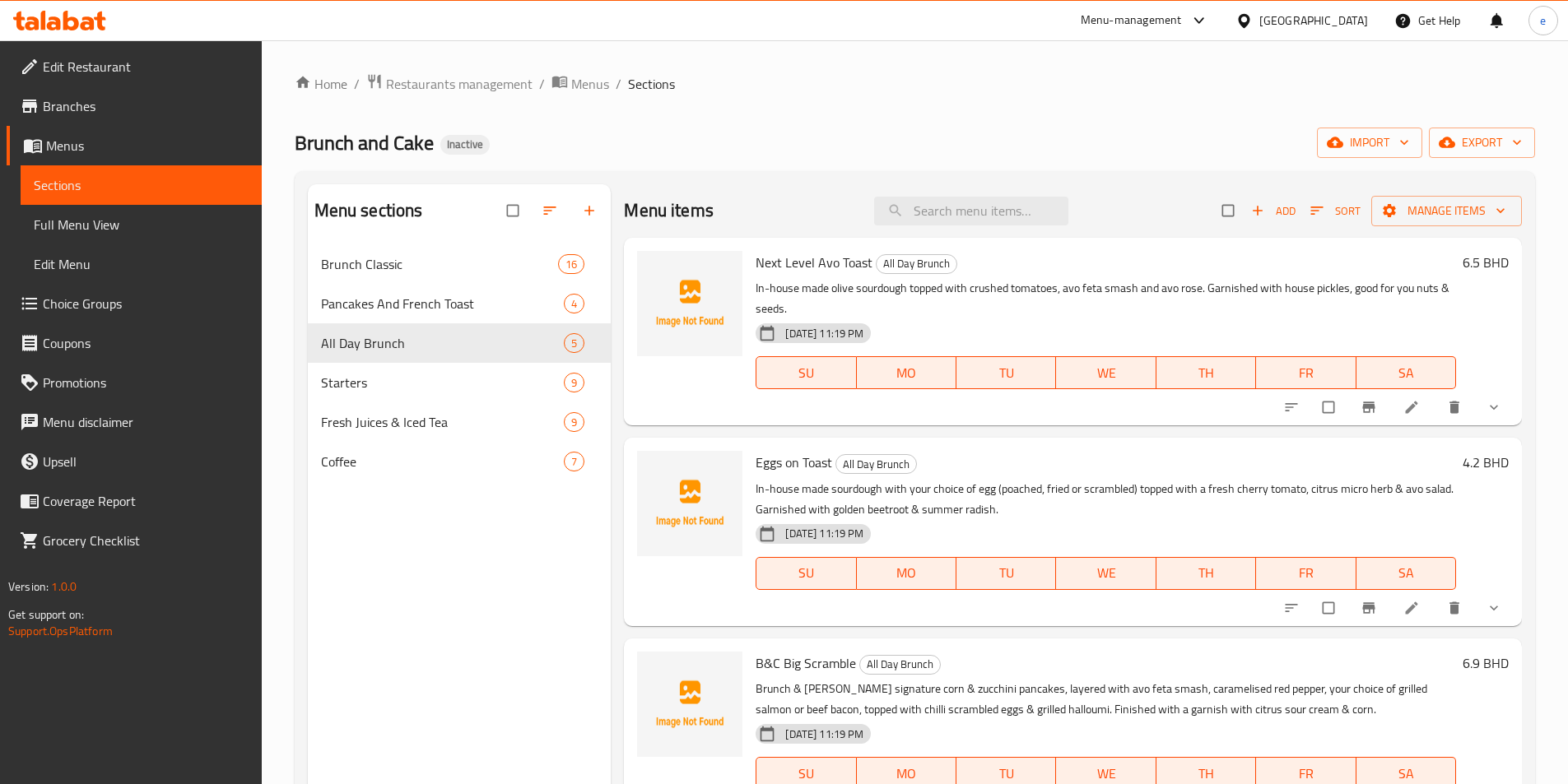
click at [106, 219] on span "Full Menu View" at bounding box center [141, 224] width 214 height 20
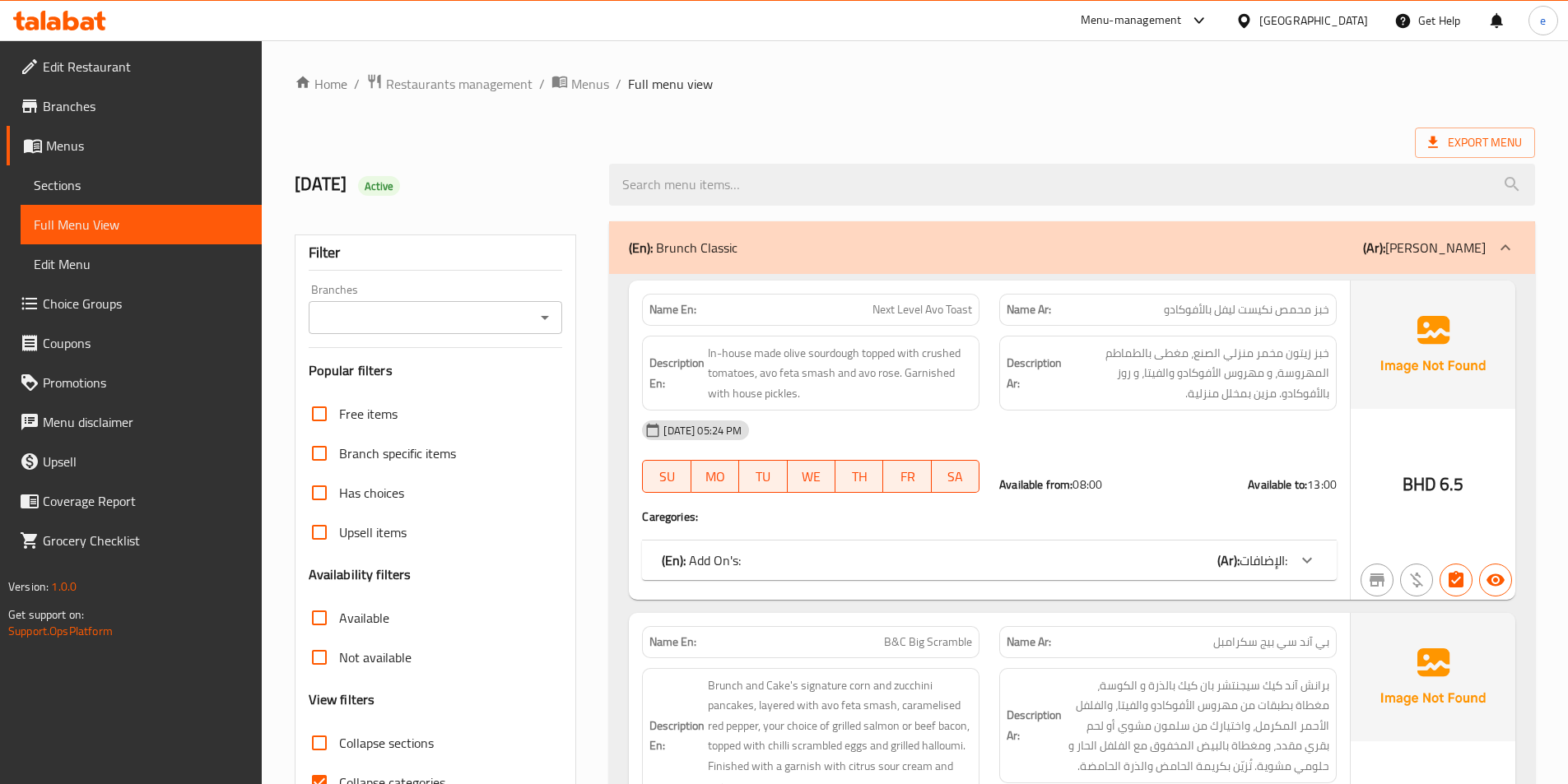
scroll to position [164, 0]
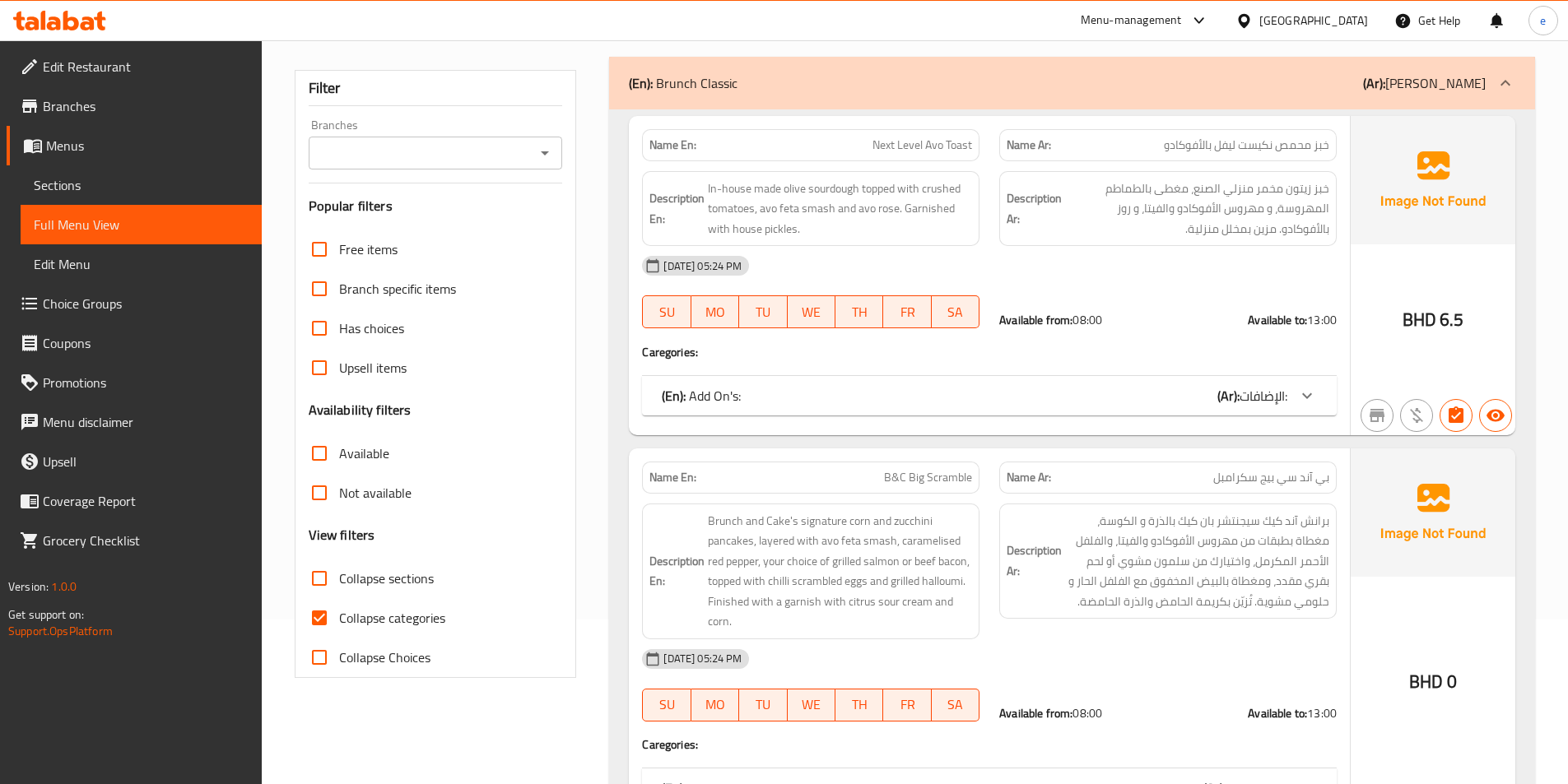
click at [357, 617] on span "Collapse categories" at bounding box center [392, 618] width 107 height 20
click at [339, 617] on input "Collapse categories" at bounding box center [320, 618] width 40 height 40
checkbox input "false"
click at [371, 574] on span "Collapse sections" at bounding box center [386, 579] width 95 height 20
click at [339, 574] on input "Collapse sections" at bounding box center [320, 579] width 40 height 40
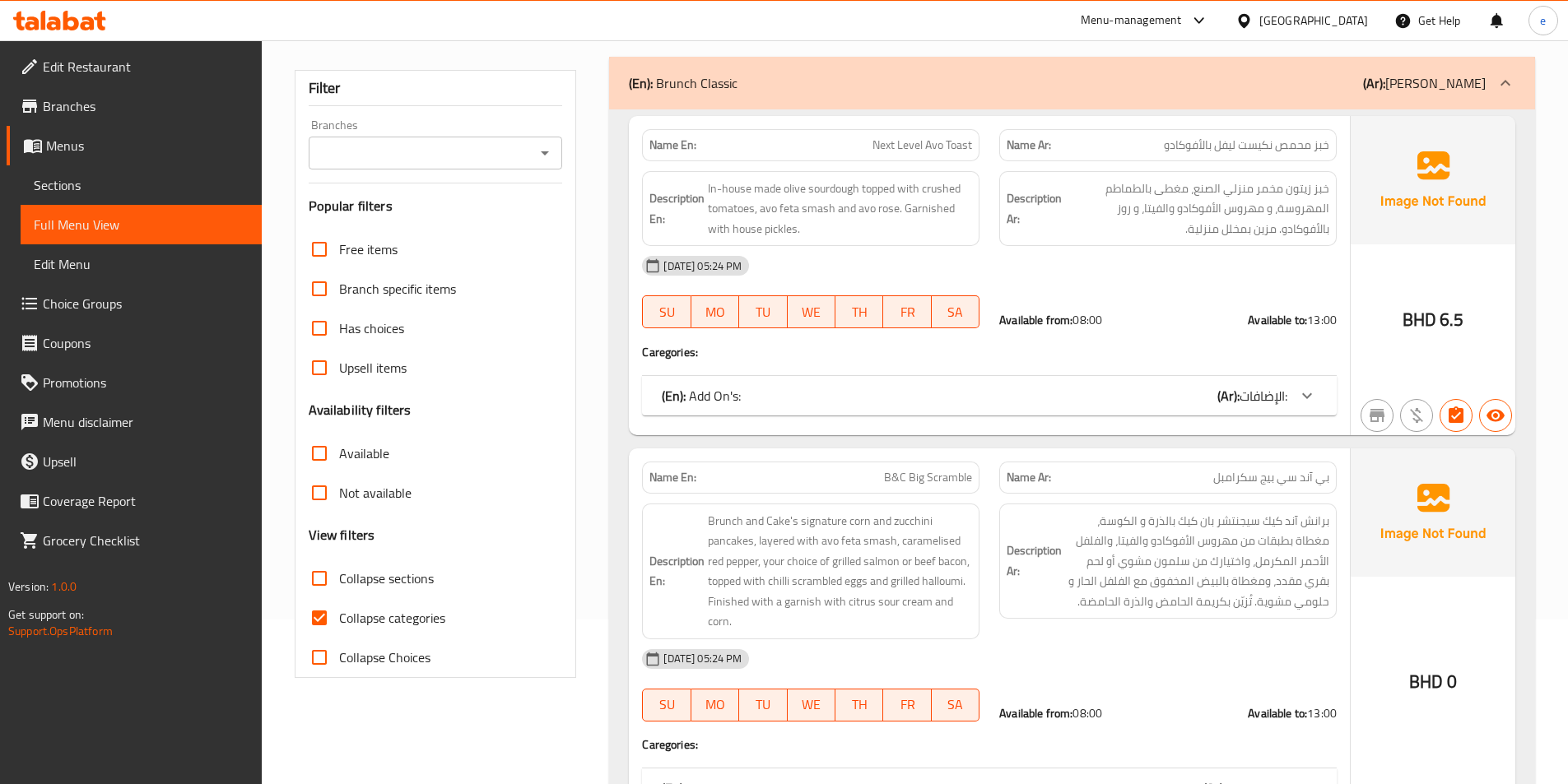
checkbox input "true"
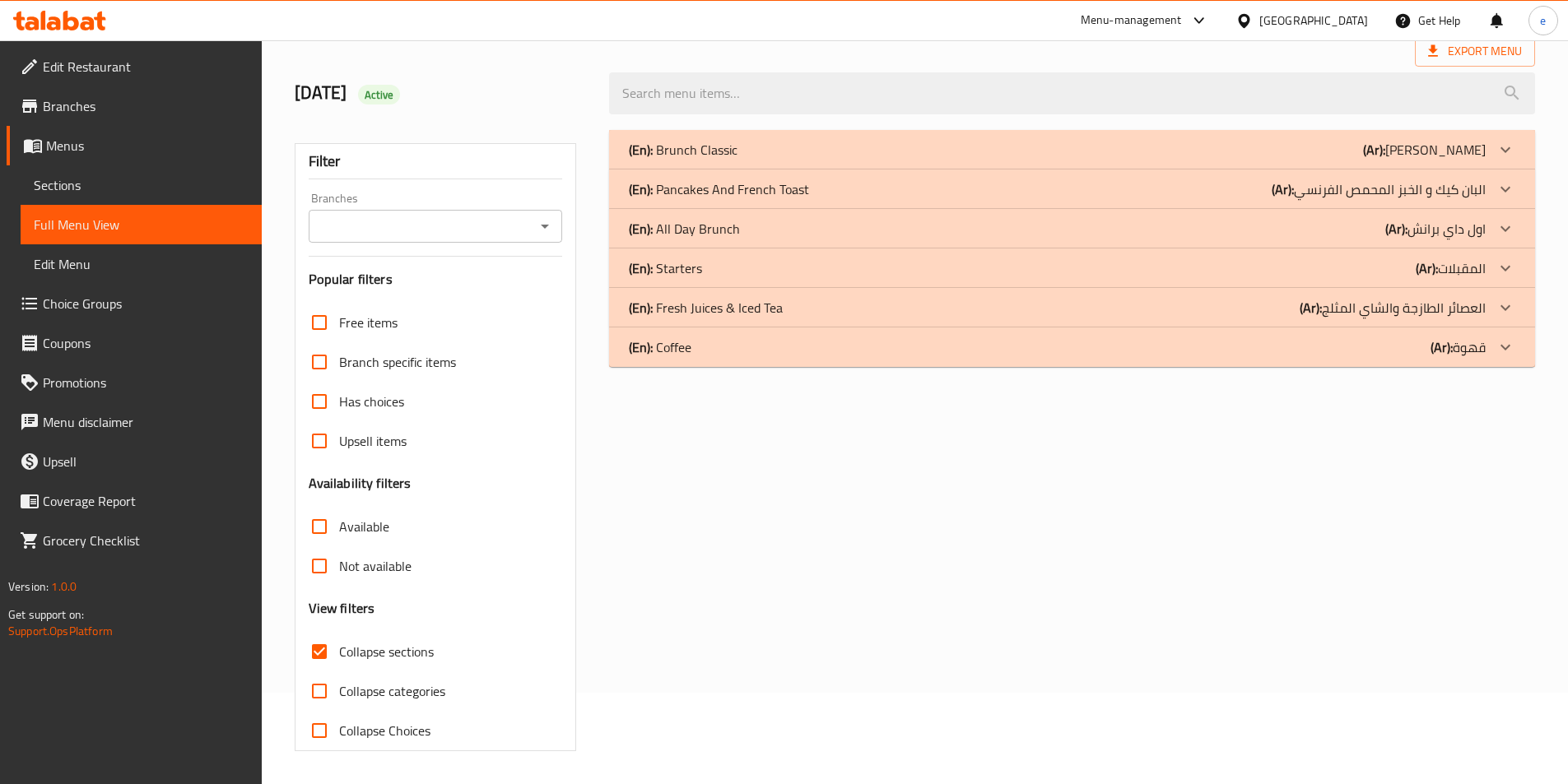
scroll to position [92, 0]
click at [1491, 229] on div at bounding box center [1505, 229] width 40 height 40
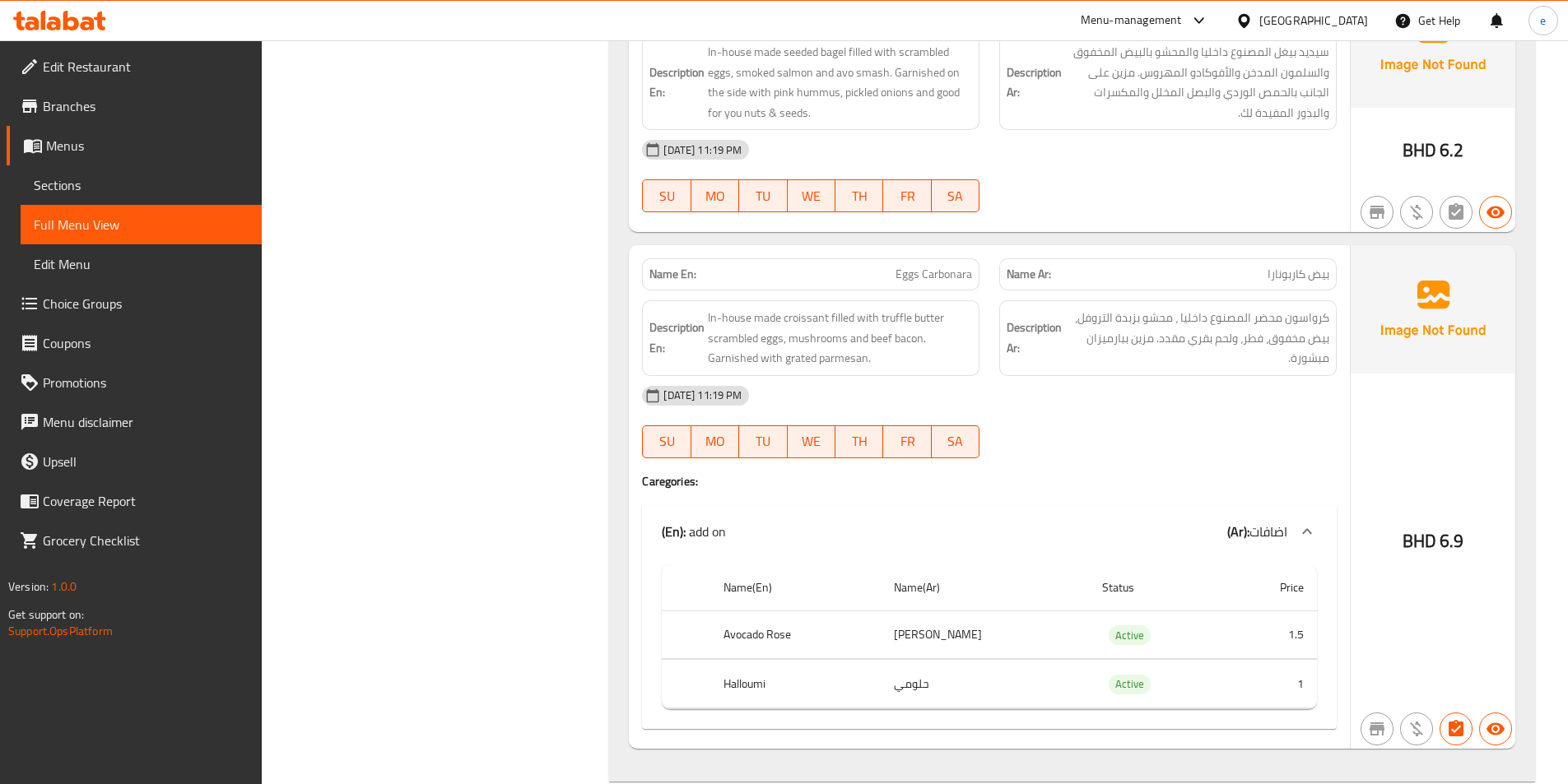
scroll to position [2952, 0]
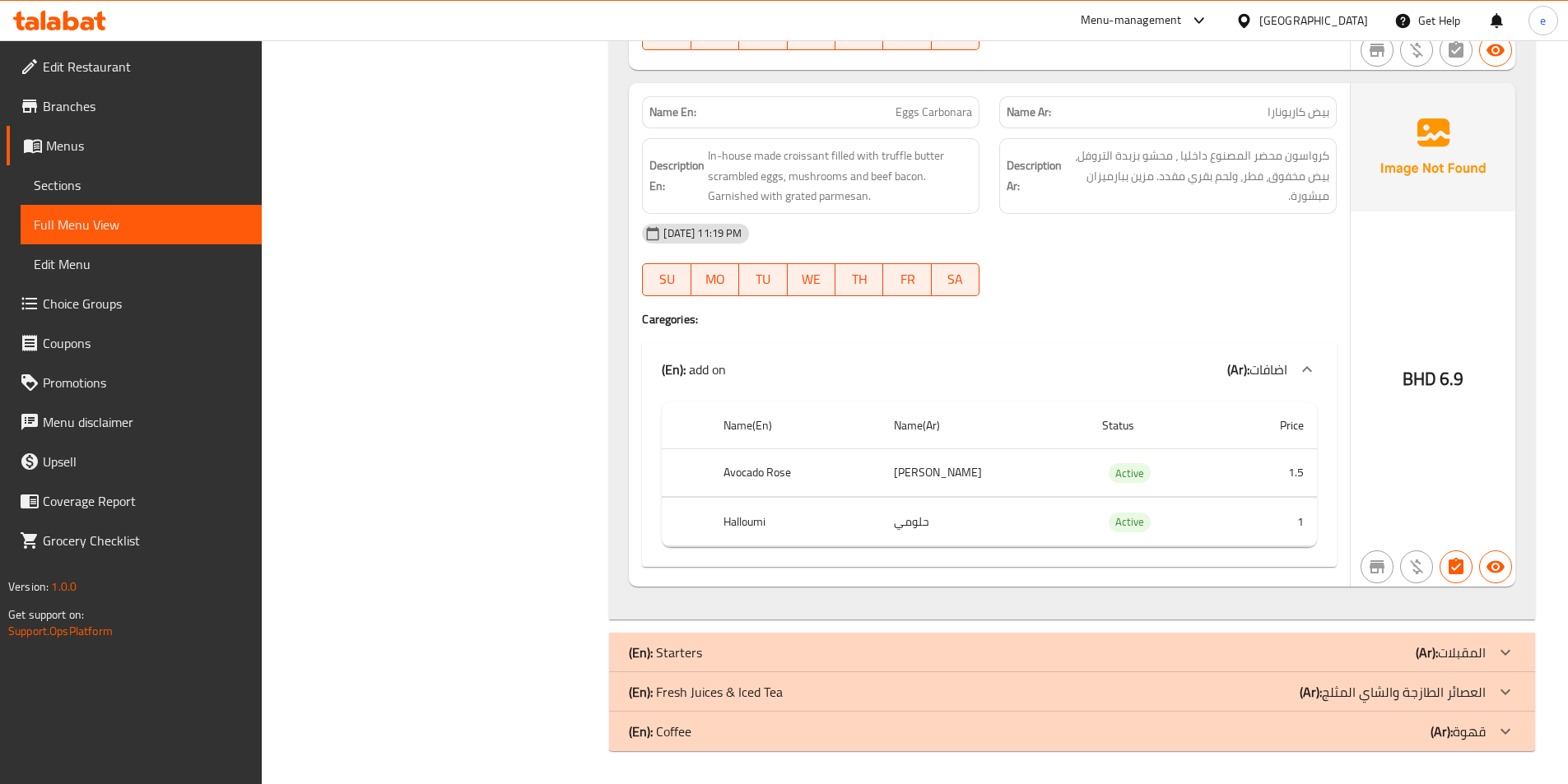
click at [1487, 652] on div at bounding box center [1505, 653] width 40 height 40
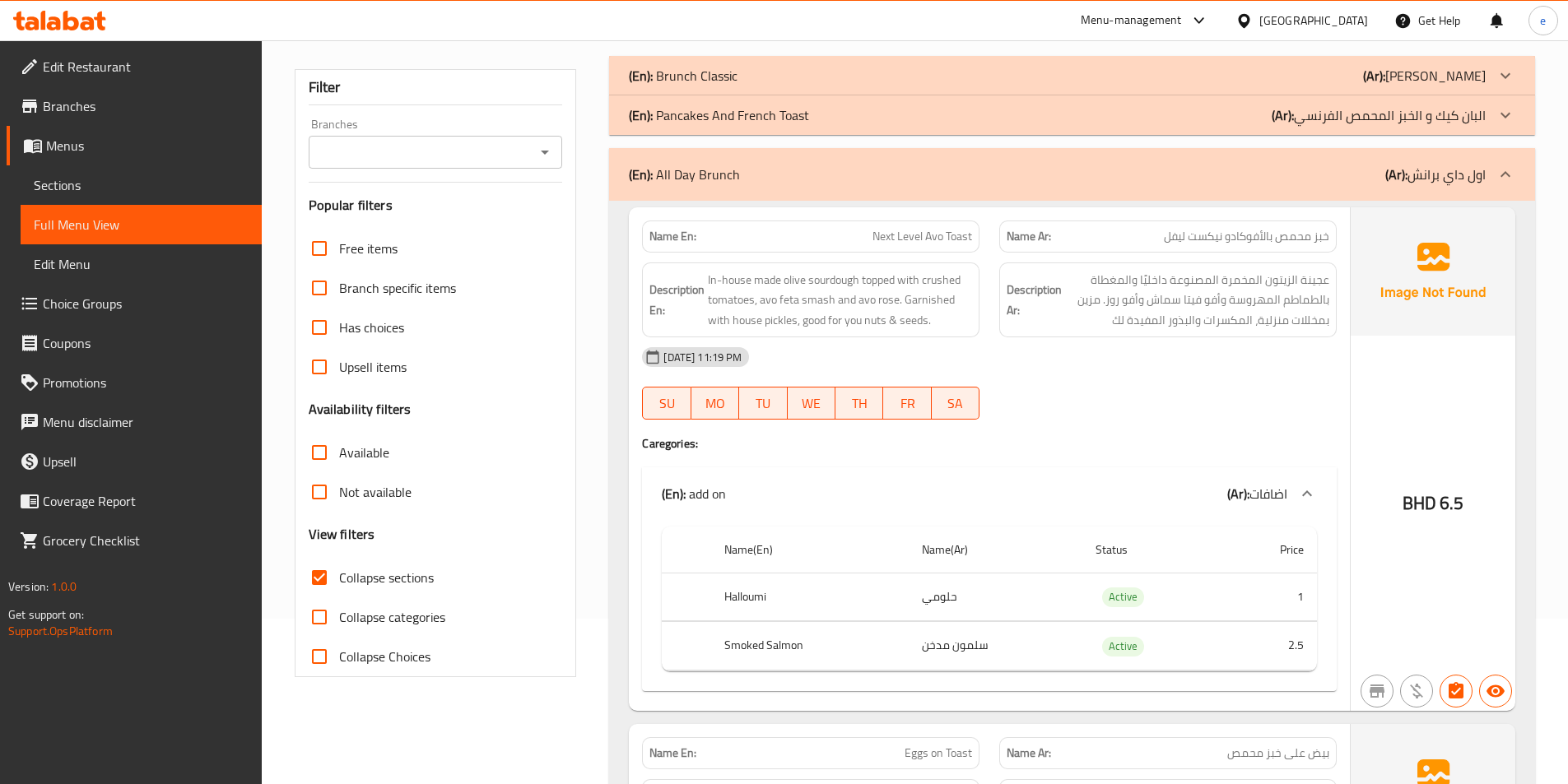
scroll to position [164, 0]
drag, startPoint x: 984, startPoint y: 236, endPoint x: 863, endPoint y: 243, distance: 121.2
click at [863, 243] on div "Name En: Next Level Avo Toast" at bounding box center [810, 237] width 357 height 52
click at [878, 231] on span "Next Level Avo Toast" at bounding box center [922, 237] width 100 height 17
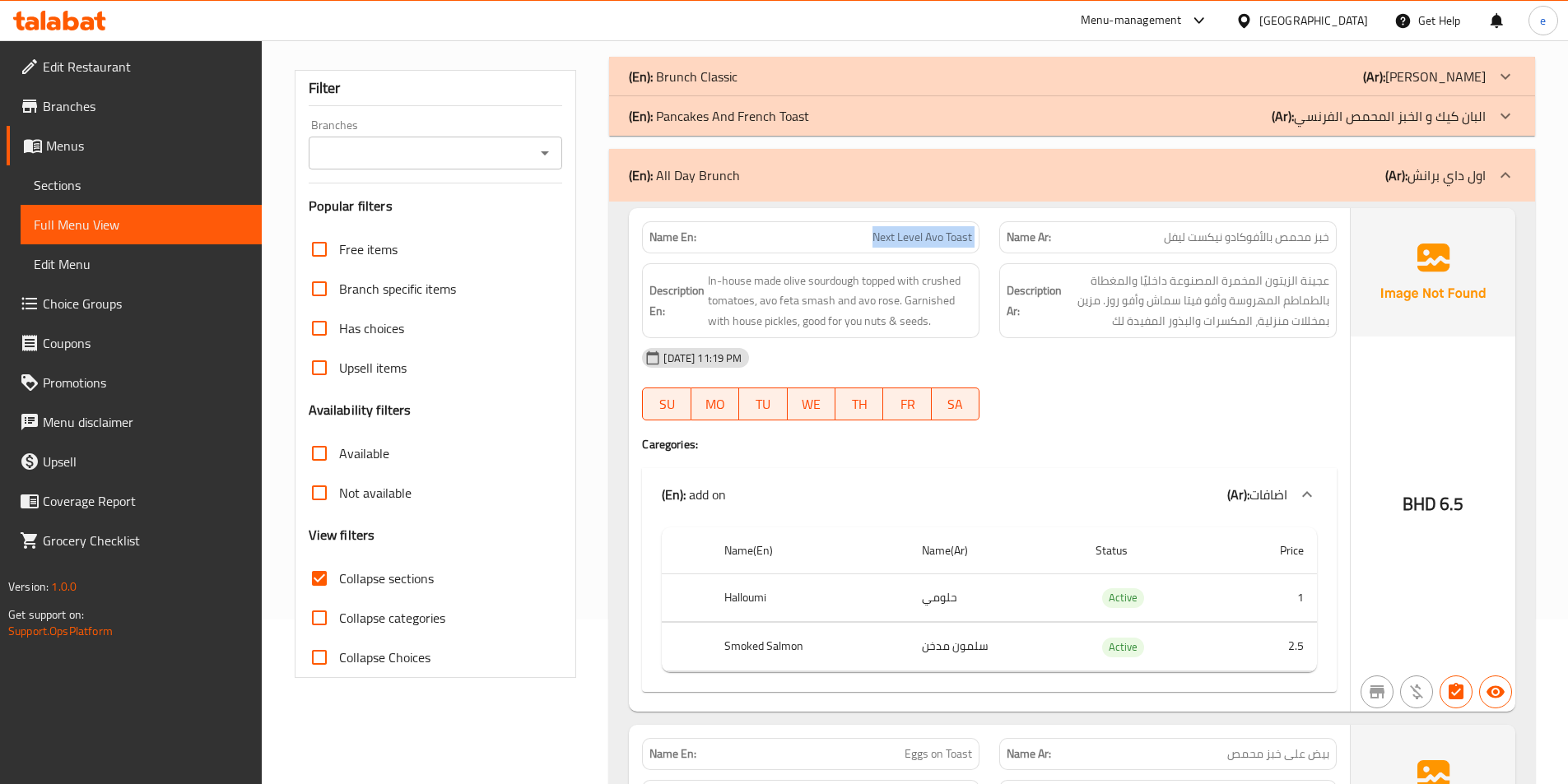
click at [878, 231] on span "Next Level Avo Toast" at bounding box center [922, 237] width 100 height 17
click at [947, 236] on span "Next Level Avo Toast" at bounding box center [922, 237] width 100 height 17
click at [956, 238] on span "Next Level Avo Toast" at bounding box center [922, 237] width 100 height 17
copy span "Toast"
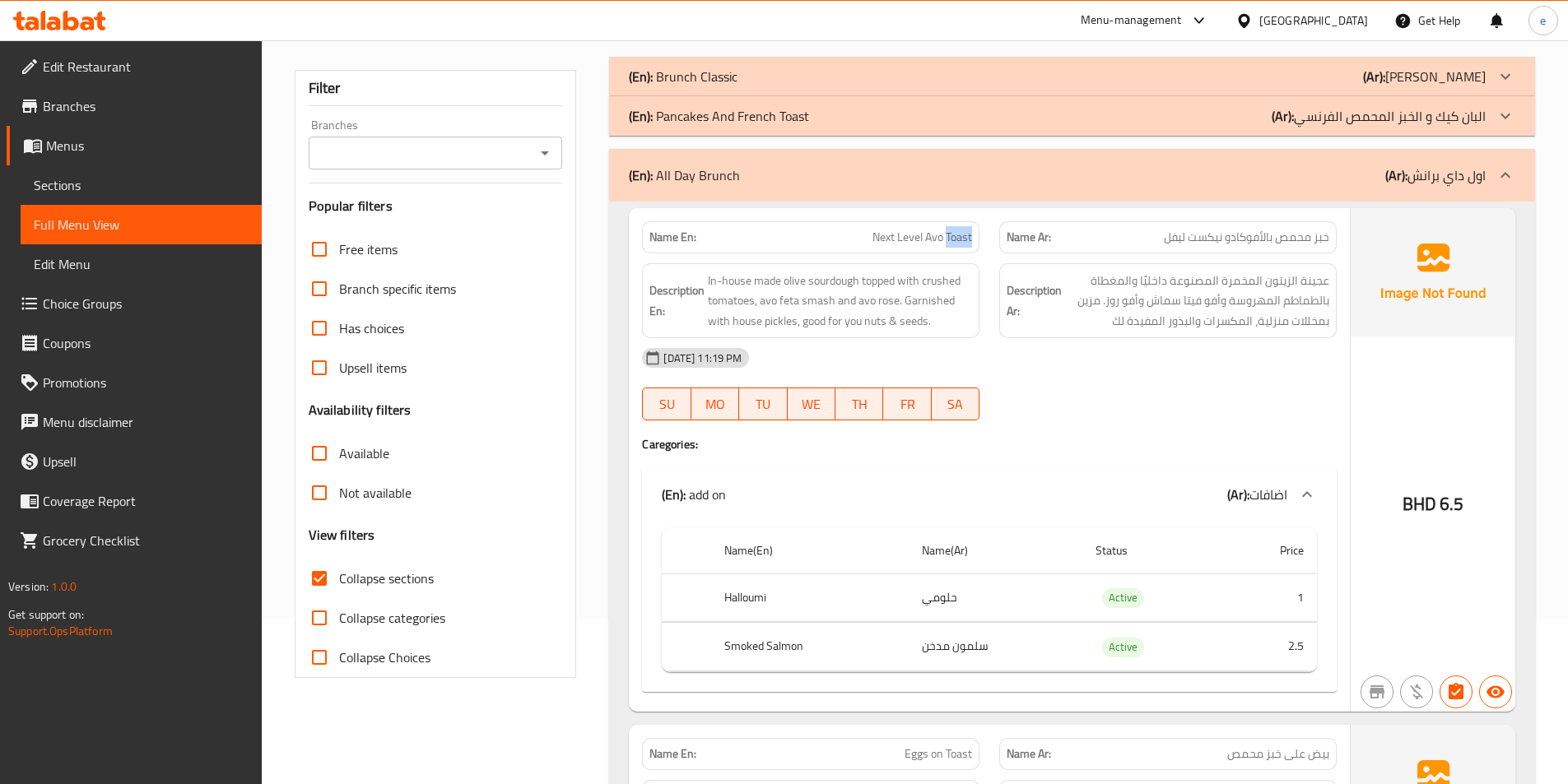
click at [956, 233] on span "Next Level Avo Toast" at bounding box center [922, 237] width 100 height 17
click at [1068, 404] on div "15-10-2025 11:19 PM SU MO TU WE TH FR SA" at bounding box center [989, 384] width 715 height 92
click at [846, 284] on span "In-house made olive sourdough topped with crushed tomatoes, avo feta smash and …" at bounding box center [839, 301] width 264 height 61
click at [720, 281] on span "In-house made olive sourdough topped with crushed tomatoes, avo feta smash and …" at bounding box center [839, 301] width 264 height 61
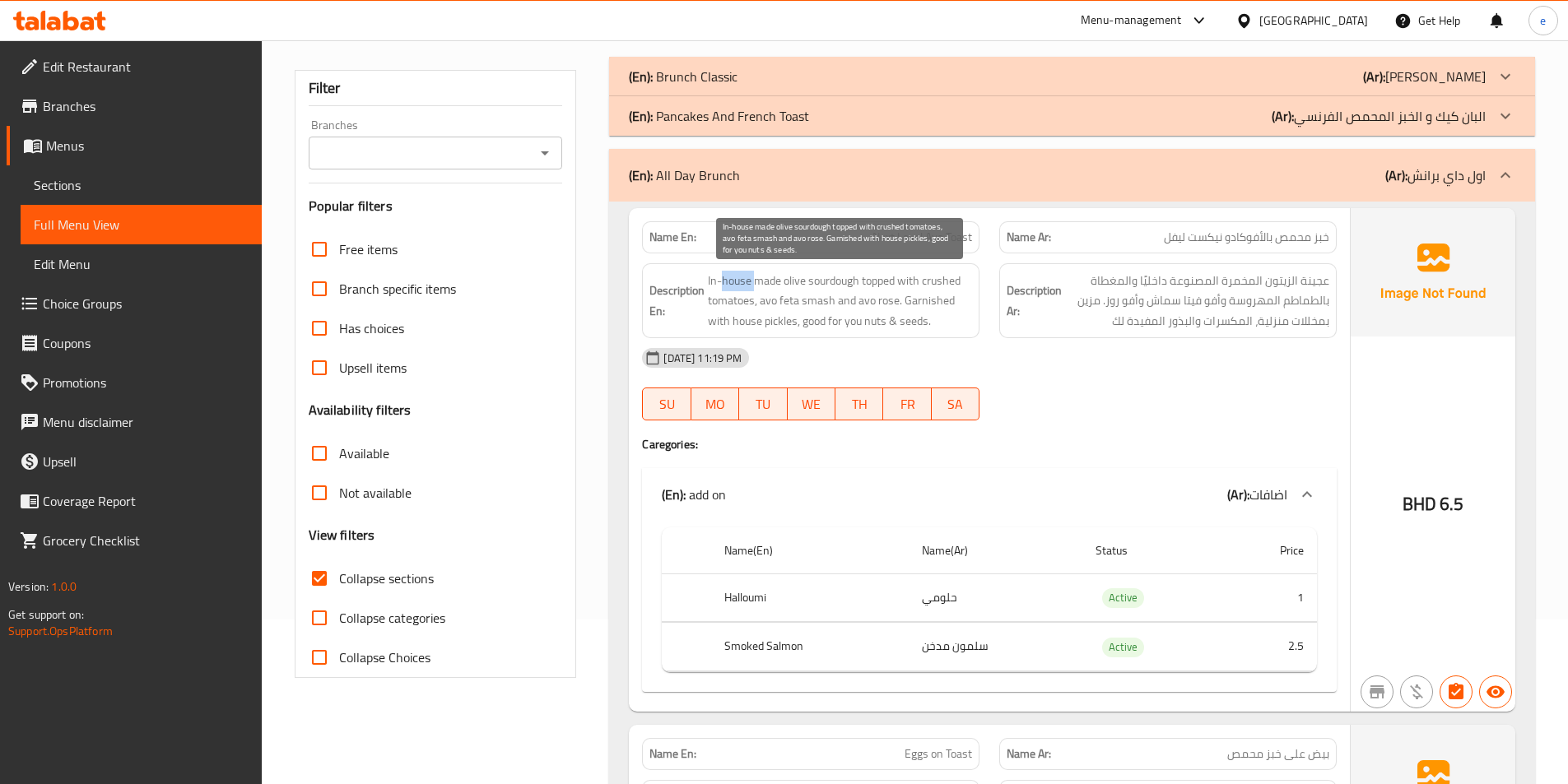
click at [720, 281] on span "In-house made olive sourdough topped with crushed tomatoes, avo feta smash and …" at bounding box center [839, 301] width 264 height 61
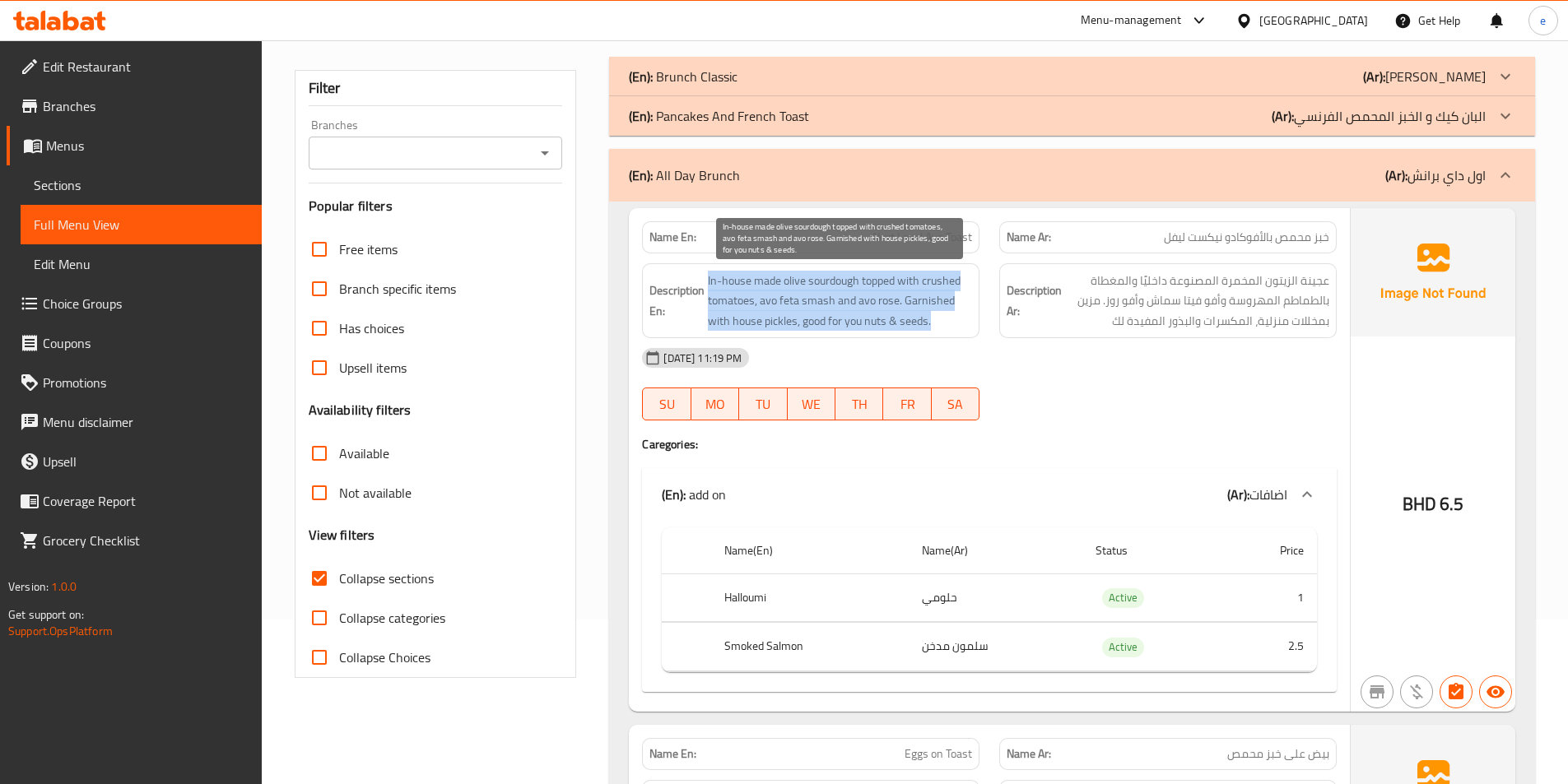
click at [720, 281] on span "In-house made olive sourdough topped with crushed tomatoes, avo feta smash and …" at bounding box center [839, 301] width 264 height 61
click at [805, 296] on span "In-house made olive sourdough topped with crushed tomatoes, avo feta smash and …" at bounding box center [839, 301] width 264 height 61
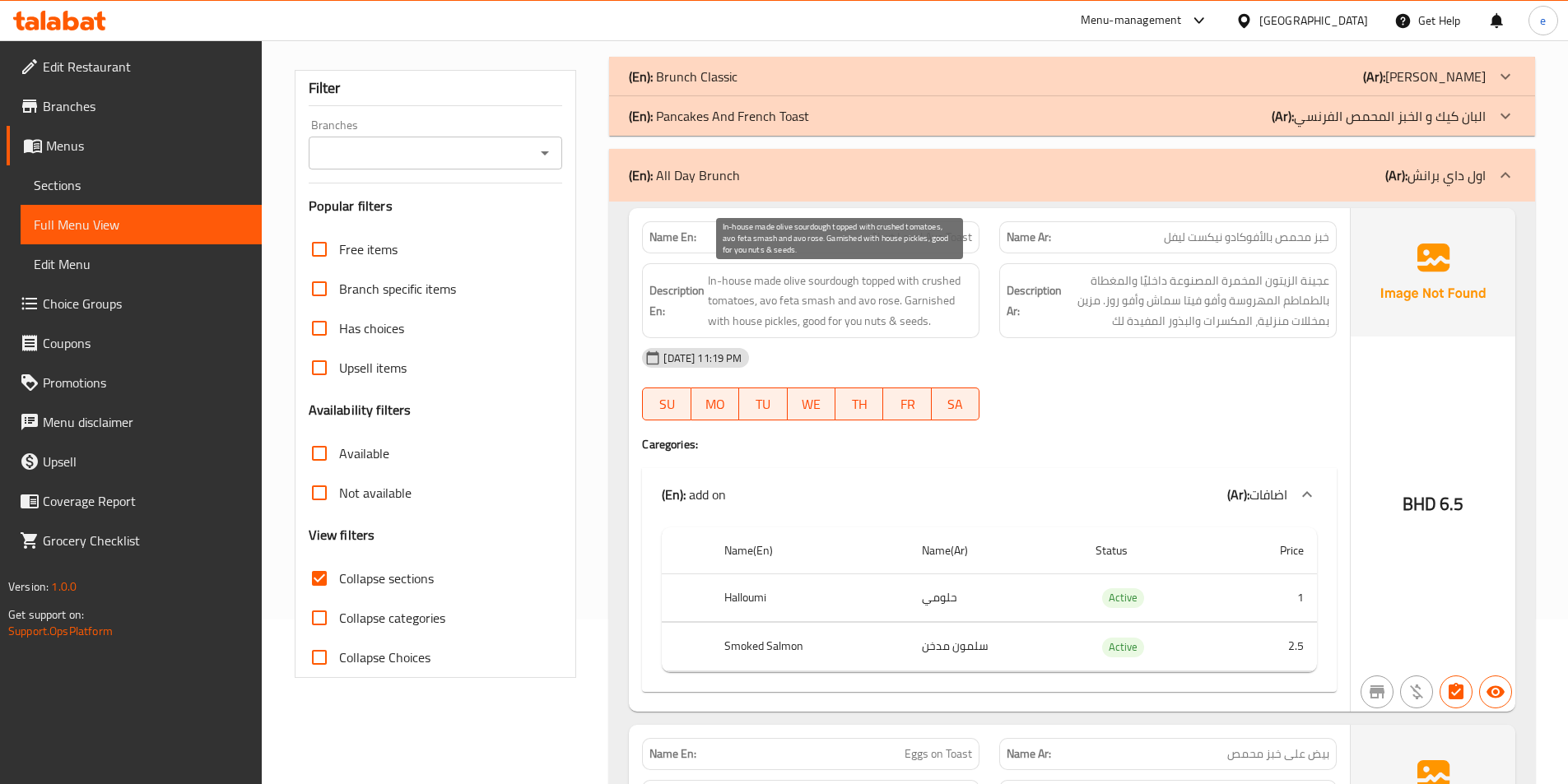
click at [955, 277] on span "In-house made olive sourdough topped with crushed tomatoes, avo feta smash and …" at bounding box center [839, 301] width 264 height 61
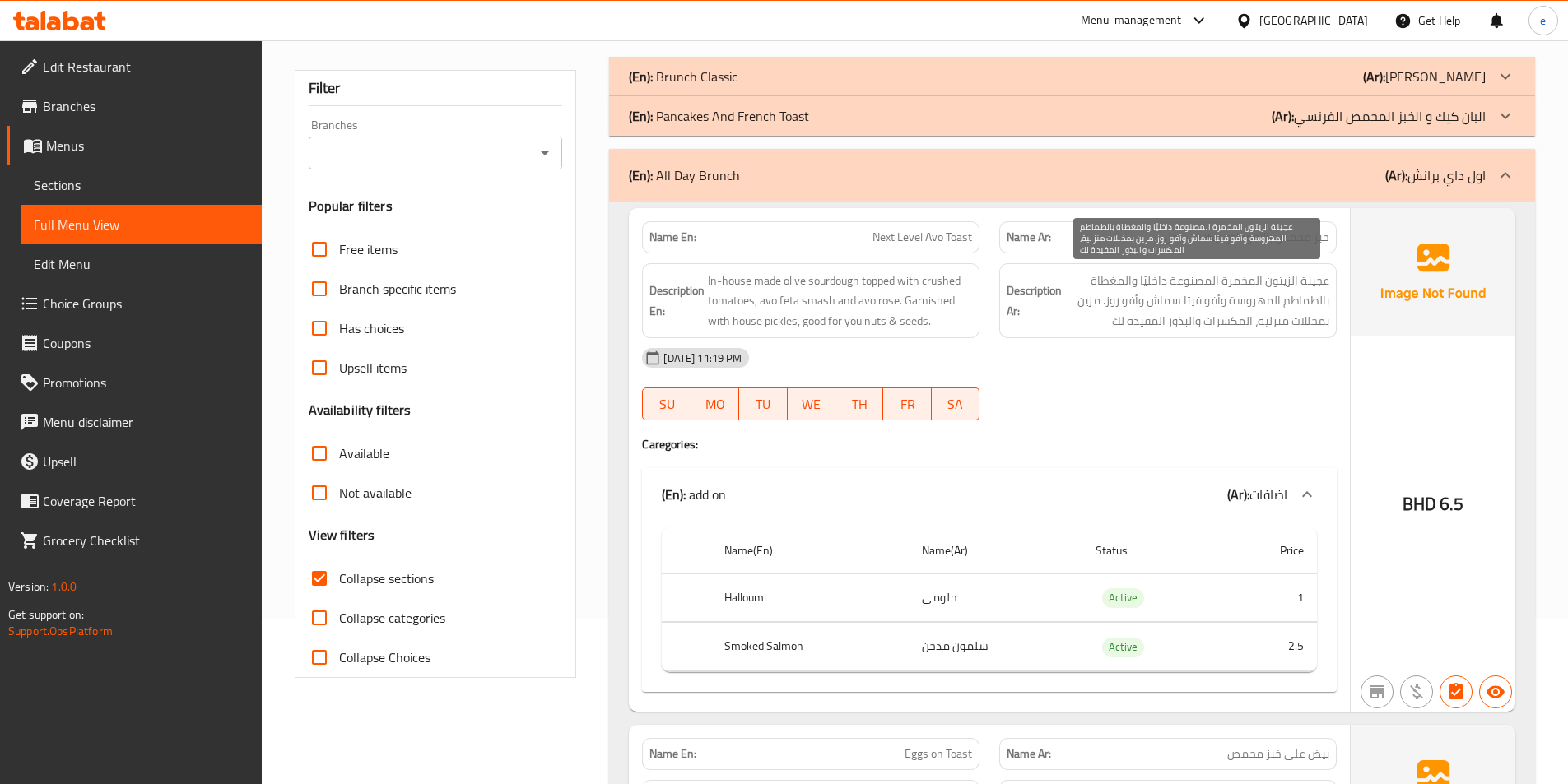
click at [1245, 304] on span "عجينة الزيتون المخمرة المصنوعة داخليًا والمغطاة بالطماطم المهروسة وأفو فيتا سما…" at bounding box center [1196, 301] width 264 height 61
click at [933, 240] on span "Next Level Avo Toast" at bounding box center [922, 237] width 100 height 17
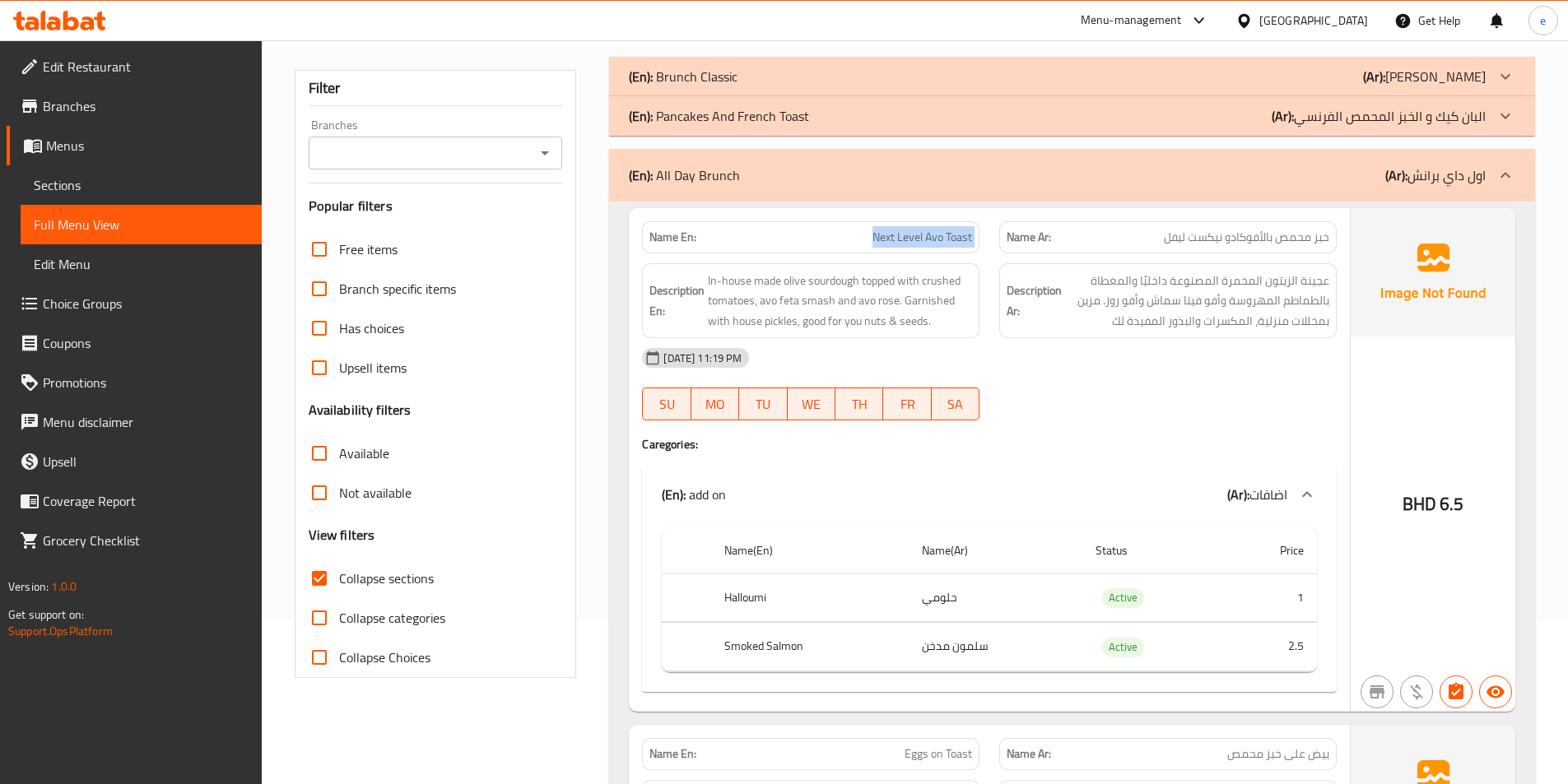
click at [933, 240] on span "Next Level Avo Toast" at bounding box center [922, 237] width 100 height 17
copy span "Next Level Avo Toast"
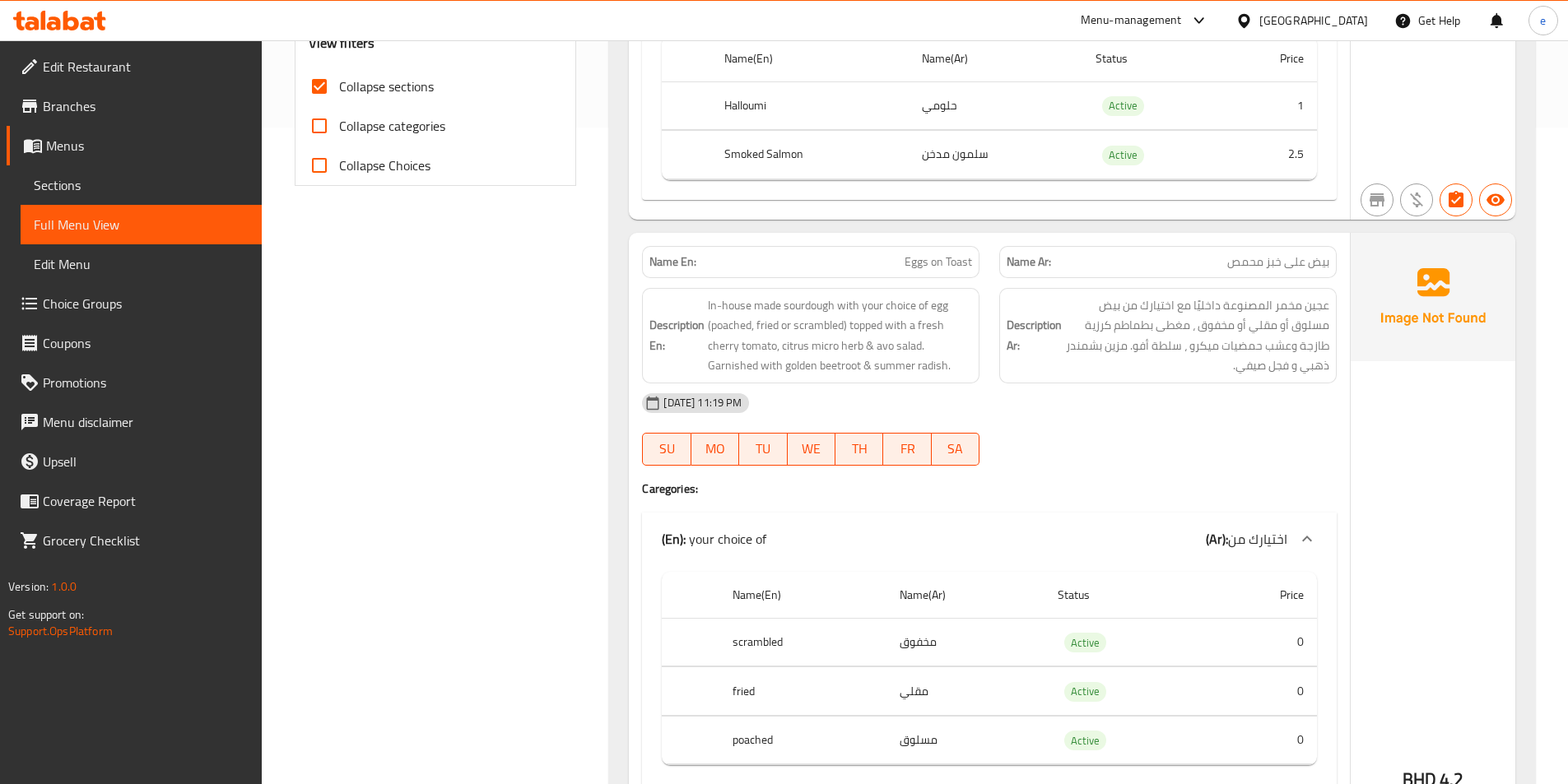
scroll to position [658, 0]
click at [1253, 257] on span "بيض على خبز محمص" at bounding box center [1278, 260] width 102 height 17
click at [945, 260] on span "Eggs on Toast" at bounding box center [938, 260] width 68 height 17
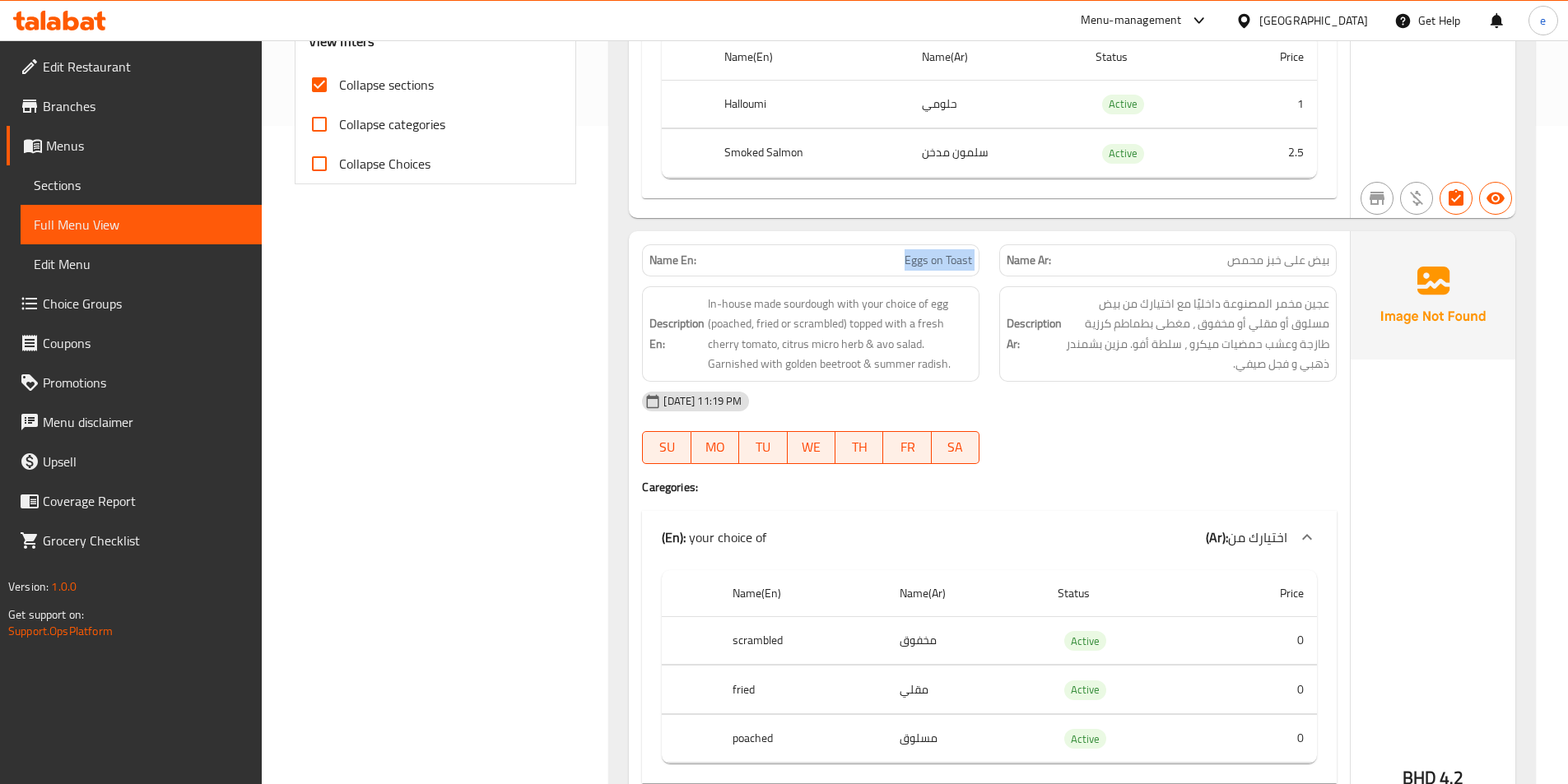
click at [945, 260] on span "Eggs on Toast" at bounding box center [938, 260] width 68 height 17
copy span "Eggs on Toast"
click at [744, 364] on span "In-house made sourdough with your choice of egg (poached, fried or scrambled) t…" at bounding box center [839, 334] width 264 height 81
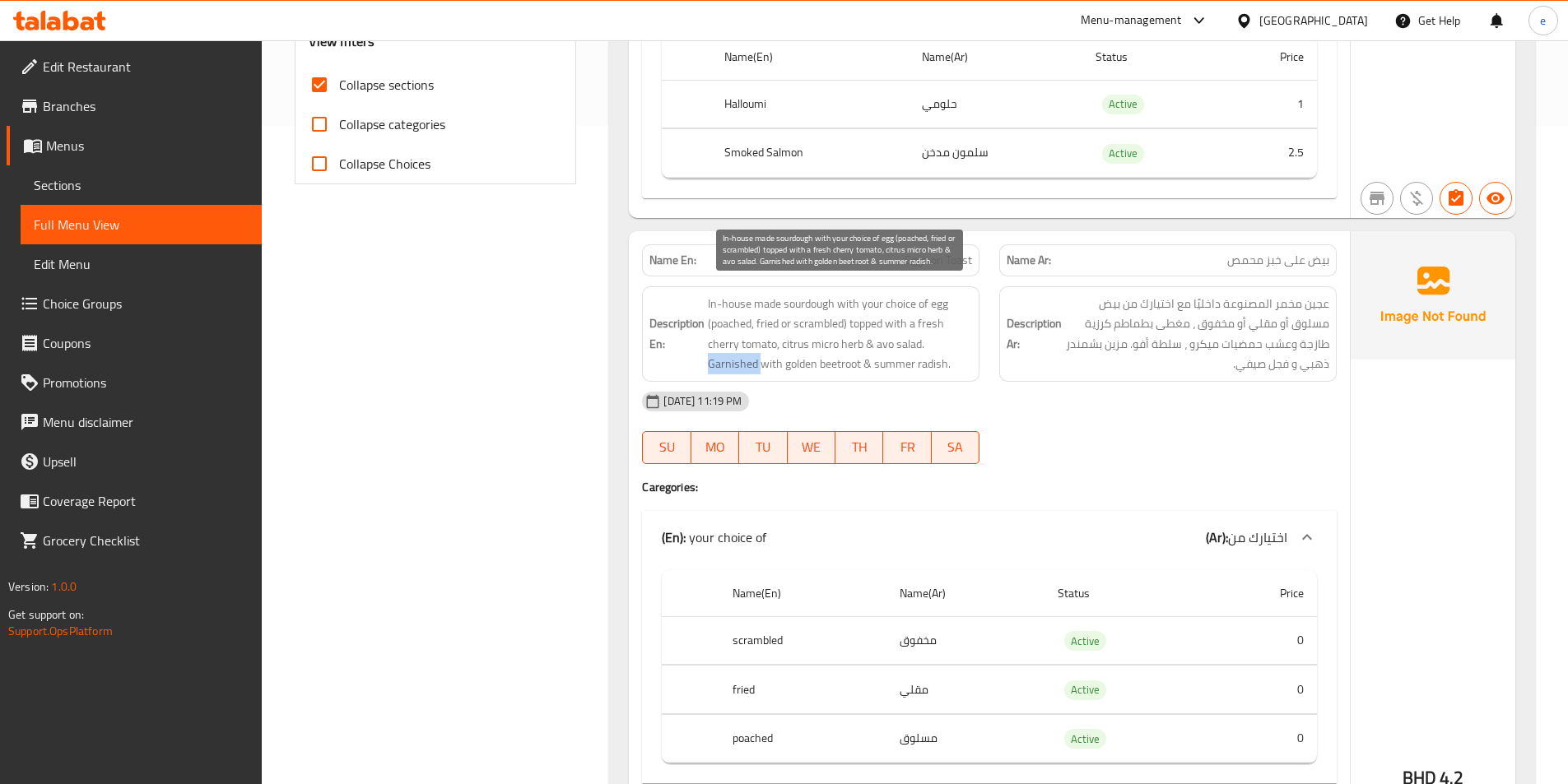
click at [744, 364] on span "In-house made sourdough with your choice of egg (poached, fried or scrambled) t…" at bounding box center [839, 334] width 264 height 81
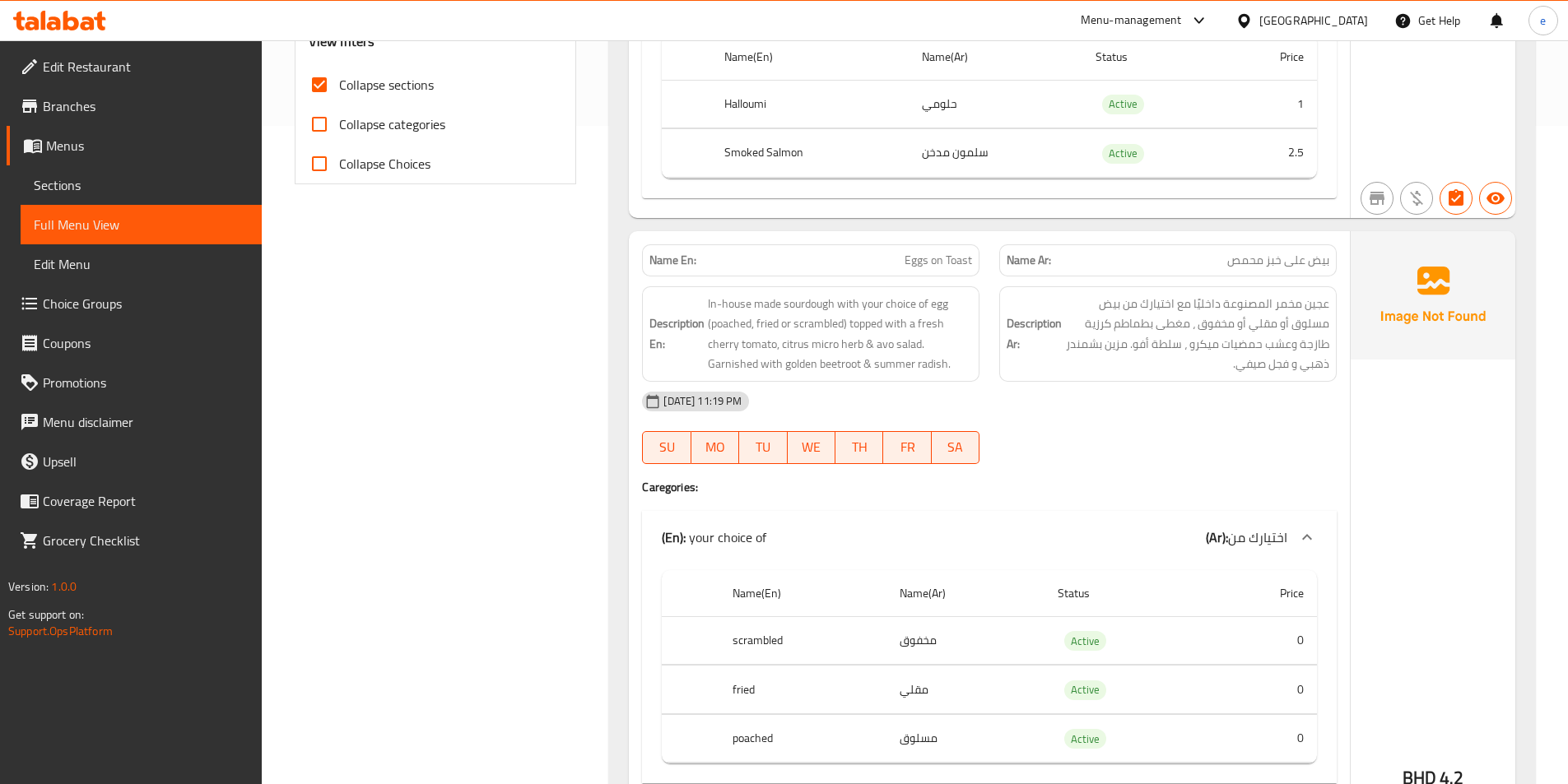
click at [1017, 390] on div "[DATE] 11:19 PM" at bounding box center [989, 401] width 715 height 40
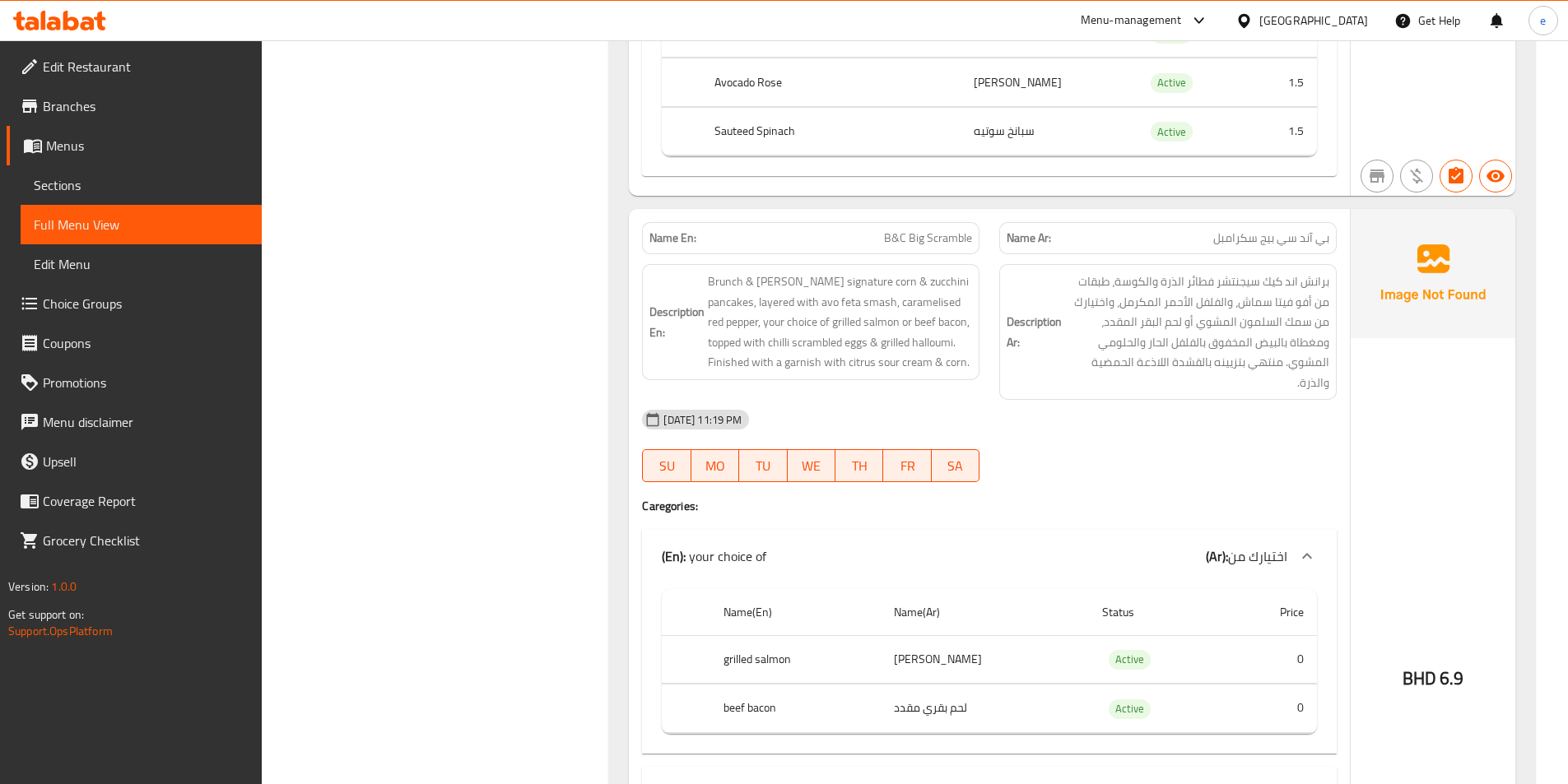
scroll to position [1727, 0]
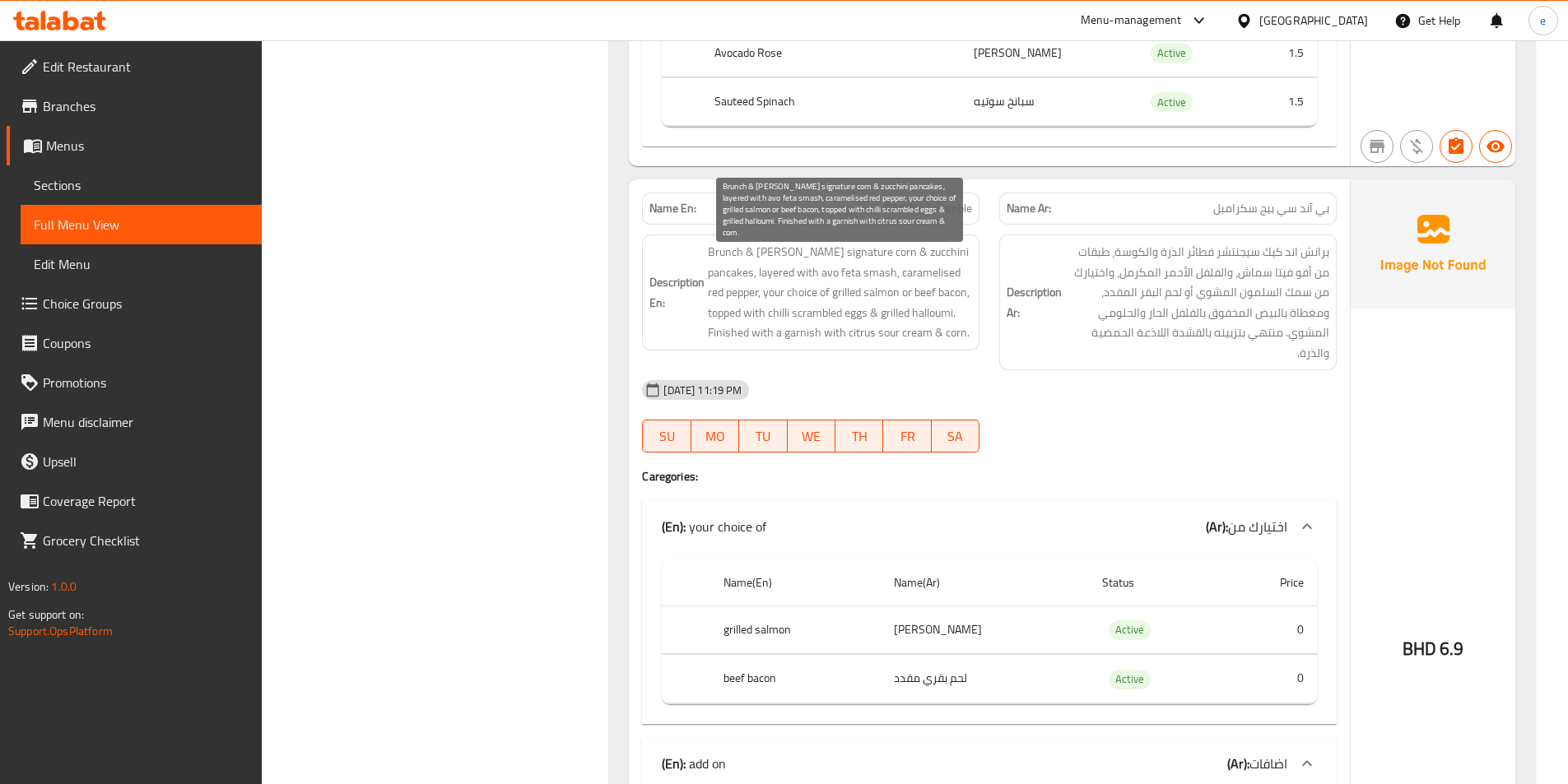
click at [935, 253] on span "Brunch & [PERSON_NAME] signature corn & zucchini pancakes, layered with avo fet…" at bounding box center [839, 293] width 264 height 102
copy span "pancakes"
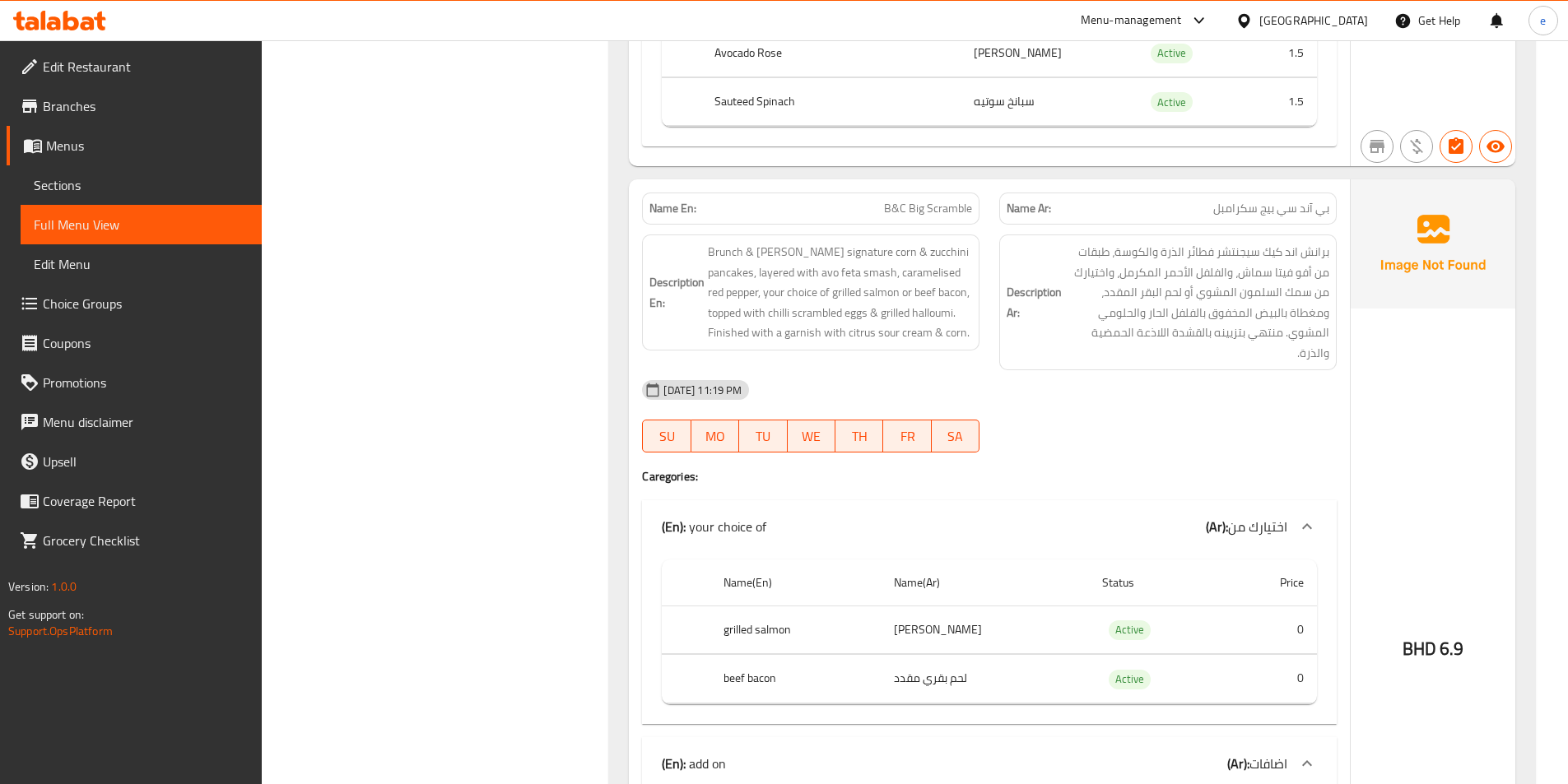
click at [1163, 396] on div "[DATE] 11:19 PM" at bounding box center [989, 391] width 715 height 40
click at [908, 208] on span "B&C Big Scramble" at bounding box center [928, 208] width 88 height 17
click at [908, 207] on span "B&C Big Scramble" at bounding box center [928, 208] width 88 height 17
copy span "B&C Big Scramble"
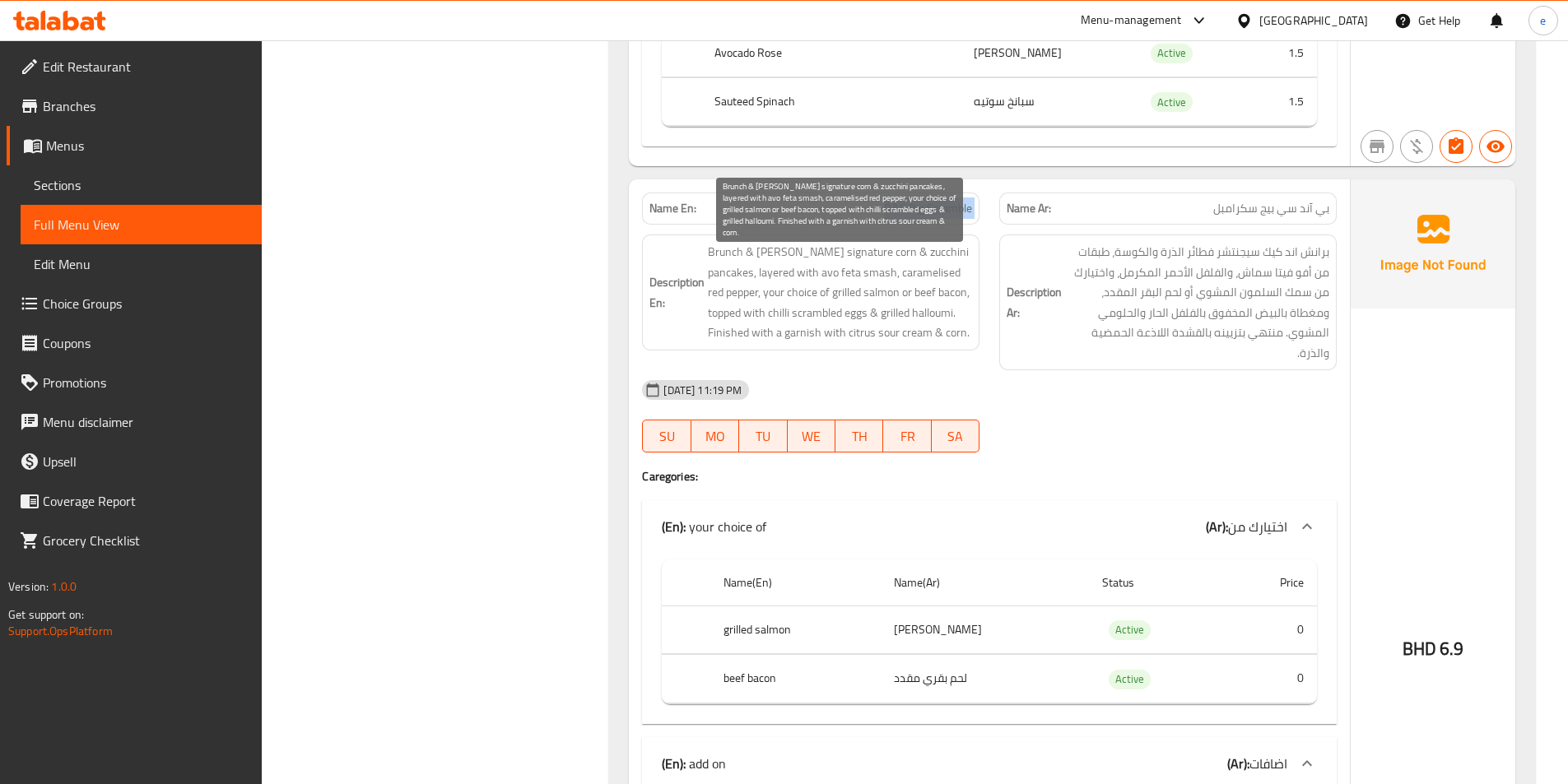
click at [931, 255] on span "Brunch & [PERSON_NAME] signature corn & zucchini pancakes, layered with avo fet…" at bounding box center [839, 293] width 264 height 102
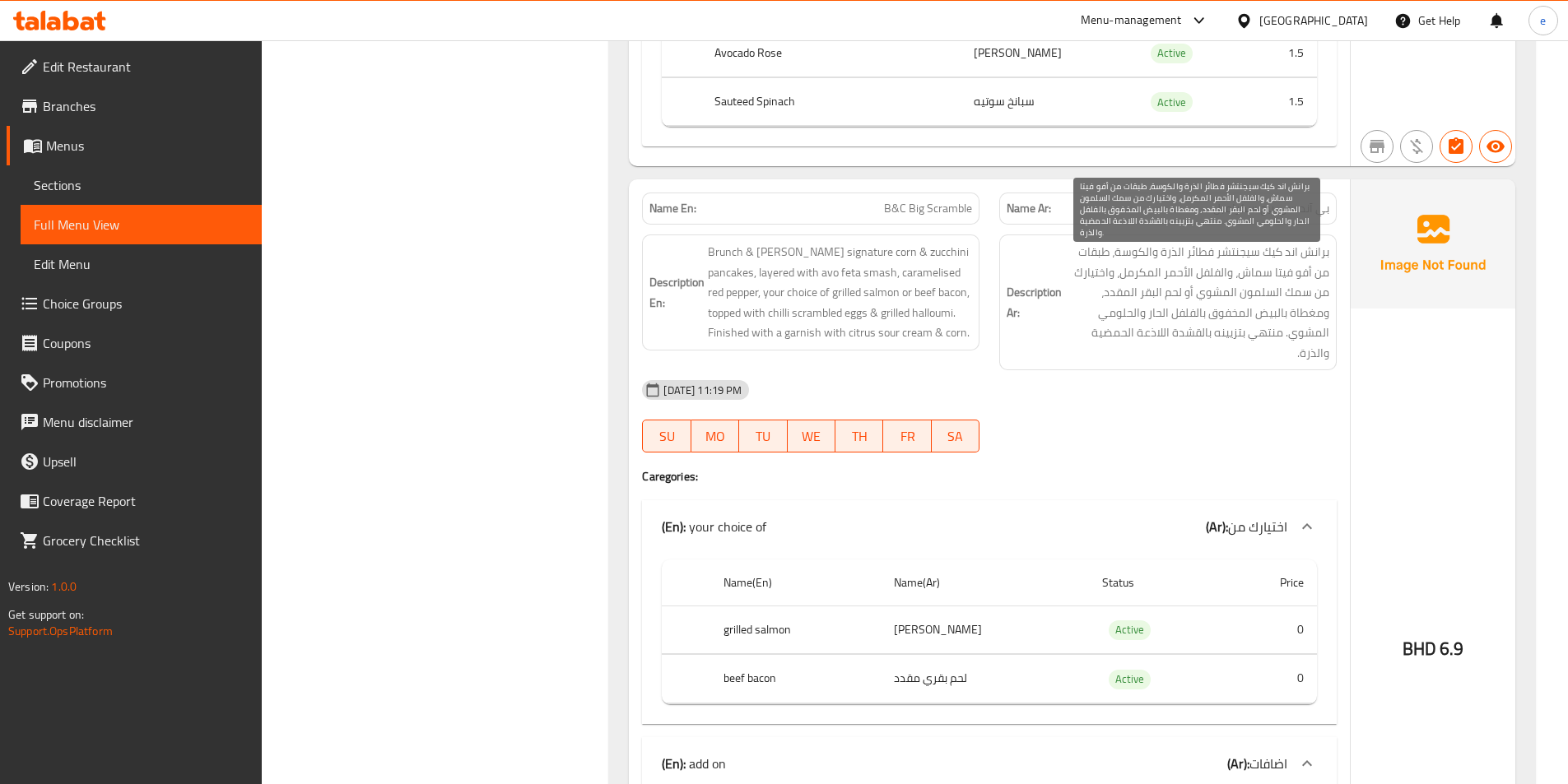
click at [1098, 256] on span "برانش اند كيك سيجنتشر فطائر الذرة والكوسة، طبقات من أفو فيتا سماش، والفلفل الأح…" at bounding box center [1196, 302] width 264 height 121
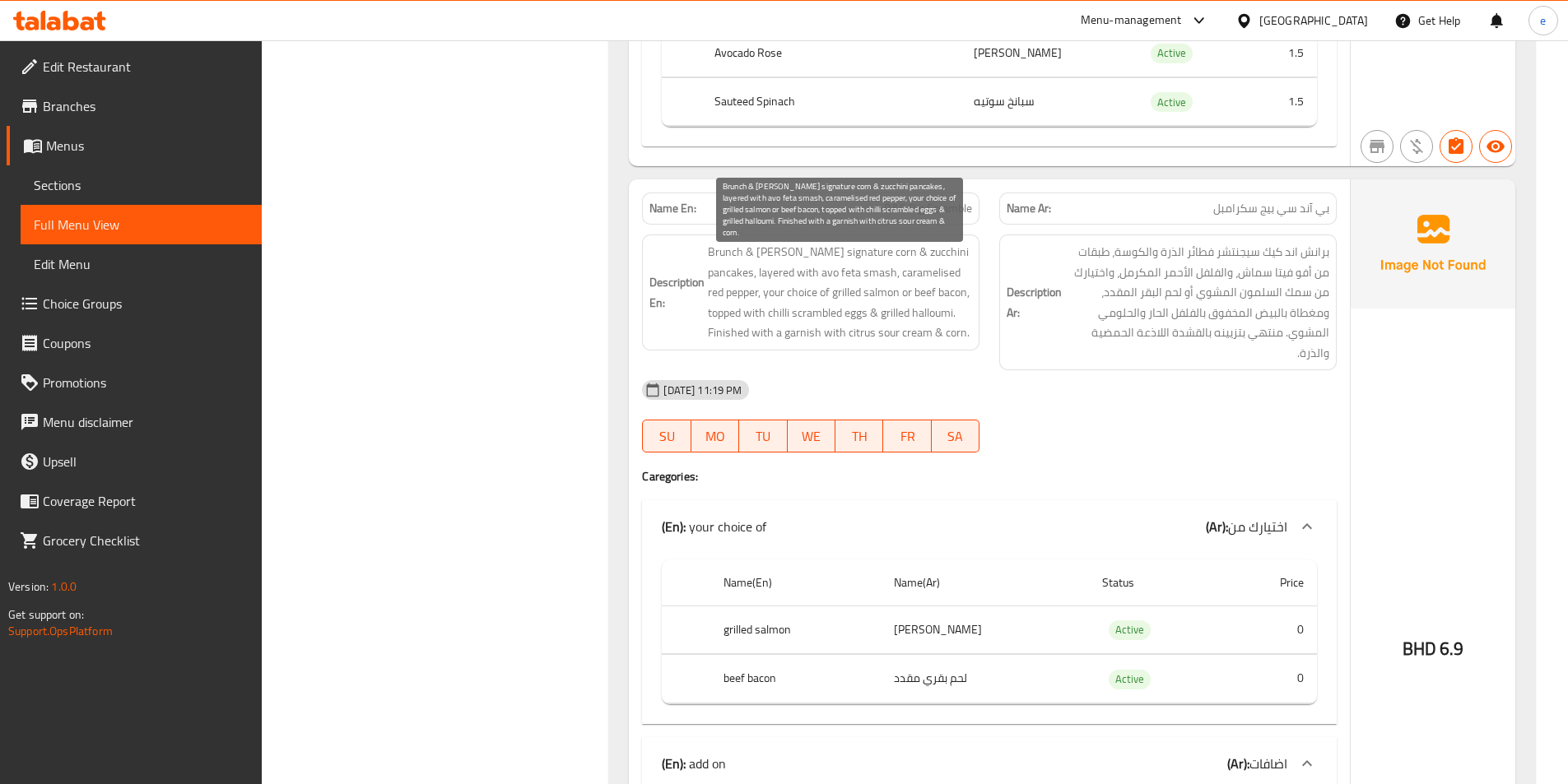
click at [828, 293] on span "Brunch & [PERSON_NAME] signature corn & zucchini pancakes, layered with avo fet…" at bounding box center [839, 293] width 264 height 102
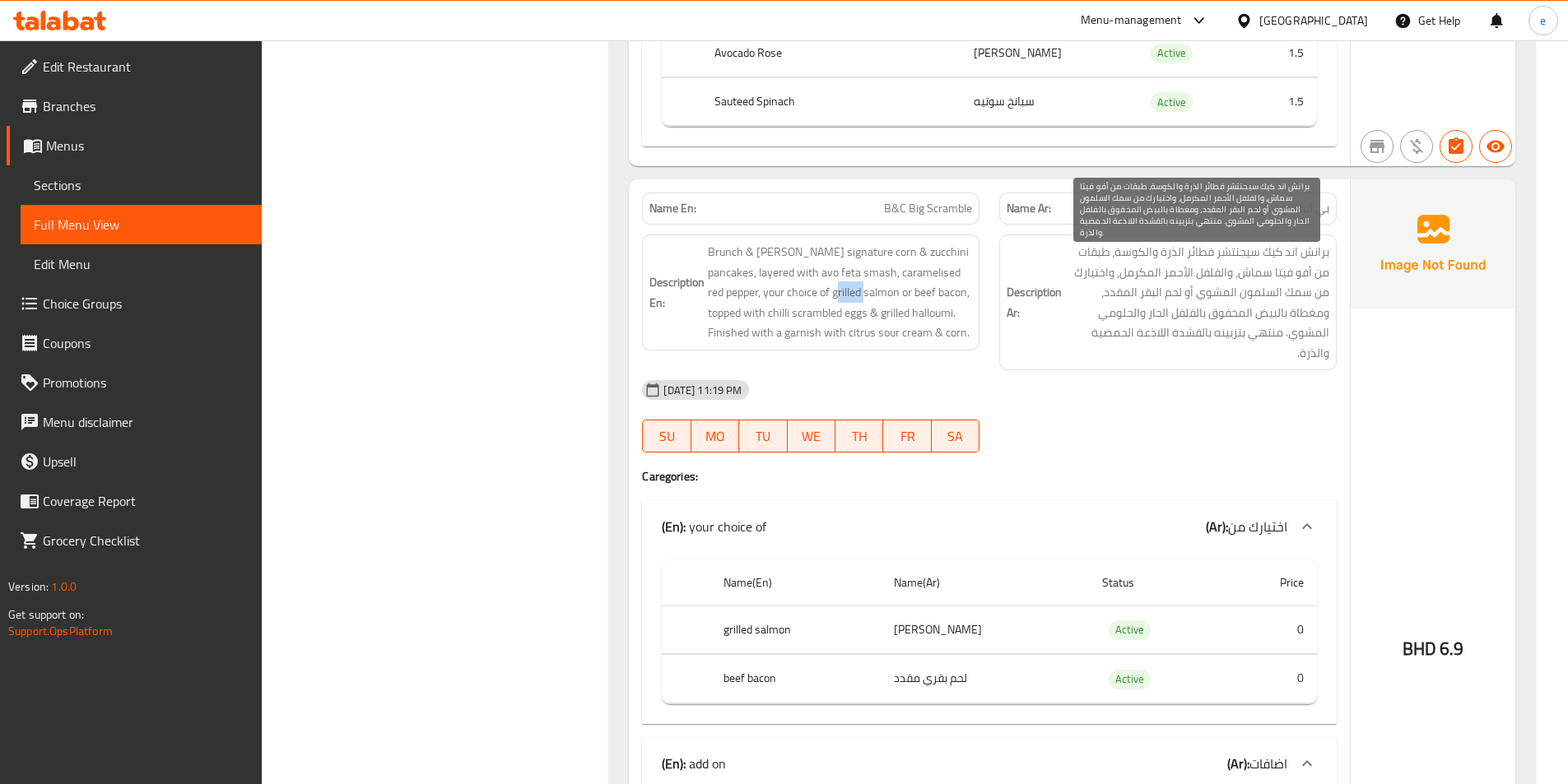
click at [1287, 294] on span "برانش اند كيك سيجنتشر فطائر الذرة والكوسة، طبقات من أفو فيتا سماش، والفلفل الأح…" at bounding box center [1196, 302] width 264 height 121
click at [1288, 293] on span "برانش اند كيك سيجنتشر فطائر الذرة والكوسة، طبقات من أفو فيتا سماش، والفلفل الأح…" at bounding box center [1196, 302] width 264 height 121
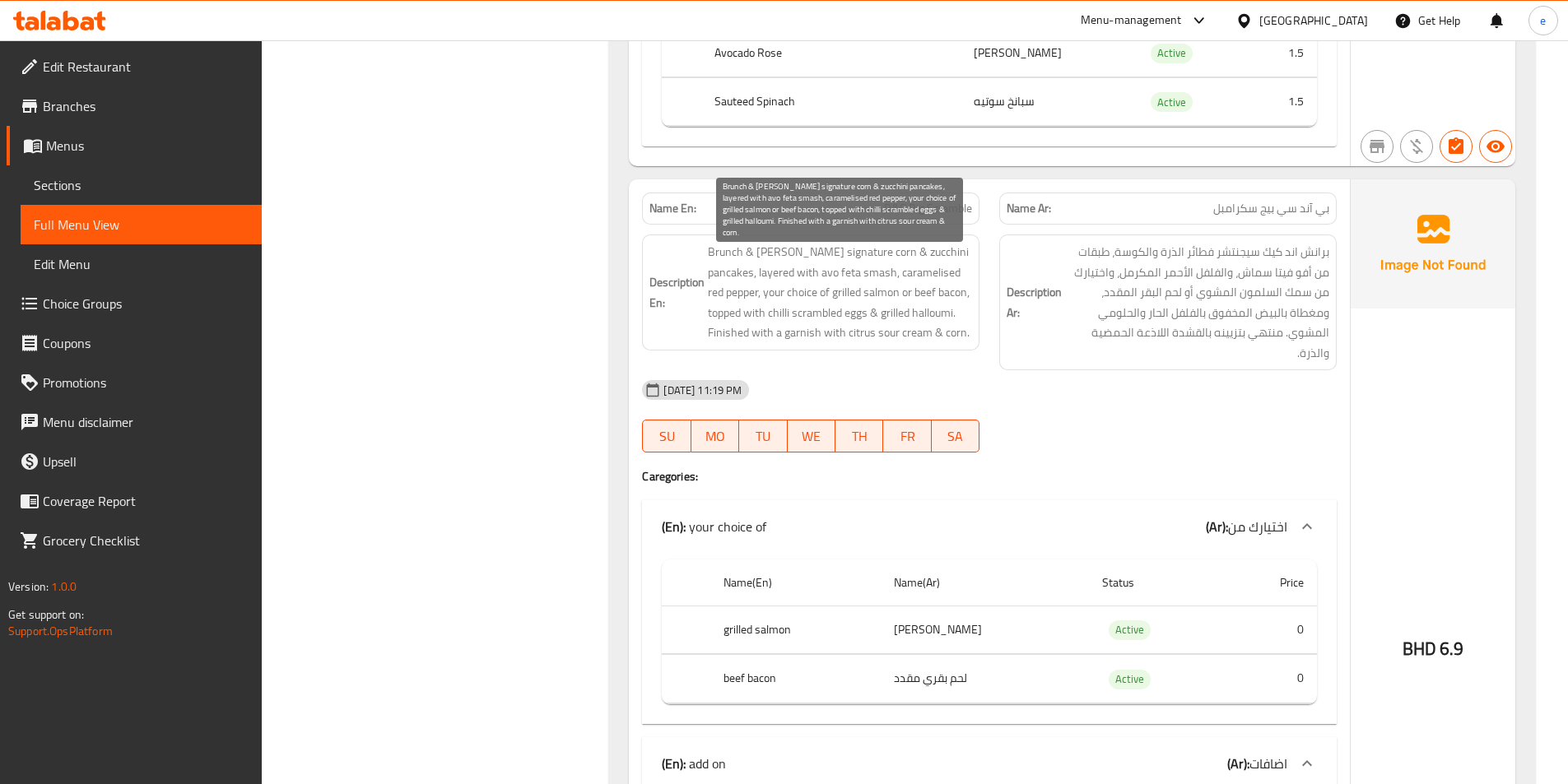
click at [833, 285] on span "Brunch & [PERSON_NAME] signature corn & zucchini pancakes, layered with avo fet…" at bounding box center [839, 293] width 264 height 102
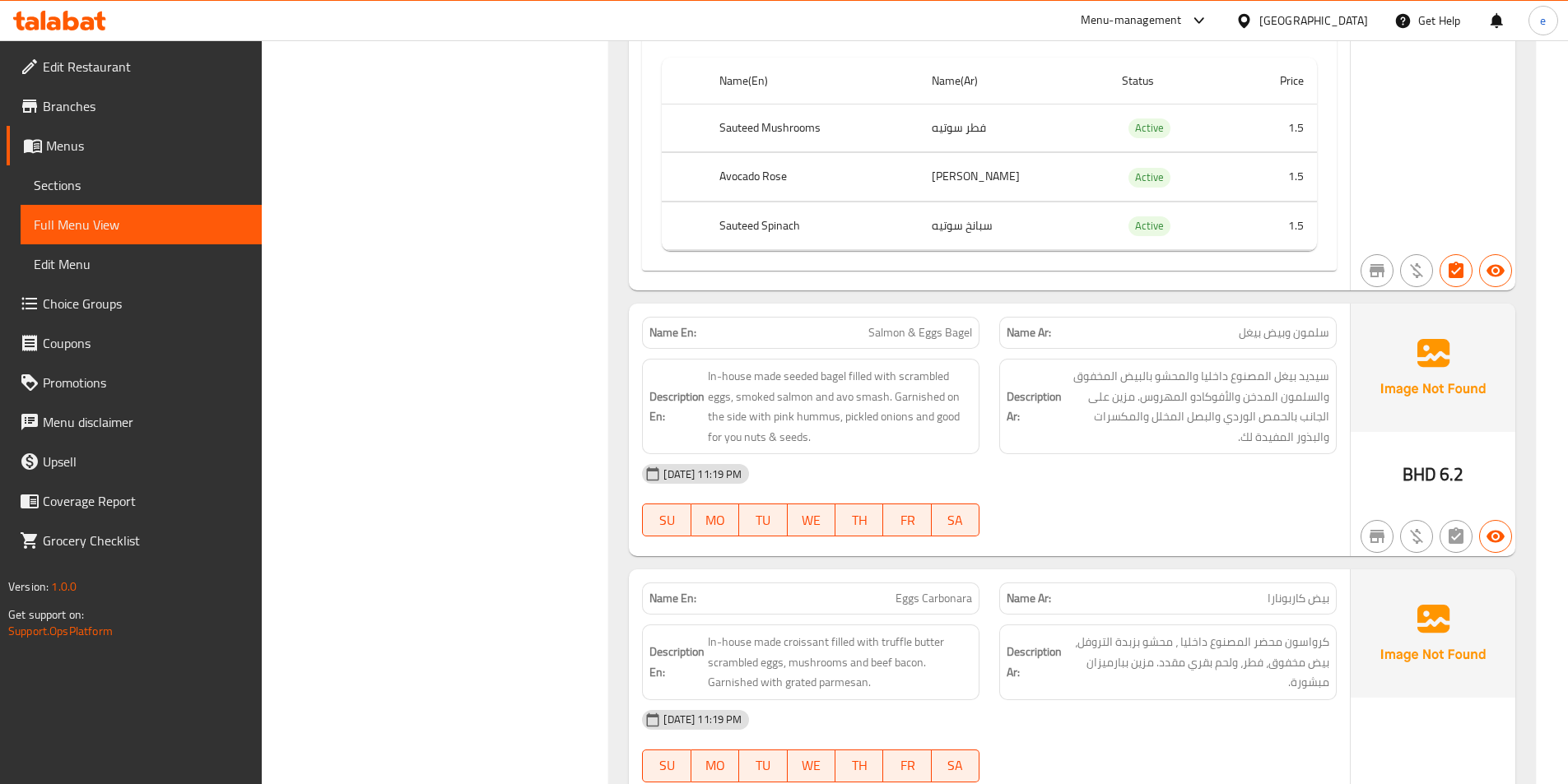
scroll to position [2468, 0]
click at [957, 331] on span "Salmon & Eggs Bagel" at bounding box center [920, 331] width 104 height 17
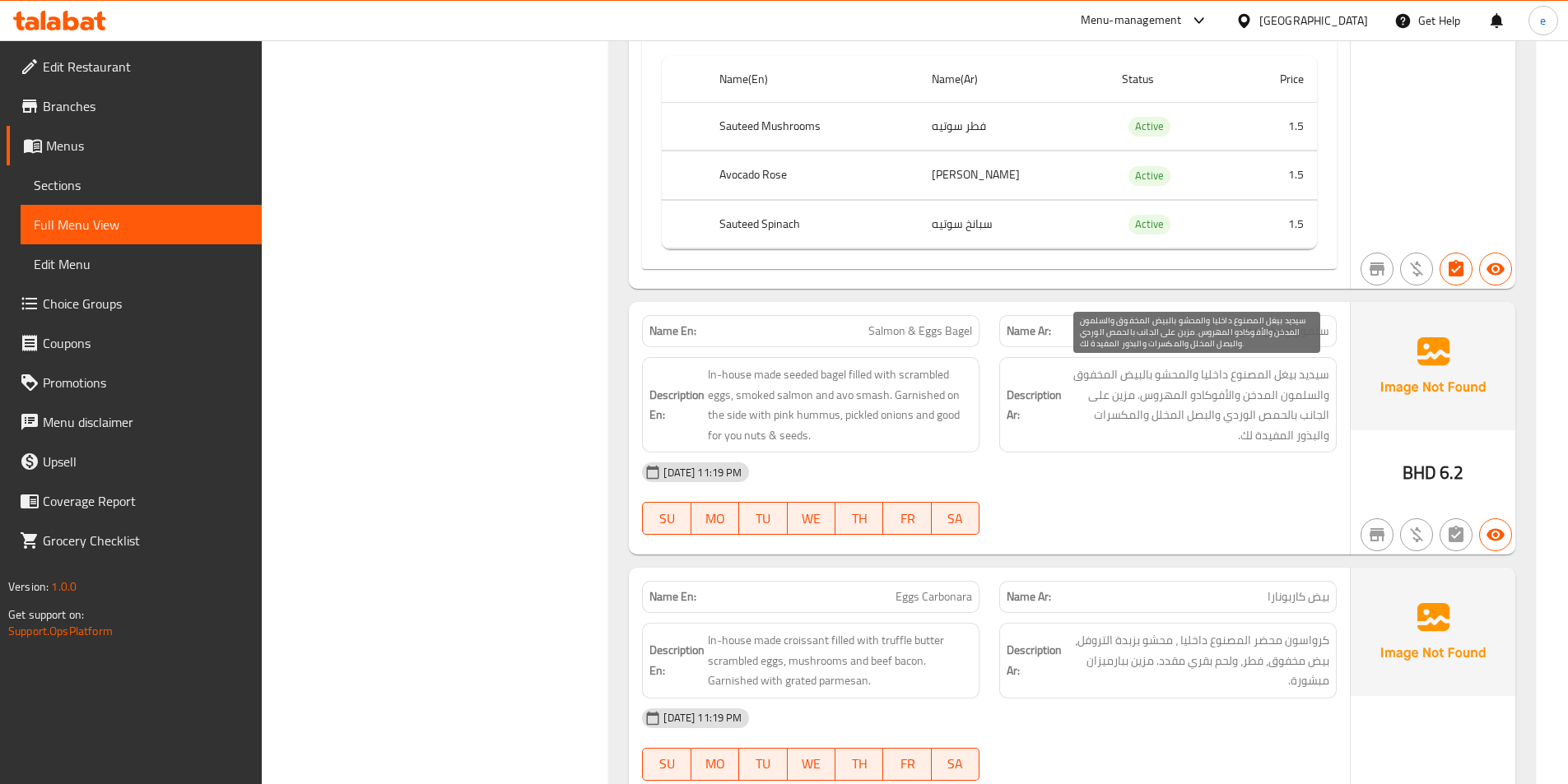
click at [1219, 392] on span "سيديد بيغل المصنوع داخليا والمحشو بالبيض المخفوق والسلمون المدخن والأفوكادو الم…" at bounding box center [1196, 404] width 264 height 81
click at [956, 335] on span "Salmon & Eggs Bagel" at bounding box center [920, 331] width 104 height 17
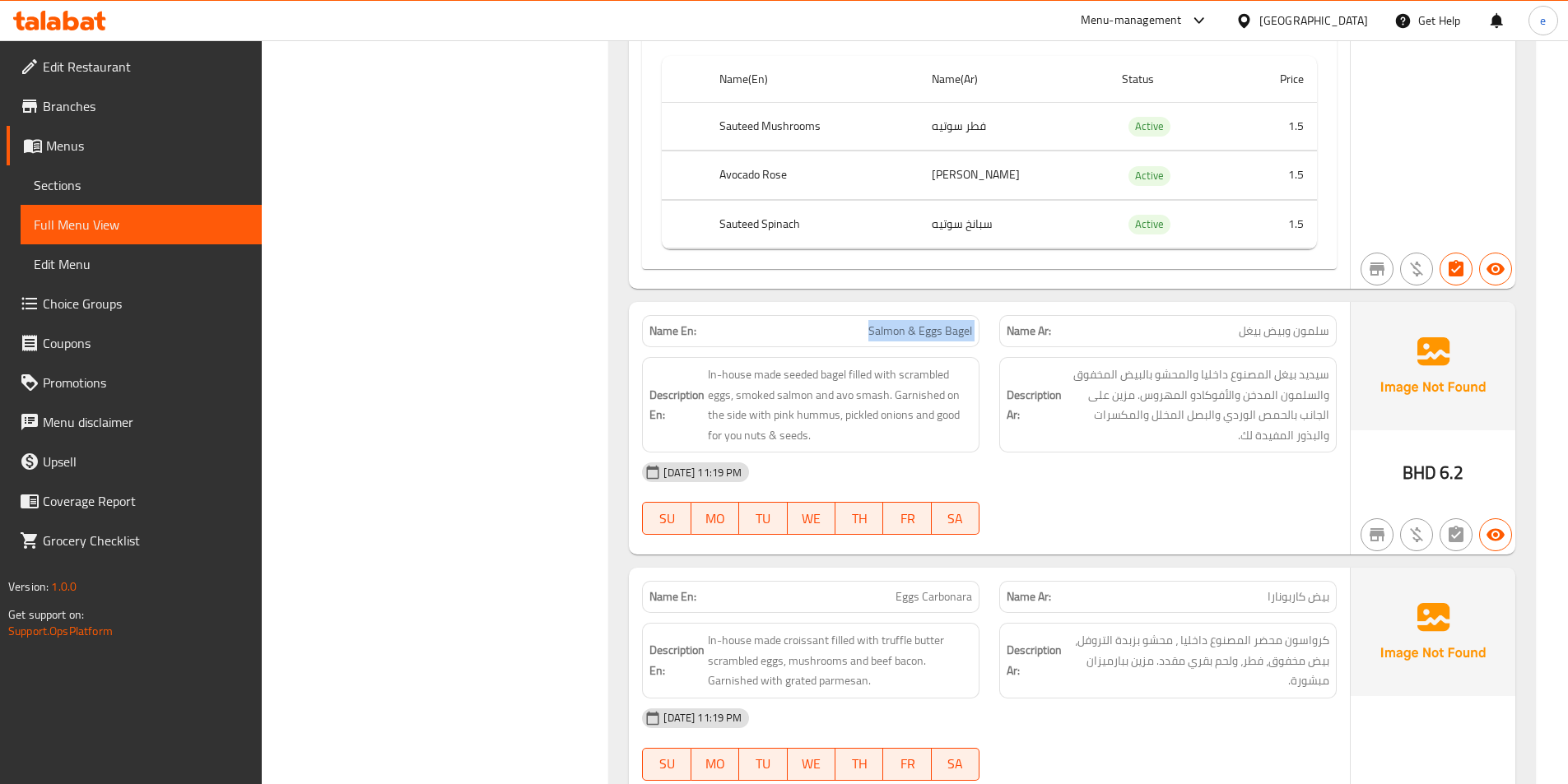
click at [956, 335] on span "Salmon & Eggs Bagel" at bounding box center [920, 331] width 104 height 17
copy span "Salmon & Eggs Bagel"
click at [896, 335] on span "Salmon & Eggs Bagel" at bounding box center [920, 331] width 104 height 17
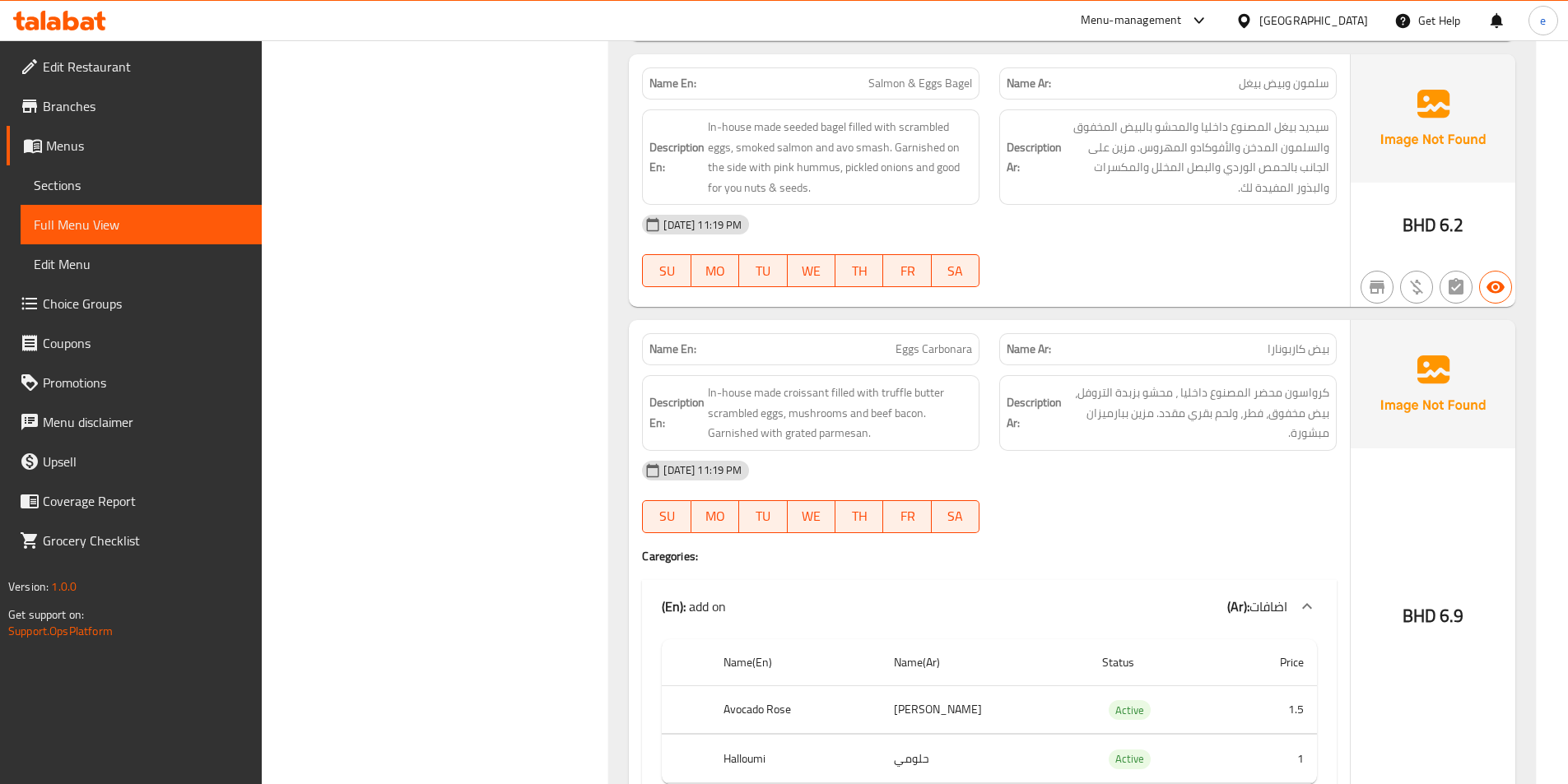
scroll to position [2879, 0]
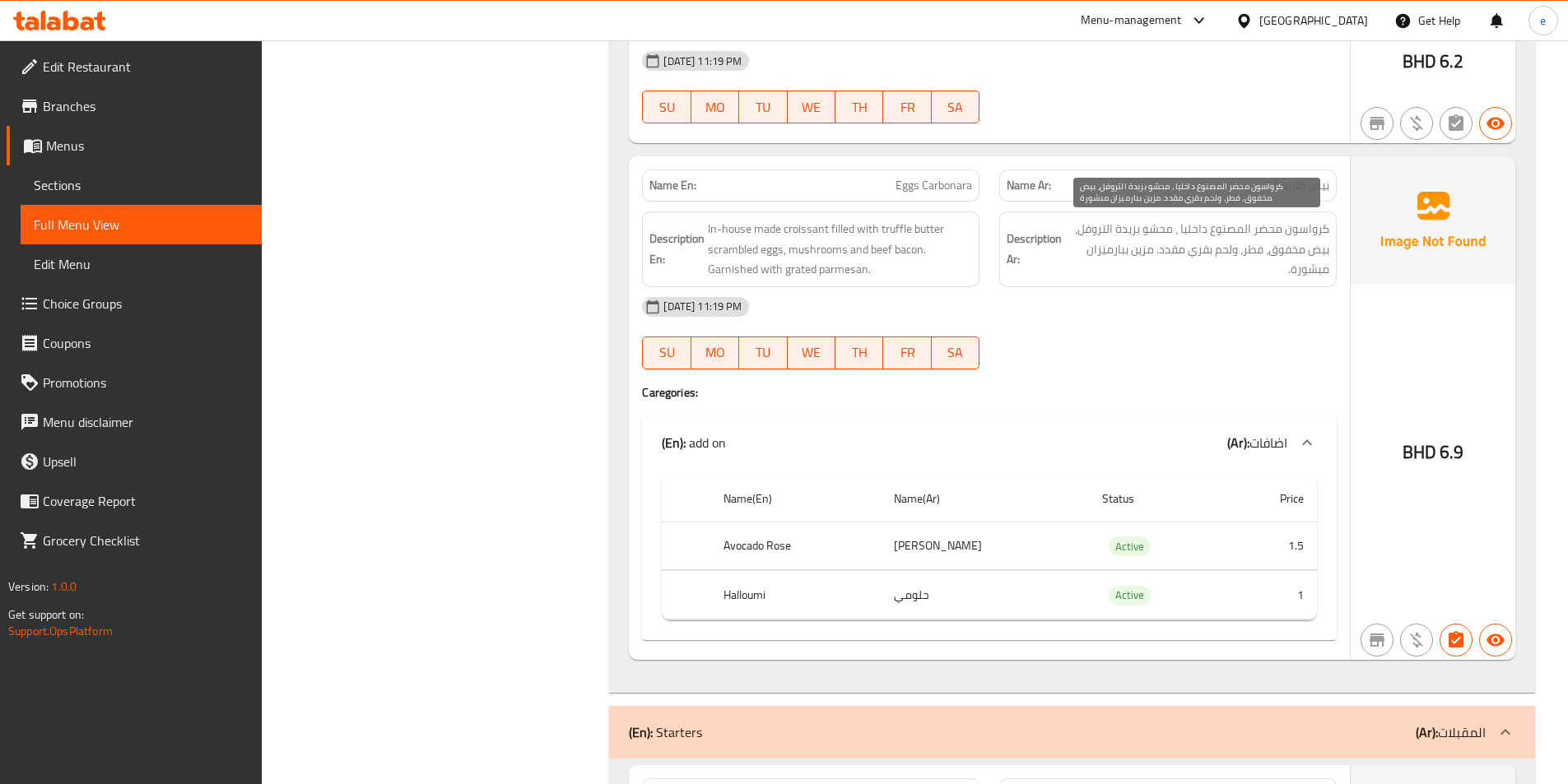
click at [1263, 225] on span "كرواسون محضر المصنوع داخليا ، محشو بزبدة التروفل، بيض مخفوق، فطر، ولحم بقري مقد…" at bounding box center [1196, 249] width 264 height 61
click at [936, 186] on span "Eggs Carbonara" at bounding box center [933, 185] width 77 height 17
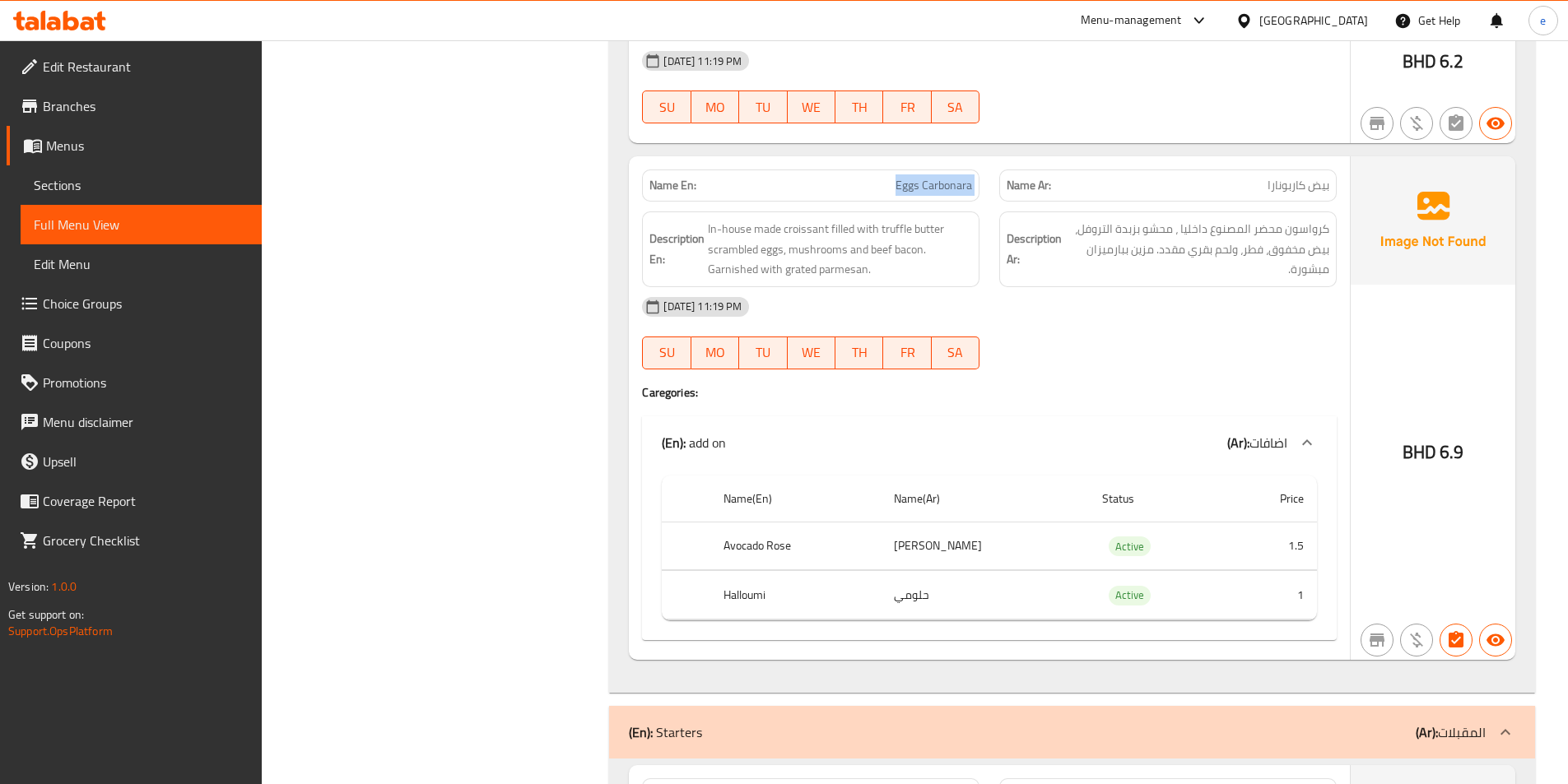
copy span "Eggs Carbonara"
click at [805, 262] on span "In-house made croissant filled with truffle butter scrambled eggs, mushrooms an…" at bounding box center [839, 249] width 264 height 61
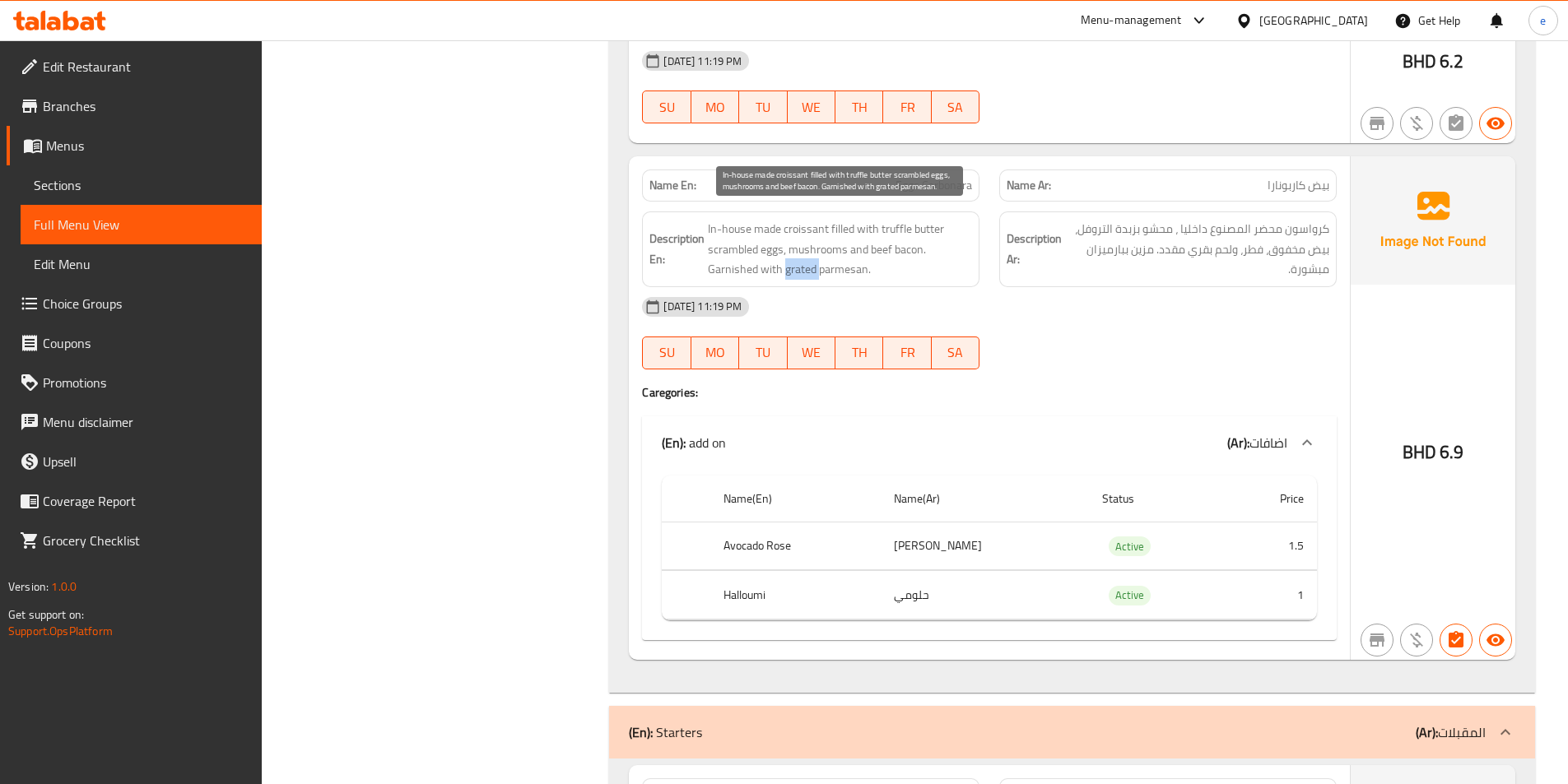
click at [805, 262] on span "In-house made croissant filled with truffle butter scrambled eggs, mushrooms an…" at bounding box center [839, 249] width 264 height 61
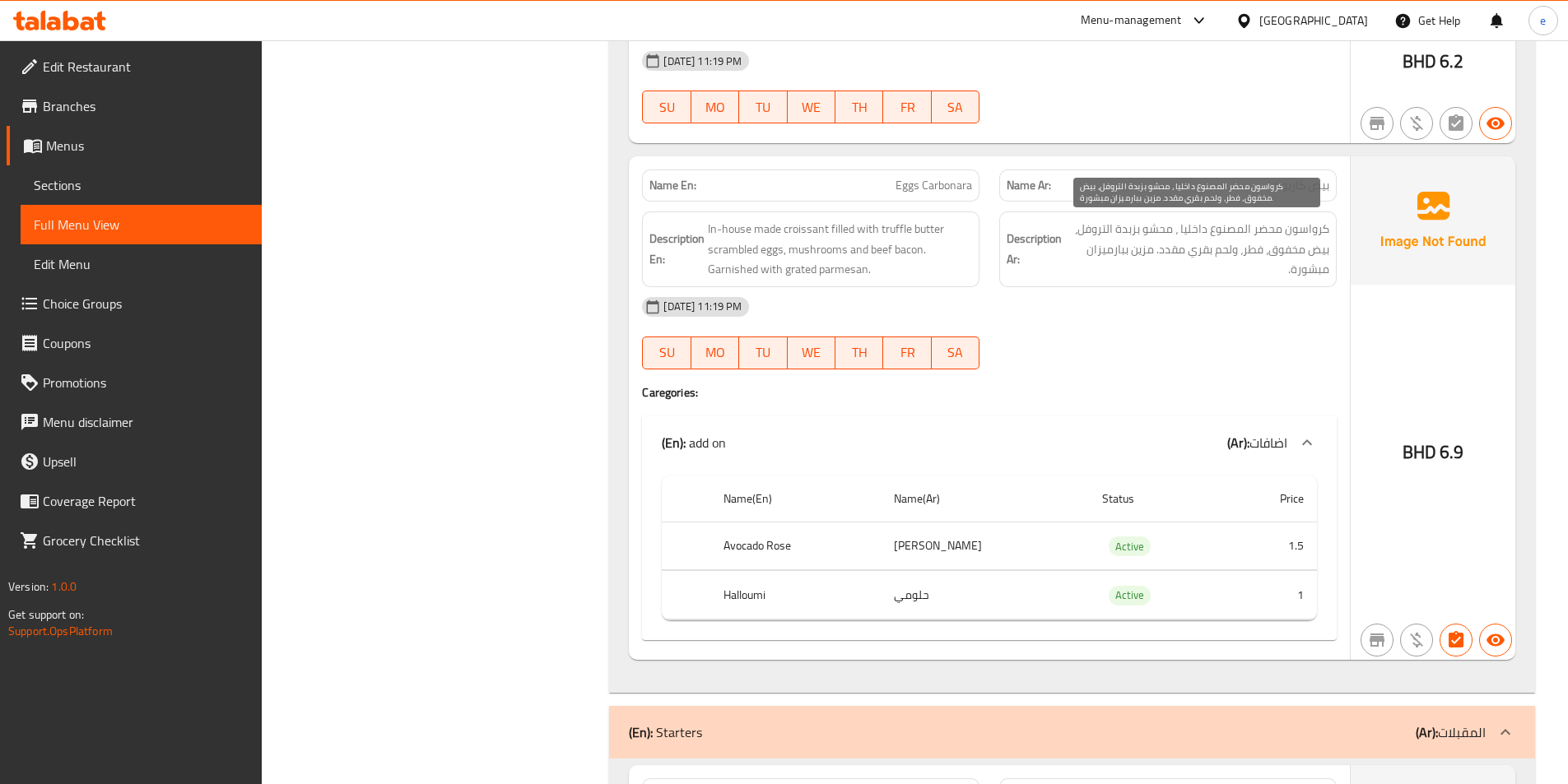
click at [1167, 264] on span "كرواسون محضر المصنوع داخليا ، محشو بزبدة التروفل، بيض مخفوق، فطر، ولحم بقري مقد…" at bounding box center [1196, 249] width 264 height 61
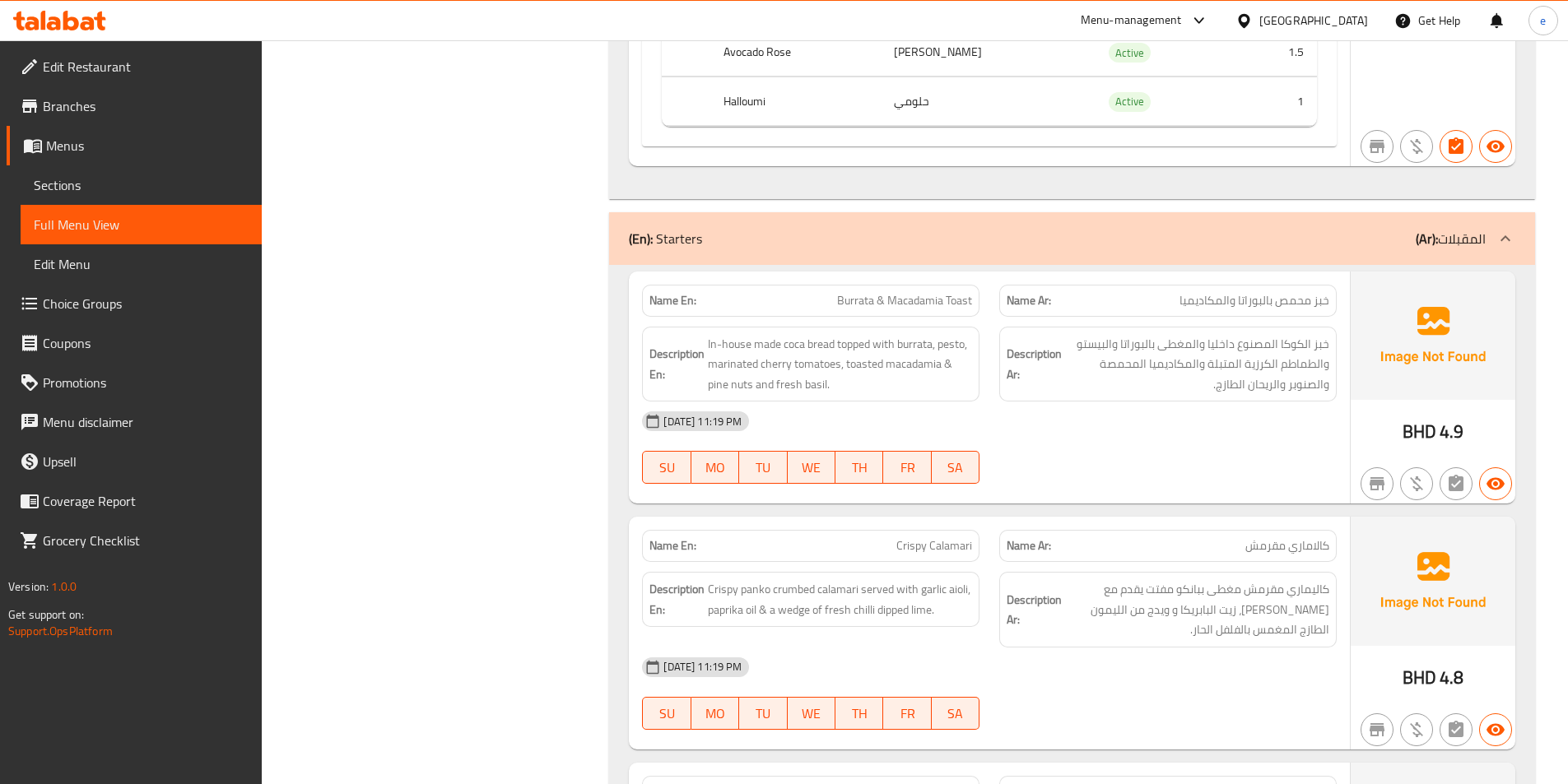
scroll to position [3455, 0]
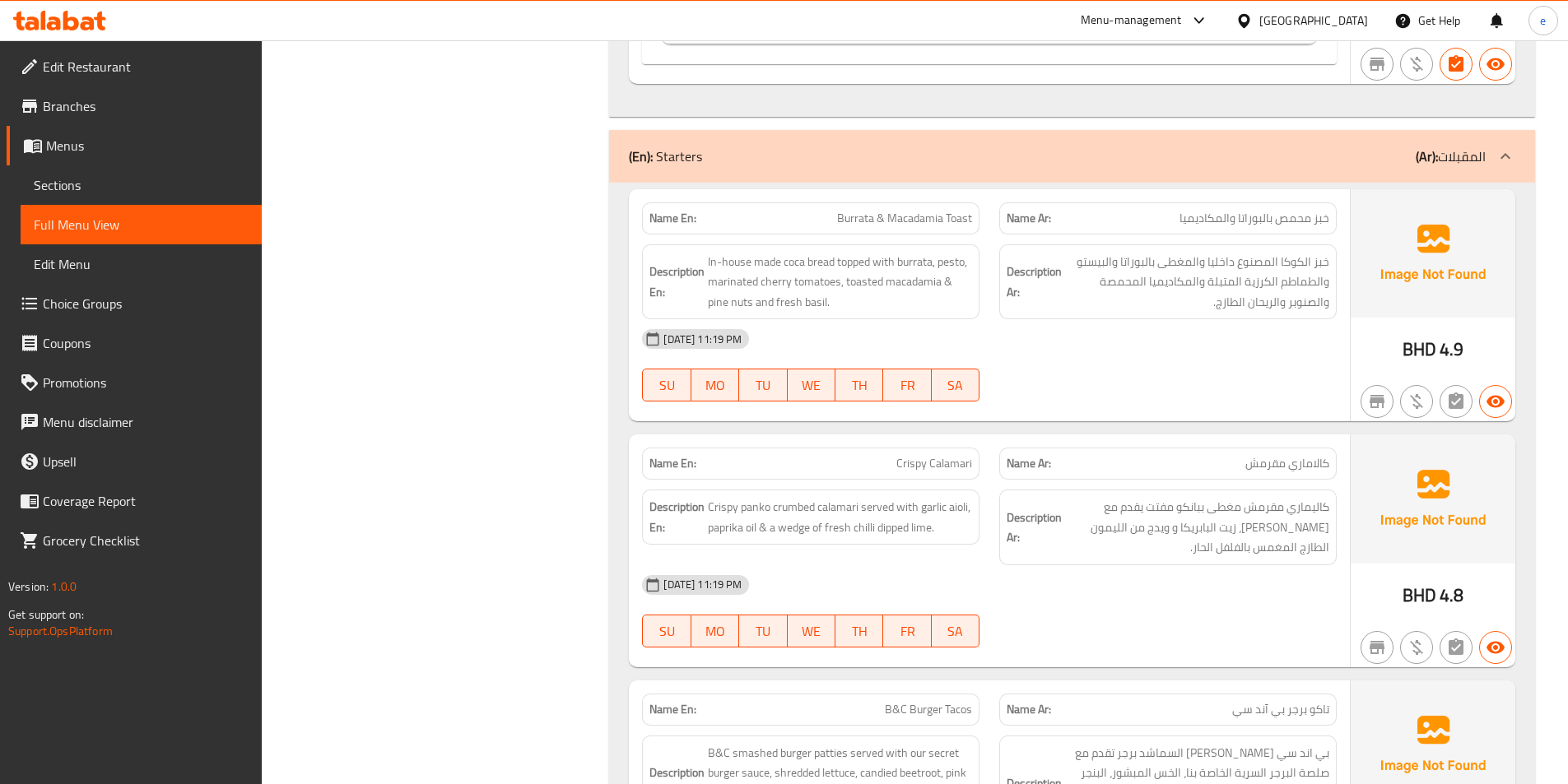
click at [1059, 328] on div "[DATE] 11:19 PM" at bounding box center [989, 339] width 715 height 40
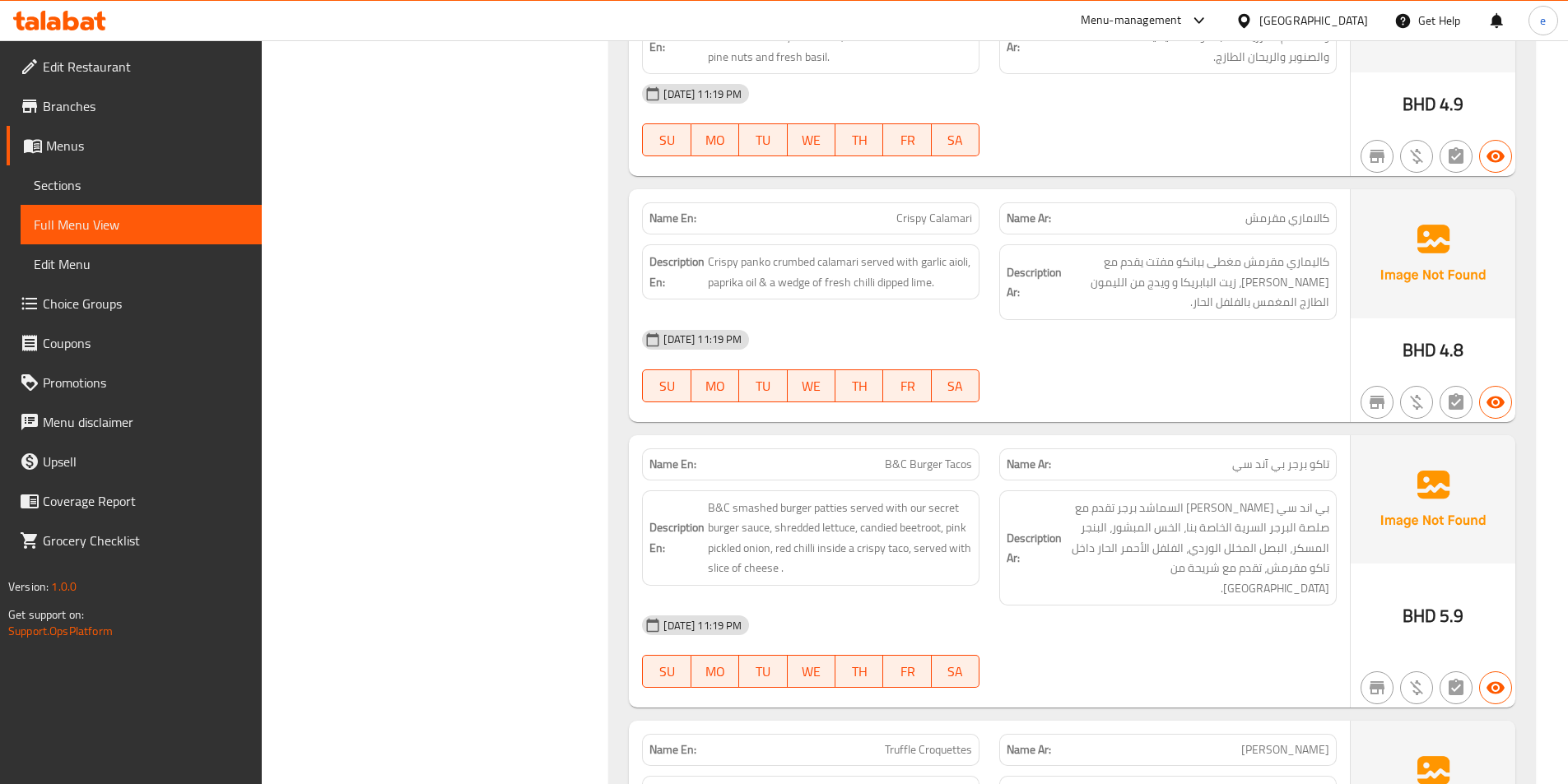
scroll to position [3701, 0]
click at [788, 260] on span "Crispy panko crumbed calamari served with garlic aioli, paprika oil & a wedge o…" at bounding box center [839, 270] width 264 height 40
click at [1241, 267] on span "كاليماري مقرمش مغطى ببانكو مفتت يقدم مع [PERSON_NAME]، زيت البابريكا و ويدج من …" at bounding box center [1196, 280] width 264 height 61
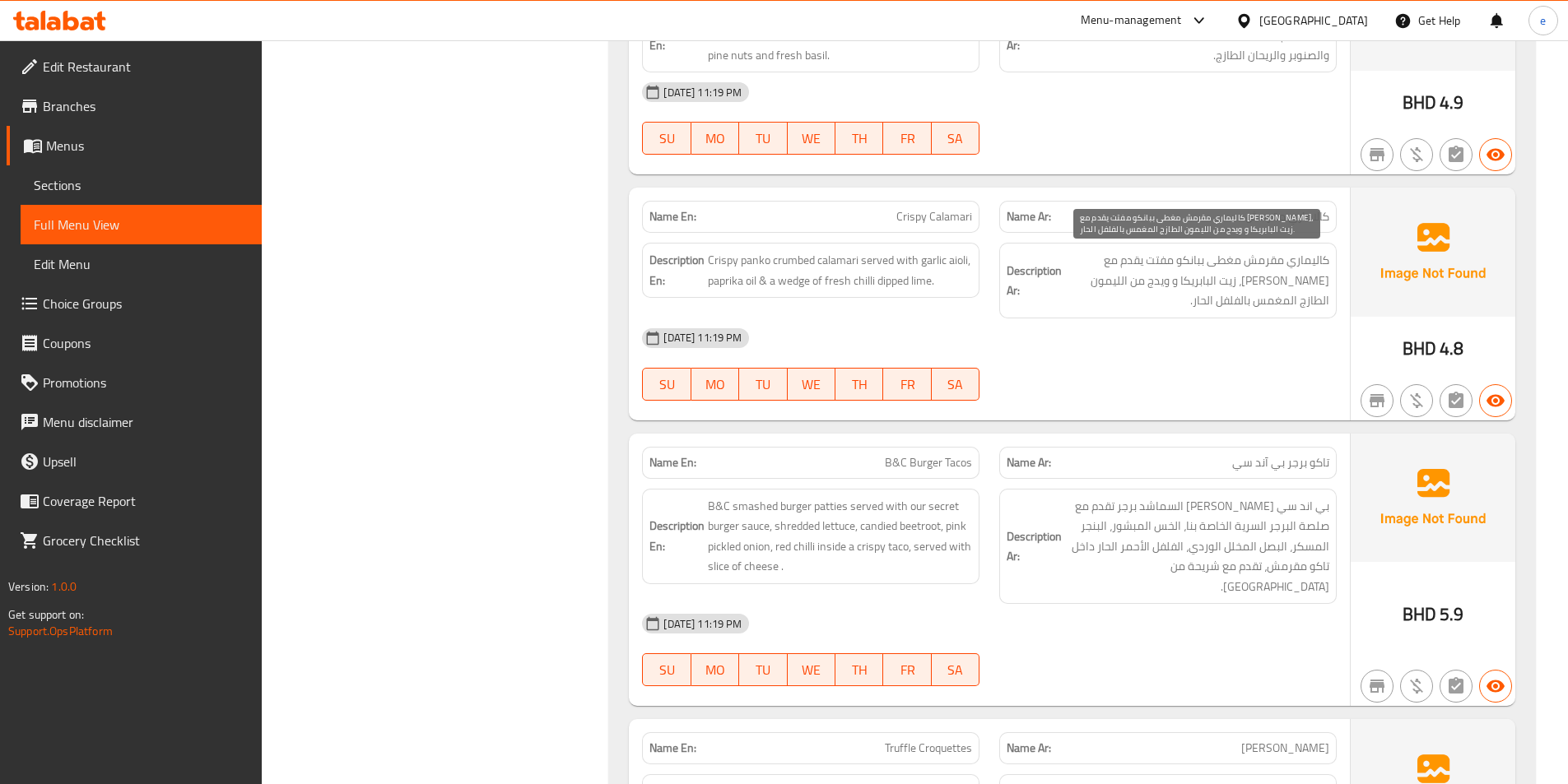
drag, startPoint x: 1231, startPoint y: 265, endPoint x: 944, endPoint y: 303, distance: 289.5
click at [1122, 349] on div "[DATE] 11:19 PM" at bounding box center [989, 339] width 715 height 40
drag, startPoint x: 890, startPoint y: 209, endPoint x: 977, endPoint y: 220, distance: 87.7
click at [977, 220] on div "Name En: Crispy Calamari" at bounding box center [810, 216] width 338 height 32
copy span "Crispy Calamari"
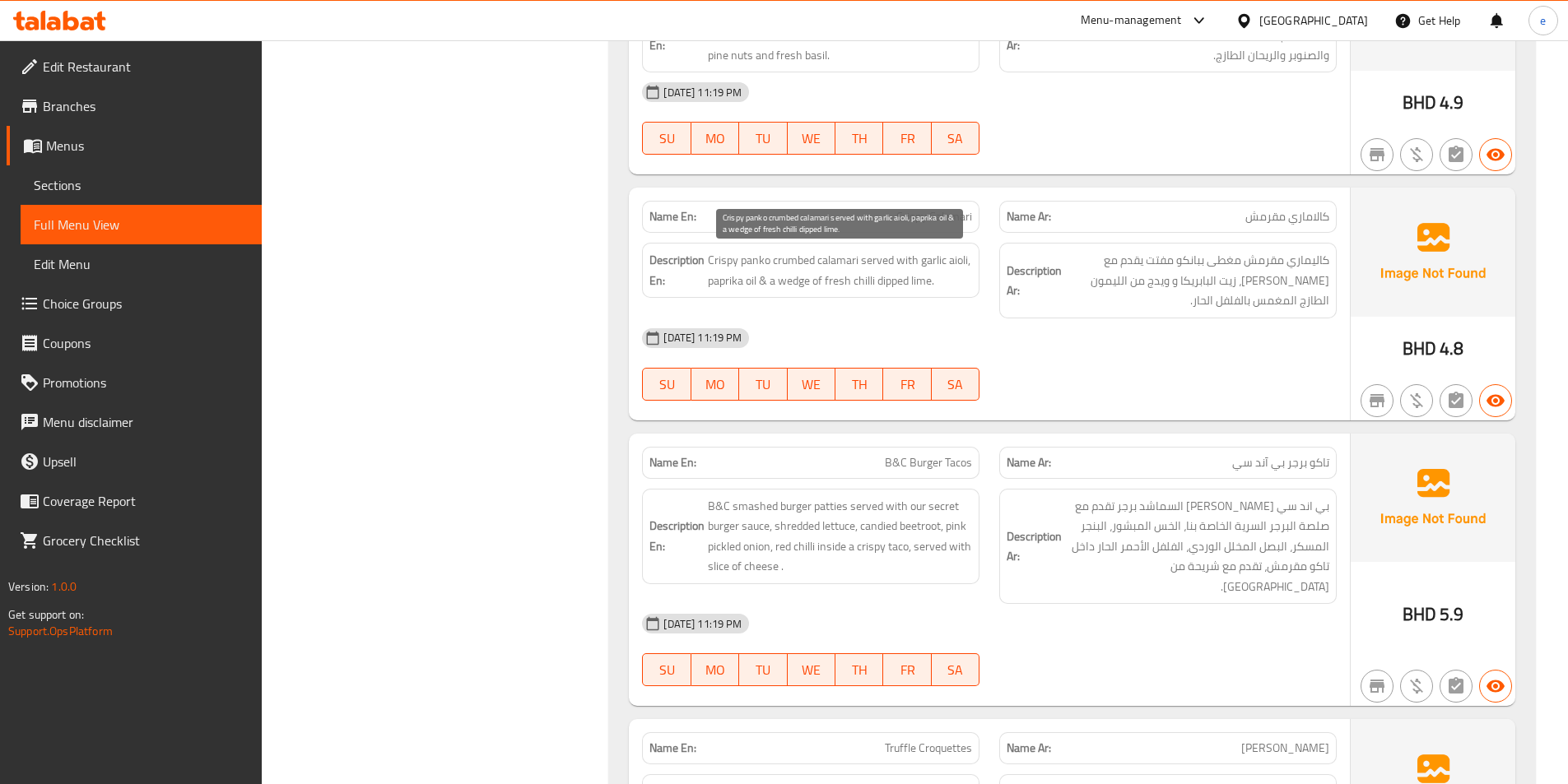
click at [924, 280] on span "Crispy panko crumbed calamari served with garlic aioli, paprika oil & a wedge o…" at bounding box center [839, 270] width 264 height 40
click at [918, 281] on span "Crispy panko crumbed calamari served with garlic aioli, paprika oil & a wedge o…" at bounding box center [839, 270] width 264 height 40
click at [837, 281] on span "Crispy panko crumbed calamari served with garlic aioli, paprika oil & a wedge o…" at bounding box center [839, 270] width 264 height 40
drag, startPoint x: 828, startPoint y: 281, endPoint x: 876, endPoint y: 289, distance: 48.7
click at [876, 289] on span "Crispy panko crumbed calamari served with garlic aioli, paprika oil & a wedge o…" at bounding box center [839, 270] width 264 height 40
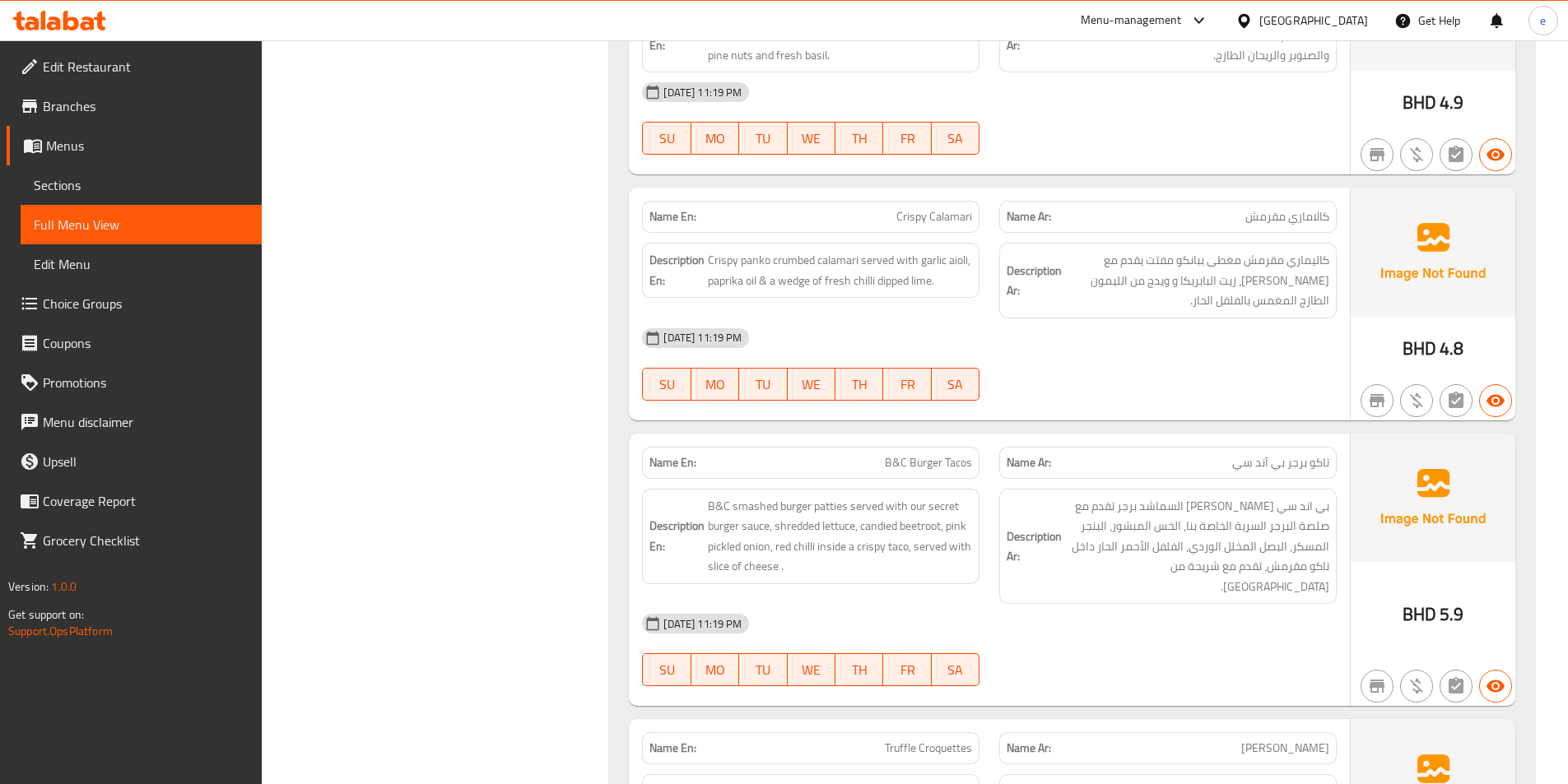
click at [923, 320] on div "[DATE] 11:19 PM" at bounding box center [989, 339] width 715 height 40
click at [925, 281] on span "Crispy panko crumbed calamari served with garlic aioli, paprika oil & a wedge o…" at bounding box center [839, 270] width 264 height 40
drag, startPoint x: 1138, startPoint y: 321, endPoint x: 1122, endPoint y: 327, distance: 17.1
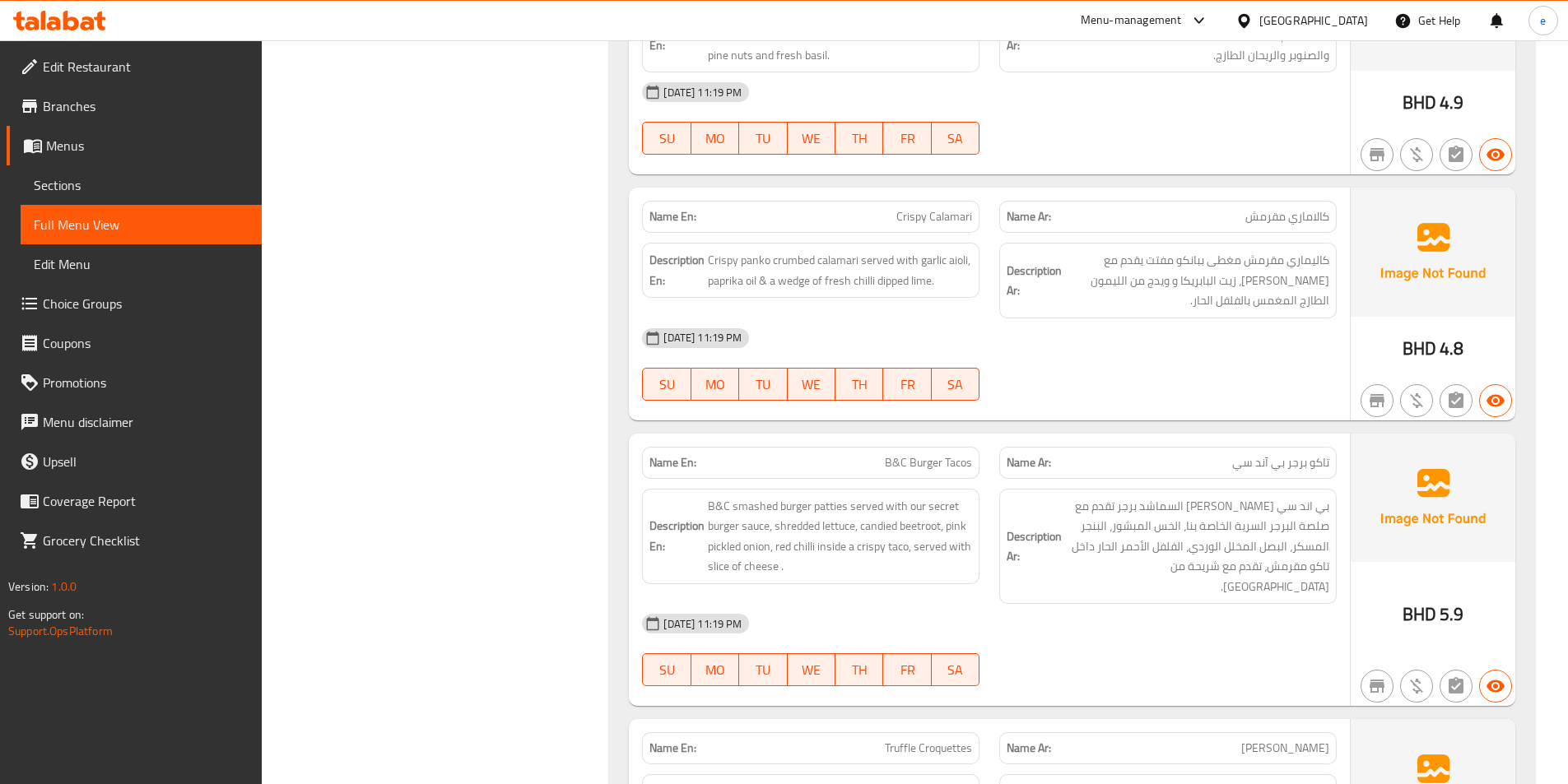
click at [1138, 321] on div "[DATE] 11:19 PM" at bounding box center [989, 339] width 715 height 40
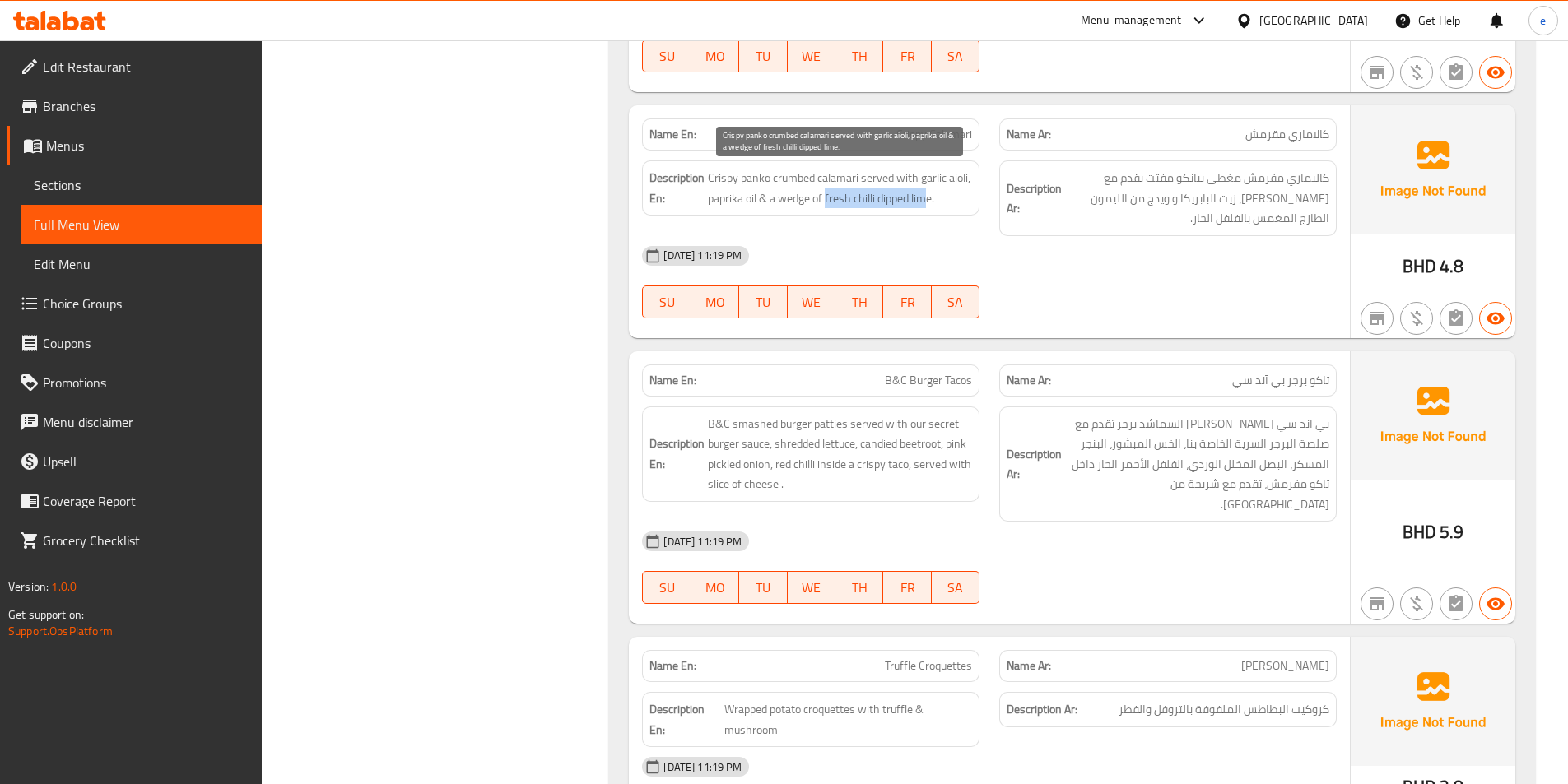
drag, startPoint x: 887, startPoint y: 199, endPoint x: 929, endPoint y: 200, distance: 42.0
click at [929, 200] on span "Crispy panko crumbed calamari served with garlic aioli, paprika oil & a wedge o…" at bounding box center [839, 187] width 264 height 40
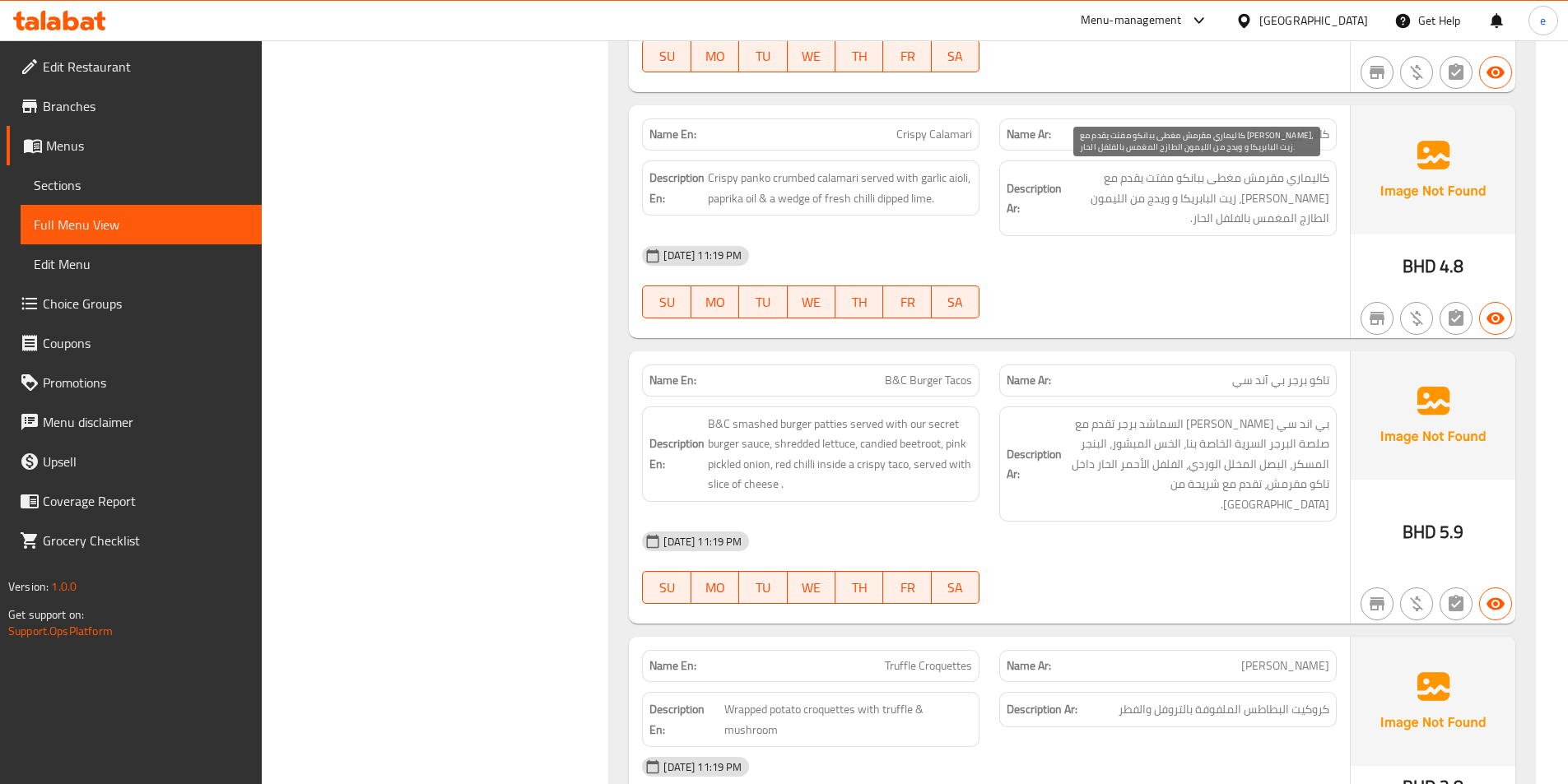
click at [1198, 224] on span "كاليماري مقرمش مغطى ببانكو مفتت يقدم مع [PERSON_NAME]، زيت البابريكا و ويدج من …" at bounding box center [1196, 197] width 264 height 61
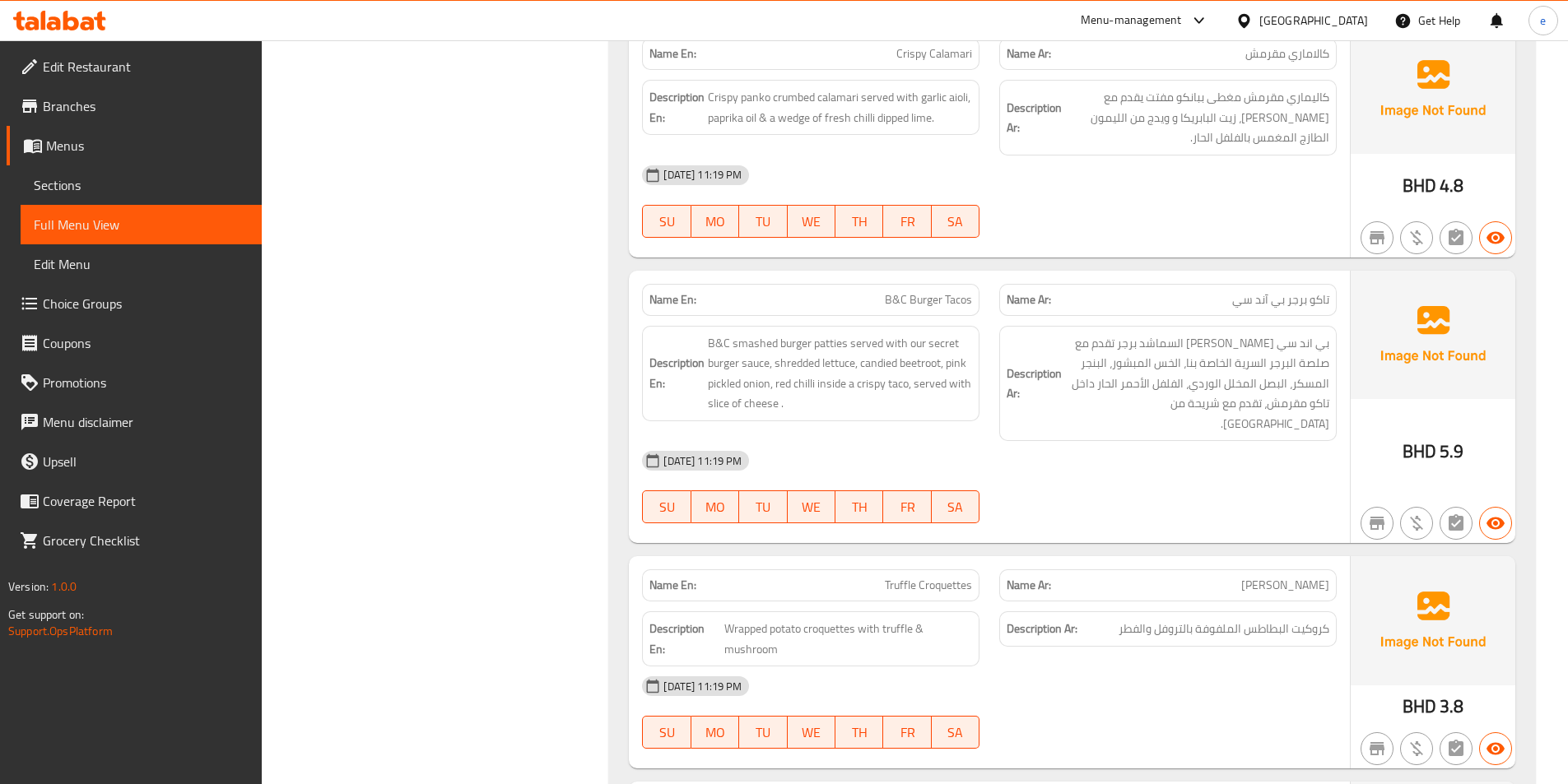
scroll to position [4031, 0]
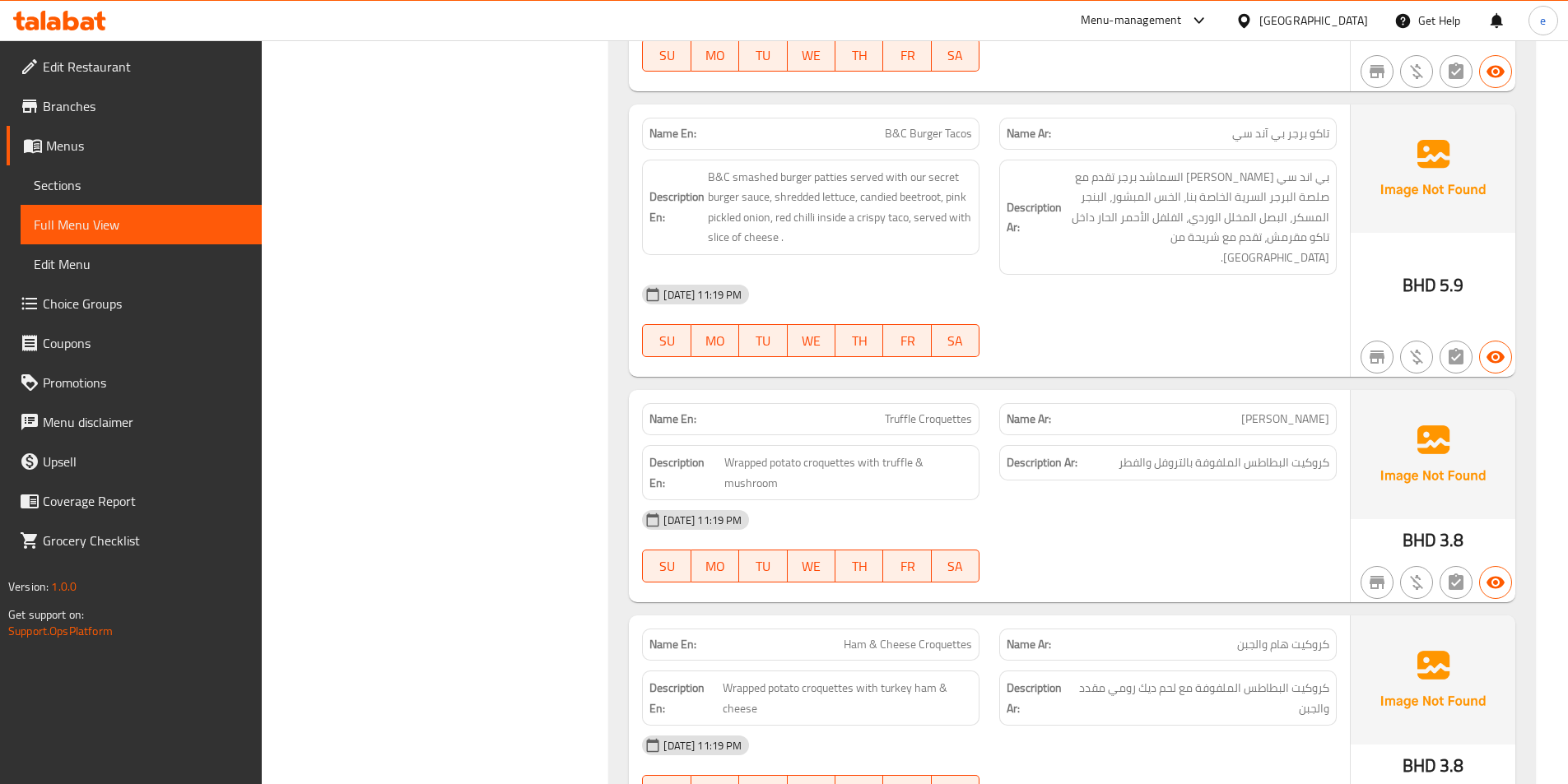
click at [958, 136] on span "B&C Burger Tacos" at bounding box center [929, 132] width 88 height 17
click at [959, 136] on span "B&C Burger Tacos" at bounding box center [929, 132] width 88 height 17
click at [1312, 127] on span "تاكو برجر بي آند سي" at bounding box center [1280, 132] width 97 height 17
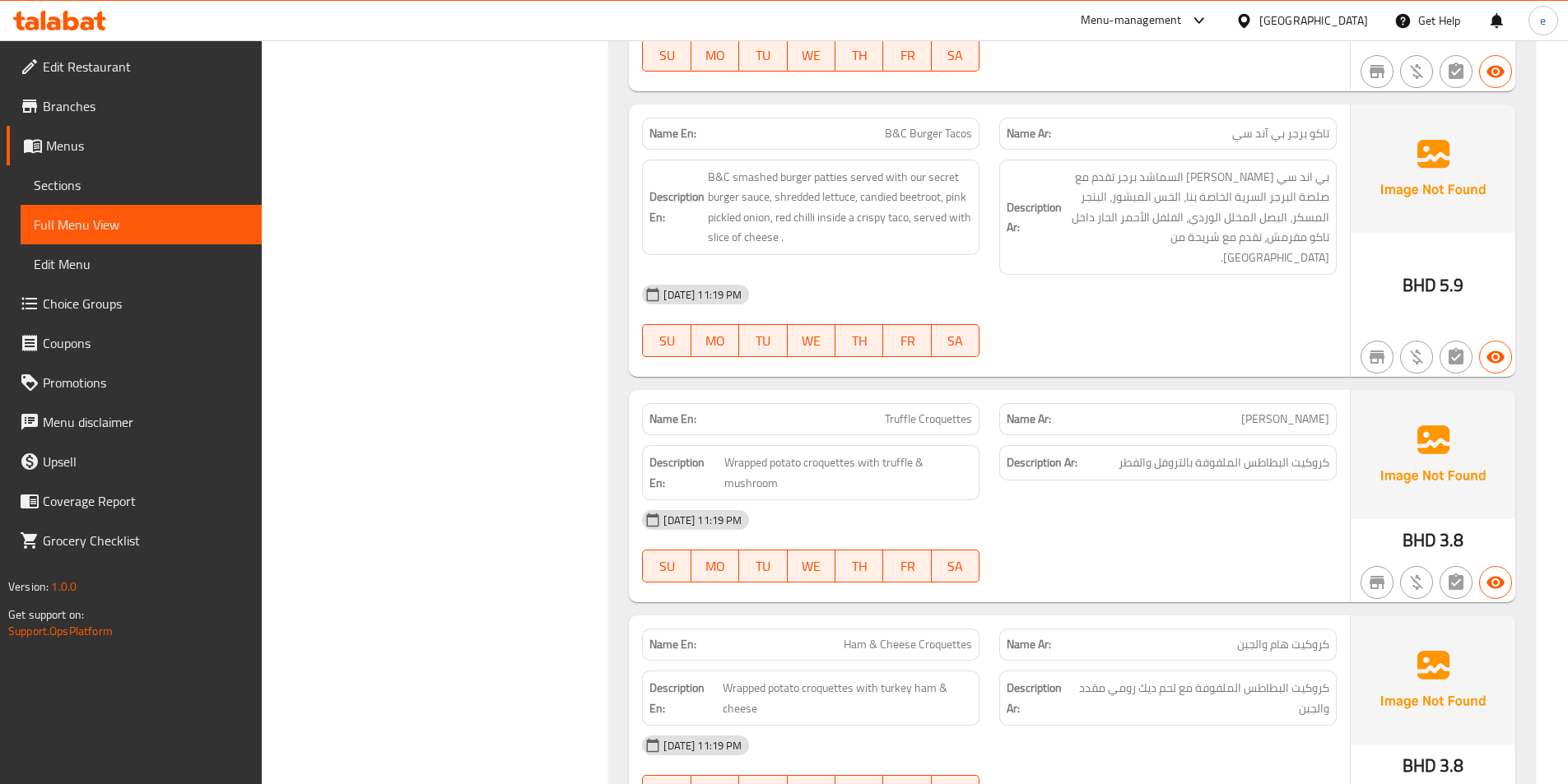
click at [1106, 277] on div "[DATE] 11:19 PM" at bounding box center [989, 295] width 715 height 40
click at [1310, 128] on span "تاكو برجر بي آند سي" at bounding box center [1280, 132] width 97 height 17
click at [1312, 275] on div "[DATE] 11:19 PM" at bounding box center [989, 295] width 715 height 40
click at [918, 131] on span "B&C Burger Tacos" at bounding box center [929, 132] width 88 height 17
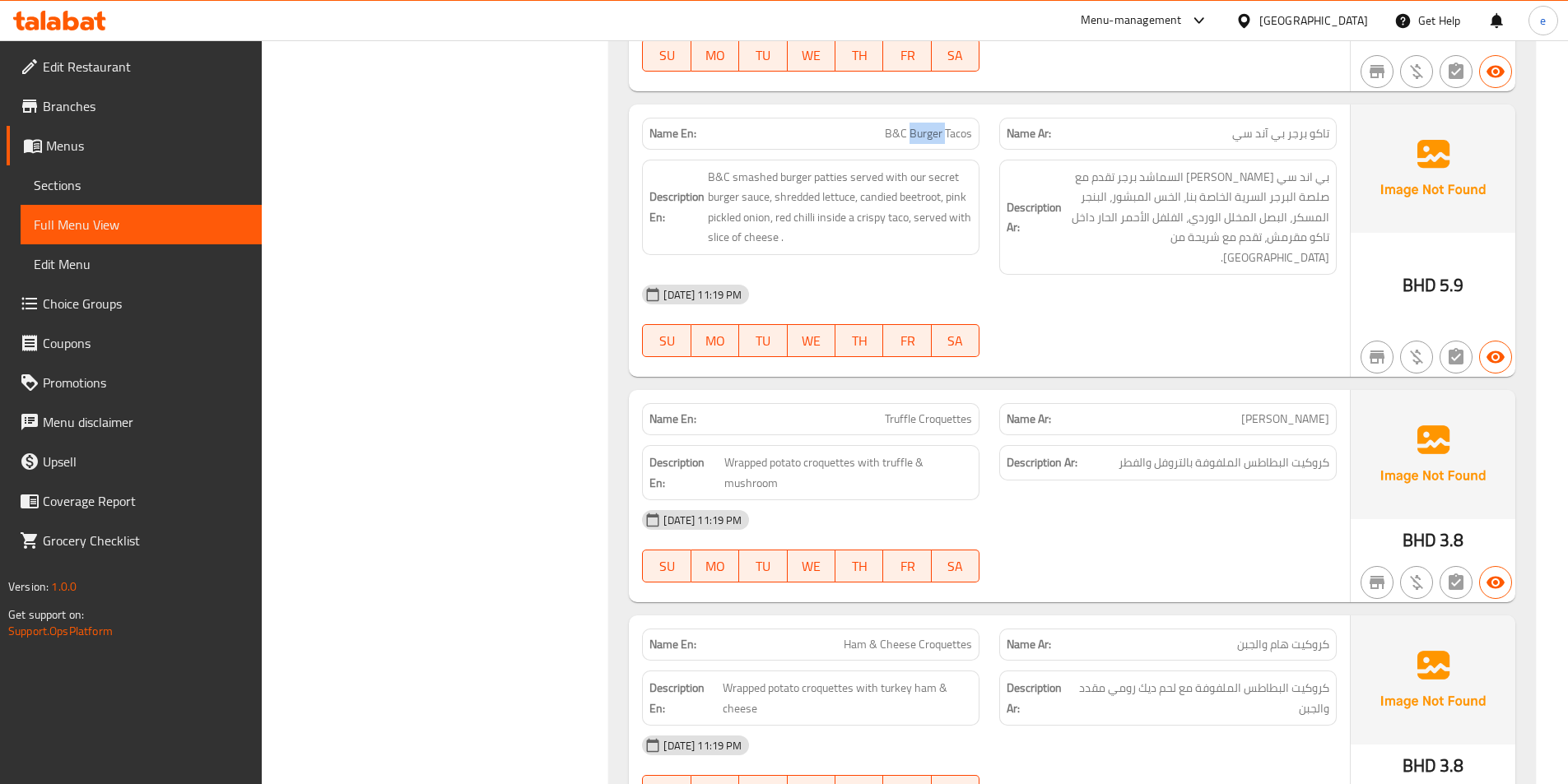
click at [918, 131] on span "B&C Burger Tacos" at bounding box center [929, 132] width 88 height 17
copy span "B&C Burger Tacos"
click at [839, 172] on span "B&C smashed burger patties served with our secret burger sauce, shredded lettuc…" at bounding box center [839, 207] width 264 height 81
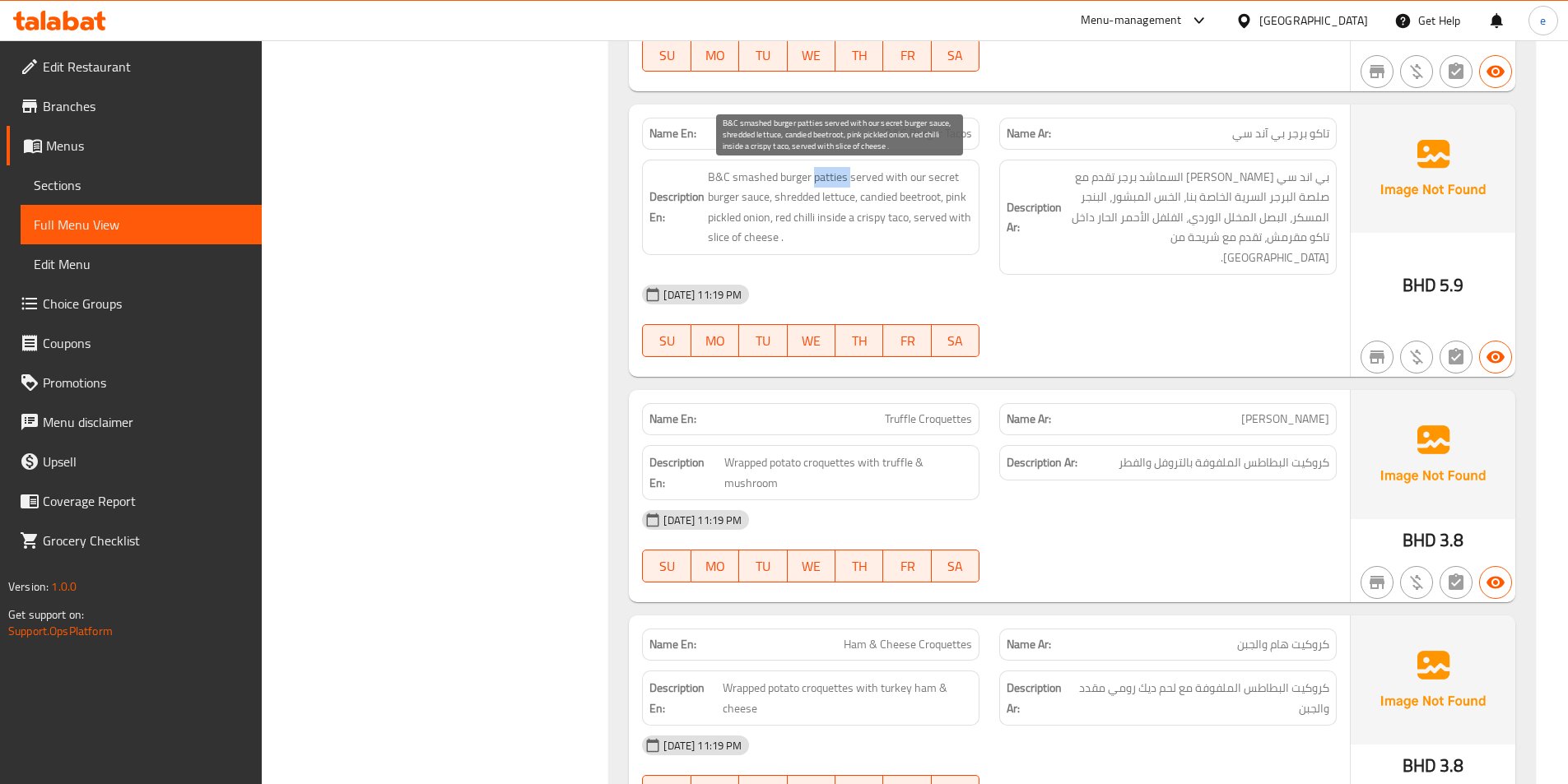
click at [839, 172] on span "B&C smashed burger patties served with our secret burger sauce, shredded lettuc…" at bounding box center [839, 207] width 264 height 81
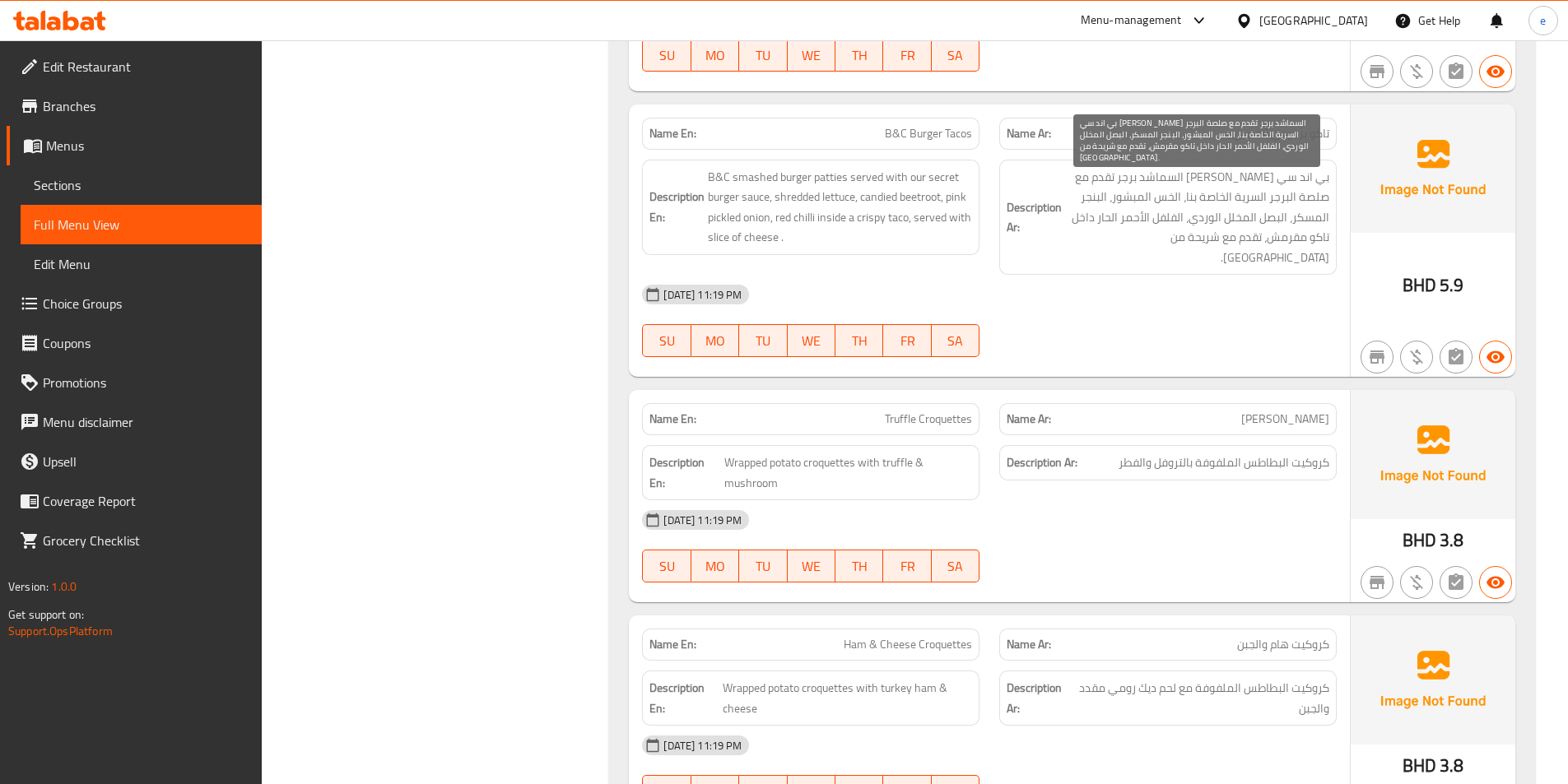
click at [1271, 178] on span "بي اند سي [PERSON_NAME] السماشد برجر تقدم مع صلصة البرجر السرية الخاصة بنا، الخ…" at bounding box center [1196, 218] width 264 height 102
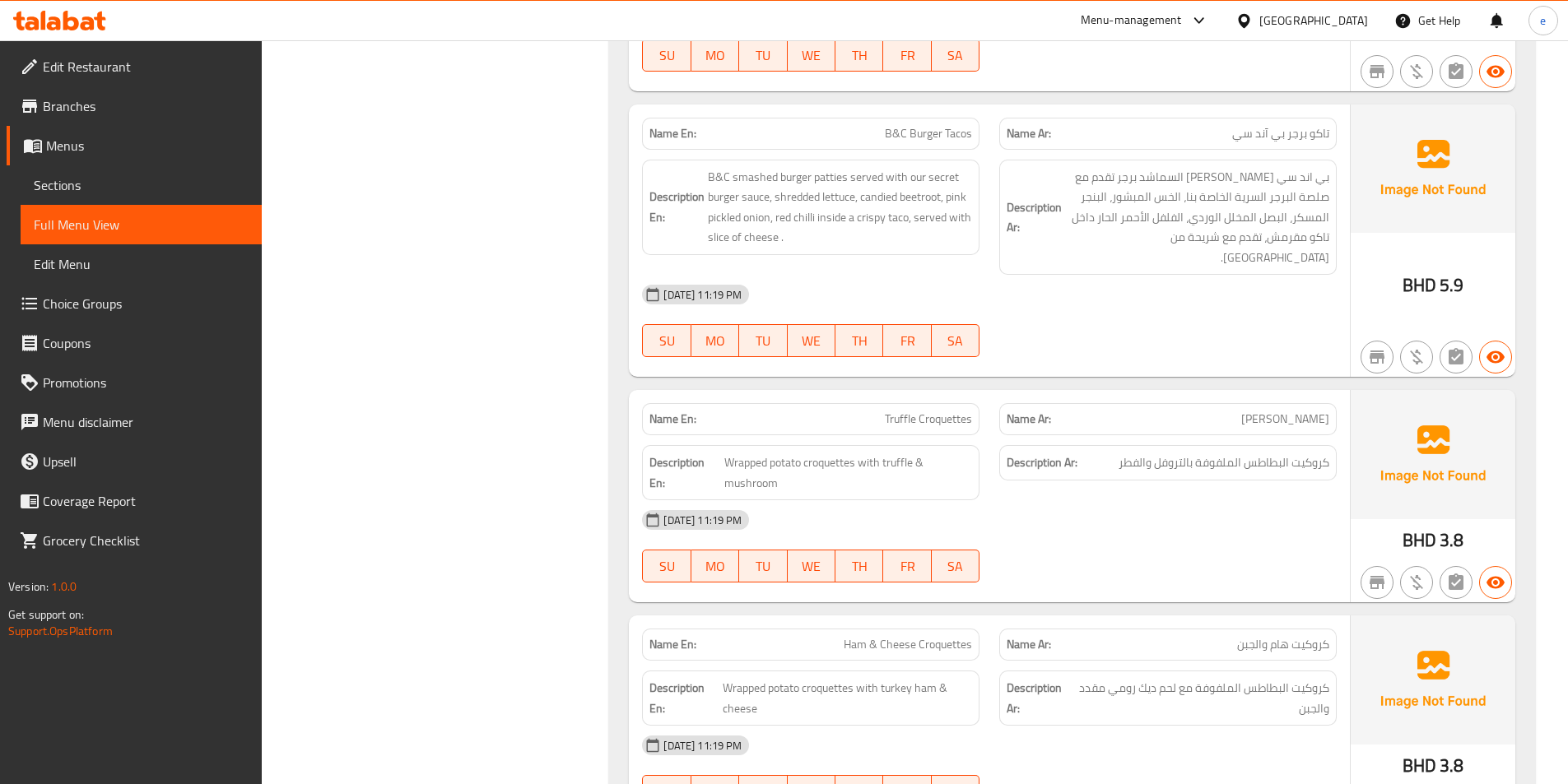
click at [1177, 319] on div "15-10-2025 11:19 PM SU MO TU WE TH FR SA" at bounding box center [989, 321] width 715 height 92
click at [917, 178] on span "B&C smashed burger patties served with our secret burger sauce, shredded lettuc…" at bounding box center [839, 207] width 264 height 81
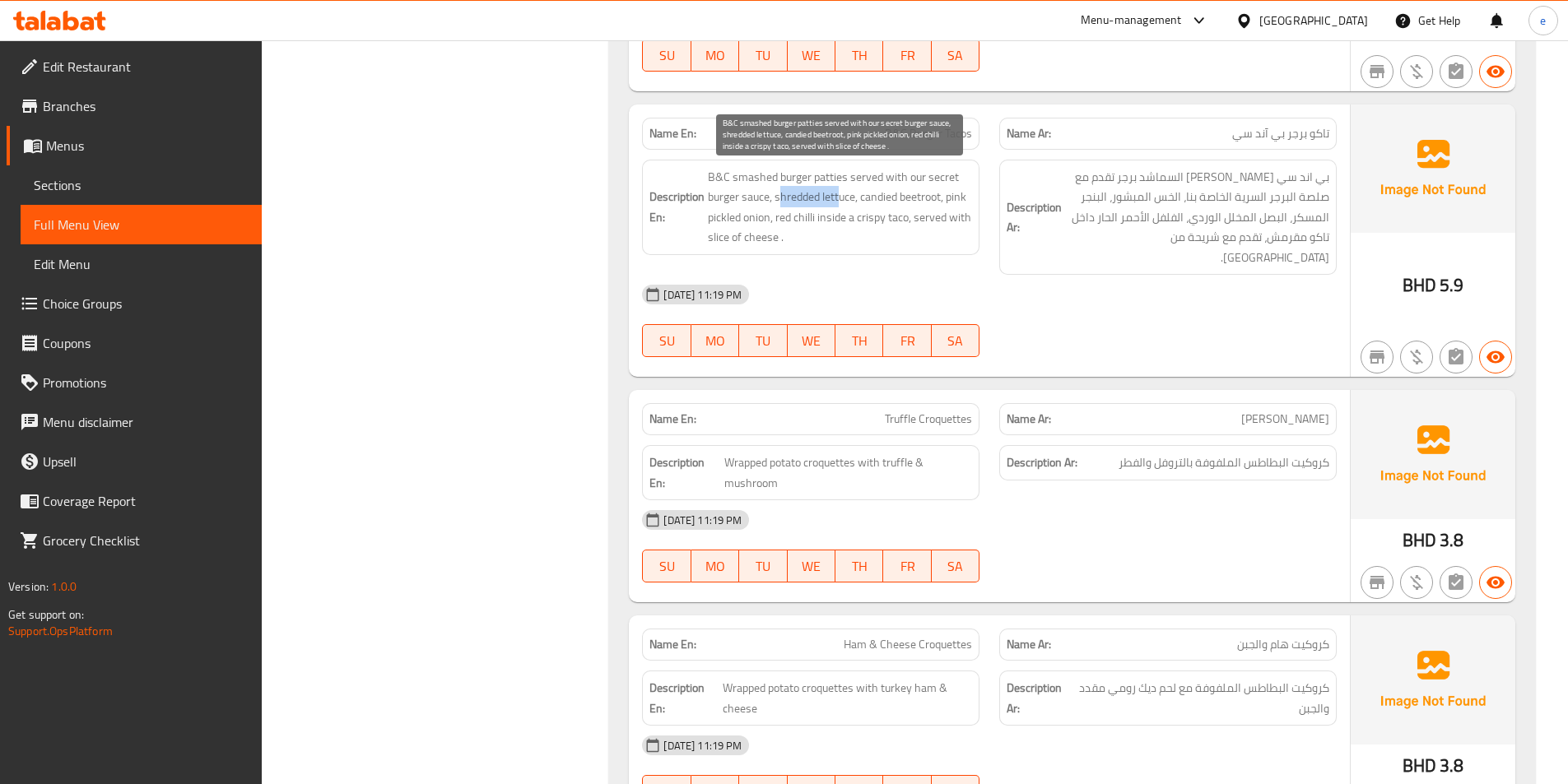
drag, startPoint x: 780, startPoint y: 196, endPoint x: 844, endPoint y: 204, distance: 64.5
click at [842, 204] on span "B&C smashed burger patties served with our secret burger sauce, shredded lettuc…" at bounding box center [839, 207] width 264 height 81
click at [792, 198] on span "B&C smashed burger patties served with our secret burger sauce, shredded lettuc…" at bounding box center [839, 207] width 264 height 81
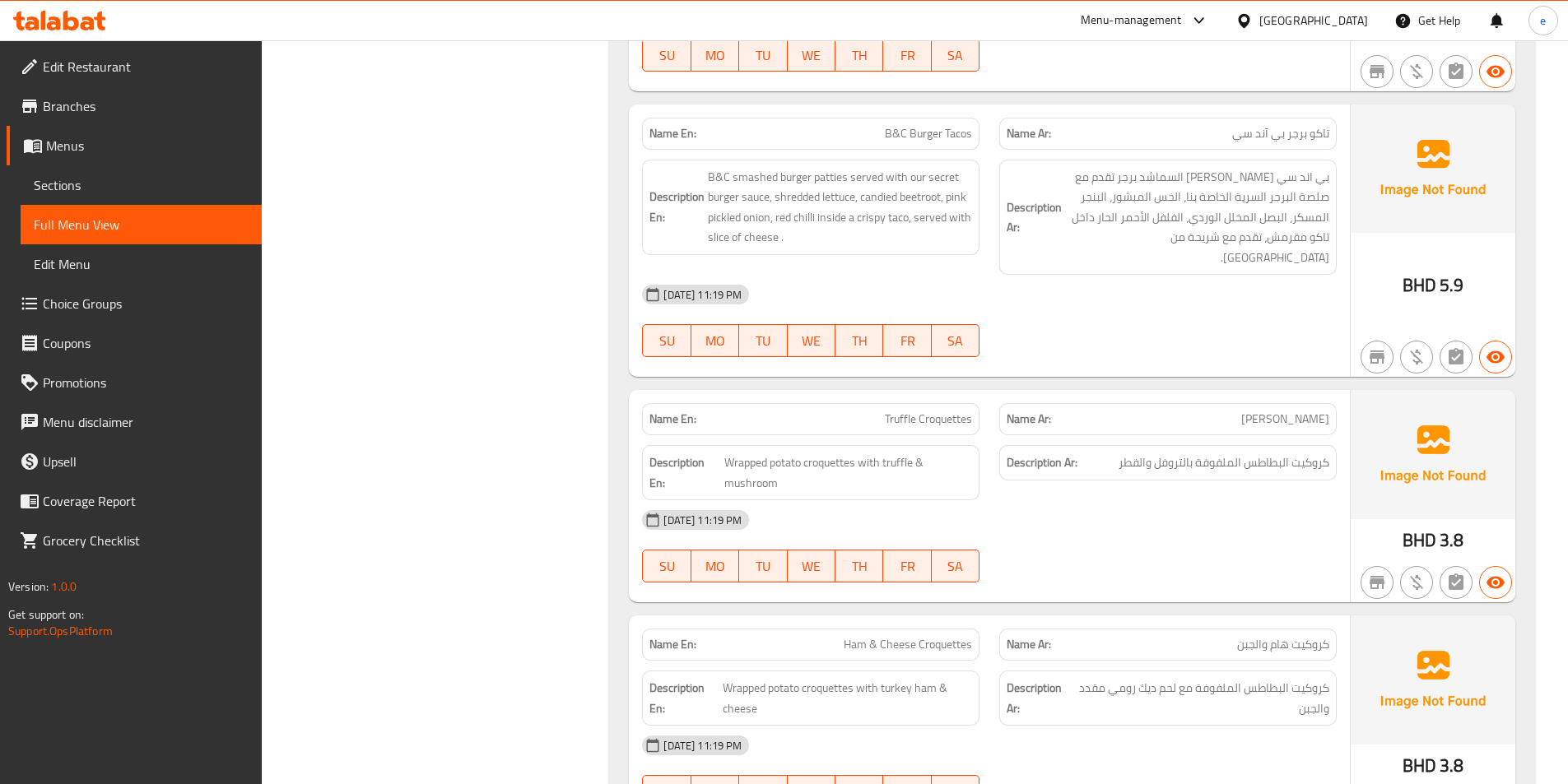
click at [1121, 278] on div "[DATE] 11:19 PM" at bounding box center [989, 295] width 715 height 40
click at [881, 199] on span "B&C smashed burger patties served with our secret burger sauce, shredded lettuc…" at bounding box center [839, 207] width 264 height 81
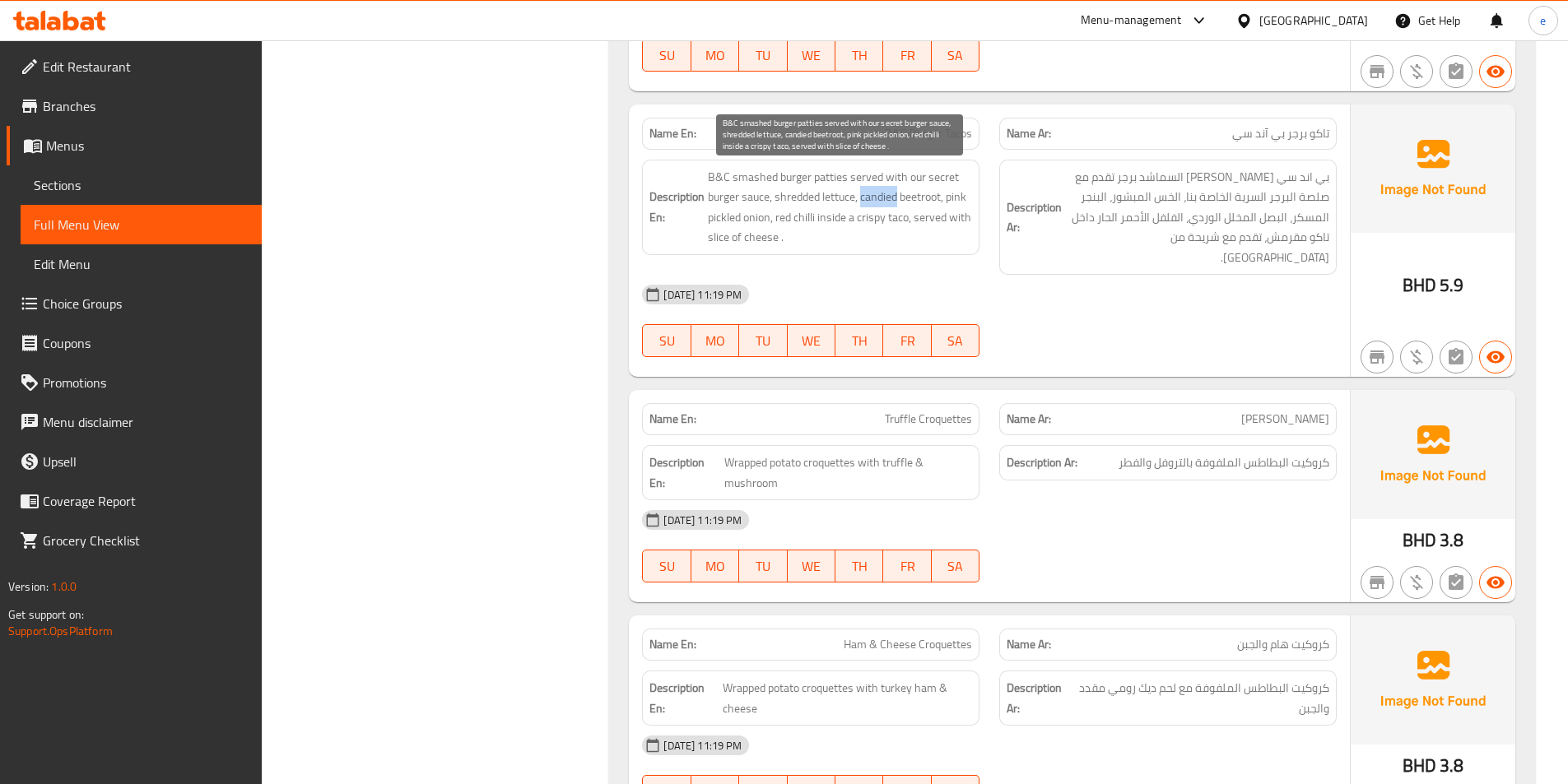
click at [881, 198] on span "B&C smashed burger patties served with our secret burger sauce, shredded lettuc…" at bounding box center [839, 207] width 264 height 81
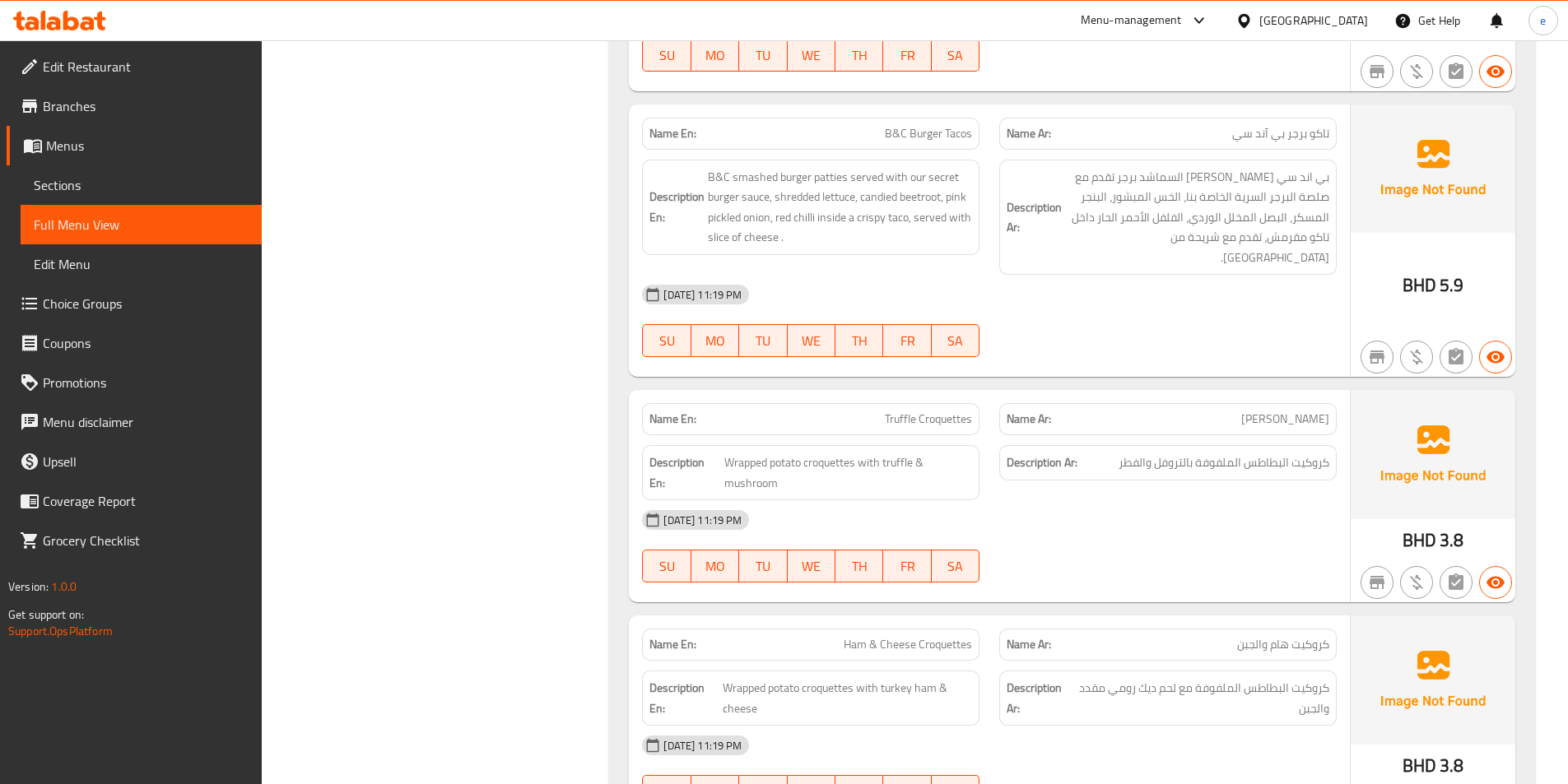
click at [988, 275] on div "[DATE] 11:19 PM" at bounding box center [989, 295] width 715 height 40
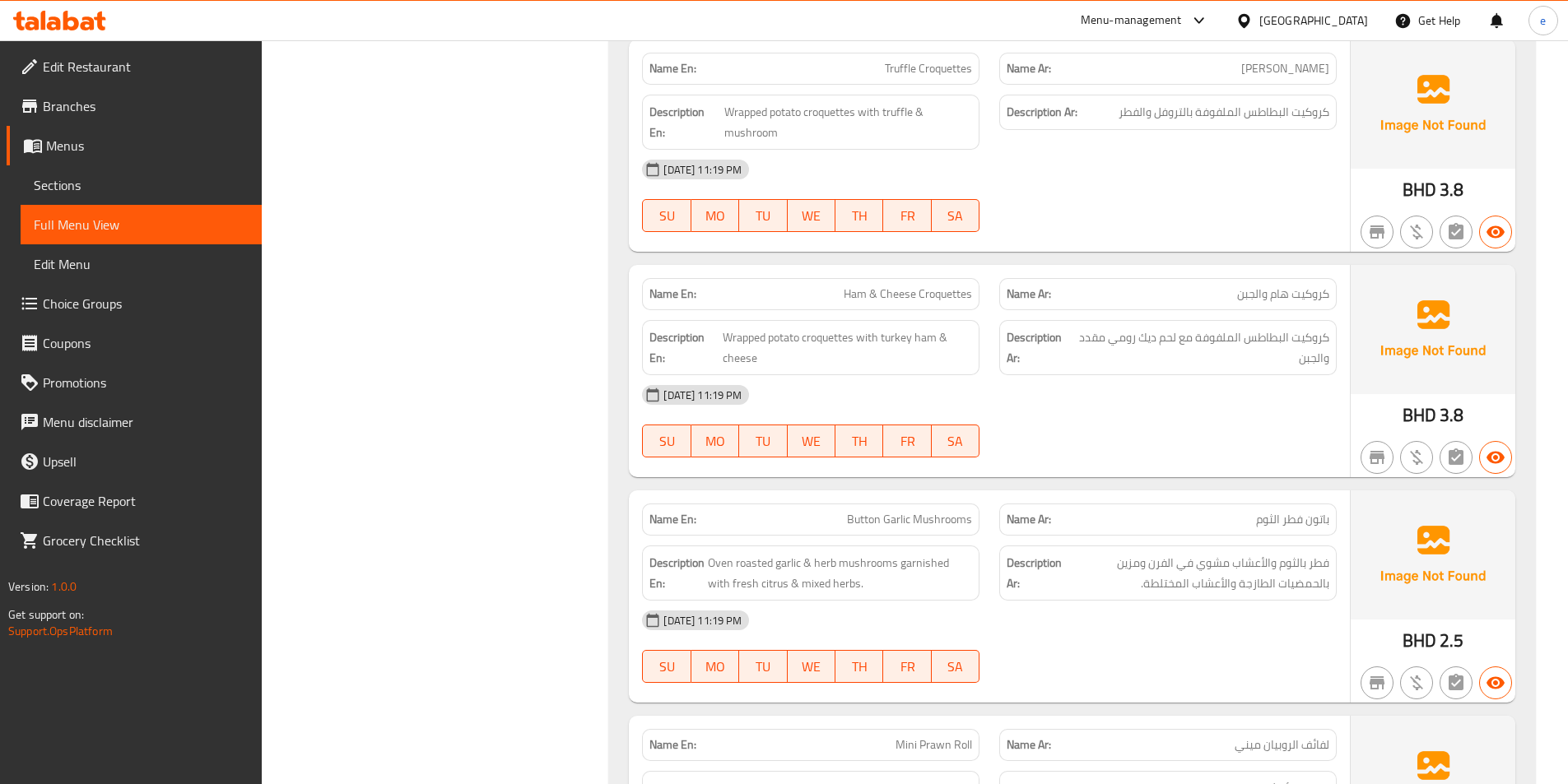
scroll to position [4441, 0]
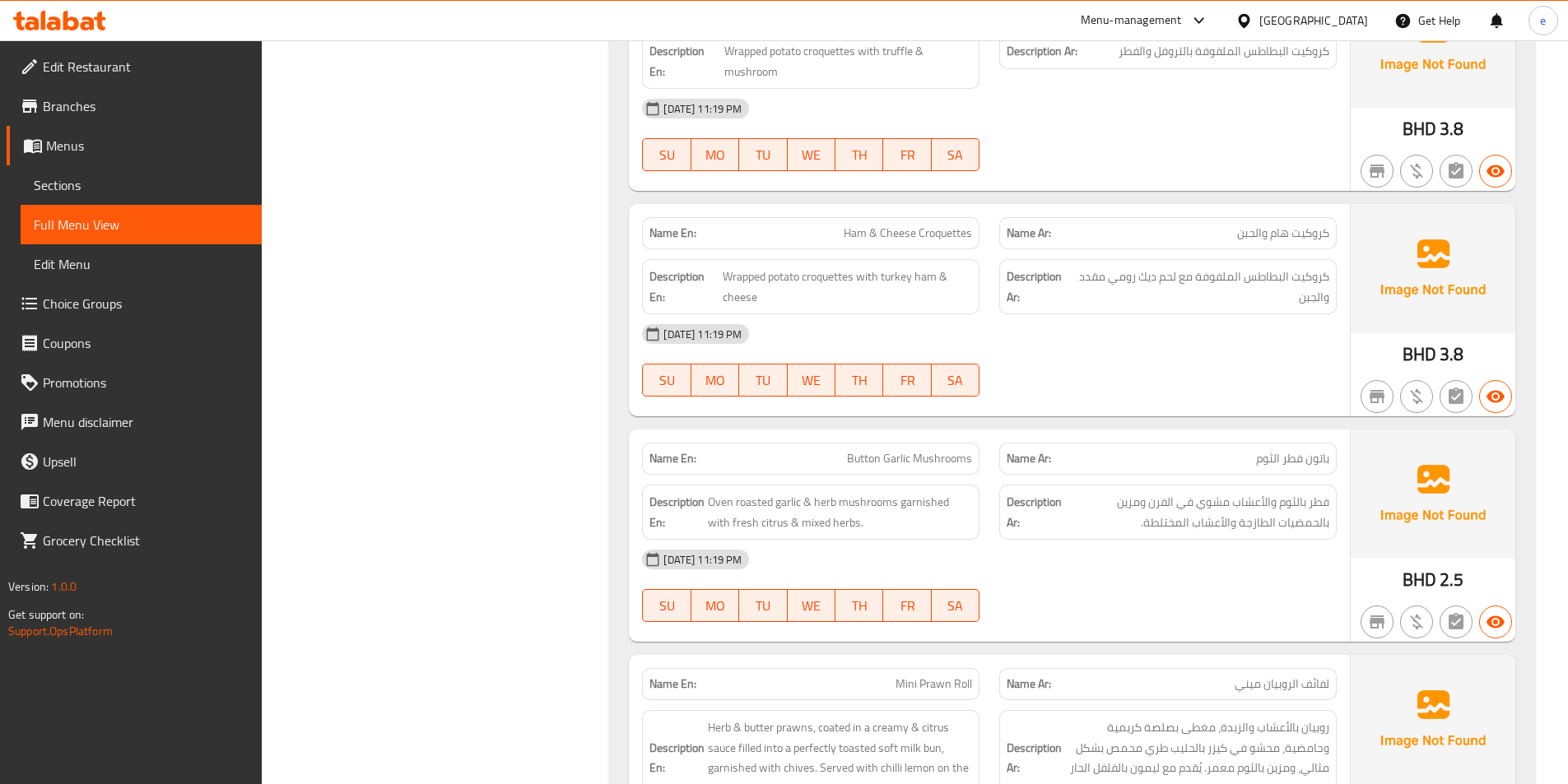
click at [859, 224] on span "Ham & Cheese Croquettes" at bounding box center [907, 232] width 129 height 17
click at [1112, 359] on div "15-10-2025 11:19 PM SU MO TU WE TH FR SA" at bounding box center [989, 360] width 715 height 92
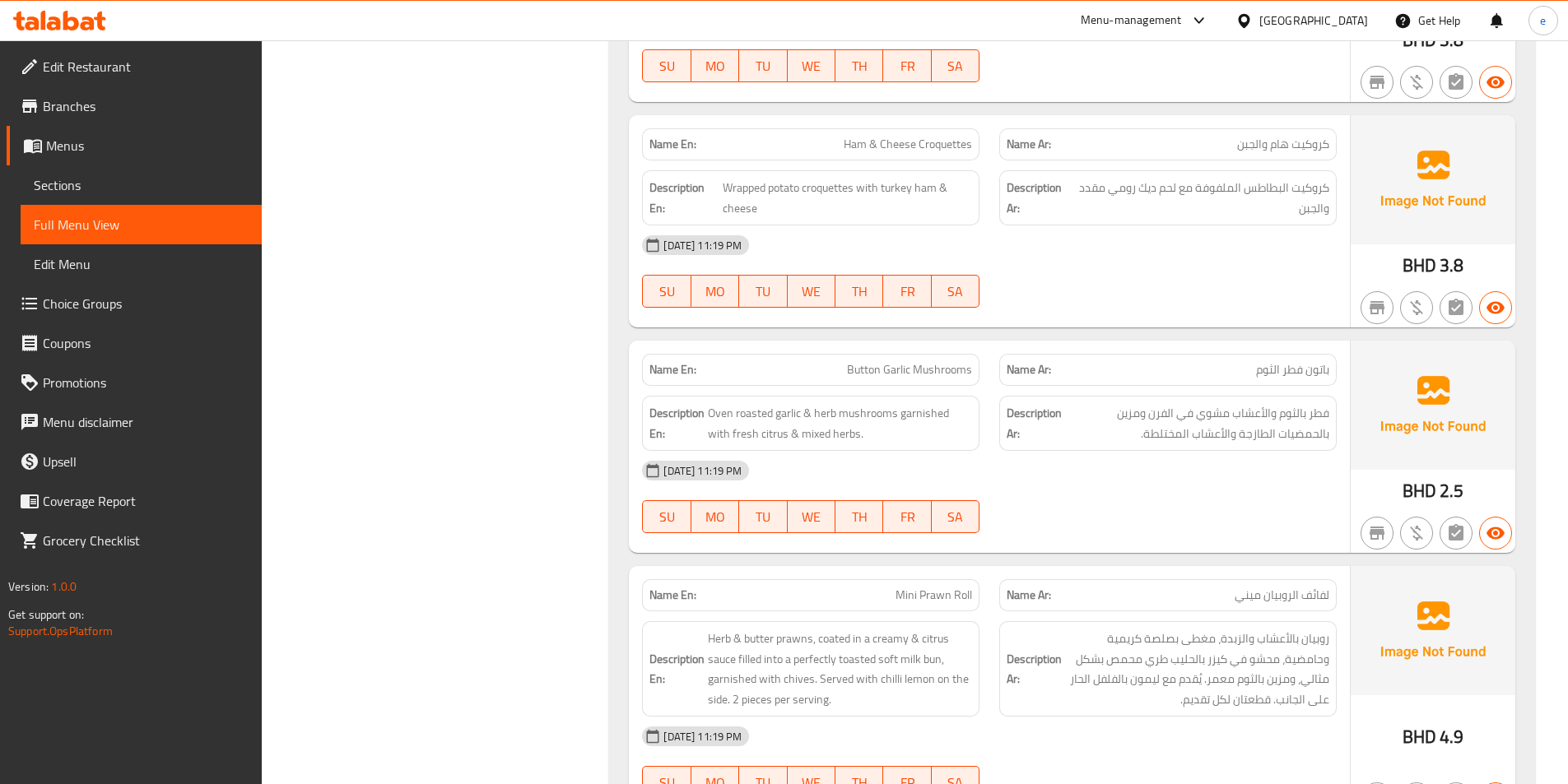
scroll to position [4688, 0]
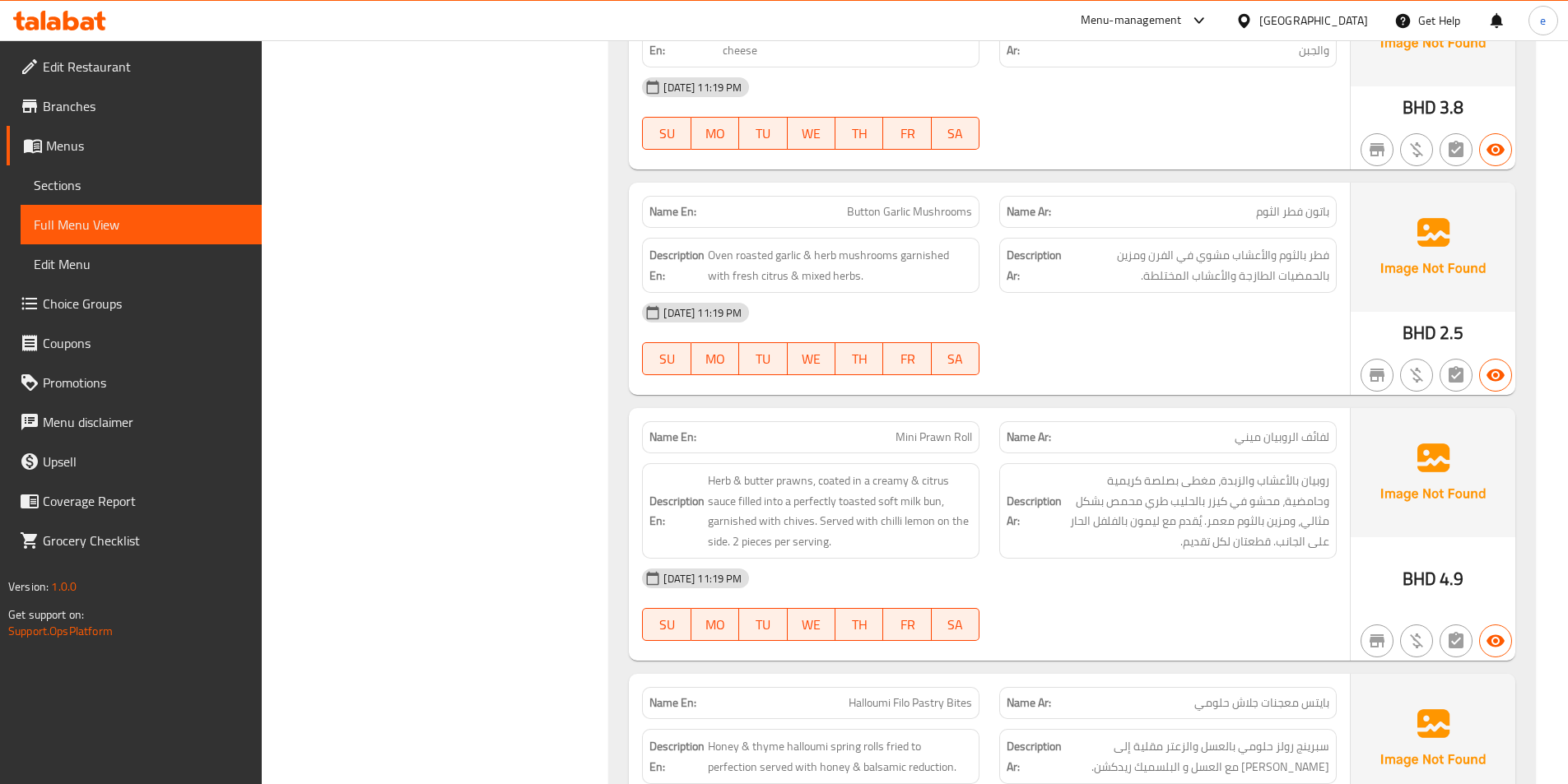
click at [868, 203] on span "Button Garlic Mushrooms" at bounding box center [909, 211] width 125 height 17
click at [1082, 307] on div "[DATE] 11:19 PM" at bounding box center [989, 313] width 715 height 40
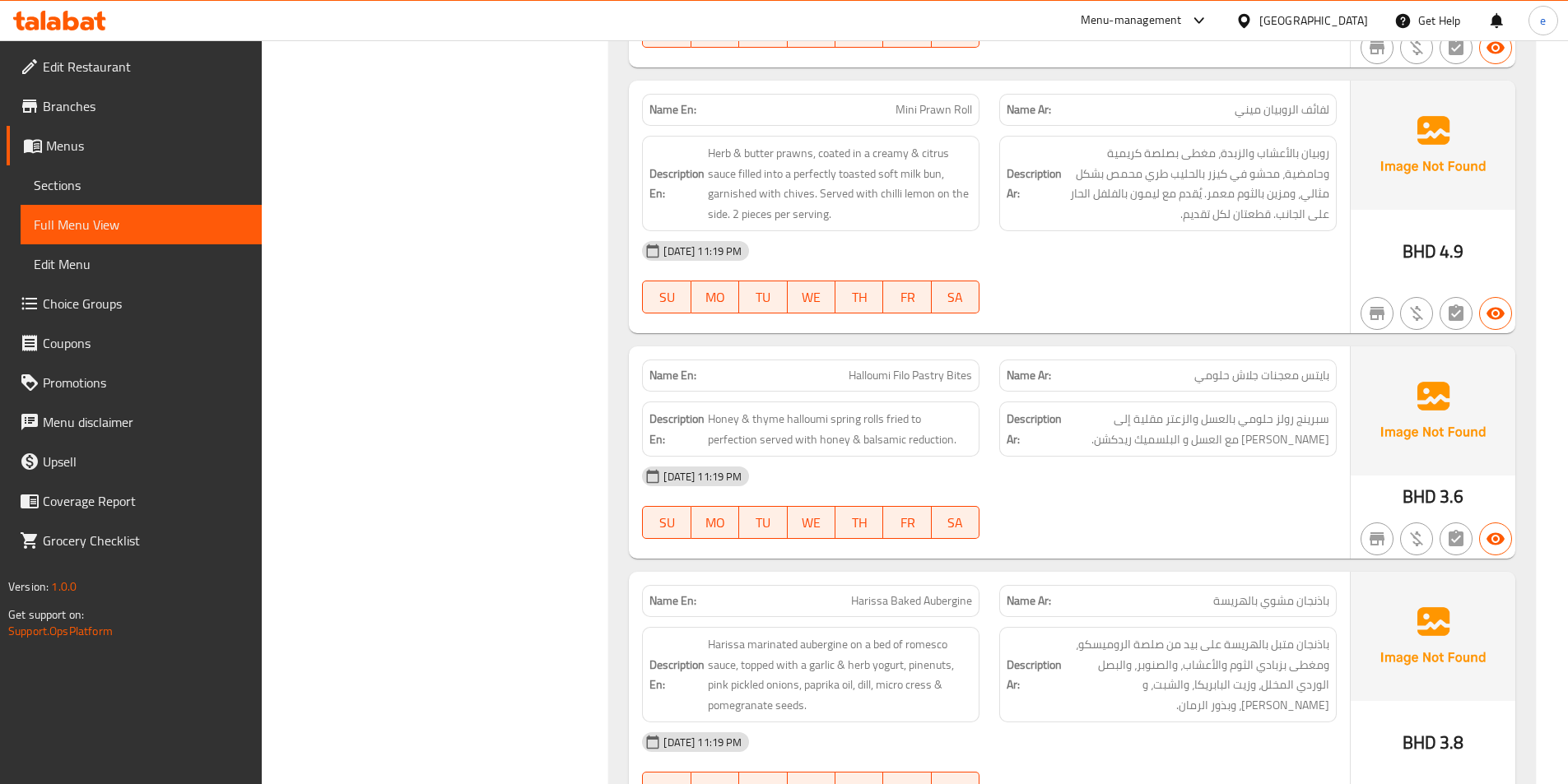
scroll to position [5017, 0]
click at [956, 100] on span "Mini Prawn Roll" at bounding box center [933, 108] width 77 height 17
drag, startPoint x: 885, startPoint y: 86, endPoint x: 994, endPoint y: 85, distance: 109.0
click at [994, 85] on div "Name En: Mini Prawn Roll Name Ar: لفائف الروبيان ميني" at bounding box center [989, 109] width 715 height 52
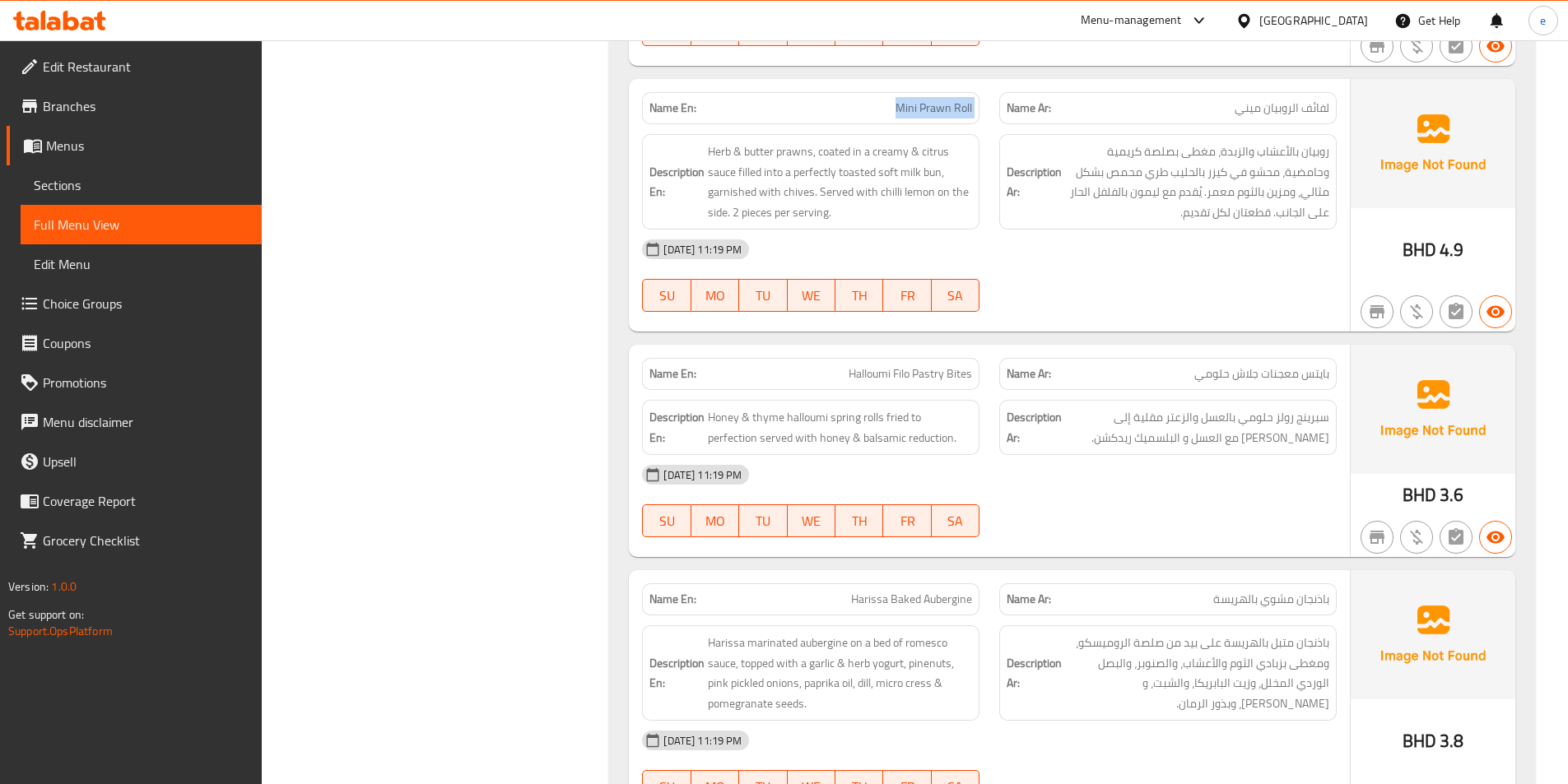
copy span "Mini Prawn Roll"
click at [1161, 153] on span "روبيان بالأعشاب والزبدة، مغطى بصلصة كريمية وحامضية، محشو في كيزر بالحليب طري مح…" at bounding box center [1196, 181] width 264 height 81
click at [886, 154] on span "Herb & butter prawns, coated in a creamy & citrus sauce filled into a perfectly…" at bounding box center [839, 181] width 264 height 81
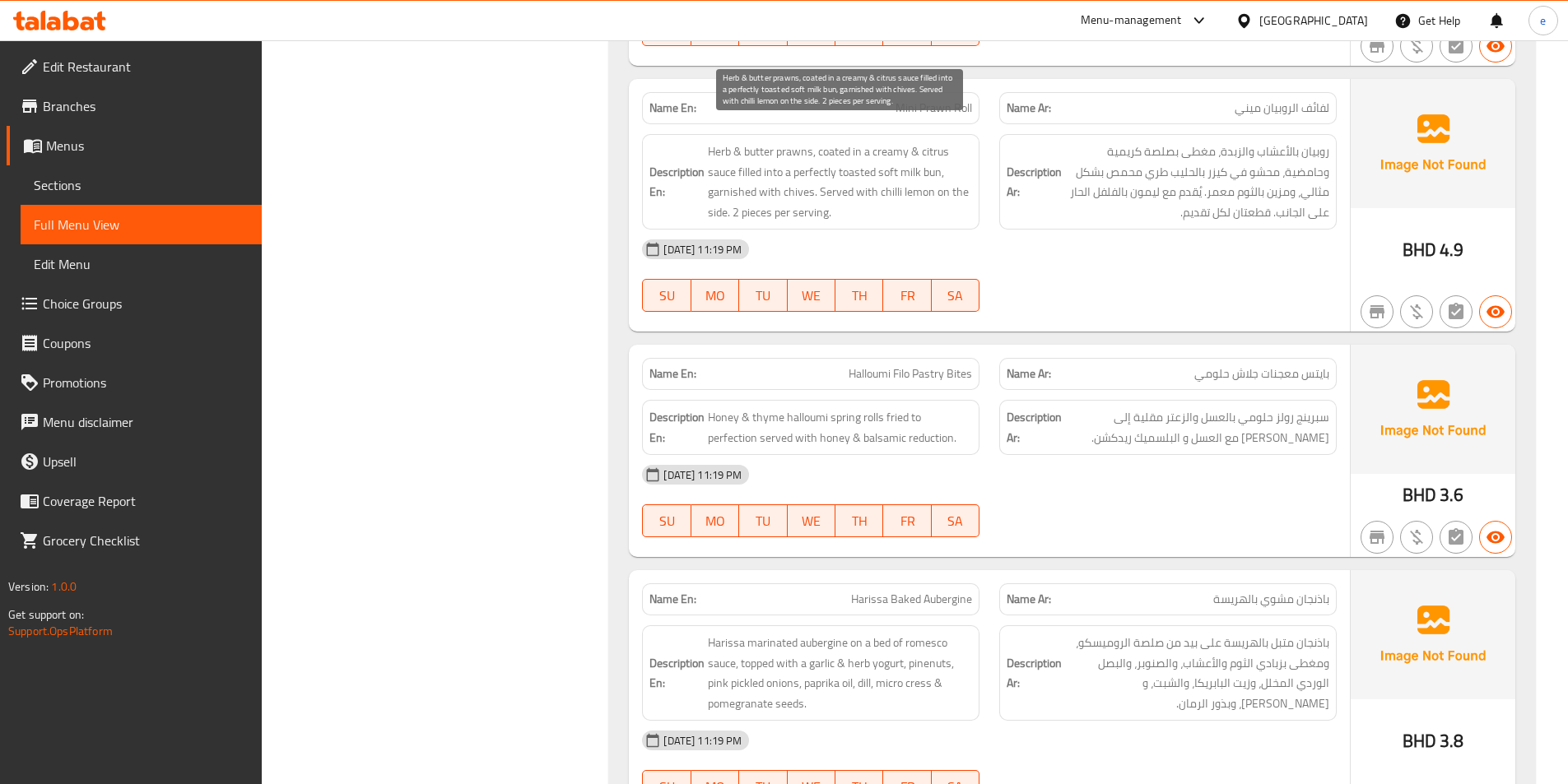
click at [800, 177] on span "Herb & butter prawns, coated in a creamy & citrus sauce filled into a perfectly…" at bounding box center [839, 181] width 264 height 81
click at [1114, 243] on div "[DATE] 11:19 PM" at bounding box center [989, 249] width 715 height 40
click at [797, 172] on span "Herb & butter prawns, coated in a creamy & citrus sauce filled into a perfectly…" at bounding box center [839, 181] width 264 height 81
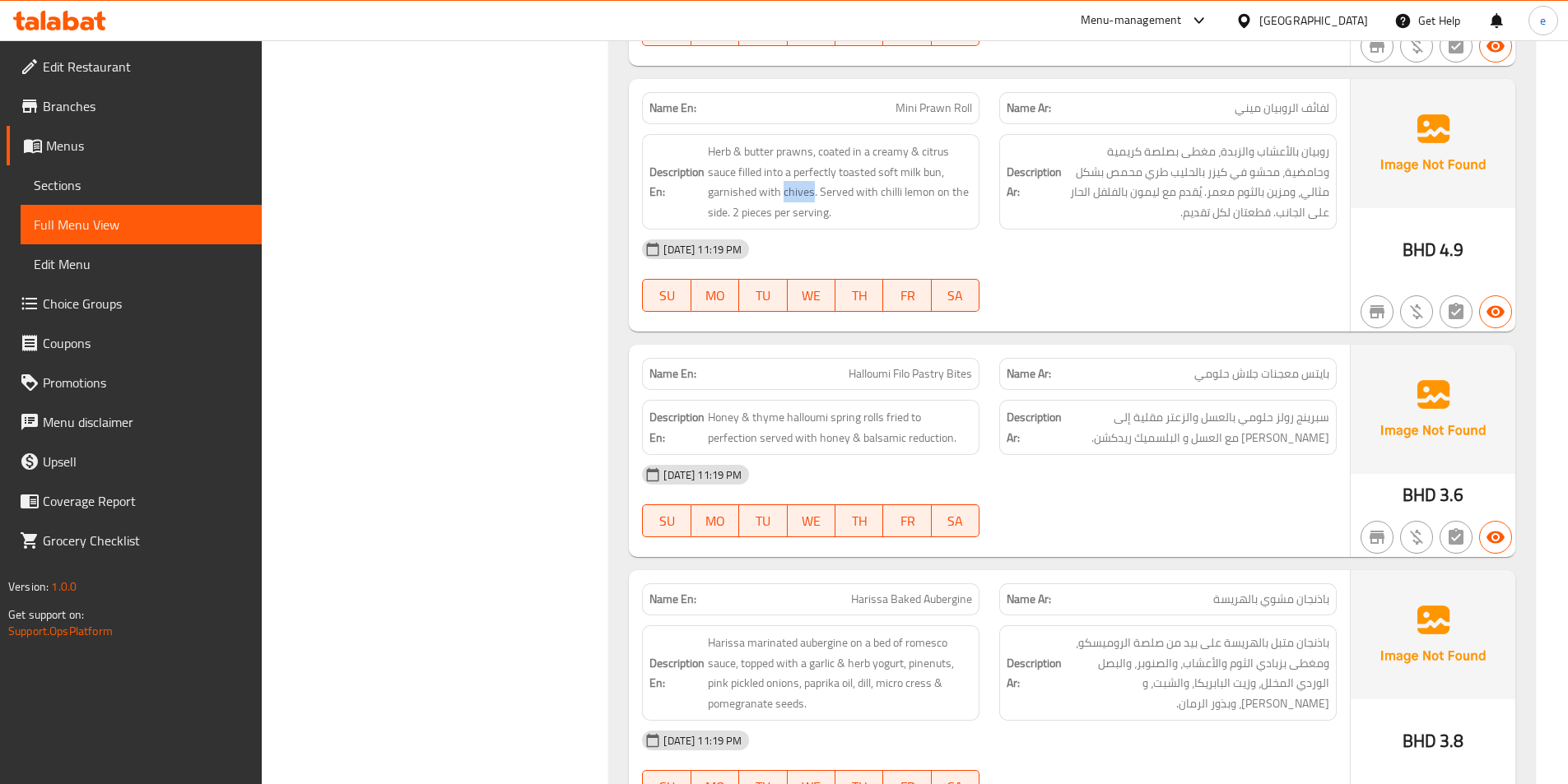
click at [1094, 235] on div "[DATE] 11:19 PM" at bounding box center [989, 249] width 715 height 40
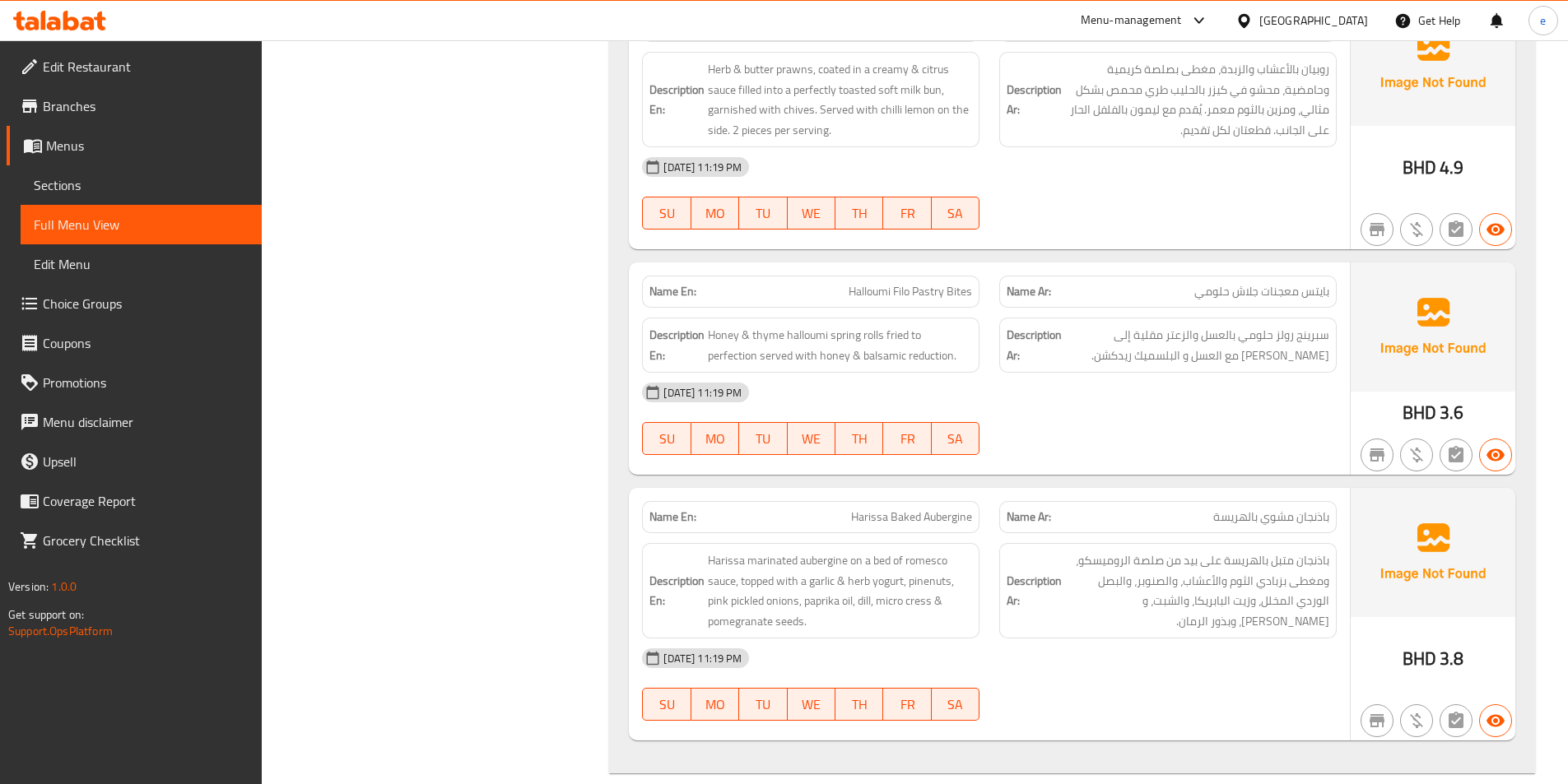
click at [880, 283] on span "Halloumi Filo Pastry Bites" at bounding box center [910, 291] width 124 height 17
click at [1253, 283] on span "بايتس معجنات جلاش حلومي" at bounding box center [1261, 291] width 135 height 17
drag, startPoint x: 891, startPoint y: 274, endPoint x: 942, endPoint y: 275, distance: 51.0
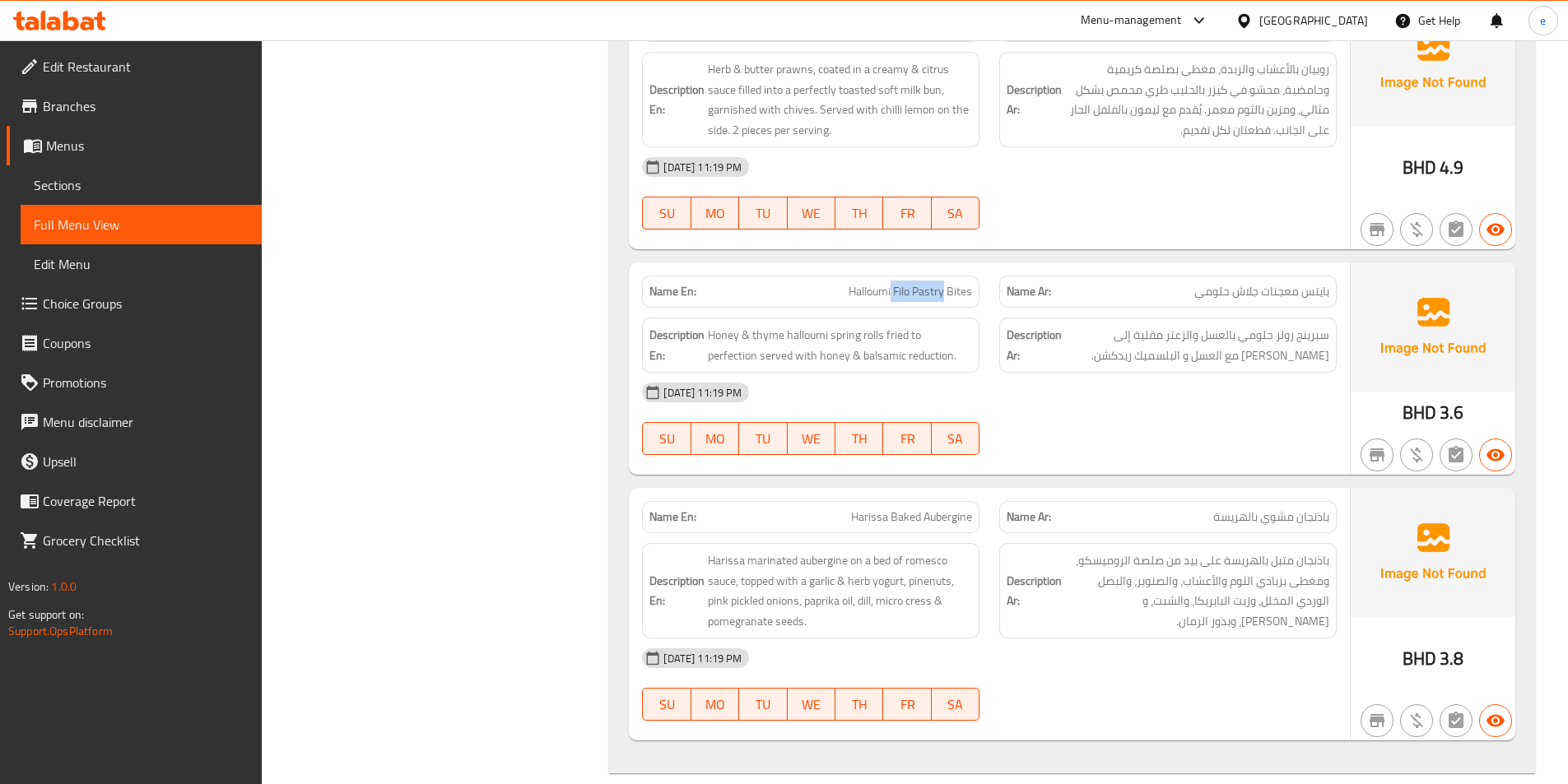
click at [942, 283] on span "Halloumi Filo Pastry Bites" at bounding box center [910, 291] width 124 height 17
click at [916, 283] on span "Halloumi Filo Pastry Bites" at bounding box center [910, 291] width 124 height 17
click at [903, 283] on span "Halloumi Filo Pastry Bites" at bounding box center [910, 291] width 124 height 17
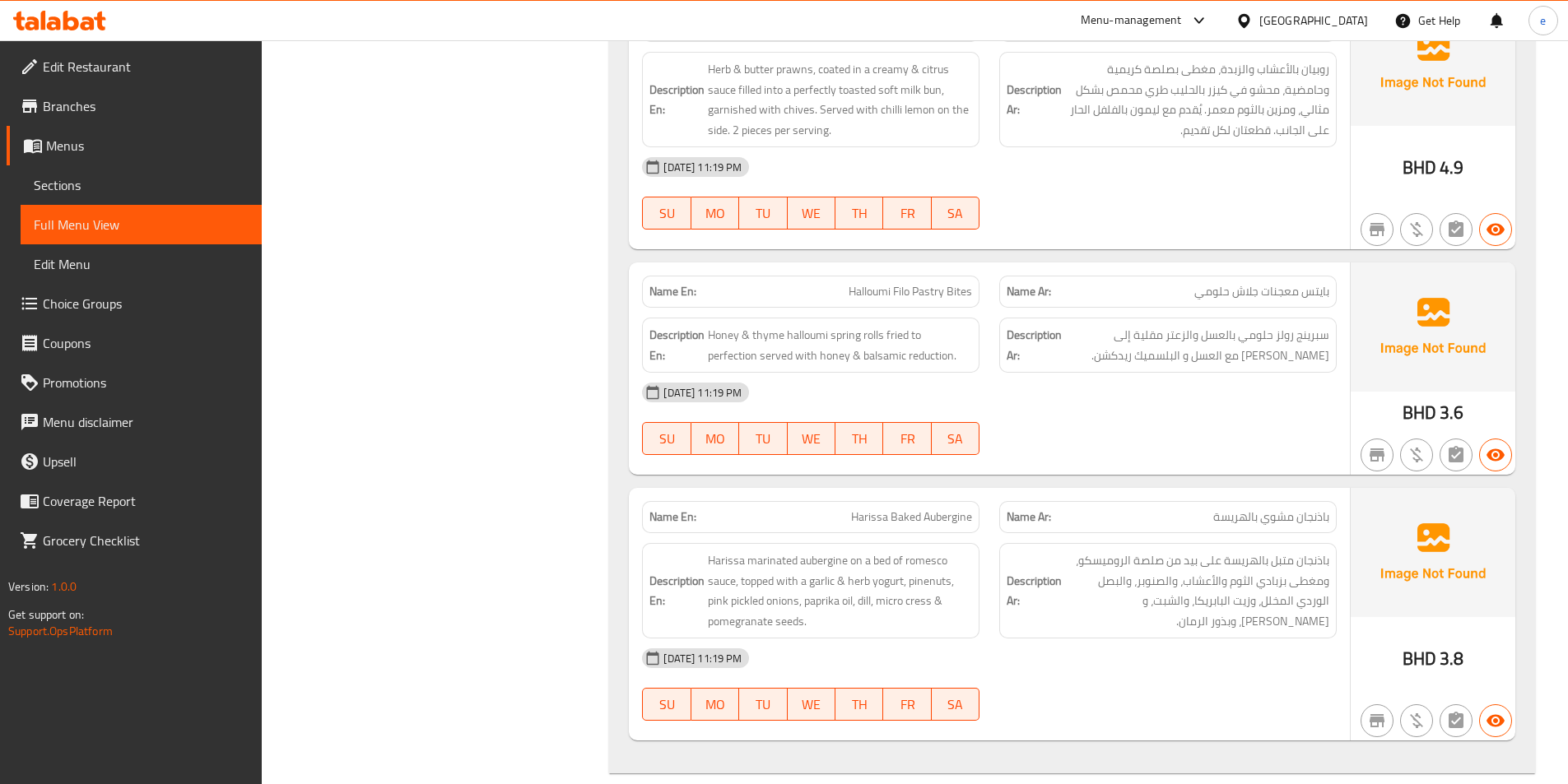
click at [920, 318] on div "Description En: Honey & thyme halloumi spring rolls fried to perfection served …" at bounding box center [810, 345] width 338 height 55
drag, startPoint x: 894, startPoint y: 270, endPoint x: 945, endPoint y: 276, distance: 51.4
click at [945, 283] on span "Halloumi Filo Pastry Bites" at bounding box center [910, 291] width 124 height 17
click at [1244, 399] on div "15-10-2025 11:19 PM SU MO TU WE TH FR SA" at bounding box center [989, 418] width 715 height 92
click at [773, 325] on span "Honey & thyme halloumi spring rolls fried to perfection served with honey & bal…" at bounding box center [839, 345] width 264 height 40
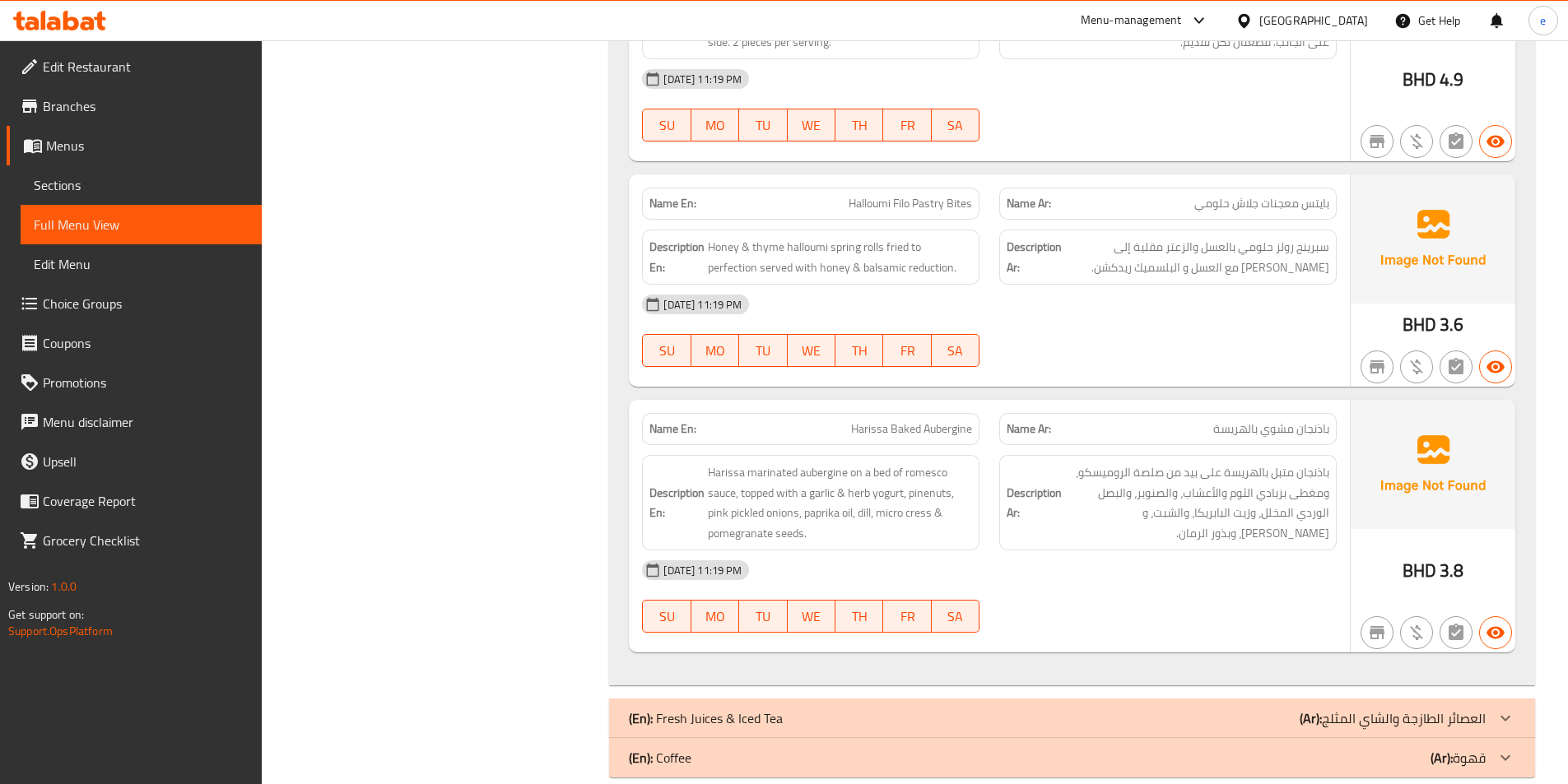
scroll to position [5194, 0]
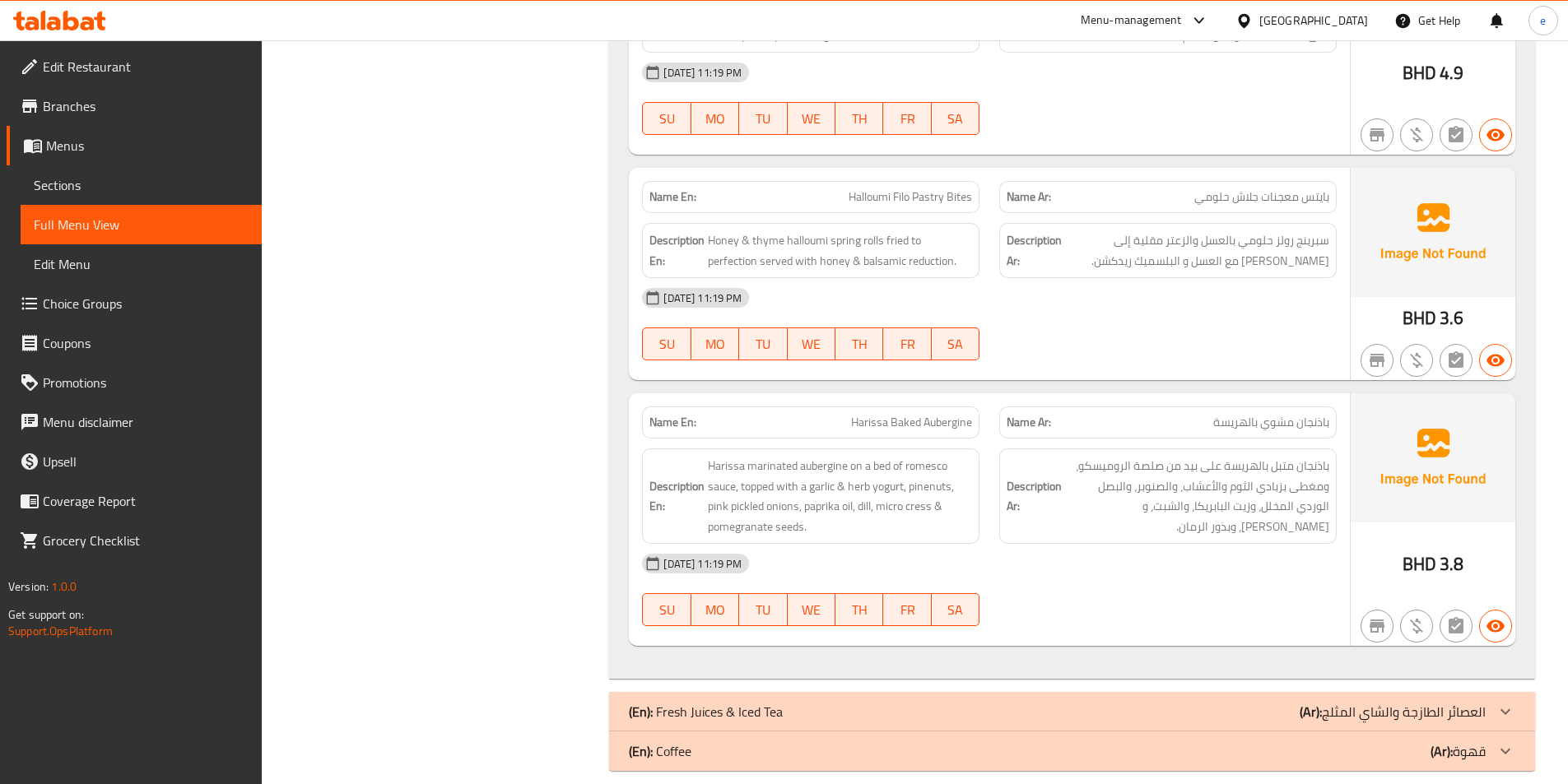
click at [955, 413] on span "Harissa Baked Aubergine" at bounding box center [911, 421] width 121 height 17
click at [1077, 413] on p "Name Ar: باذنجان مشوي بالهريسة" at bounding box center [1168, 421] width 323 height 17
click at [933, 413] on span "Harissa Baked Aubergine" at bounding box center [911, 421] width 121 height 17
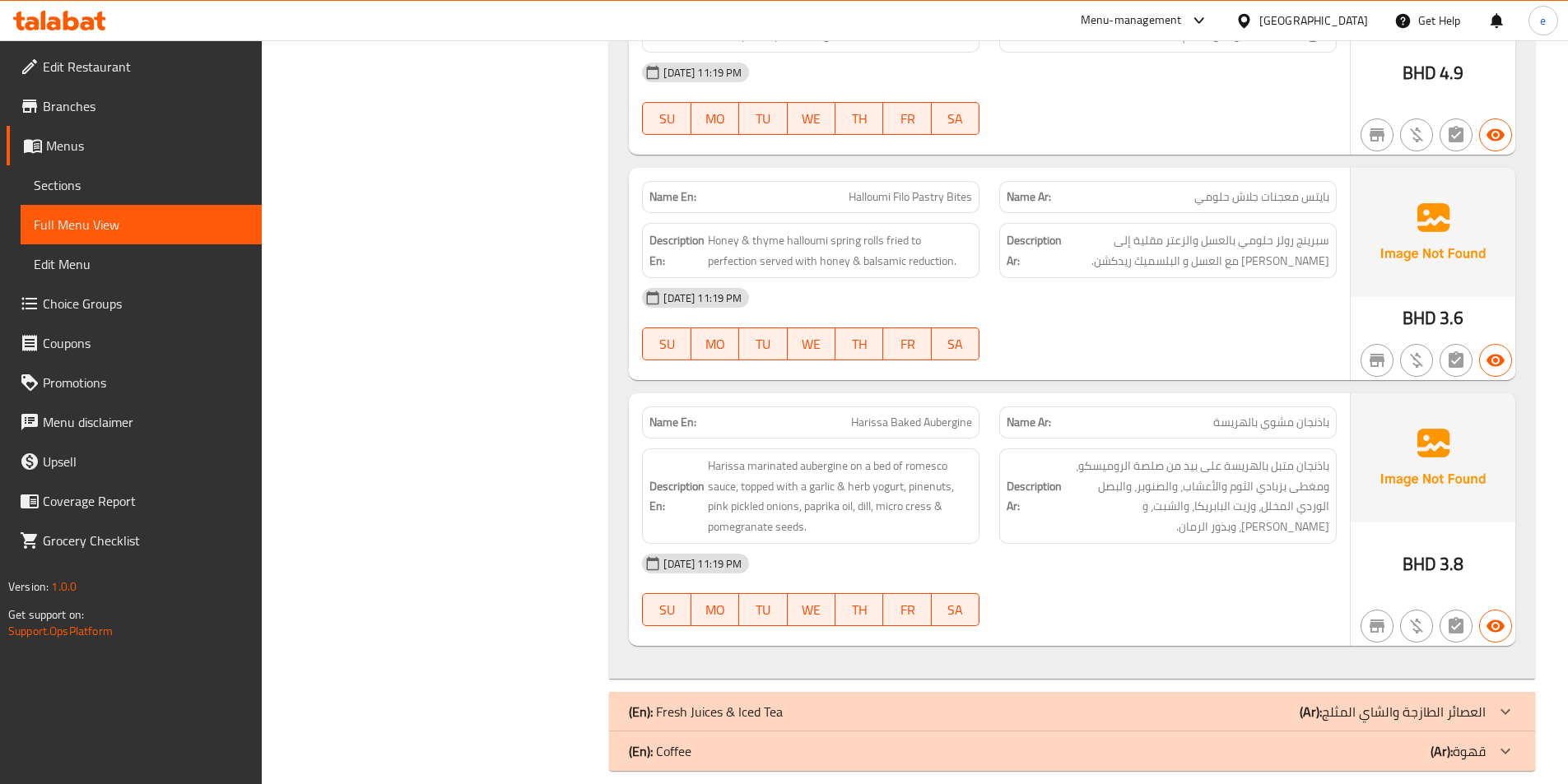
click at [1086, 413] on p "Name Ar: باذنجان مشوي بالهريسة" at bounding box center [1168, 421] width 323 height 17
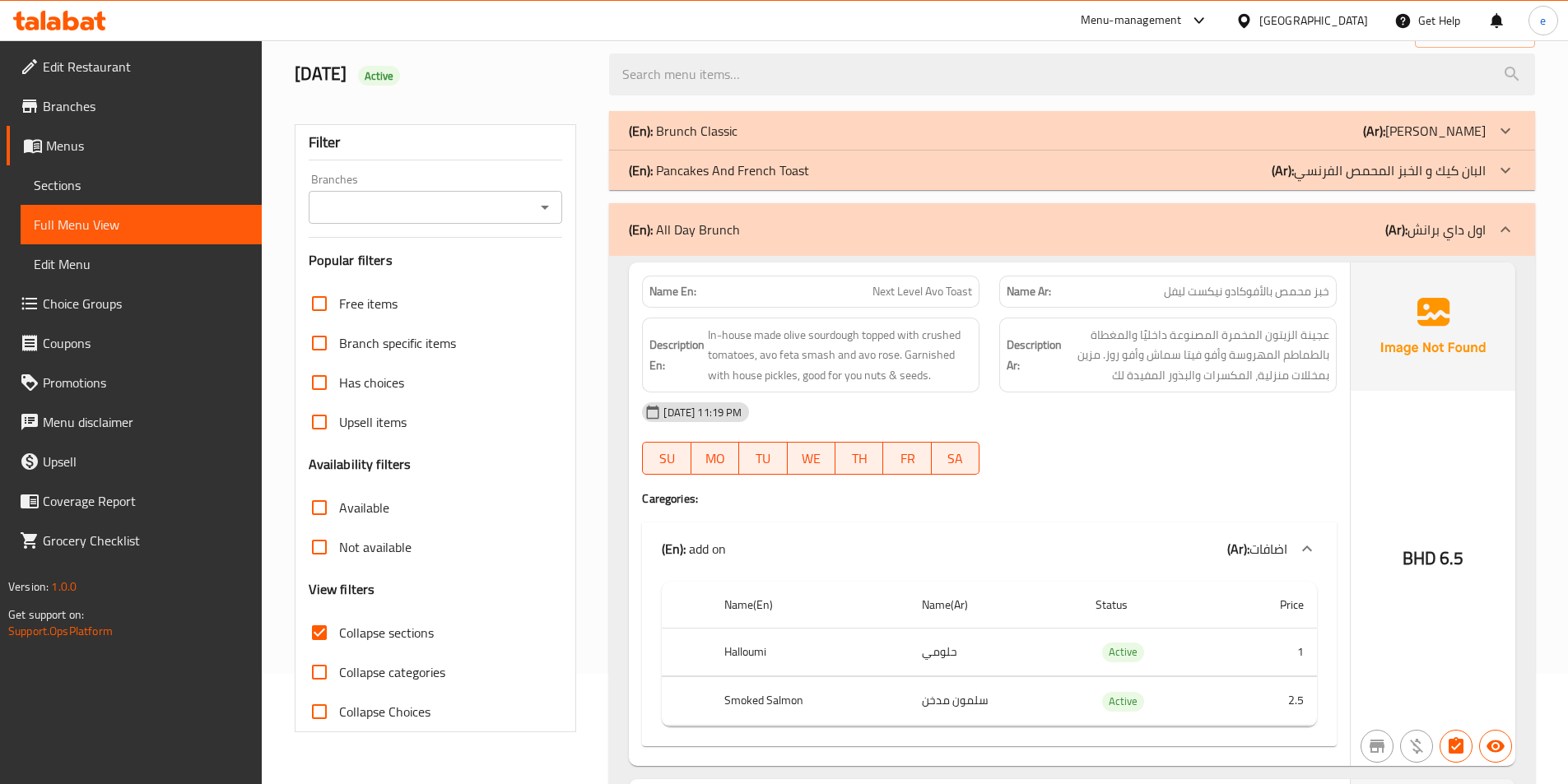
scroll to position [0, 0]
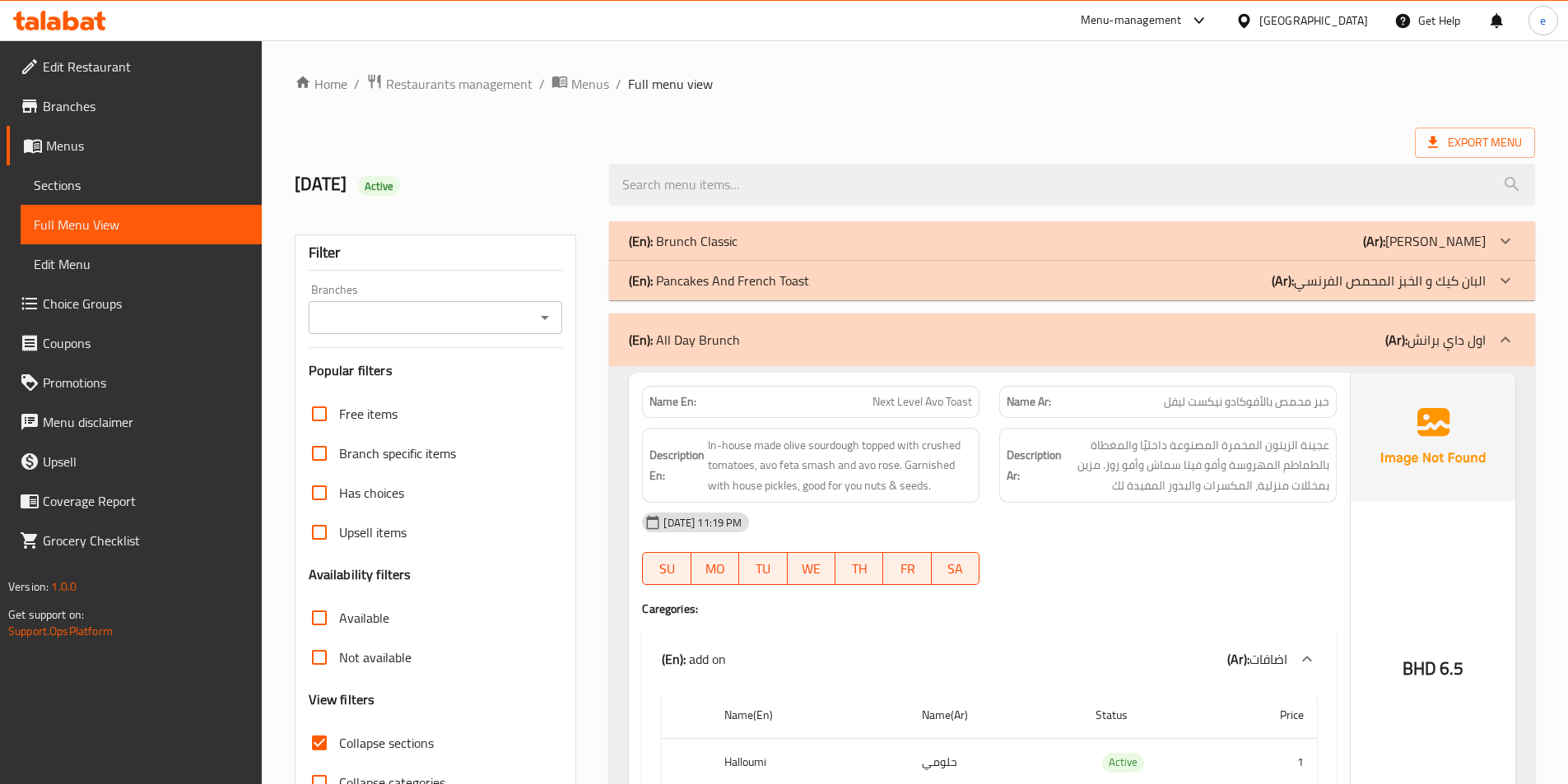
click at [102, 145] on span "Menus" at bounding box center [147, 145] width 202 height 20
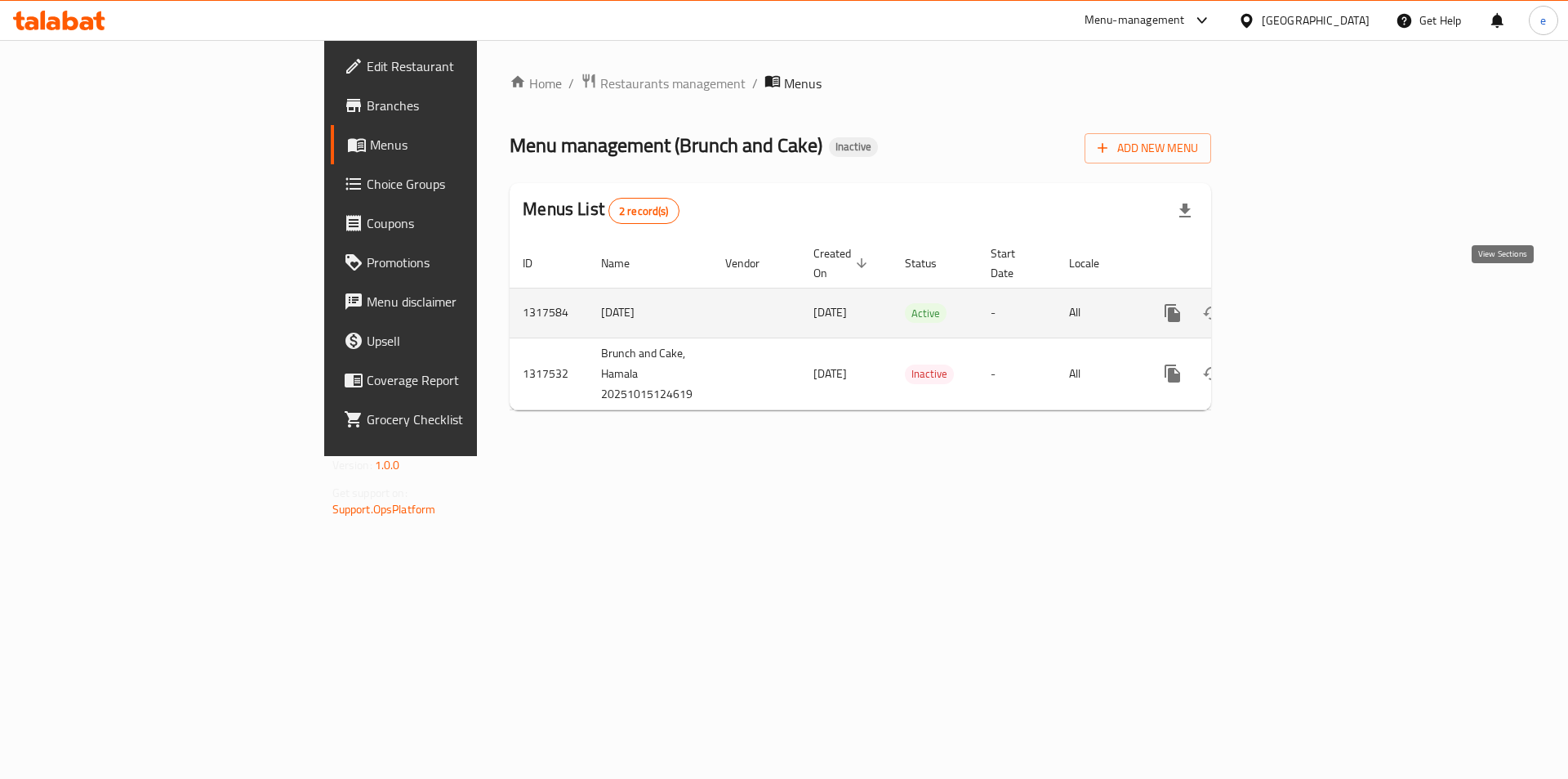
click at [1300, 304] on icon "enhanced table" at bounding box center [1291, 313] width 20 height 20
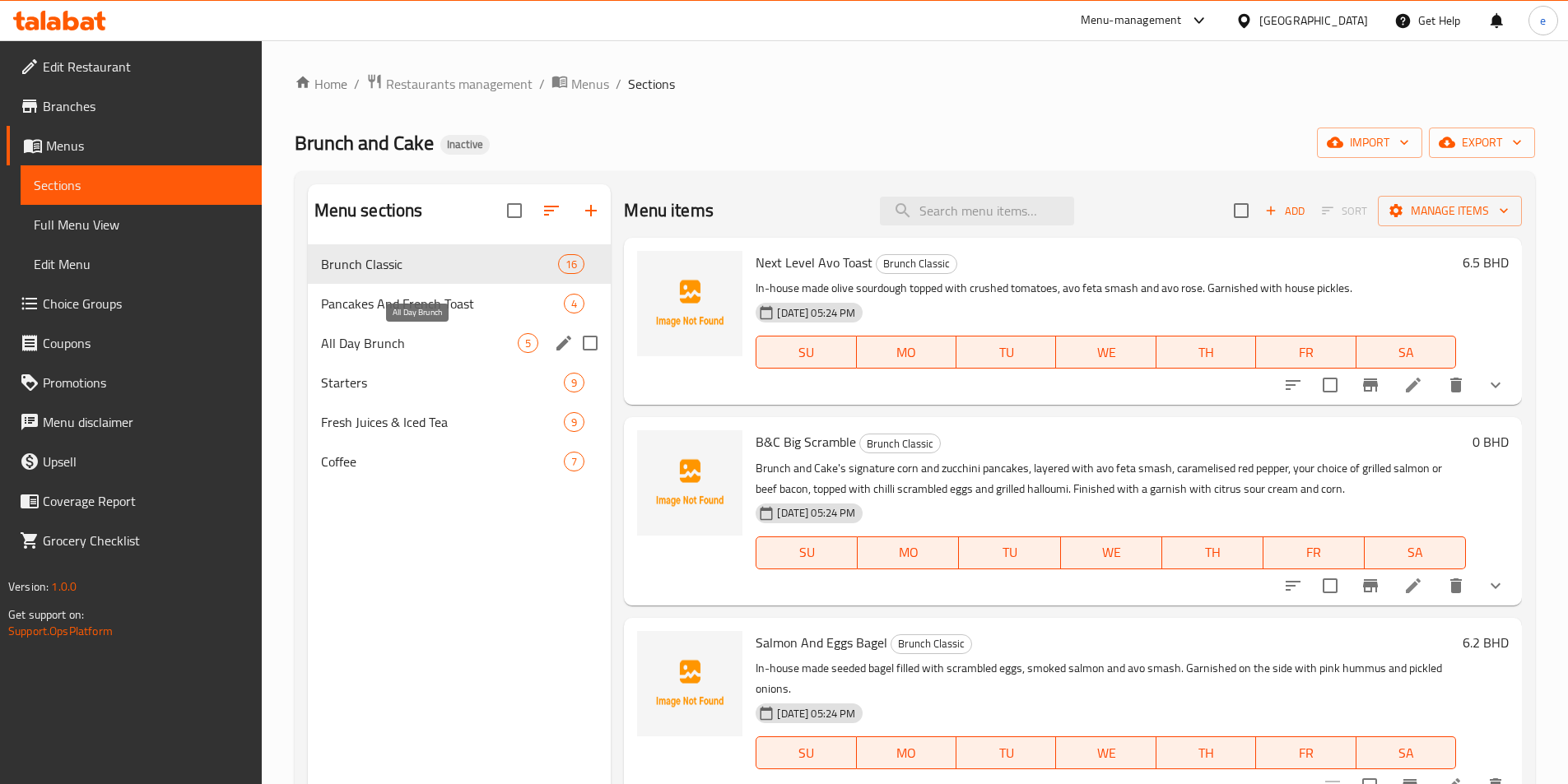
click at [408, 348] on span "All Day Brunch" at bounding box center [420, 343] width 197 height 20
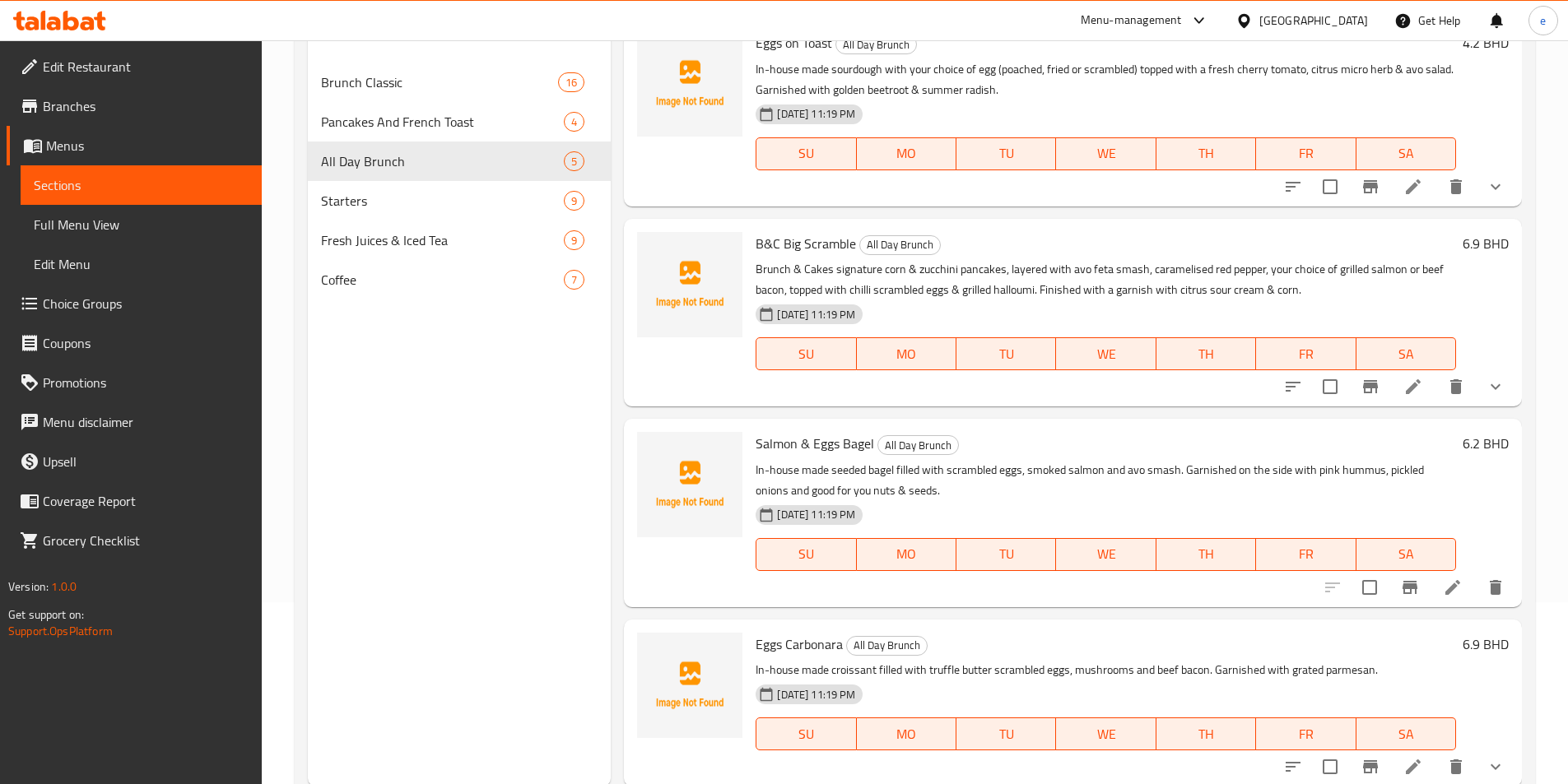
scroll to position [230, 0]
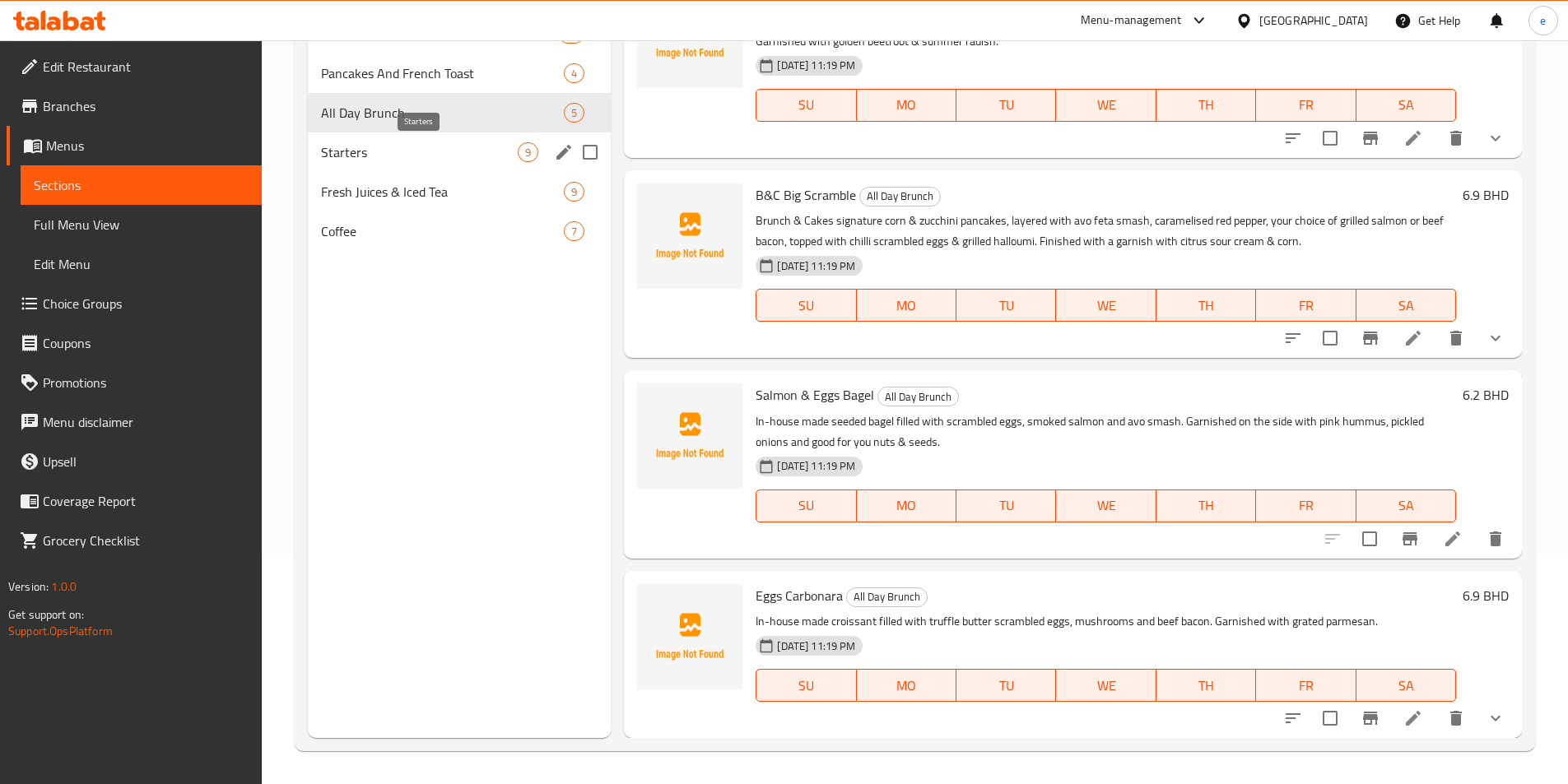
click at [391, 150] on span "Starters" at bounding box center [420, 152] width 197 height 20
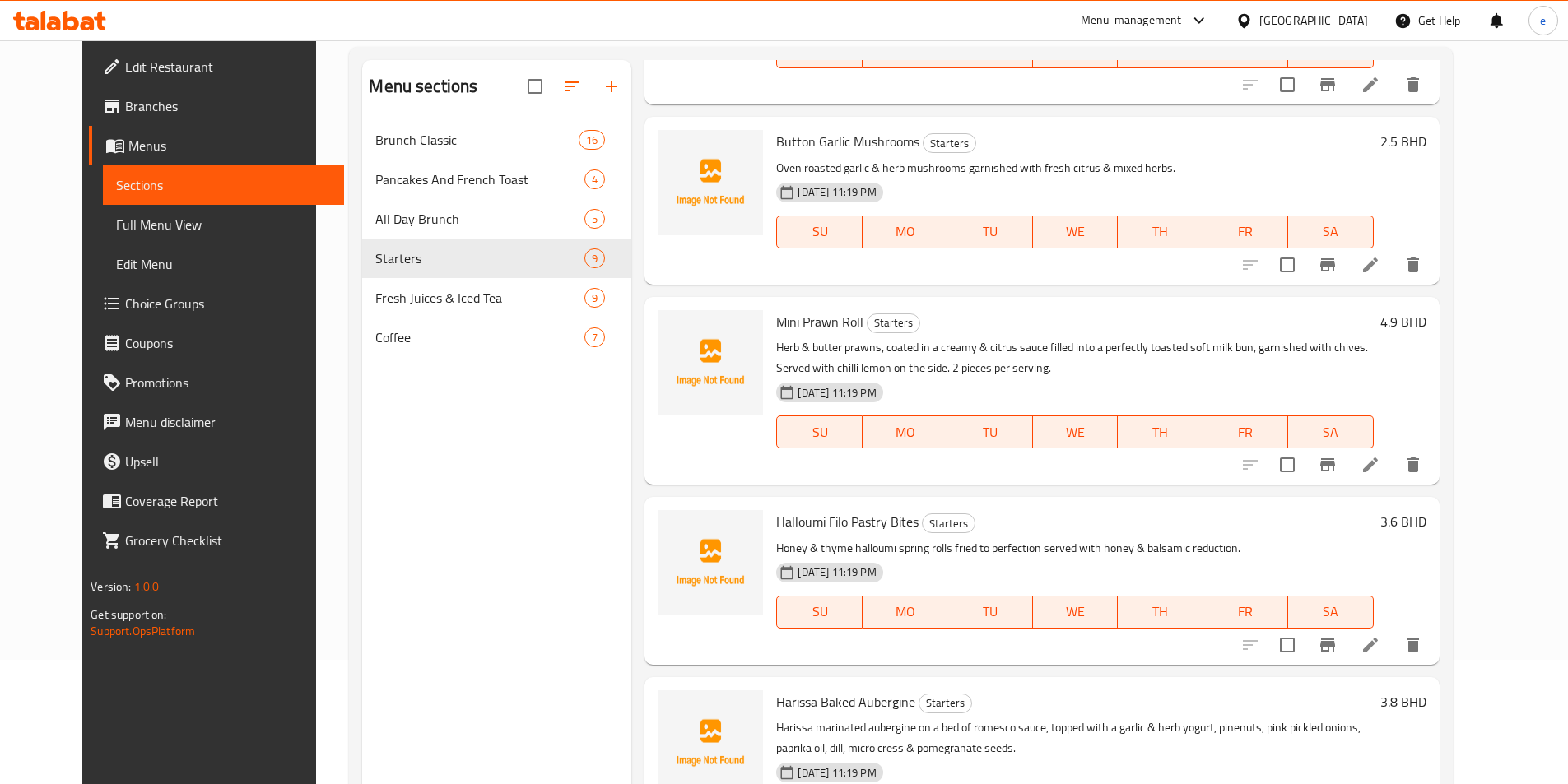
scroll to position [230, 0]
